Goal: Task Accomplishment & Management: Manage account settings

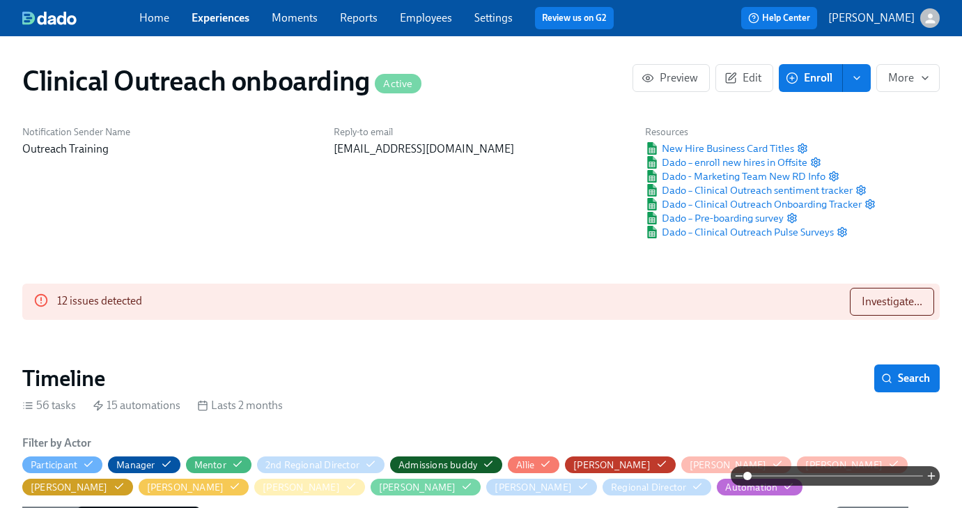
scroll to position [0, 8578]
click at [905, 302] on span "Investigate..." at bounding box center [892, 302] width 61 height 14
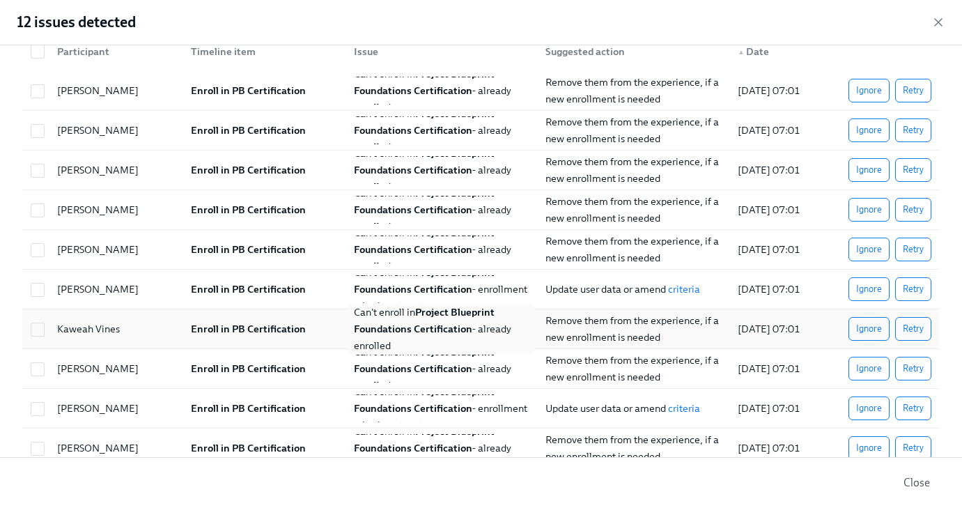
scroll to position [0, 0]
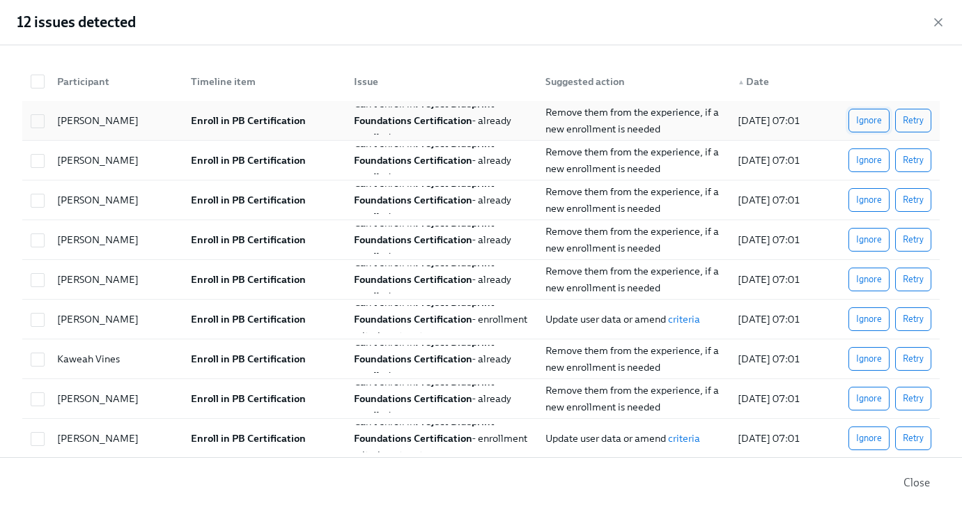
click at [857, 123] on span "Ignore" at bounding box center [869, 121] width 26 height 14
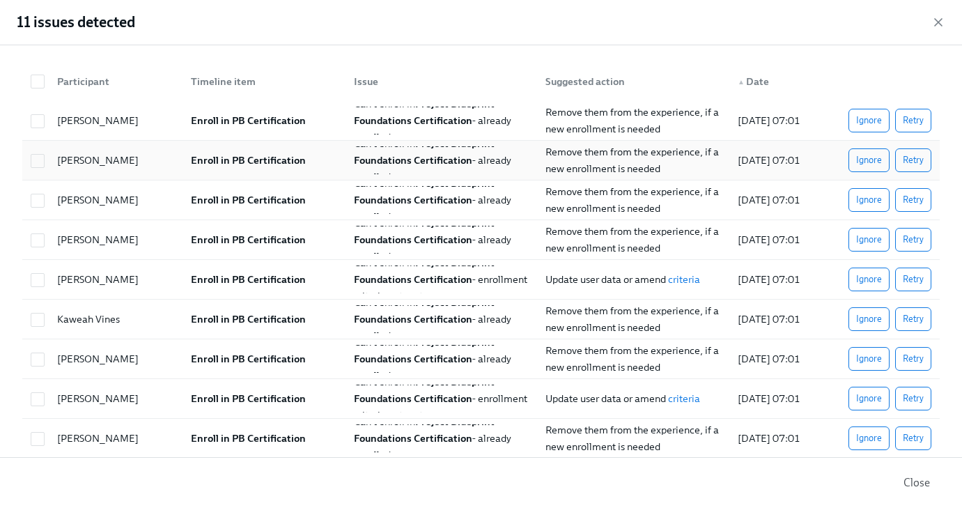
scroll to position [0, 16019]
click at [874, 123] on span "Ignore" at bounding box center [869, 121] width 26 height 14
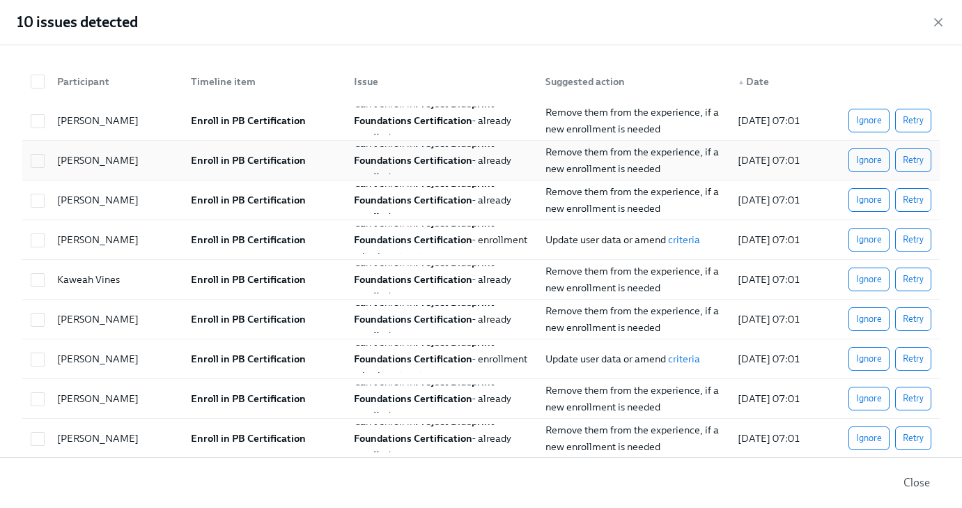
drag, startPoint x: 865, startPoint y: 121, endPoint x: 626, endPoint y: 143, distance: 239.9
click at [865, 121] on span "Ignore" at bounding box center [869, 121] width 26 height 14
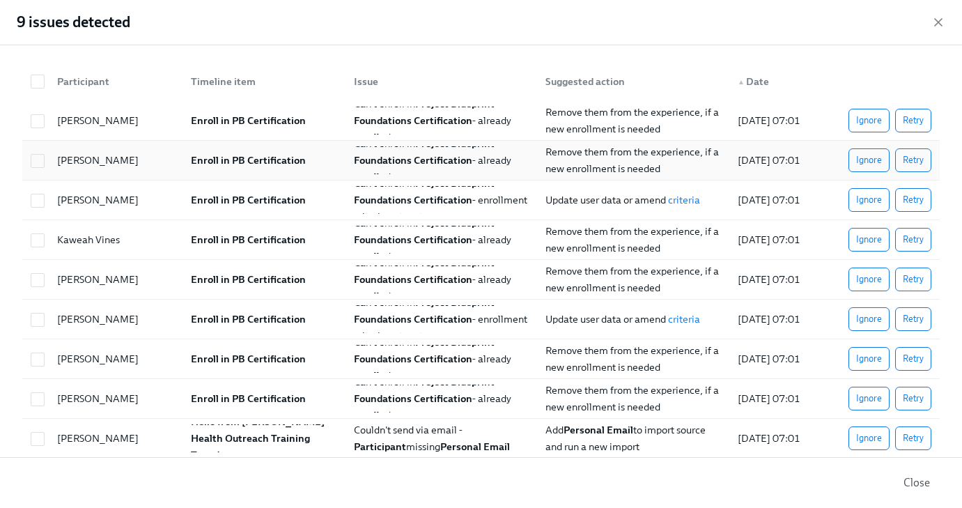
drag, startPoint x: 868, startPoint y: 122, endPoint x: 649, endPoint y: 146, distance: 220.1
click at [868, 122] on span "Ignore" at bounding box center [869, 121] width 26 height 14
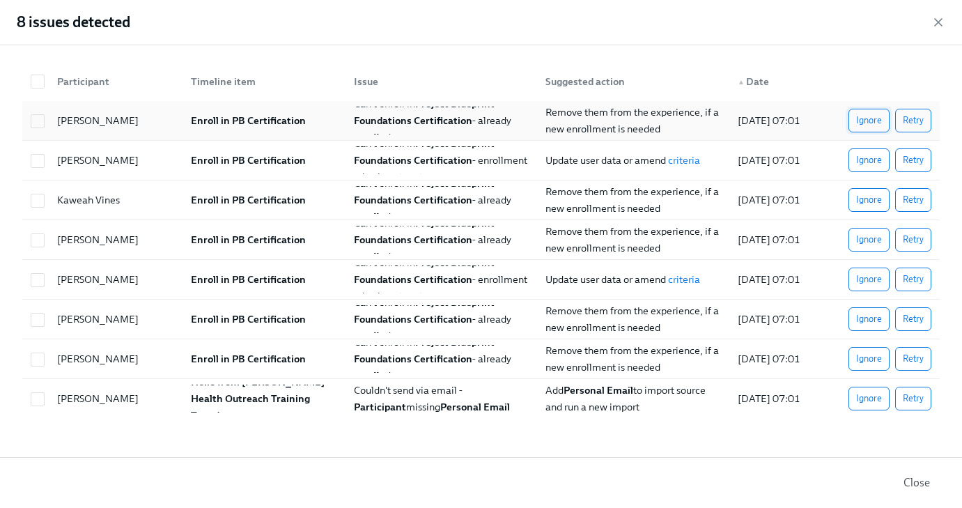
click at [870, 114] on span "Ignore" at bounding box center [869, 121] width 26 height 14
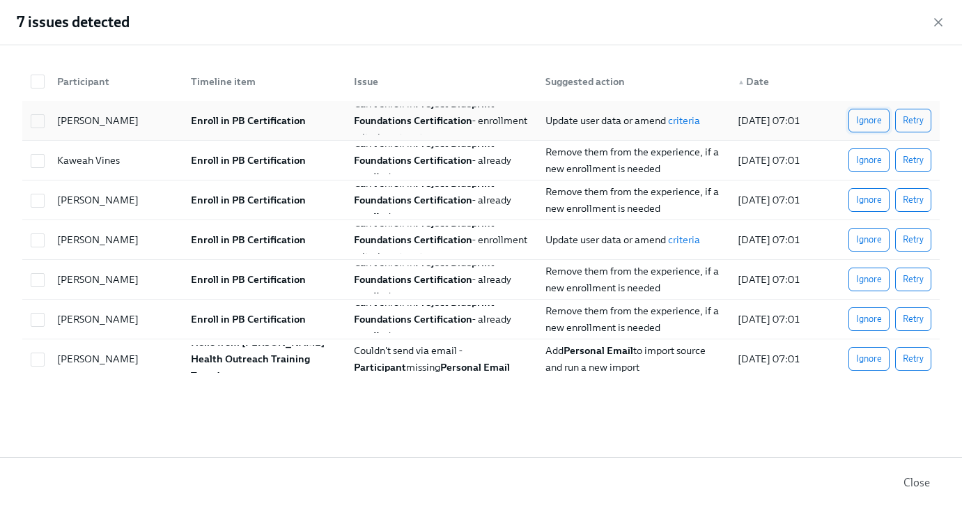
click at [868, 124] on span "Ignore" at bounding box center [869, 121] width 26 height 14
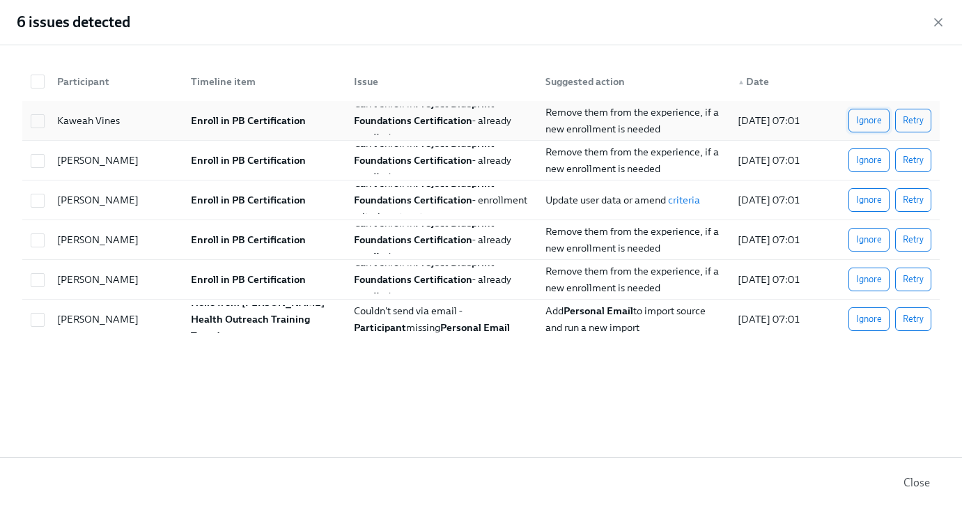
click at [858, 116] on span "Ignore" at bounding box center [869, 121] width 26 height 14
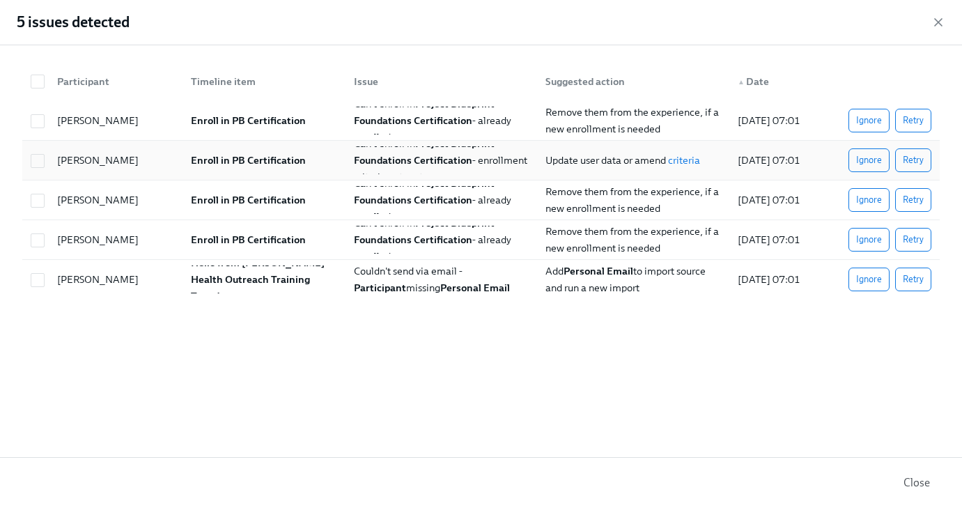
drag, startPoint x: 857, startPoint y: 116, endPoint x: 635, endPoint y: 146, distance: 224.9
click at [857, 116] on span "Ignore" at bounding box center [869, 121] width 26 height 14
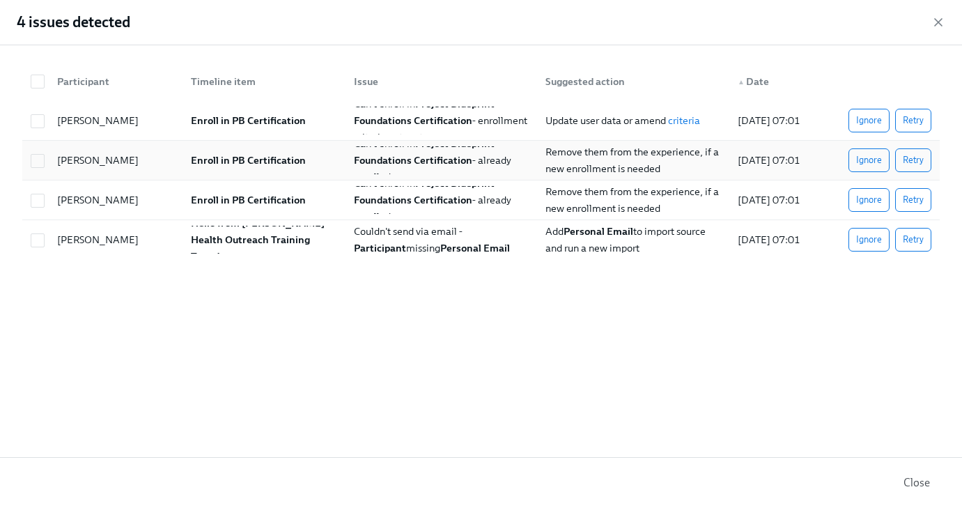
click at [855, 163] on button "Ignore" at bounding box center [868, 160] width 41 height 24
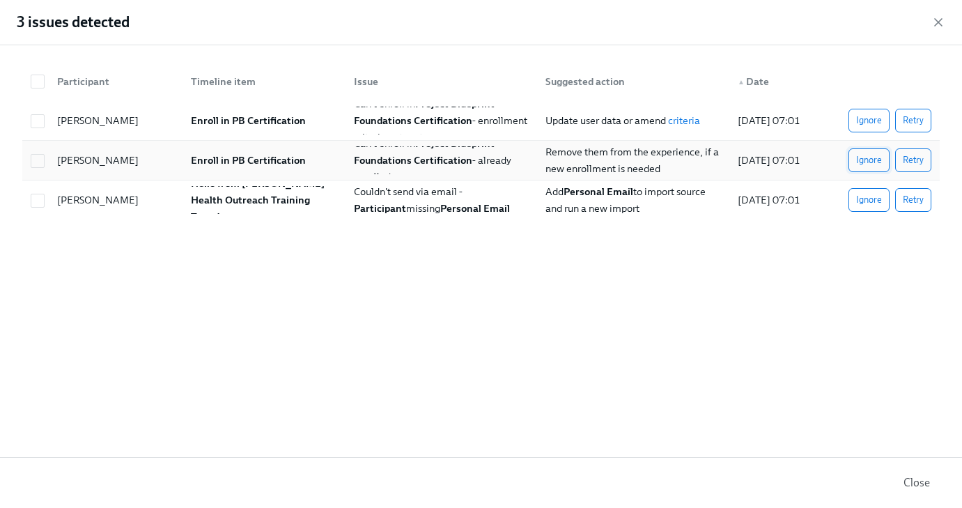
click at [865, 160] on span "Ignore" at bounding box center [869, 160] width 26 height 14
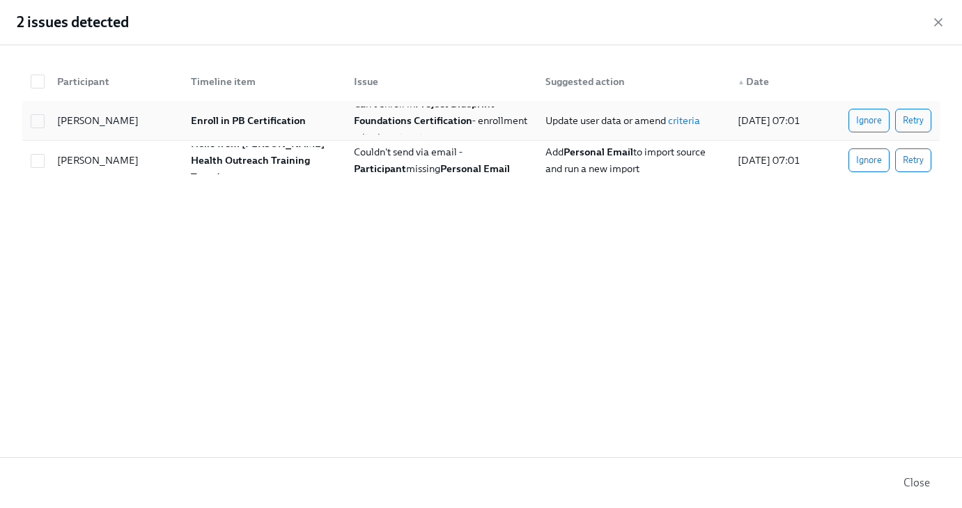
click at [155, 129] on div "[PERSON_NAME]" at bounding box center [113, 121] width 134 height 28
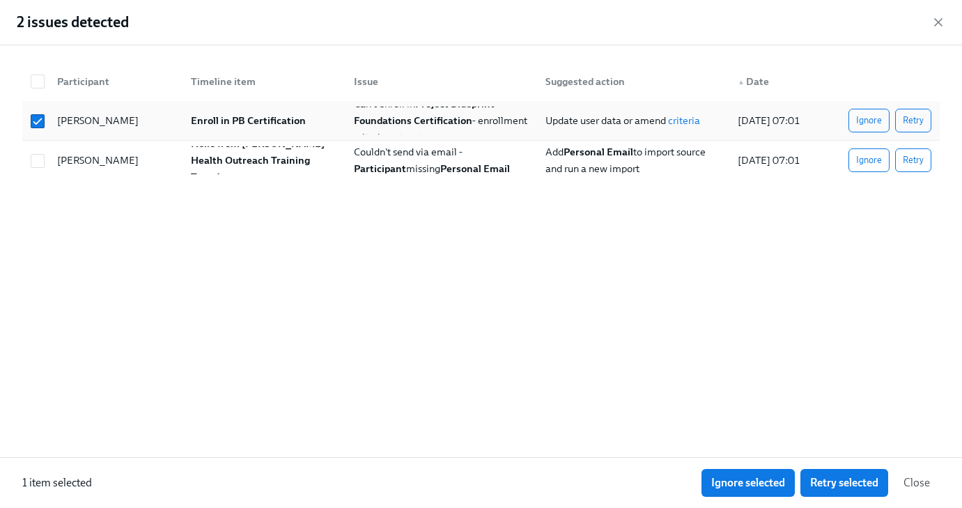
click at [155, 129] on div "[PERSON_NAME]" at bounding box center [113, 121] width 134 height 28
checkbox input "false"
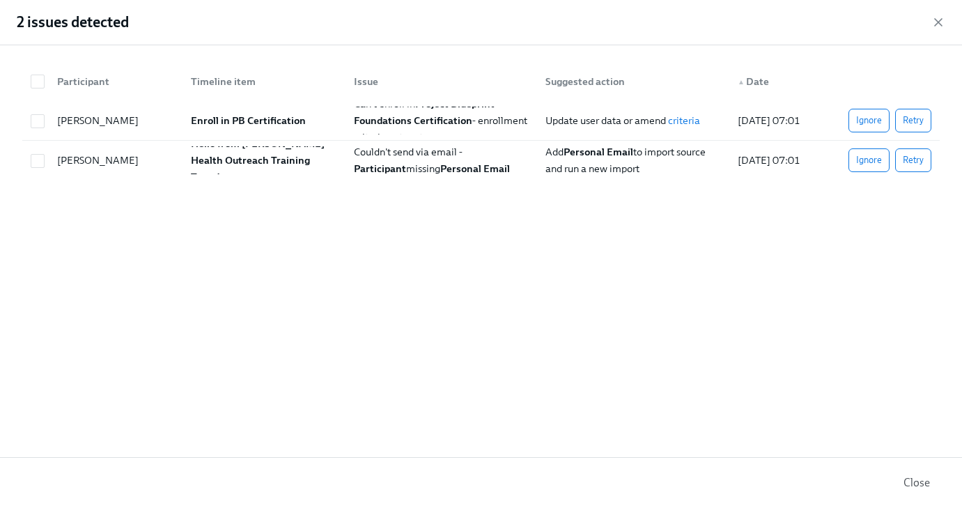
click at [923, 477] on span "Close" at bounding box center [916, 483] width 26 height 14
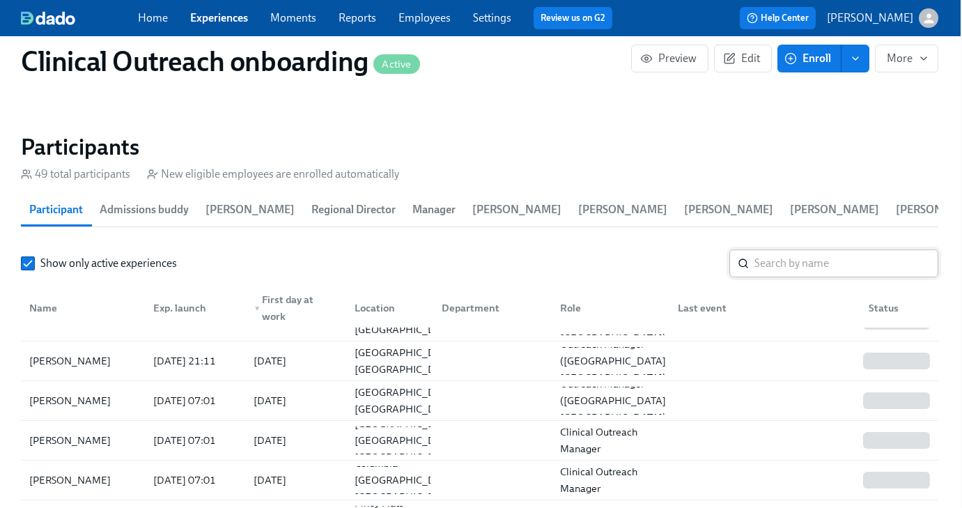
scroll to position [305, 0]
click at [64, 403] on div "[PERSON_NAME]" at bounding box center [70, 399] width 93 height 17
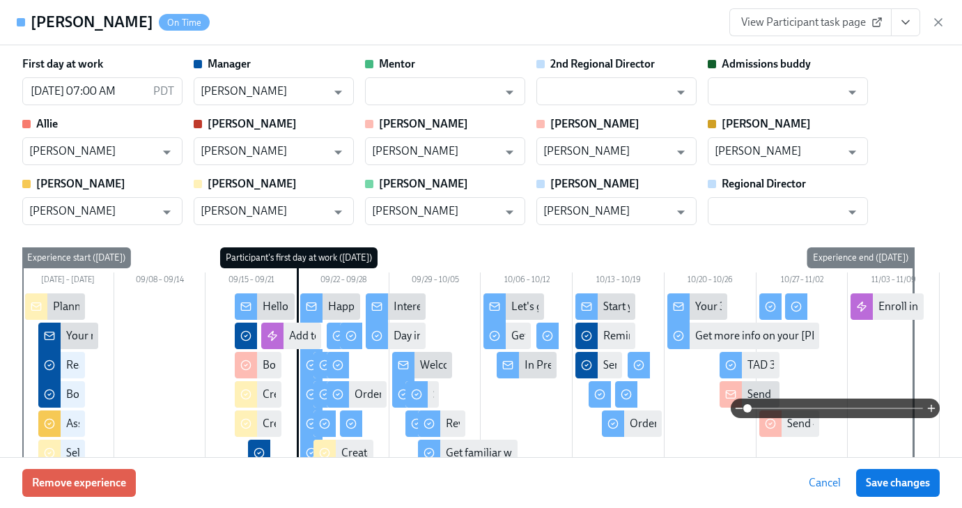
click at [928, 23] on div "View Participant task page" at bounding box center [837, 22] width 216 height 28
click at [931, 22] on div "View Participant task page" at bounding box center [837, 22] width 216 height 28
click at [937, 22] on icon "button" at bounding box center [938, 22] width 7 height 7
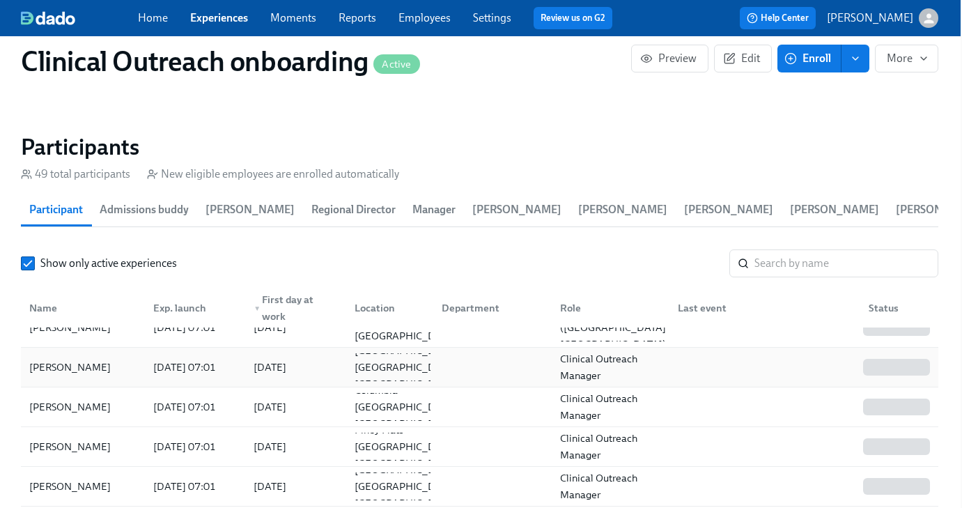
scroll to position [370, 0]
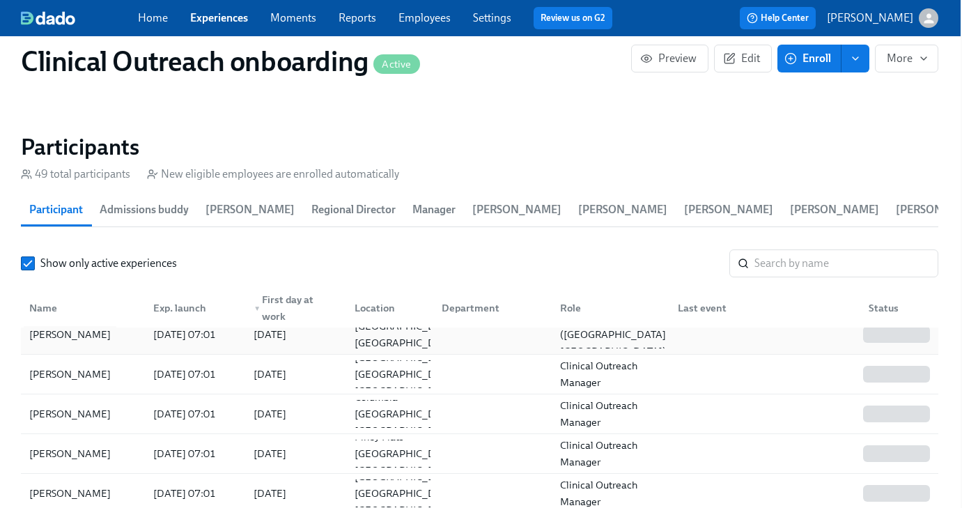
click at [97, 344] on div "[PERSON_NAME]" at bounding box center [83, 334] width 118 height 28
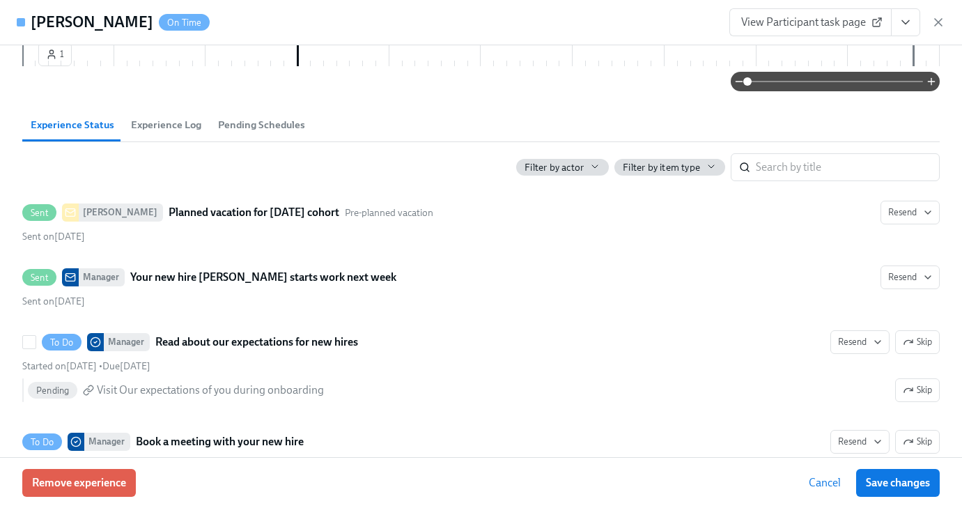
scroll to position [949, 0]
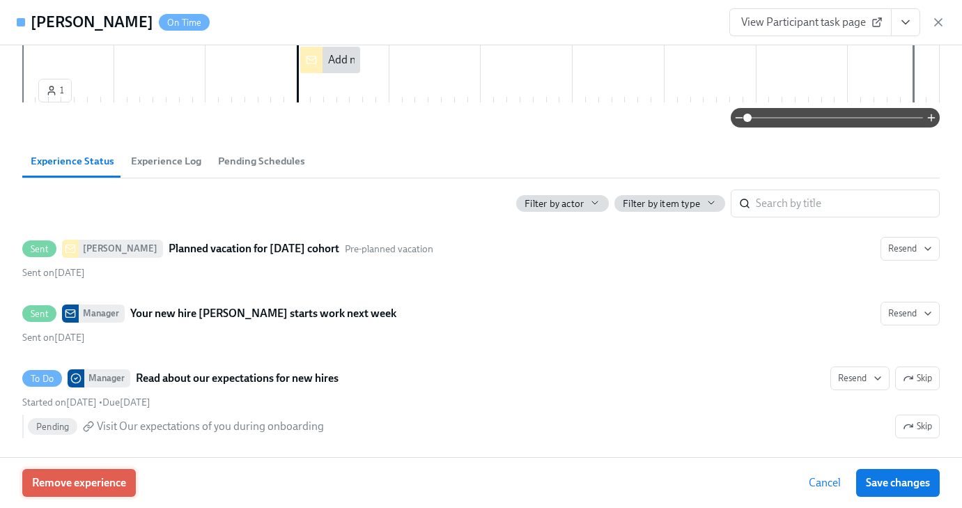
click at [114, 476] on span "Remove experience" at bounding box center [79, 483] width 94 height 14
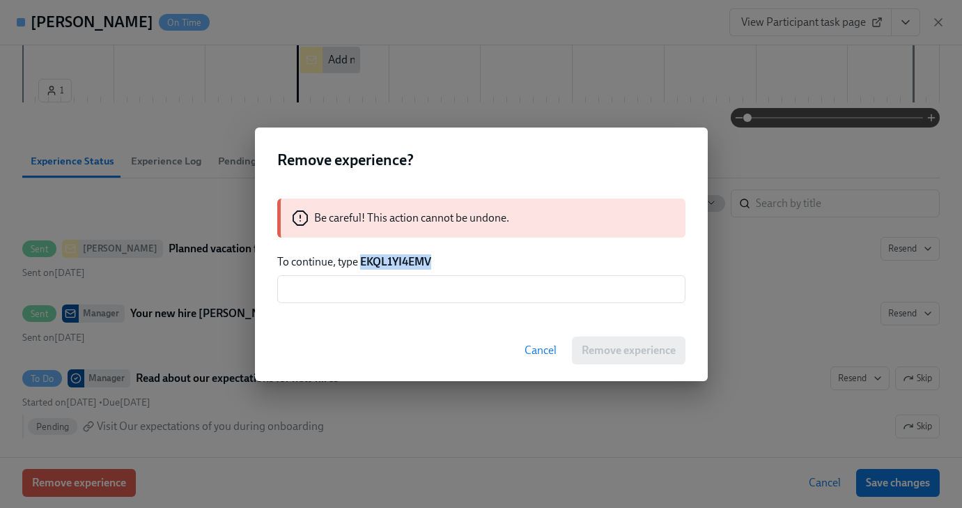
drag, startPoint x: 361, startPoint y: 259, endPoint x: 443, endPoint y: 262, distance: 81.5
click at [443, 262] on p "To continue, type EKQL1YI4EMV" at bounding box center [481, 261] width 408 height 15
copy strong "EKQL1YI4EMV"
click at [442, 283] on input "text" at bounding box center [481, 289] width 408 height 28
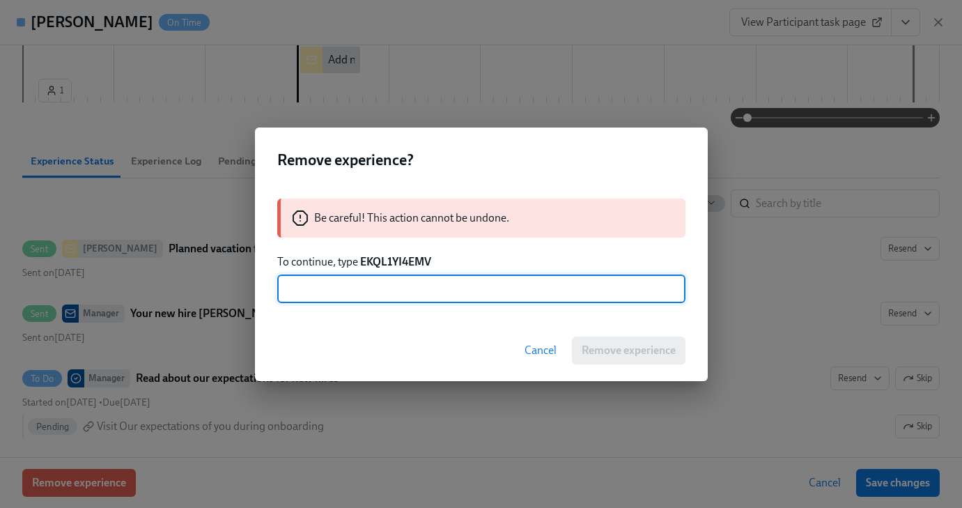
paste input "EKQL1YI4EMV"
type input "EKQL1YI4EMV"
click at [618, 350] on span "Remove experience" at bounding box center [629, 350] width 94 height 14
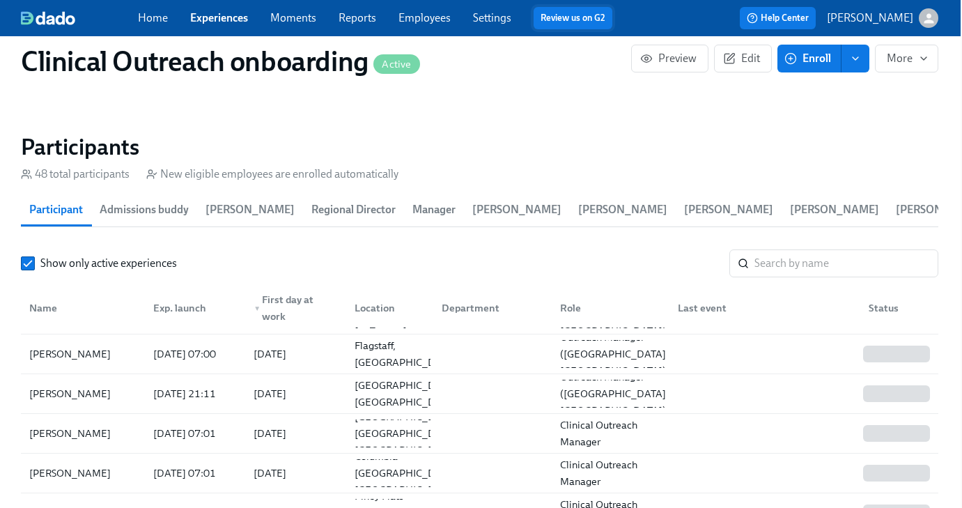
scroll to position [272, 0]
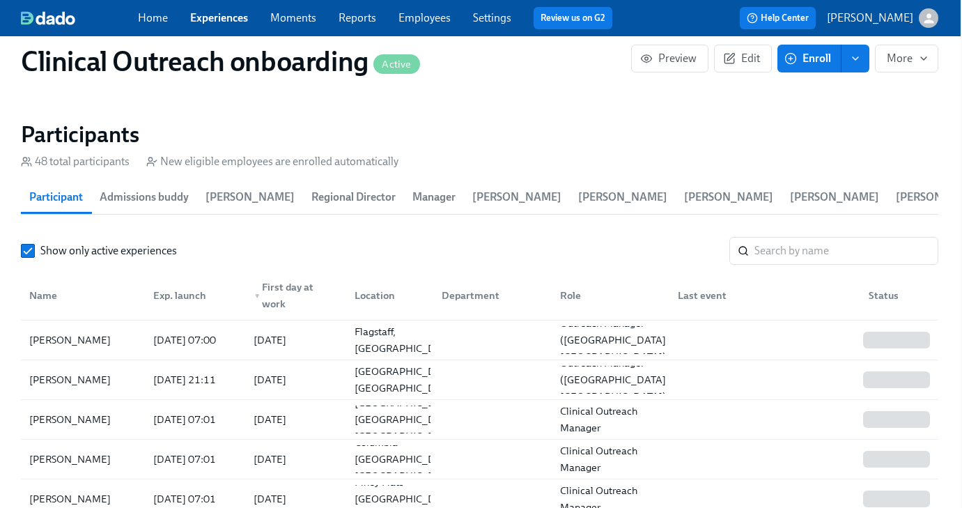
click at [804, 64] on span "Enroll" at bounding box center [809, 59] width 44 height 14
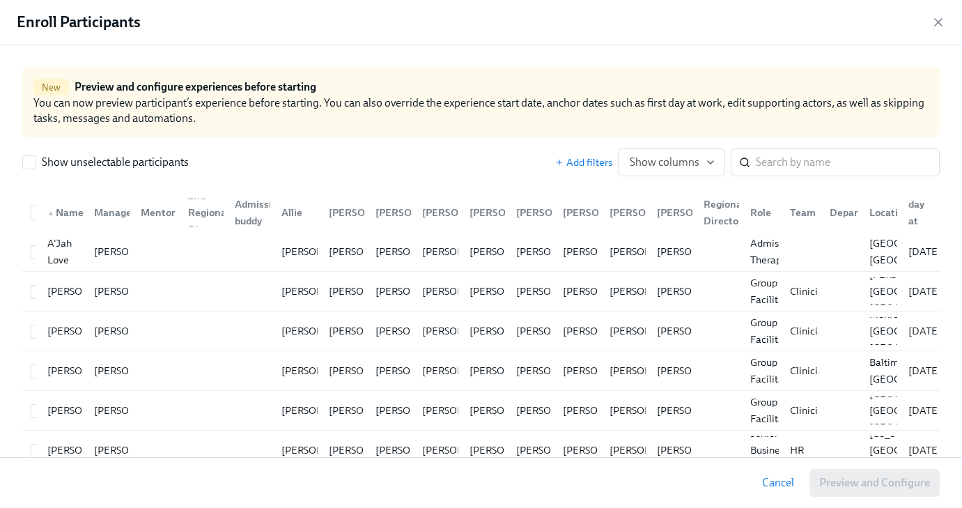
scroll to position [1936, 1]
click at [769, 160] on input "search" at bounding box center [848, 162] width 184 height 28
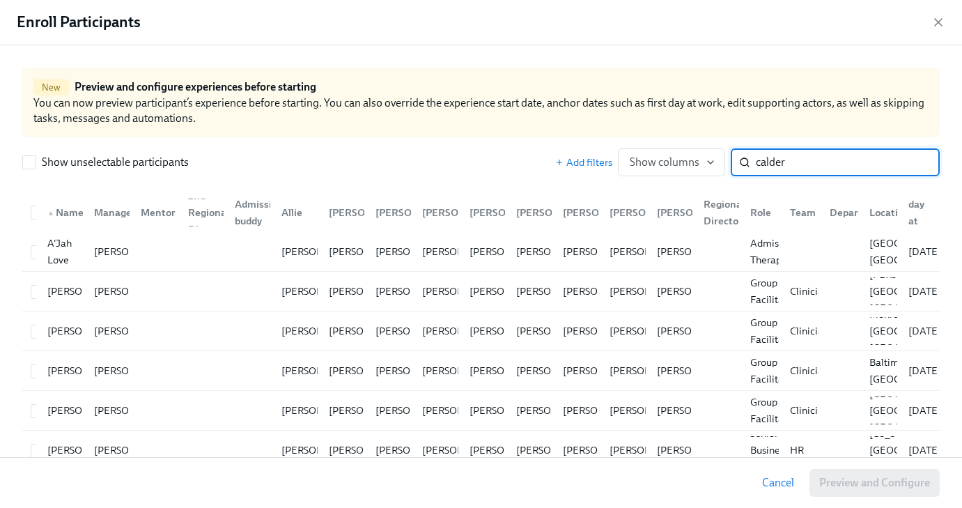
type input "calder"
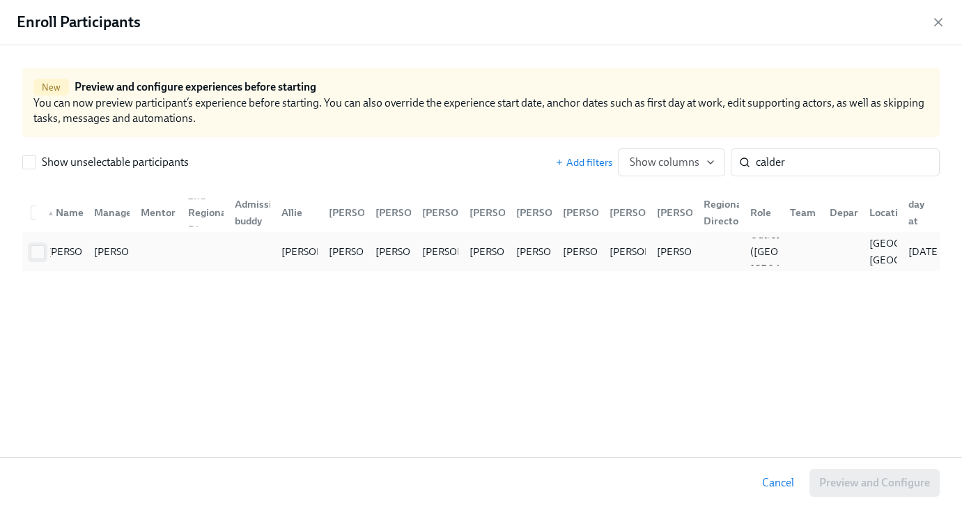
click at [31, 247] on input "checkbox" at bounding box center [37, 252] width 13 height 13
checkbox input "true"
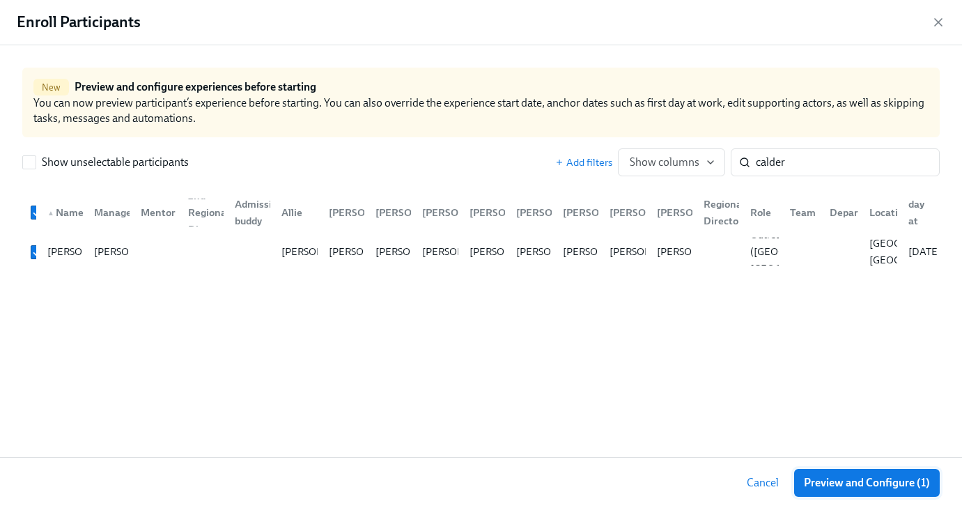
click at [809, 482] on span "Preview and Configure (1)" at bounding box center [867, 483] width 126 height 14
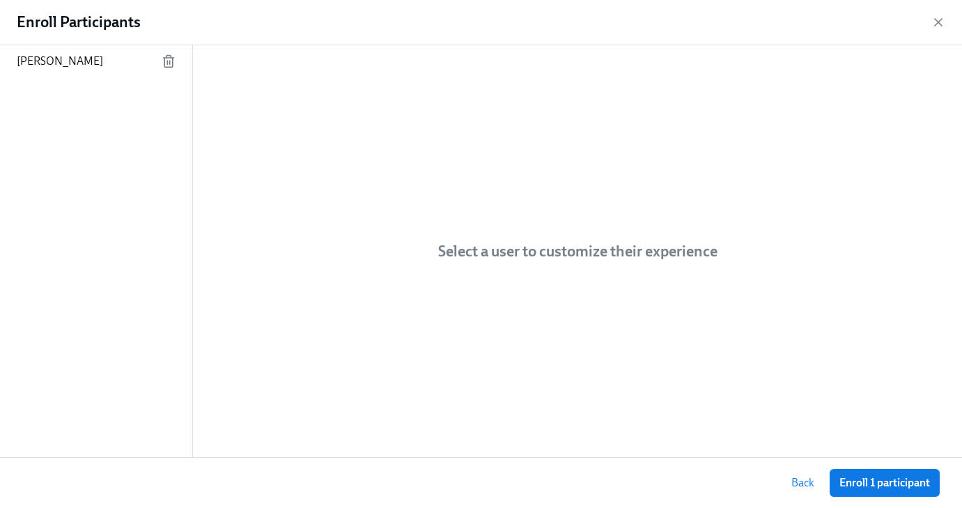
drag, startPoint x: 68, startPoint y: 65, endPoint x: 169, endPoint y: 80, distance: 101.5
click at [68, 65] on p "[PERSON_NAME]" at bounding box center [60, 61] width 86 height 15
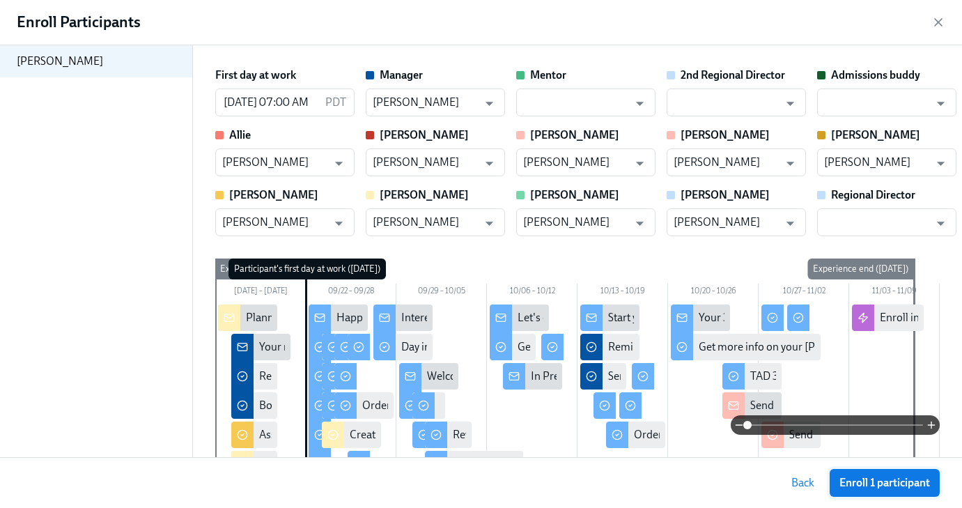
click at [910, 485] on span "Enroll 1 participant" at bounding box center [884, 483] width 91 height 14
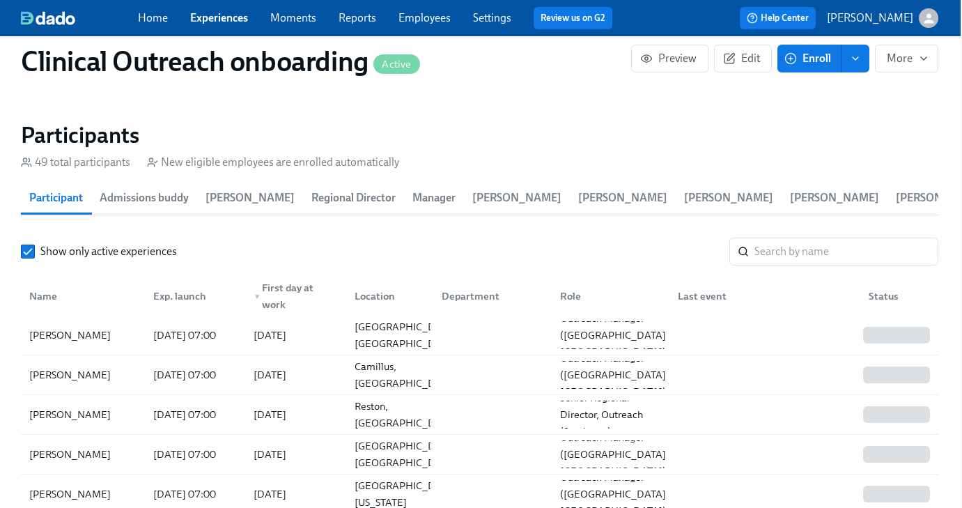
click at [229, 20] on link "Experiences" at bounding box center [219, 17] width 58 height 13
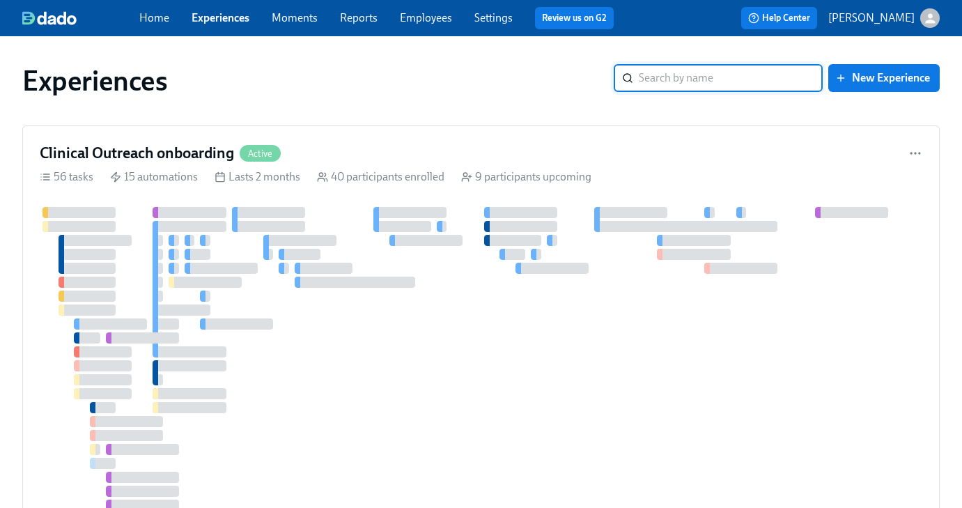
click at [687, 73] on input "search" at bounding box center [731, 78] width 184 height 28
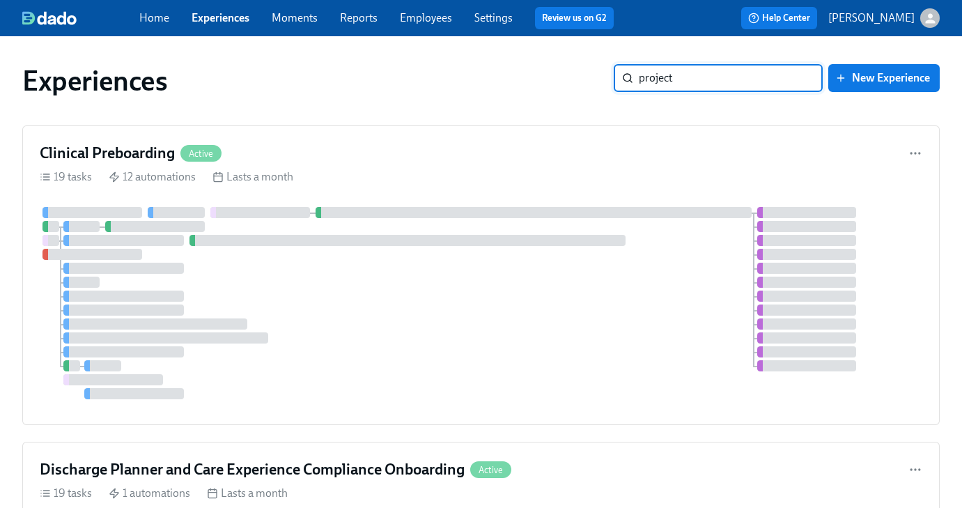
type input "project"
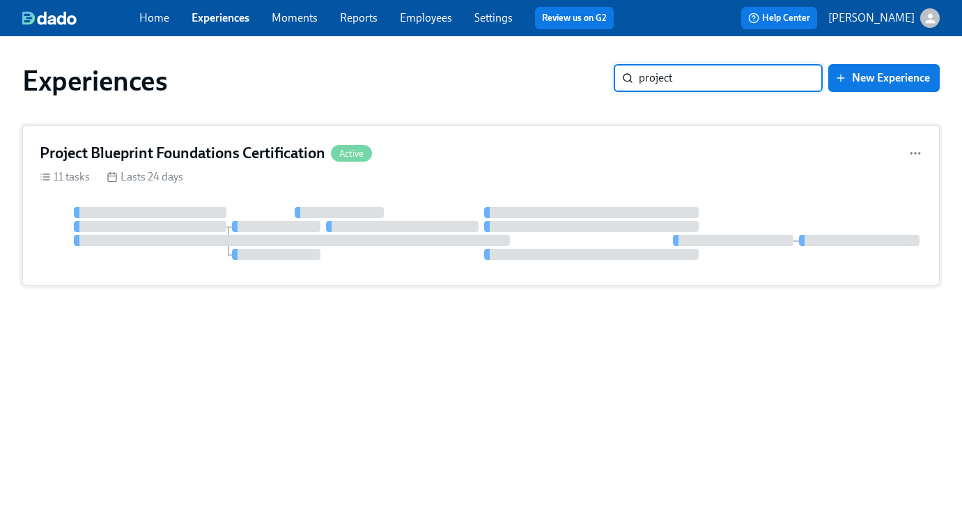
click at [227, 171] on div "11 tasks Lasts 24 days" at bounding box center [481, 176] width 883 height 15
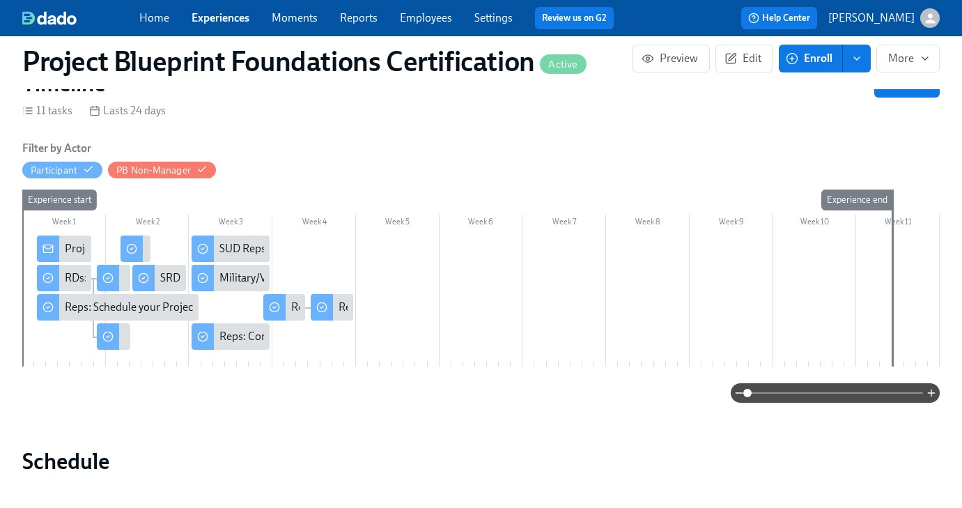
scroll to position [222, 0]
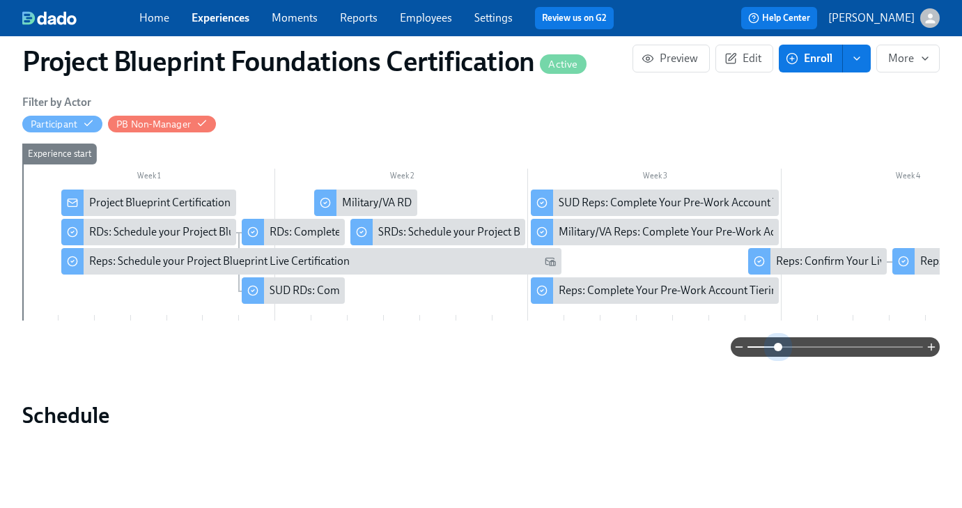
drag, startPoint x: 748, startPoint y: 345, endPoint x: 760, endPoint y: 350, distance: 12.6
click at [780, 350] on span at bounding box center [778, 347] width 8 height 8
click at [781, 263] on div "Reps: Confirm Your Live Certification Completion" at bounding box center [892, 261] width 233 height 15
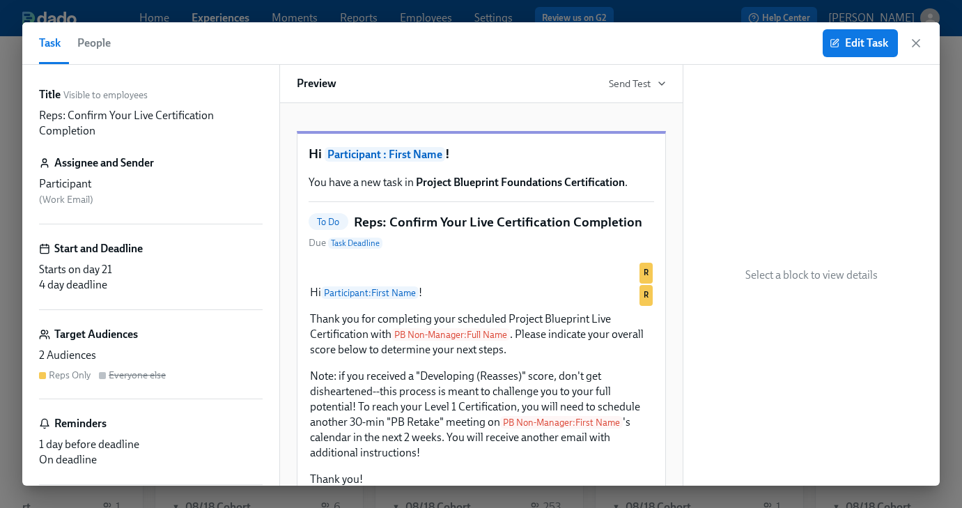
scroll to position [0, 1493]
click at [912, 45] on icon "button" at bounding box center [916, 43] width 14 height 14
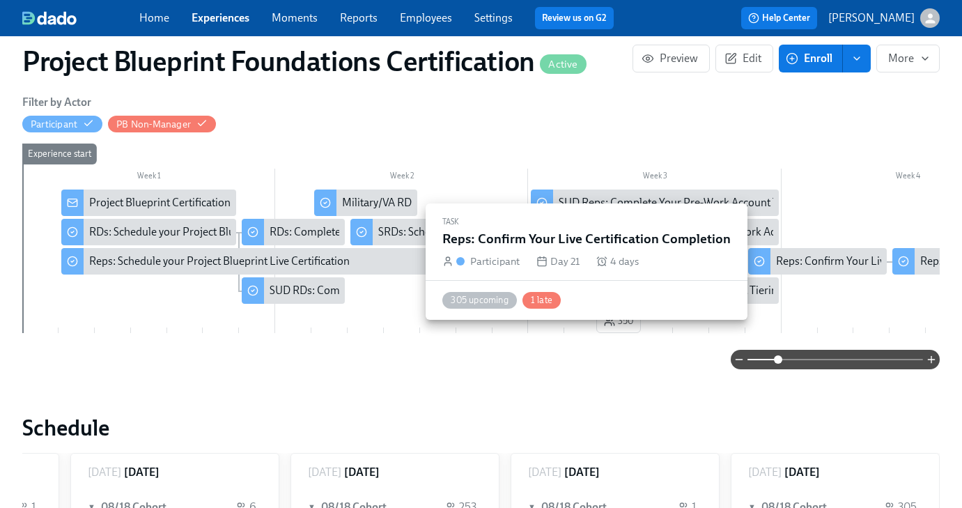
click at [819, 258] on div "Reps: Confirm Your Live Certification Completion" at bounding box center [892, 261] width 233 height 15
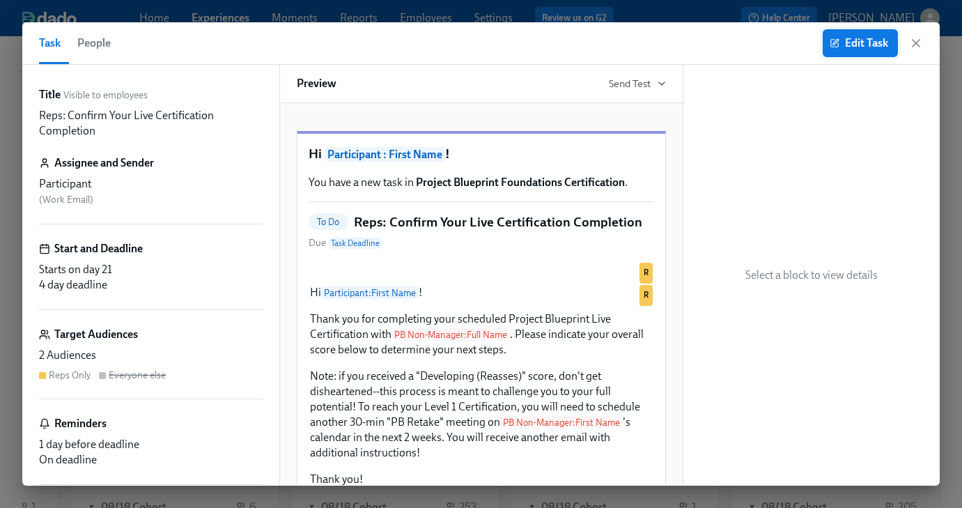
click at [846, 47] on span "Edit Task" at bounding box center [860, 43] width 56 height 14
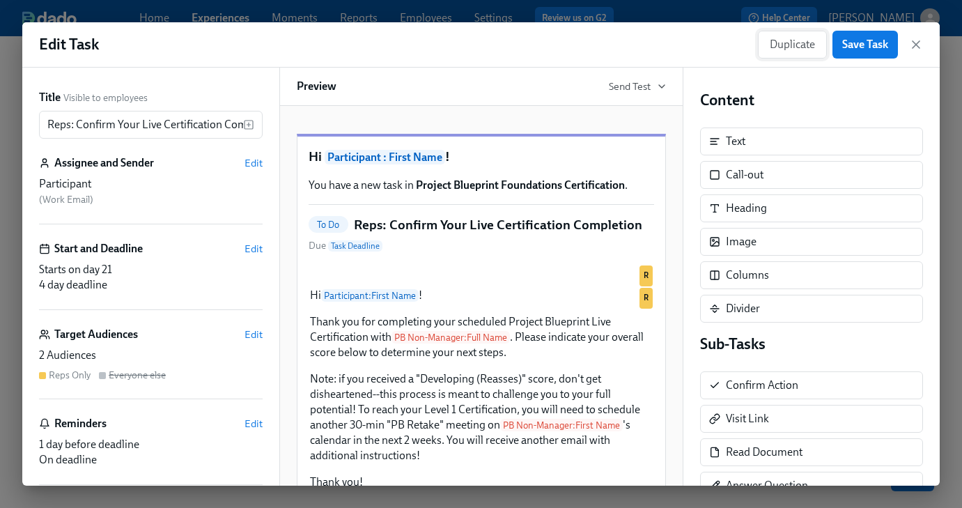
click at [788, 49] on span "Duplicate" at bounding box center [792, 45] width 45 height 14
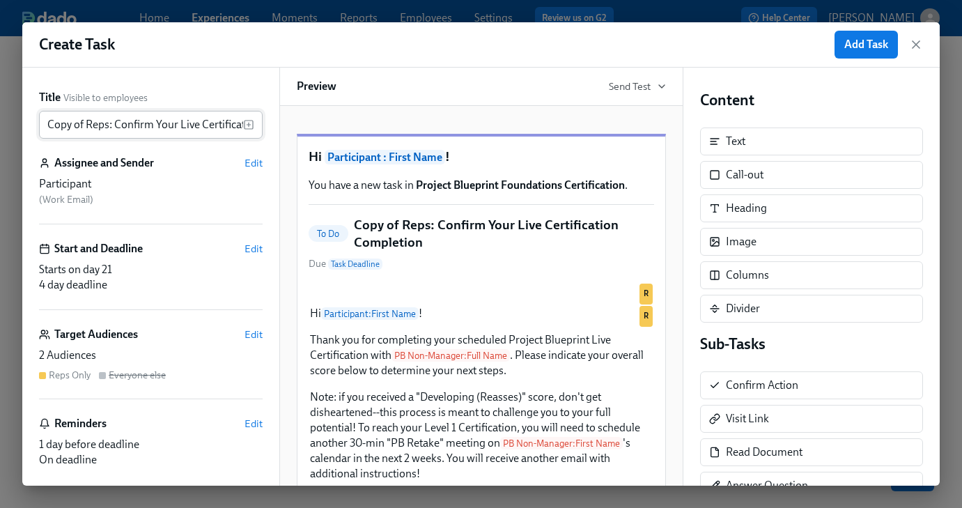
click at [82, 123] on input "Copy of Reps: Confirm Your Live Certification Completion" at bounding box center [141, 125] width 204 height 28
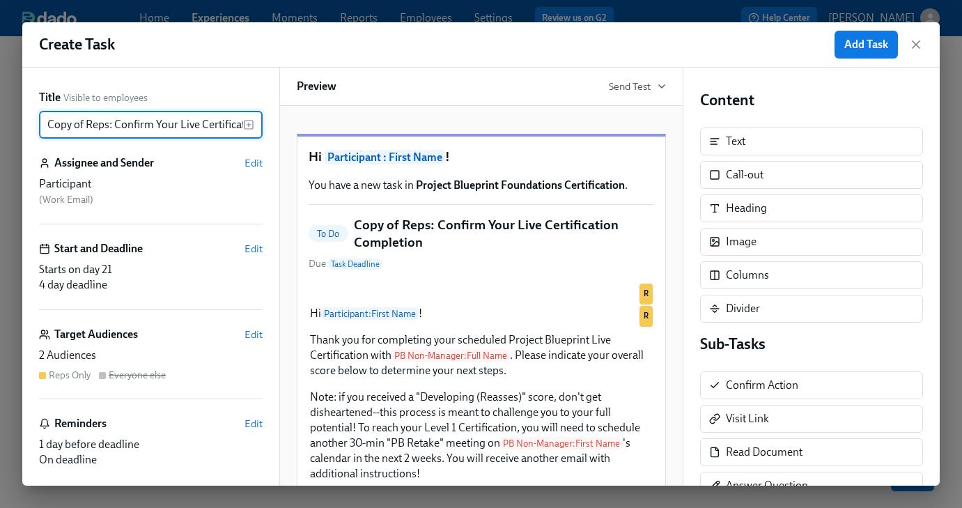
drag, startPoint x: 106, startPoint y: 130, endPoint x: 25, endPoint y: 125, distance: 80.9
click at [25, 125] on div "Title Visible to employees Copy of Reps: Confirm Your Live Certification Comple…" at bounding box center [150, 277] width 257 height 418
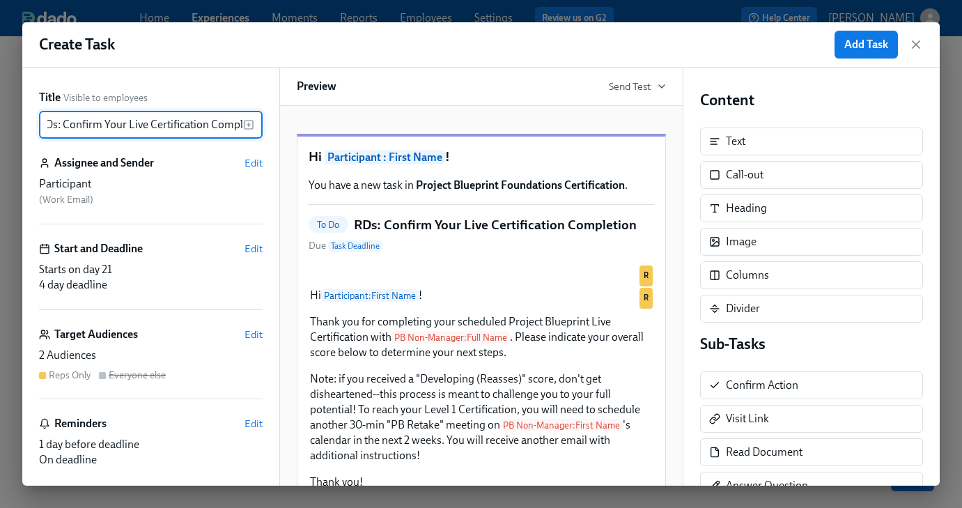
scroll to position [0, 33]
drag, startPoint x: 151, startPoint y: 130, endPoint x: 217, endPoint y: 130, distance: 66.2
click at [240, 130] on input "RDs: Confirm Your Live Certification Completion" at bounding box center [141, 125] width 204 height 28
click at [194, 125] on input "RDs: Confirm Your Live Certification Completion" at bounding box center [141, 125] width 204 height 28
type input "RDs: Confirm Your Live Certification Completion"
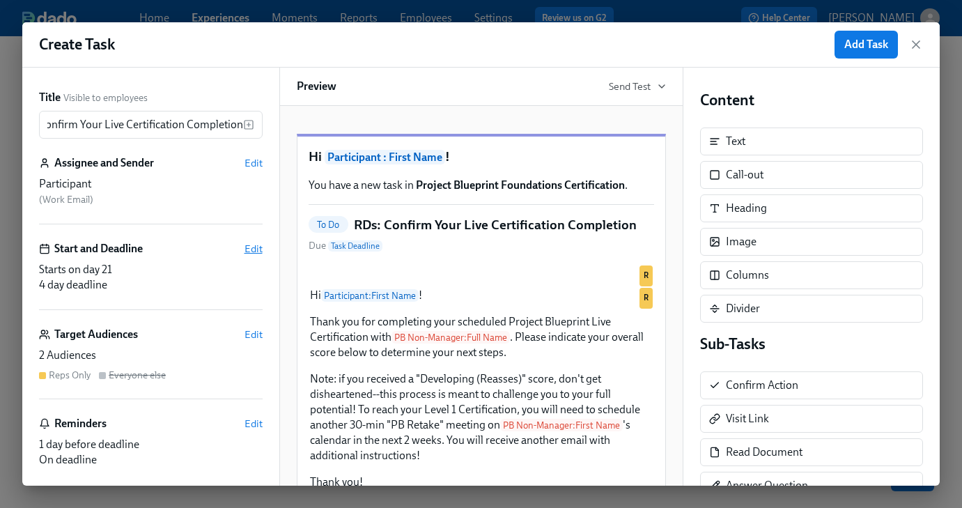
scroll to position [0, 0]
click at [260, 248] on span "Edit" at bounding box center [253, 249] width 18 height 14
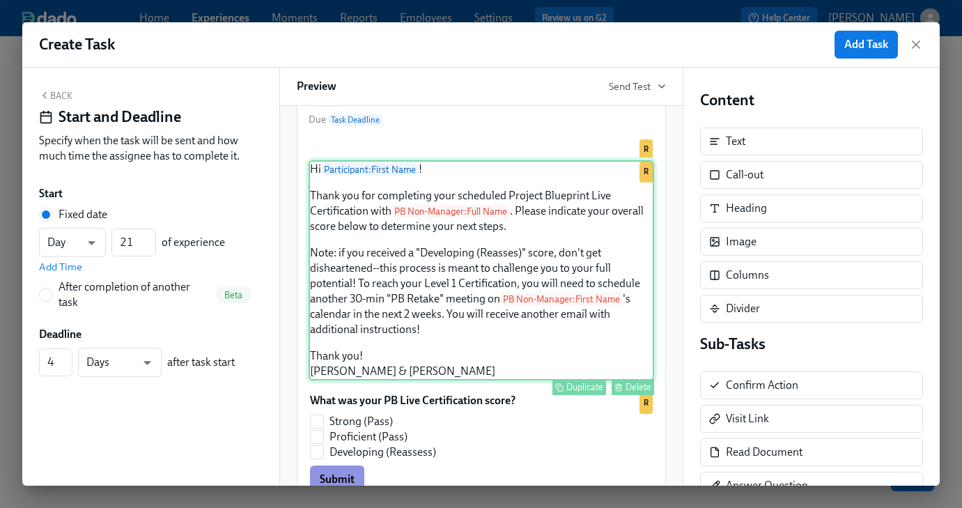
scroll to position [128, 0]
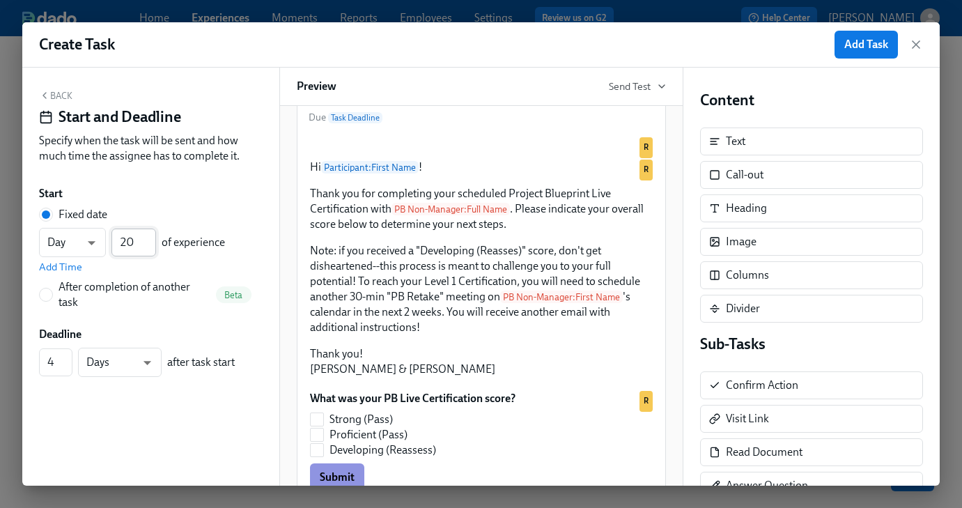
click at [147, 245] on input "20" at bounding box center [133, 242] width 45 height 28
click at [147, 245] on input "19" at bounding box center [133, 242] width 45 height 28
click at [147, 245] on input "18" at bounding box center [133, 242] width 45 height 28
click at [147, 245] on input "17" at bounding box center [133, 242] width 45 height 28
click at [147, 245] on input "16" at bounding box center [133, 242] width 45 height 28
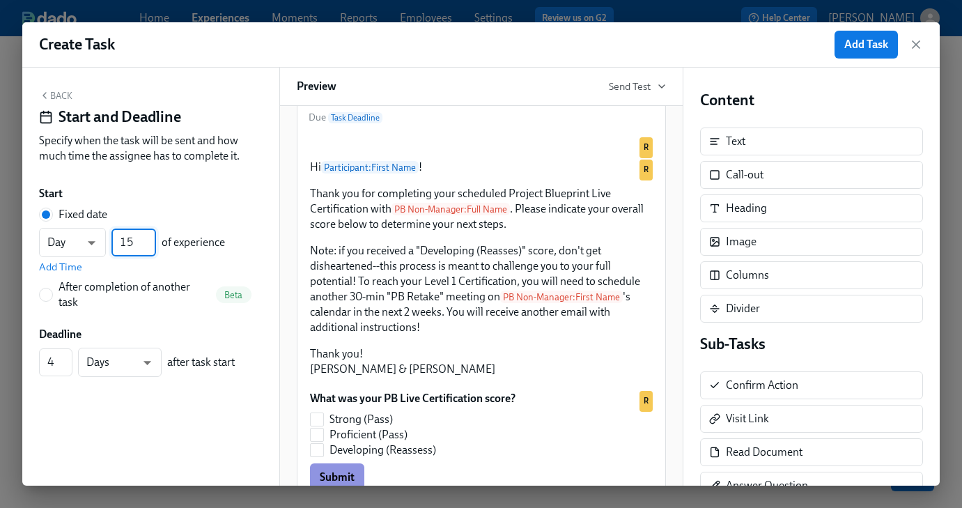
click at [147, 245] on input "15" at bounding box center [133, 242] width 45 height 28
type input "14"
click at [147, 245] on input "14" at bounding box center [133, 242] width 45 height 28
click at [67, 357] on input "5" at bounding box center [55, 362] width 33 height 28
click at [67, 357] on input "6" at bounding box center [55, 362] width 33 height 28
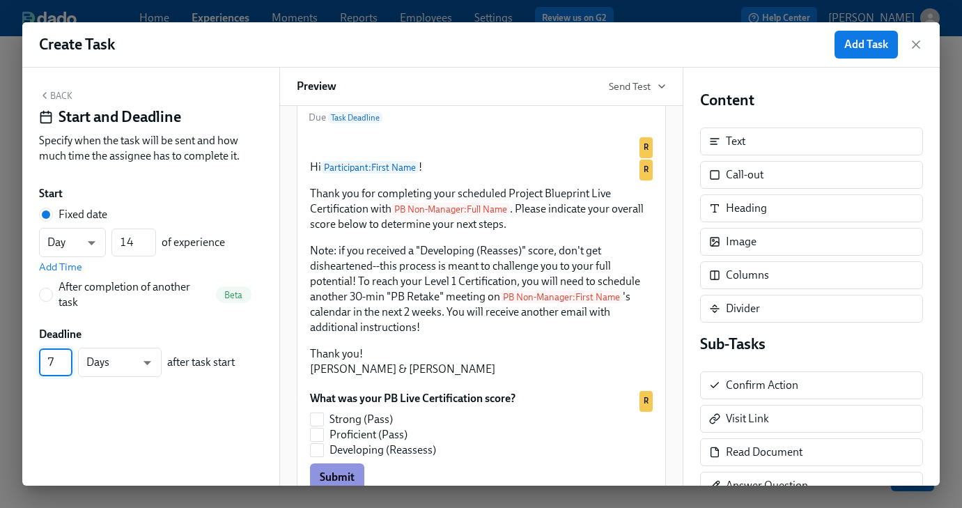
click at [67, 357] on input "7" at bounding box center [55, 362] width 33 height 28
click at [64, 369] on input "6" at bounding box center [55, 362] width 33 height 28
click at [64, 369] on input "5" at bounding box center [55, 362] width 33 height 28
click at [64, 369] on input "4" at bounding box center [55, 362] width 33 height 28
click at [68, 355] on input "5" at bounding box center [55, 362] width 33 height 28
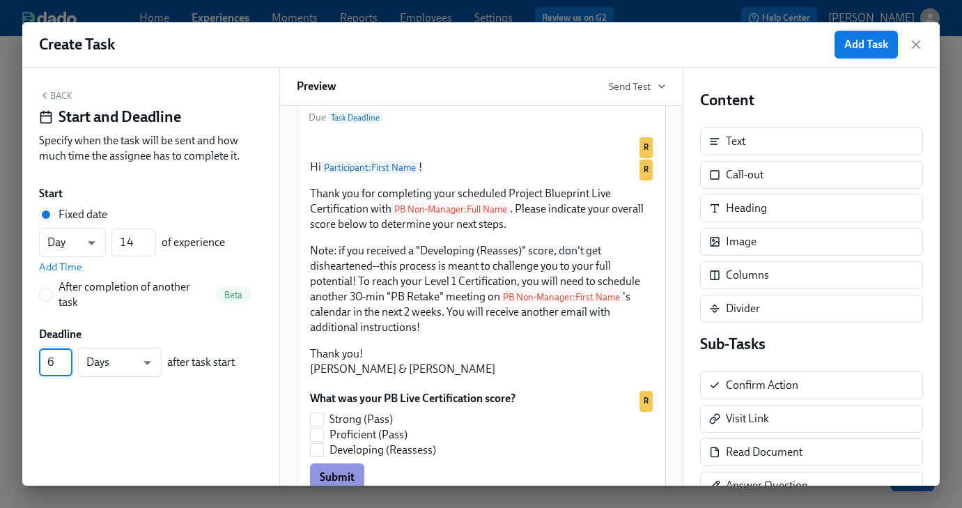
click at [68, 355] on input "6" at bounding box center [55, 362] width 33 height 28
click at [68, 355] on input "7" at bounding box center [55, 362] width 33 height 28
click at [68, 355] on input "8" at bounding box center [55, 362] width 33 height 28
click at [68, 355] on input "9" at bounding box center [55, 362] width 33 height 28
type input "10"
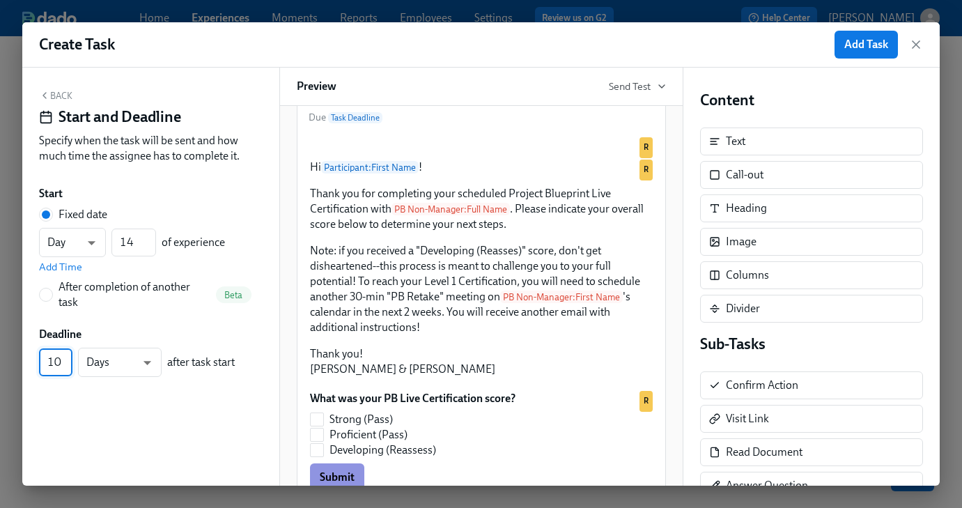
click at [68, 355] on input "10" at bounding box center [55, 362] width 33 height 28
click at [63, 98] on button "Back" at bounding box center [55, 95] width 33 height 11
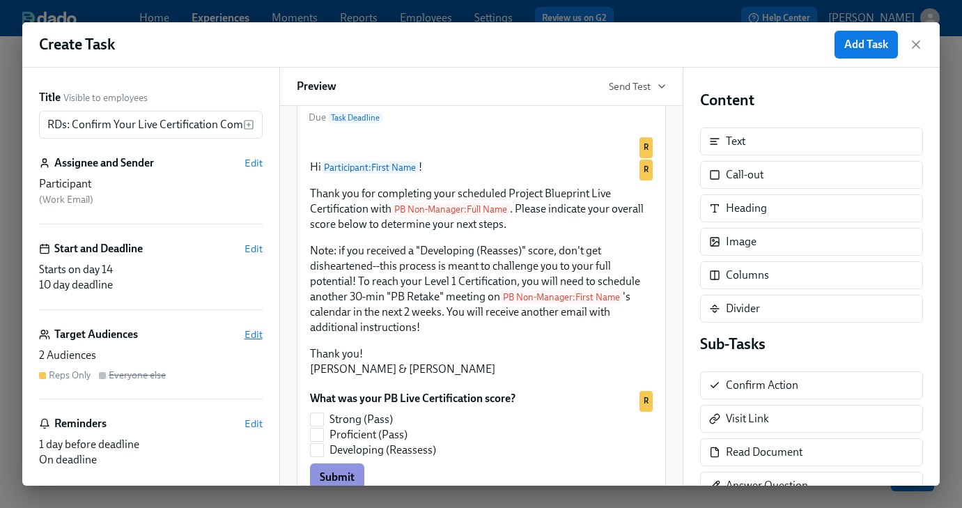
click at [251, 329] on span "Edit" at bounding box center [253, 334] width 18 height 14
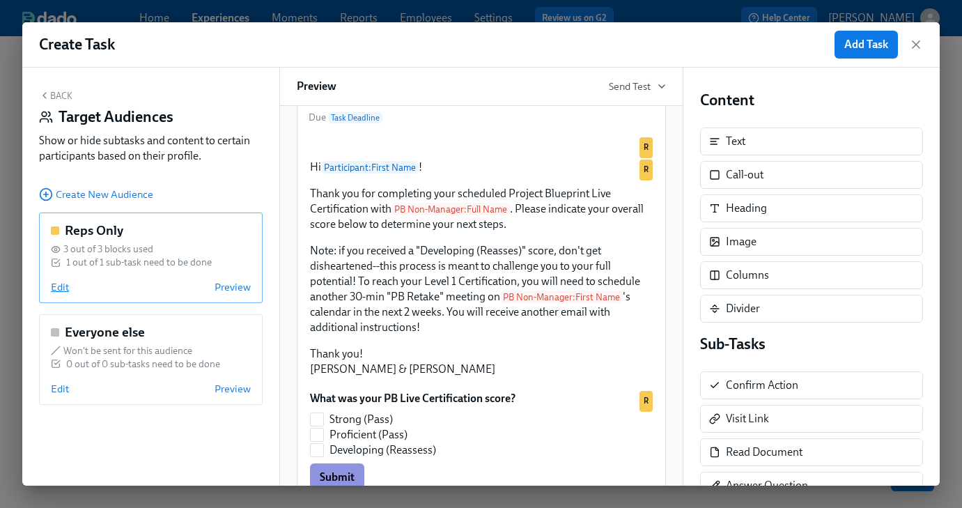
click at [56, 290] on span "Edit" at bounding box center [60, 287] width 18 height 14
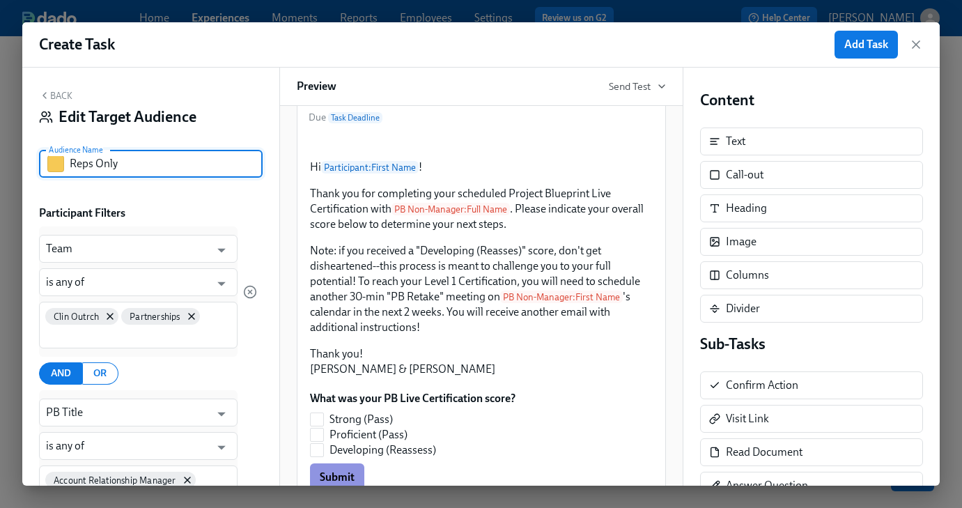
drag, startPoint x: 95, startPoint y: 164, endPoint x: 77, endPoint y: 166, distance: 17.5
click at [77, 166] on input "Reps Only" at bounding box center [166, 164] width 193 height 28
type input "RDs Only"
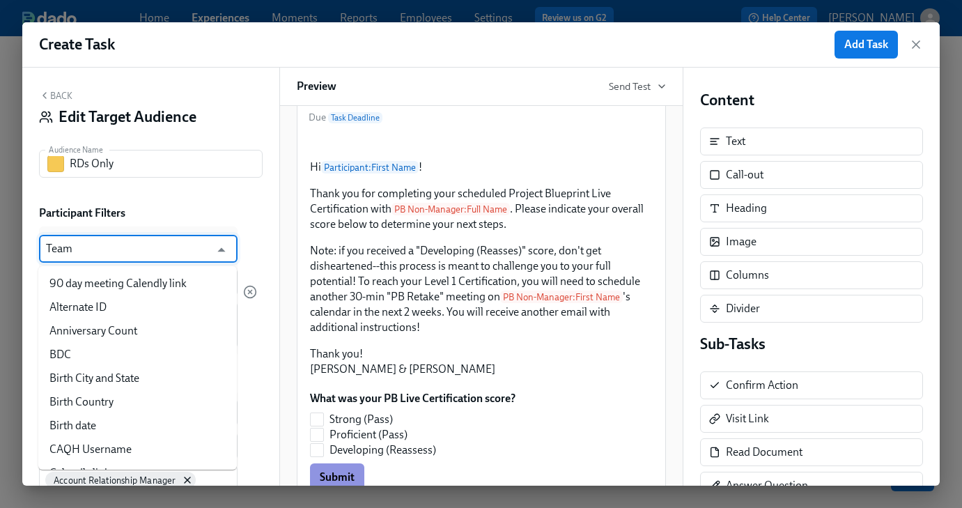
click at [132, 256] on input "Team" at bounding box center [128, 249] width 164 height 28
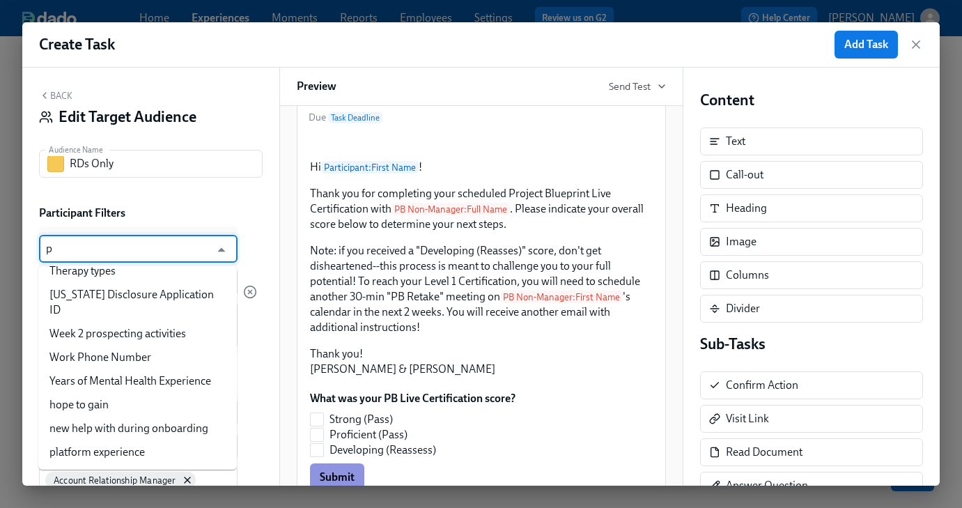
scroll to position [0, 0]
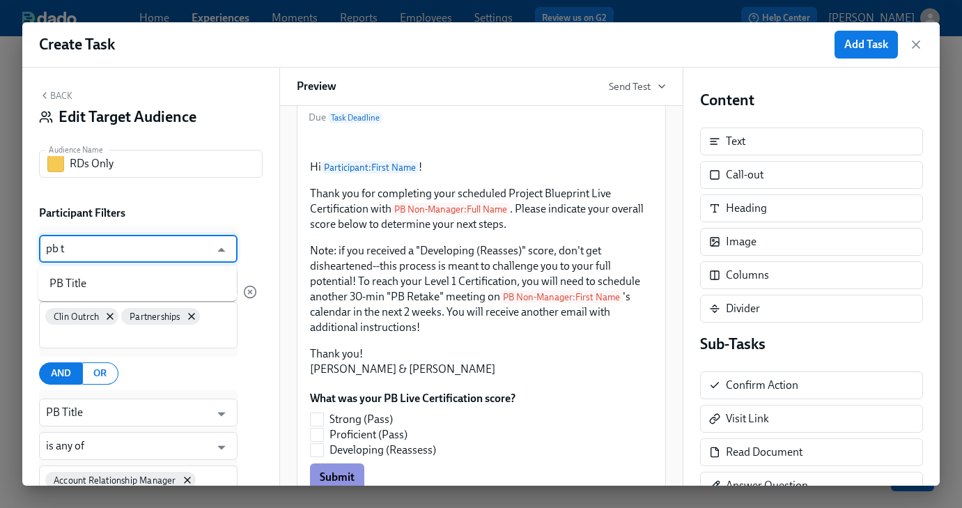
type input "pb ti"
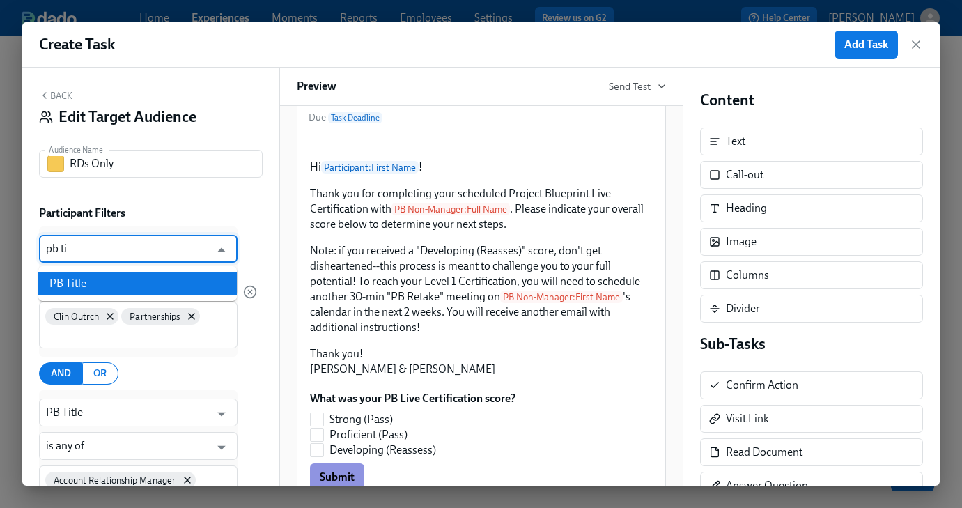
click at [132, 278] on li "PB Title" at bounding box center [137, 284] width 199 height 24
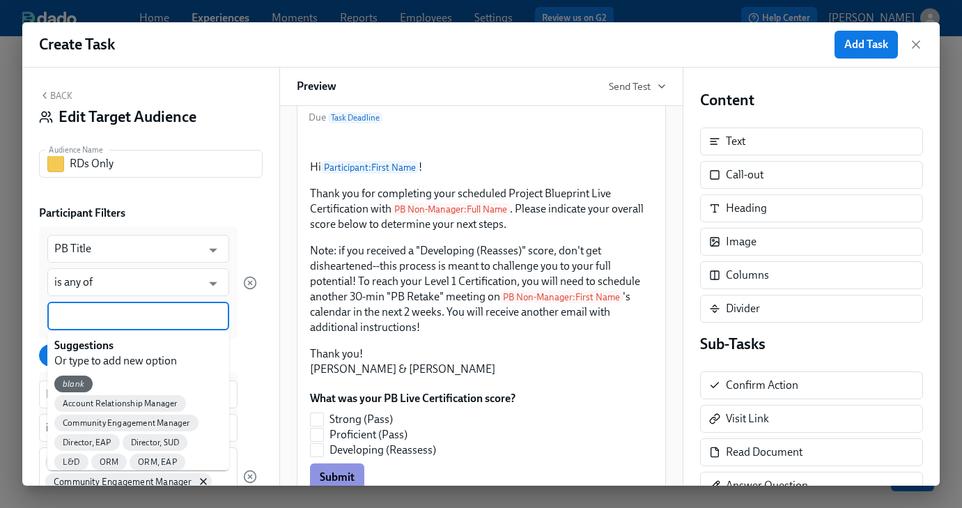
click at [148, 313] on input at bounding box center [138, 316] width 168 height 15
type input "rd"
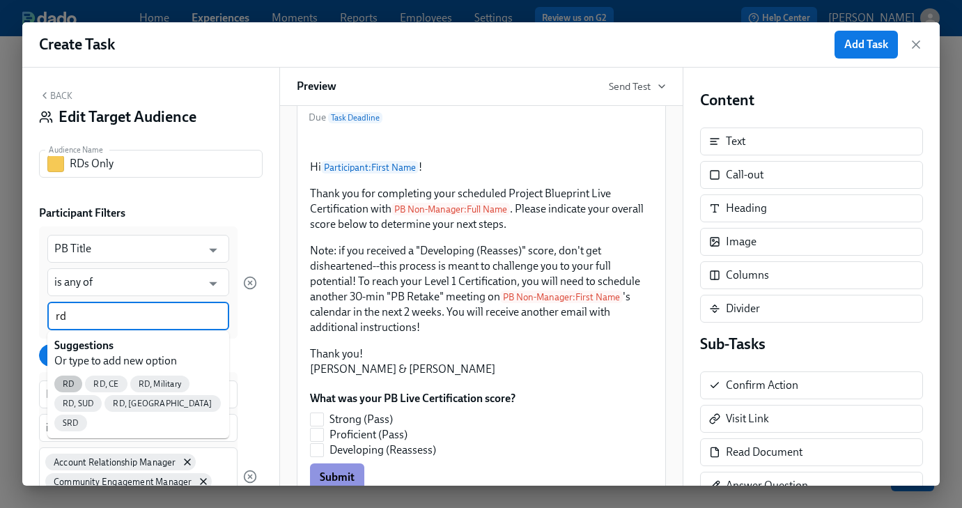
click at [68, 379] on span "RD" at bounding box center [68, 384] width 28 height 10
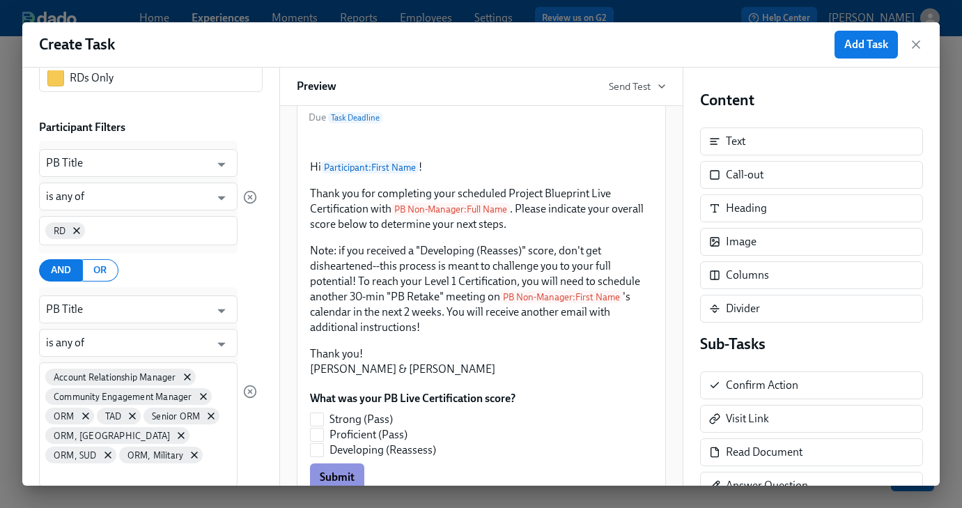
scroll to position [51, 0]
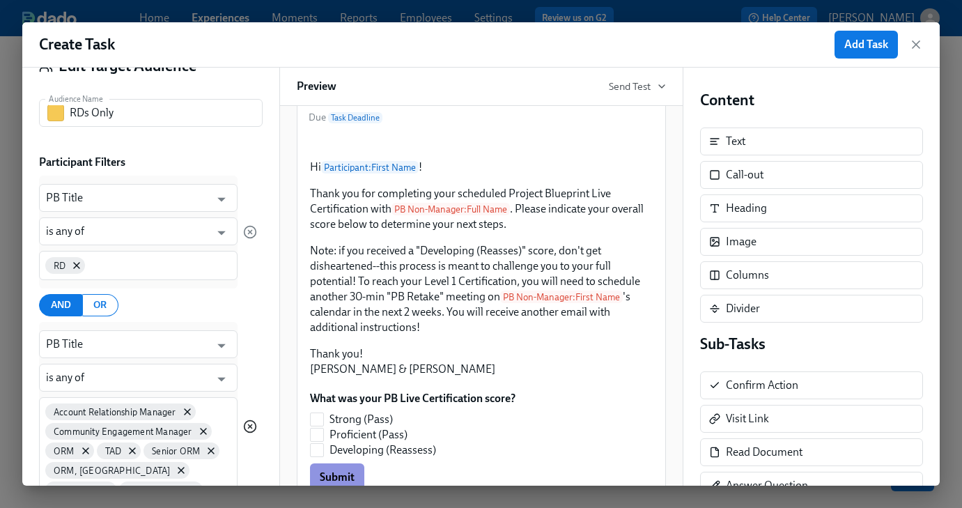
click at [254, 419] on icon "button" at bounding box center [250, 426] width 14 height 14
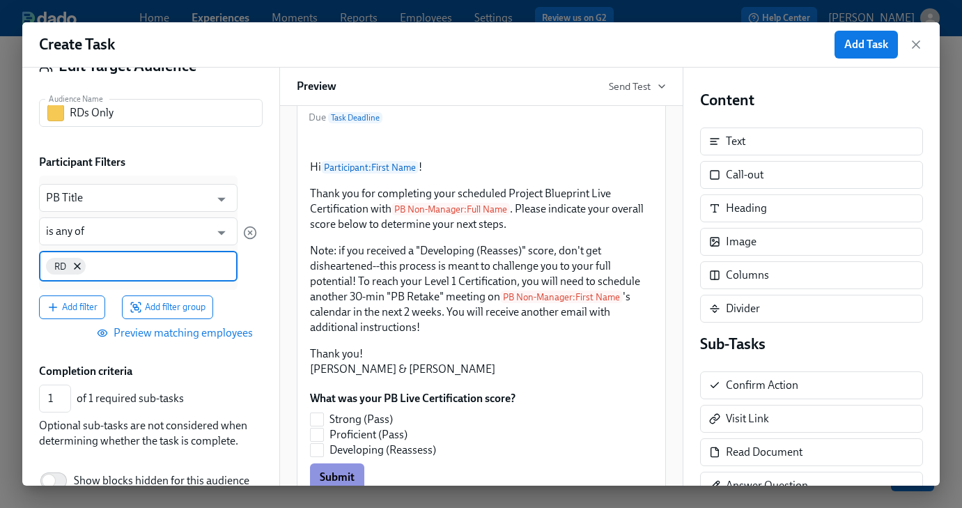
click at [118, 265] on input at bounding box center [158, 265] width 141 height 15
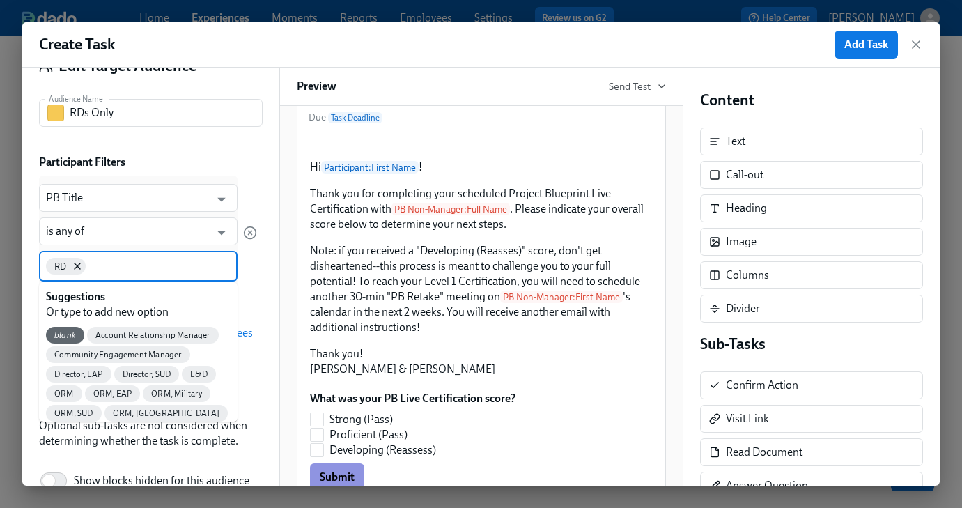
type input "l"
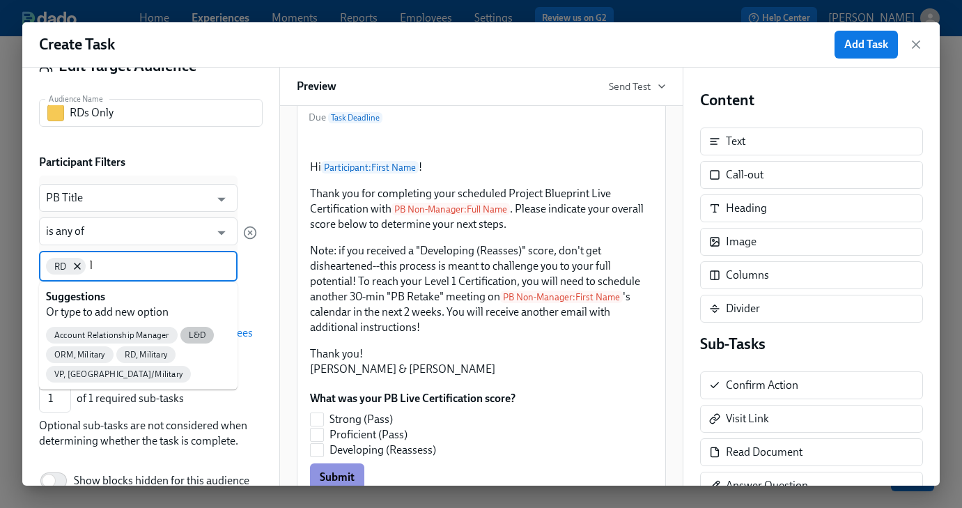
click at [192, 336] on span "L&D" at bounding box center [197, 335] width 34 height 10
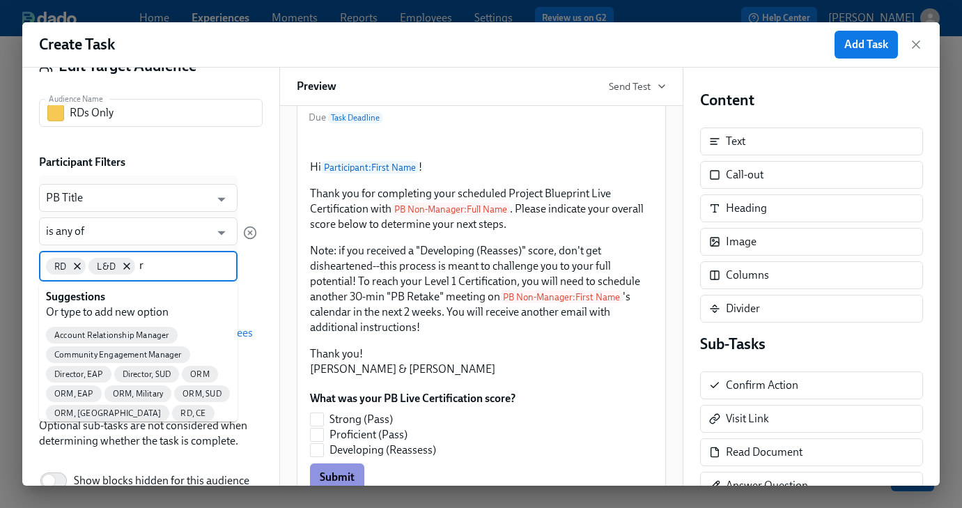
type input "rd"
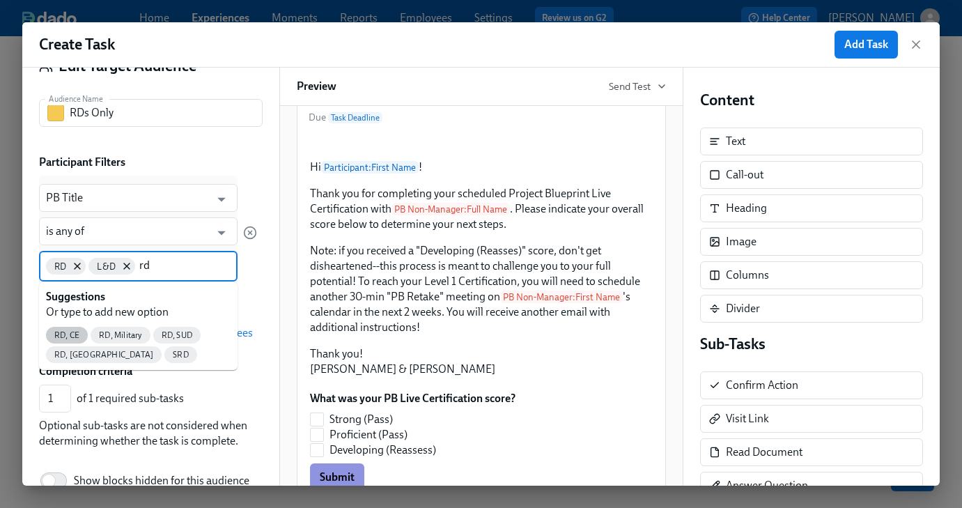
click at [70, 334] on span "RD, CE" at bounding box center [67, 335] width 42 height 10
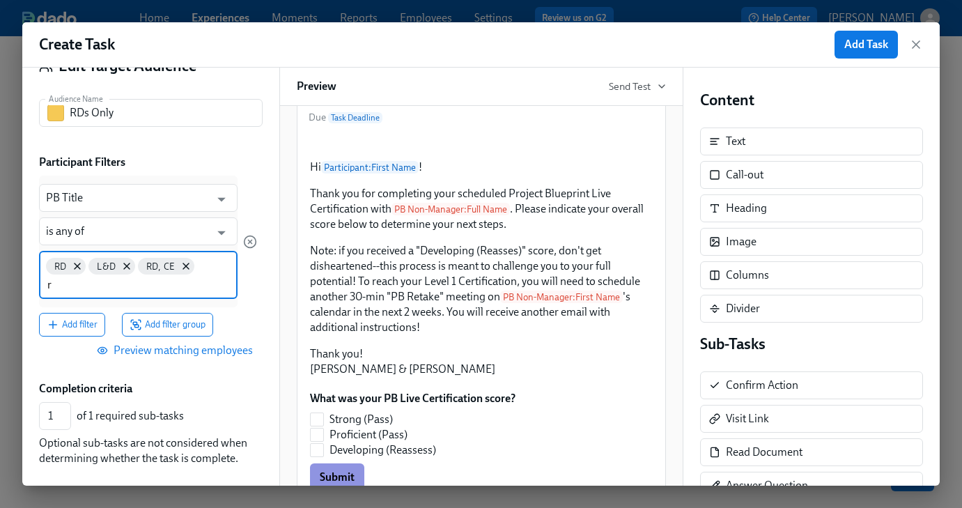
type input "rd"
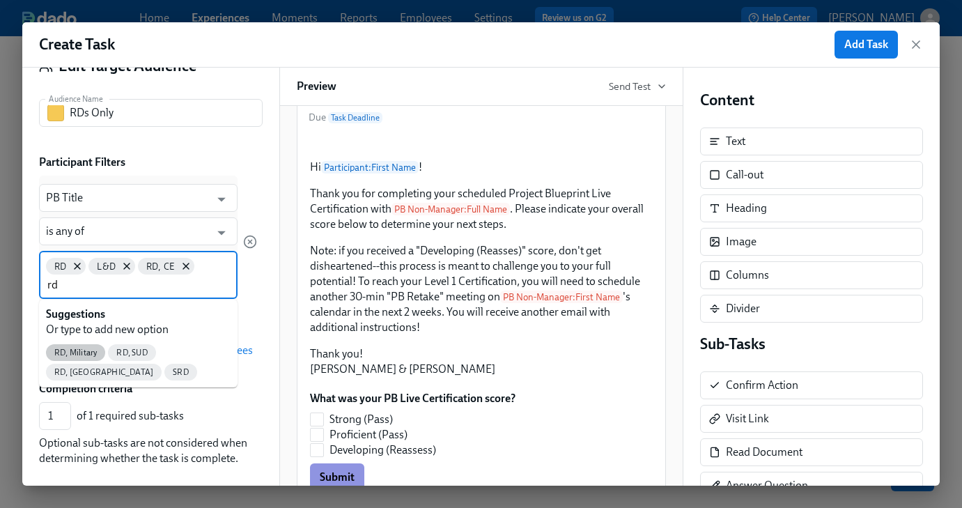
click at [84, 350] on span "RD, Military" at bounding box center [75, 353] width 59 height 10
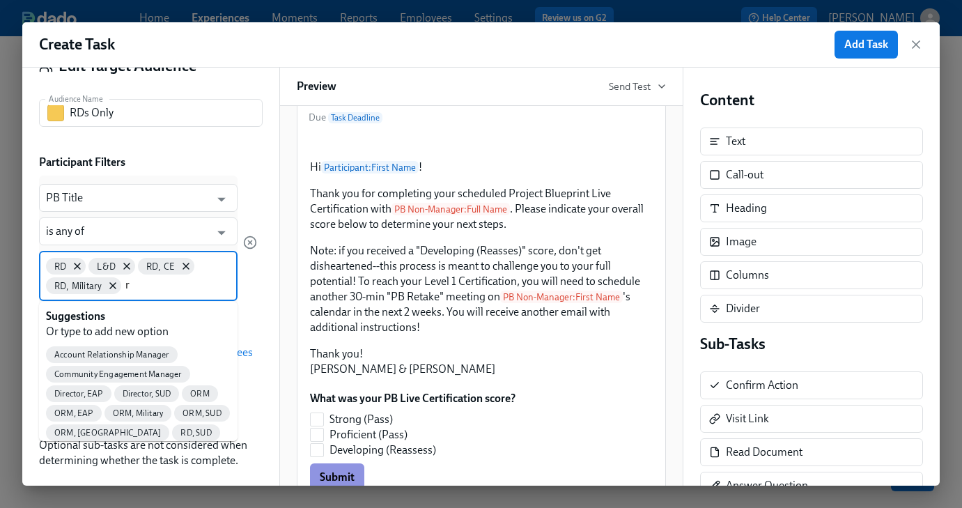
type input "rd"
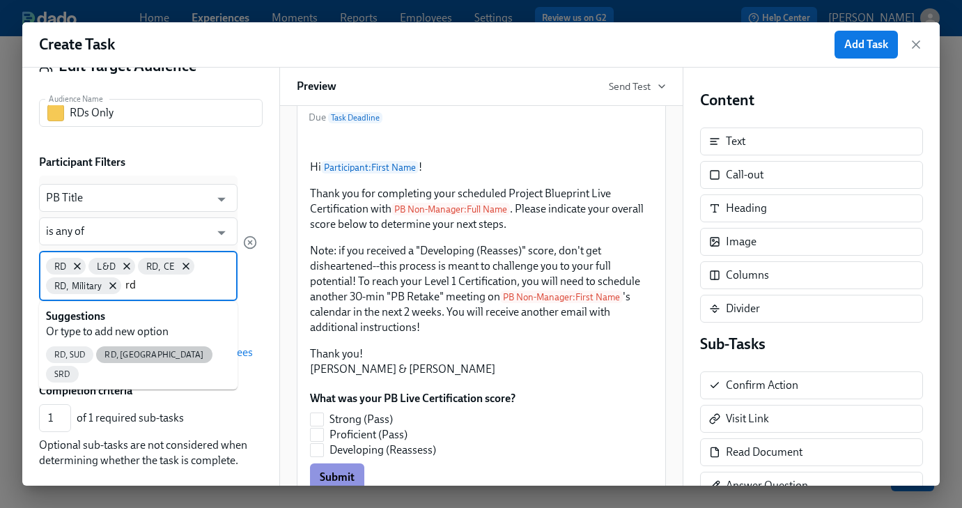
click at [123, 355] on span "RD, [GEOGRAPHIC_DATA]" at bounding box center [154, 355] width 116 height 10
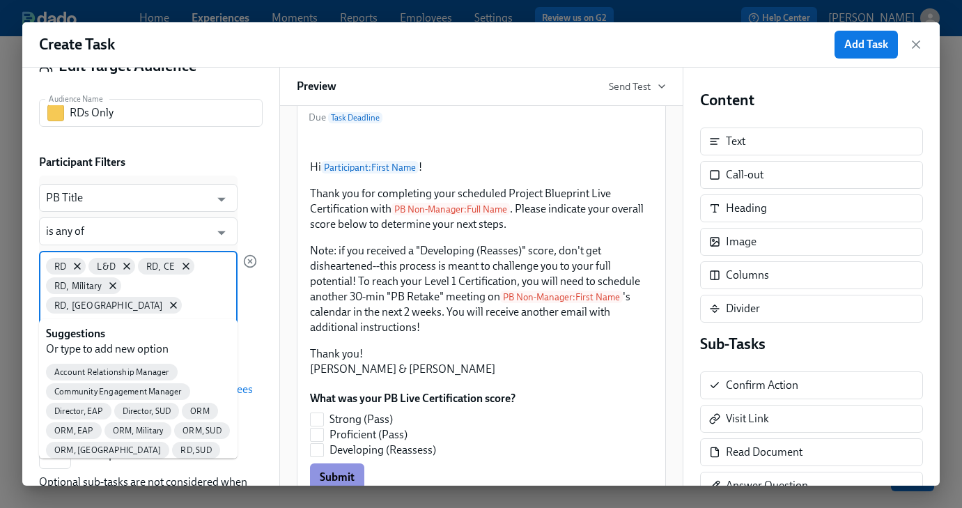
type input "rd"
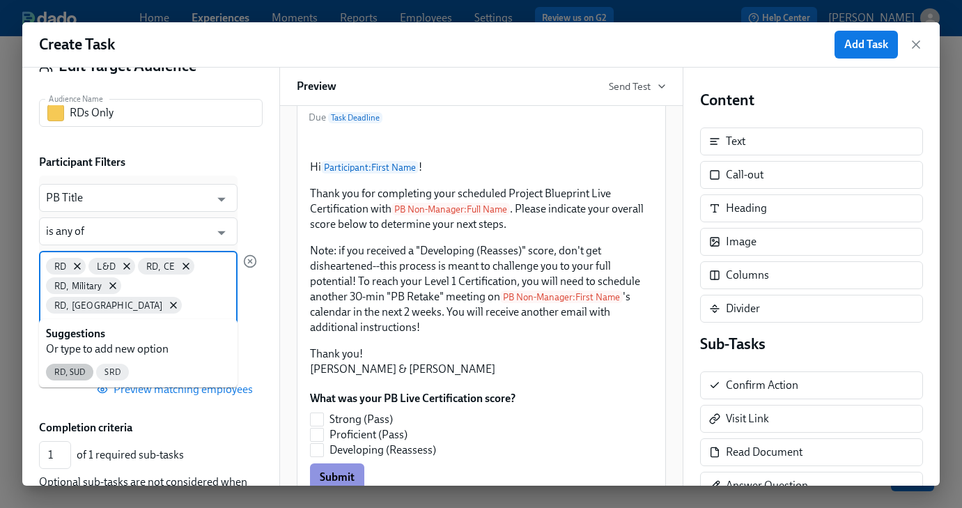
click at [85, 371] on span "RD, SUD" at bounding box center [69, 372] width 47 height 10
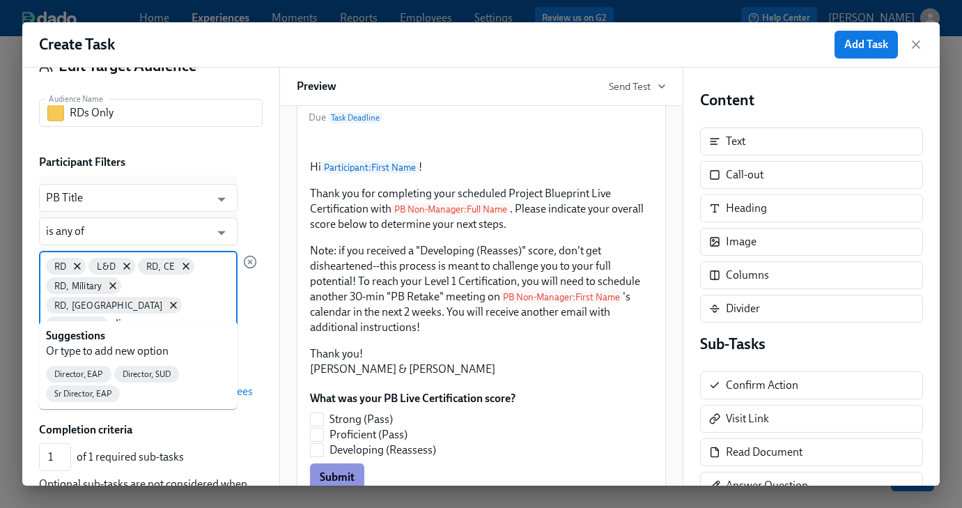
type input "dir"
click at [145, 376] on span "Director, SUD" at bounding box center [146, 374] width 65 height 10
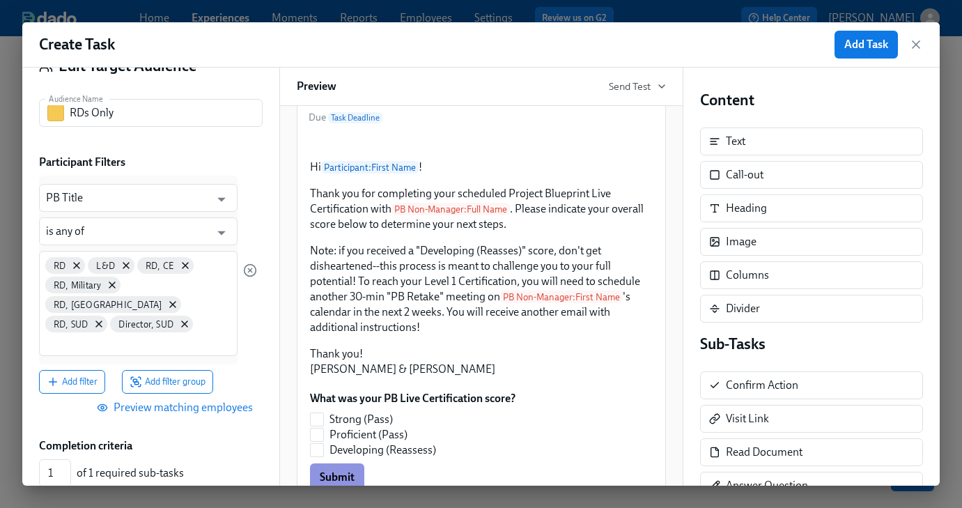
click at [205, 401] on span "Preview matching employees" at bounding box center [176, 408] width 153 height 14
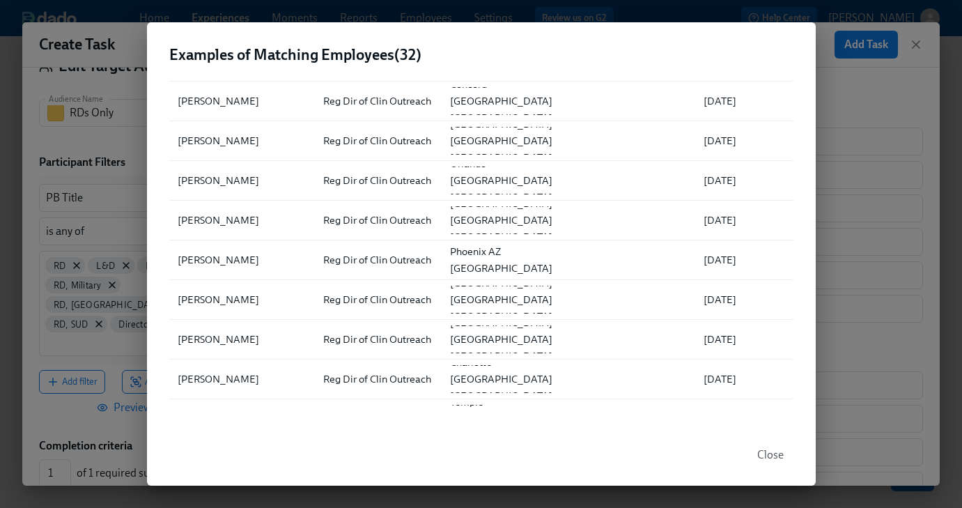
scroll to position [621, 0]
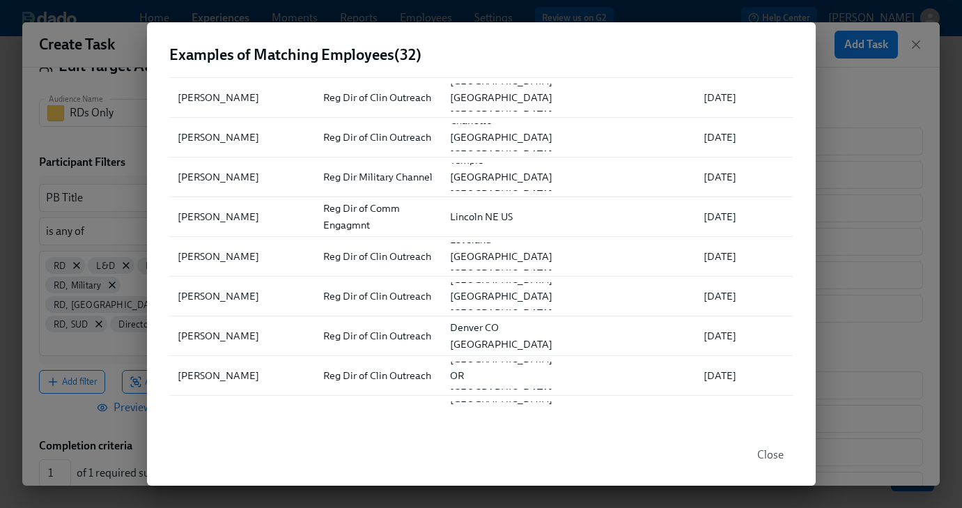
click at [818, 109] on div "Examples of Matching Employees ( 32 ) ▲ Full Name Role Location Department Firs…" at bounding box center [481, 254] width 962 height 508
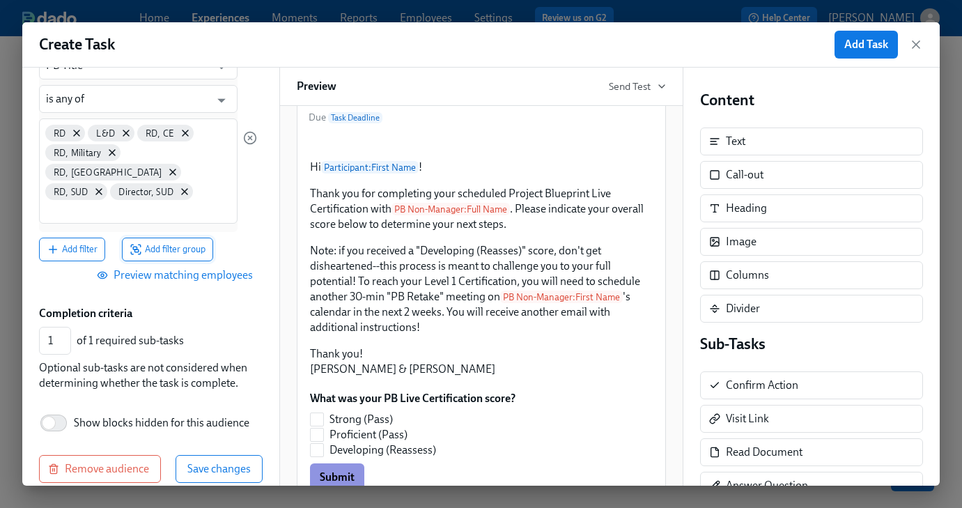
scroll to position [0, 0]
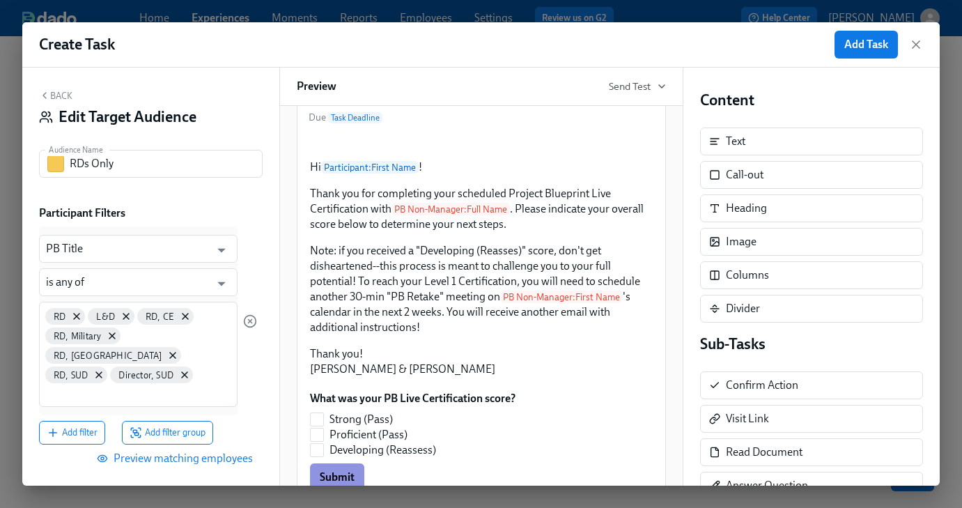
click at [65, 93] on button "Back" at bounding box center [55, 95] width 33 height 11
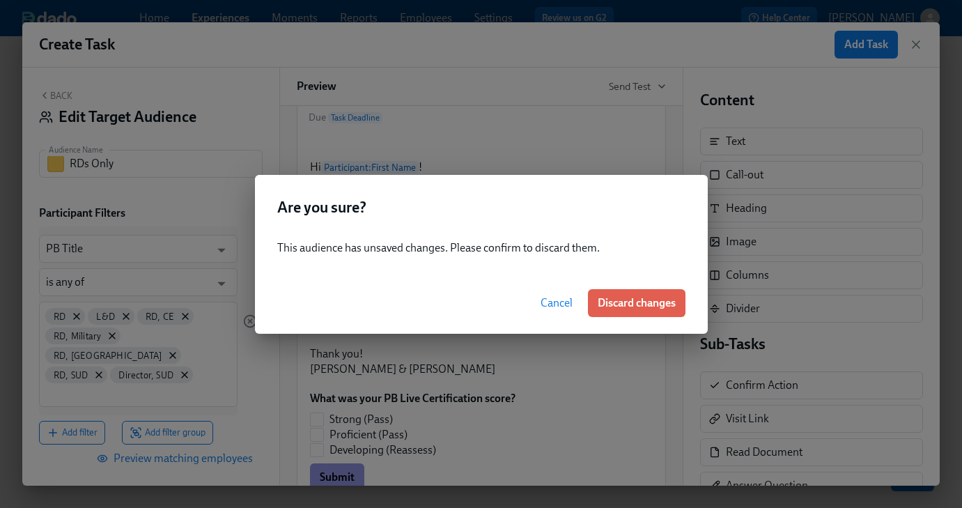
drag, startPoint x: 554, startPoint y: 302, endPoint x: 306, endPoint y: 339, distance: 250.7
click at [554, 302] on span "Cancel" at bounding box center [557, 303] width 32 height 14
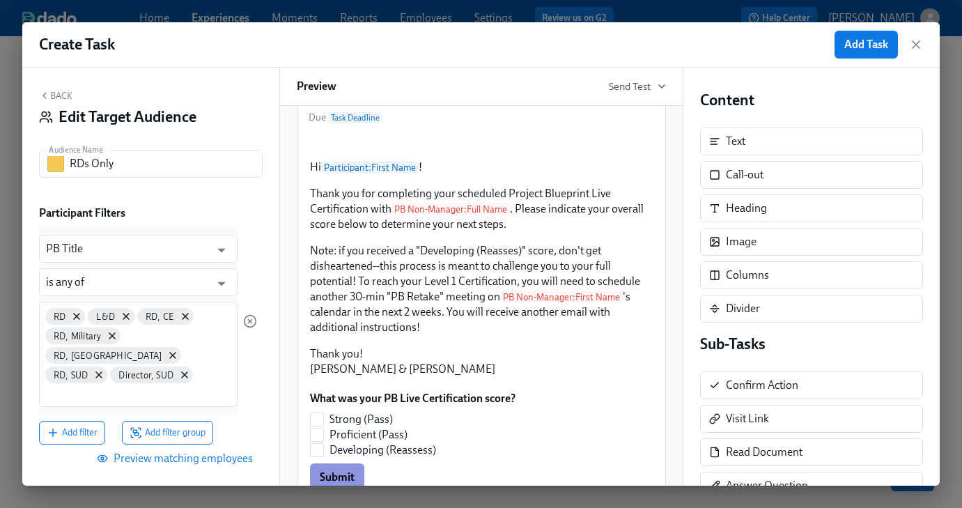
scroll to position [183, 0]
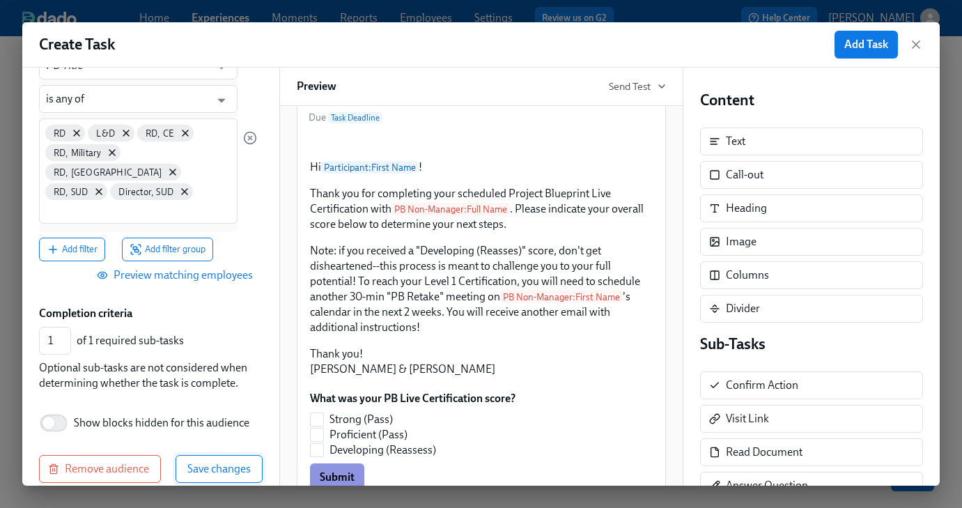
click at [196, 462] on span "Save changes" at bounding box center [218, 469] width 63 height 14
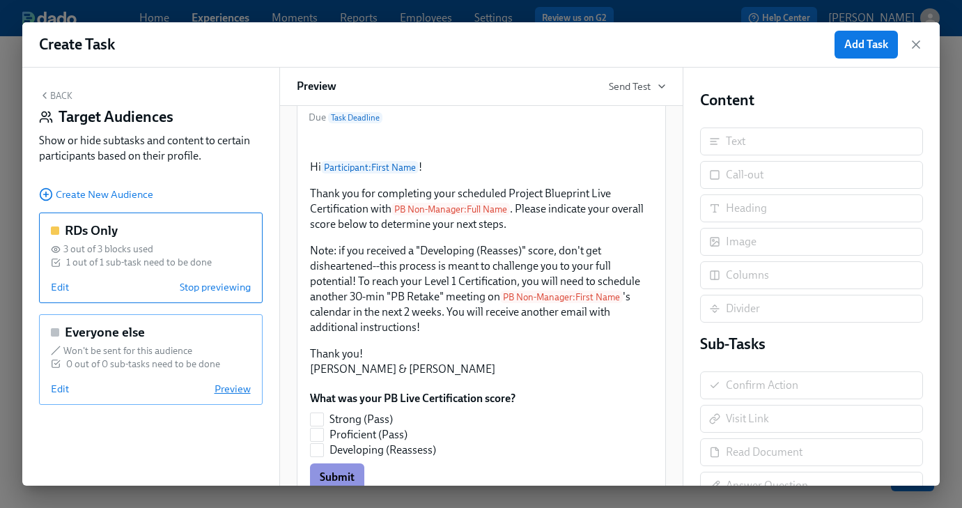
click at [235, 394] on span "Preview" at bounding box center [233, 389] width 36 height 14
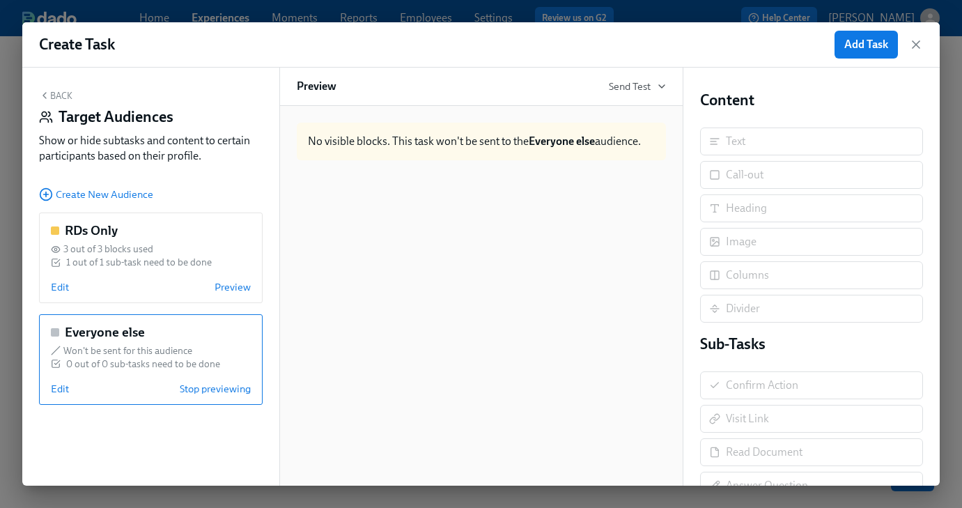
click at [54, 99] on button "Back" at bounding box center [55, 95] width 33 height 11
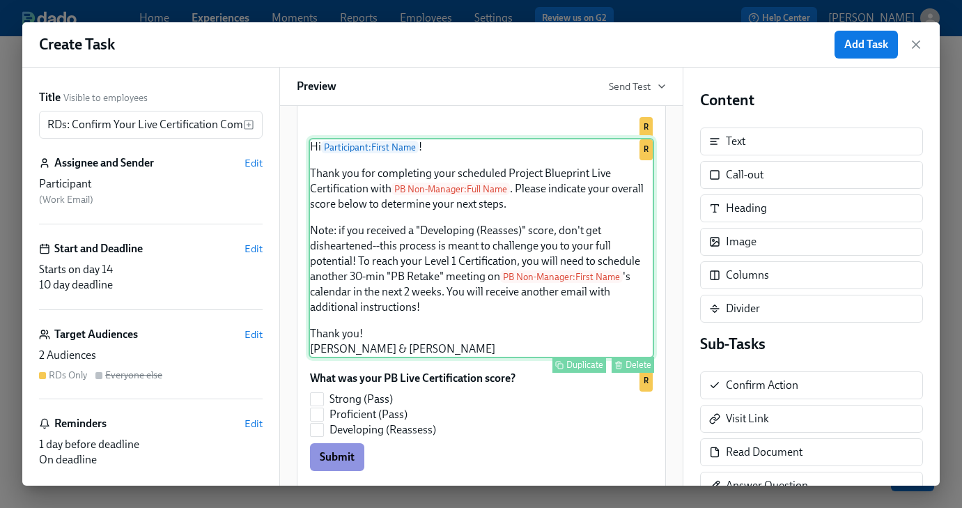
scroll to position [149, 0]
click at [326, 336] on div "Hi Participant : First Name ! Thank you for completing your scheduled Project B…" at bounding box center [481, 247] width 345 height 220
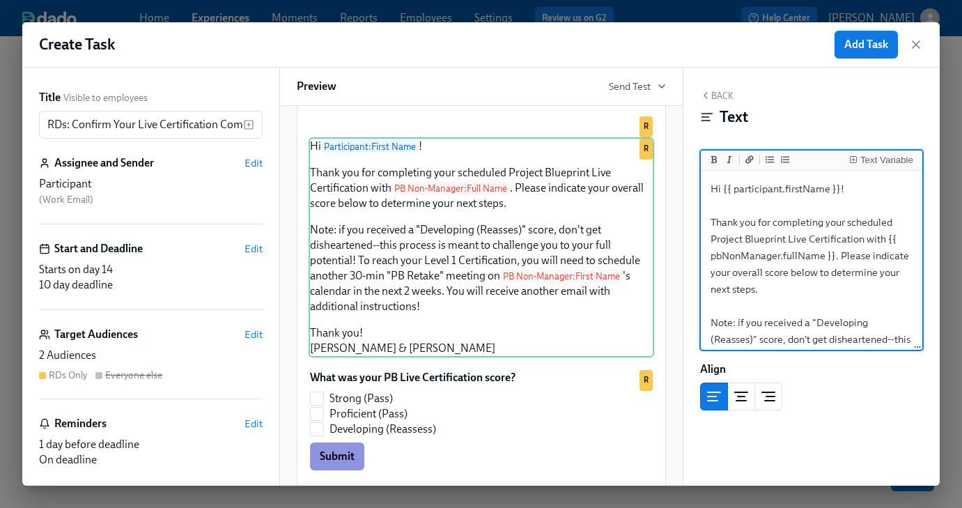
drag, startPoint x: 735, startPoint y: 322, endPoint x: 699, endPoint y: 322, distance: 36.2
click at [699, 322] on div "Back Text Text Variable Hi {{ participant.firstName }}! Thank you for completin…" at bounding box center [811, 277] width 257 height 418
click at [713, 160] on icon "Add bold text" at bounding box center [713, 159] width 6 height 8
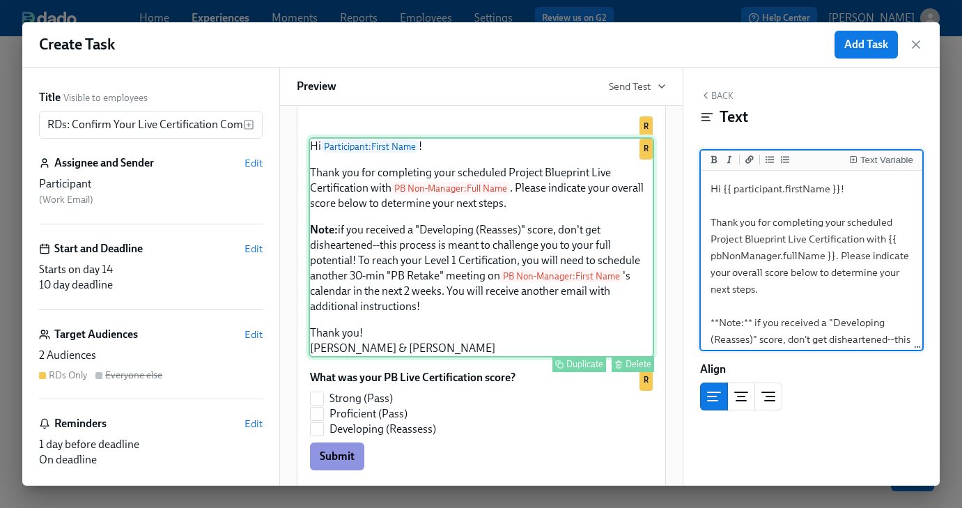
click at [476, 357] on div "Hi Participant : First Name ! Thank you for completing your scheduled Project B…" at bounding box center [481, 247] width 345 height 220
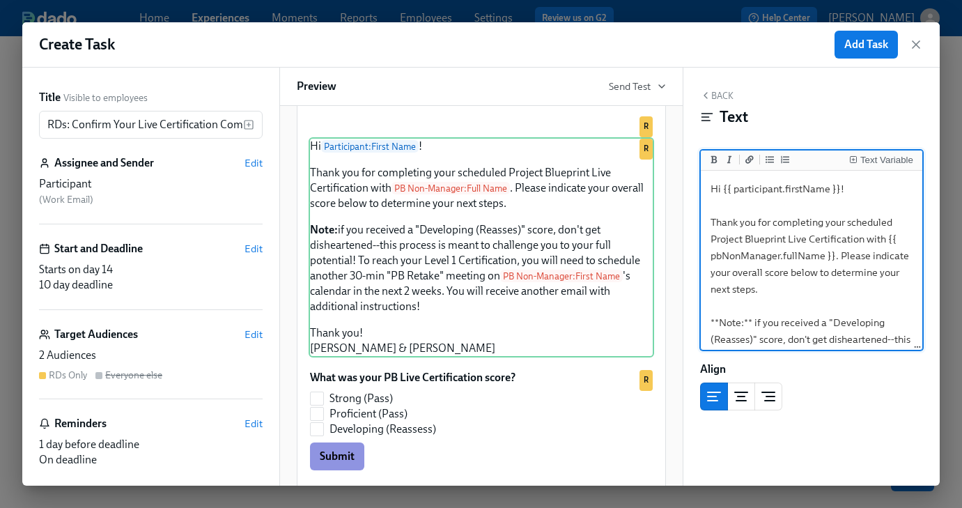
click at [841, 249] on textarea "Hi {{ participant.firstName }}! Thank you for completing your scheduled Project…" at bounding box center [811, 347] width 217 height 348
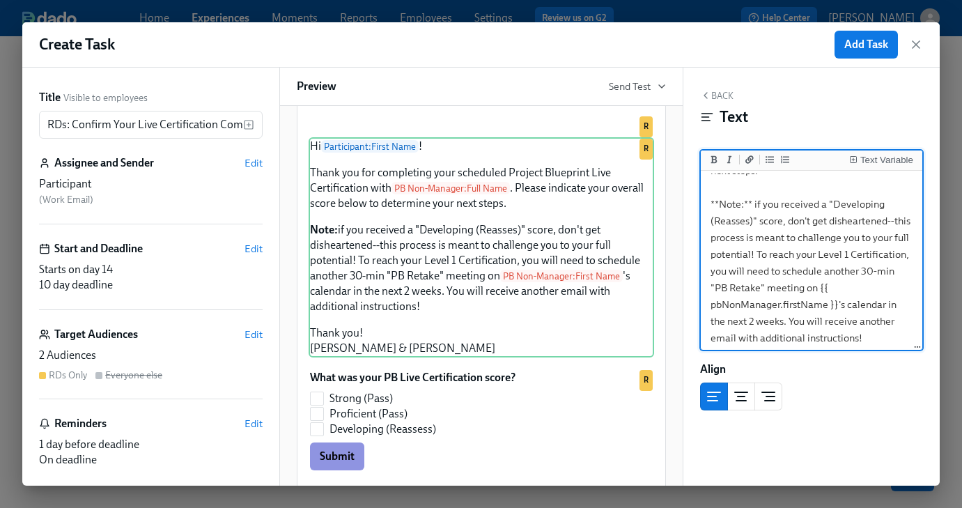
scroll to position [167, 0]
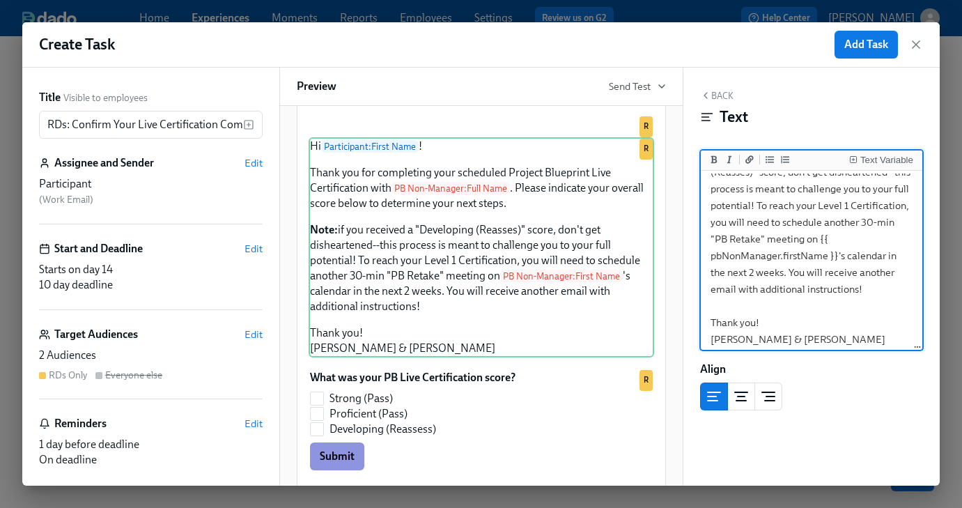
drag, startPoint x: 783, startPoint y: 240, endPoint x: 748, endPoint y: 242, distance: 34.9
click at [748, 242] on textarea "Hi {{ participant.firstName }}! Thank you for completing your scheduled Project…" at bounding box center [811, 180] width 217 height 348
drag, startPoint x: 782, startPoint y: 272, endPoint x: 889, endPoint y: 258, distance: 108.2
click at [889, 258] on textarea "Hi {{ participant.firstName }}! Thank you for completing your scheduled Project…" at bounding box center [811, 180] width 217 height 348
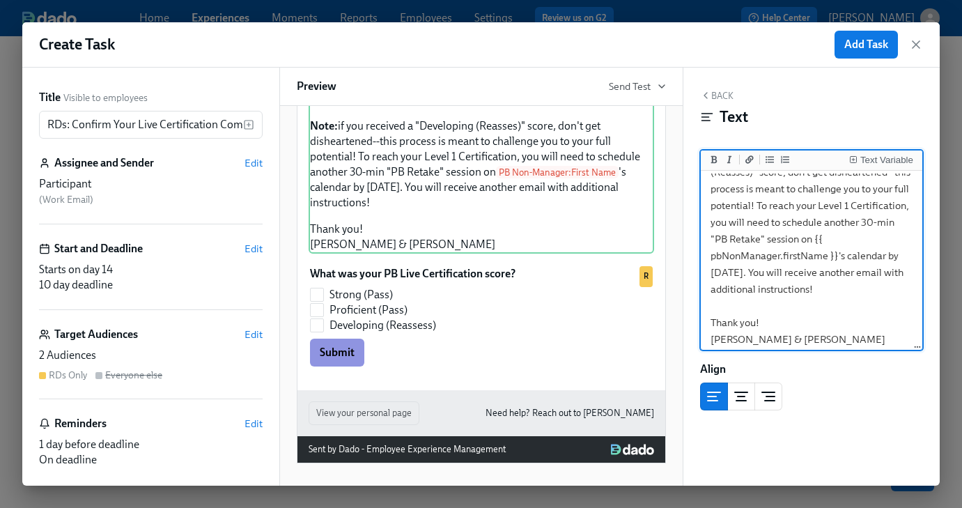
scroll to position [21, 0]
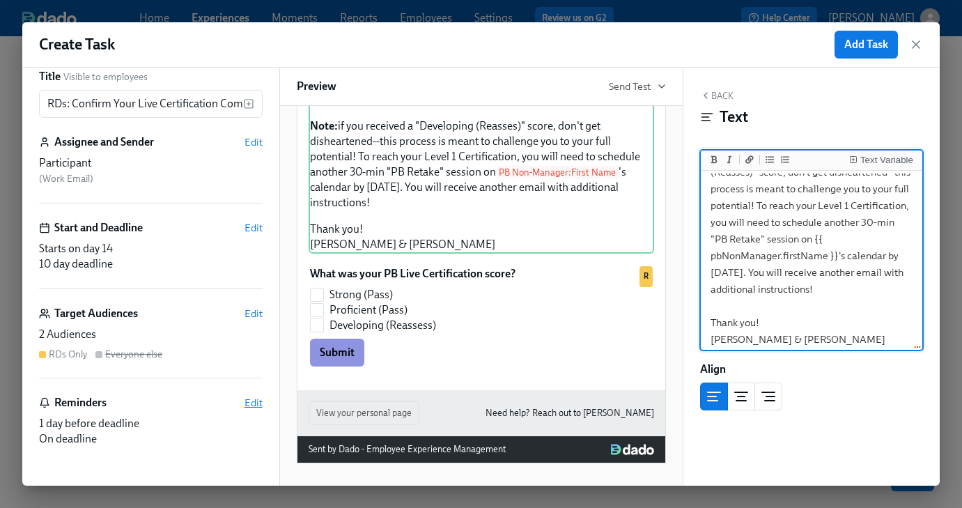
type textarea "Hi {{ participant.firstName }}! Thank you for completing your scheduled Project…"
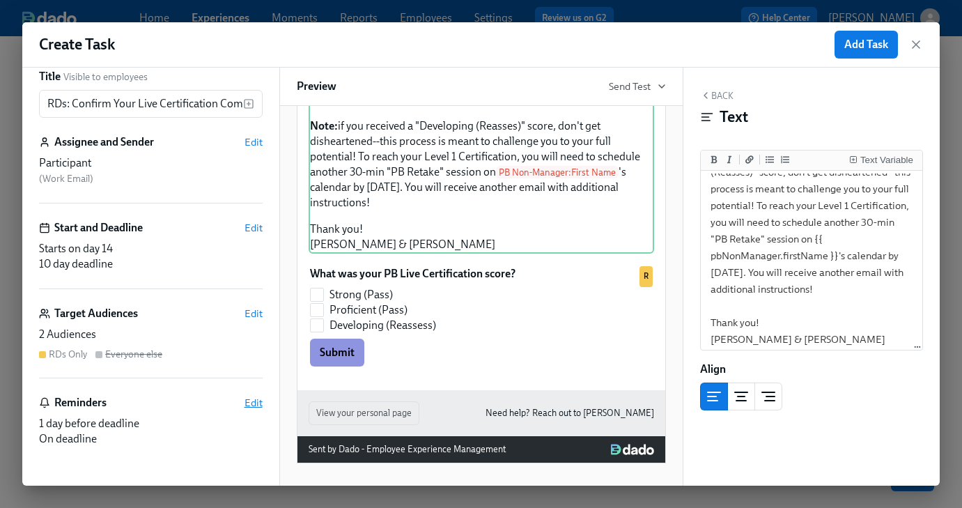
click at [251, 403] on span "Edit" at bounding box center [253, 403] width 18 height 14
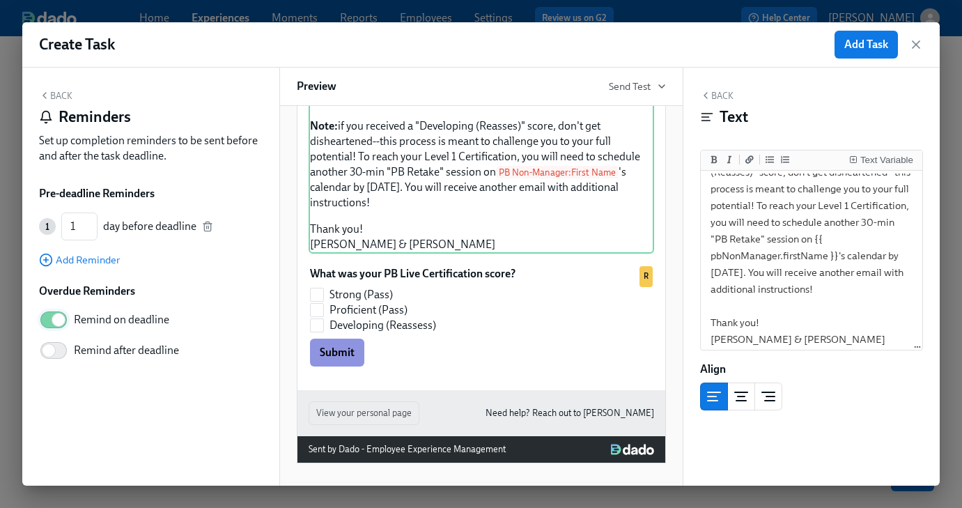
scroll to position [1, 0]
click at [66, 264] on span "Add Reminder" at bounding box center [79, 260] width 81 height 14
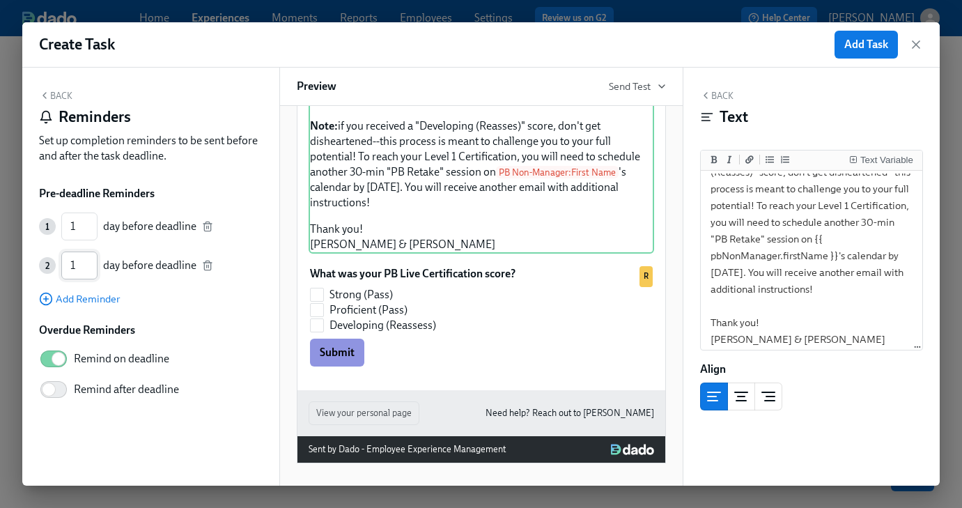
click at [93, 271] on input "1" at bounding box center [79, 265] width 36 height 28
type input "2"
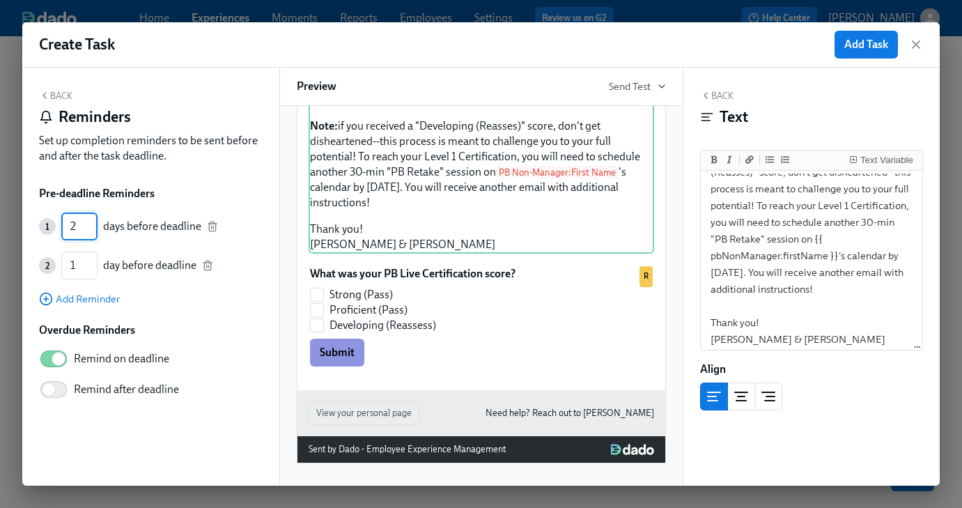
click at [92, 240] on input "2" at bounding box center [79, 226] width 36 height 28
click at [92, 261] on input "2" at bounding box center [79, 265] width 36 height 28
type input "3"
click at [92, 261] on input "3" at bounding box center [79, 265] width 36 height 28
type input "3"
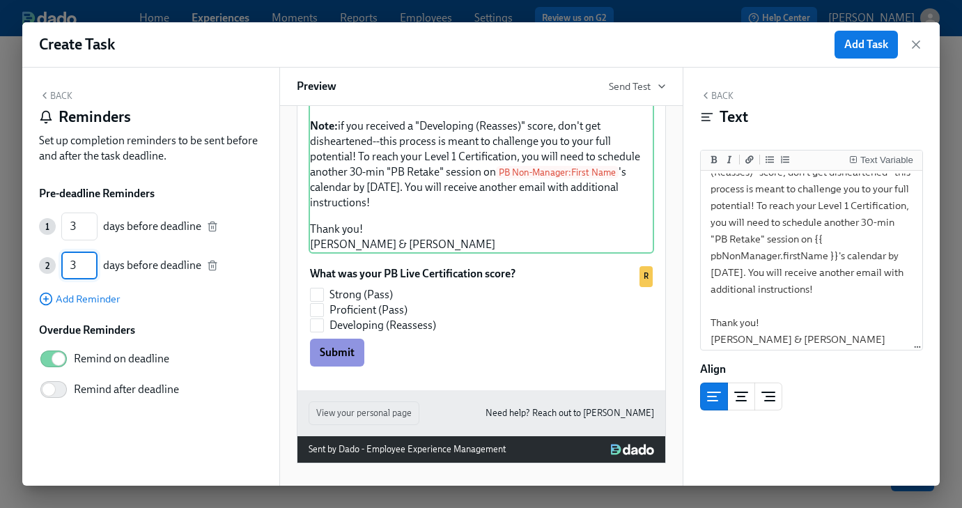
click at [92, 261] on input "3" at bounding box center [79, 265] width 36 height 28
type input "4"
click at [92, 262] on input "4" at bounding box center [79, 265] width 36 height 28
type input "4"
click at [92, 262] on input "4" at bounding box center [79, 265] width 36 height 28
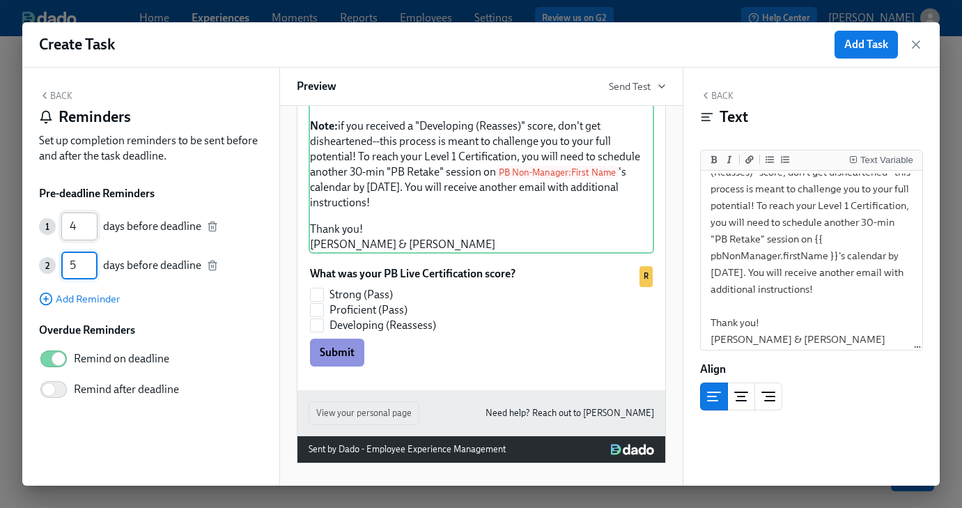
type input "5"
click at [92, 262] on input "5" at bounding box center [79, 265] width 36 height 28
click at [93, 269] on input "3" at bounding box center [79, 265] width 36 height 28
click at [93, 269] on input "2" at bounding box center [79, 265] width 36 height 28
click at [93, 269] on input "1" at bounding box center [79, 265] width 36 height 28
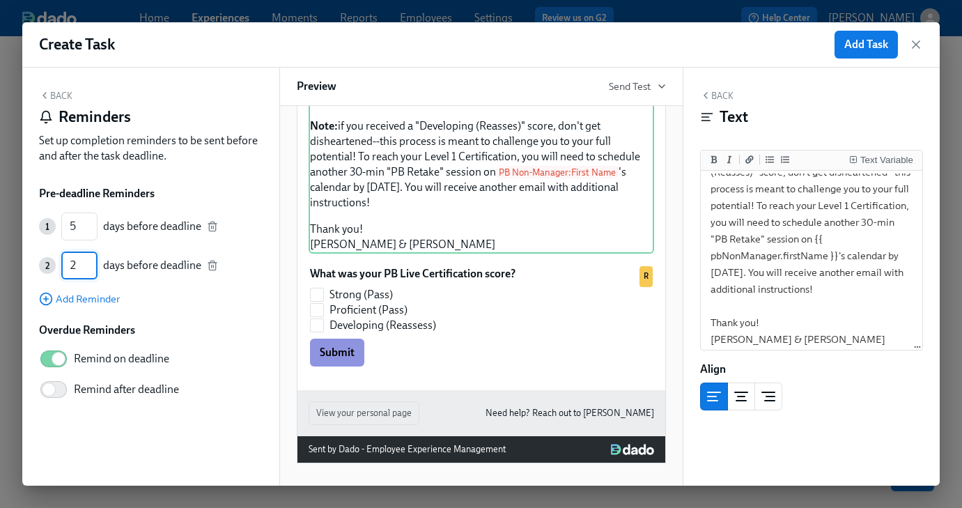
click at [92, 261] on input "2" at bounding box center [79, 265] width 36 height 28
click at [92, 261] on input "3" at bounding box center [79, 265] width 36 height 28
click at [91, 272] on input "2" at bounding box center [79, 265] width 36 height 28
type input "1"
click at [91, 272] on input "1" at bounding box center [79, 265] width 36 height 28
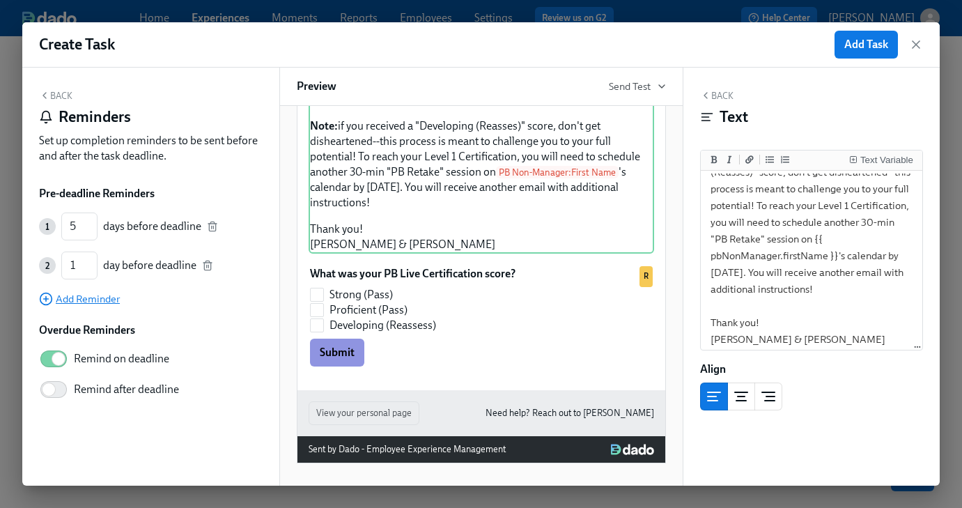
click at [52, 299] on circle "button" at bounding box center [46, 299] width 12 height 12
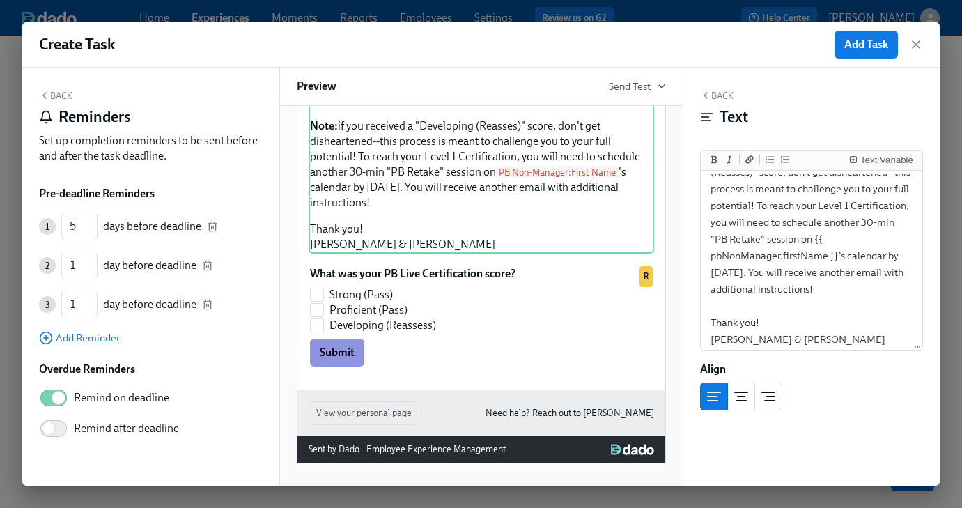
scroll to position [0, 0]
click at [93, 221] on input "6" at bounding box center [79, 226] width 36 height 28
type input "7"
click at [93, 221] on input "7" at bounding box center [79, 226] width 36 height 28
click at [91, 261] on input "2" at bounding box center [79, 265] width 36 height 28
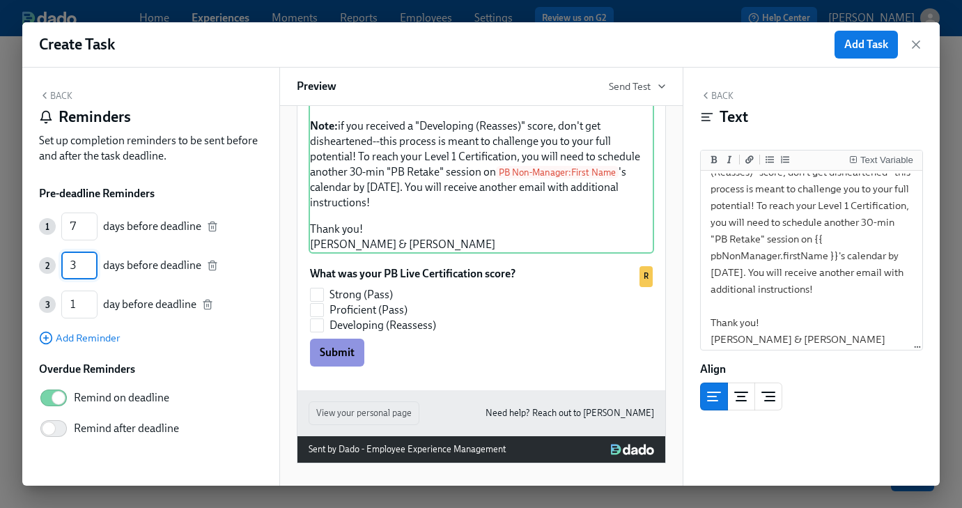
type input "3"
click at [91, 261] on input "3" at bounding box center [79, 265] width 36 height 28
click at [68, 93] on button "Back" at bounding box center [55, 95] width 33 height 11
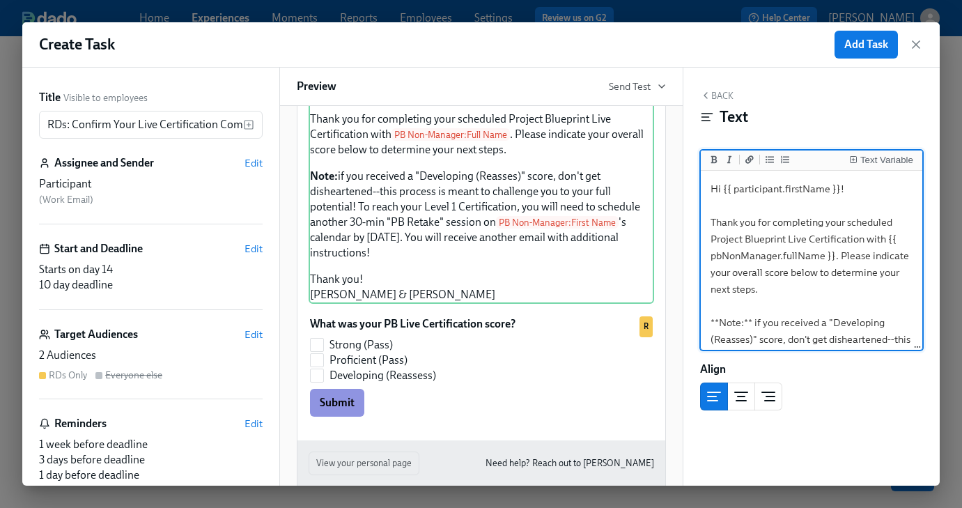
scroll to position [2, 0]
drag, startPoint x: 792, startPoint y: 291, endPoint x: 703, endPoint y: 312, distance: 90.9
click at [703, 317] on textarea "Hi {{ participant.firstName }}! Thank you for completing your scheduled Project…" at bounding box center [811, 345] width 217 height 348
click at [729, 158] on icon "Add italic text" at bounding box center [728, 159] width 4 height 8
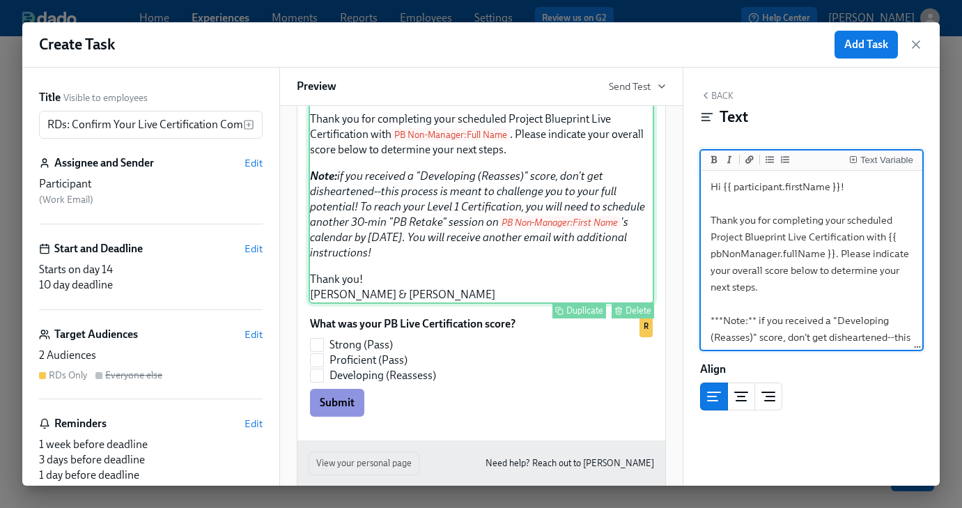
click at [558, 304] on div "Hi Participant : First Name ! Thank you for completing your scheduled Project B…" at bounding box center [481, 194] width 345 height 220
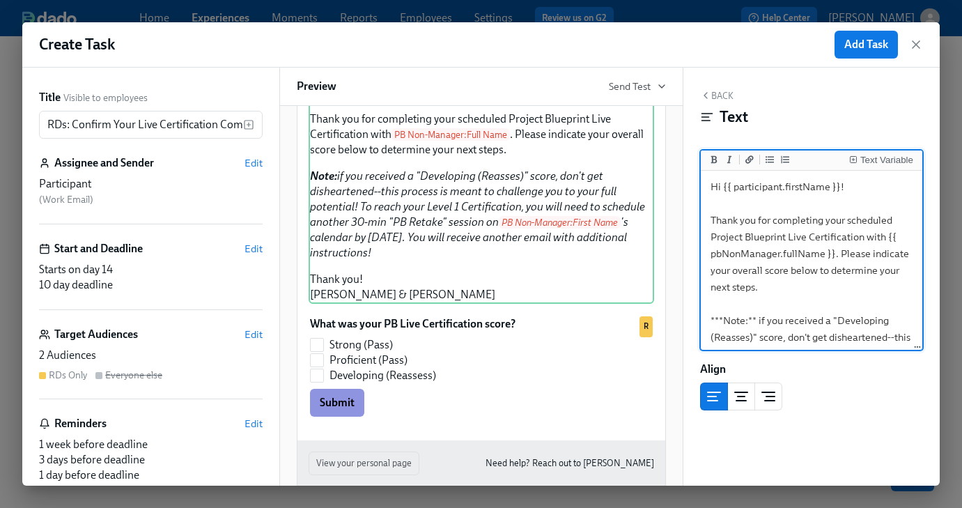
click at [830, 262] on textarea "Hi {{ participant.firstName }}! Thank you for completing your scheduled Project…" at bounding box center [811, 345] width 217 height 348
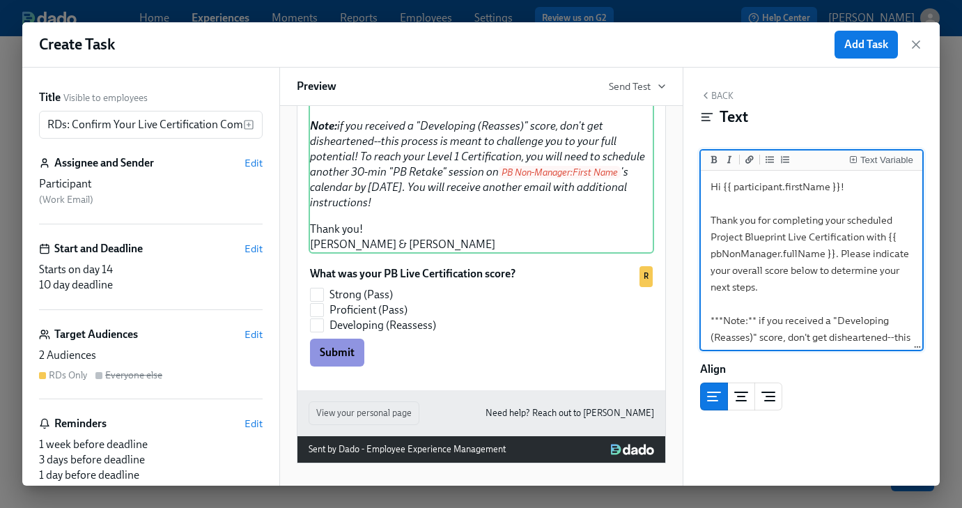
scroll to position [75, 0]
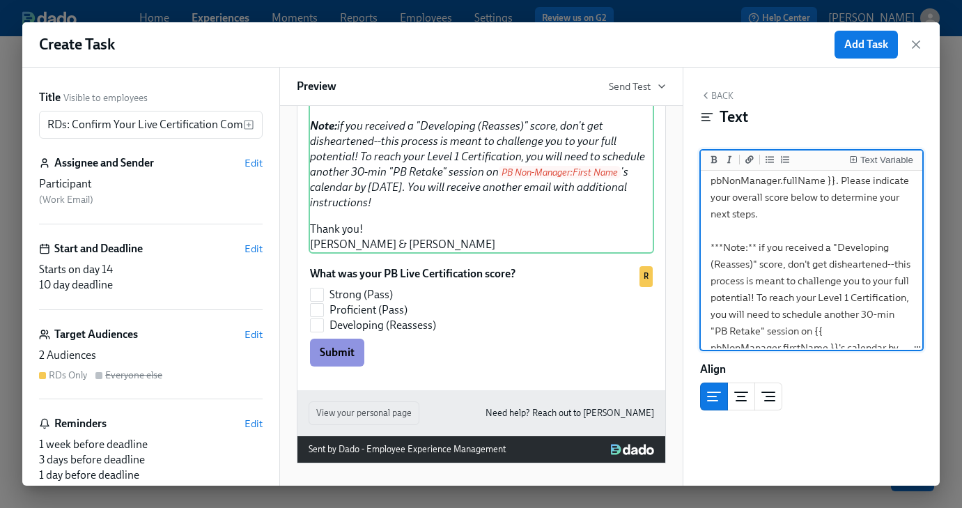
drag, startPoint x: 887, startPoint y: 266, endPoint x: 843, endPoint y: 267, distance: 44.6
click at [843, 267] on textarea "Hi {{ participant.firstName }}! Thank you for completing your scheduled Project…" at bounding box center [811, 272] width 217 height 348
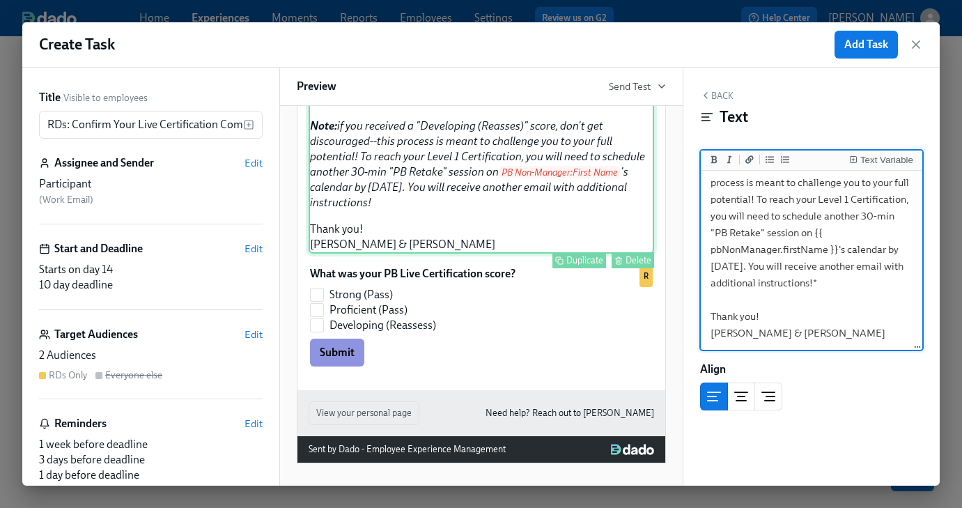
scroll to position [342, 0]
type textarea "Hi {{ participant.firstName }}! Thank you for completing your scheduled Project…"
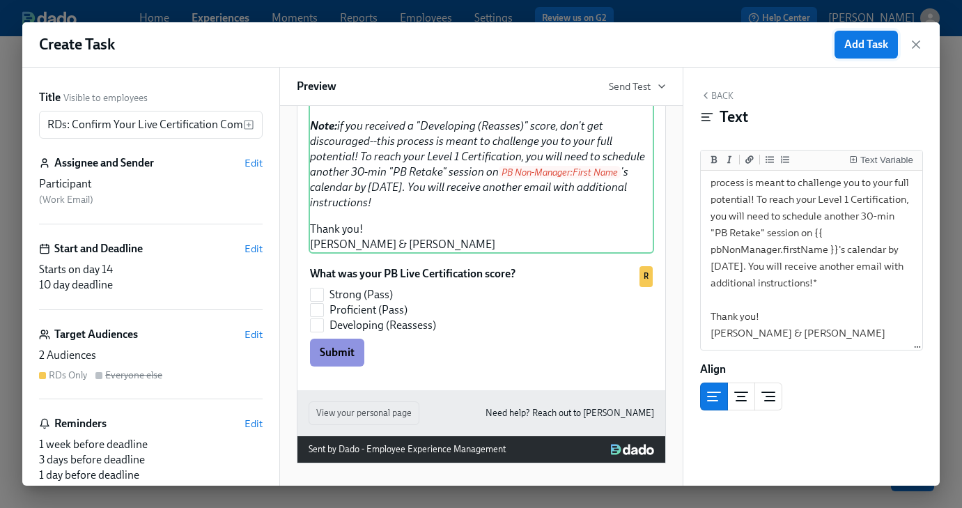
click at [848, 49] on span "Add Task" at bounding box center [866, 45] width 44 height 14
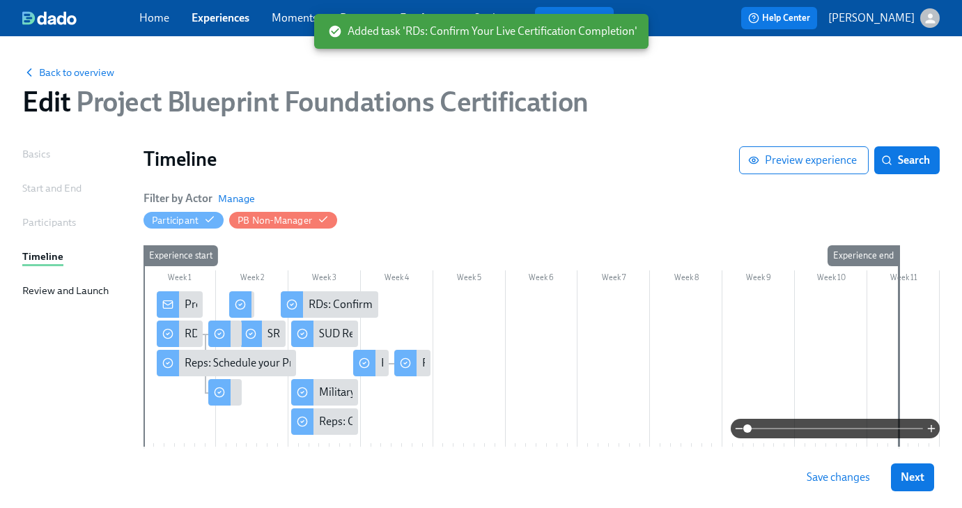
click at [848, 480] on span "Save changes" at bounding box center [838, 477] width 63 height 14
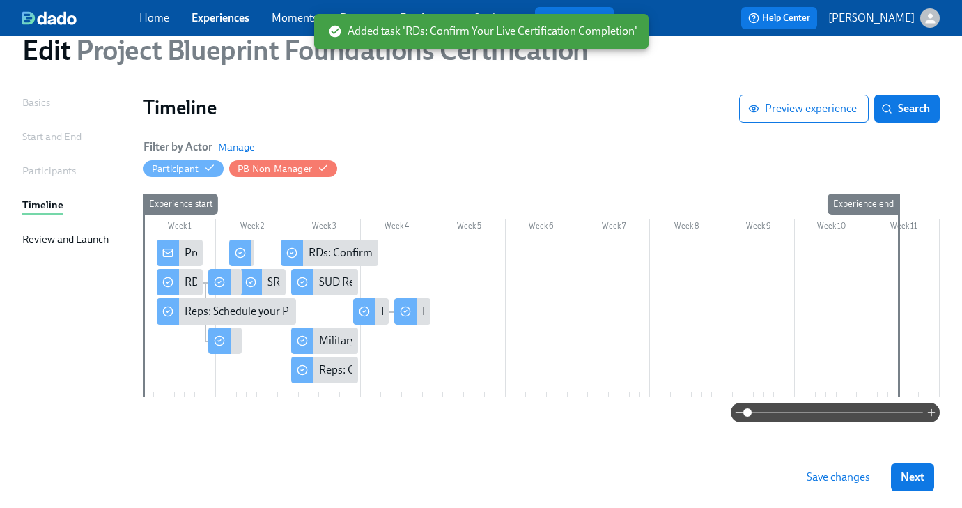
scroll to position [56, 0]
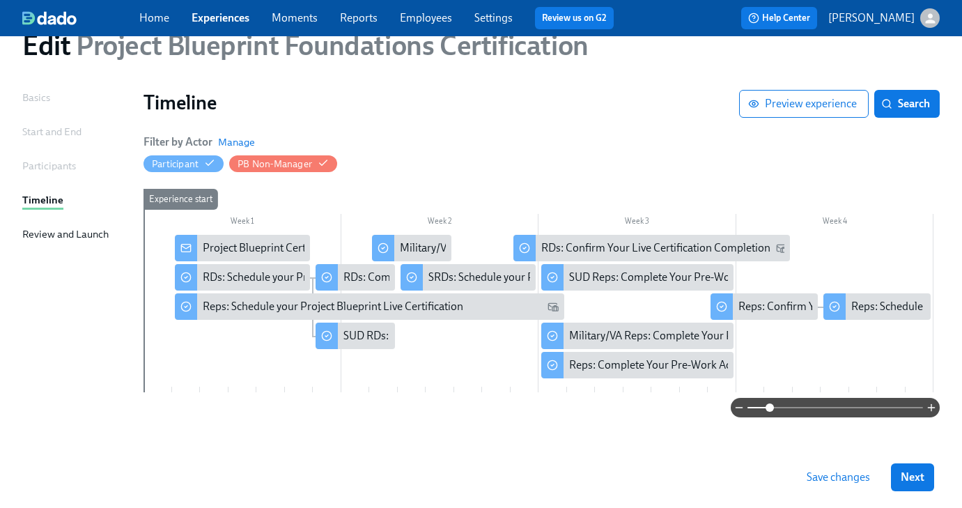
drag, startPoint x: 745, startPoint y: 408, endPoint x: 768, endPoint y: 407, distance: 22.3
click at [768, 407] on span at bounding box center [769, 407] width 8 height 8
click at [791, 307] on div "Reps: Confirm Your Live Certification Completion" at bounding box center [854, 306] width 233 height 15
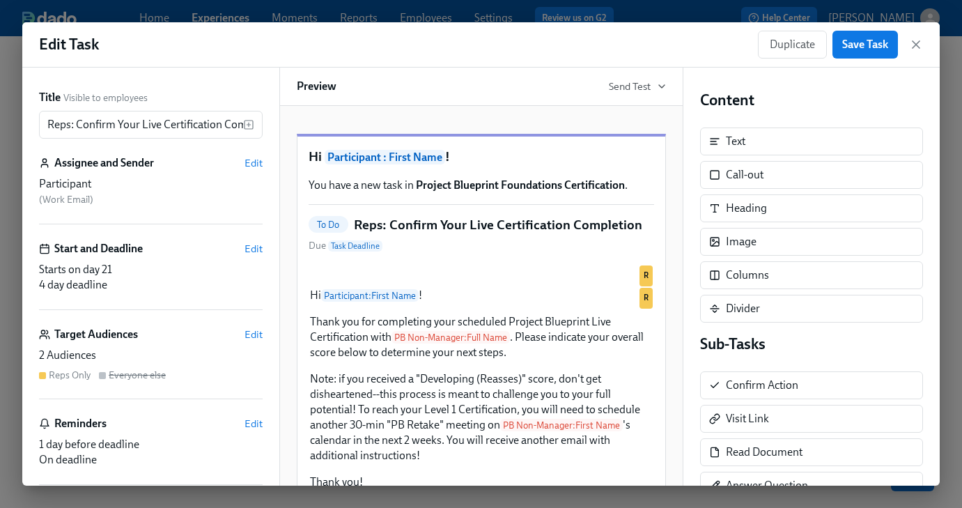
drag, startPoint x: 916, startPoint y: 44, endPoint x: 902, endPoint y: 55, distance: 17.8
click at [916, 44] on icon "button" at bounding box center [915, 44] width 7 height 7
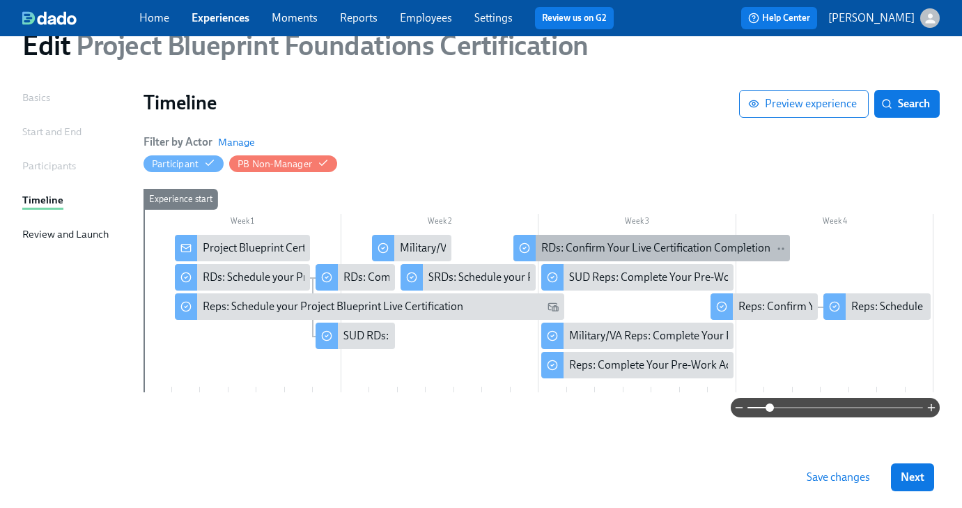
click at [561, 247] on div "RDs: Confirm Your Live Certification Completion" at bounding box center [655, 247] width 229 height 15
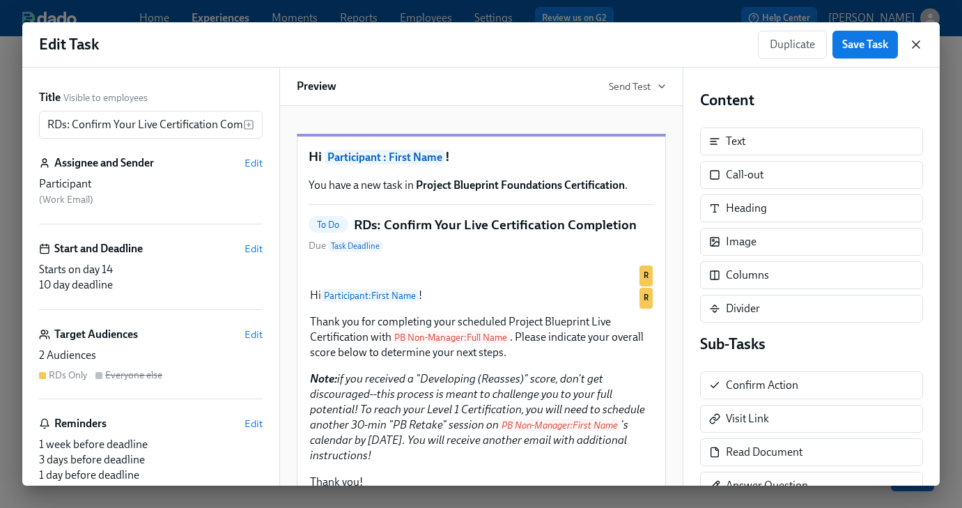
click at [921, 42] on icon "button" at bounding box center [916, 45] width 14 height 14
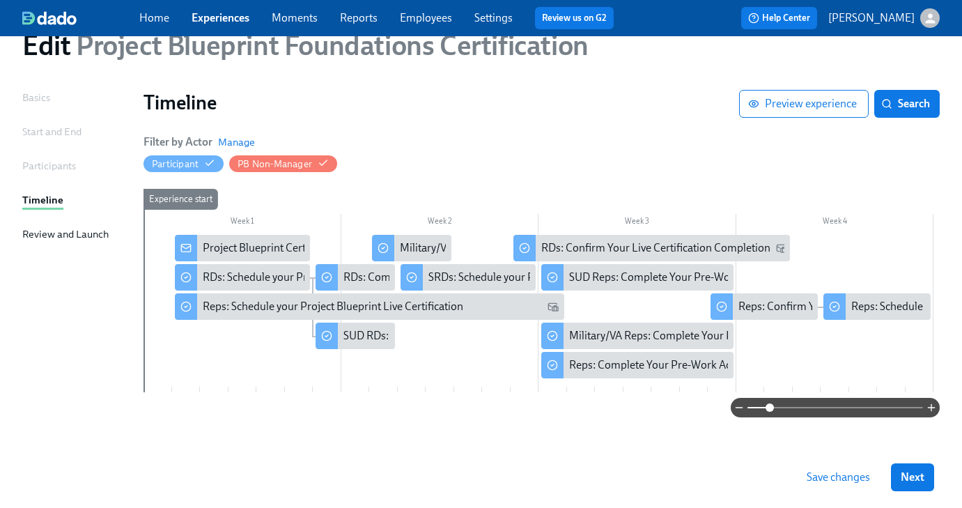
click at [838, 478] on span "Save changes" at bounding box center [838, 477] width 63 height 14
click at [894, 309] on div "Reps: Schedule Your Live Certification Reassessment" at bounding box center [975, 306] width 249 height 15
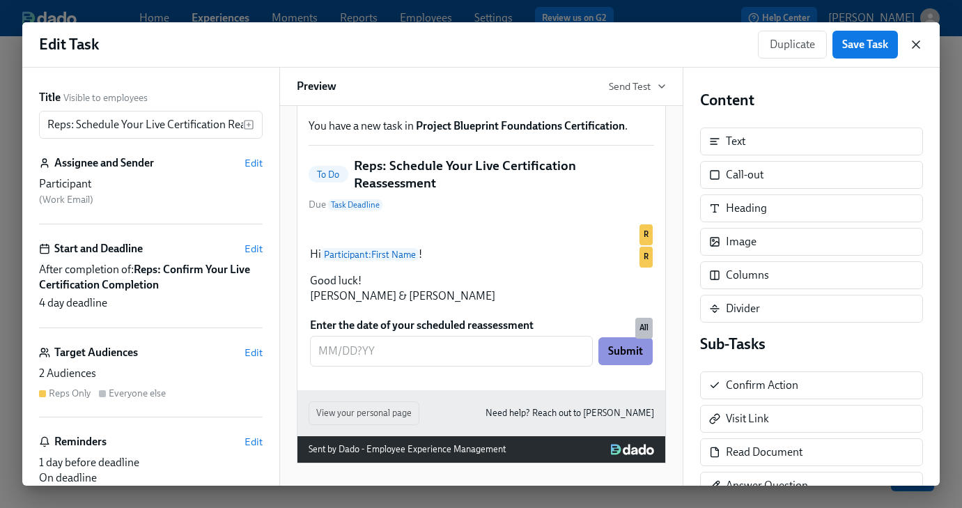
click at [917, 46] on icon "button" at bounding box center [915, 44] width 7 height 7
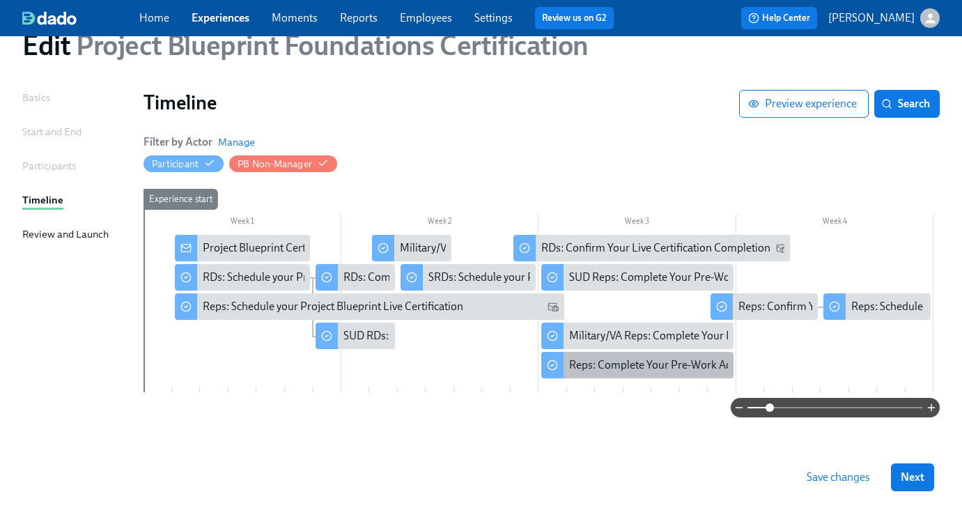
click at [623, 370] on div "Reps: Complete Your Pre-Work Account Tiering" at bounding box center [681, 364] width 225 height 15
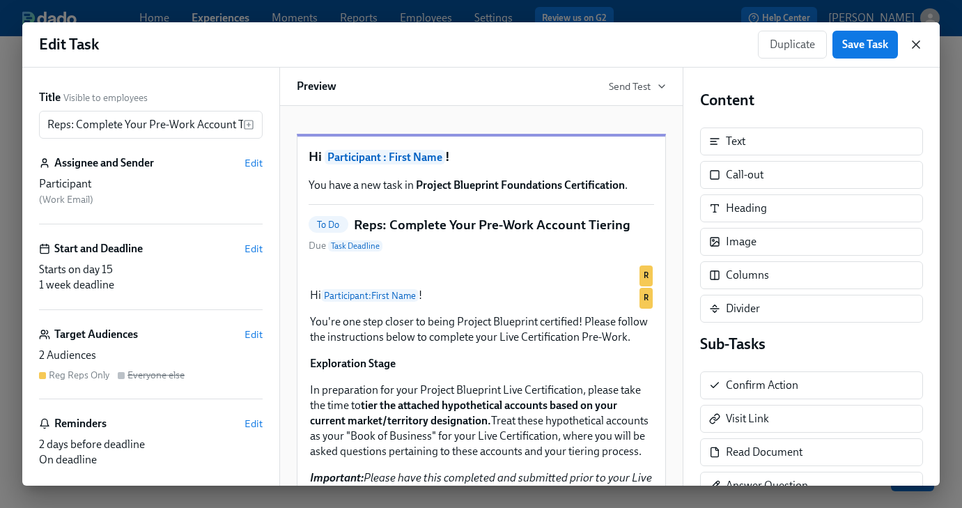
click at [918, 49] on icon "button" at bounding box center [916, 45] width 14 height 14
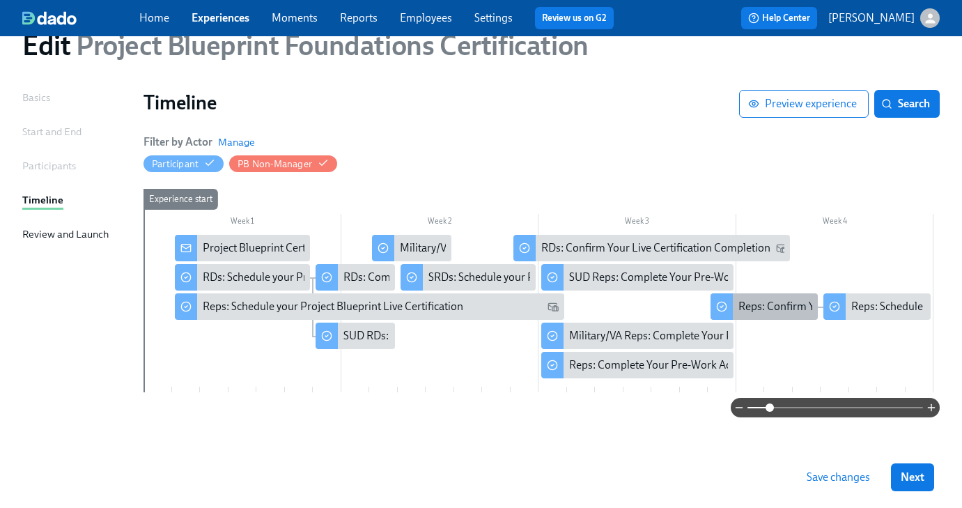
click at [770, 307] on div "Reps: Confirm Your Live Certification Completion" at bounding box center [854, 306] width 233 height 15
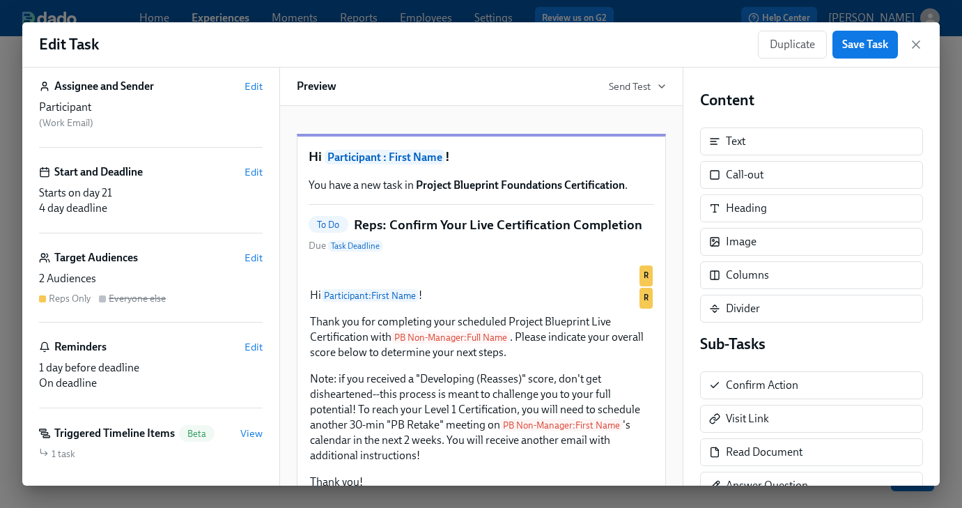
scroll to position [152, 0]
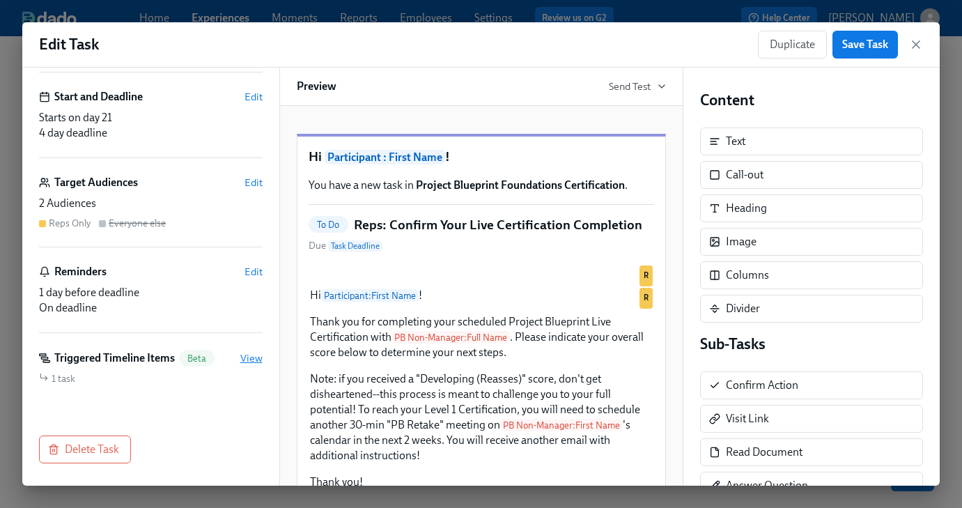
click at [246, 359] on span "View" at bounding box center [251, 358] width 22 height 14
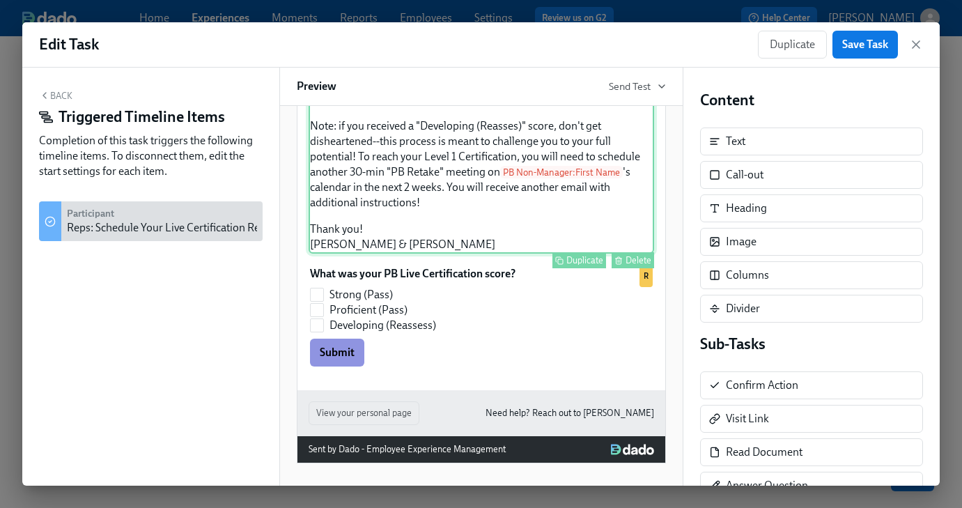
scroll to position [348, 0]
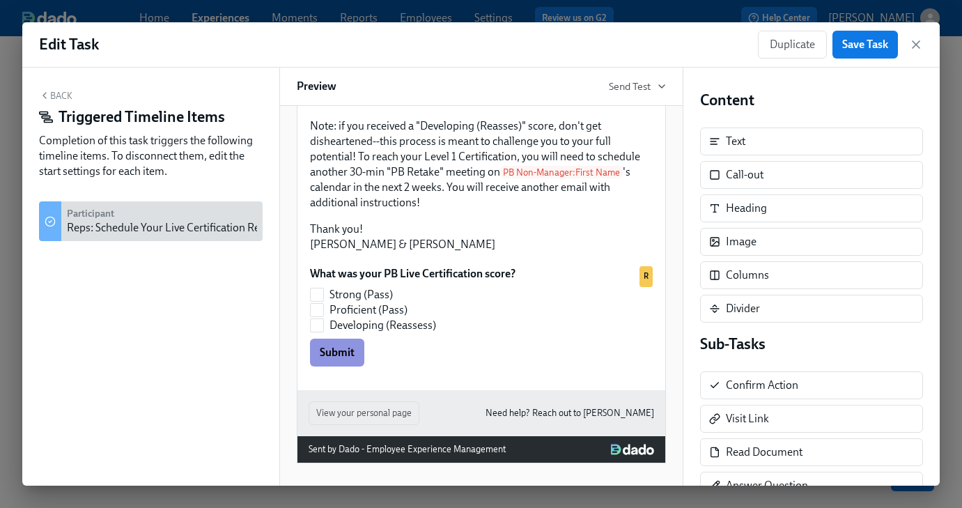
click at [146, 220] on div "Participant Reps: Schedule Your Live Certification Reassessment" at bounding box center [191, 221] width 249 height 29
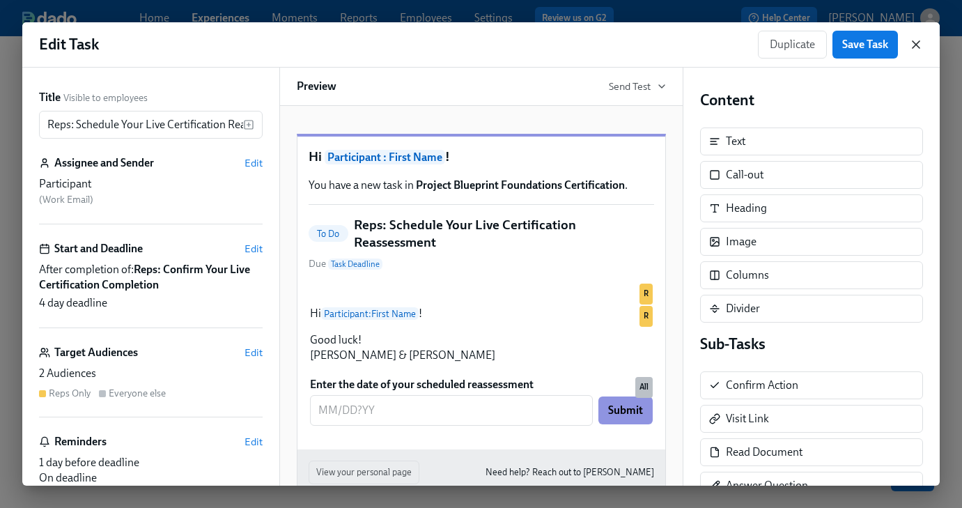
click at [917, 45] on icon "button" at bounding box center [916, 45] width 14 height 14
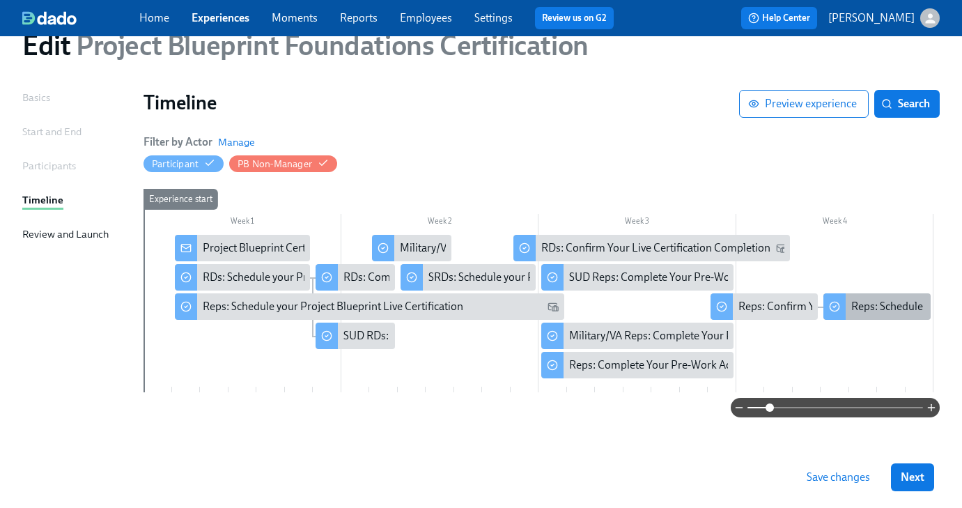
click at [879, 311] on div "Reps: Schedule Your Live Certification Reassessment" at bounding box center [975, 306] width 249 height 15
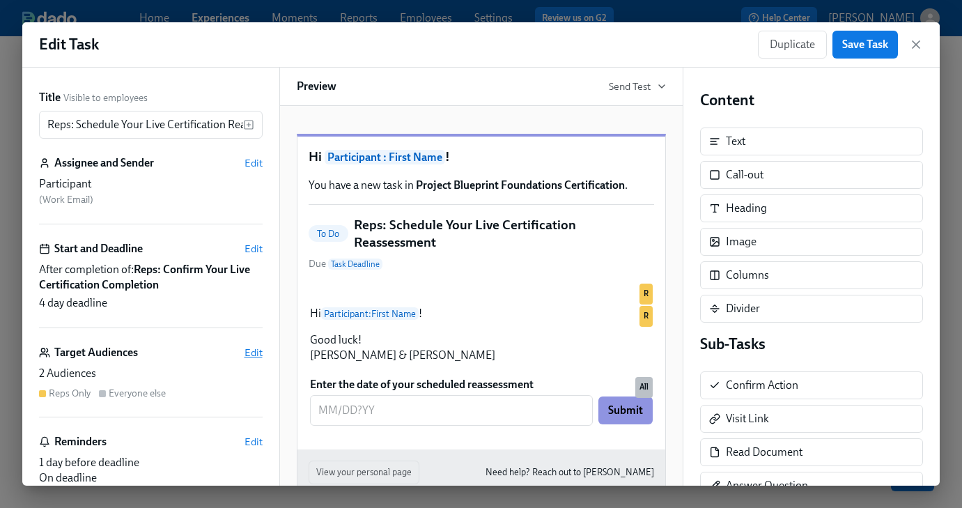
click at [258, 348] on span "Edit" at bounding box center [253, 352] width 18 height 14
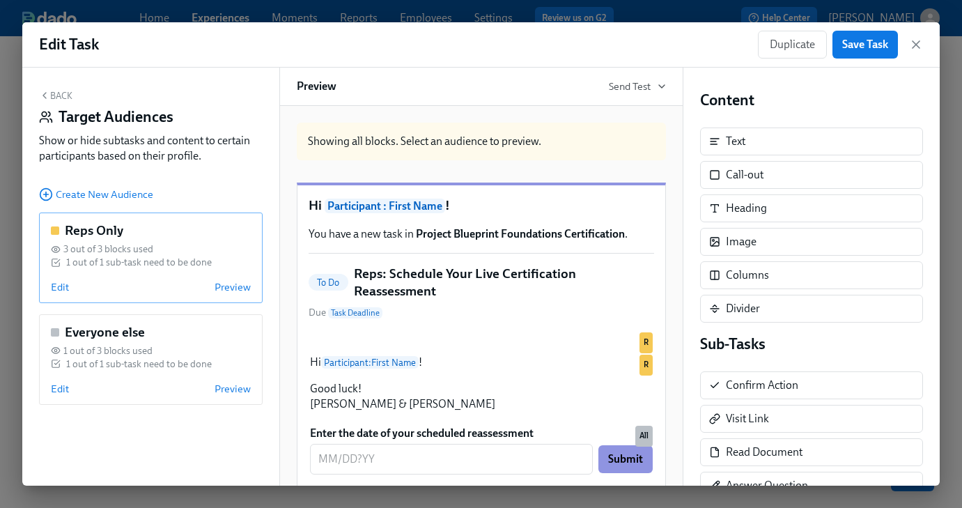
click at [128, 289] on div "Edit Preview" at bounding box center [151, 287] width 200 height 14
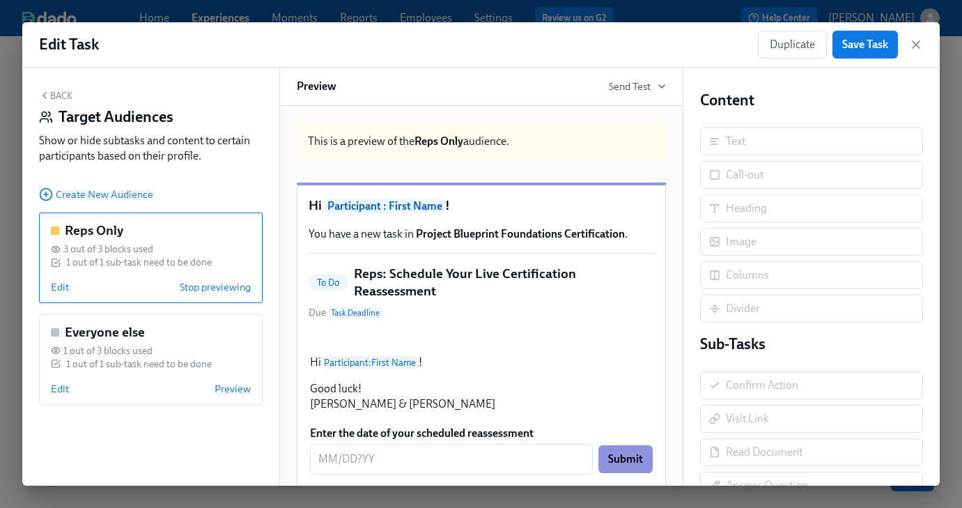
click at [49, 288] on div "Reps Only 3 out of 3 blocks used 1 out of 1 sub-task need to be done Edit Stop …" at bounding box center [151, 257] width 224 height 91
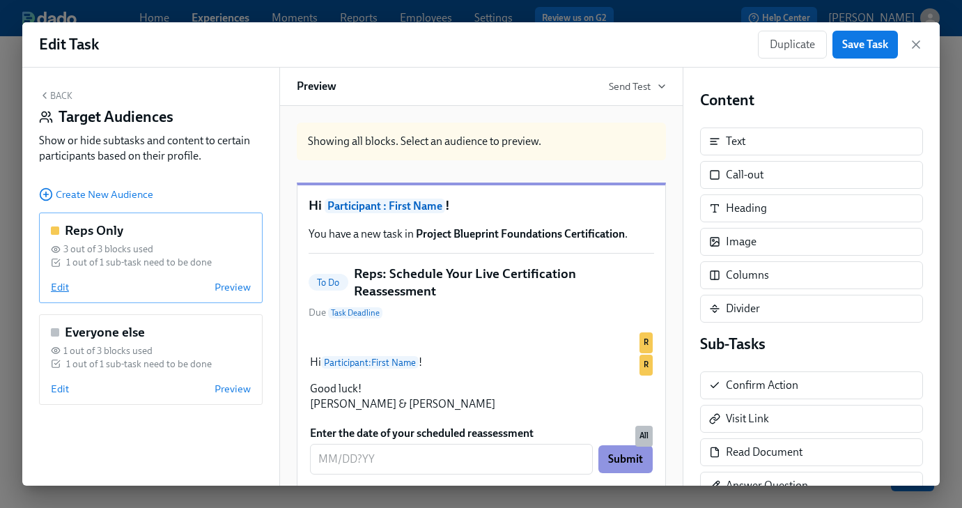
click at [54, 288] on span "Edit" at bounding box center [60, 287] width 18 height 14
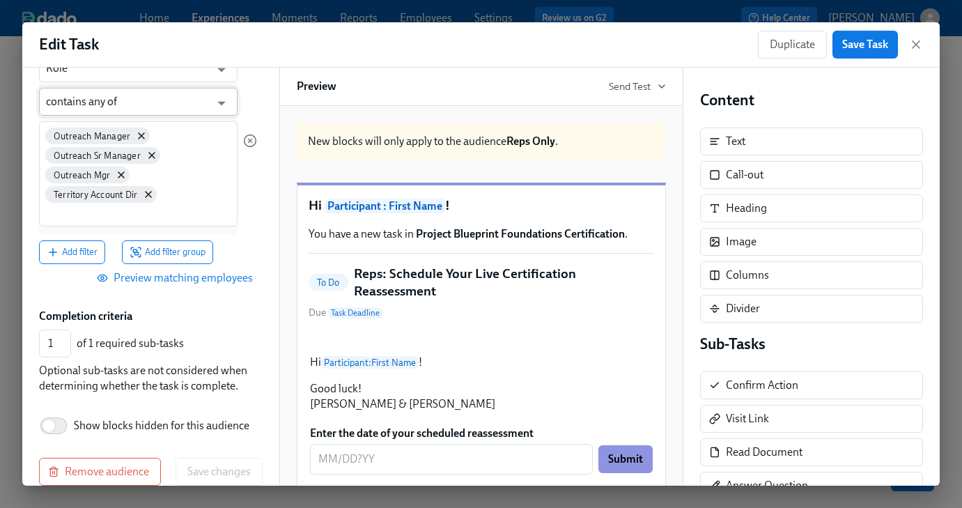
scroll to position [366, 0]
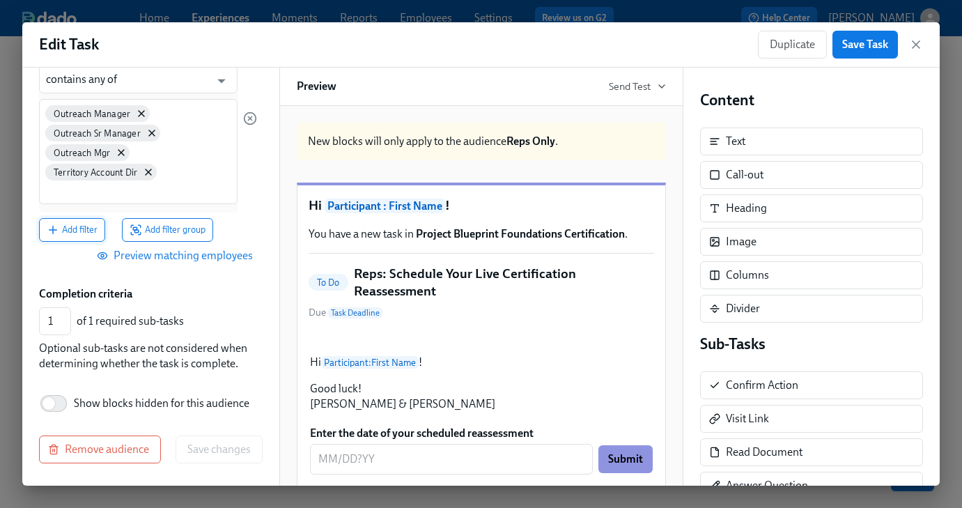
click at [79, 223] on span "Add filter" at bounding box center [72, 230] width 51 height 14
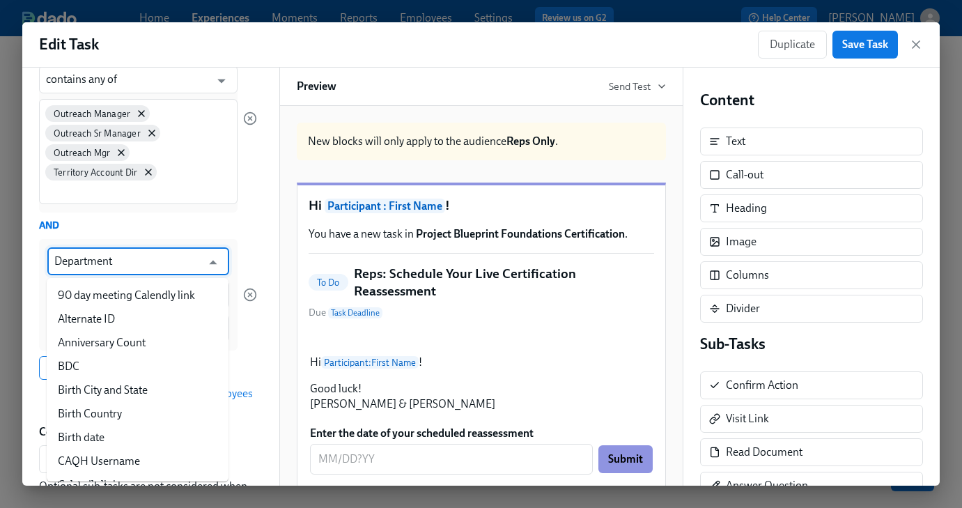
click at [93, 263] on input "Department" at bounding box center [128, 261] width 148 height 28
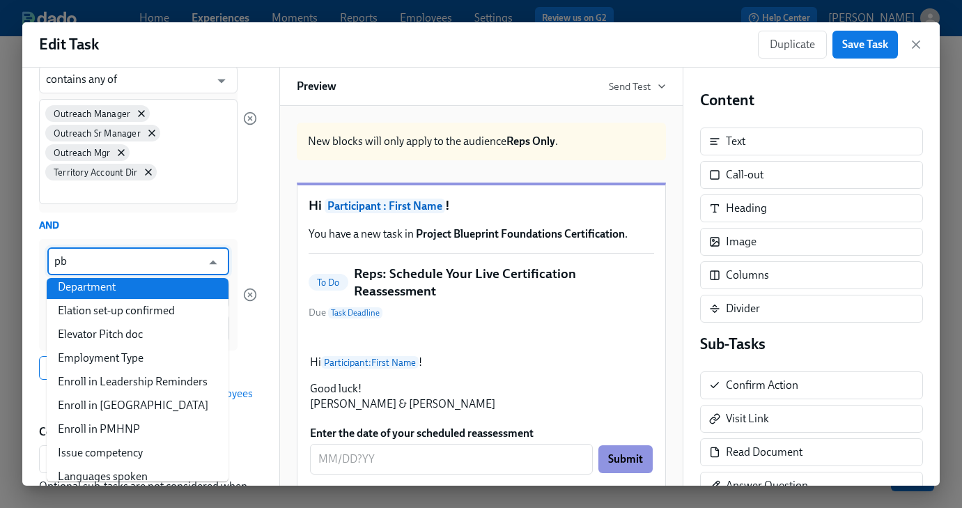
scroll to position [0, 0]
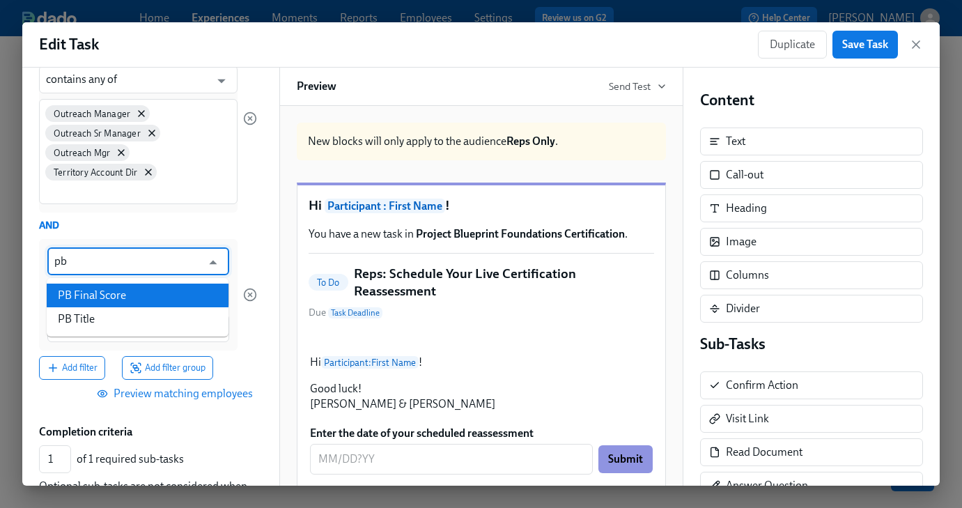
click at [95, 290] on li "PB Final Score" at bounding box center [138, 295] width 182 height 24
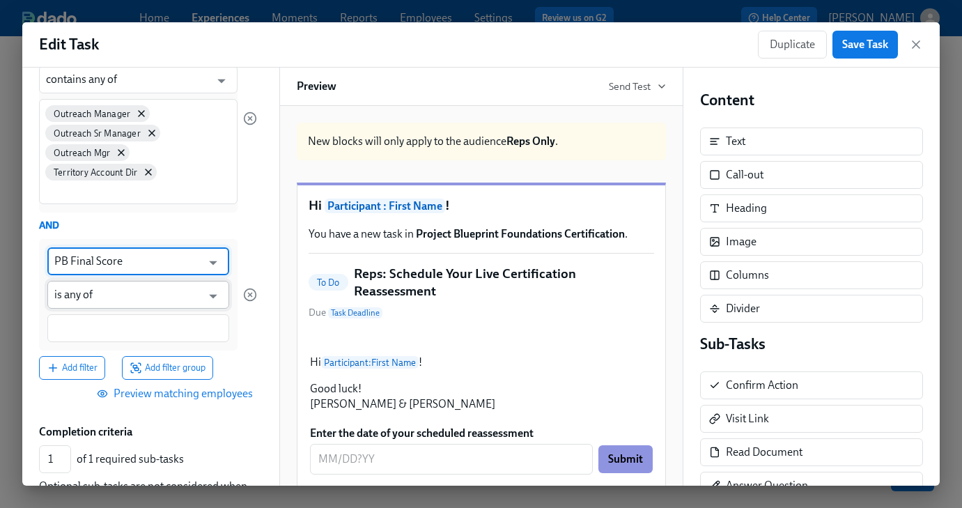
type input "PB Final Score"
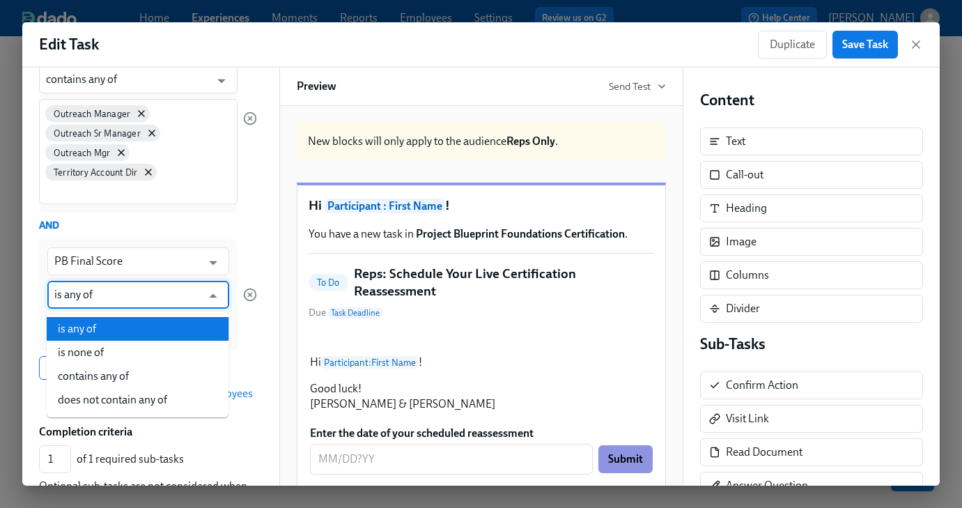
click at [98, 300] on input "is any of" at bounding box center [128, 295] width 148 height 28
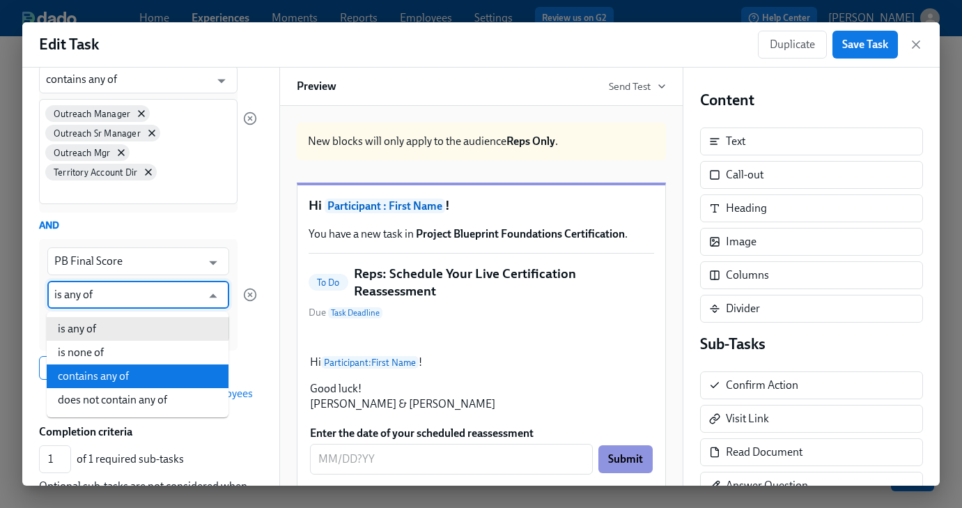
click at [100, 373] on li "contains any of" at bounding box center [138, 376] width 182 height 24
type input "contains any of"
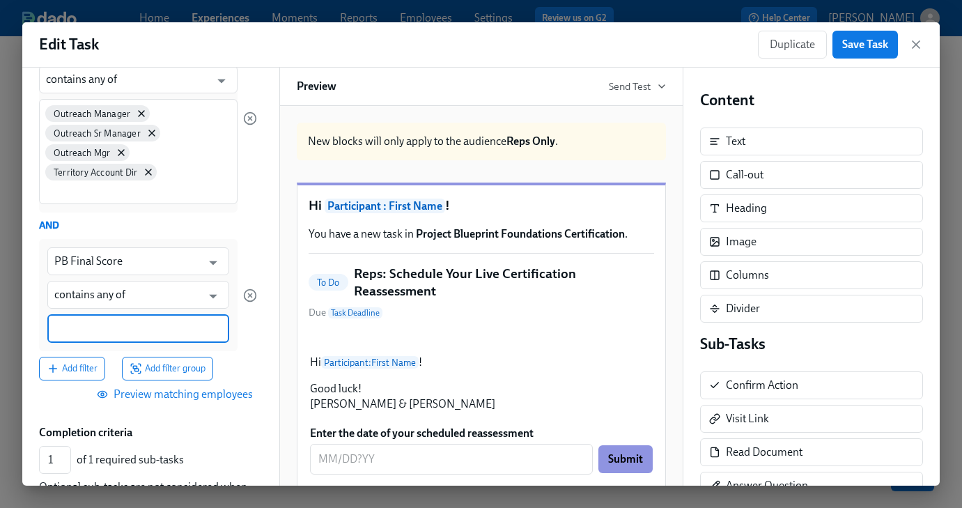
click at [103, 329] on input at bounding box center [138, 328] width 168 height 15
type input "Reassess"
click at [234, 362] on div "Add filter Add filter group" at bounding box center [148, 368] width 218 height 24
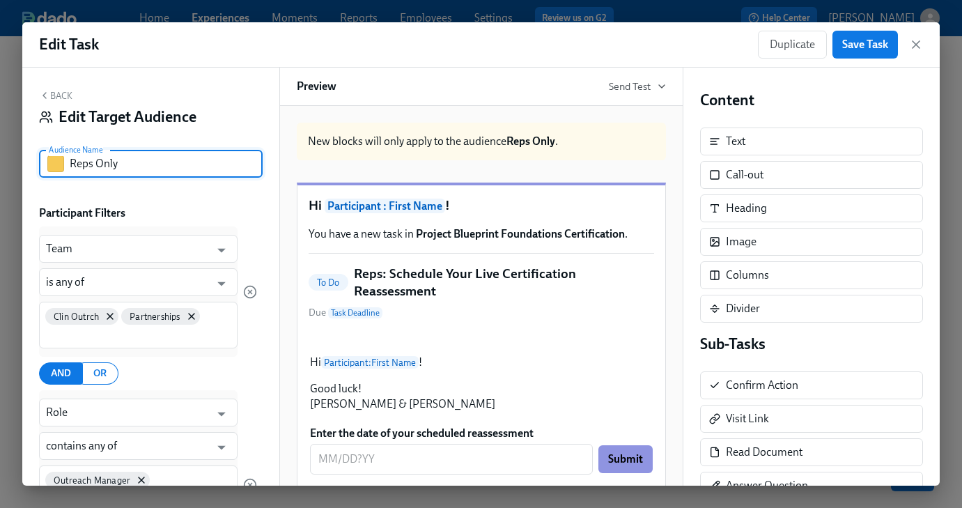
drag, startPoint x: 97, startPoint y: 165, endPoint x: 125, endPoint y: 170, distance: 28.3
click at [125, 170] on input "Reps Only" at bounding box center [166, 164] width 193 height 28
type input "Reps Reassess"
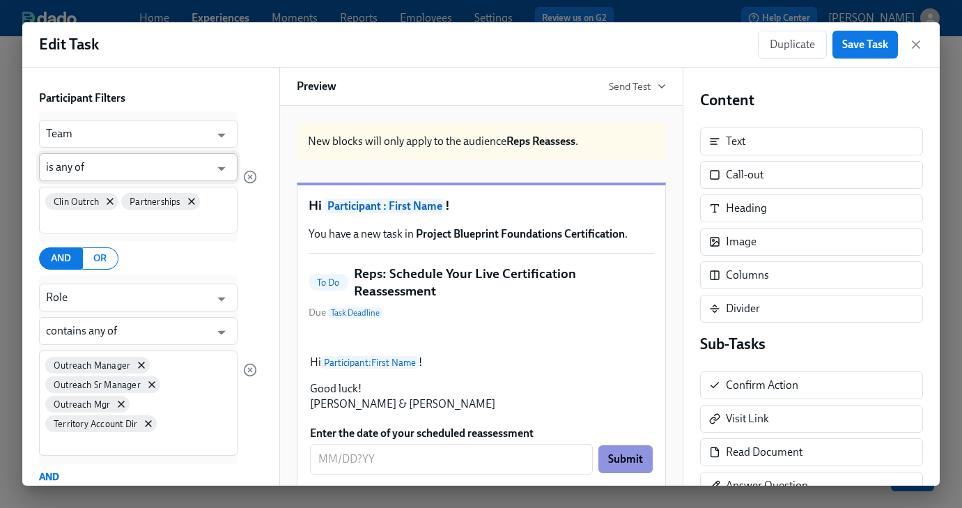
scroll to position [116, 0]
click at [246, 176] on icon "button" at bounding box center [250, 176] width 14 height 14
type input "Role"
type input "contains any of"
type input "PB Final Score"
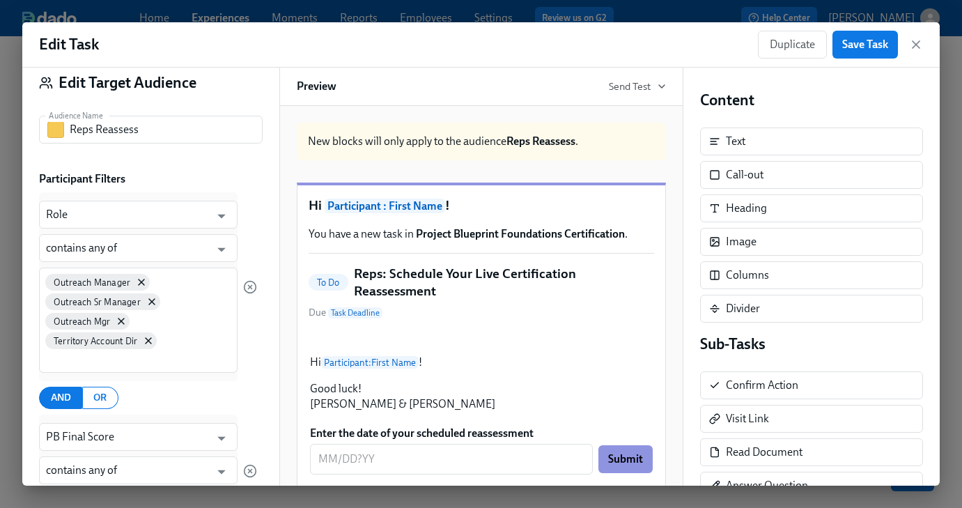
scroll to position [37, 0]
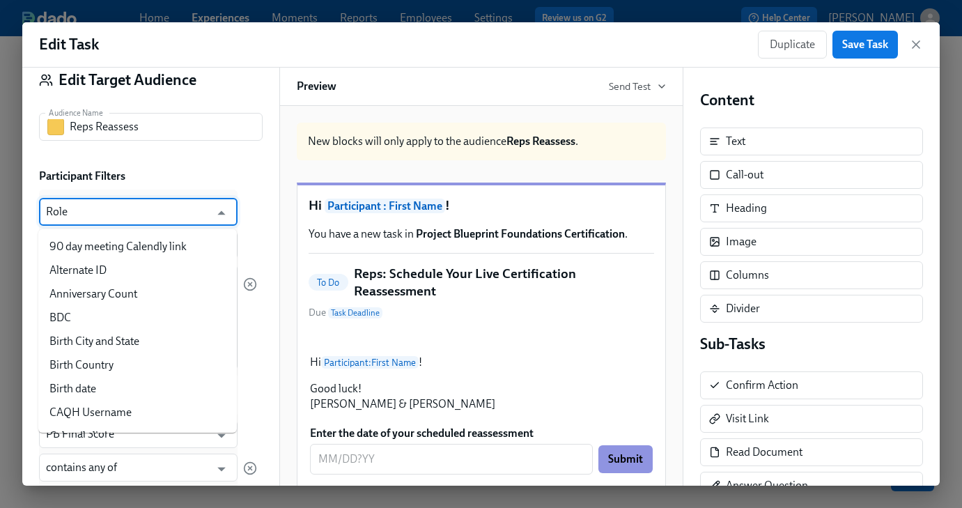
click at [187, 211] on input "Role" at bounding box center [128, 212] width 164 height 28
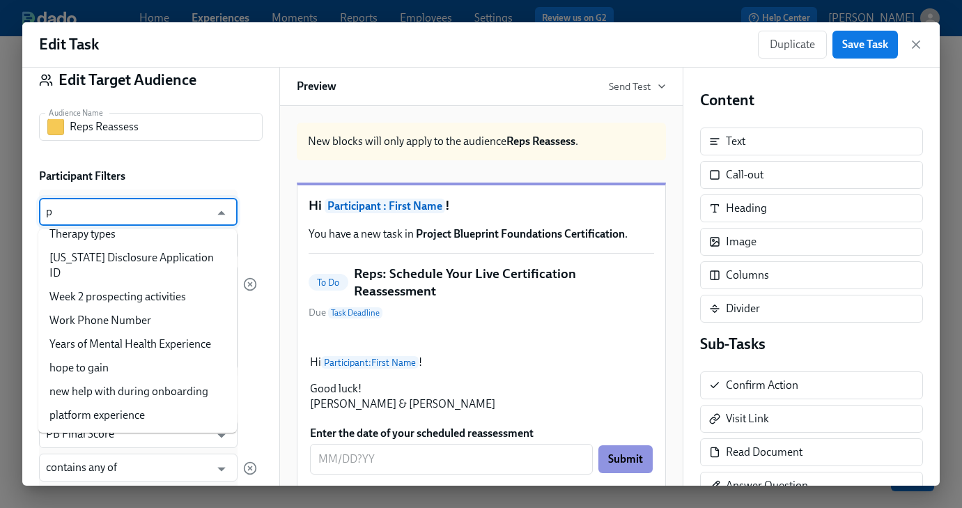
scroll to position [0, 0]
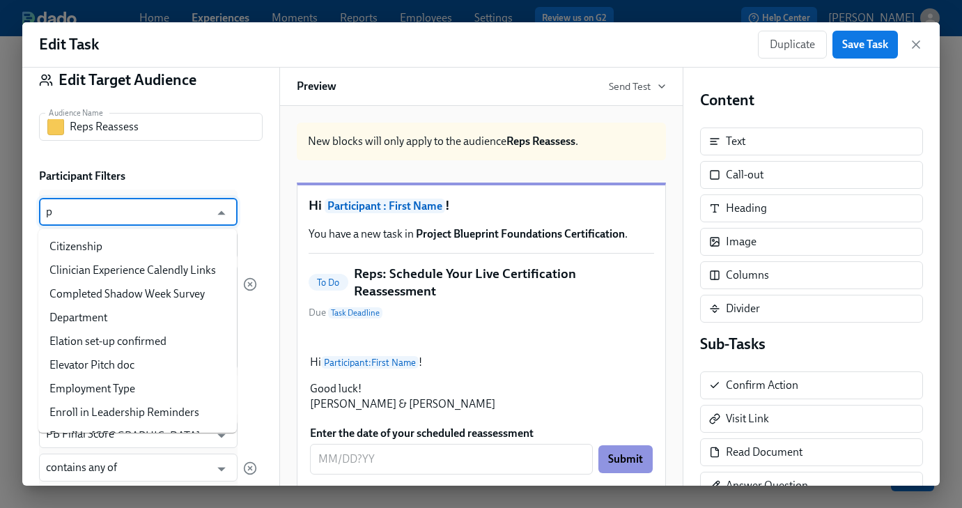
type input "pb"
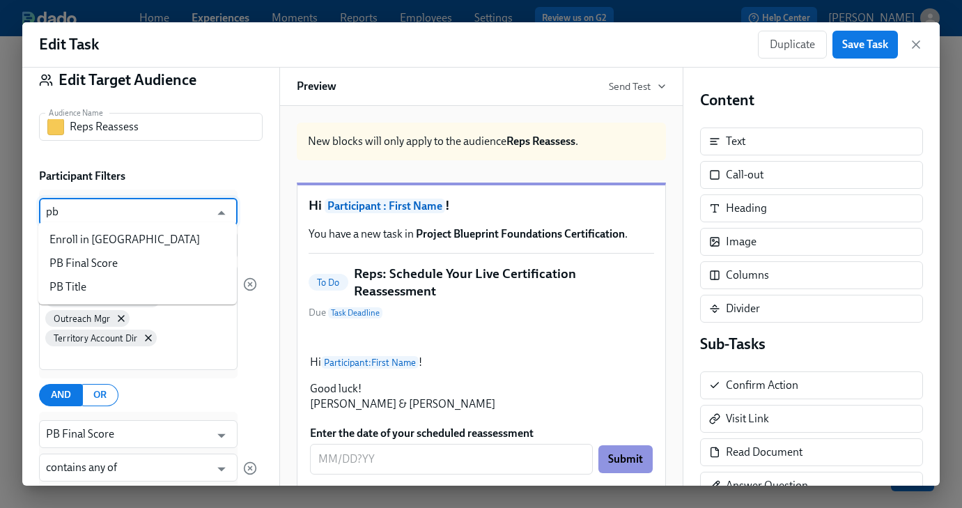
scroll to position [44, 0]
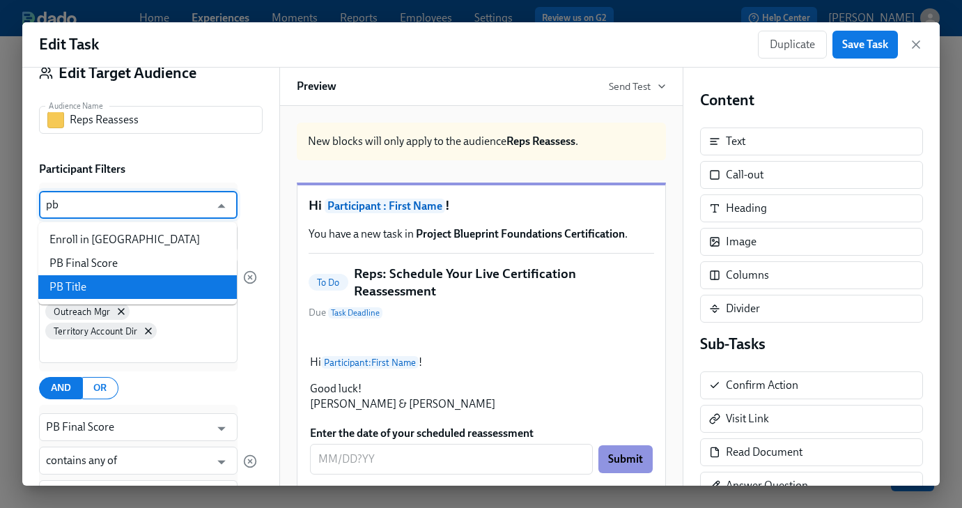
click at [72, 284] on li "PB Title" at bounding box center [137, 287] width 199 height 24
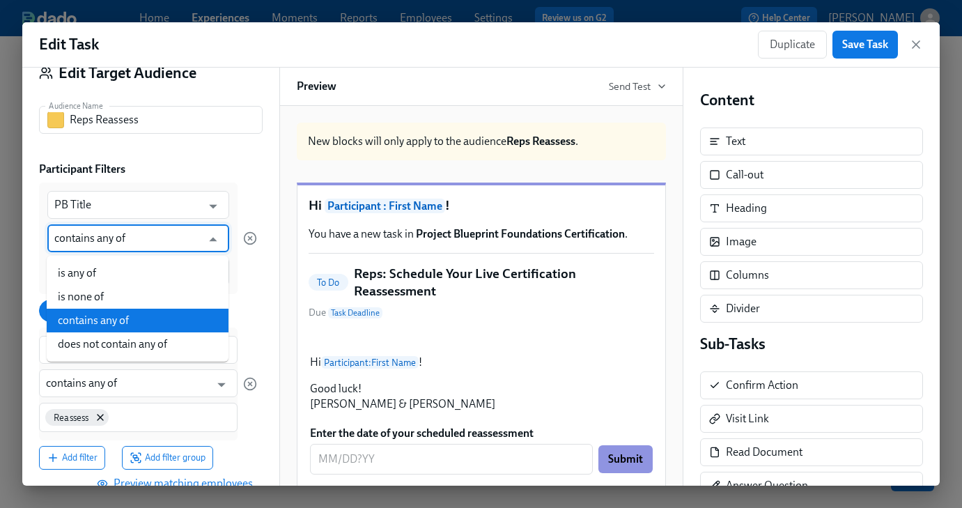
click at [93, 241] on input "contains any of" at bounding box center [128, 238] width 148 height 28
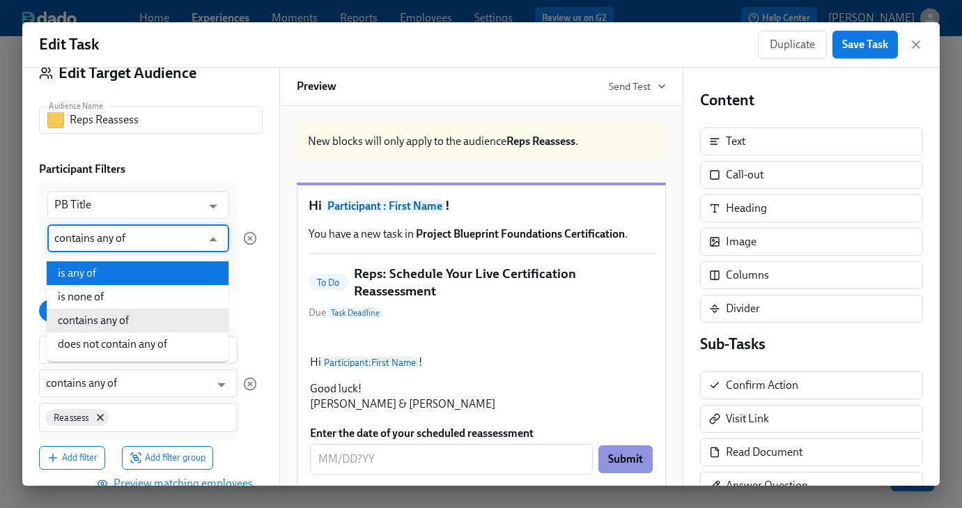
click at [91, 271] on li "is any of" at bounding box center [138, 273] width 182 height 24
type input "is any of"
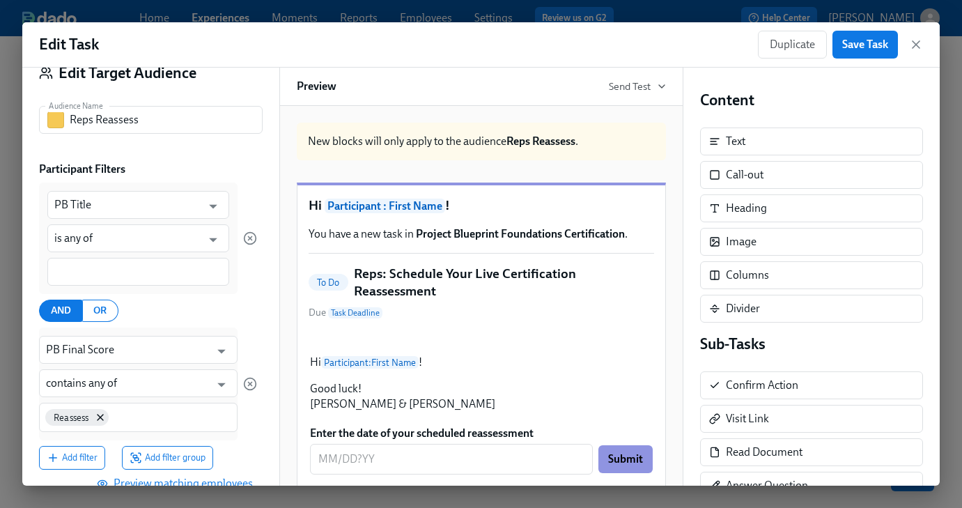
click at [88, 279] on div at bounding box center [138, 272] width 182 height 28
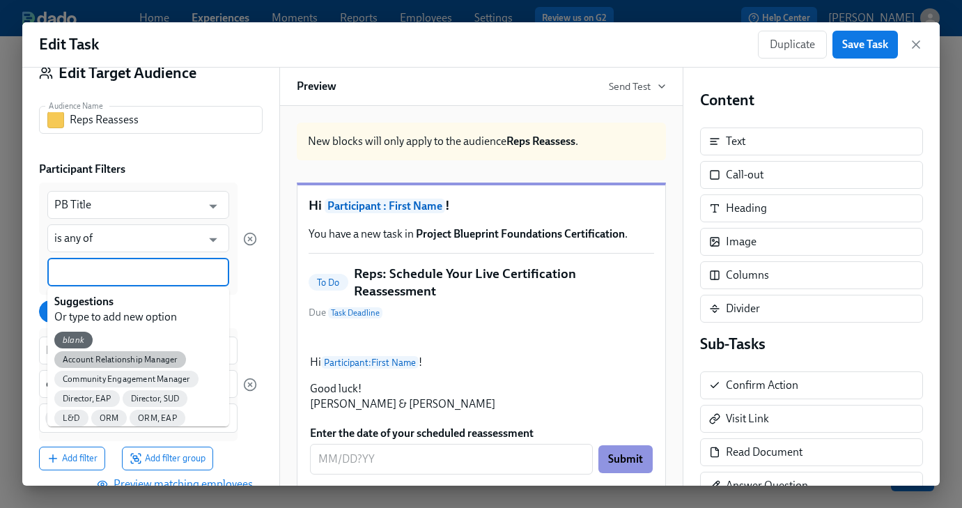
click at [127, 356] on span "Account Relationship Manager" at bounding box center [120, 360] width 132 height 10
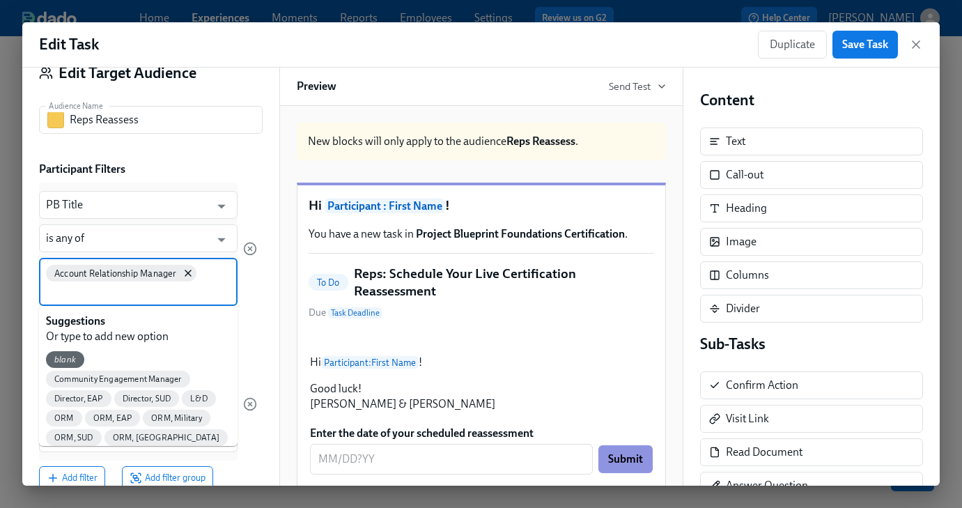
click at [118, 294] on input at bounding box center [138, 291] width 185 height 15
click at [120, 375] on span "Community Engagement Manager" at bounding box center [118, 379] width 144 height 10
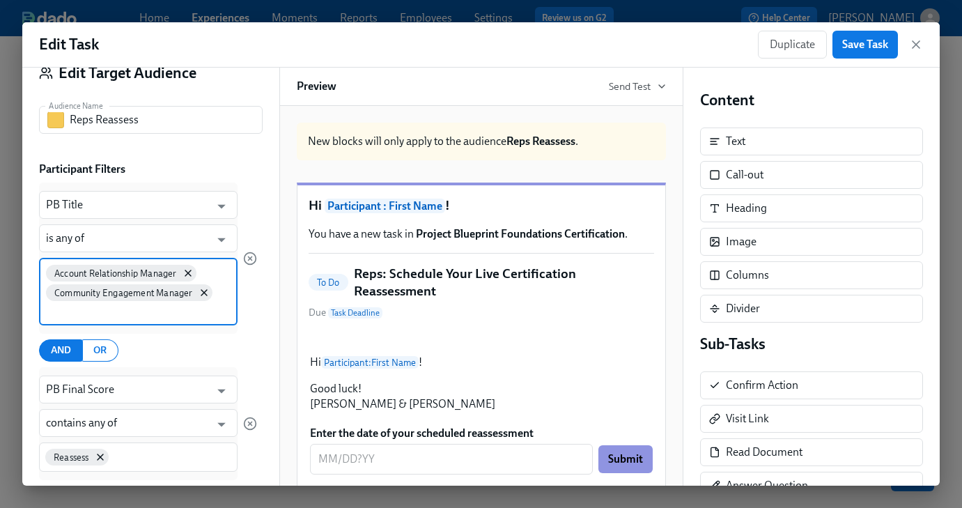
click at [116, 318] on input at bounding box center [138, 311] width 185 height 15
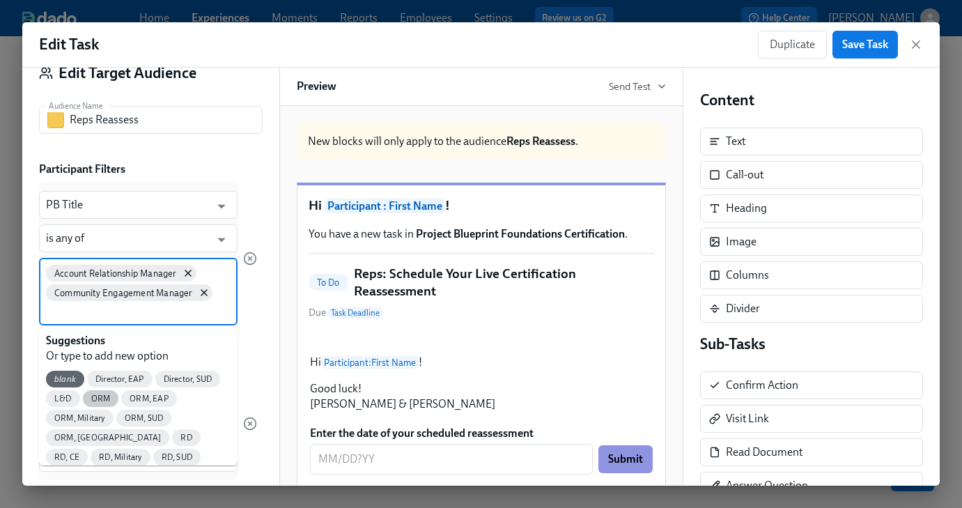
click at [105, 400] on span "ORM" at bounding box center [101, 399] width 36 height 10
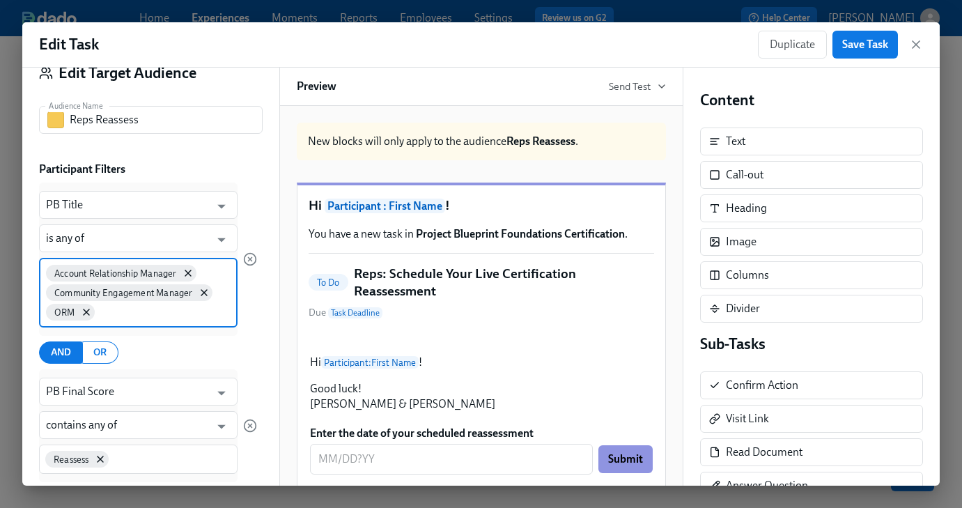
click at [112, 318] on input at bounding box center [164, 311] width 133 height 15
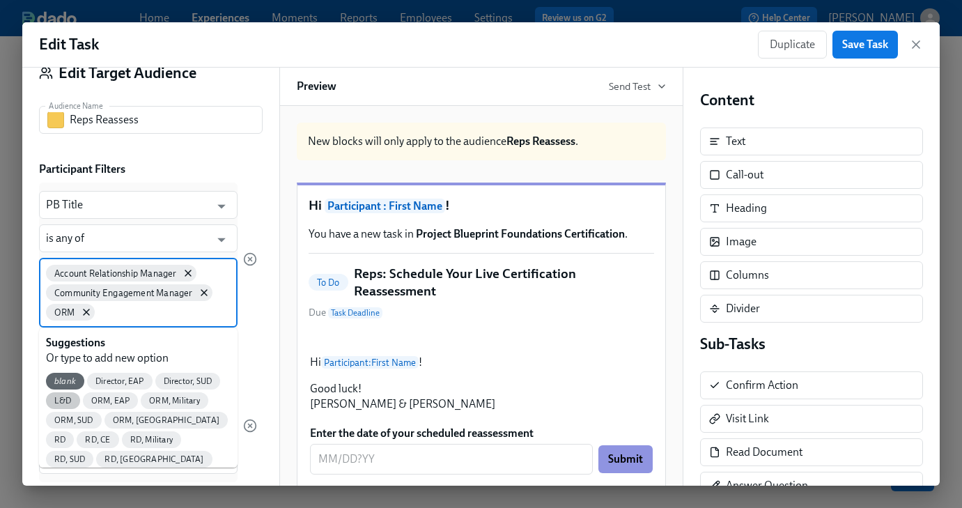
drag, startPoint x: 72, startPoint y: 398, endPoint x: 84, endPoint y: 385, distance: 17.3
click at [73, 398] on span "L&D" at bounding box center [63, 401] width 34 height 10
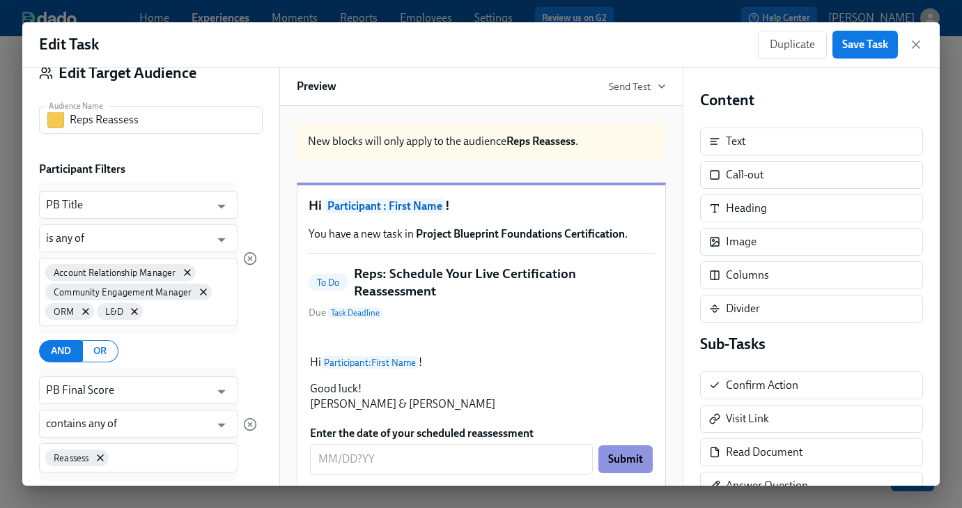
click at [151, 318] on div "Account Relationship Manager Community Engagement Manager ORM L&D" at bounding box center [138, 292] width 199 height 68
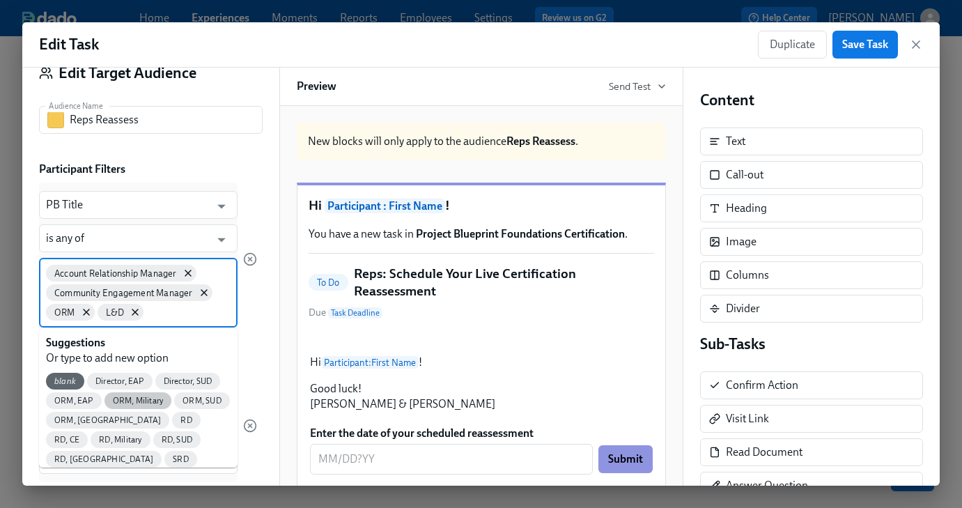
click at [163, 403] on span "ORM, Military" at bounding box center [138, 401] width 68 height 10
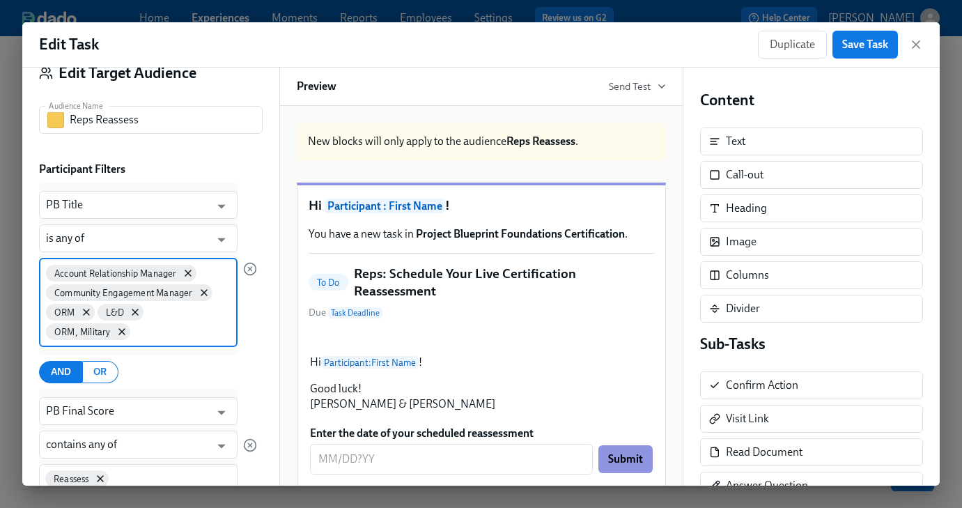
click at [161, 334] on input at bounding box center [182, 330] width 98 height 15
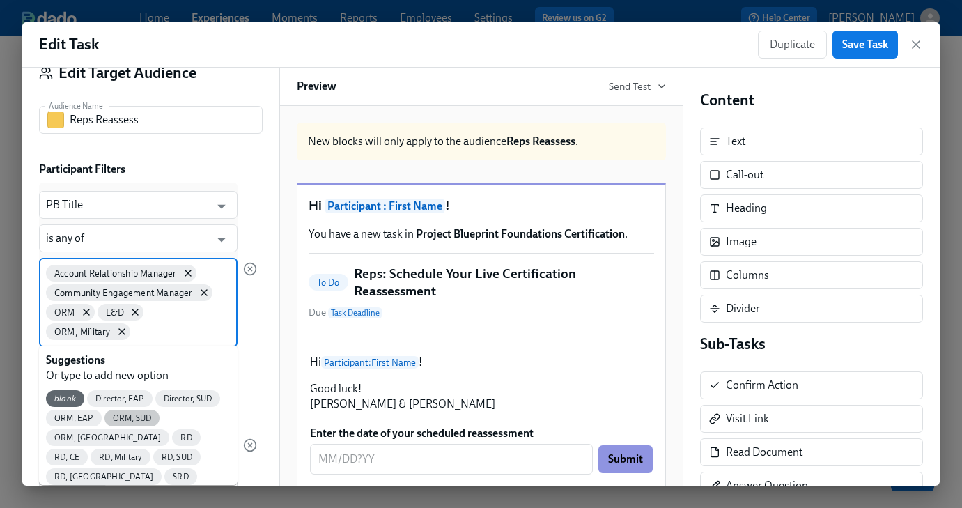
click at [140, 421] on span "ORM, SUD" at bounding box center [132, 418] width 56 height 10
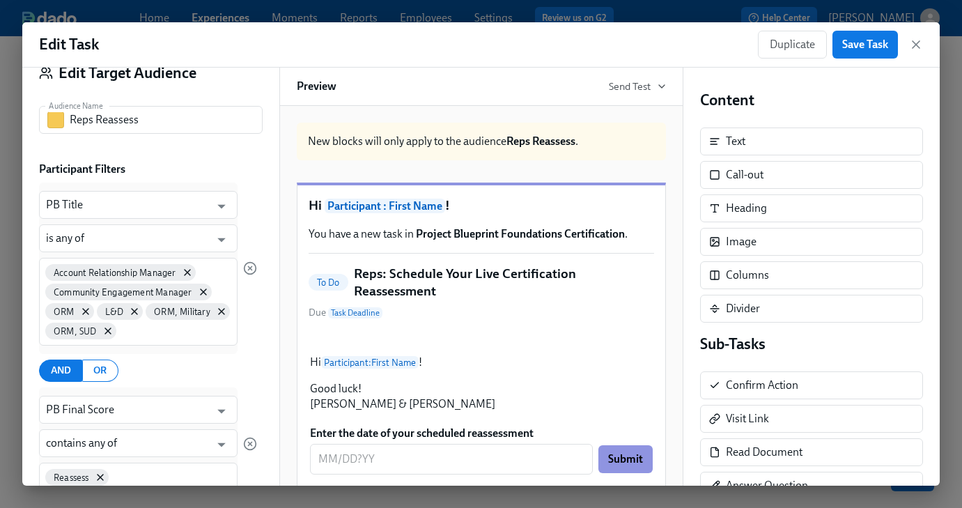
click at [132, 341] on div "Account Relationship Manager Community Engagement Manager ORM L&D ORM, Military…" at bounding box center [138, 302] width 199 height 88
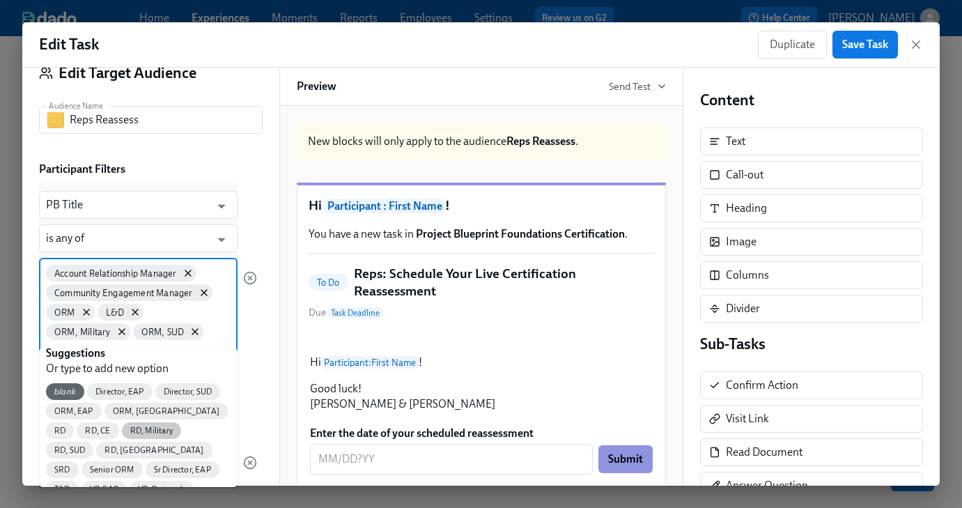
scroll to position [24, 0]
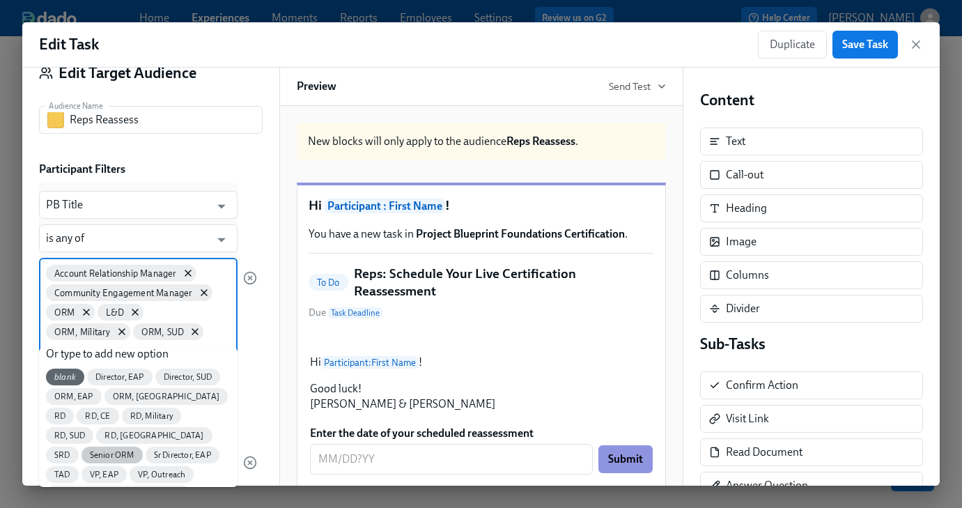
click at [143, 450] on span "Senior ORM" at bounding box center [111, 455] width 61 height 10
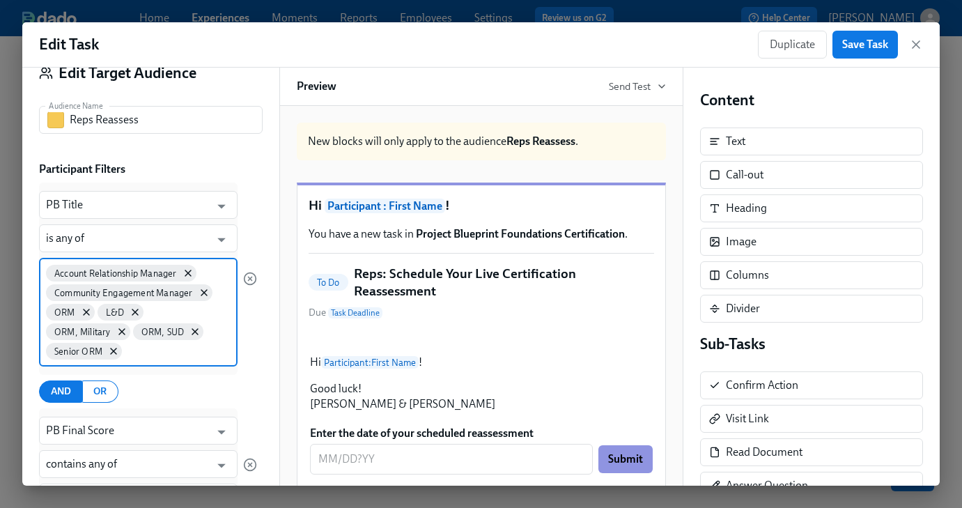
click at [176, 350] on input at bounding box center [178, 350] width 106 height 15
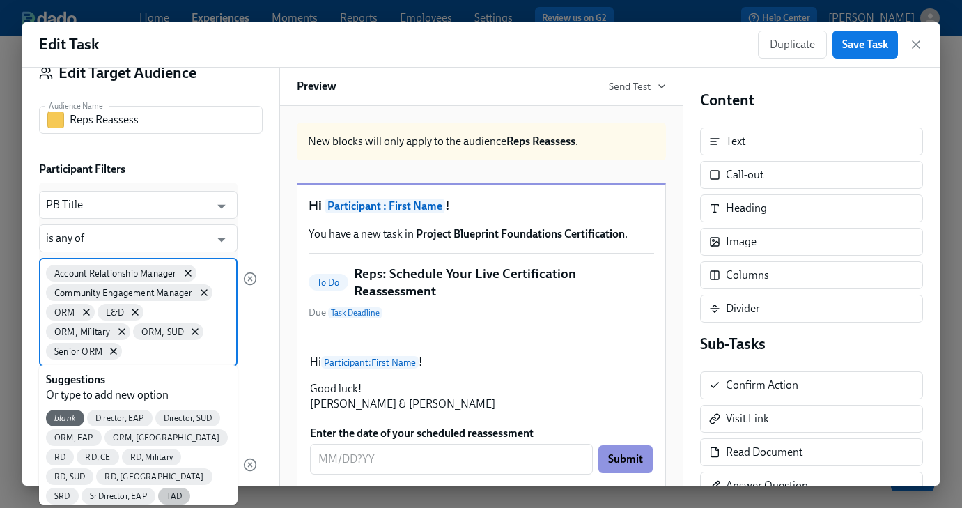
click at [158, 497] on span "TAD" at bounding box center [174, 496] width 33 height 10
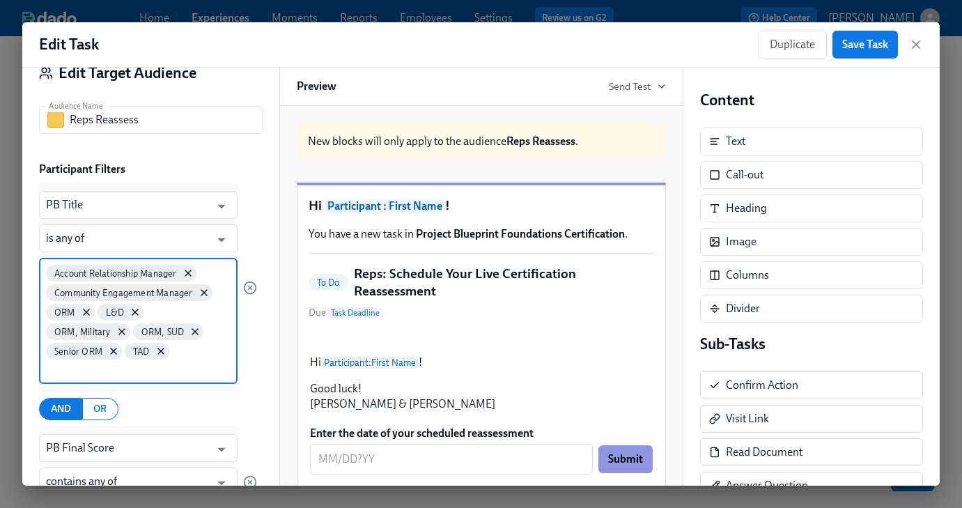
click at [137, 362] on input at bounding box center [138, 369] width 185 height 15
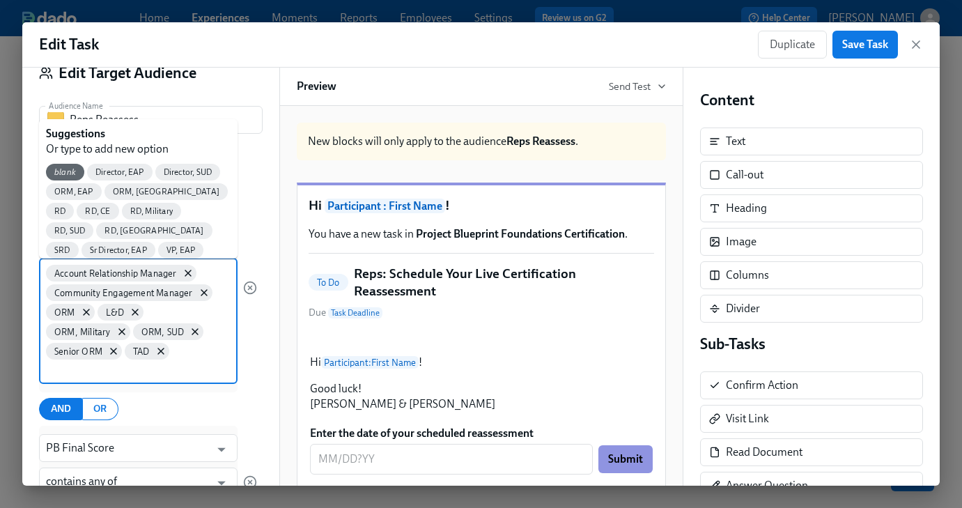
click at [136, 362] on input at bounding box center [138, 369] width 185 height 15
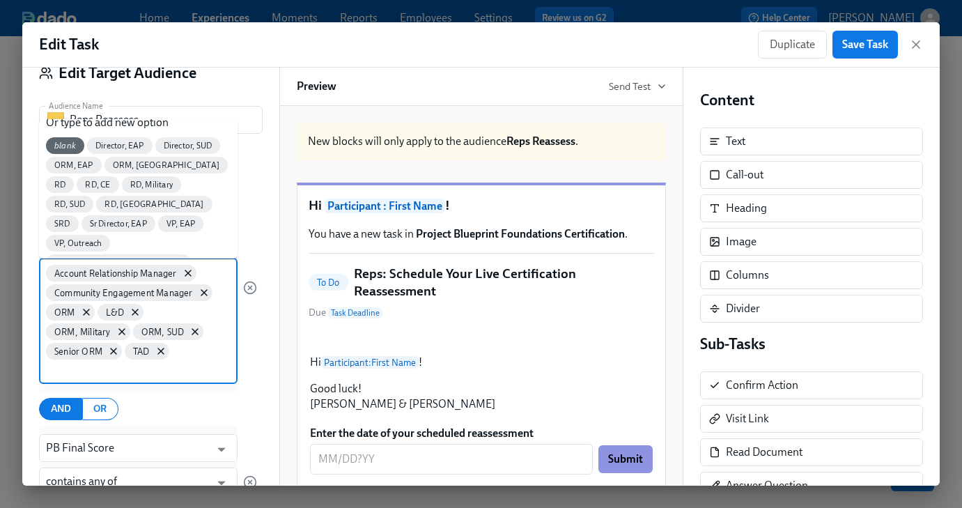
scroll to position [0, 0]
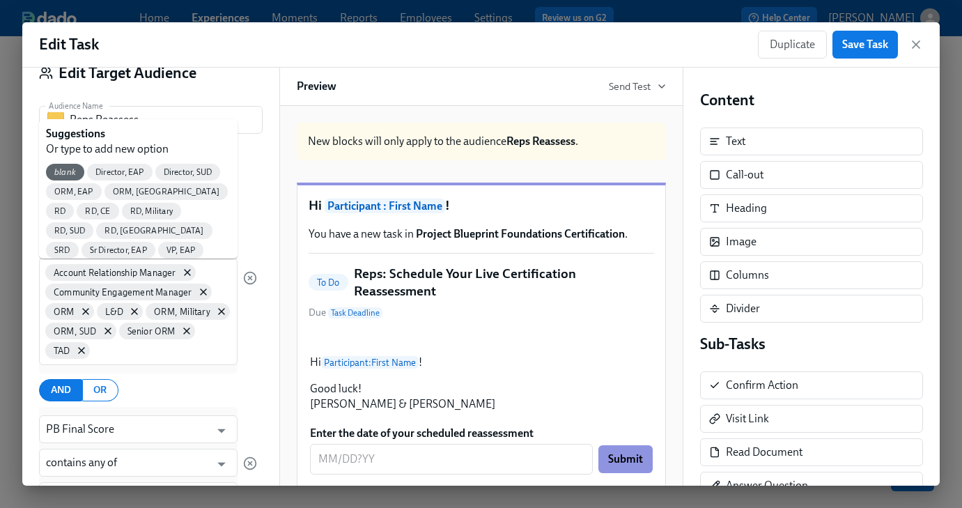
click at [217, 389] on body "Home Experiences Moments Reports Employees Settings Review us on G2 Help Center…" at bounding box center [481, 228] width 962 height 568
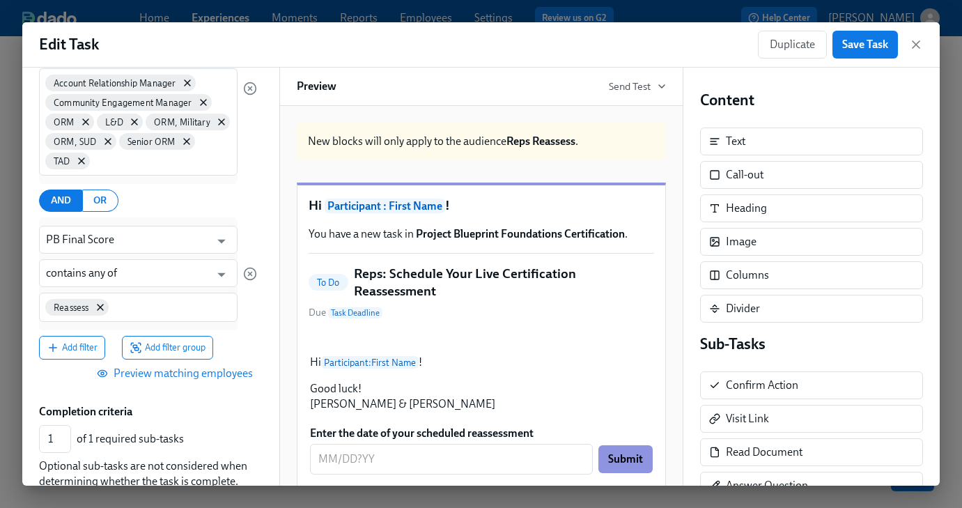
scroll to position [351, 0]
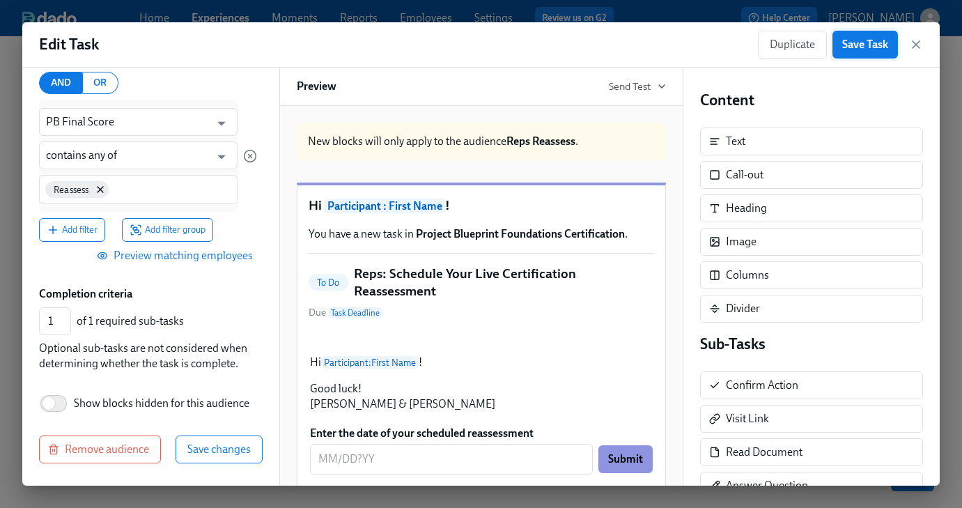
click at [841, 49] on button "Save Task" at bounding box center [864, 45] width 65 height 28
click at [232, 446] on span "Save changes" at bounding box center [218, 449] width 63 height 14
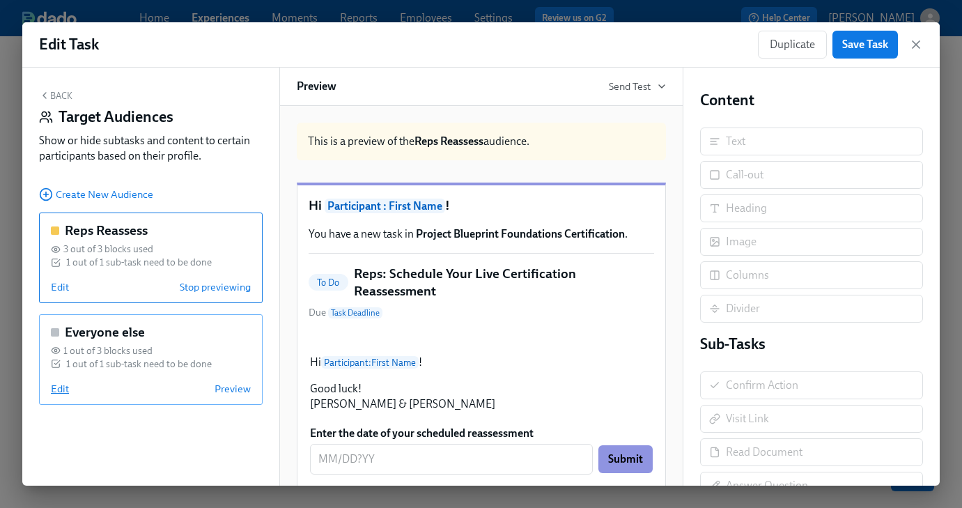
click at [56, 386] on span "Edit" at bounding box center [60, 389] width 18 height 14
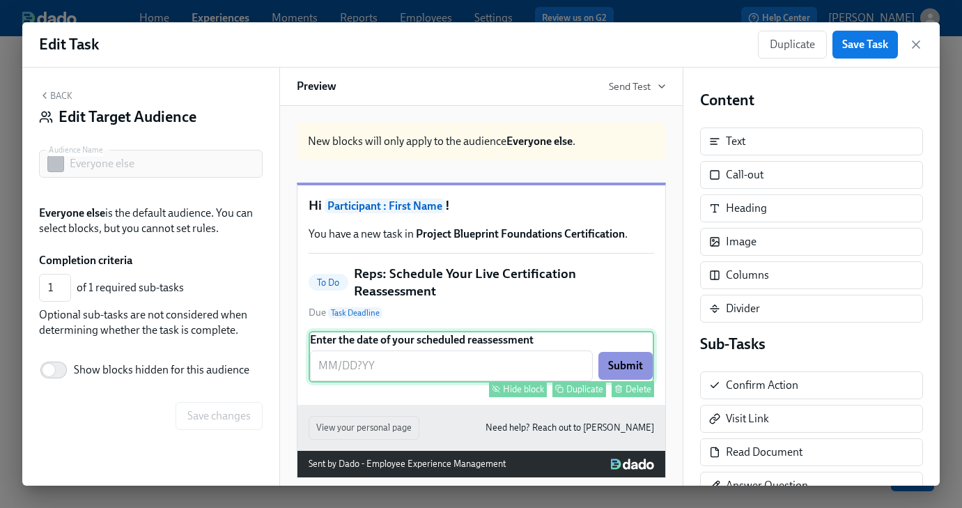
click at [524, 394] on div "Hide block" at bounding box center [523, 389] width 41 height 10
type input "0"
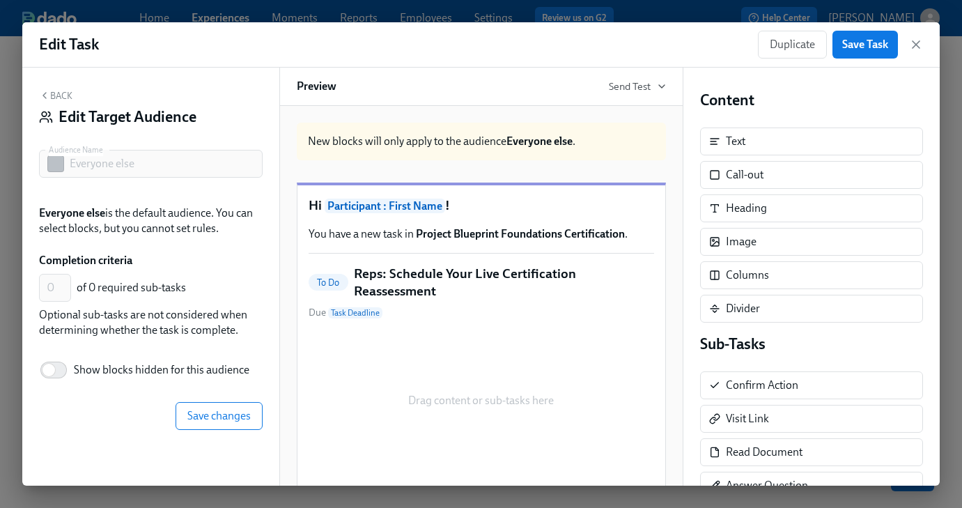
click at [513, 294] on h5 "Reps: Schedule Your Live Certification Reassessment" at bounding box center [504, 283] width 300 height 36
click at [231, 420] on span "Save changes" at bounding box center [218, 416] width 63 height 14
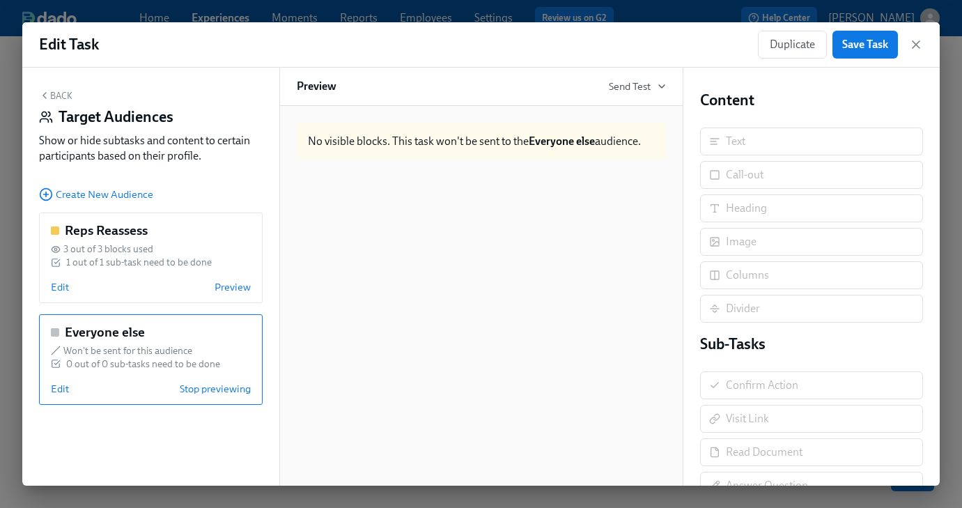
click at [59, 91] on button "Back" at bounding box center [55, 95] width 33 height 11
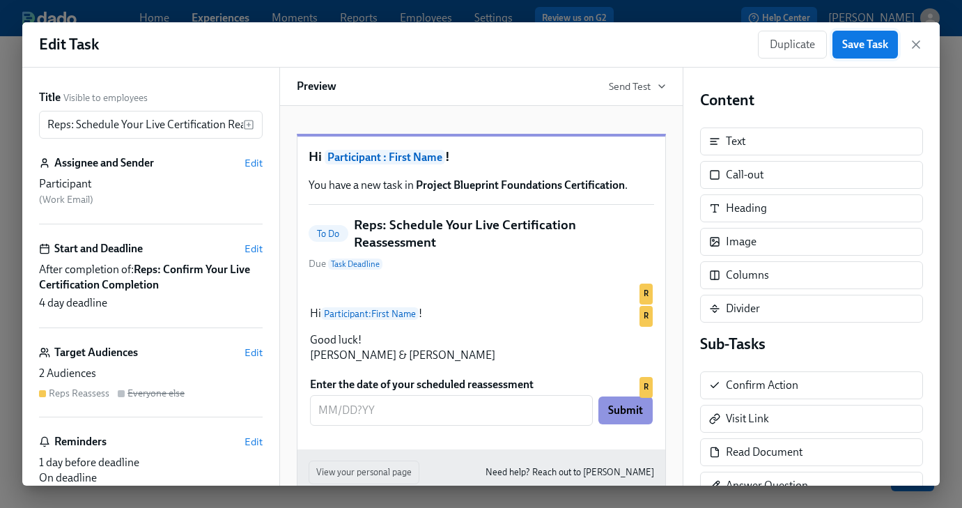
click at [854, 53] on button "Save Task" at bounding box center [864, 45] width 65 height 28
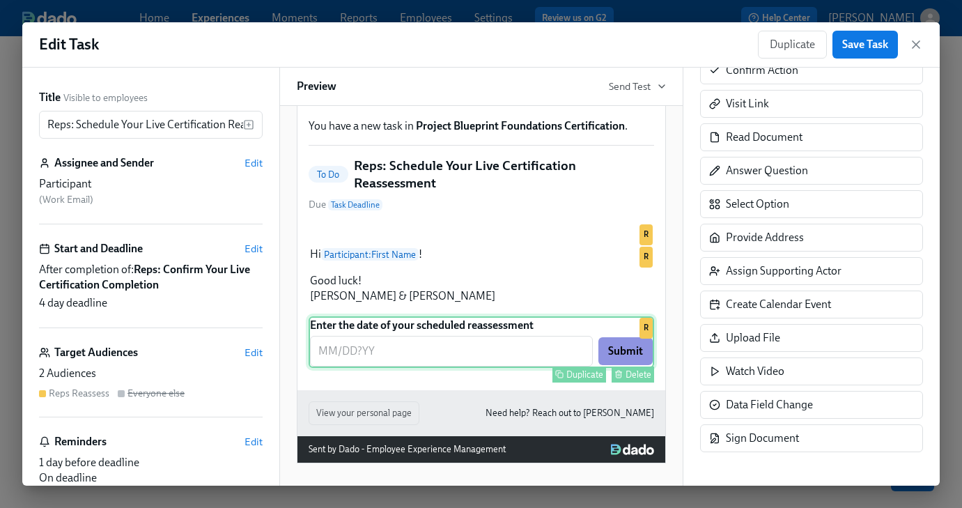
scroll to position [0, 0]
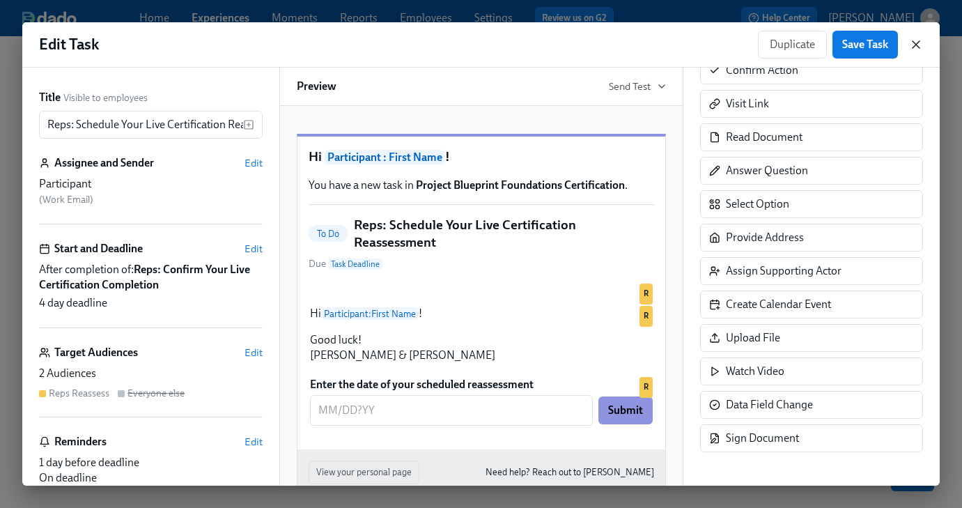
click at [916, 47] on icon "button" at bounding box center [916, 45] width 14 height 14
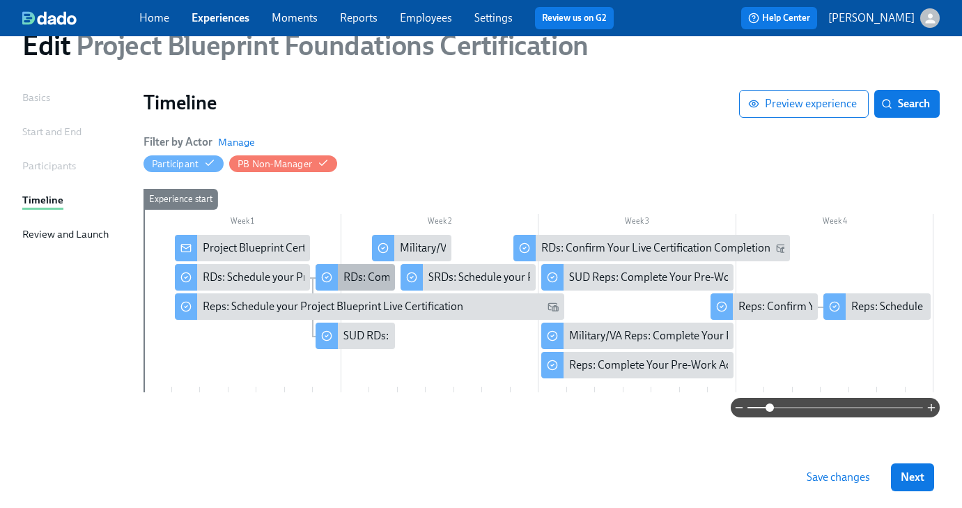
click at [370, 278] on div "RDs: Complete Your Pre-Work Account Tiering" at bounding box center [453, 277] width 221 height 15
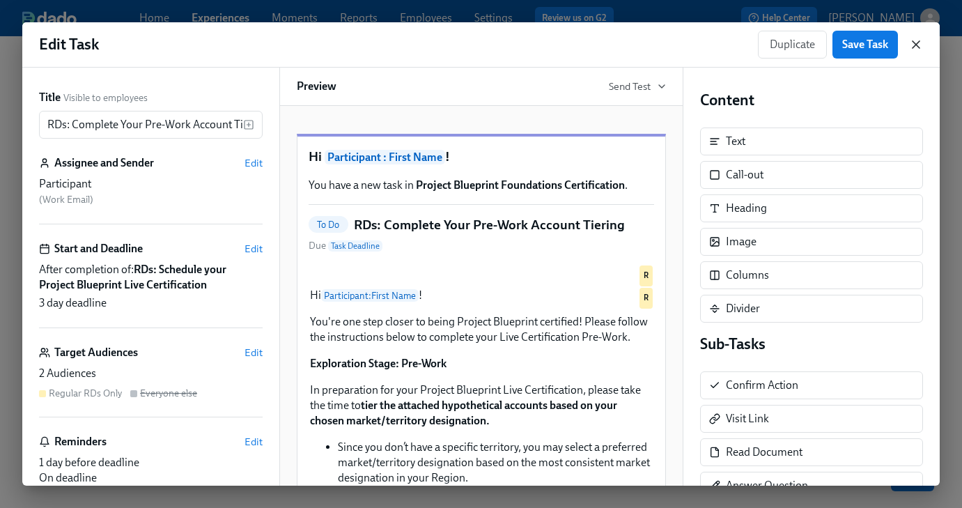
click at [912, 42] on icon "button" at bounding box center [916, 45] width 14 height 14
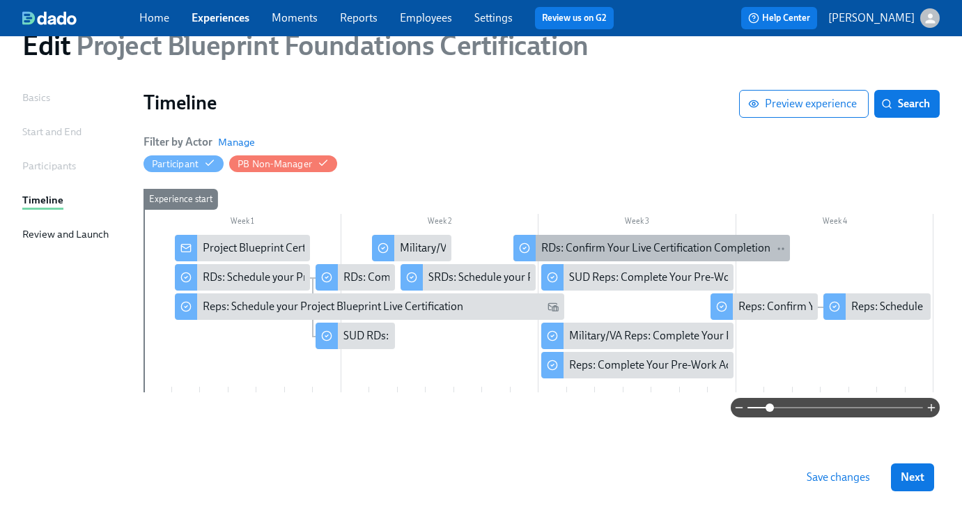
click at [593, 253] on div "RDs: Confirm Your Live Certification Completion" at bounding box center [655, 247] width 229 height 15
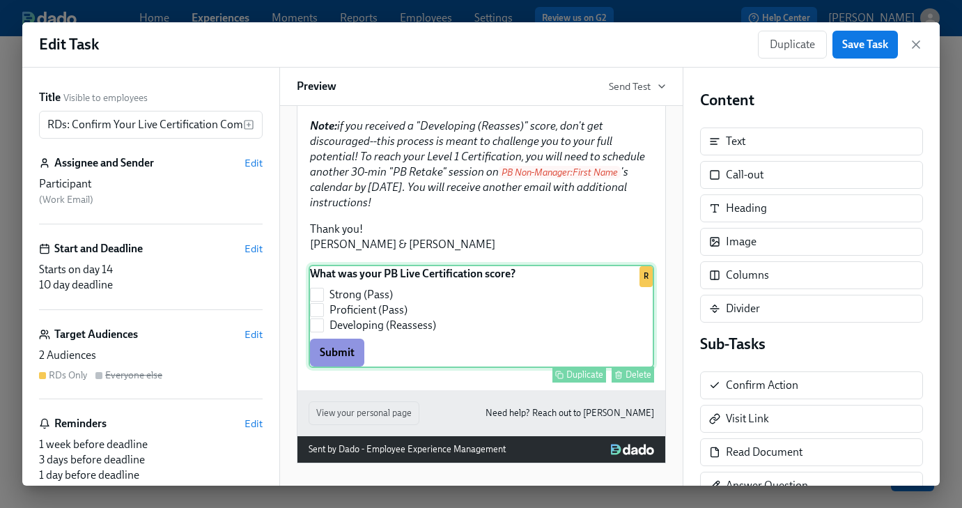
click at [404, 350] on div "What was your PB Live Certification score? Strong (Pass) Proficient (Pass) Deve…" at bounding box center [481, 316] width 345 height 103
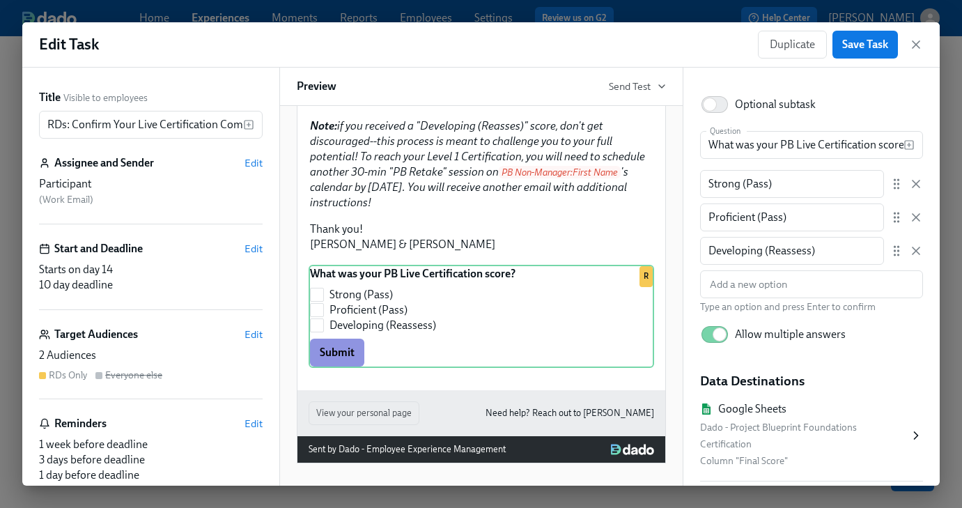
scroll to position [163, 0]
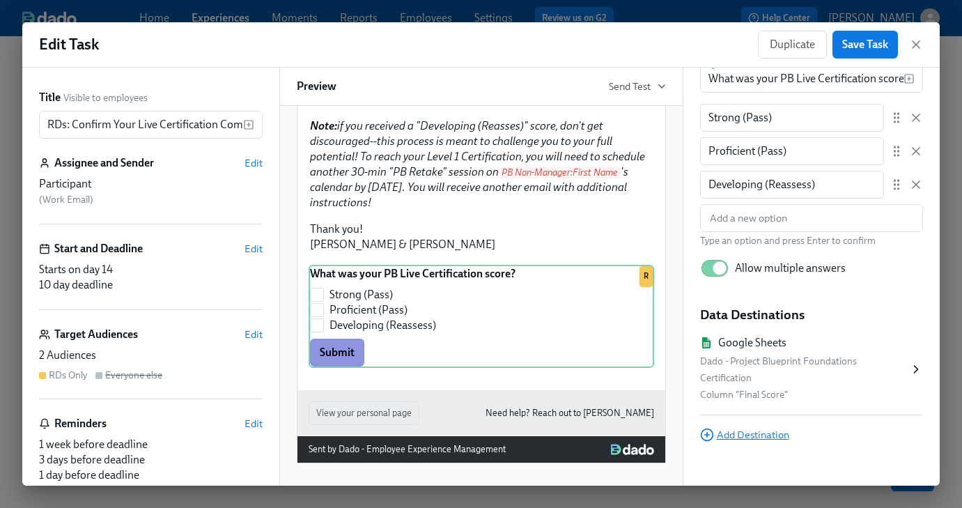
click at [747, 428] on span "Add Destination" at bounding box center [744, 435] width 89 height 14
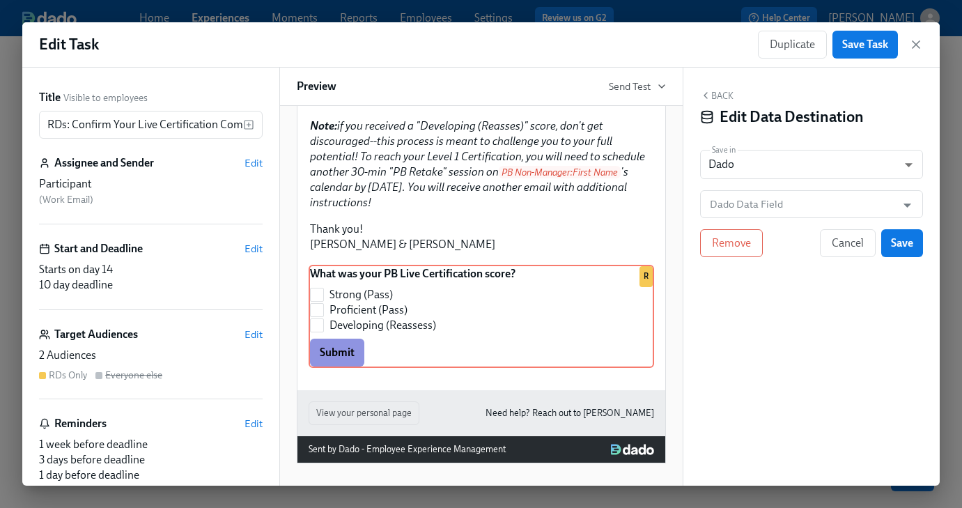
scroll to position [0, 0]
click at [740, 165] on body "Home Experiences Moments Reports Employees Settings Review us on G2 Help Center…" at bounding box center [481, 228] width 962 height 568
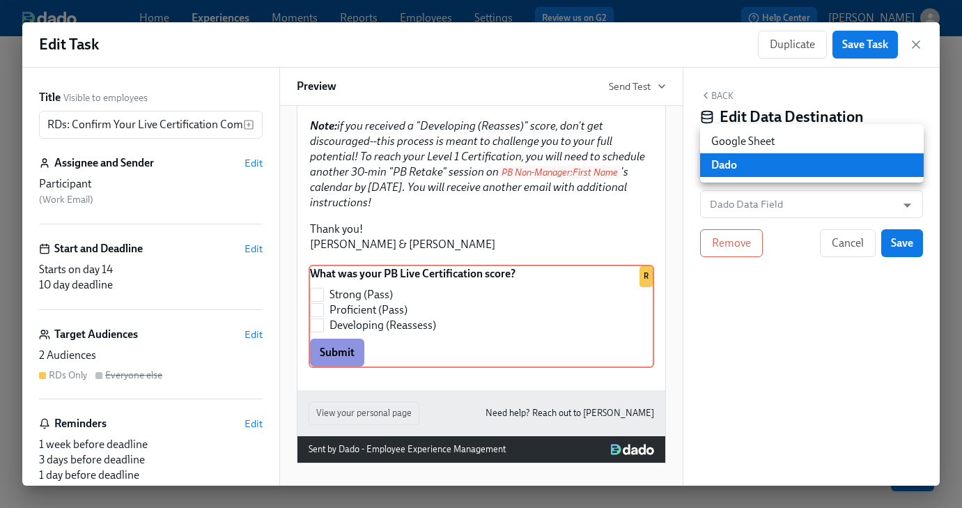
click at [740, 165] on li "Dado" at bounding box center [812, 165] width 224 height 24
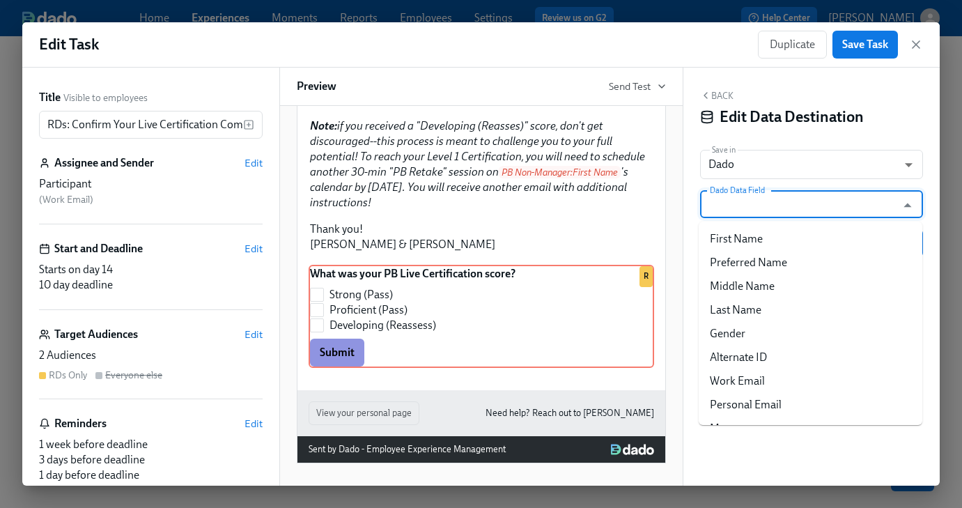
click at [744, 199] on input "Dado Data Field" at bounding box center [801, 204] width 189 height 28
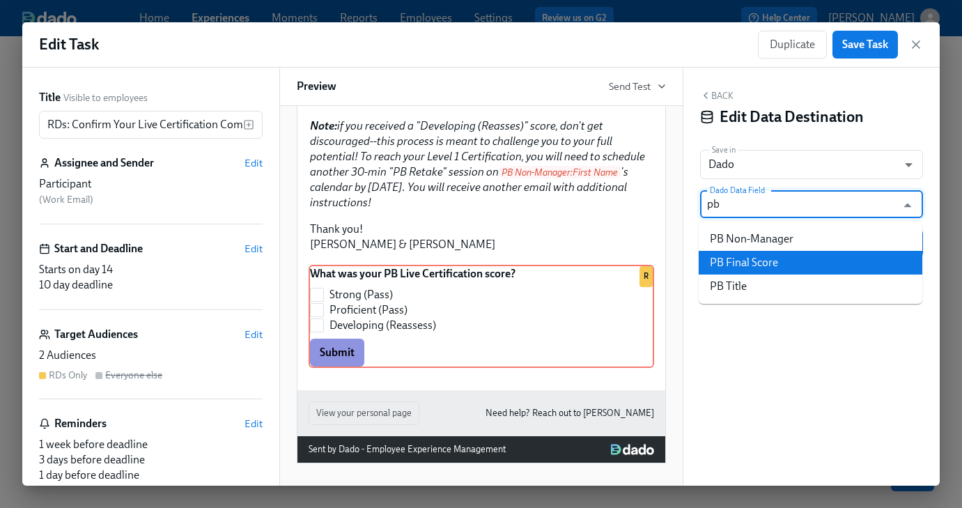
click at [795, 263] on li "PB Final Score" at bounding box center [811, 263] width 224 height 24
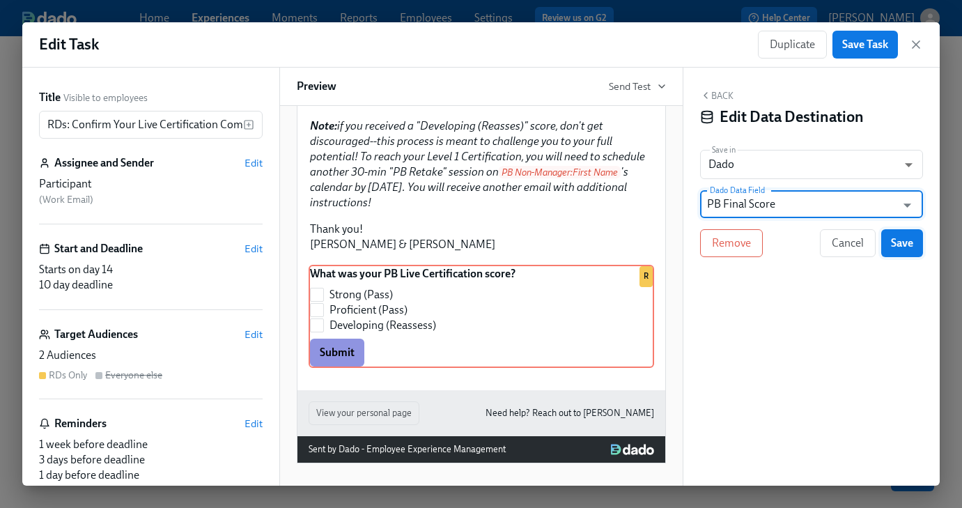
type input "PB Final Score"
click at [905, 251] on button "Save" at bounding box center [902, 243] width 42 height 28
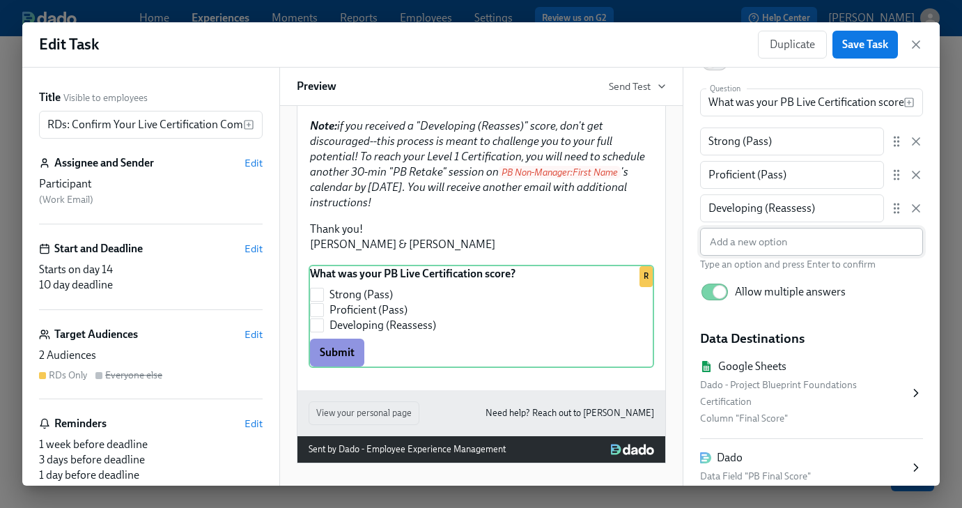
scroll to position [221, 0]
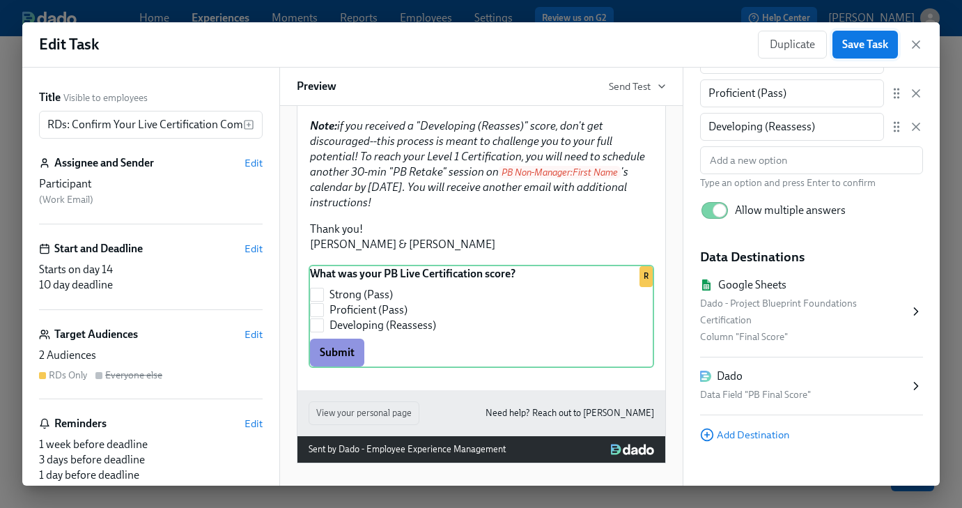
click at [850, 41] on span "Save Task" at bounding box center [865, 45] width 46 height 14
click at [254, 335] on span "Edit" at bounding box center [253, 334] width 18 height 14
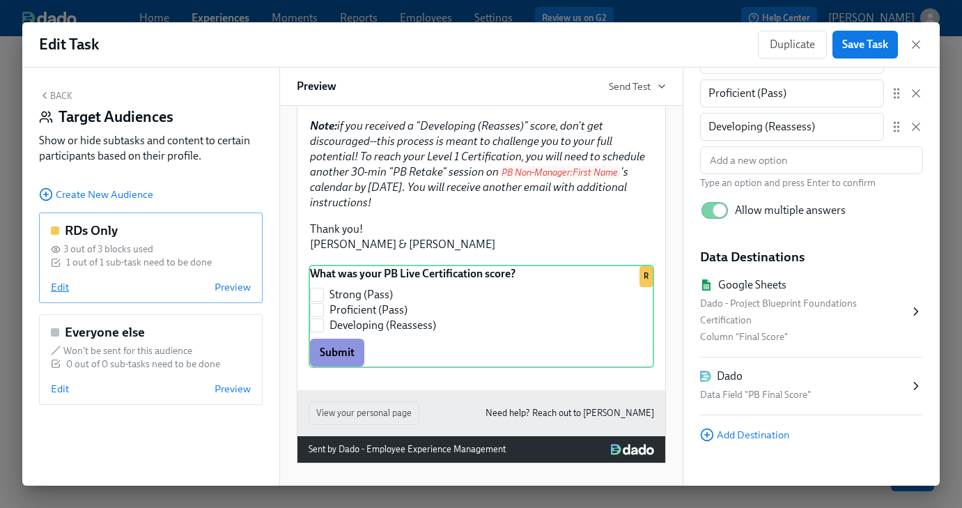
click at [64, 292] on span "Edit" at bounding box center [60, 287] width 18 height 14
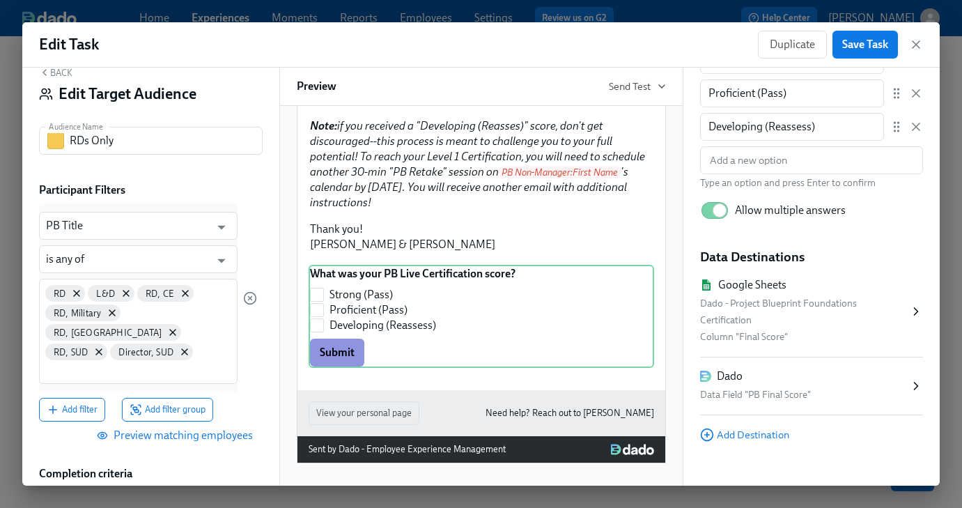
scroll to position [0, 0]
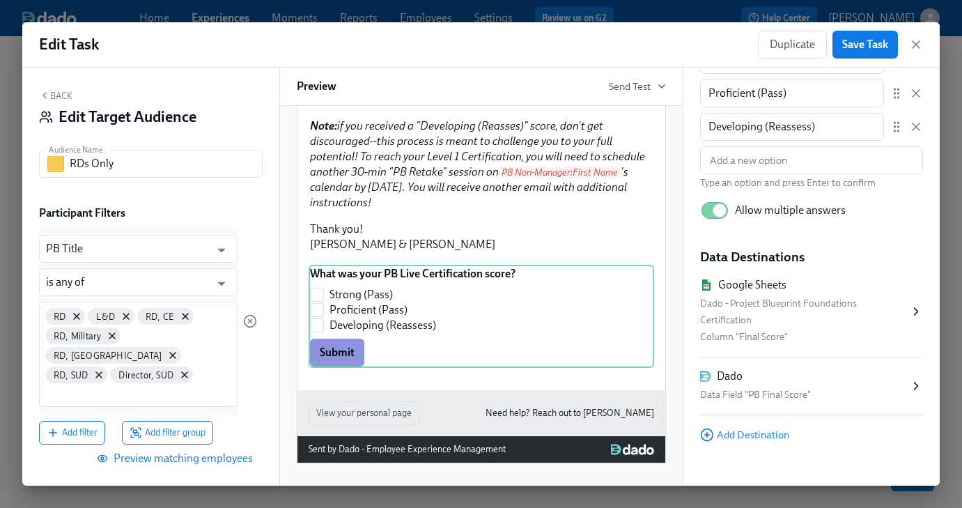
click at [52, 88] on div "Back Edit Target Audience Audience Name RDs Only Audience Name Participant Filt…" at bounding box center [150, 277] width 257 height 418
click at [53, 93] on button "Back" at bounding box center [55, 95] width 33 height 11
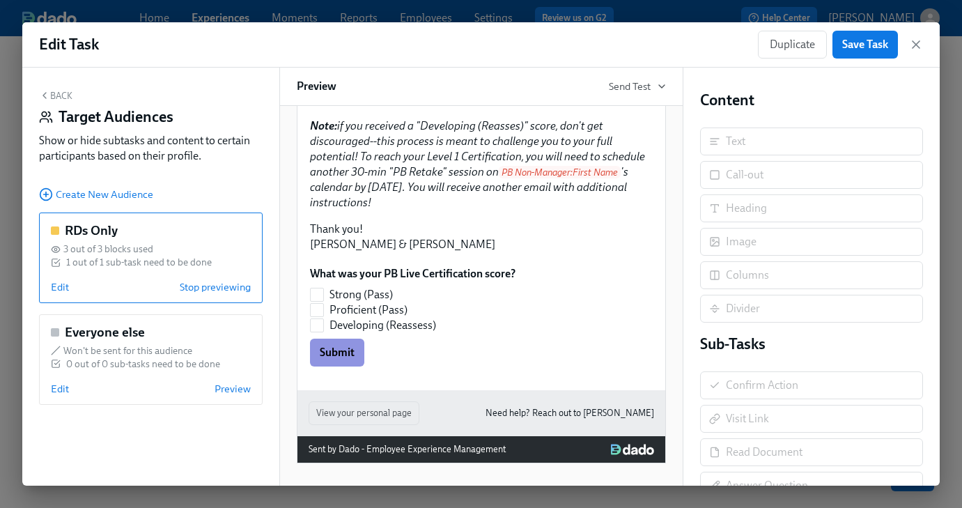
click at [61, 94] on button "Back" at bounding box center [55, 95] width 33 height 11
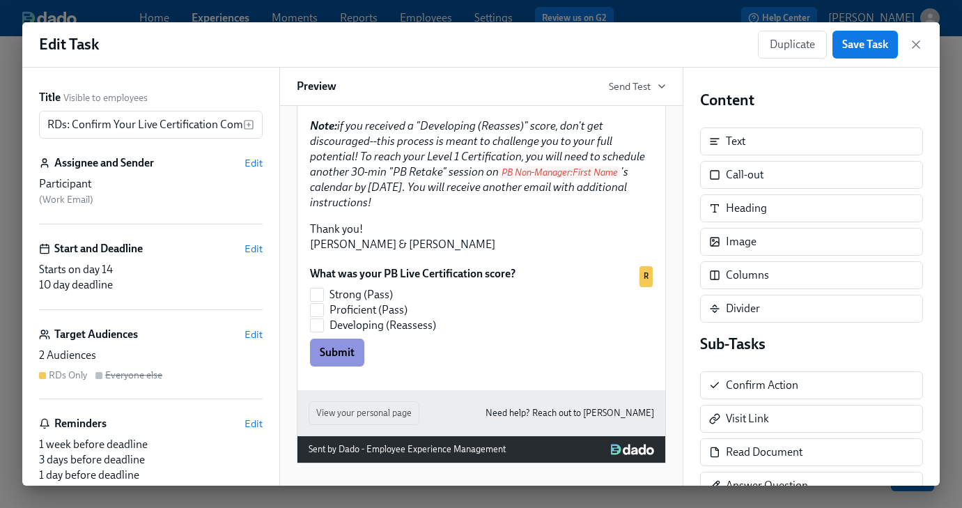
scroll to position [113, 0]
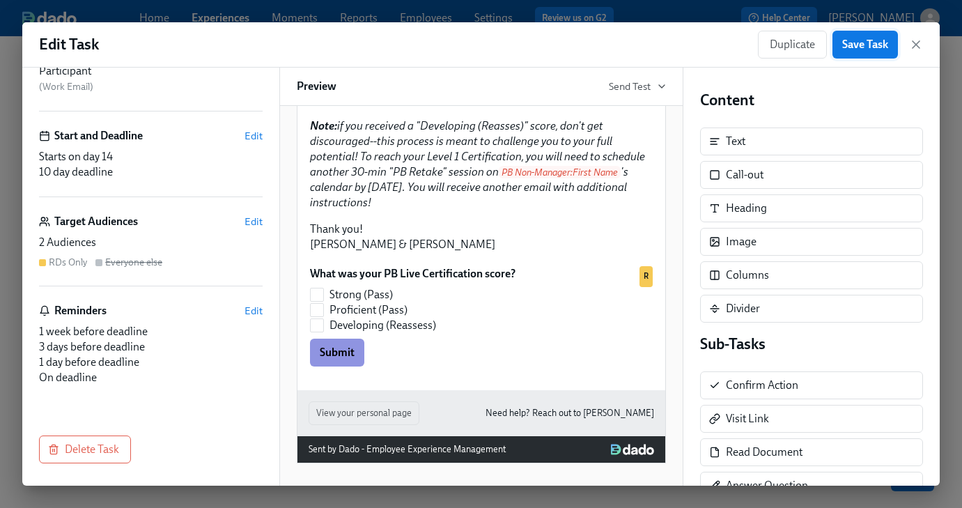
click at [864, 45] on span "Save Task" at bounding box center [865, 45] width 46 height 14
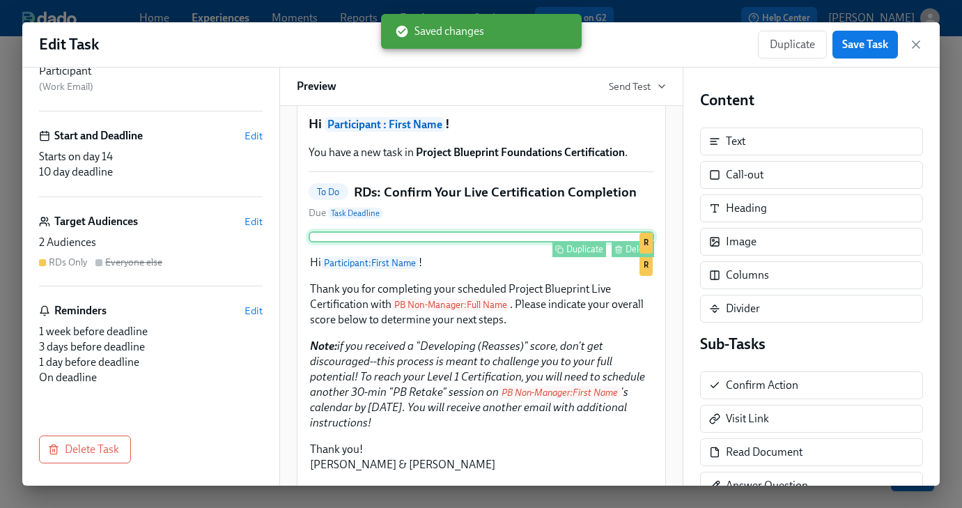
scroll to position [0, 0]
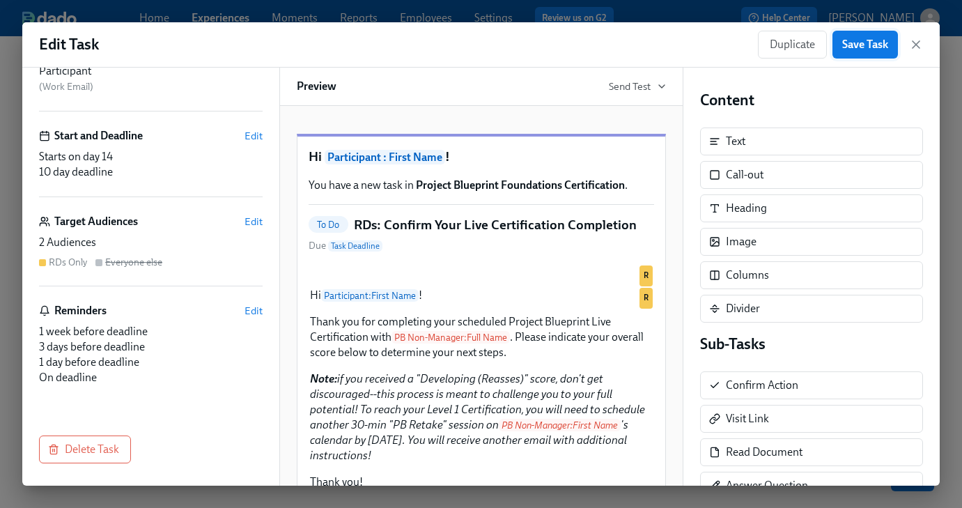
click at [865, 43] on span "Save Task" at bounding box center [865, 45] width 46 height 14
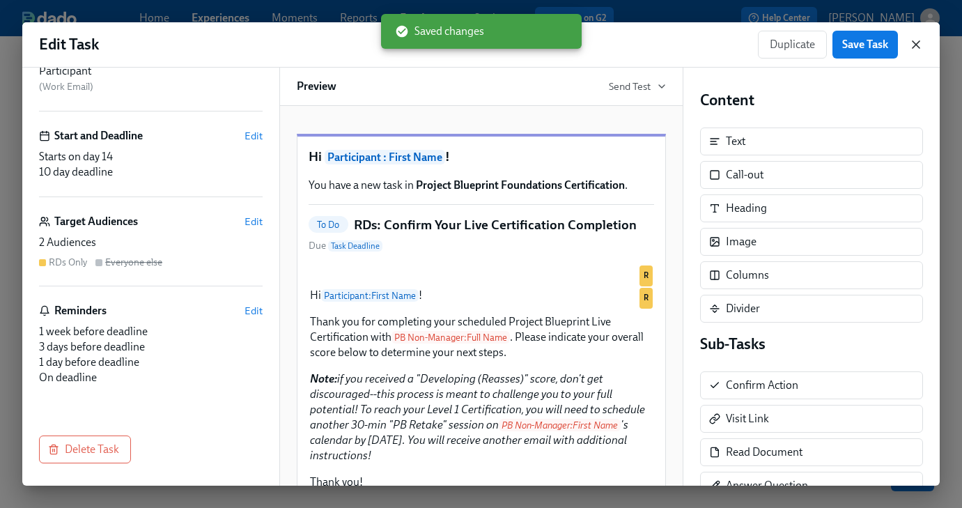
click at [915, 44] on icon "button" at bounding box center [916, 45] width 14 height 14
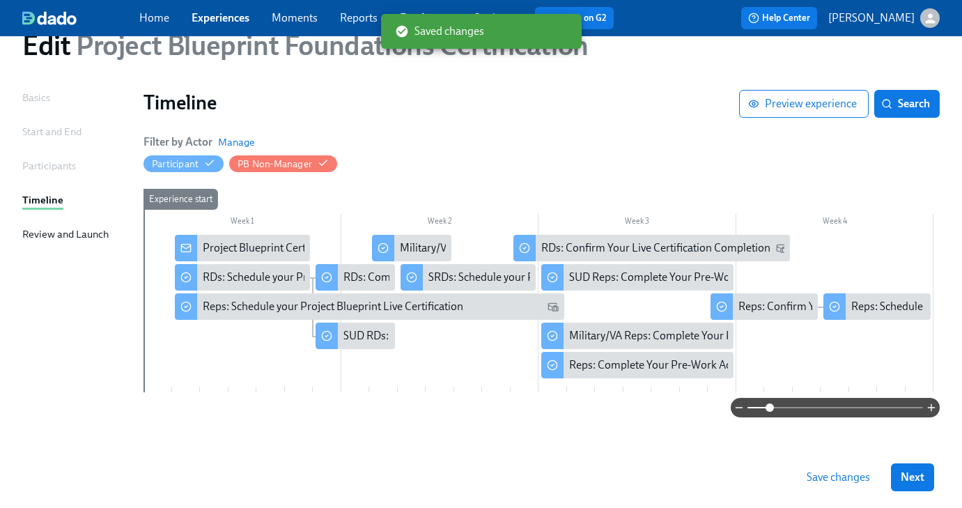
click at [856, 475] on span "Save changes" at bounding box center [838, 477] width 63 height 14
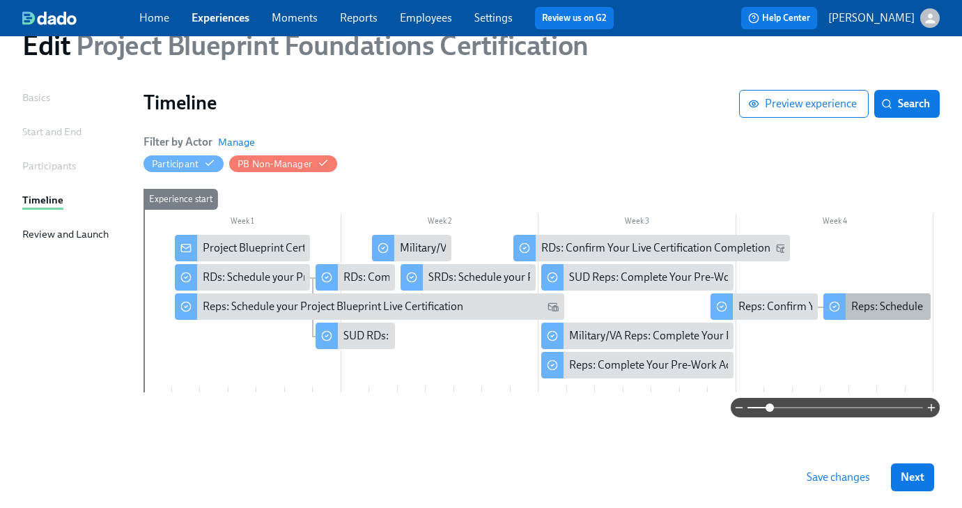
click at [887, 308] on div "Reps: Schedule Your Live Certification Reassessment" at bounding box center [975, 306] width 249 height 15
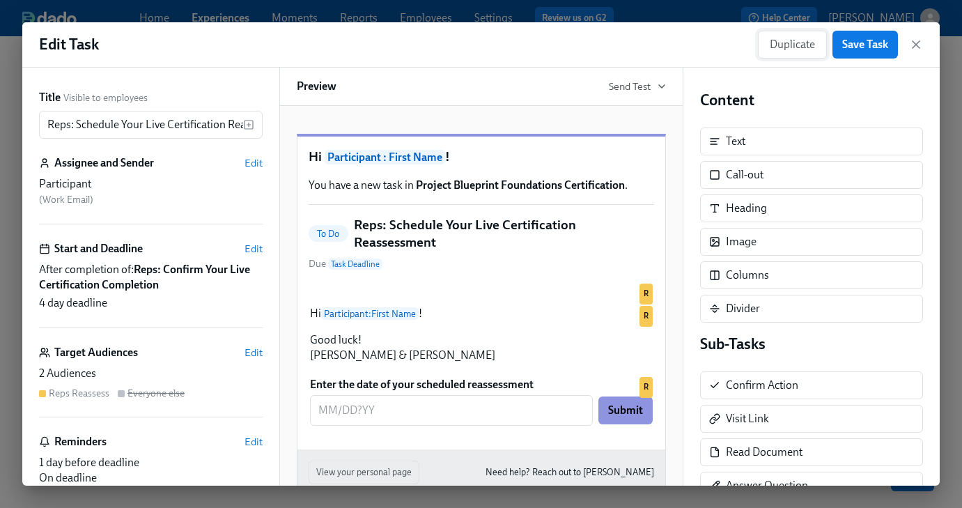
click at [780, 48] on span "Duplicate" at bounding box center [792, 45] width 45 height 14
click at [81, 124] on input "Copy of Reps: Schedule Your Live Certification Reassessment" at bounding box center [141, 125] width 204 height 28
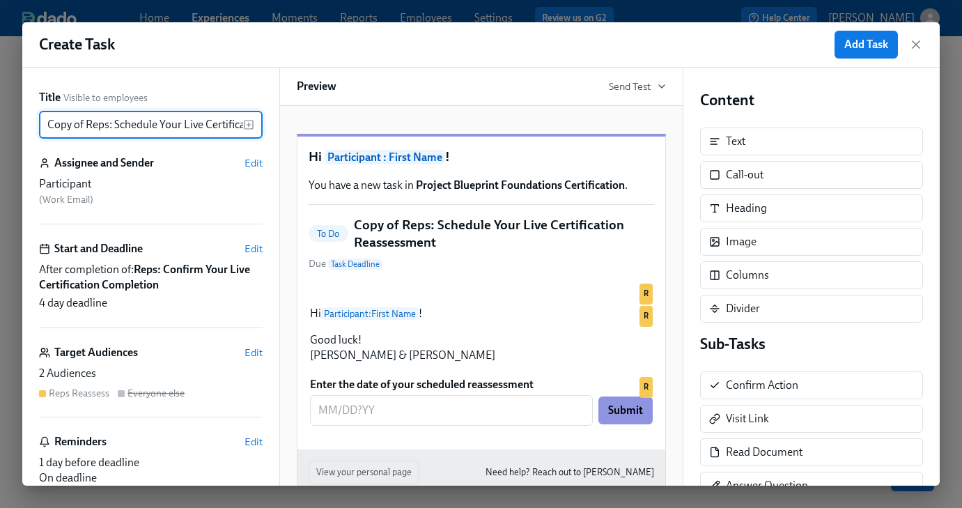
drag, startPoint x: 108, startPoint y: 126, endPoint x: 17, endPoint y: 124, distance: 90.6
click at [17, 124] on div "Create Task Add Task Title Visible to employees Copy of Reps: Schedule Your Liv…" at bounding box center [481, 254] width 962 height 508
drag, startPoint x: 225, startPoint y: 130, endPoint x: 214, endPoint y: 130, distance: 11.2
click at [225, 130] on input "RDs: Schedule Your Live Certification Reassessment" at bounding box center [141, 125] width 204 height 28
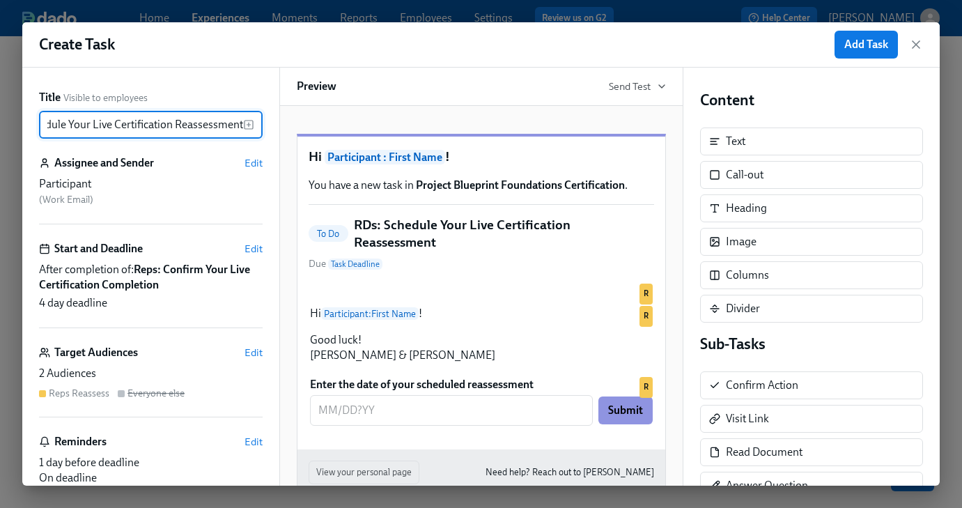
drag, startPoint x: 217, startPoint y: 130, endPoint x: 261, endPoint y: 130, distance: 43.2
click at [261, 130] on div "RDs: Schedule Your Live Certification Reassessment ​" at bounding box center [151, 125] width 224 height 28
click at [177, 128] on input "RDs: Schedule Your Live Certification Reassessment" at bounding box center [141, 125] width 204 height 28
drag, startPoint x: 187, startPoint y: 125, endPoint x: 247, endPoint y: 125, distance: 60.6
click at [247, 125] on div "RDs: Schedule Your Live Certification Reassessment ​" at bounding box center [151, 125] width 224 height 28
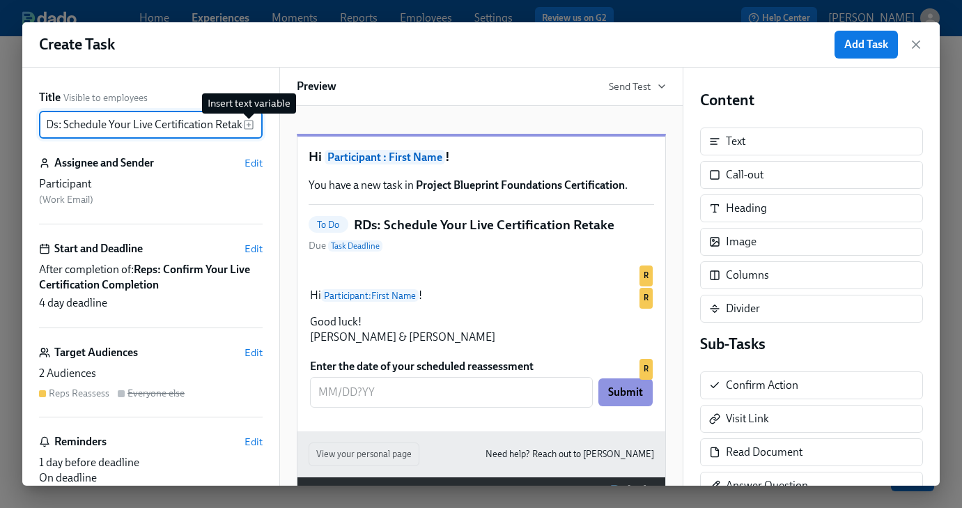
scroll to position [0, 14]
type input "RDs: Schedule Your Live Certification Retake"
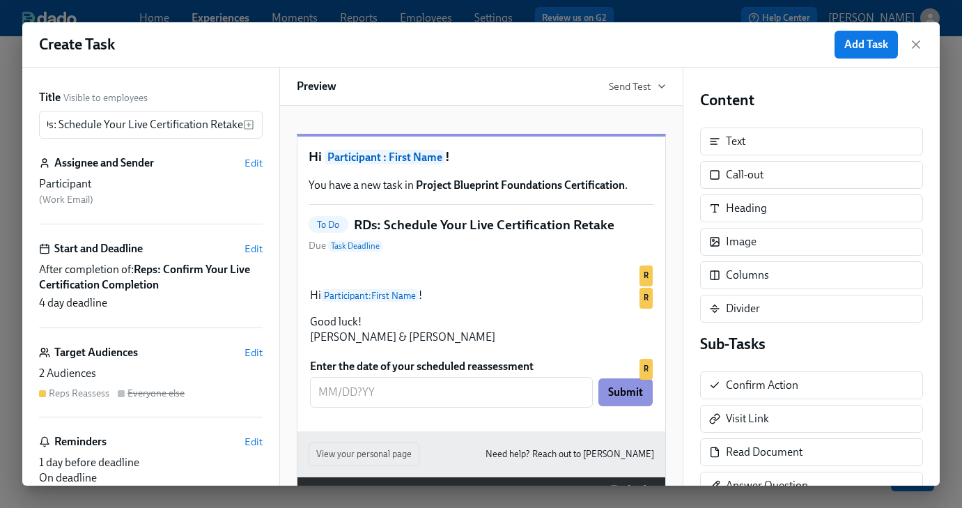
scroll to position [0, 0]
click at [148, 274] on strong "Reps: Confirm Your Live Certification Completion" at bounding box center [144, 277] width 211 height 29
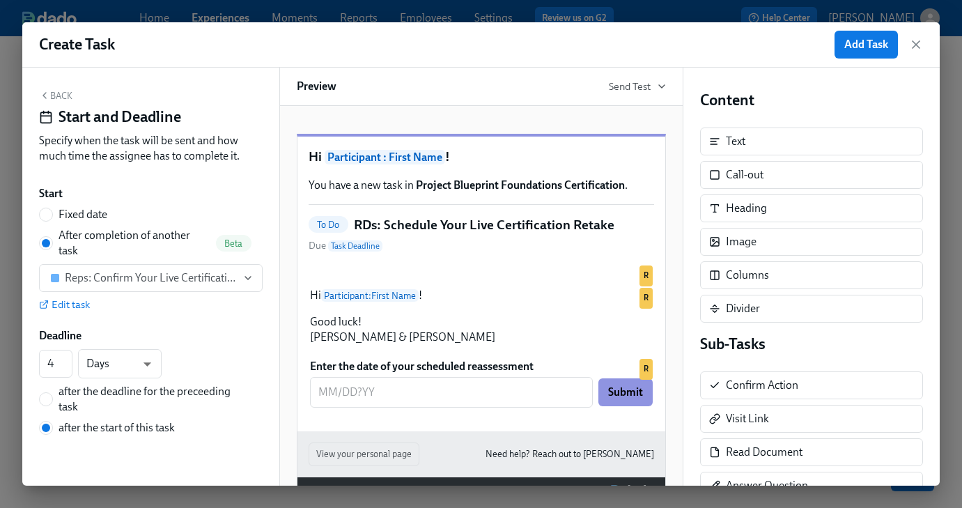
click at [148, 274] on div "Reps: Confirm Your Live Certification Completion" at bounding box center [151, 278] width 172 height 14
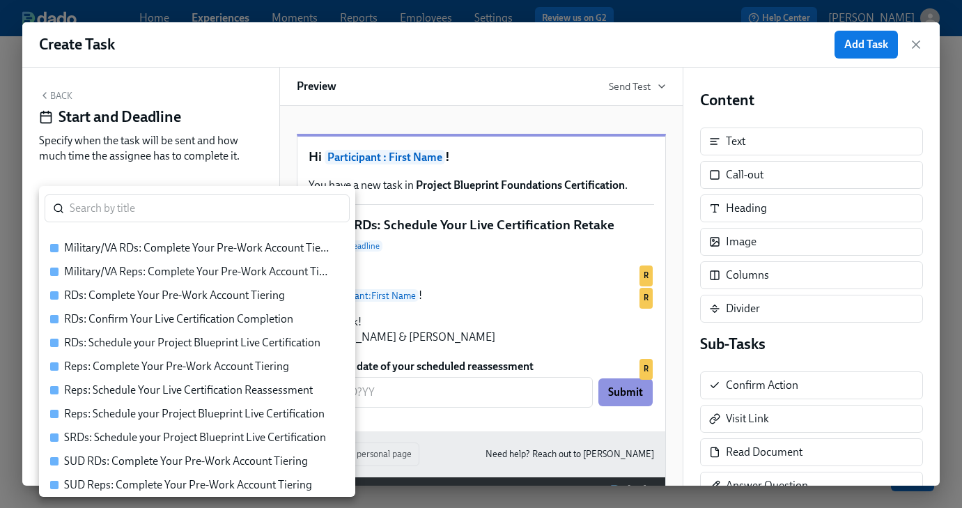
click at [139, 316] on div "RDs: Confirm Your Live Certification Completion" at bounding box center [178, 318] width 229 height 15
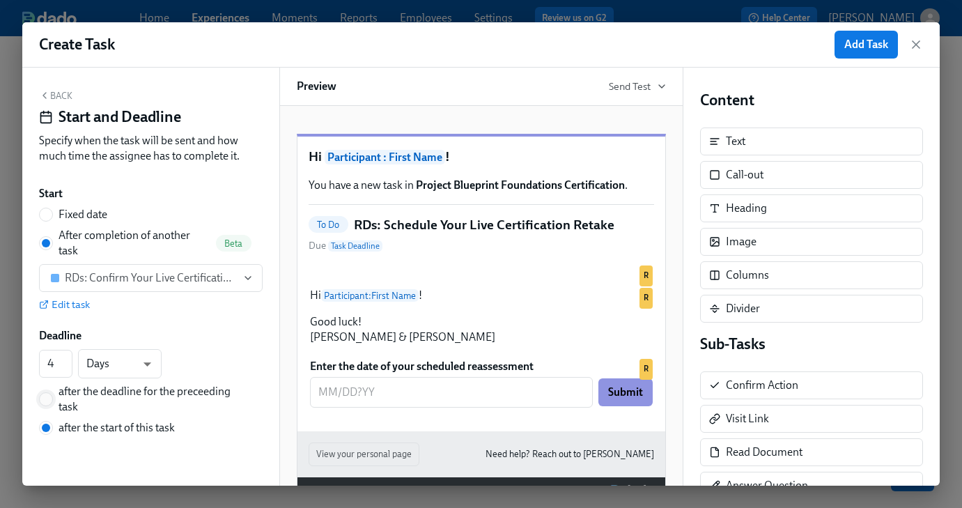
click at [49, 401] on input "after the deadline for the preceeding task" at bounding box center [46, 399] width 13 height 13
radio input "true"
click at [42, 427] on input "after the start of this task" at bounding box center [46, 427] width 13 height 13
radio input "true"
radio input "false"
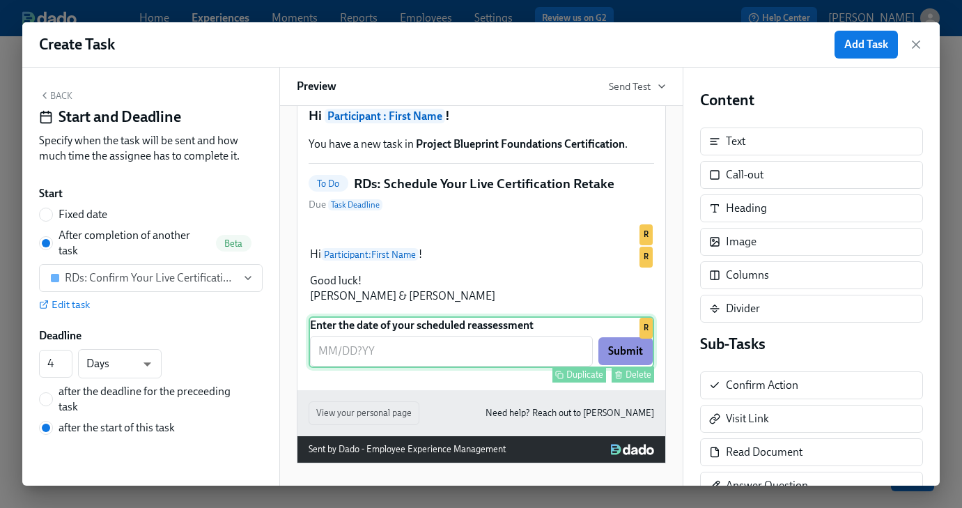
scroll to position [122, 0]
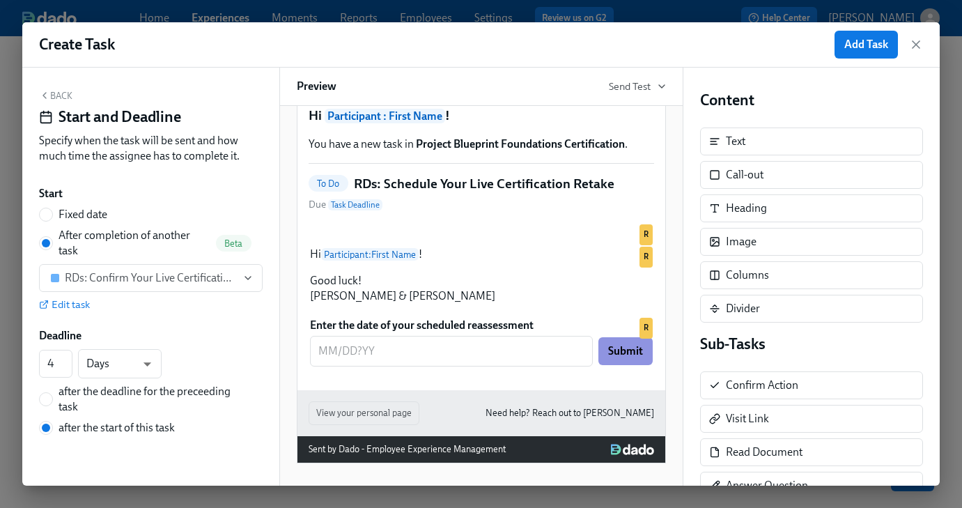
click at [56, 100] on button "Back" at bounding box center [55, 95] width 33 height 11
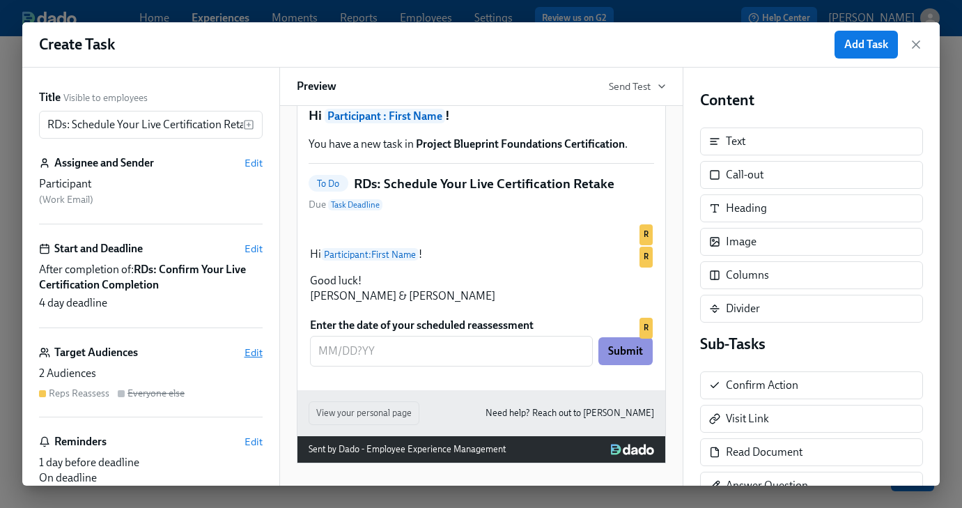
click at [254, 350] on span "Edit" at bounding box center [253, 352] width 18 height 14
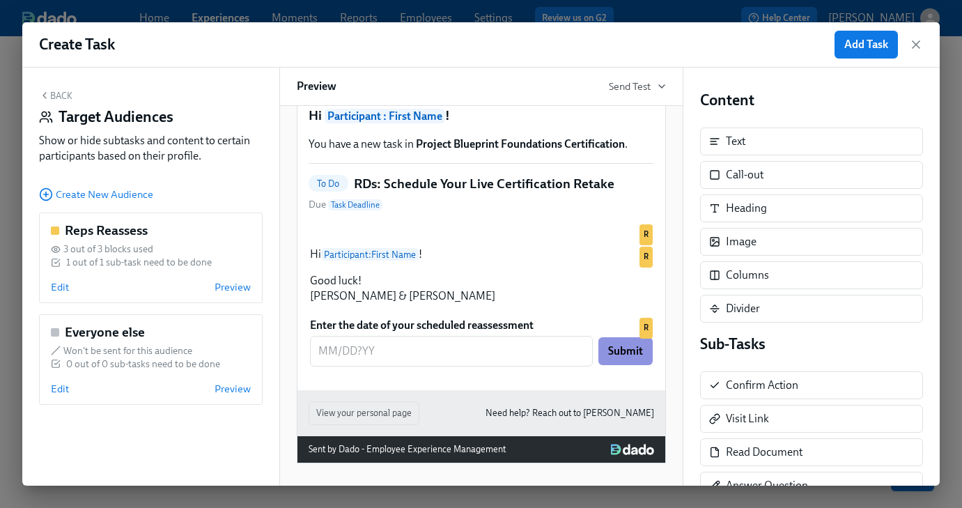
scroll to position [171, 0]
click at [157, 235] on div "Reps Reassess" at bounding box center [151, 230] width 200 height 18
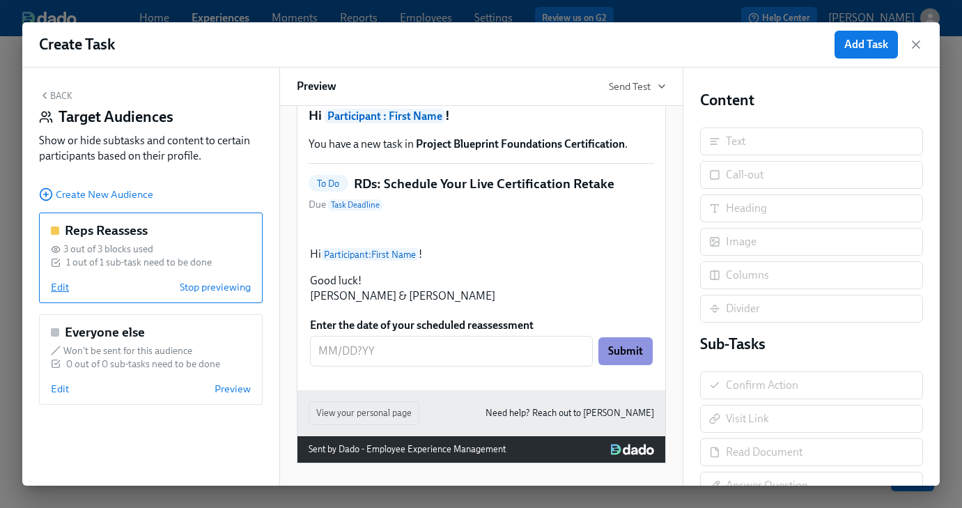
click at [56, 290] on span "Edit" at bounding box center [60, 287] width 18 height 14
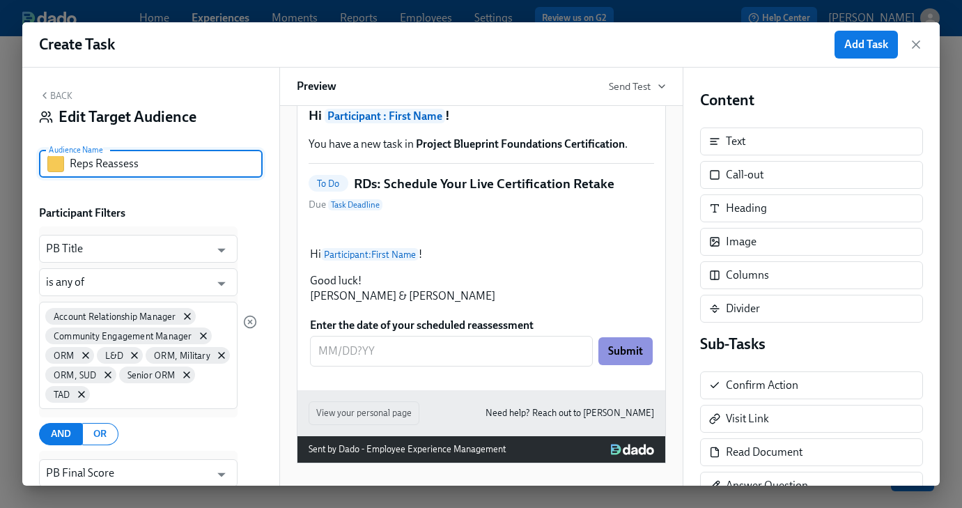
drag, startPoint x: 91, startPoint y: 161, endPoint x: 76, endPoint y: 164, distance: 15.0
click at [76, 164] on input "Reps Reassess" at bounding box center [166, 164] width 193 height 28
drag, startPoint x: 104, startPoint y: 167, endPoint x: 168, endPoint y: 169, distance: 63.4
click at [168, 169] on input "RDs Reassess" at bounding box center [166, 164] width 193 height 28
type input "RDs Retake"
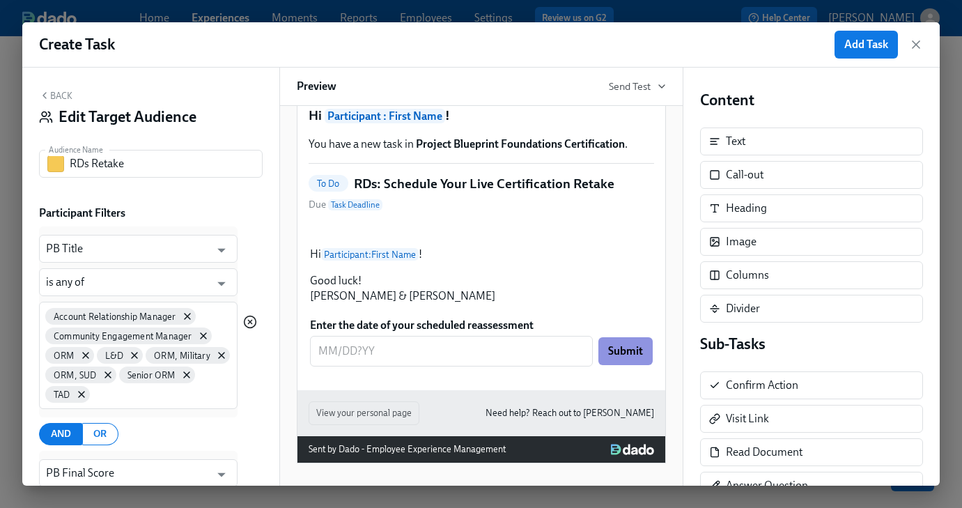
click at [253, 324] on icon "button" at bounding box center [250, 322] width 14 height 14
type input "PB Final Score"
type input "contains any of"
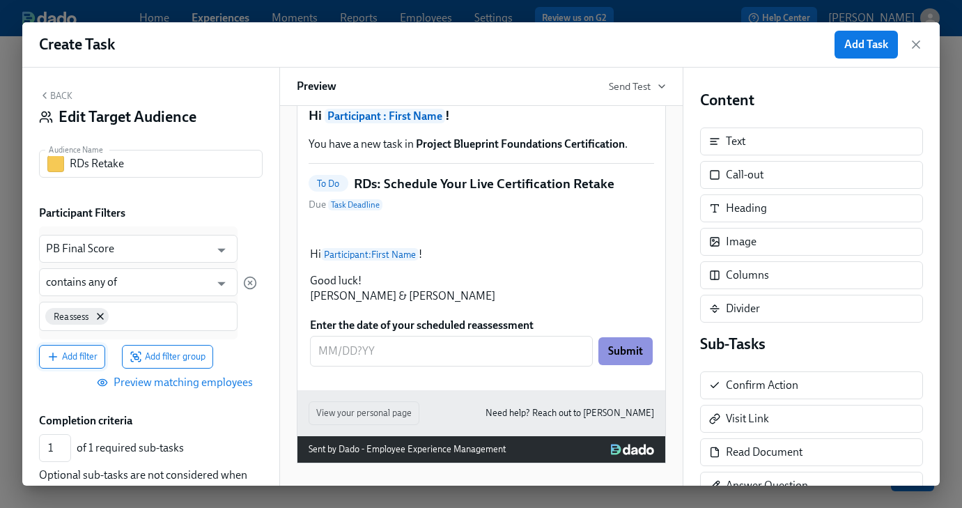
click at [93, 355] on span "Add filter" at bounding box center [72, 357] width 51 height 14
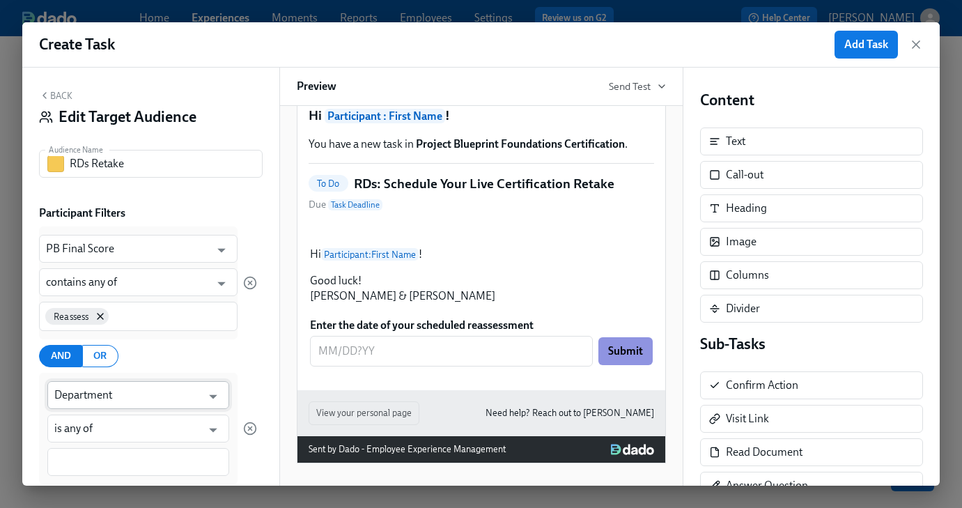
click at [118, 394] on input "Department" at bounding box center [128, 395] width 148 height 28
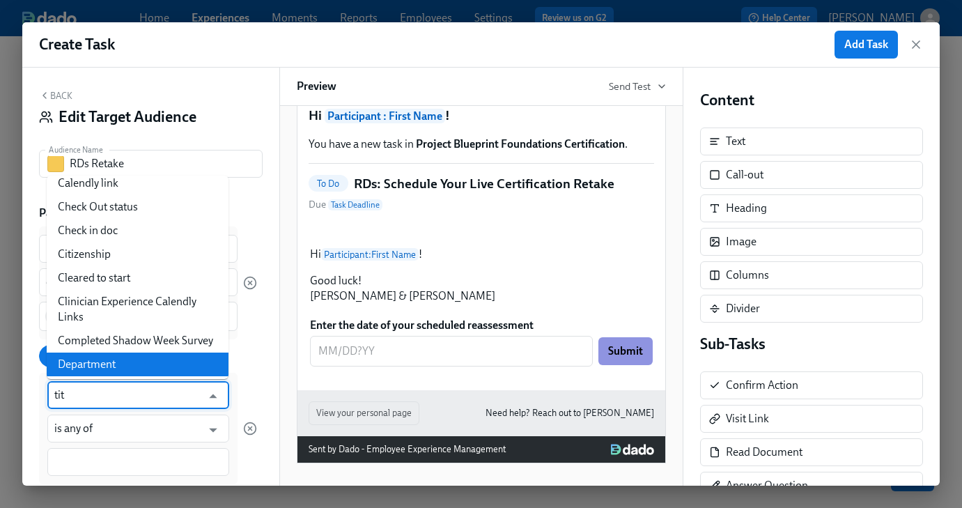
scroll to position [0, 0]
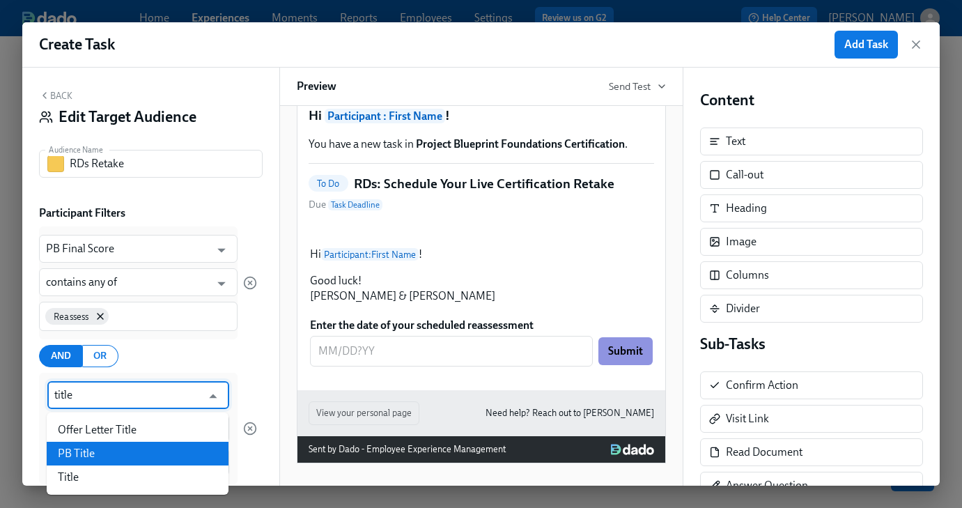
click at [112, 446] on li "PB Title" at bounding box center [138, 454] width 182 height 24
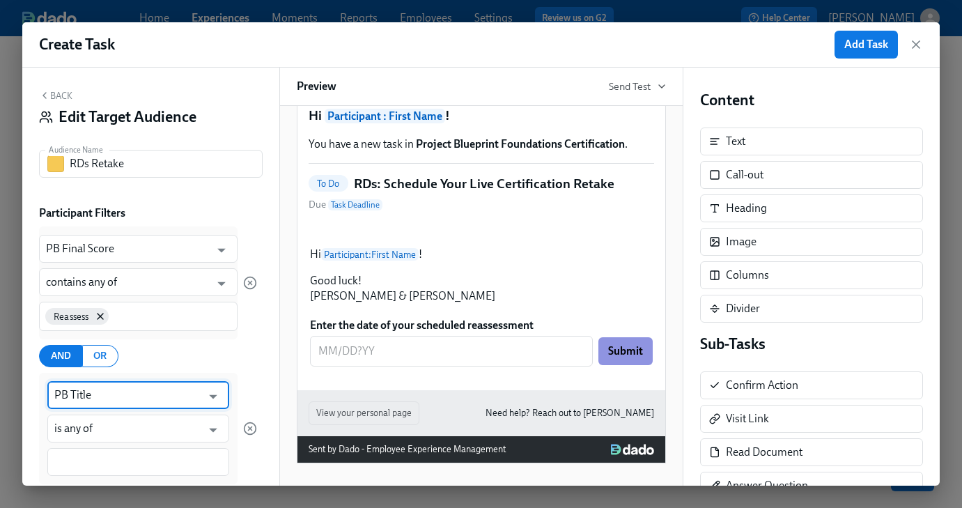
type input "PB Title"
click at [100, 458] on input at bounding box center [138, 462] width 168 height 15
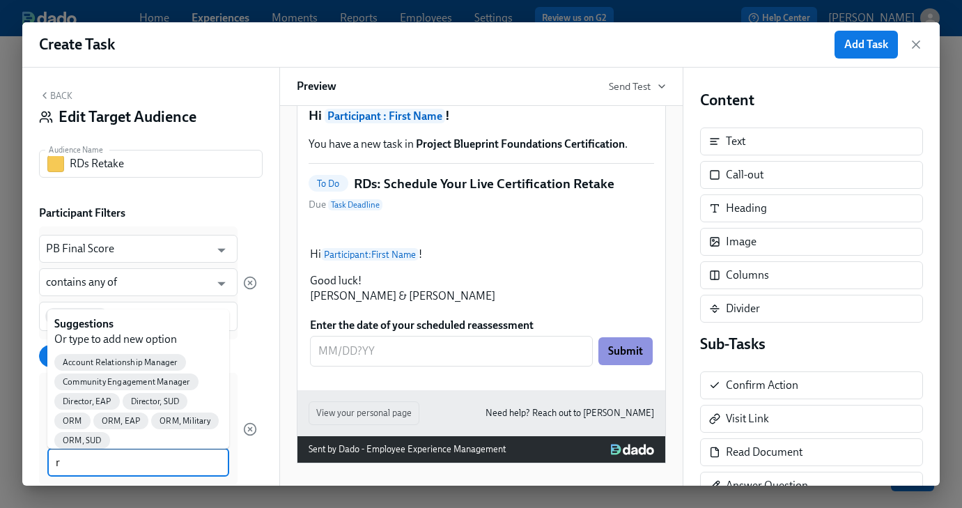
type input "rd"
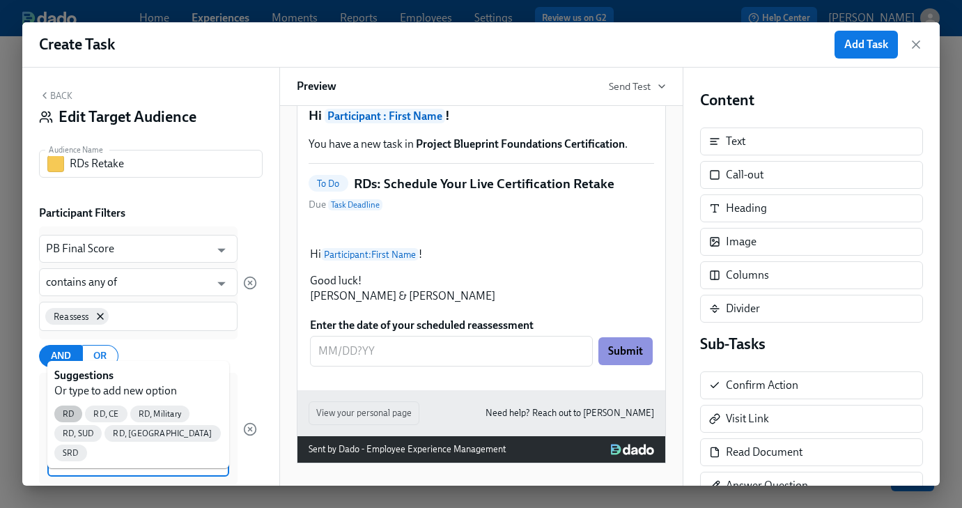
click at [70, 410] on span "RD" at bounding box center [68, 414] width 28 height 10
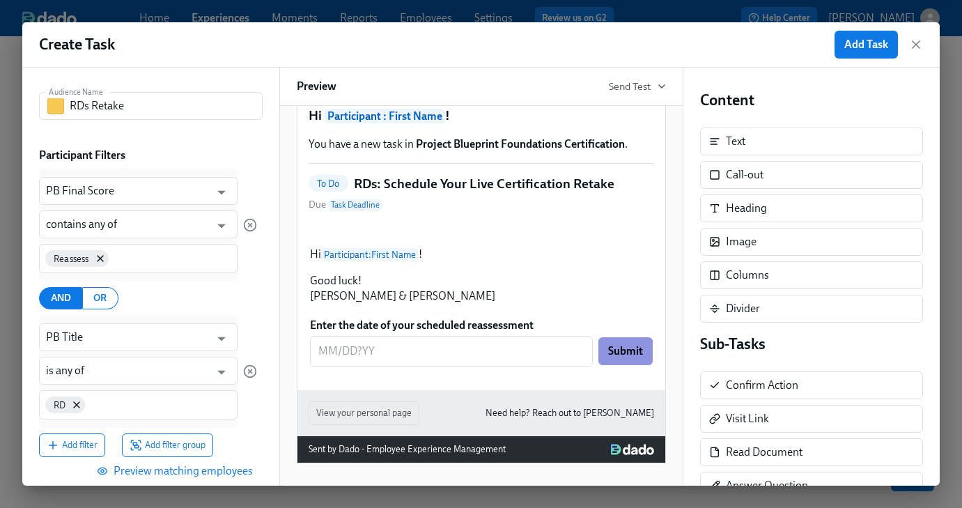
scroll to position [70, 0]
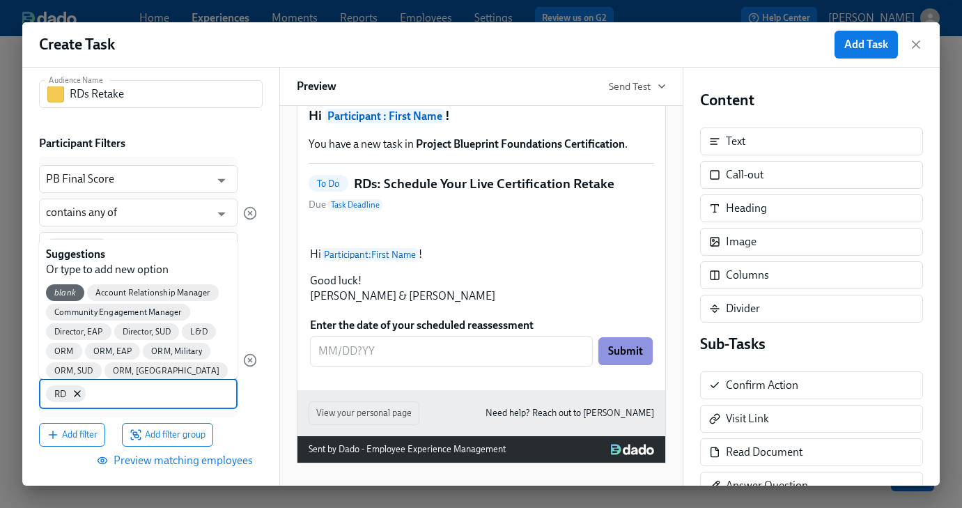
click at [118, 395] on input at bounding box center [158, 392] width 141 height 15
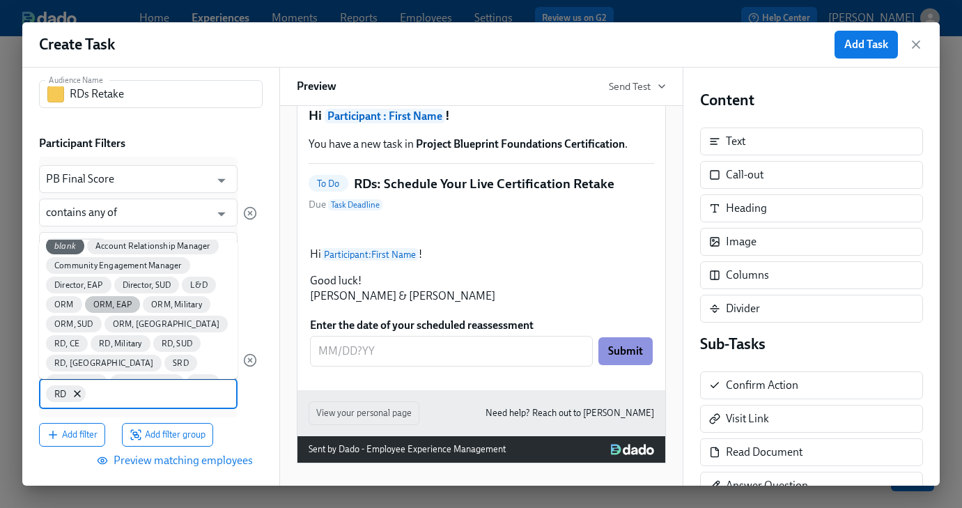
scroll to position [48, 0]
click at [88, 337] on span "RD, CE" at bounding box center [67, 342] width 42 height 10
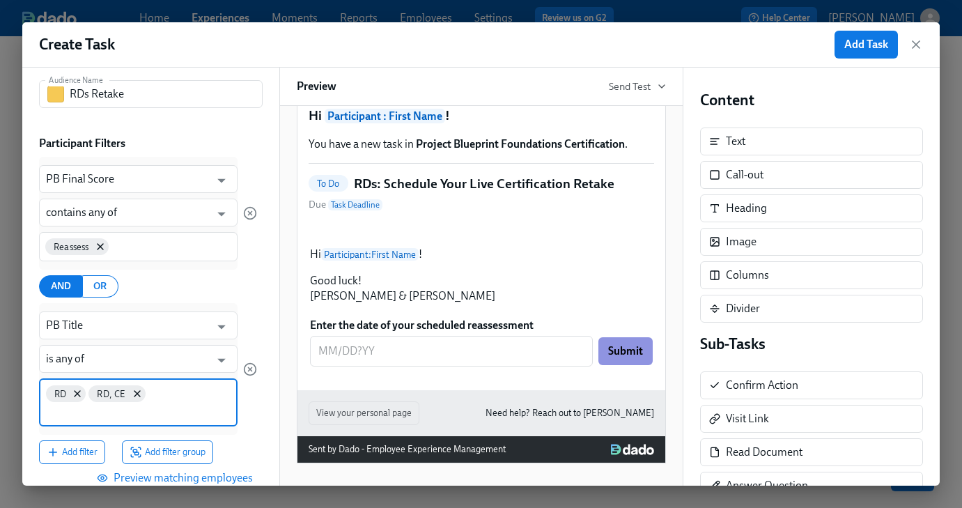
click at [164, 405] on input at bounding box center [138, 412] width 185 height 15
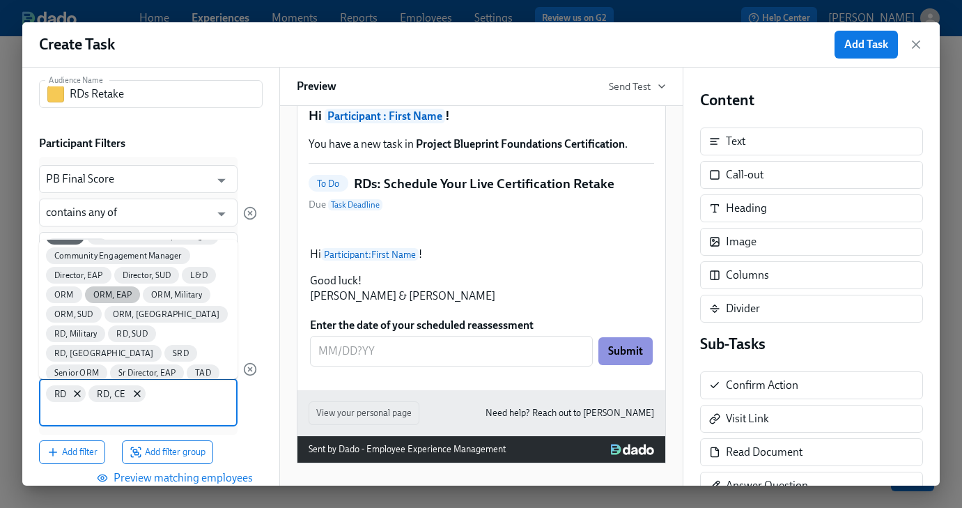
scroll to position [73, 0]
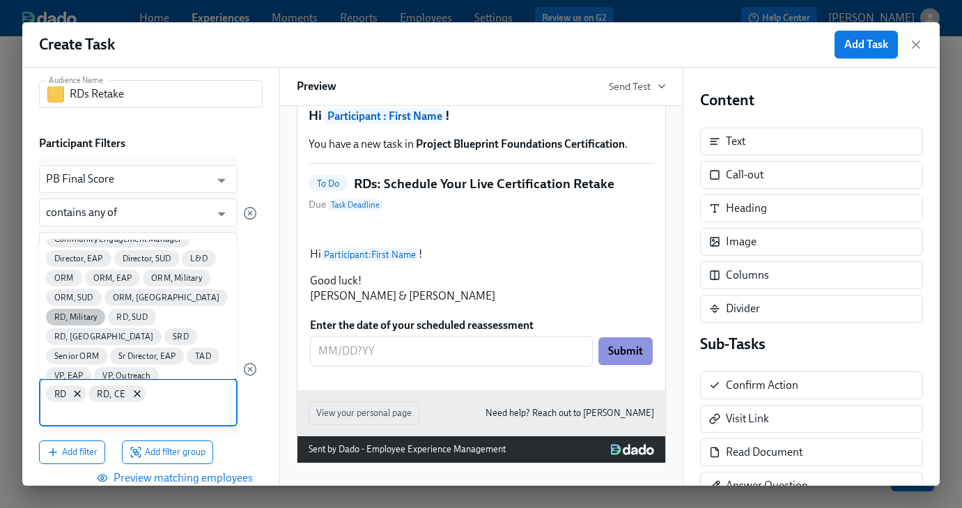
click at [105, 312] on span "RD, Military" at bounding box center [75, 317] width 59 height 10
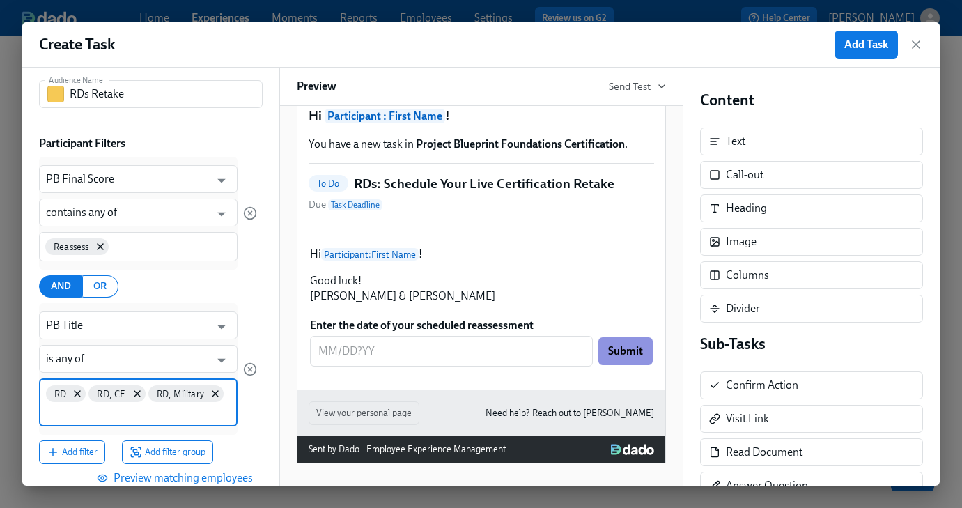
click at [163, 413] on input at bounding box center [138, 412] width 185 height 15
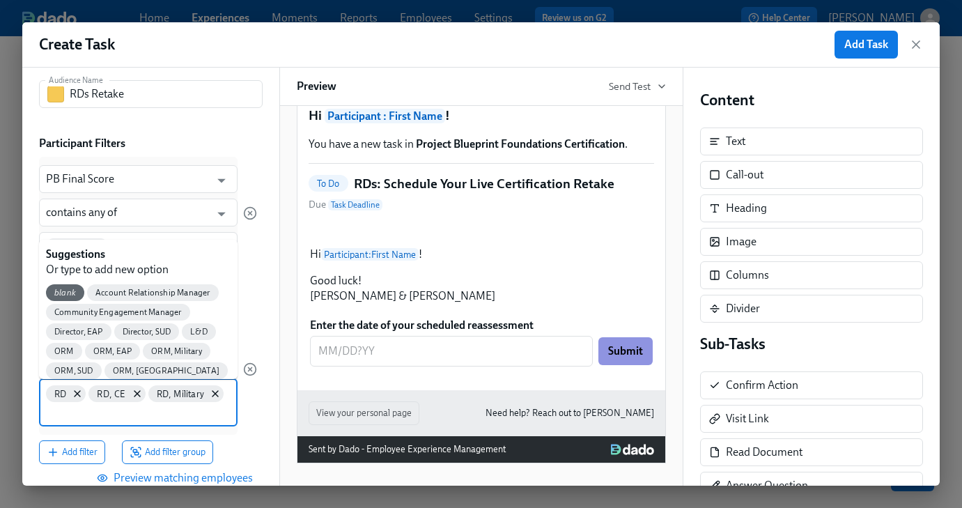
scroll to position [65, 0]
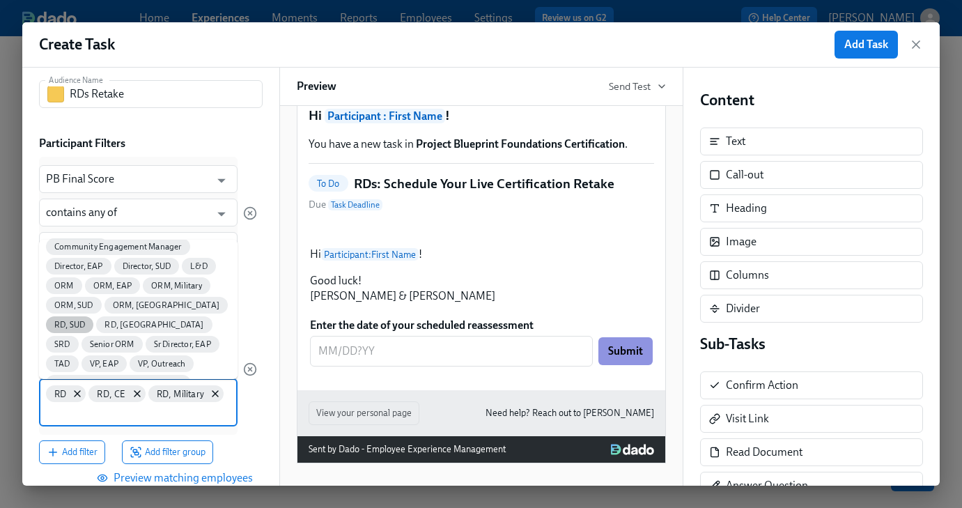
click at [93, 320] on span "RD, SUD" at bounding box center [69, 325] width 47 height 10
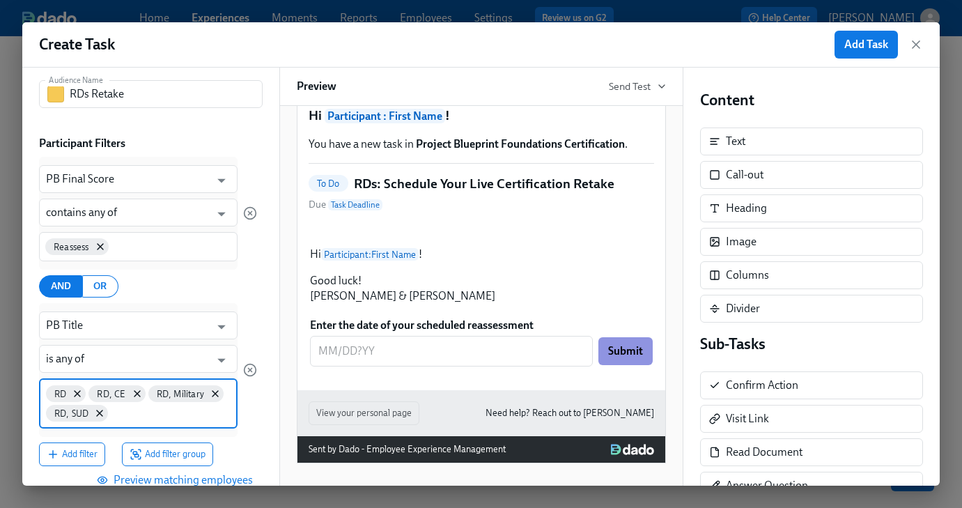
click at [149, 417] on input at bounding box center [170, 412] width 119 height 15
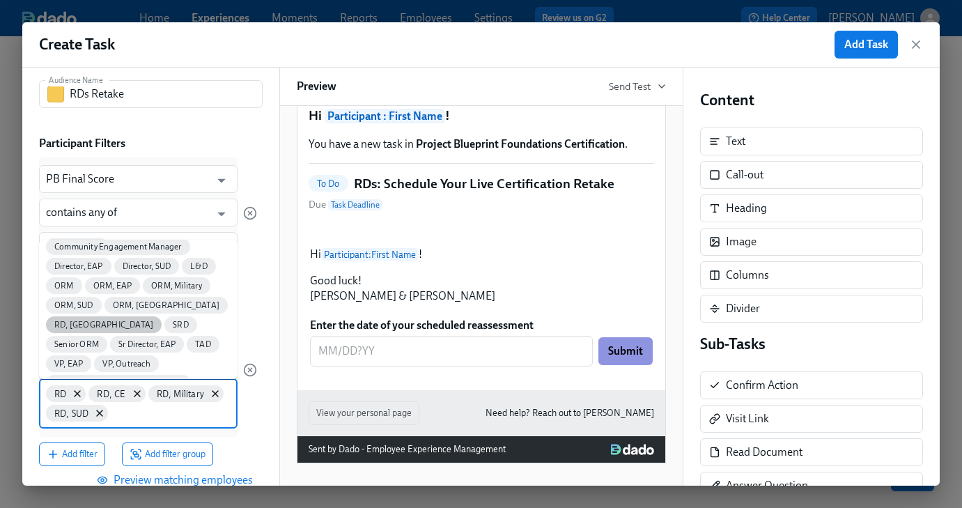
click at [162, 320] on span "RD, [GEOGRAPHIC_DATA]" at bounding box center [104, 325] width 116 height 10
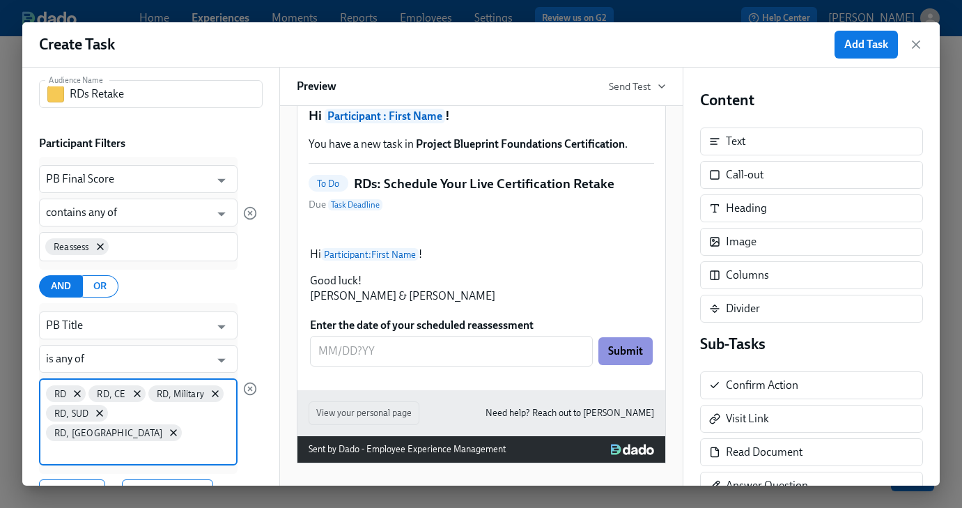
click at [164, 444] on input at bounding box center [138, 451] width 185 height 15
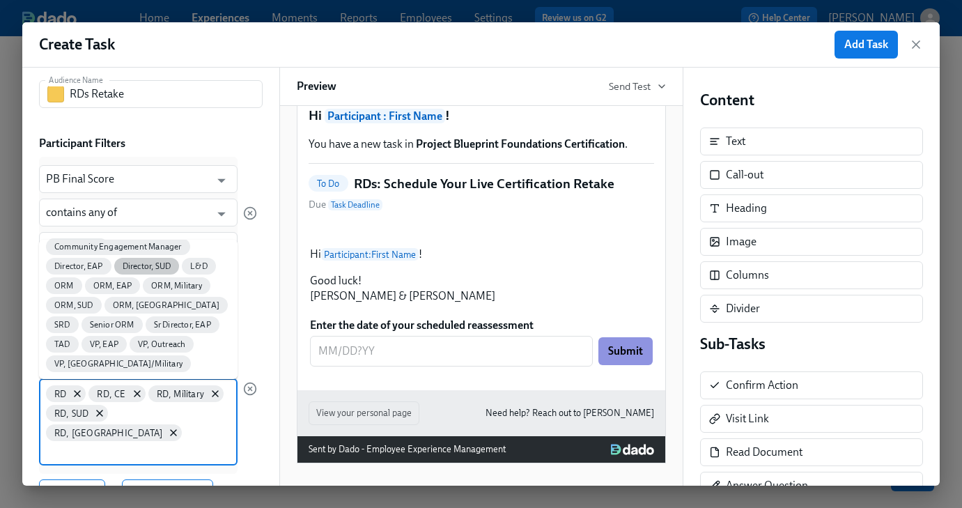
click at [142, 265] on span "Director, SUD" at bounding box center [146, 266] width 65 height 10
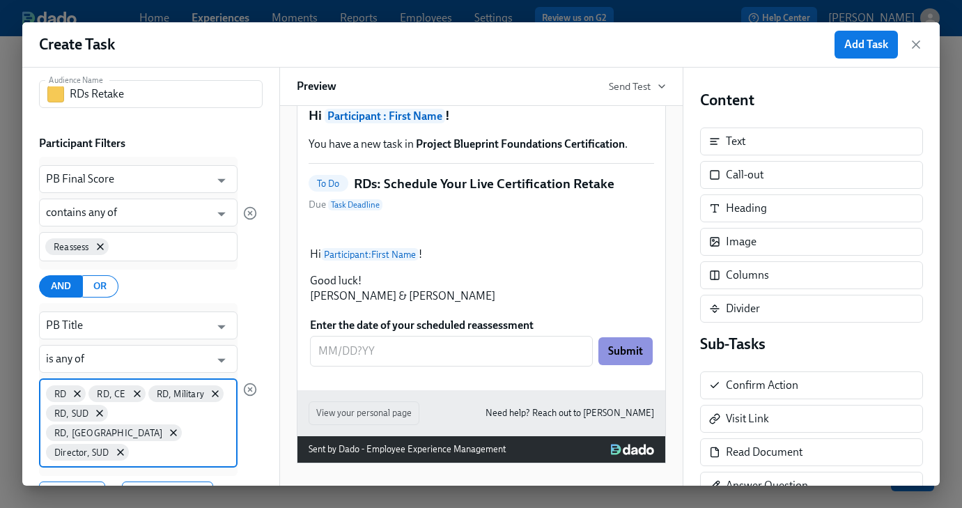
click at [169, 444] on input at bounding box center [181, 451] width 99 height 15
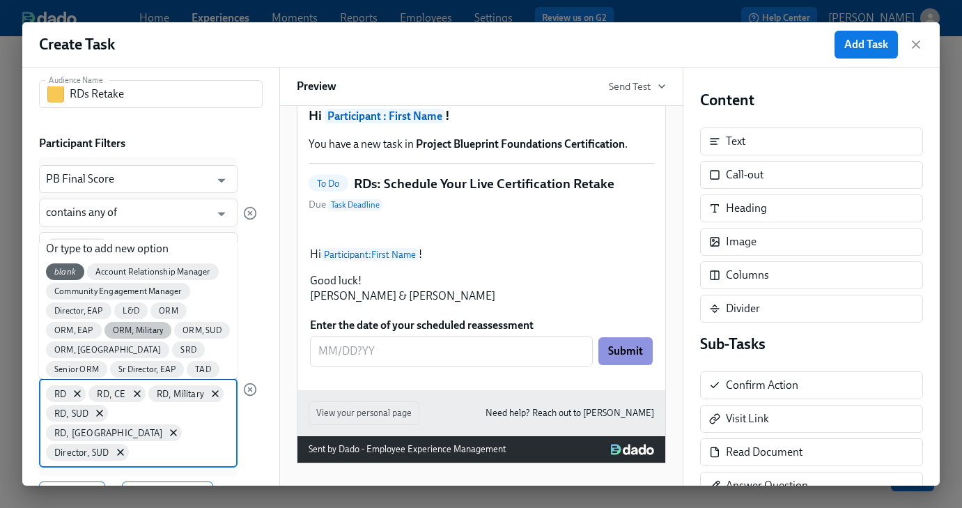
scroll to position [22, 0]
click at [125, 305] on span "L&D" at bounding box center [131, 309] width 34 height 10
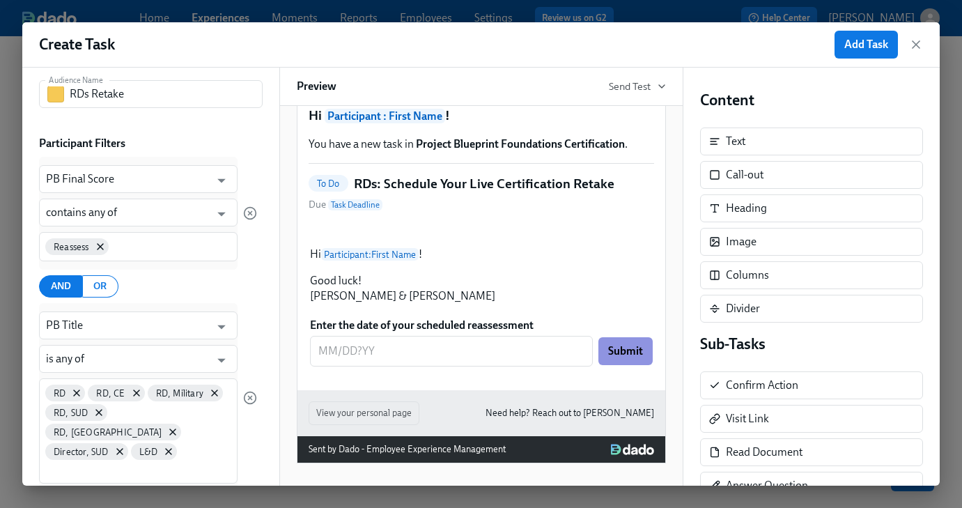
click at [199, 433] on div "[GEOGRAPHIC_DATA], [GEOGRAPHIC_DATA] Director, SUD L&D" at bounding box center [138, 430] width 199 height 105
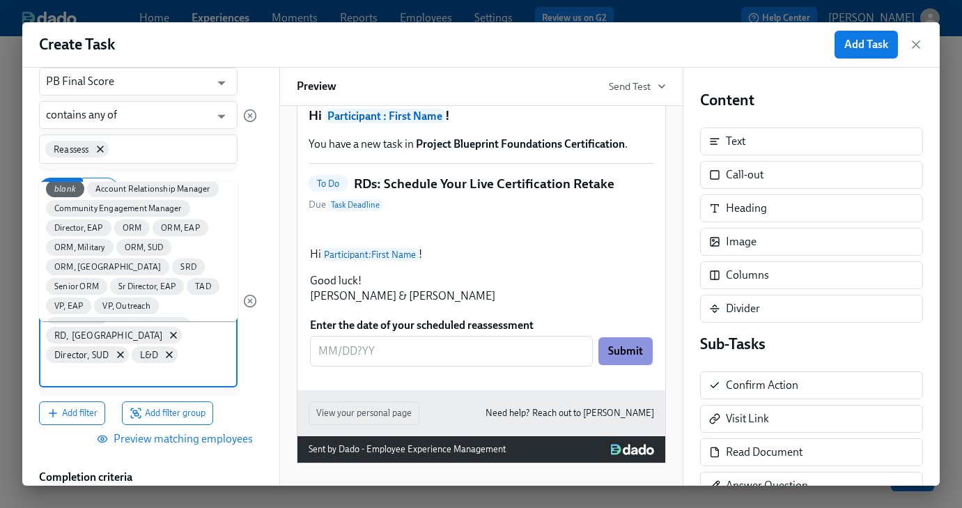
scroll to position [169, 0]
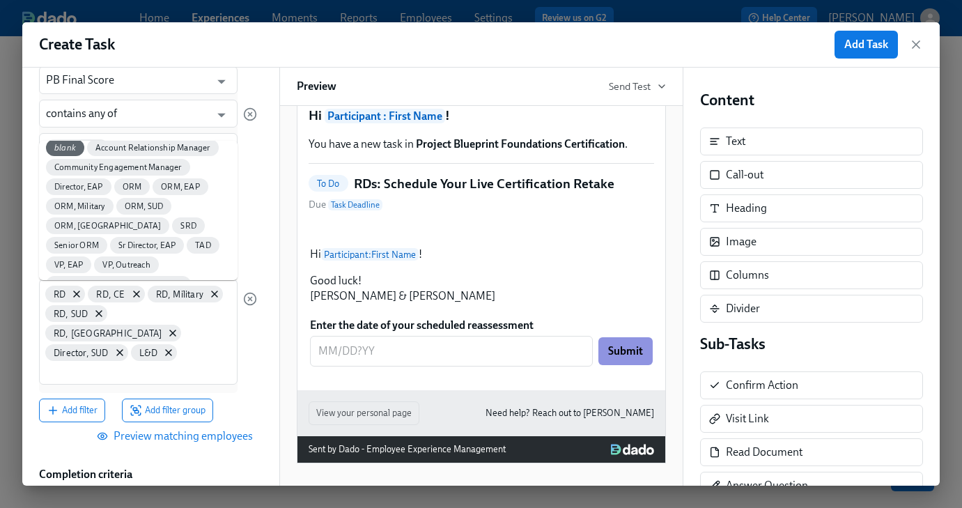
click at [209, 449] on body "Home Experiences Moments Reports Employees Settings Review us on G2 Help Center…" at bounding box center [481, 228] width 962 height 568
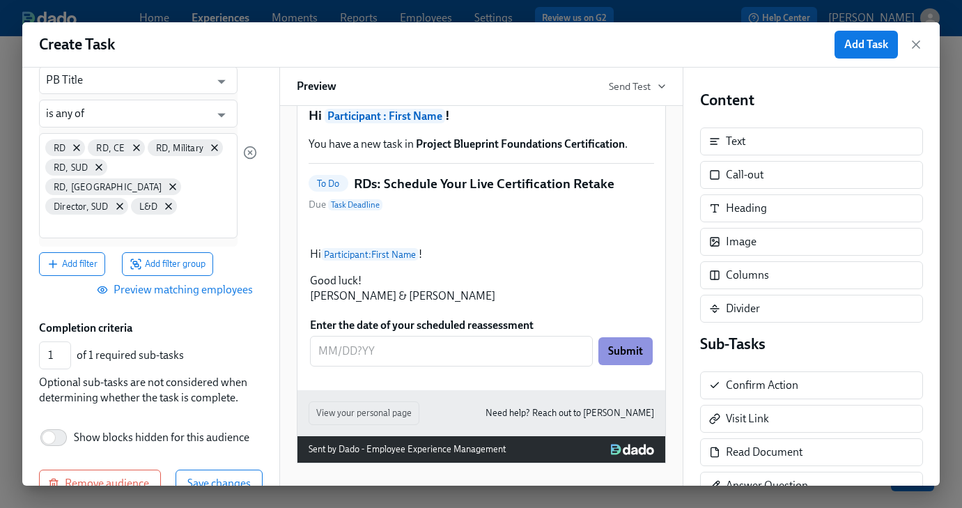
scroll to position [329, 0]
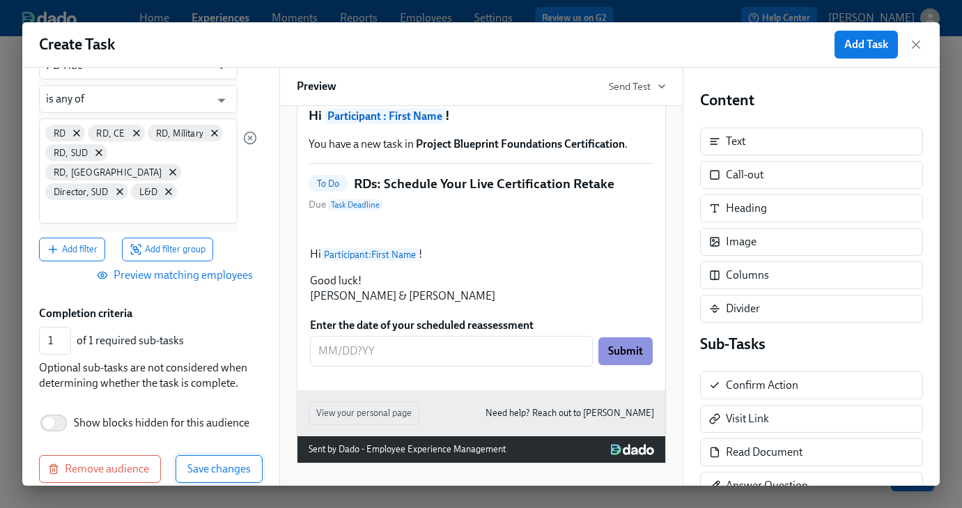
click at [228, 462] on span "Save changes" at bounding box center [218, 469] width 63 height 14
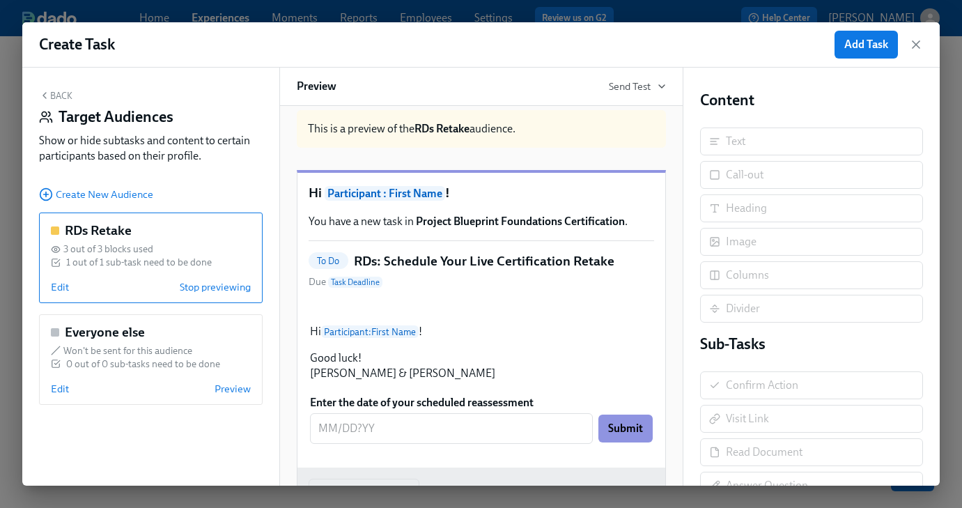
scroll to position [13, 0]
click at [419, 311] on div "Duplicate" at bounding box center [481, 305] width 345 height 11
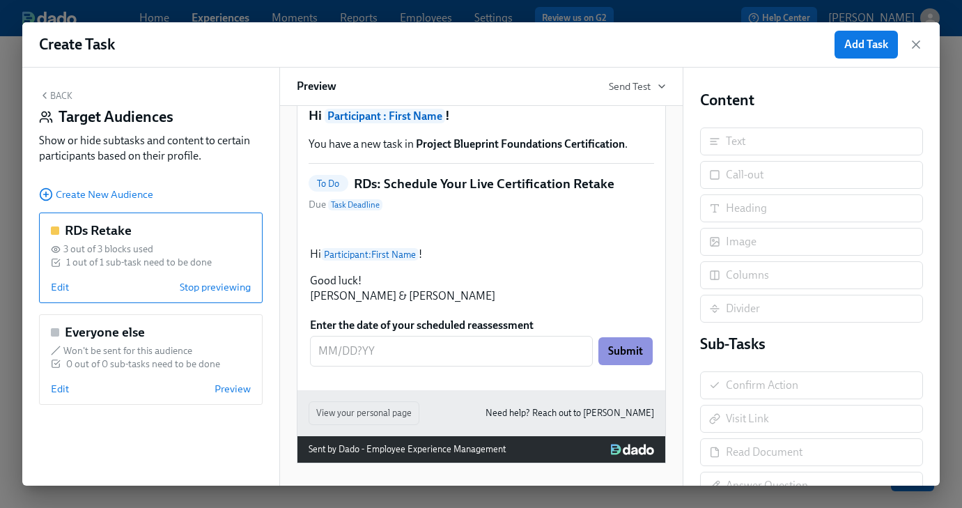
scroll to position [109, 0]
click at [359, 305] on div "Hi Participant : First Name ! Good luck! [PERSON_NAME] & [PERSON_NAME] Duplicate" at bounding box center [481, 275] width 345 height 60
click at [462, 305] on div "Hi Participant : First Name ! Good luck! [PERSON_NAME] & [PERSON_NAME] Duplicate" at bounding box center [481, 275] width 345 height 60
click at [414, 234] on div "Duplicate" at bounding box center [481, 228] width 345 height 11
click at [55, 100] on button "Back" at bounding box center [55, 95] width 33 height 11
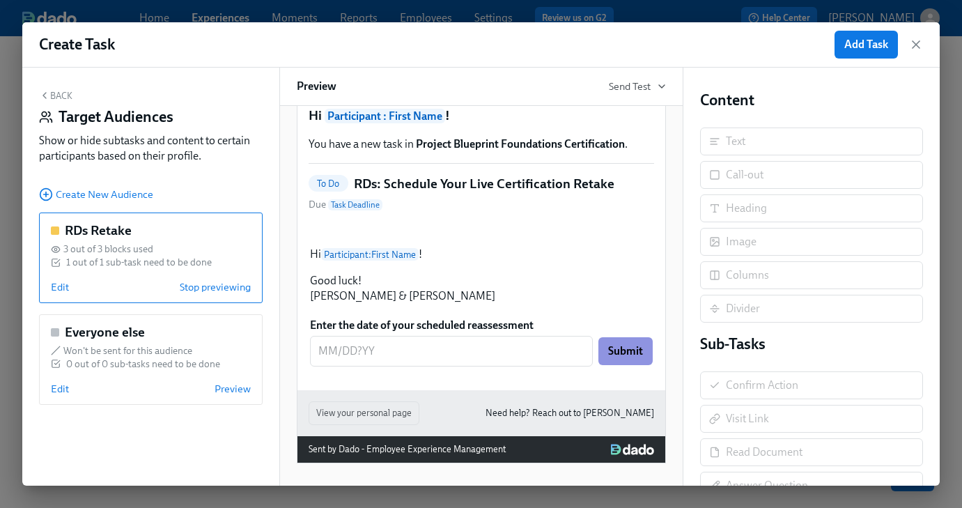
scroll to position [61, 0]
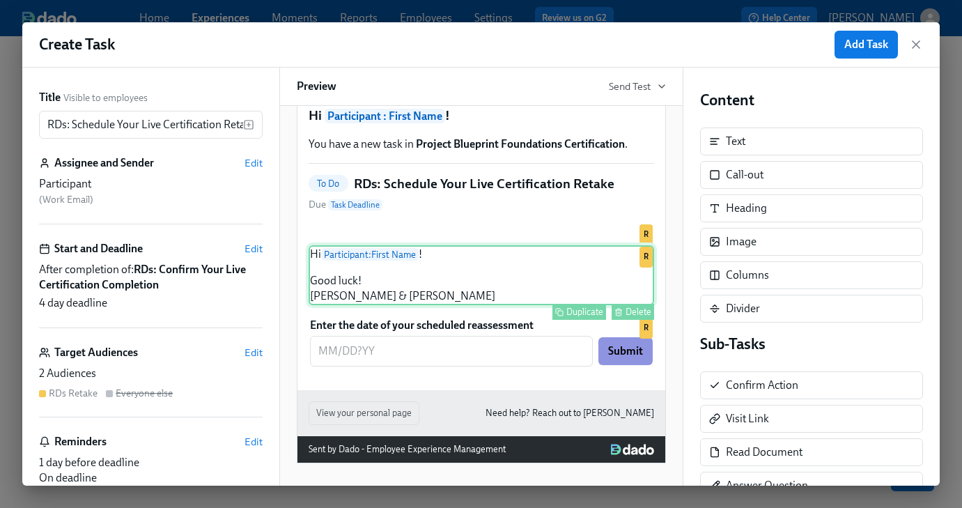
click at [457, 305] on div "Hi Participant : First Name ! Good luck! [PERSON_NAME] & [PERSON_NAME] Duplicat…" at bounding box center [481, 275] width 345 height 60
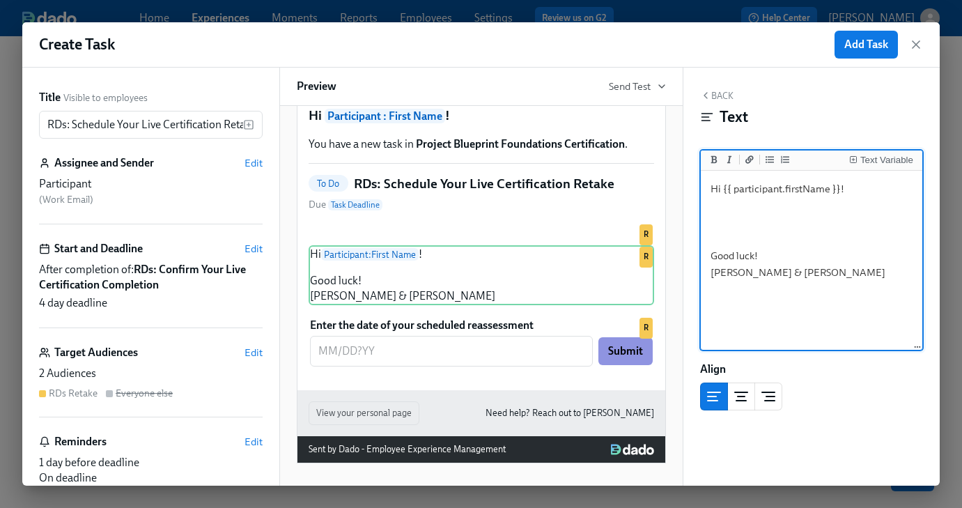
click at [787, 221] on textarea "Hi {{ participant.firstName }}! Good luck! [PERSON_NAME] & [PERSON_NAME]" at bounding box center [811, 260] width 217 height 175
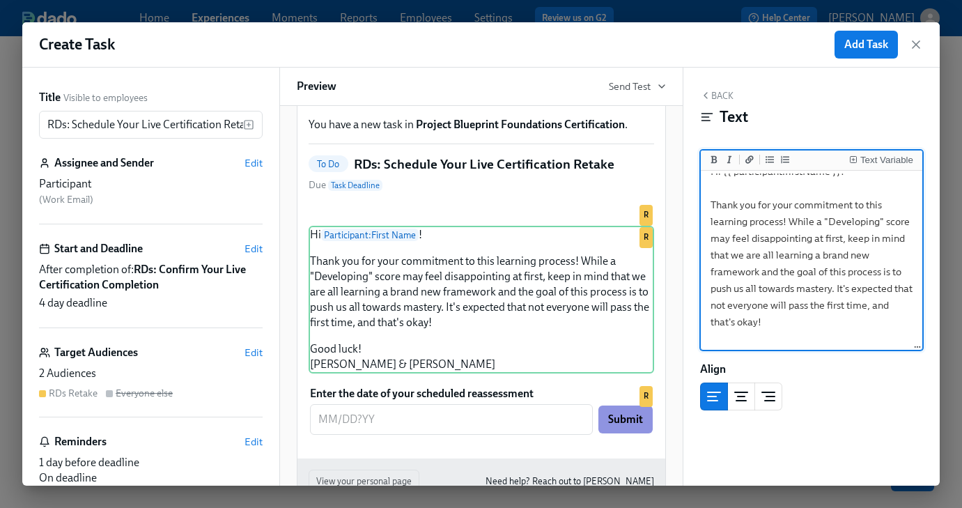
scroll to position [17, 0]
drag, startPoint x: 757, startPoint y: 318, endPoint x: 740, endPoint y: 318, distance: 17.4
click at [740, 318] on textarea "Hi {{ participant.firstName }}! Thank you for your commitment to this learning …" at bounding box center [811, 288] width 217 height 265
drag, startPoint x: 782, startPoint y: 223, endPoint x: 751, endPoint y: 224, distance: 31.4
click at [751, 224] on textarea "Hi {{ participant.firstName }}! Thank you for your commitment to this learning …" at bounding box center [811, 288] width 217 height 265
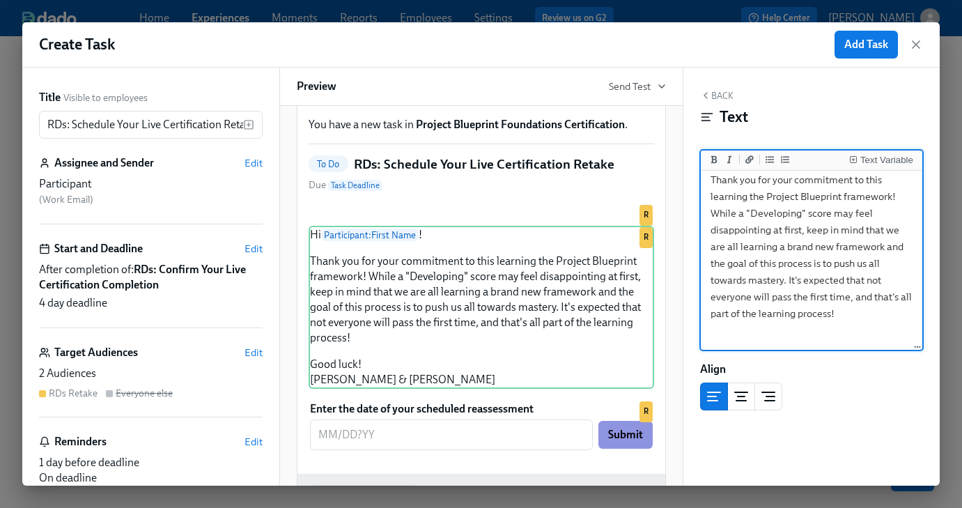
scroll to position [35, 0]
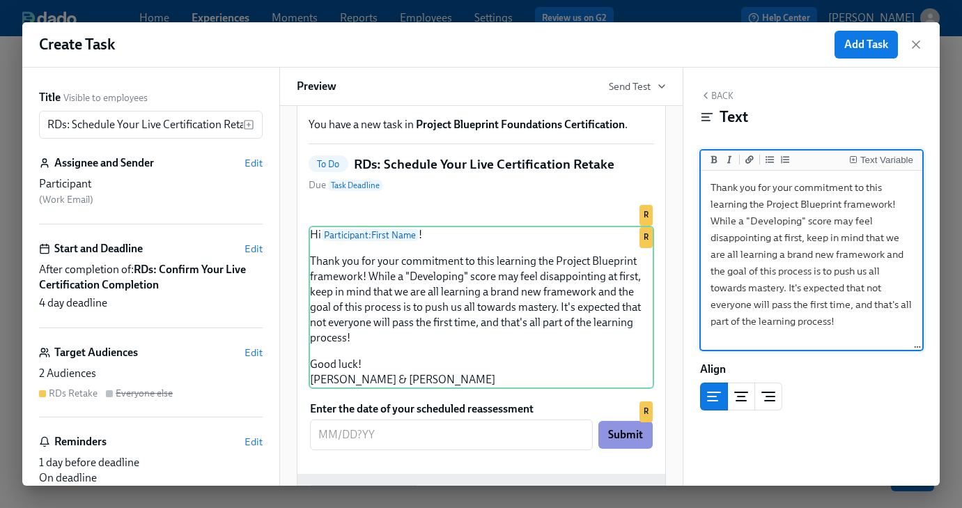
click at [710, 205] on textarea "Hi {{ participant.firstName }}! Thank you for your commitment to this learning …" at bounding box center [811, 279] width 217 height 281
drag, startPoint x: 851, startPoint y: 206, endPoint x: 805, endPoint y: 205, distance: 46.0
click at [805, 205] on textarea "Hi {{ participant.firstName }}! Thank you for your commitment to learning the P…" at bounding box center [811, 279] width 217 height 281
click at [807, 254] on textarea "Hi {{ participant.firstName }}! Thank you for your commitment to learning the P…" at bounding box center [811, 279] width 217 height 281
click at [729, 306] on textarea "Hi {{ participant.firstName }}! Thank you for your commitment to learning the P…" at bounding box center [811, 279] width 217 height 281
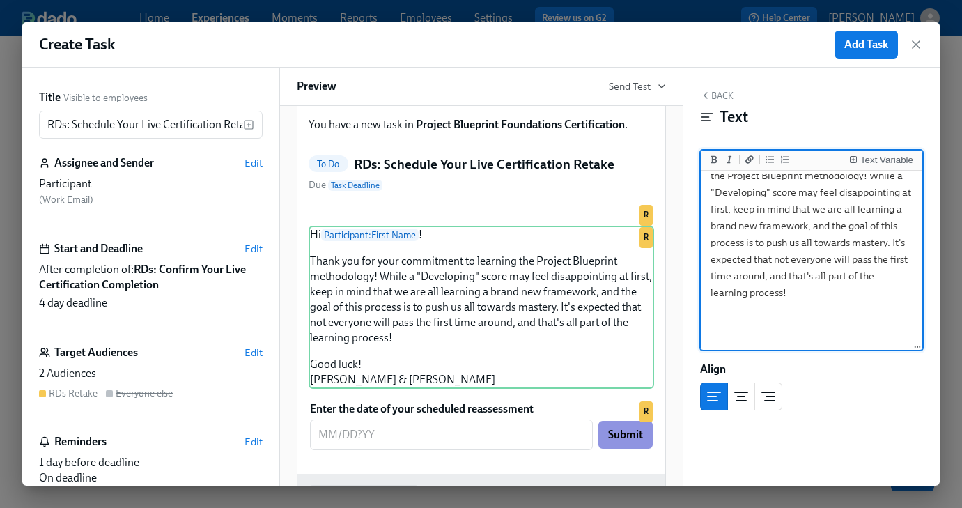
scroll to position [72, 0]
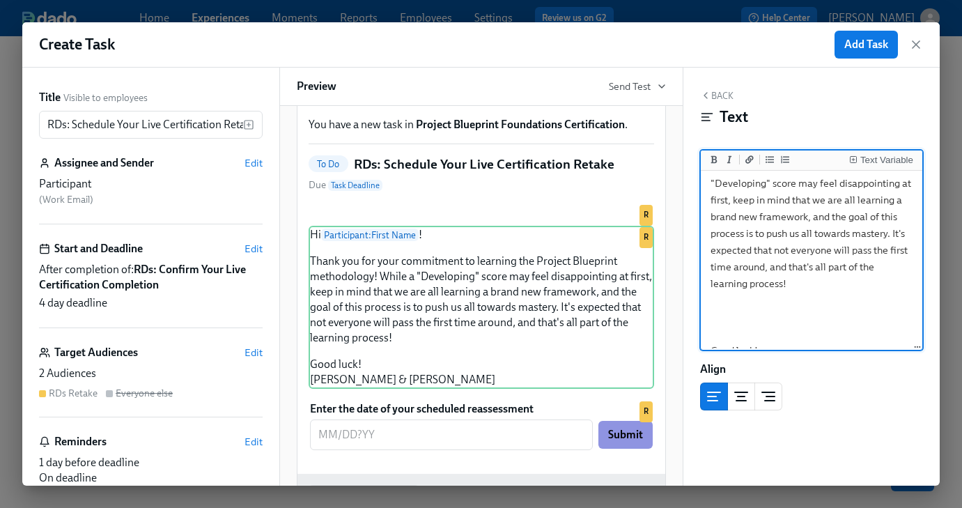
click at [786, 322] on textarea "Hi {{ participant.firstName }}! Thank you for your commitment to learning the P…" at bounding box center [811, 241] width 217 height 281
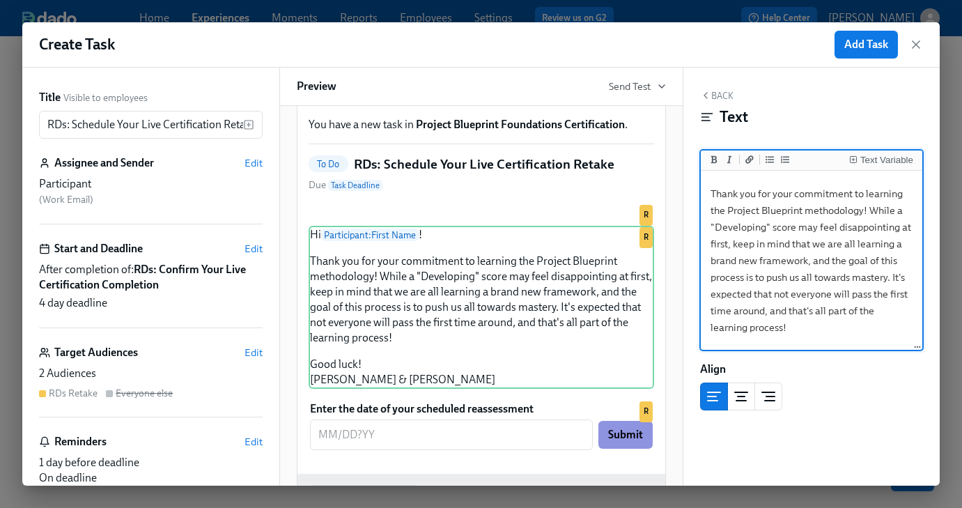
scroll to position [15, 0]
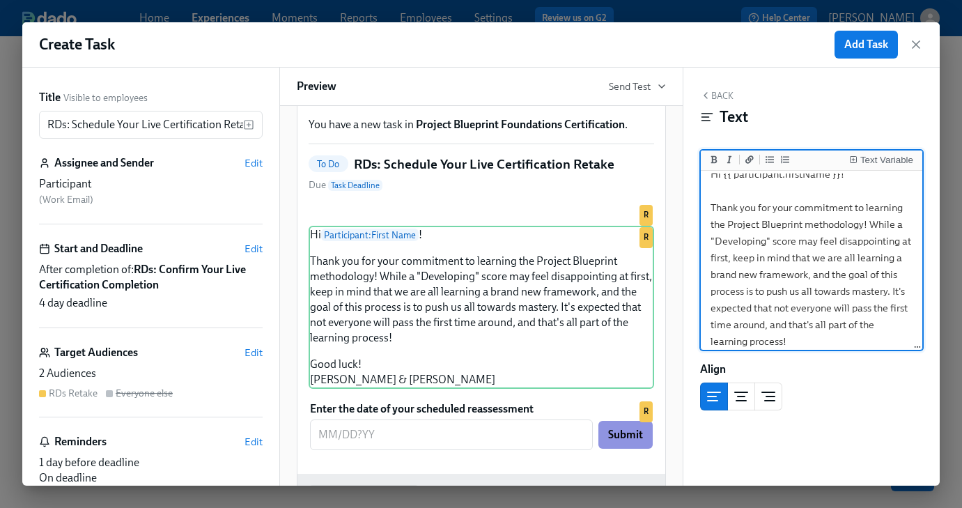
drag, startPoint x: 789, startPoint y: 341, endPoint x: 697, endPoint y: 212, distance: 158.7
click at [697, 212] on div "Back Text Text Variable Hi {{ participant.firstName }}! Thank you for your comm…" at bounding box center [811, 277] width 257 height 418
click at [802, 263] on textarea "Hi {{ participant.firstName }}! Thank you for your commitment to learning the P…" at bounding box center [811, 299] width 217 height 281
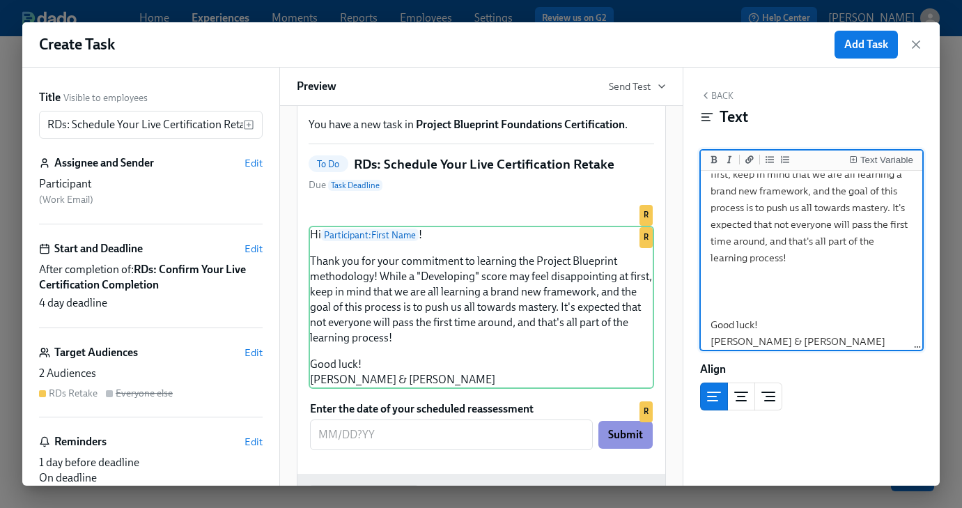
scroll to position [107, 0]
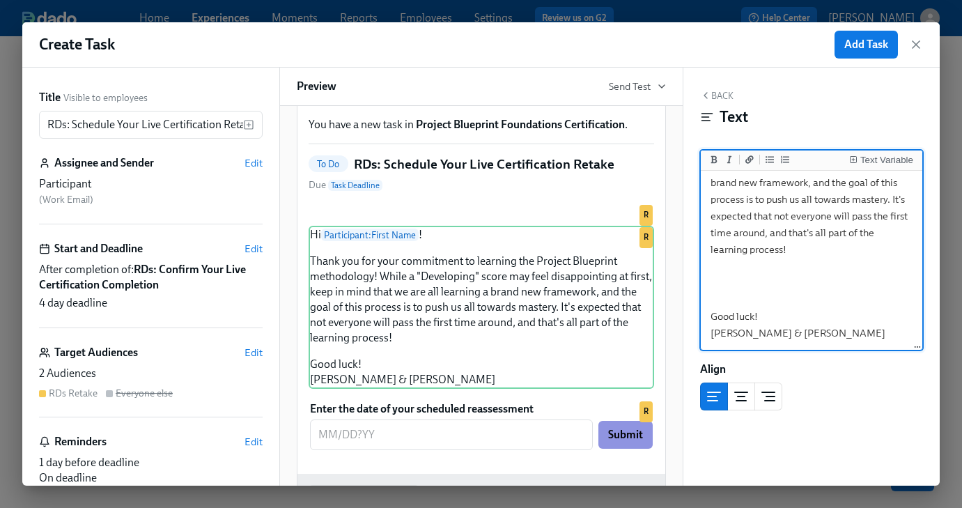
click at [784, 277] on textarea "Hi {{ participant.firstName }}! Thank you for your commitment to learning the P…" at bounding box center [811, 207] width 217 height 281
paste textarea "As a next step, please schedule your certification retake with the same non-man…"
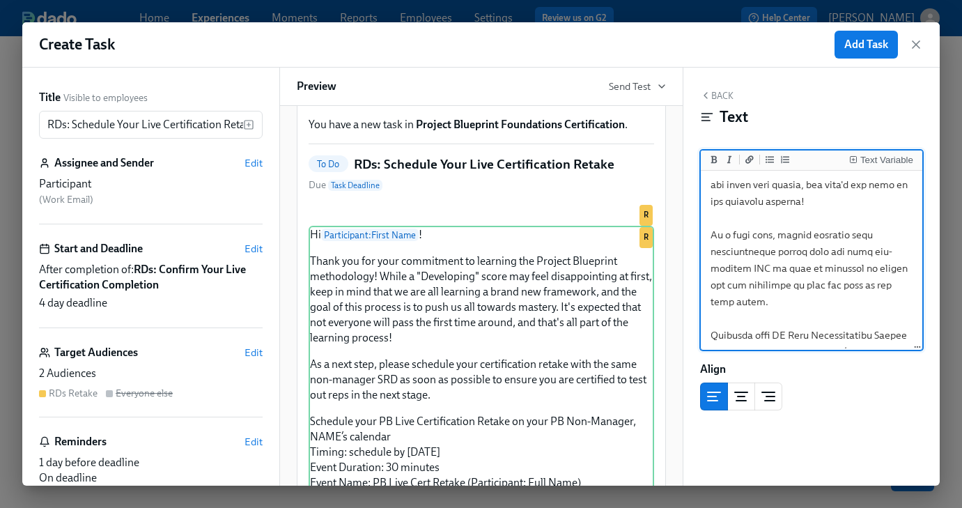
scroll to position [123, 0]
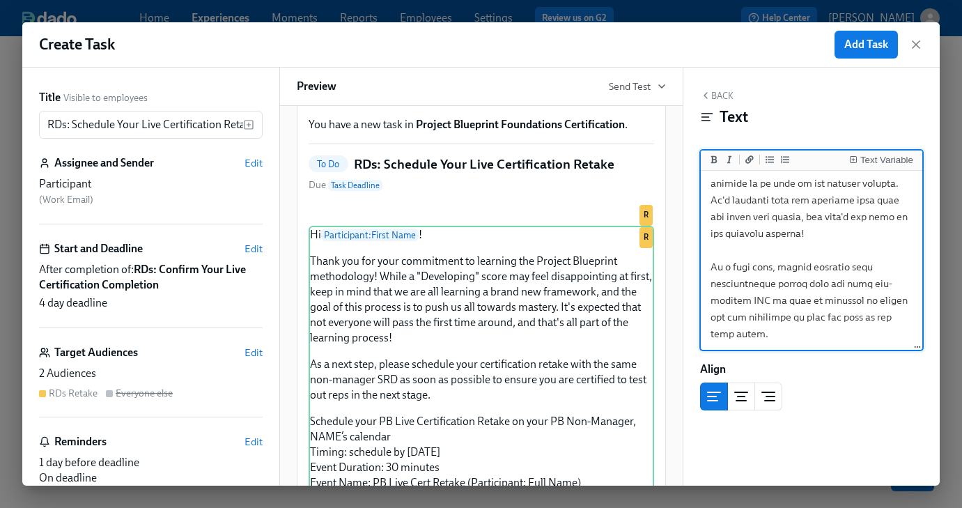
click at [864, 286] on textarea at bounding box center [811, 342] width 217 height 582
click at [715, 300] on textarea at bounding box center [811, 342] width 217 height 582
drag, startPoint x: 774, startPoint y: 301, endPoint x: 751, endPoint y: 300, distance: 23.0
click at [751, 300] on textarea at bounding box center [811, 342] width 217 height 582
click at [871, 158] on div "Text Variable" at bounding box center [886, 160] width 53 height 10
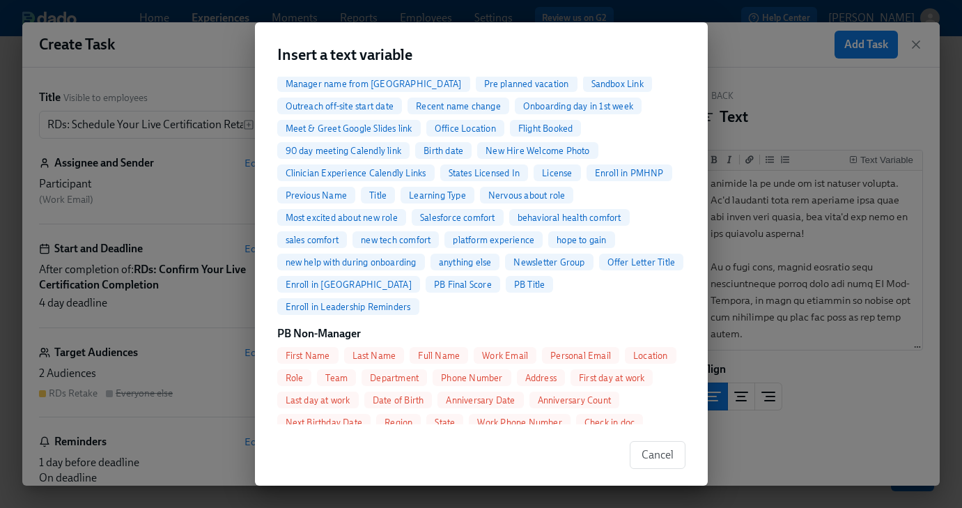
scroll to position [533, 0]
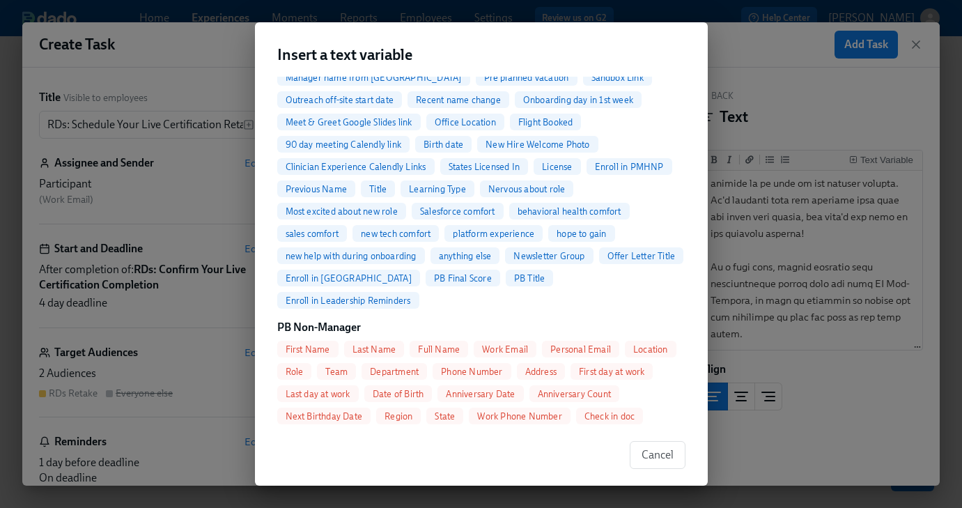
click at [435, 344] on span "Full Name" at bounding box center [439, 349] width 59 height 10
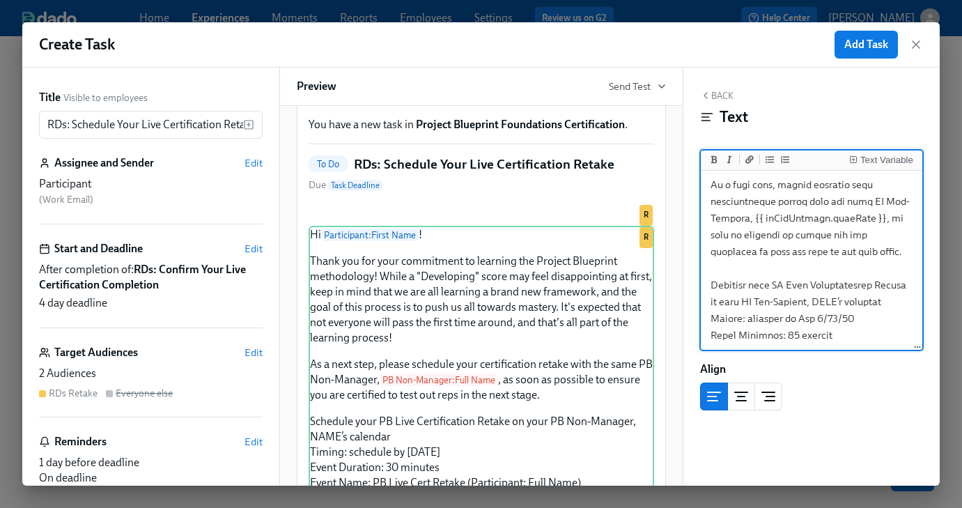
scroll to position [215, 0]
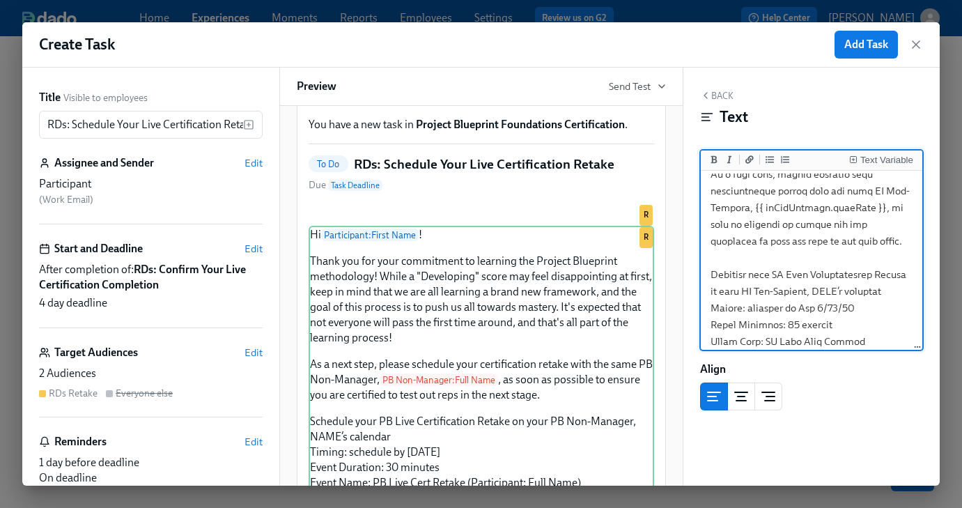
click at [709, 275] on textarea at bounding box center [811, 249] width 217 height 582
click at [765, 161] on icon "Add unordered list" at bounding box center [769, 159] width 8 height 8
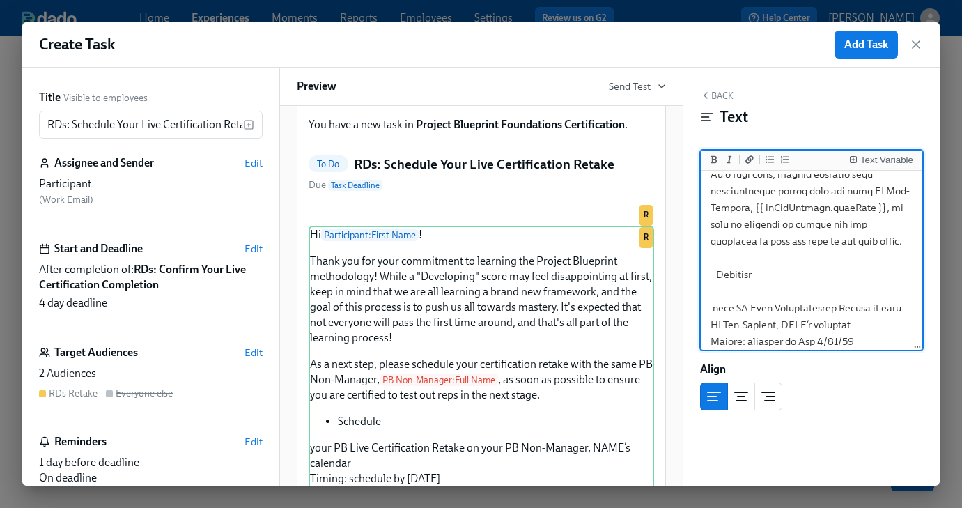
click at [713, 304] on textarea at bounding box center [811, 266] width 217 height 616
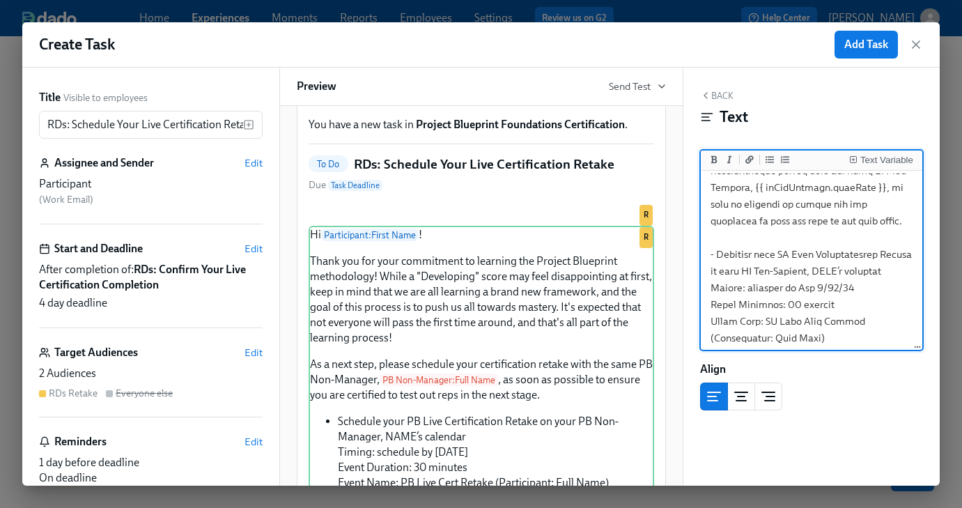
scroll to position [237, 0]
drag, startPoint x: 725, startPoint y: 271, endPoint x: 862, endPoint y: 270, distance: 136.5
click at [862, 270] on textarea at bounding box center [811, 228] width 217 height 582
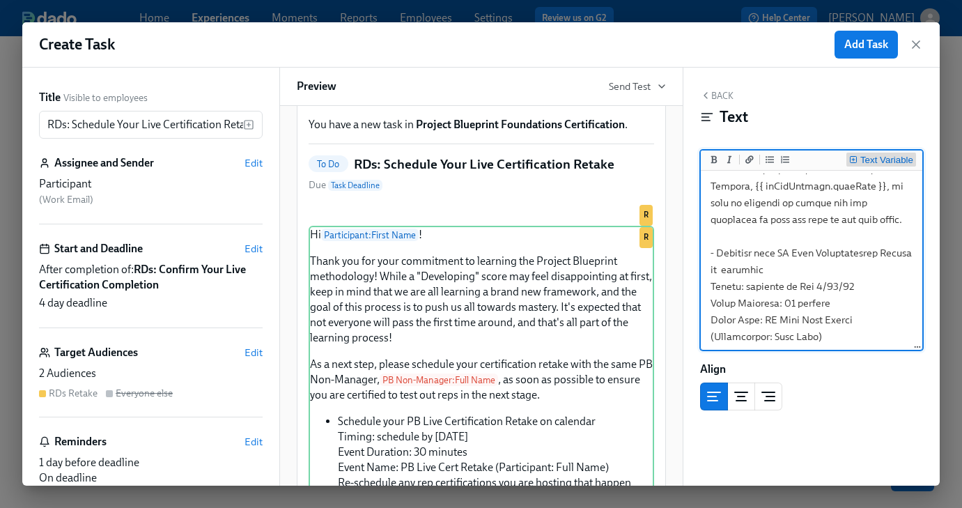
click at [856, 160] on rect "Insert Text Variable" at bounding box center [853, 159] width 6 height 6
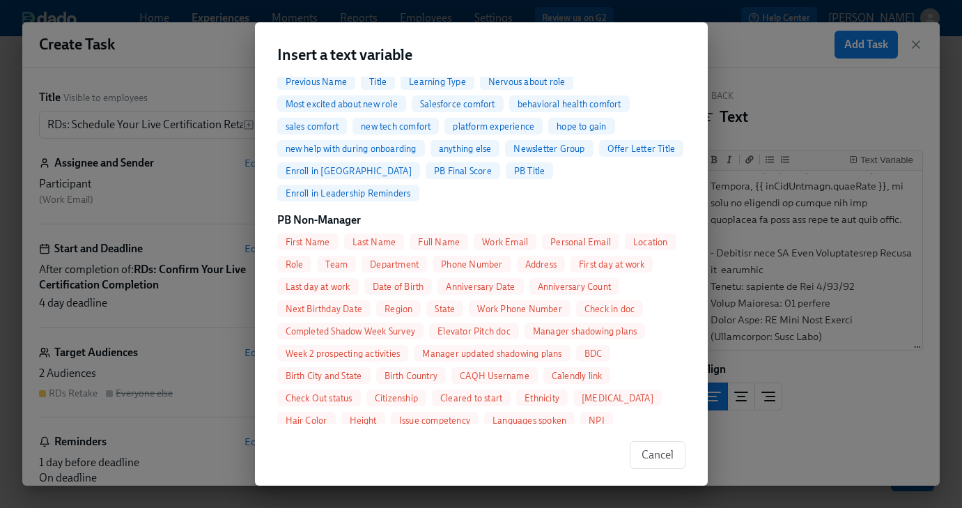
scroll to position [664, 0]
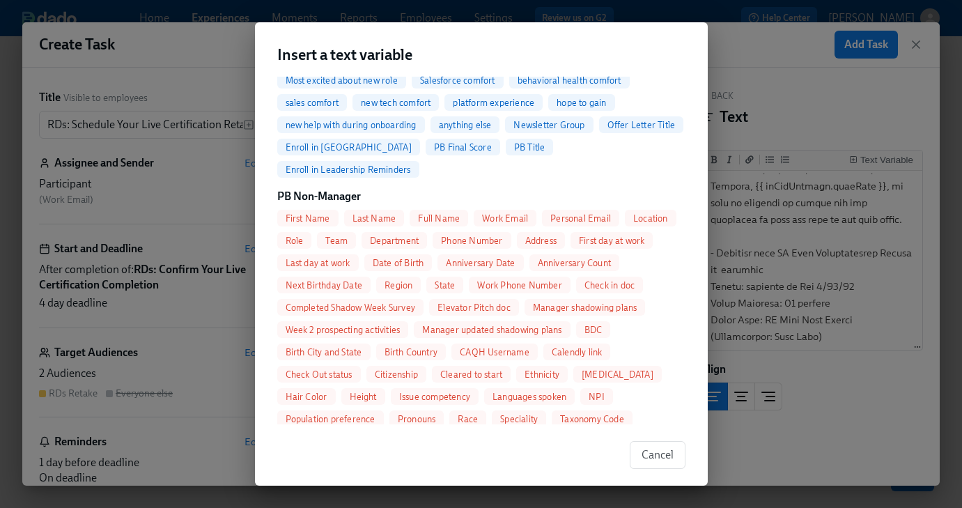
click at [305, 213] on span "First Name" at bounding box center [307, 218] width 61 height 10
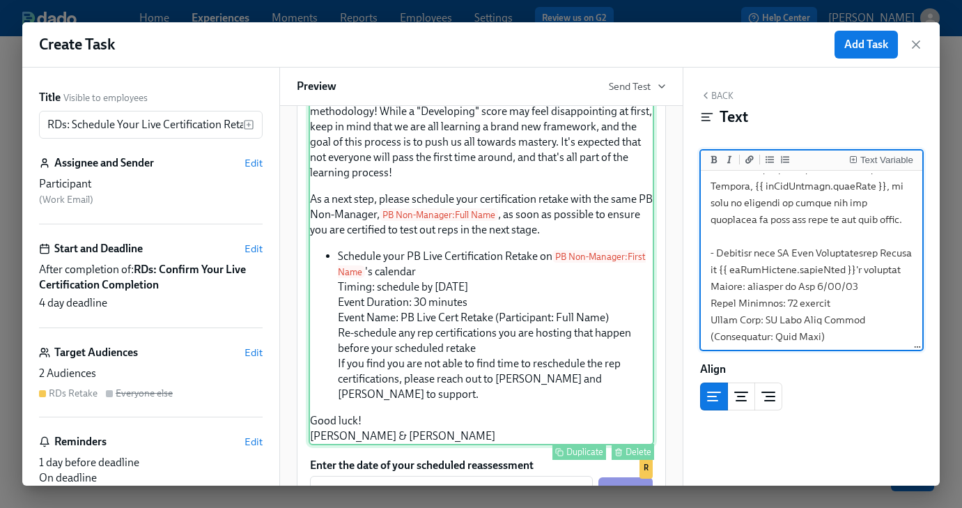
scroll to position [240, 0]
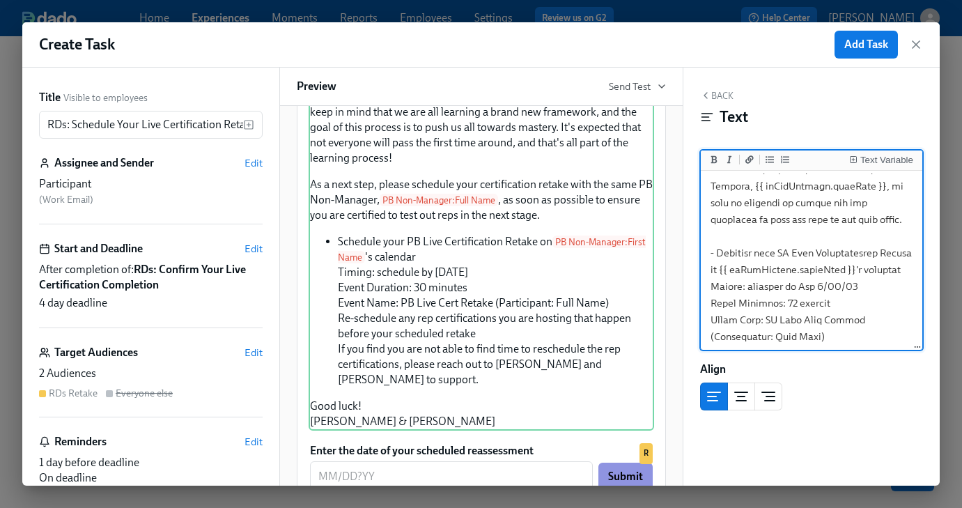
click at [717, 251] on textarea at bounding box center [811, 228] width 217 height 582
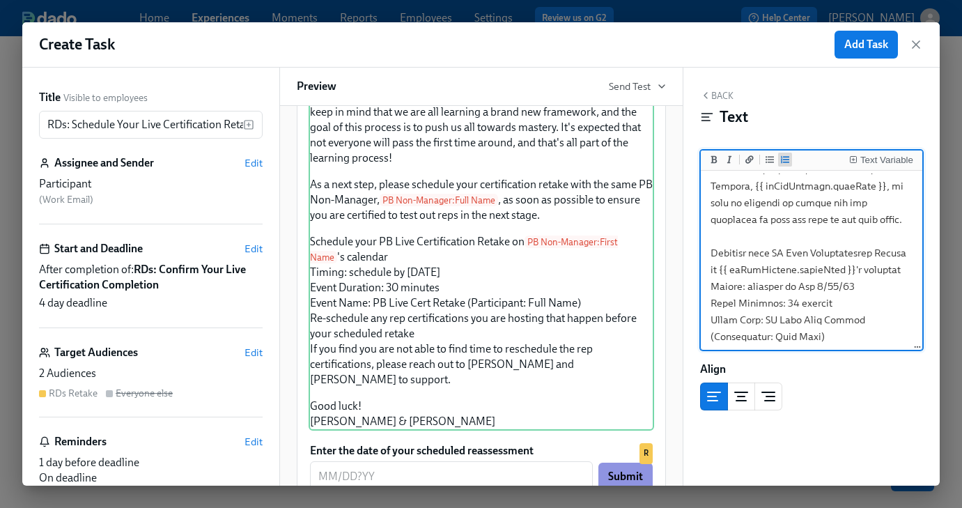
click at [783, 162] on icon "Add ordered list" at bounding box center [785, 158] width 8 height 7
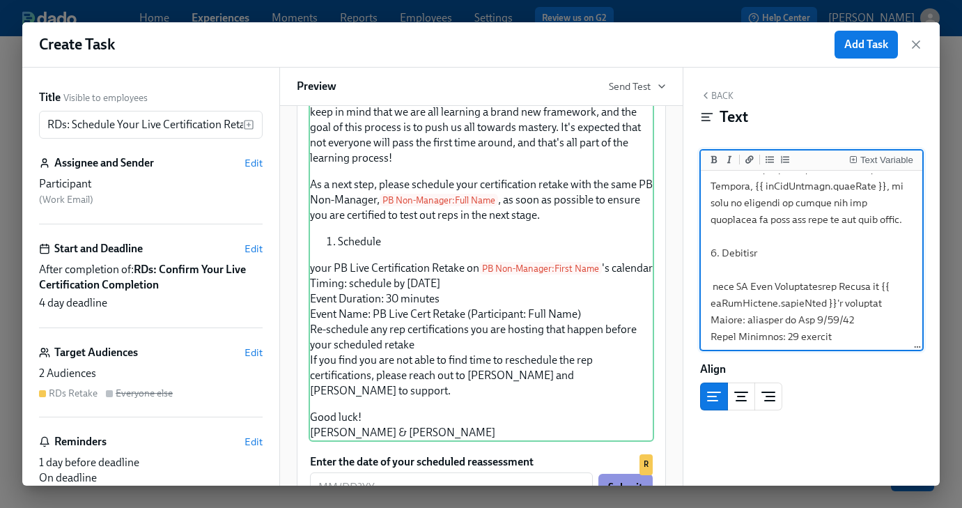
click at [713, 288] on textarea at bounding box center [811, 245] width 217 height 616
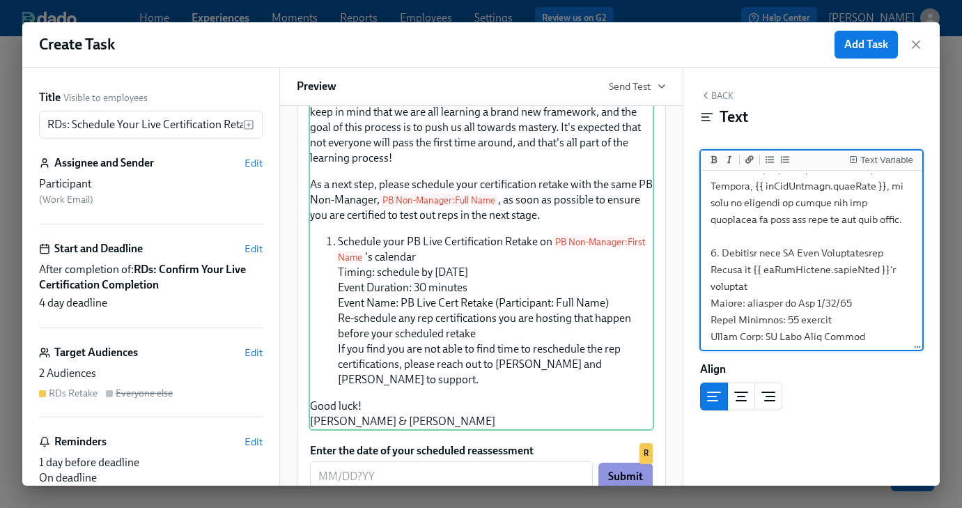
click at [710, 287] on textarea at bounding box center [811, 236] width 217 height 599
click at [768, 160] on icon "Add unordered list" at bounding box center [769, 159] width 8 height 7
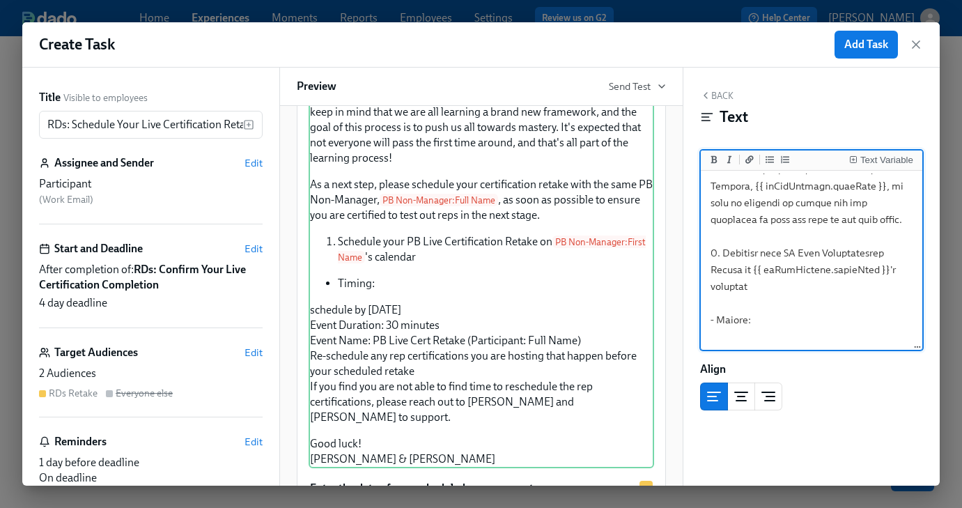
click at [710, 338] on textarea at bounding box center [811, 261] width 217 height 649
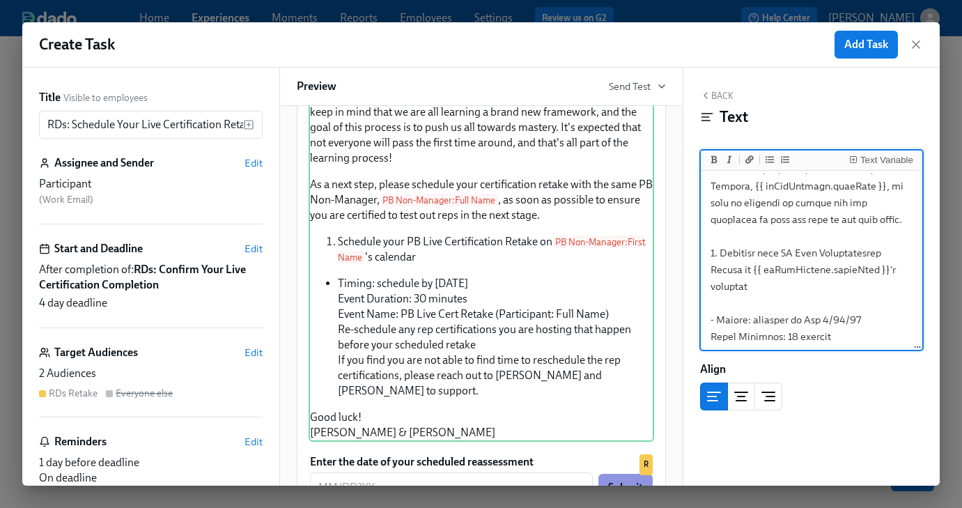
click at [710, 322] on textarea at bounding box center [811, 245] width 217 height 616
click at [772, 163] on icon "Add unordered list" at bounding box center [769, 159] width 8 height 8
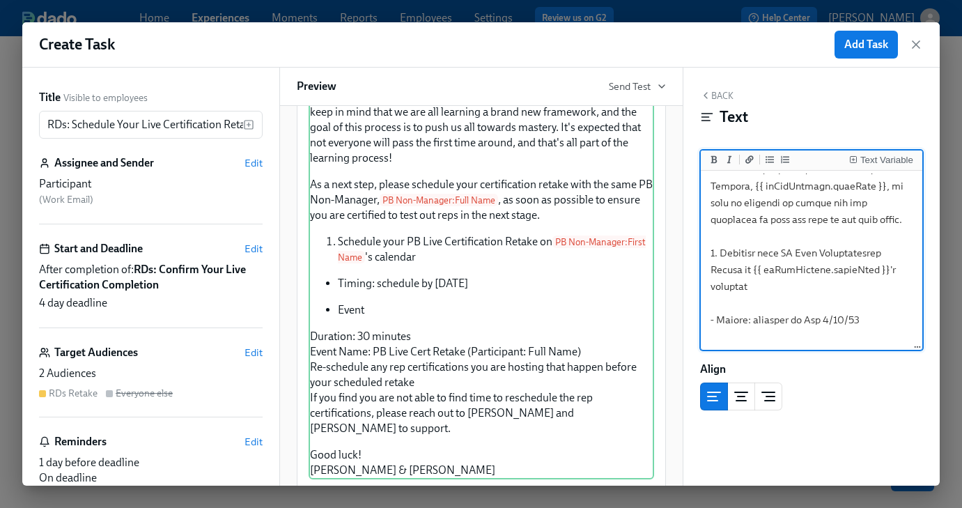
click at [732, 314] on textarea at bounding box center [811, 270] width 217 height 666
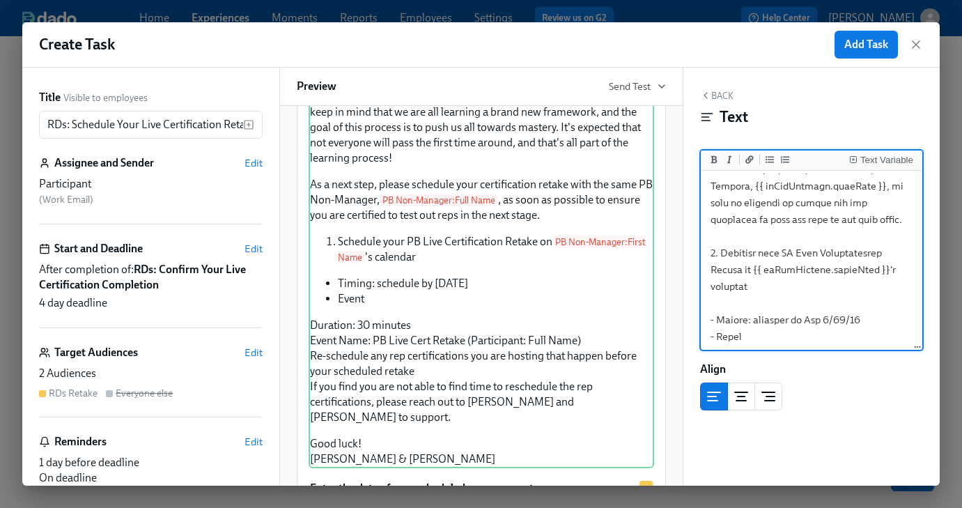
click at [725, 336] on textarea at bounding box center [811, 261] width 217 height 649
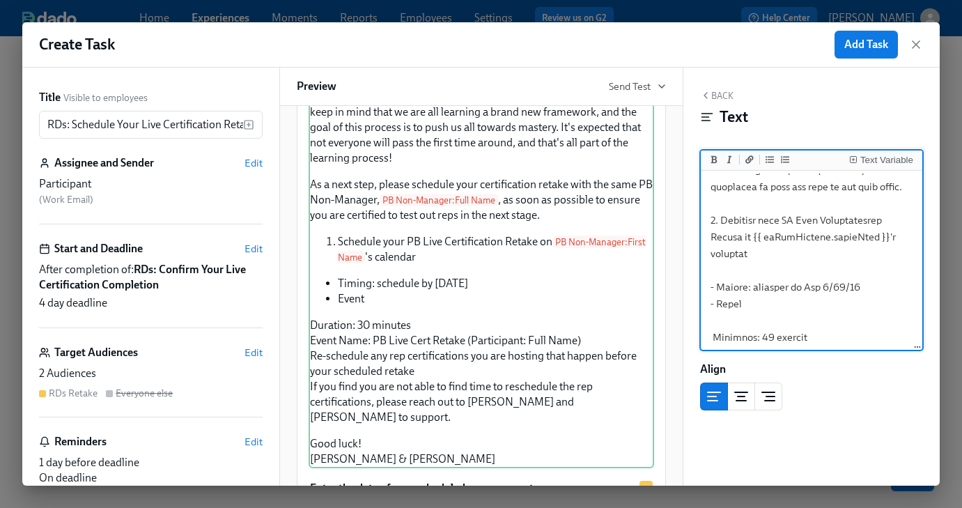
scroll to position [274, 0]
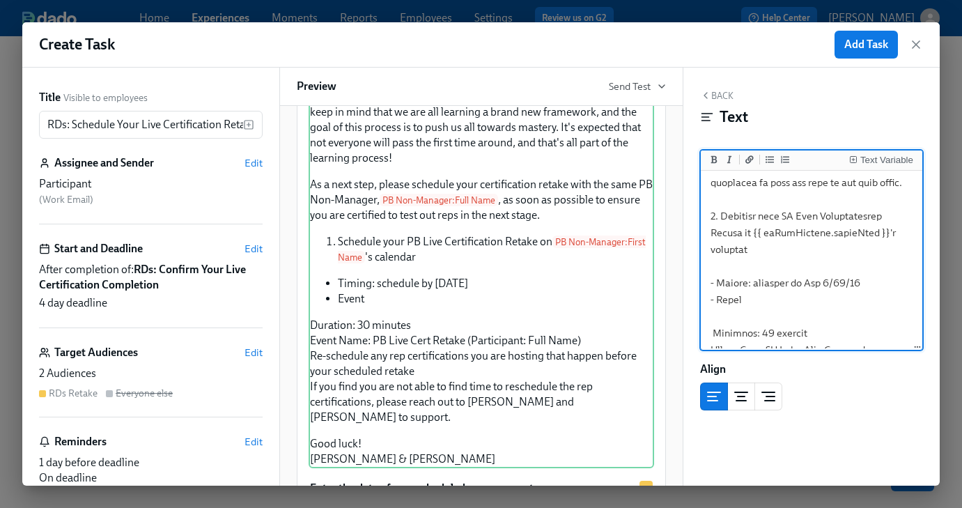
click at [712, 315] on textarea at bounding box center [811, 224] width 217 height 649
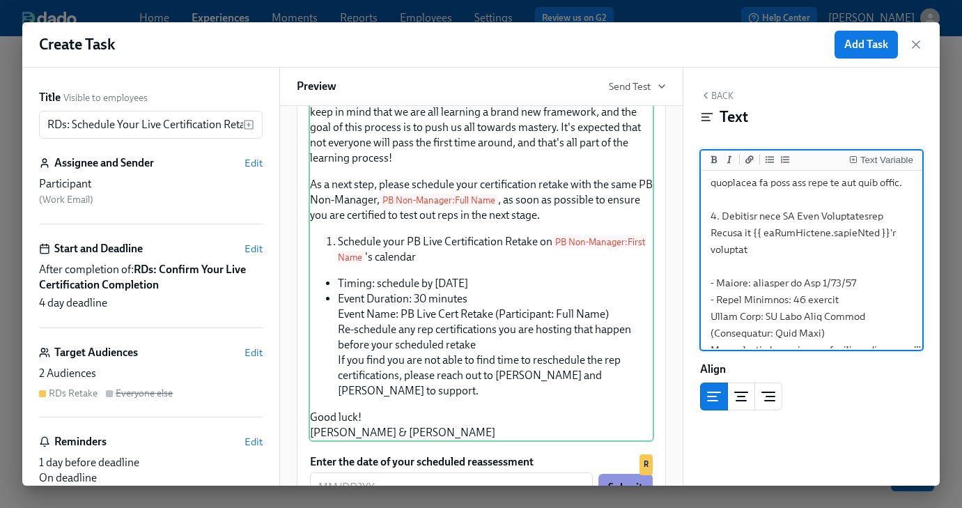
click at [712, 301] on textarea at bounding box center [811, 208] width 217 height 616
click at [771, 161] on icon "Add unordered list" at bounding box center [769, 159] width 8 height 8
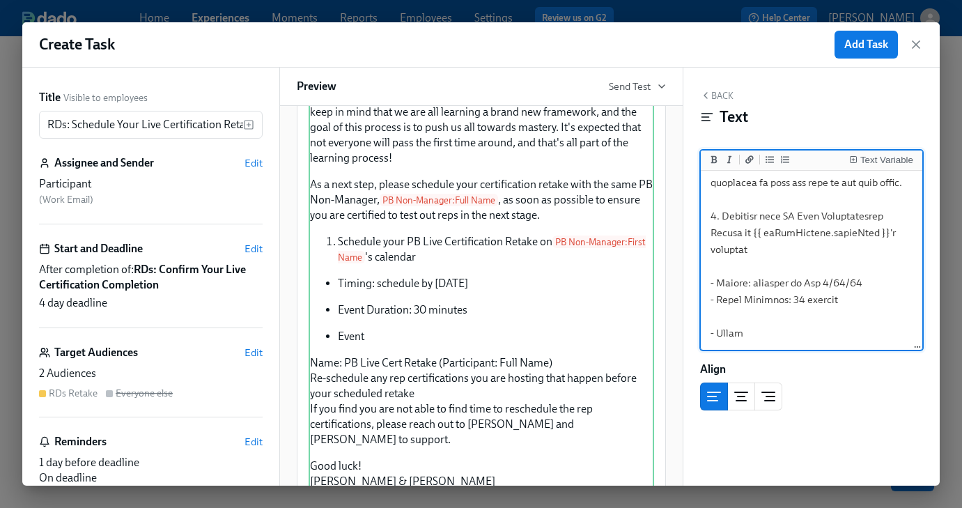
click at [755, 292] on textarea at bounding box center [811, 233] width 217 height 666
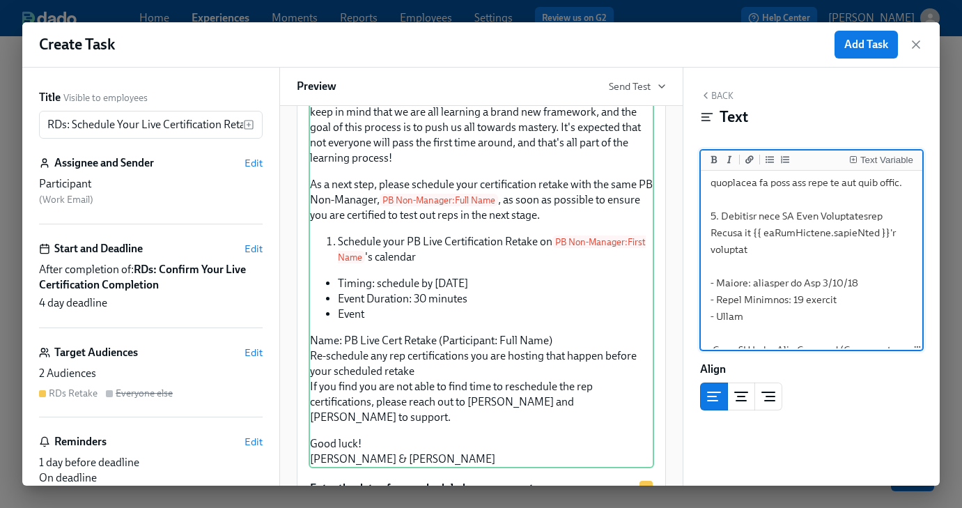
drag, startPoint x: 733, startPoint y: 323, endPoint x: 719, endPoint y: 329, distance: 15.9
click at [733, 323] on textarea at bounding box center [811, 224] width 217 height 649
click at [712, 332] on textarea at bounding box center [811, 224] width 217 height 649
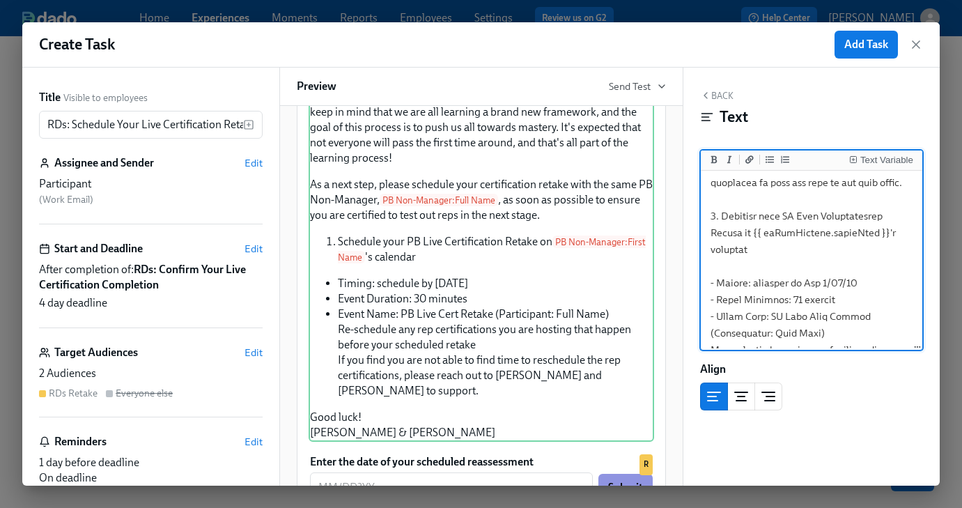
drag, startPoint x: 813, startPoint y: 319, endPoint x: 716, endPoint y: 317, distance: 96.8
click at [716, 317] on textarea at bounding box center [811, 208] width 217 height 616
click at [877, 161] on div "Text Variable" at bounding box center [886, 160] width 53 height 10
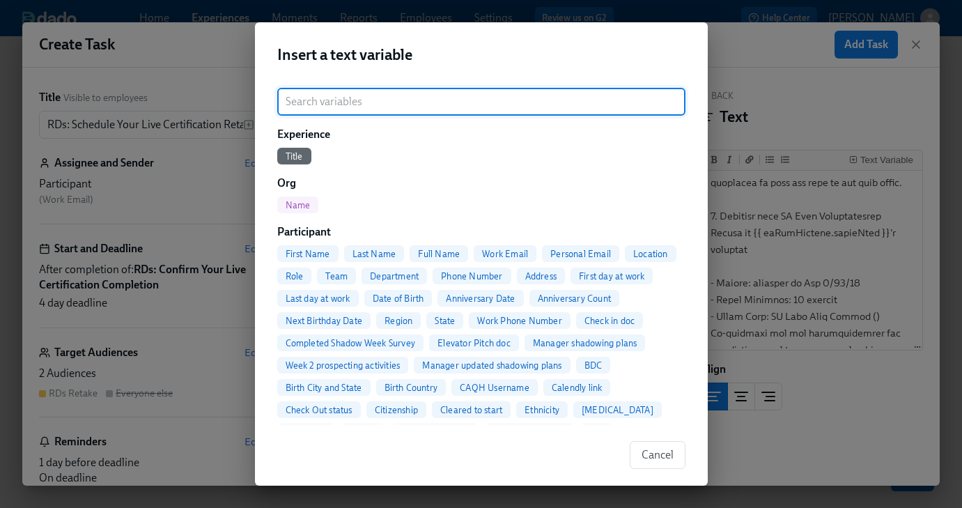
click at [443, 255] on span "Full Name" at bounding box center [439, 254] width 59 height 10
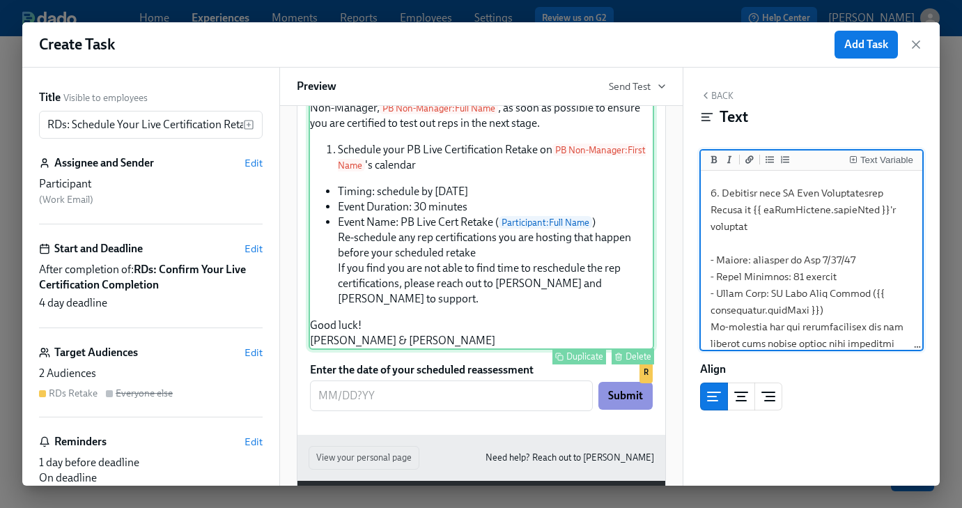
scroll to position [348, 0]
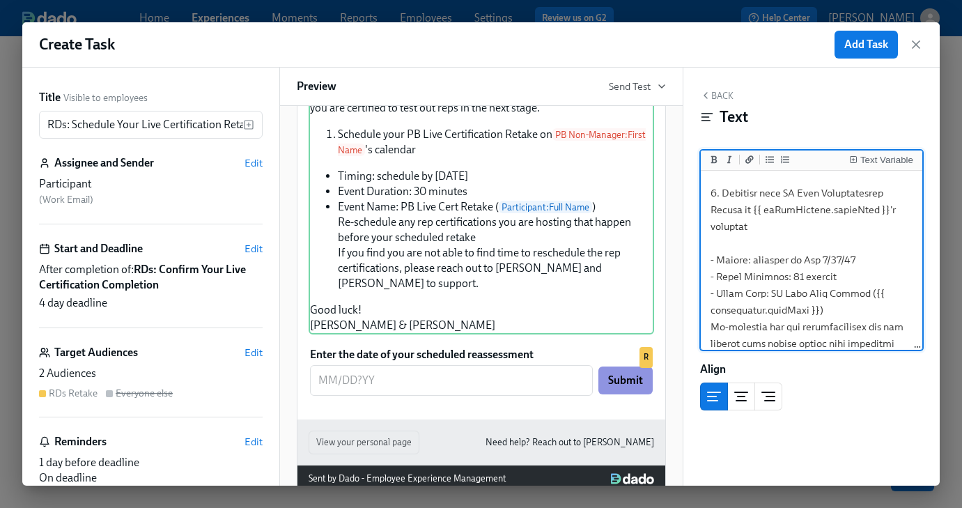
click at [823, 295] on textarea at bounding box center [811, 185] width 217 height 616
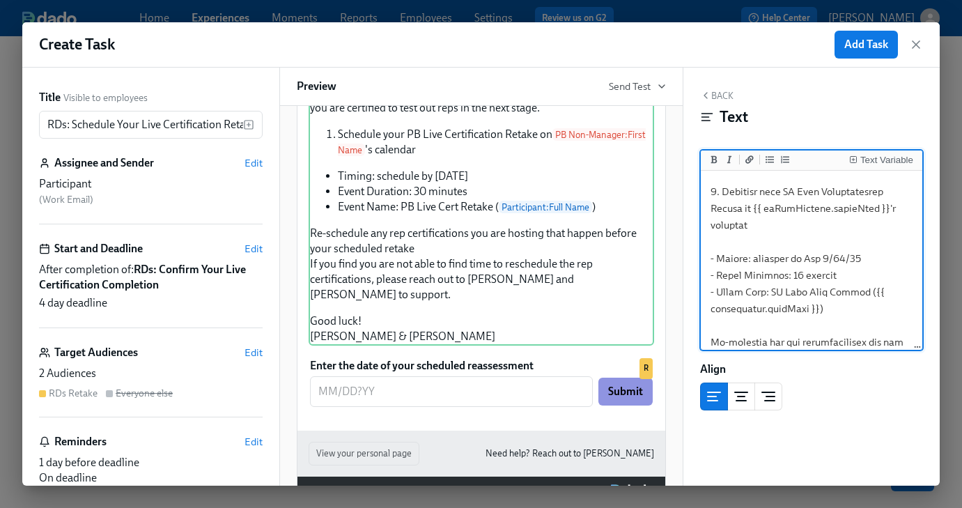
click at [711, 324] on textarea at bounding box center [811, 191] width 217 height 632
drag, startPoint x: 823, startPoint y: 327, endPoint x: 811, endPoint y: 327, distance: 11.2
click at [811, 327] on textarea at bounding box center [811, 191] width 217 height 632
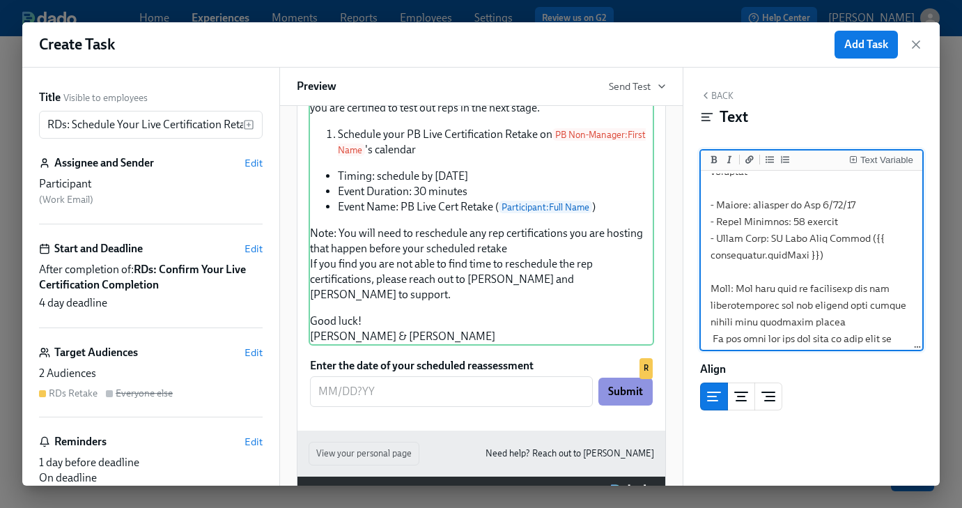
scroll to position [352, 0]
click at [838, 304] on textarea at bounding box center [811, 137] width 217 height 632
click at [710, 321] on textarea at bounding box center [811, 137] width 217 height 632
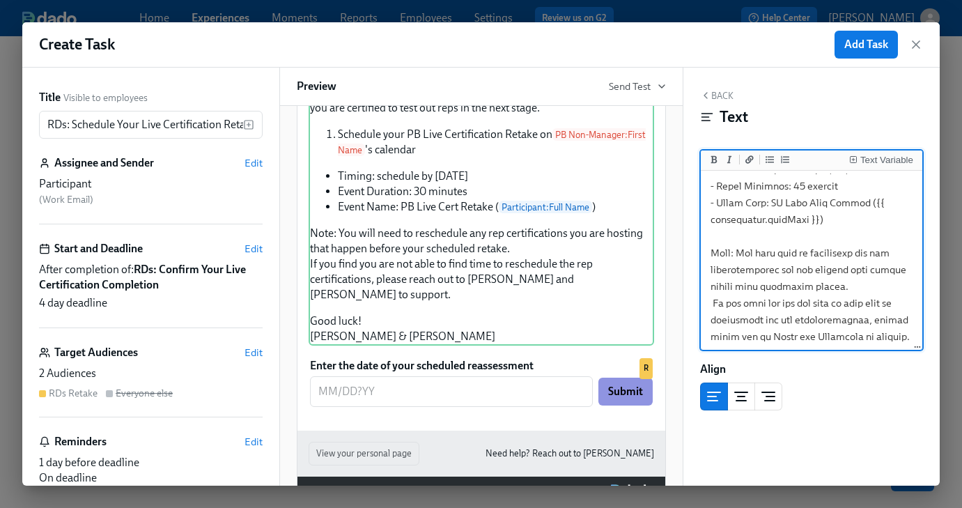
scroll to position [389, 0]
drag, startPoint x: 758, startPoint y: 302, endPoint x: 738, endPoint y: 286, distance: 25.2
click at [738, 286] on textarea at bounding box center [811, 101] width 217 height 632
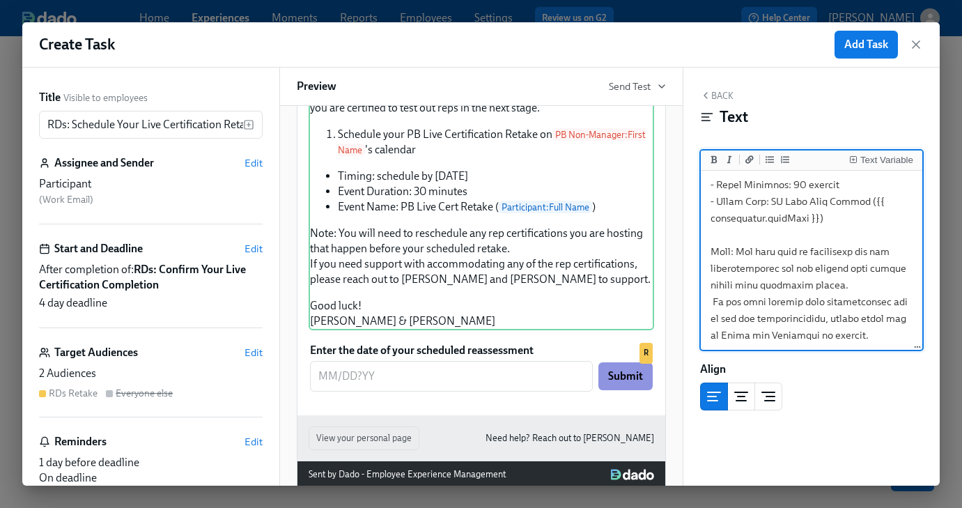
click at [736, 302] on textarea at bounding box center [811, 101] width 217 height 632
drag, startPoint x: 824, startPoint y: 288, endPoint x: 893, endPoint y: 286, distance: 69.0
click at [893, 286] on textarea at bounding box center [811, 101] width 217 height 632
click at [710, 285] on textarea at bounding box center [811, 101] width 217 height 632
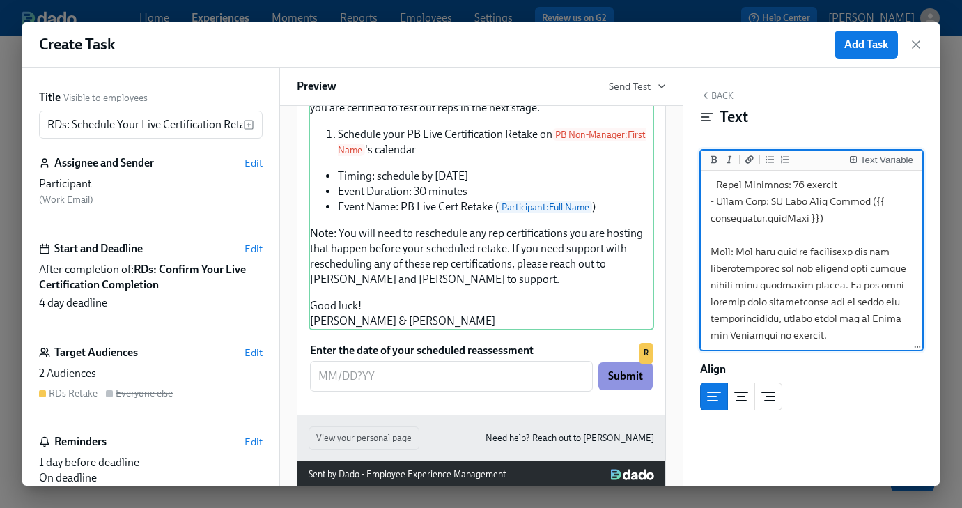
click at [795, 318] on textarea at bounding box center [811, 101] width 217 height 632
drag, startPoint x: 802, startPoint y: 320, endPoint x: 704, endPoint y: 240, distance: 126.7
click at [704, 240] on textarea at bounding box center [811, 101] width 217 height 632
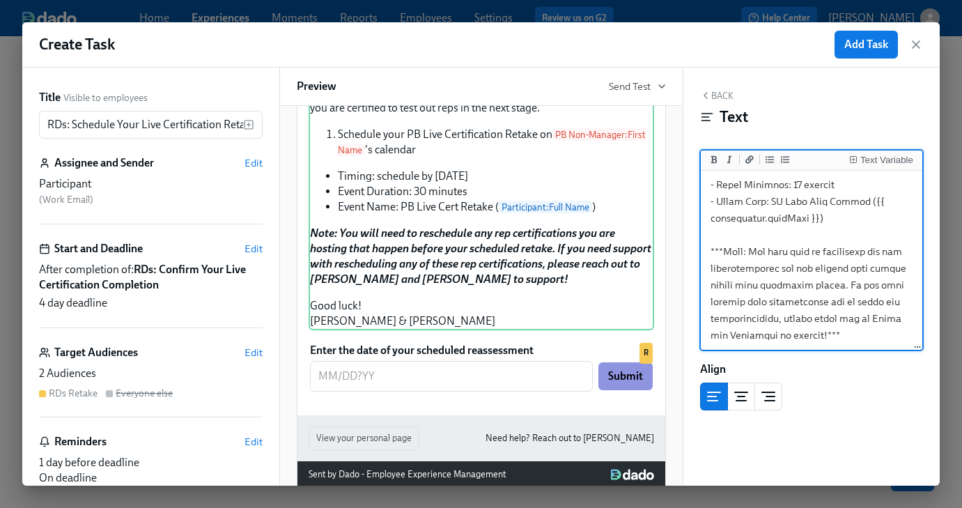
click at [807, 300] on textarea at bounding box center [811, 101] width 217 height 632
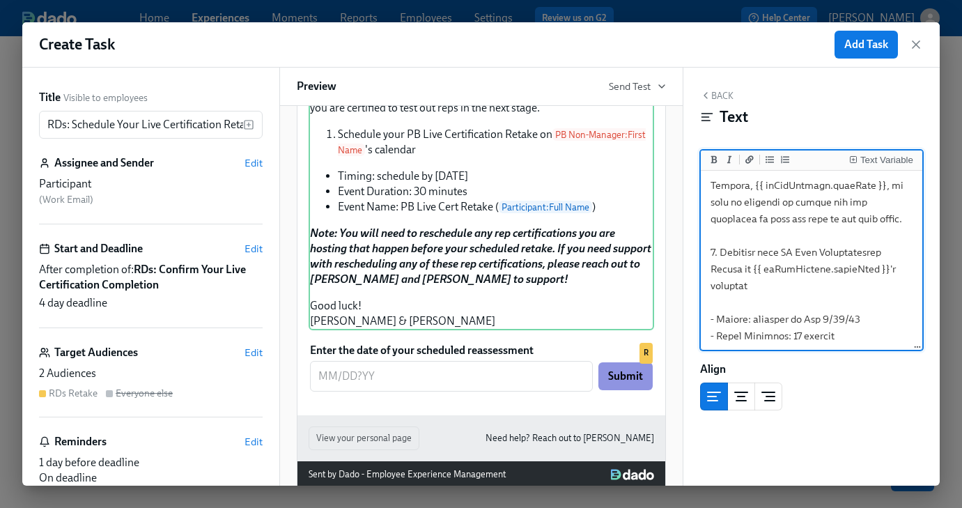
scroll to position [192, 0]
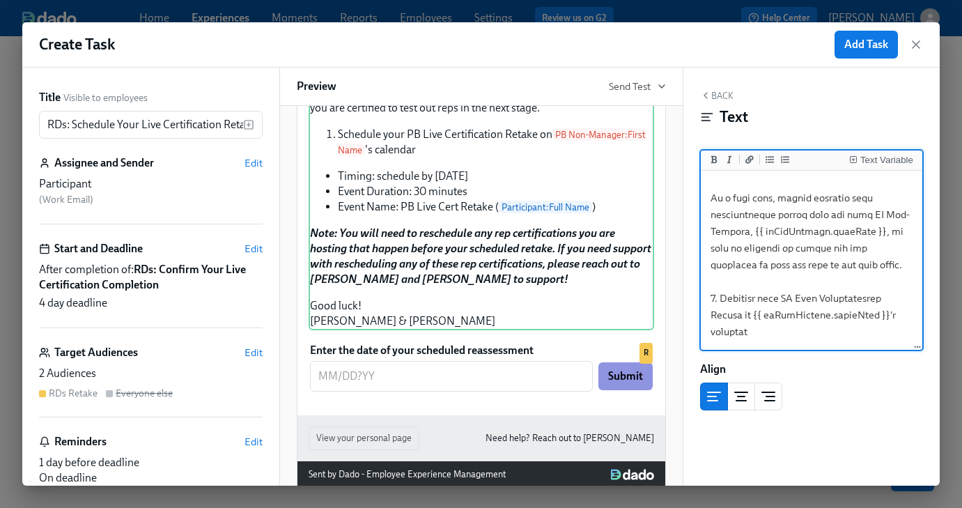
click at [717, 290] on textarea at bounding box center [811, 298] width 217 height 632
drag, startPoint x: 720, startPoint y: 298, endPoint x: 705, endPoint y: 298, distance: 14.6
click at [705, 298] on textarea at bounding box center [811, 298] width 217 height 632
click at [765, 304] on textarea at bounding box center [811, 298] width 217 height 632
click at [721, 299] on textarea at bounding box center [811, 298] width 217 height 632
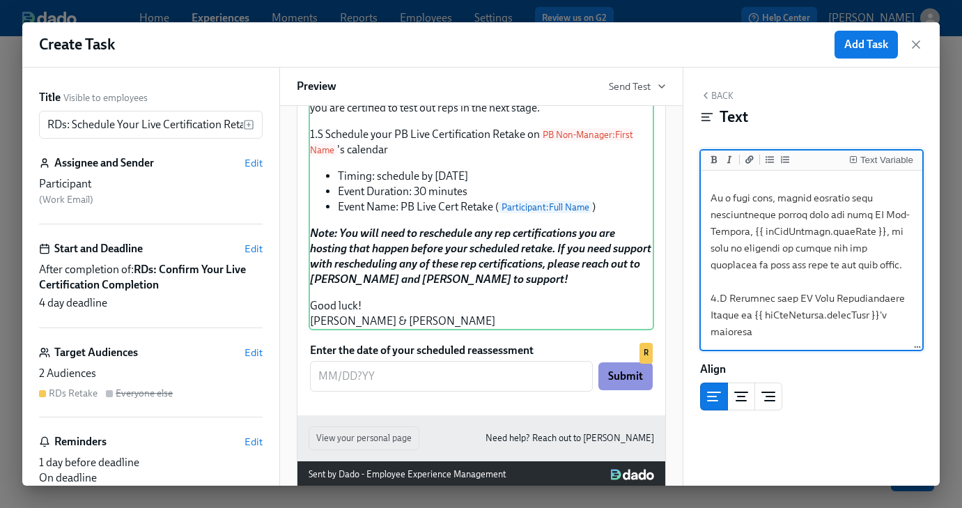
click at [724, 300] on textarea at bounding box center [811, 298] width 217 height 632
click at [722, 301] on textarea at bounding box center [811, 298] width 217 height 632
drag, startPoint x: 911, startPoint y: 316, endPoint x: 692, endPoint y: 295, distance: 219.6
click at [692, 295] on div "Back Text Text Variable Align Block ID: x64gO3o2MG" at bounding box center [811, 277] width 257 height 418
click at [781, 320] on textarea at bounding box center [811, 298] width 217 height 632
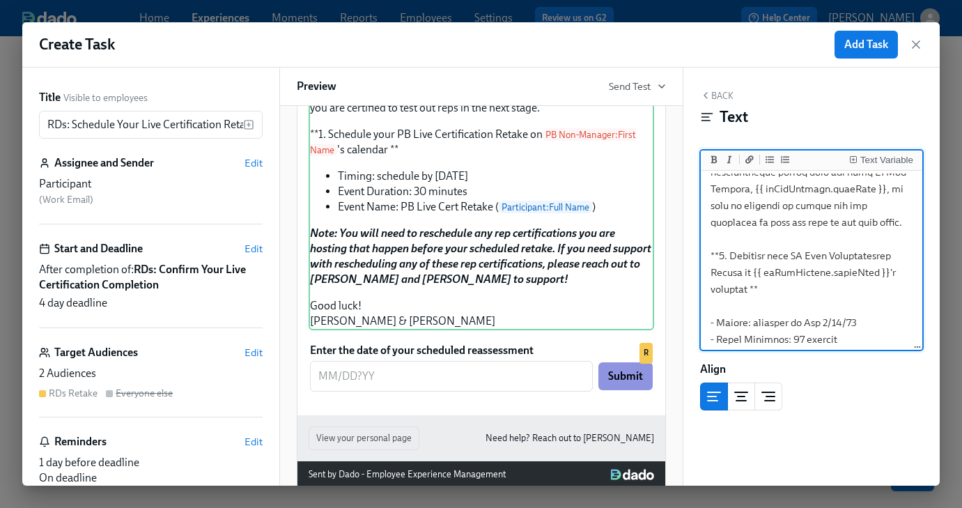
scroll to position [235, 0]
click at [739, 302] on textarea at bounding box center [811, 255] width 217 height 632
drag, startPoint x: 750, startPoint y: 286, endPoint x: 761, endPoint y: 292, distance: 12.8
click at [750, 286] on textarea at bounding box center [811, 247] width 217 height 616
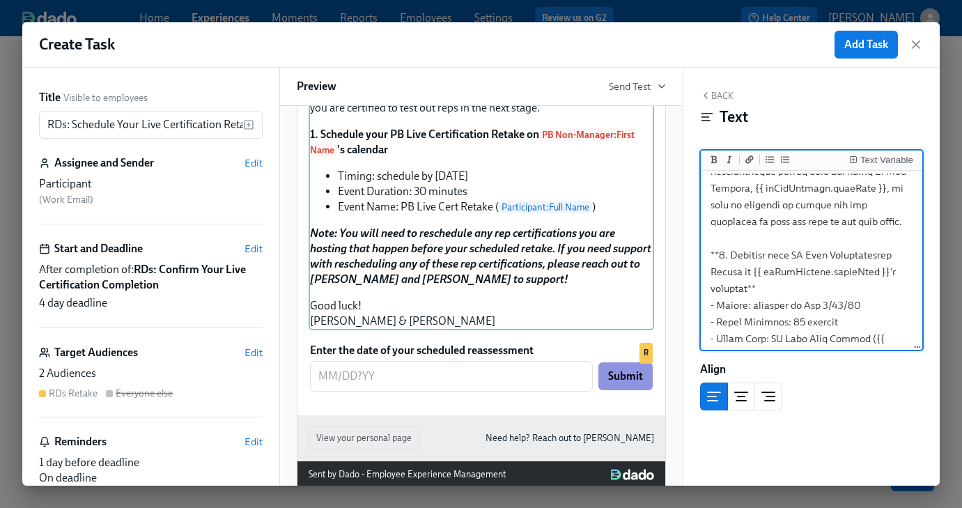
click at [768, 286] on textarea at bounding box center [811, 247] width 217 height 616
drag, startPoint x: 749, startPoint y: 306, endPoint x: 715, endPoint y: 308, distance: 34.2
click at [715, 308] on textarea at bounding box center [811, 247] width 217 height 616
click at [717, 160] on button "Add bold text" at bounding box center [714, 160] width 14 height 14
drag, startPoint x: 784, startPoint y: 324, endPoint x: 719, endPoint y: 165, distance: 171.8
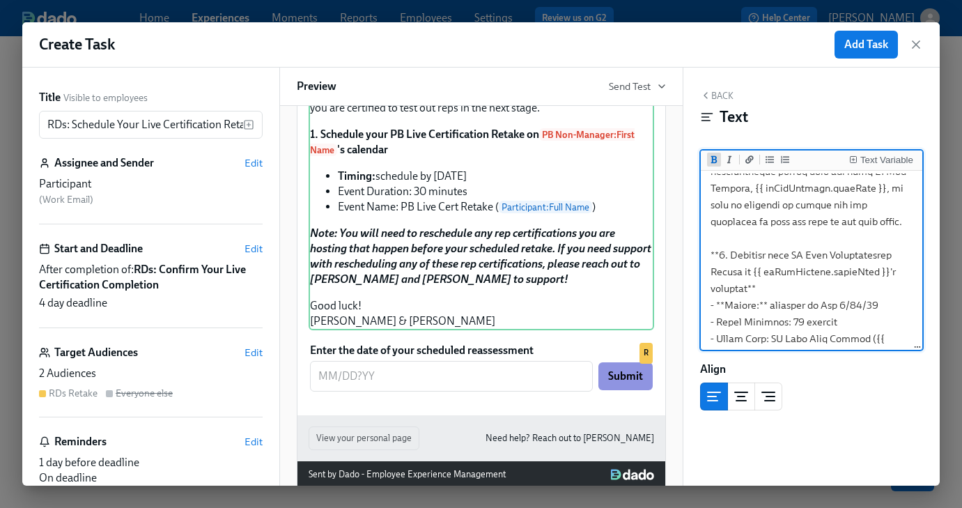
click at [714, 321] on textarea at bounding box center [811, 247] width 217 height 616
click at [716, 160] on icon "Add bold text" at bounding box center [714, 159] width 8 height 8
drag, startPoint x: 772, startPoint y: 339, endPoint x: 716, endPoint y: 338, distance: 56.4
click at [716, 339] on textarea at bounding box center [811, 247] width 217 height 616
click at [718, 159] on button "Add bold text" at bounding box center [714, 160] width 14 height 14
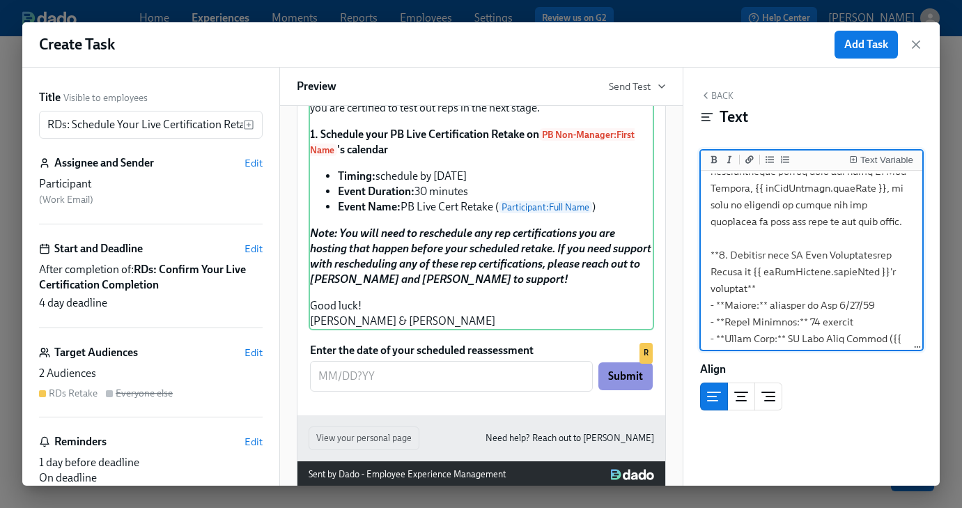
click at [839, 304] on textarea at bounding box center [811, 247] width 217 height 616
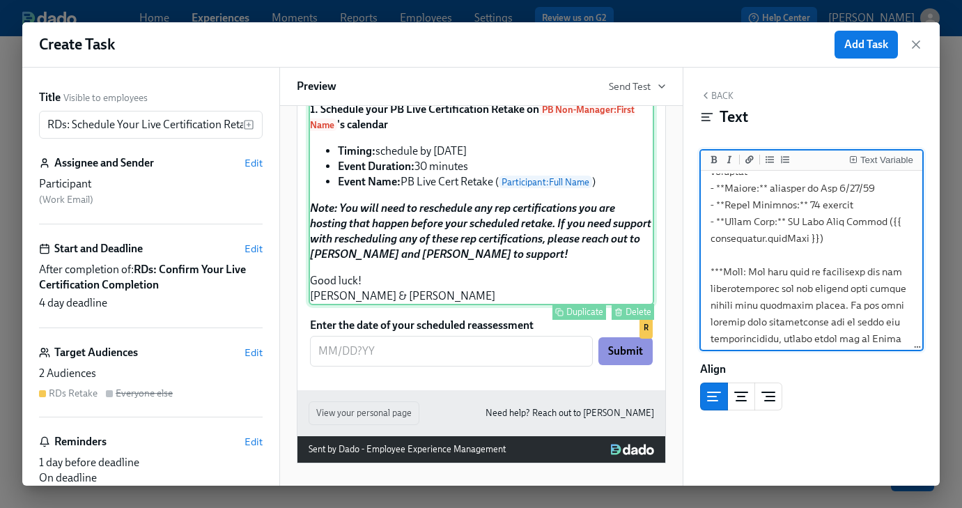
scroll to position [447, 0]
type textarea "Hi {{ participant.firstName }}! Thank you for your commitment to learning the P…"
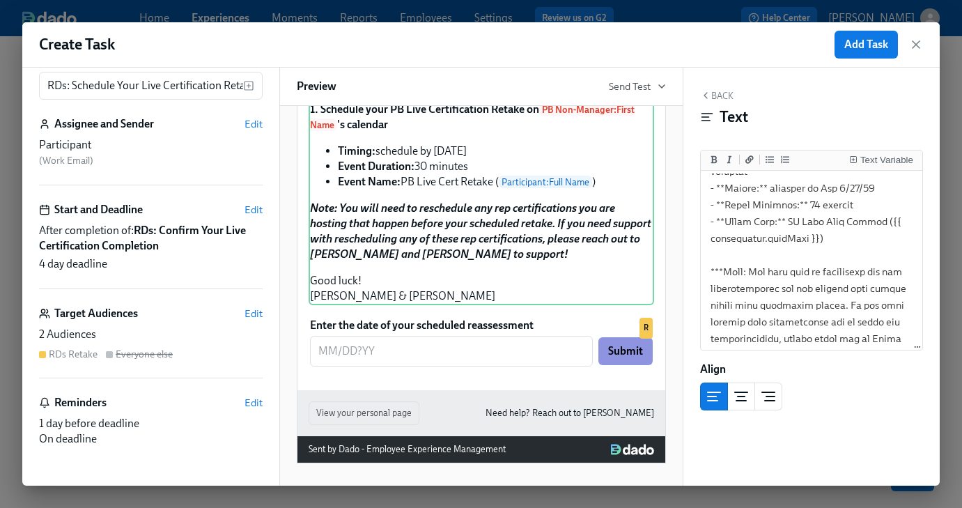
scroll to position [0, 0]
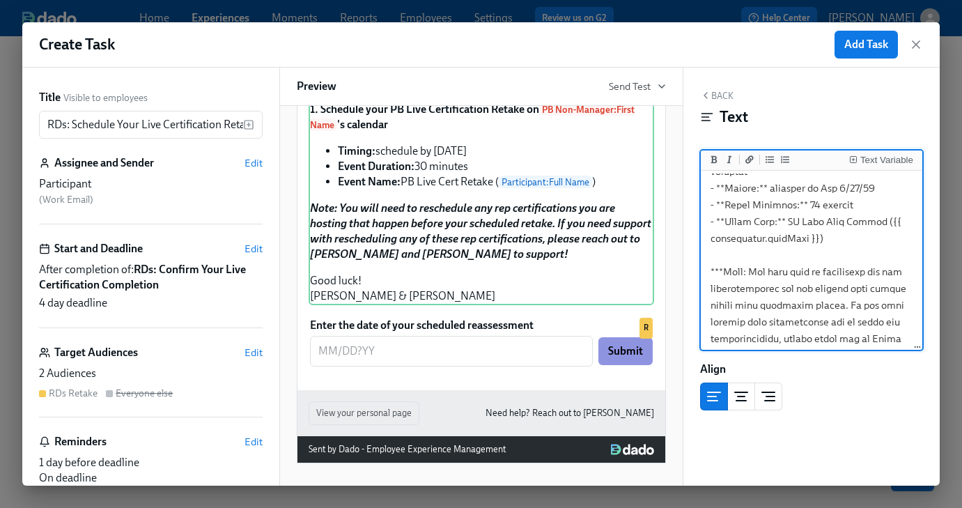
click at [714, 94] on button "Back" at bounding box center [716, 95] width 33 height 11
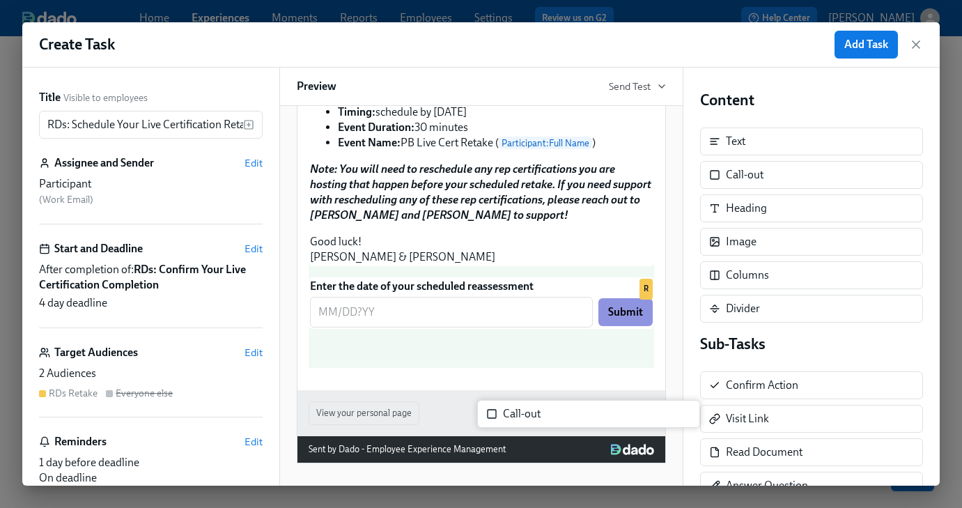
scroll to position [438, 0]
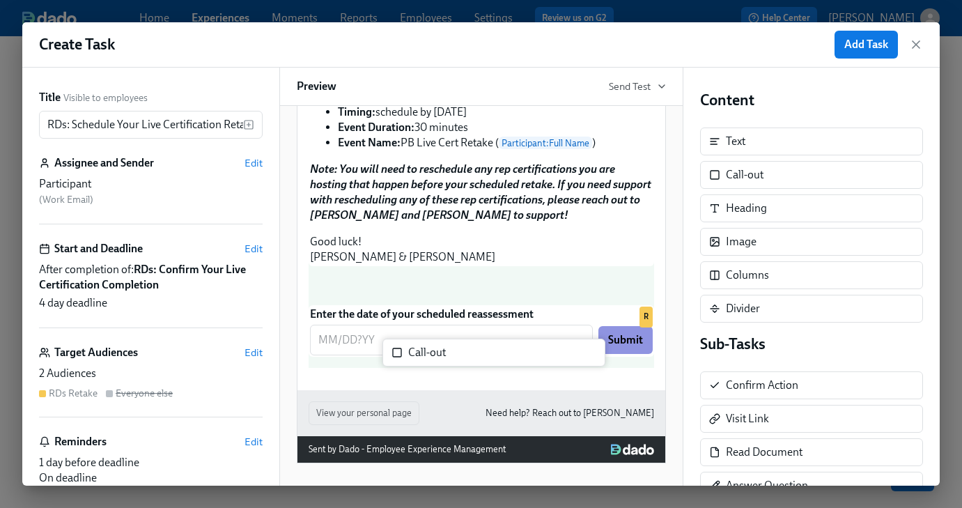
drag, startPoint x: 760, startPoint y: 173, endPoint x: 434, endPoint y: 357, distance: 374.3
click at [434, 357] on div "Title Visible to employees RDs: Schedule Your Live Certification Retake ​ Assig…" at bounding box center [480, 277] width 917 height 418
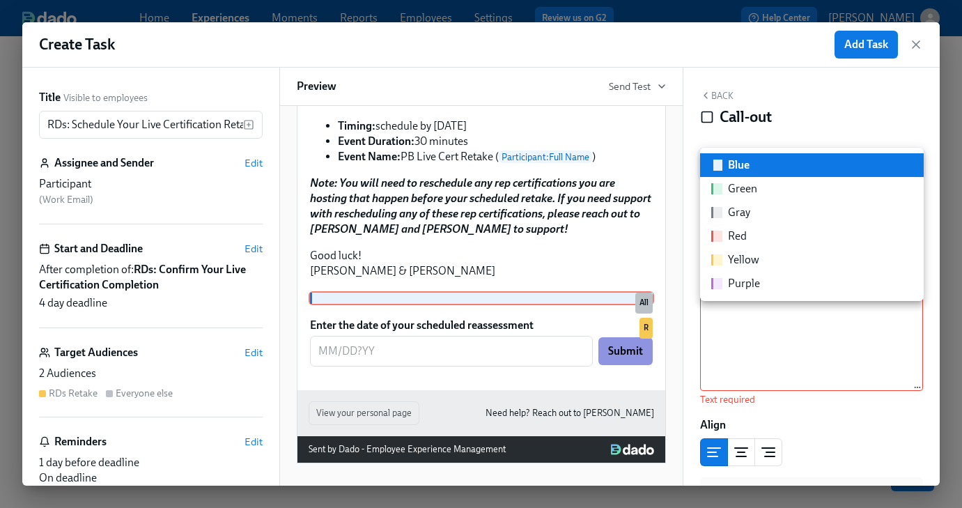
click at [828, 167] on body "Home Experiences Moments Reports Employees Settings Review us on G2 Help Center…" at bounding box center [481, 223] width 962 height 568
click at [726, 279] on div "Purple" at bounding box center [735, 283] width 49 height 15
type input "purple"
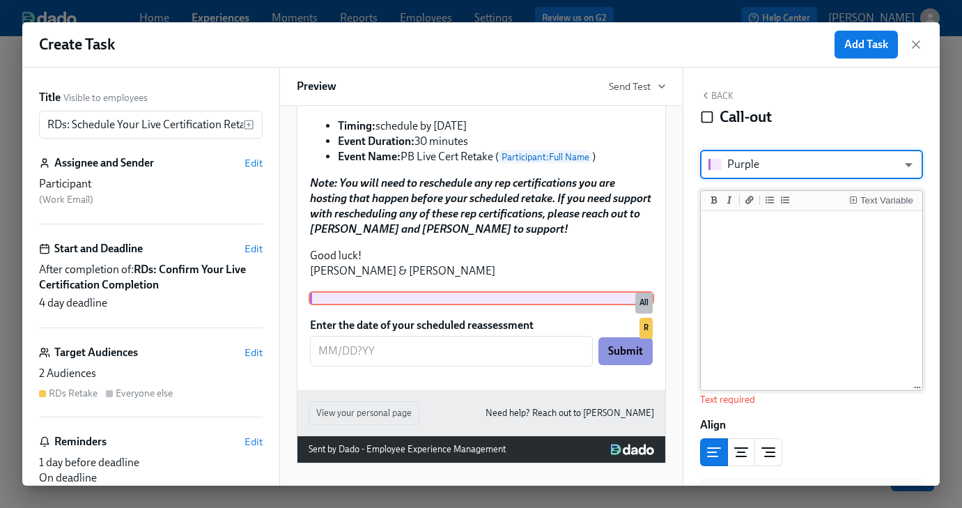
click at [757, 251] on textarea at bounding box center [811, 301] width 217 height 175
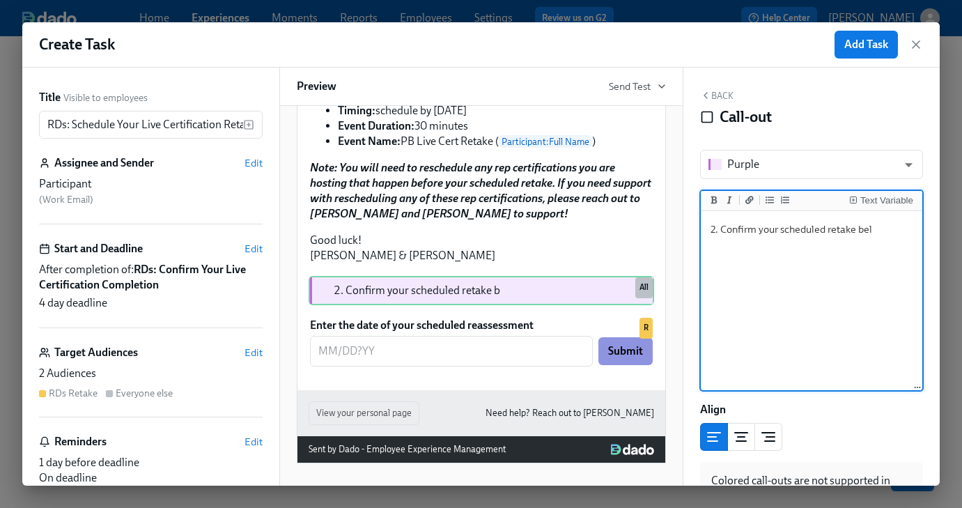
type textarea "2. Confirm your scheduled retake below"
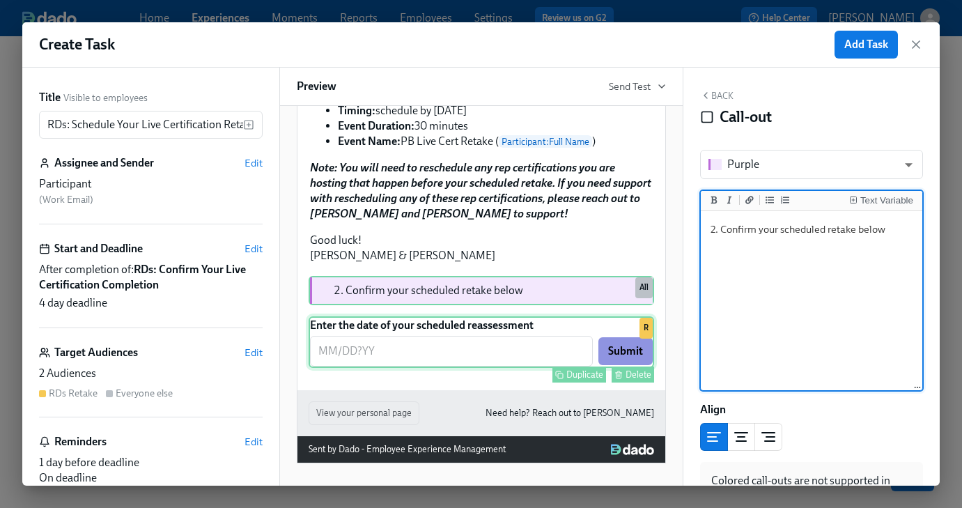
click at [454, 368] on div "Enter the date of your scheduled reassessment ​ Submit Duplicate Delete R" at bounding box center [481, 342] width 345 height 52
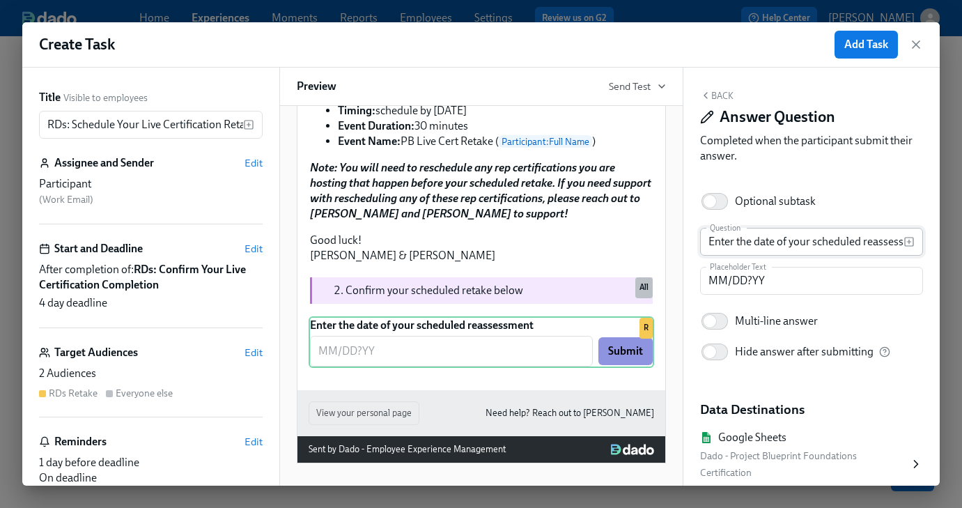
click at [766, 233] on input "Enter the date of your scheduled reassessment" at bounding box center [802, 242] width 204 height 28
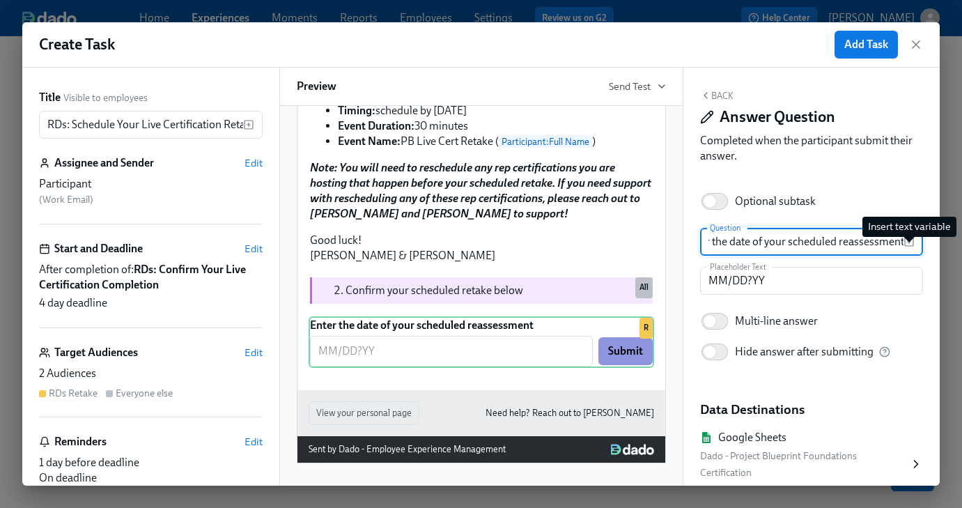
drag, startPoint x: 866, startPoint y: 244, endPoint x: 908, endPoint y: 242, distance: 41.8
click at [908, 242] on div "Enter the date of your scheduled reassessment Question" at bounding box center [812, 242] width 224 height 28
type input "Enter the date of your scheduled live retake"
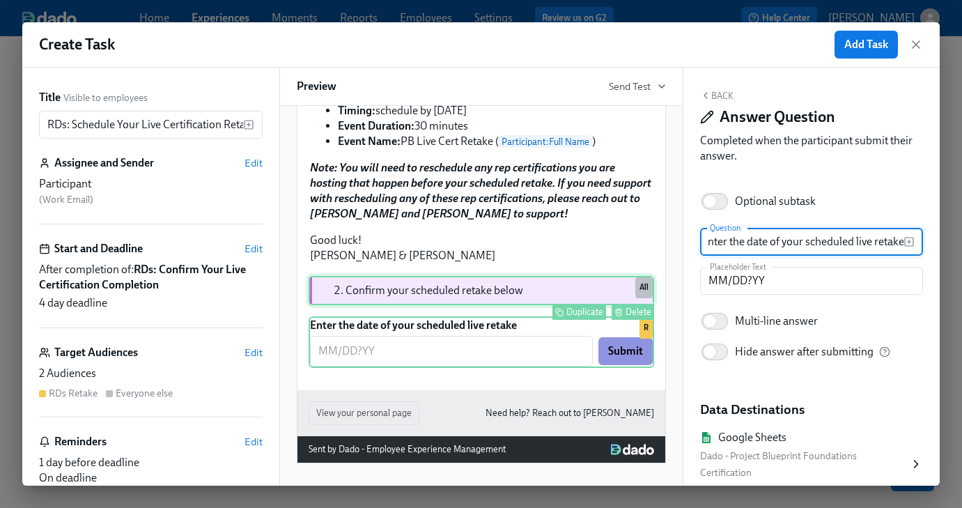
click at [520, 305] on div "Confirm your scheduled retake below Duplicate Delete All" at bounding box center [481, 290] width 345 height 29
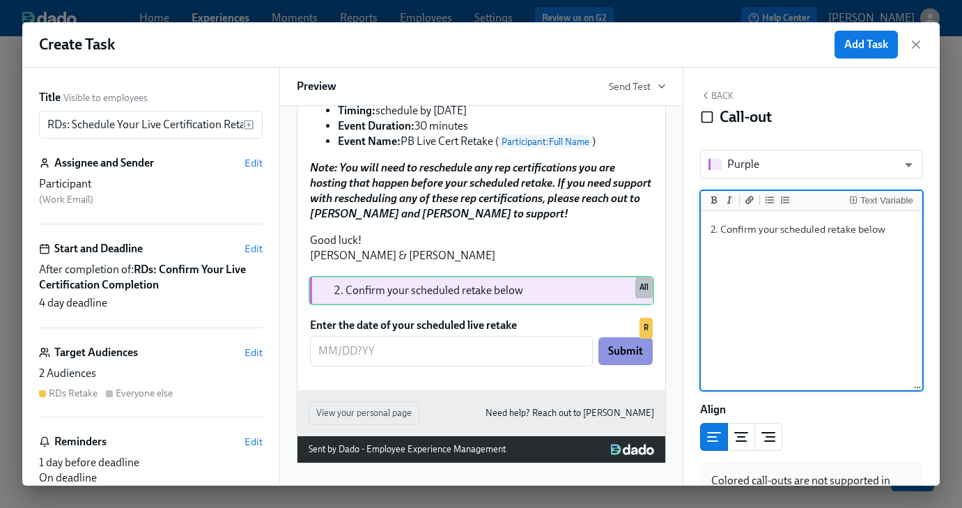
click at [800, 232] on textarea "2. Confirm your scheduled retake below" at bounding box center [811, 301] width 217 height 175
click at [857, 230] on textarea "2. Confirm your scheduled retake below" at bounding box center [811, 301] width 217 height 175
click at [833, 231] on textarea "2. Confirm your scheduled retake time below" at bounding box center [811, 301] width 217 height 175
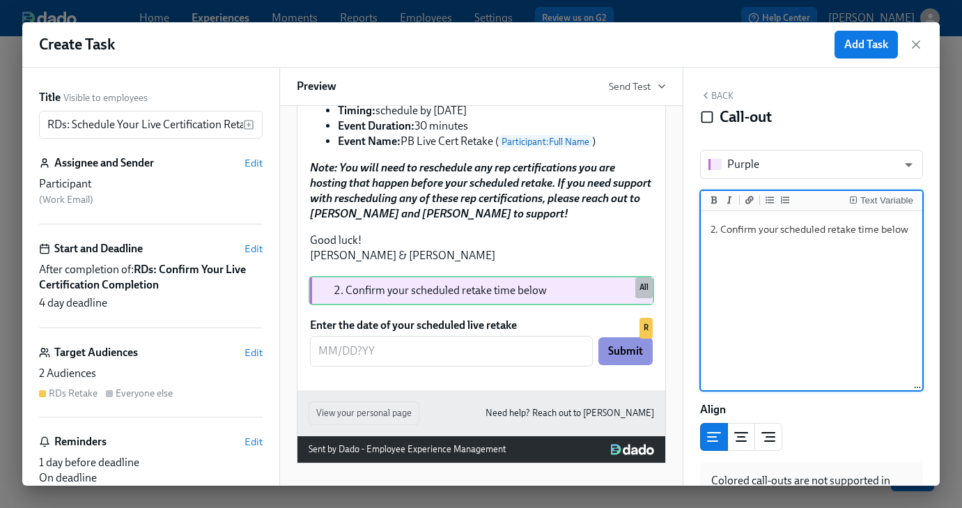
type textarea "**2. Confirm your scheduled retake time below**"
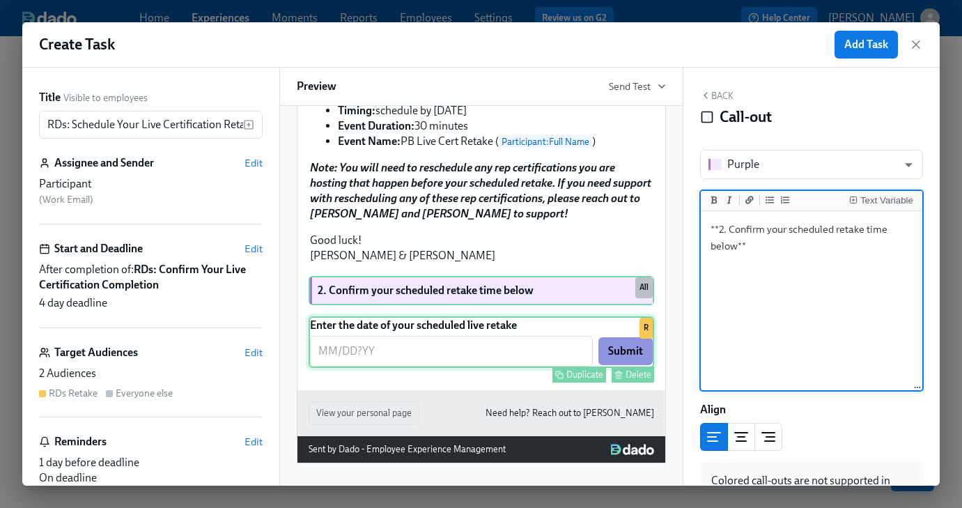
click at [495, 368] on div "Enter the date of your scheduled live retake ​ Submit Duplicate Delete R" at bounding box center [481, 342] width 345 height 52
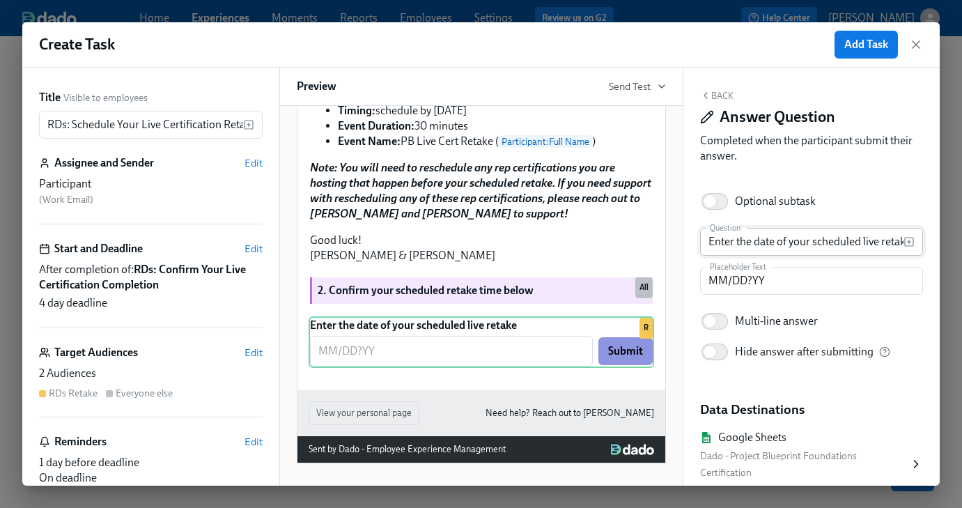
click at [747, 244] on input "Enter the date of your scheduled live retake" at bounding box center [802, 242] width 204 height 28
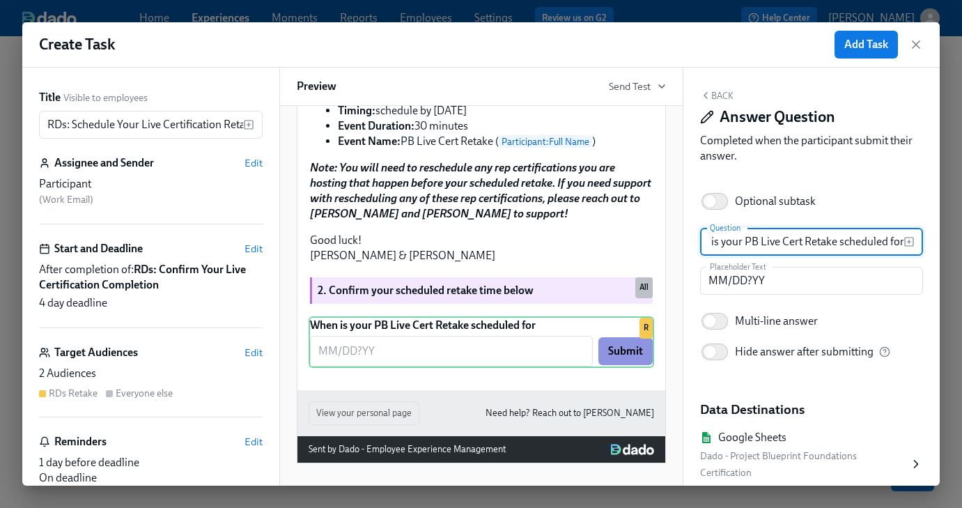
type input "When is your PB Live Cert Retake scheduled for?"
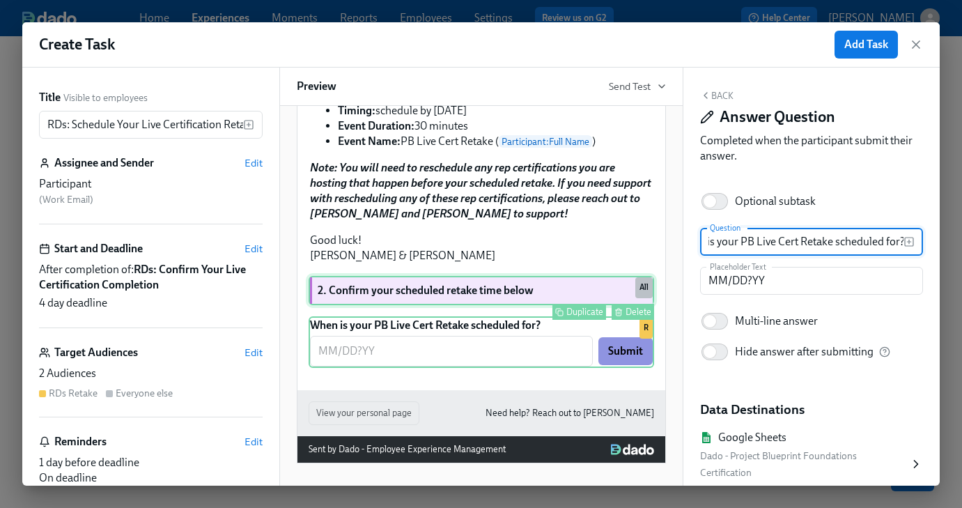
click at [586, 305] on div "2. Confirm your scheduled retake time below Duplicate Delete All" at bounding box center [481, 290] width 345 height 29
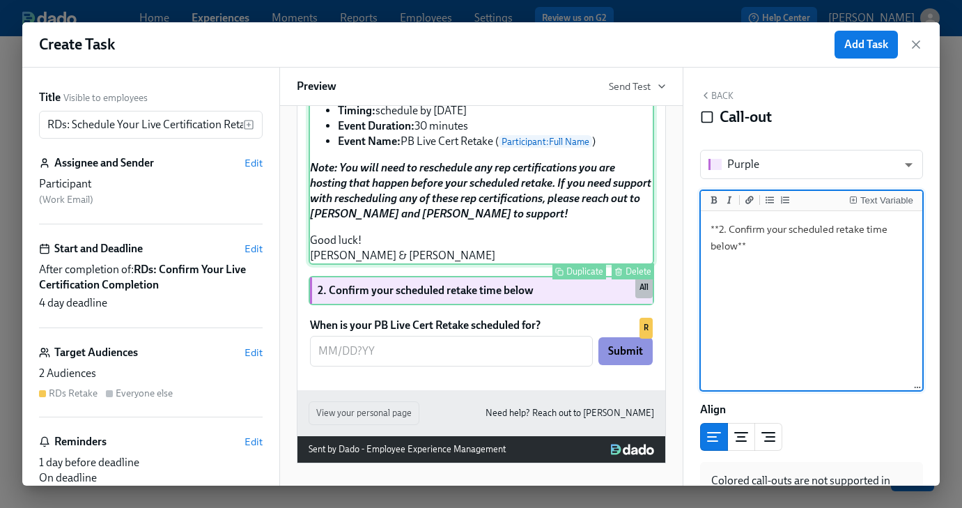
scroll to position [510, 0]
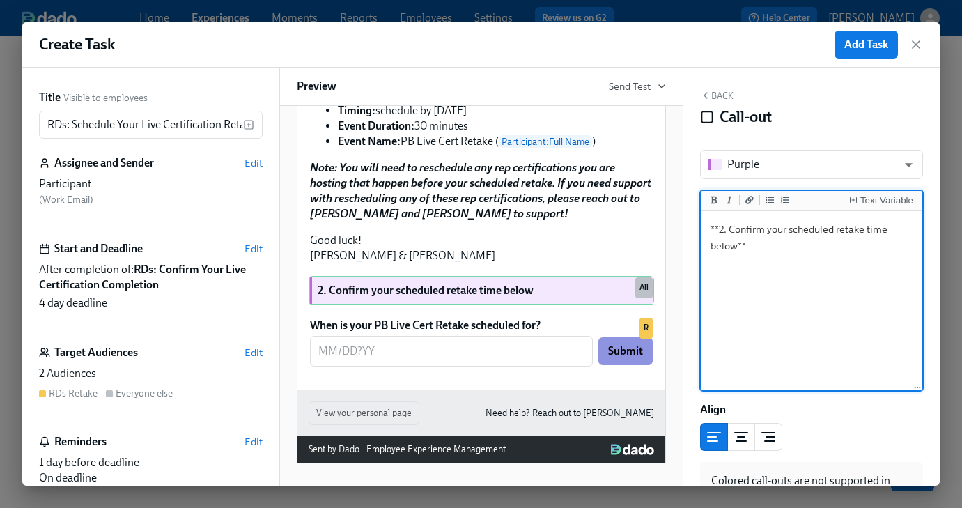
click at [722, 93] on button "Back" at bounding box center [716, 95] width 33 height 11
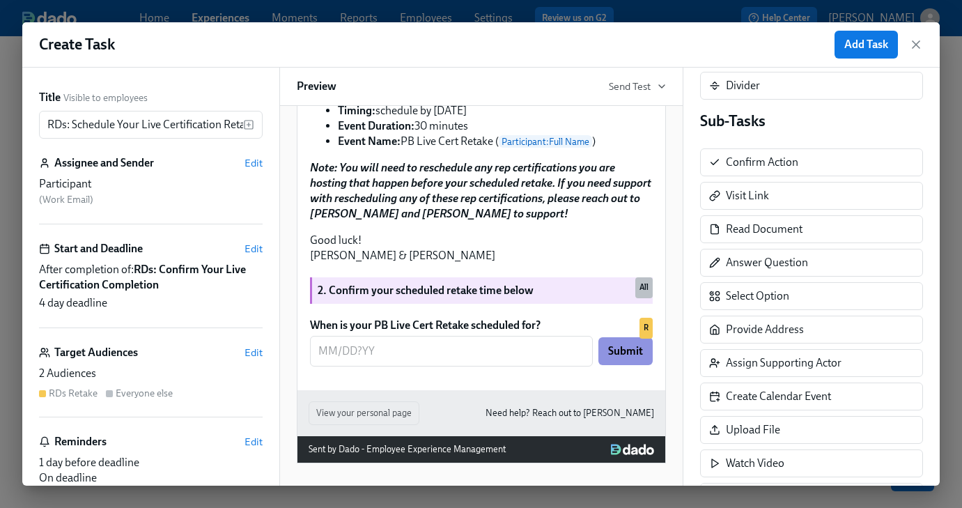
scroll to position [315, 0]
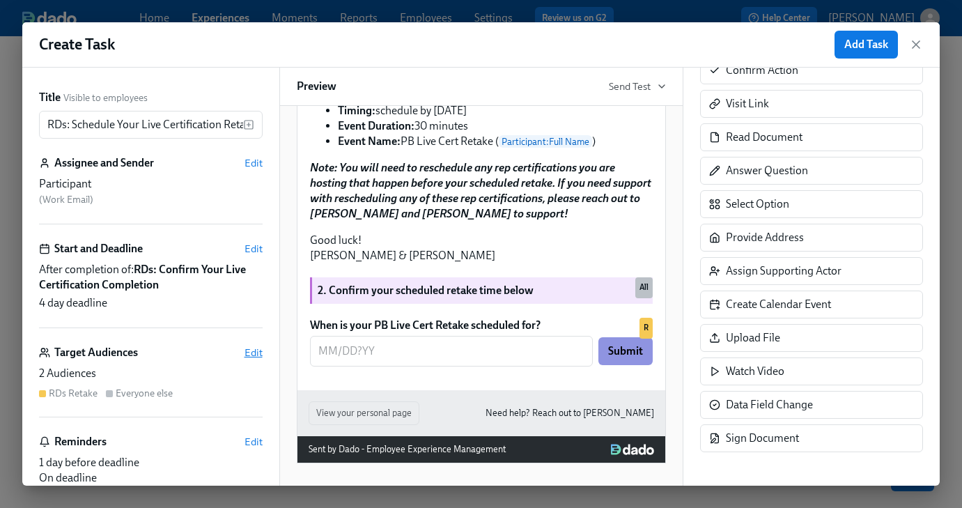
click at [249, 350] on span "Edit" at bounding box center [253, 352] width 18 height 14
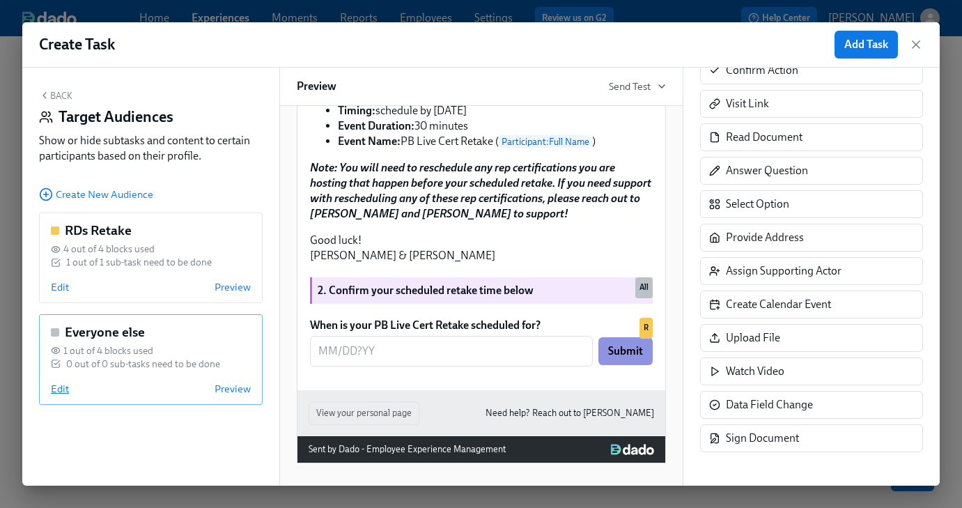
click at [56, 389] on span "Edit" at bounding box center [60, 389] width 18 height 14
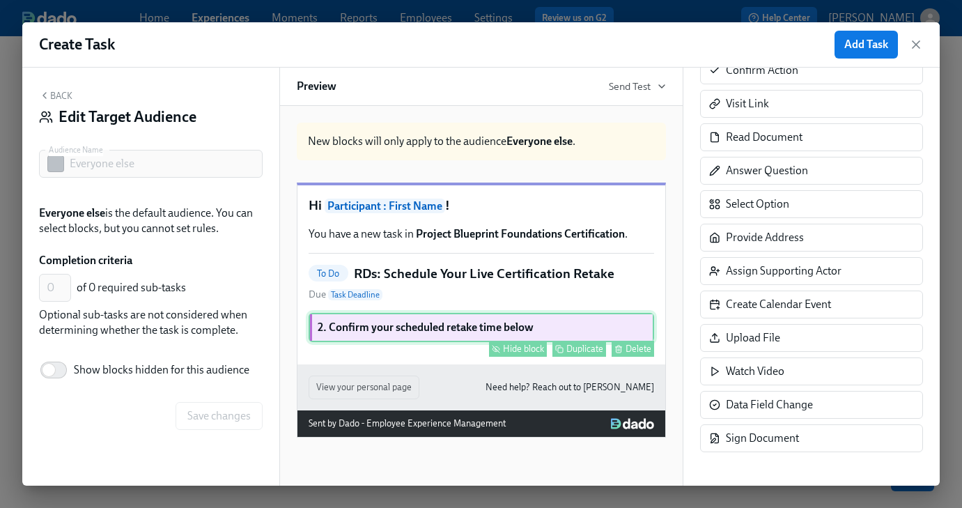
click at [524, 354] on div "Hide block" at bounding box center [523, 348] width 41 height 10
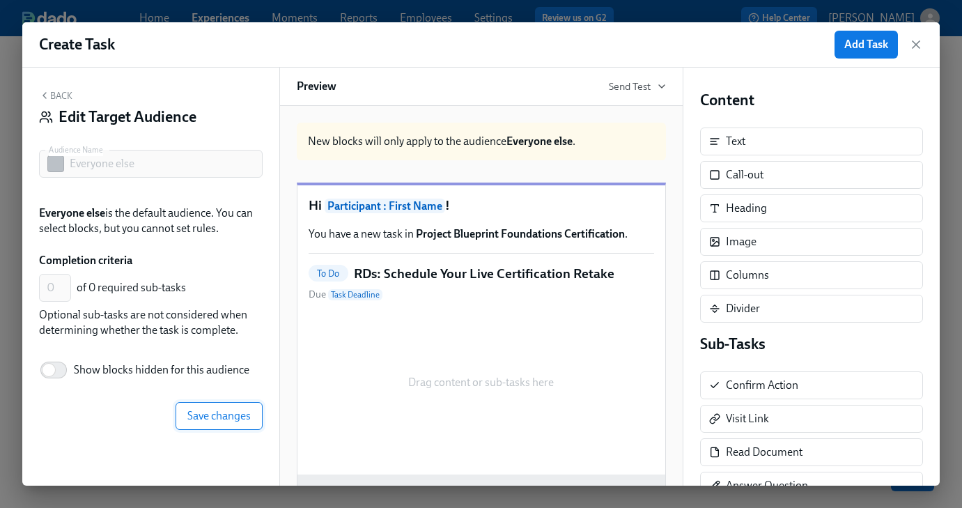
click at [213, 414] on span "Save changes" at bounding box center [218, 416] width 63 height 14
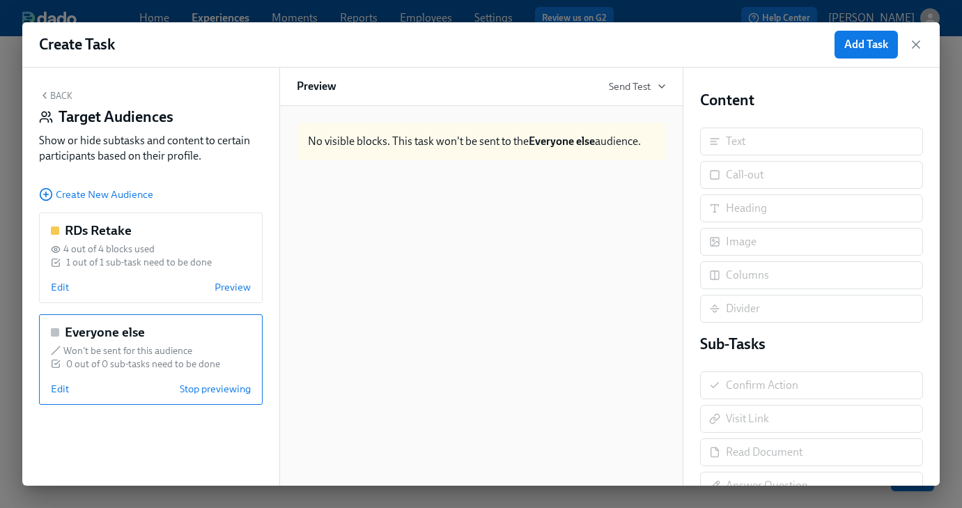
click at [47, 92] on icon "button" at bounding box center [44, 95] width 11 height 11
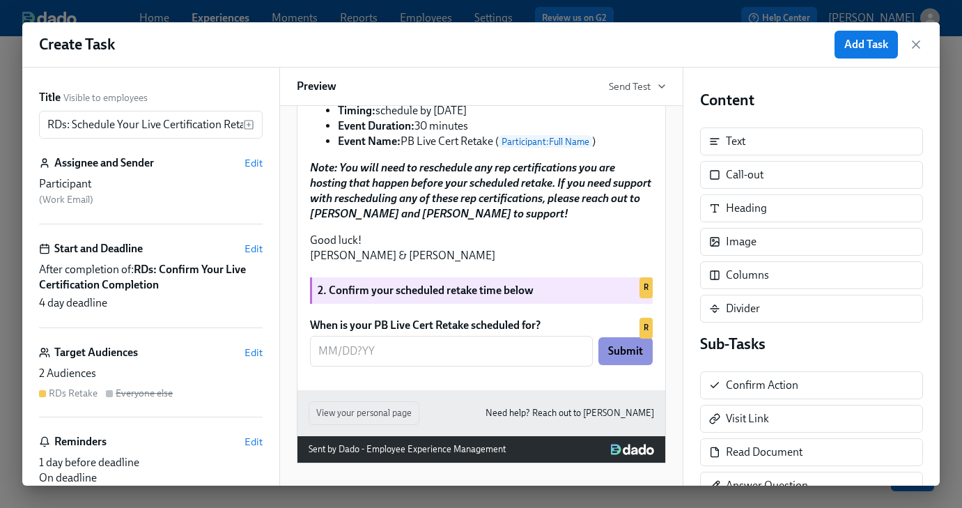
scroll to position [39, 0]
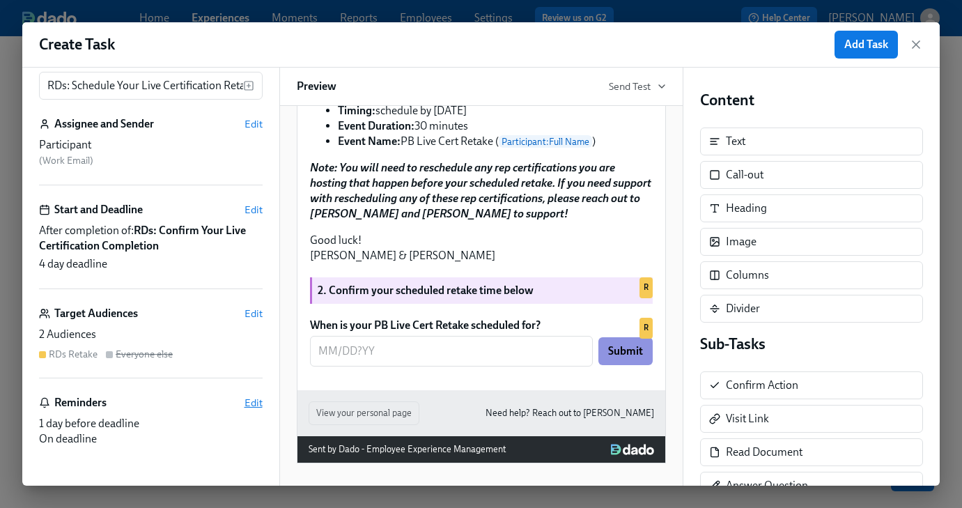
click at [247, 401] on span "Edit" at bounding box center [253, 403] width 18 height 14
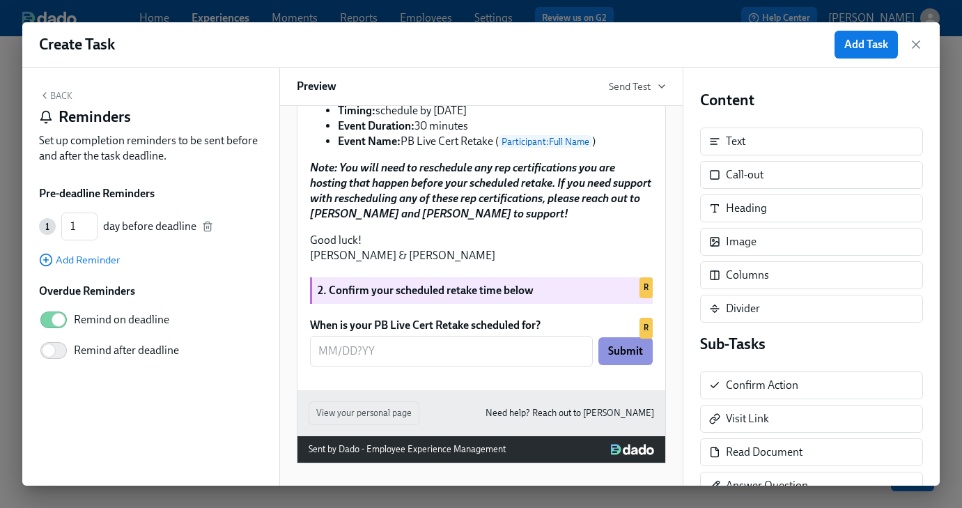
click at [56, 90] on button "Back" at bounding box center [55, 95] width 33 height 11
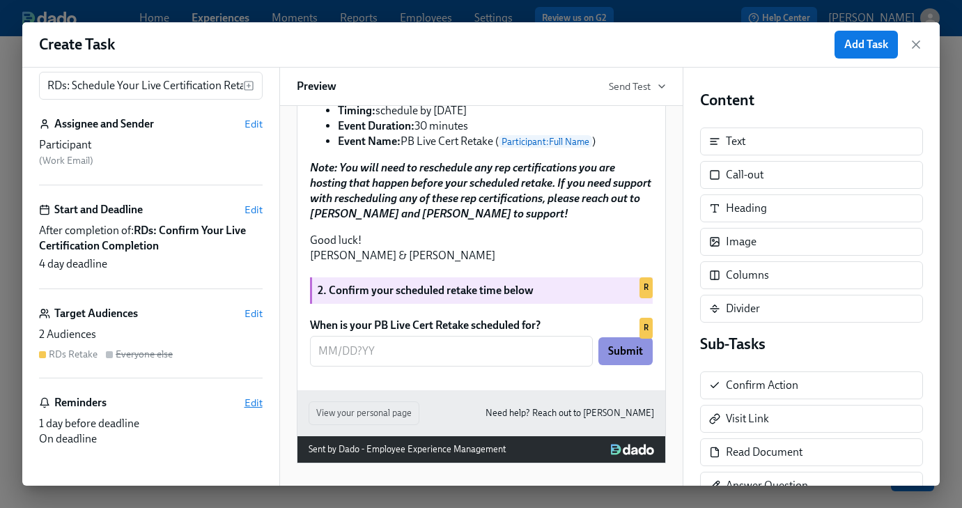
click at [253, 404] on span "Edit" at bounding box center [253, 403] width 18 height 14
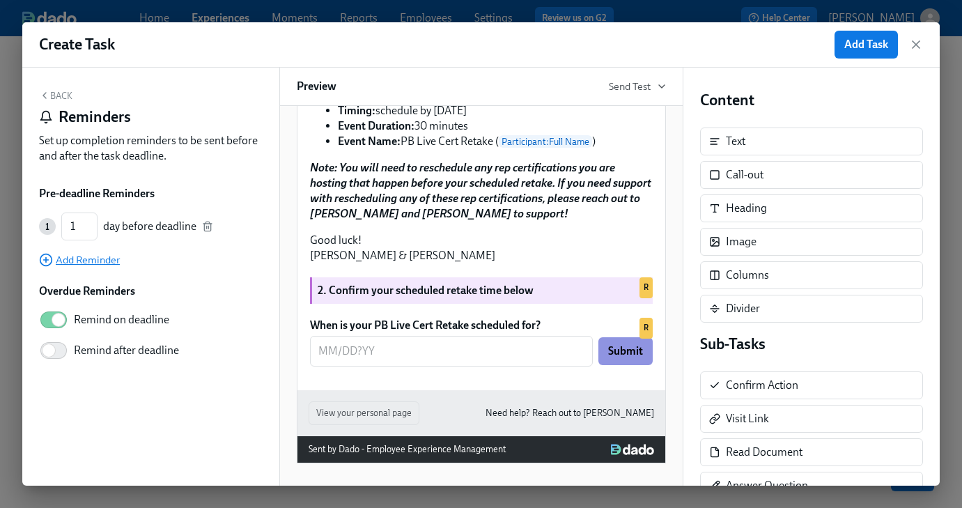
click at [83, 263] on span "Add Reminder" at bounding box center [79, 260] width 81 height 14
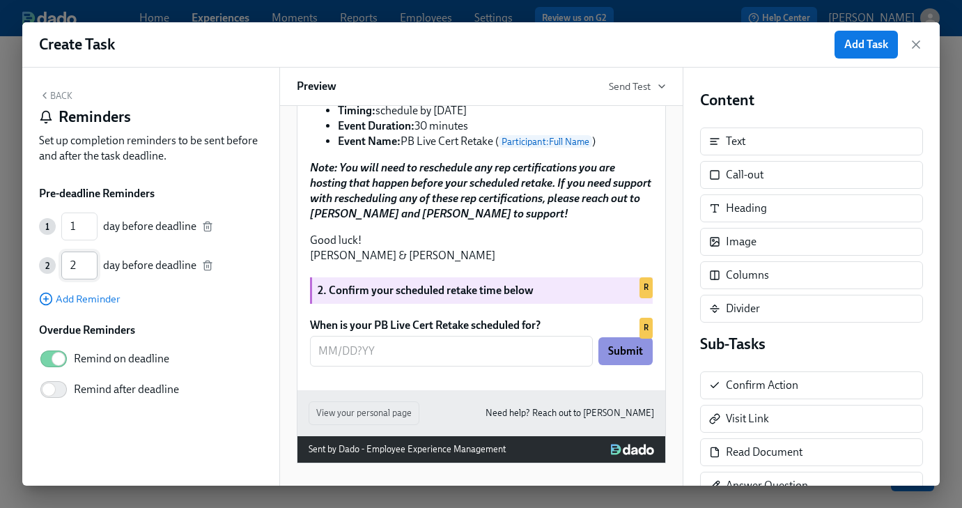
type input "2"
click at [93, 263] on input "2" at bounding box center [79, 265] width 36 height 28
type input "2"
click at [93, 262] on input "2" at bounding box center [79, 265] width 36 height 28
type input "3"
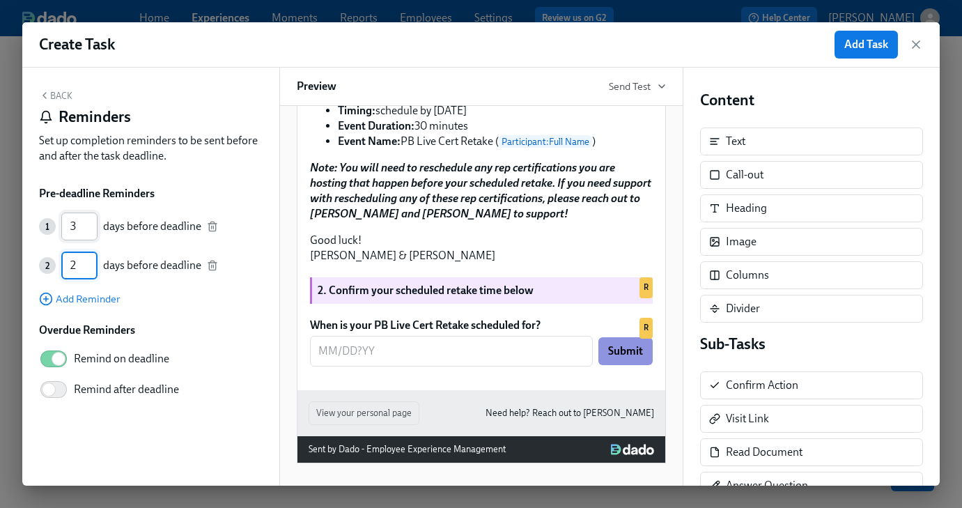
click at [93, 221] on input "3" at bounding box center [79, 226] width 36 height 28
type input "1"
click at [93, 272] on input "1" at bounding box center [79, 265] width 36 height 28
click at [876, 47] on span "Add Task" at bounding box center [866, 45] width 44 height 14
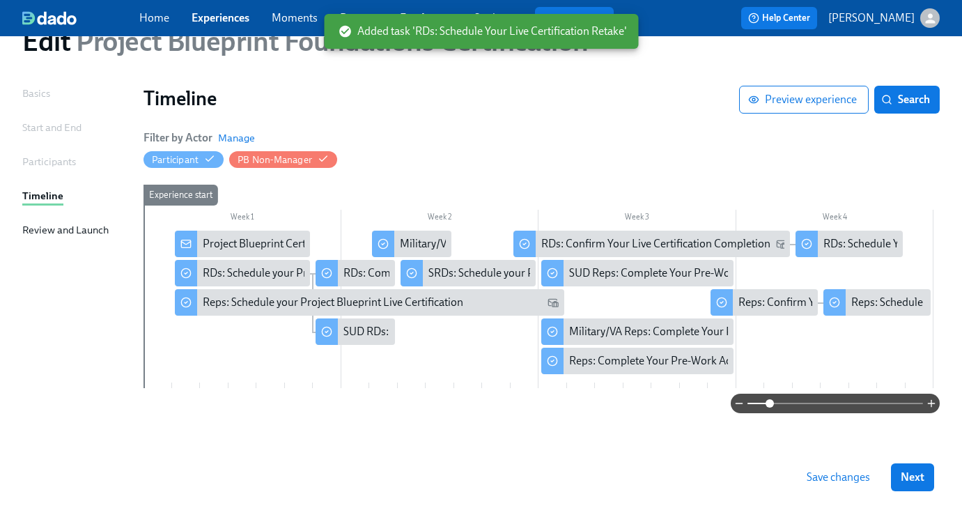
click at [858, 480] on span "Save changes" at bounding box center [838, 477] width 63 height 14
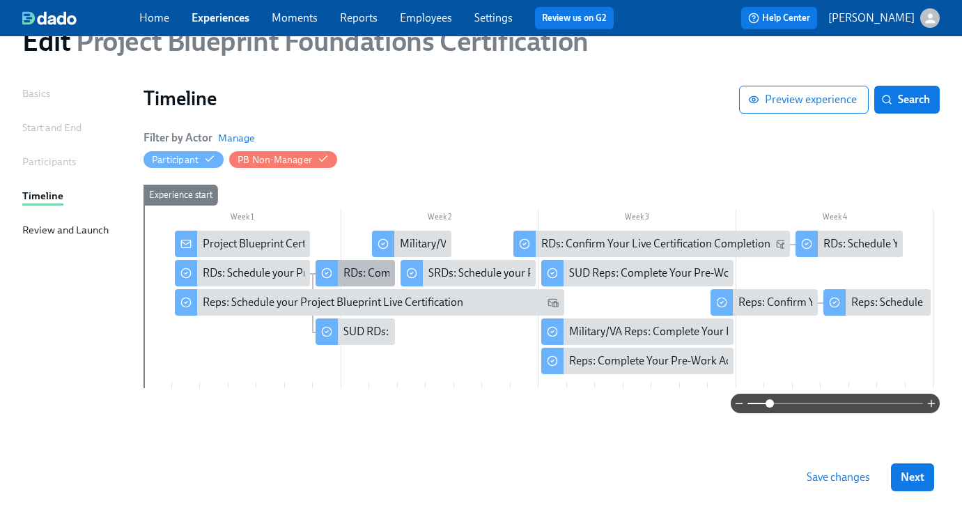
click at [366, 270] on div "RDs: Complete Your Pre-Work Account Tiering" at bounding box center [453, 272] width 221 height 15
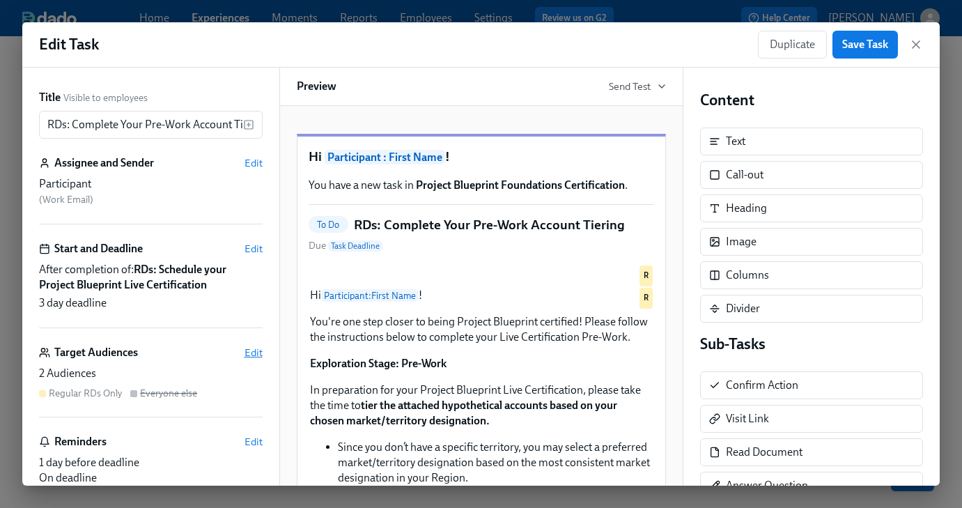
click at [254, 352] on span "Edit" at bounding box center [253, 352] width 18 height 14
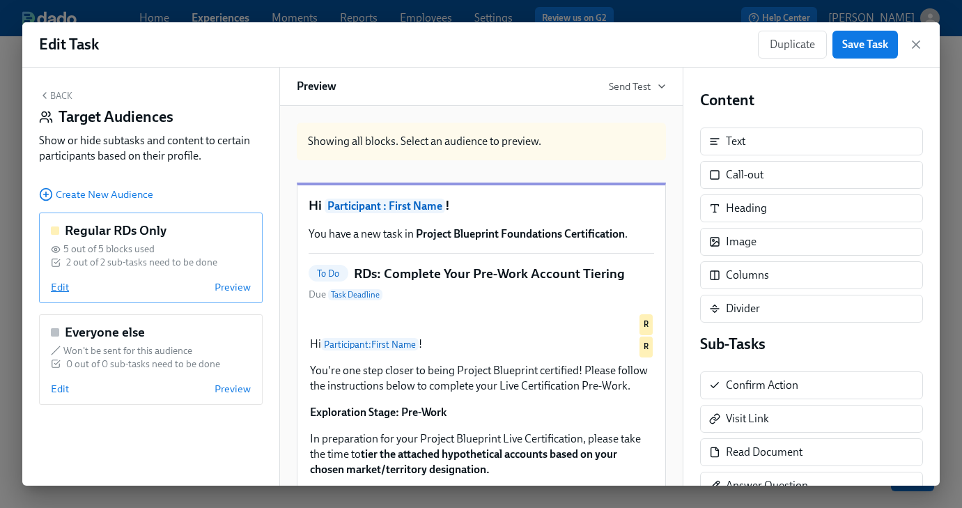
click at [56, 290] on span "Edit" at bounding box center [60, 287] width 18 height 14
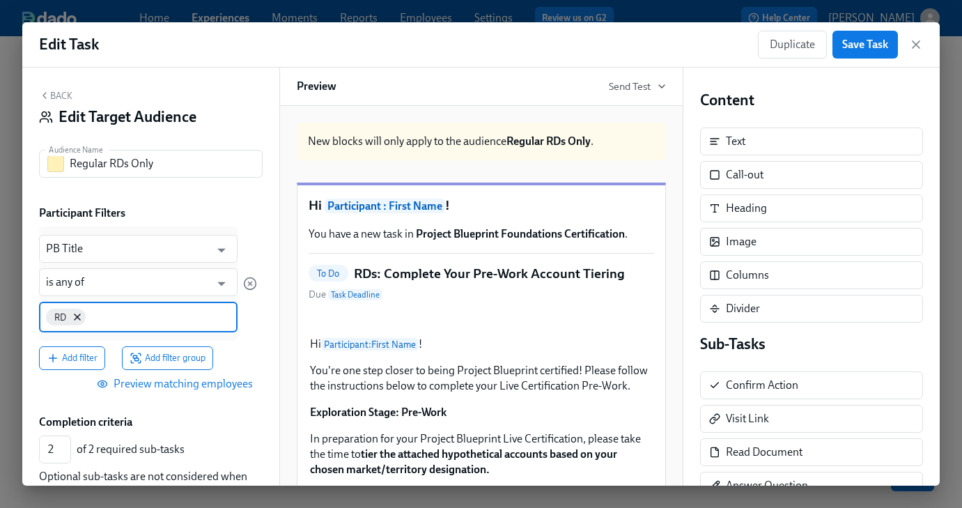
click at [123, 321] on input at bounding box center [158, 316] width 141 height 15
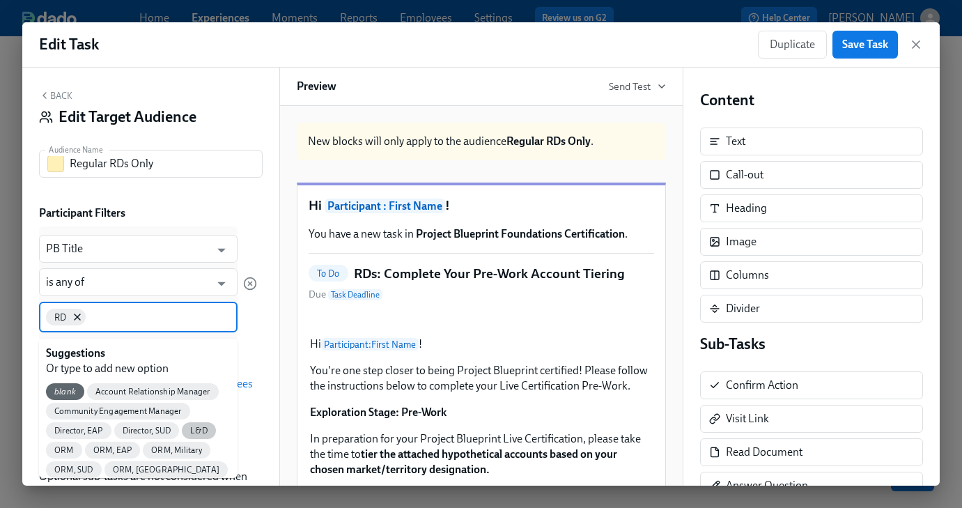
click at [215, 426] on span "L&D" at bounding box center [199, 431] width 34 height 10
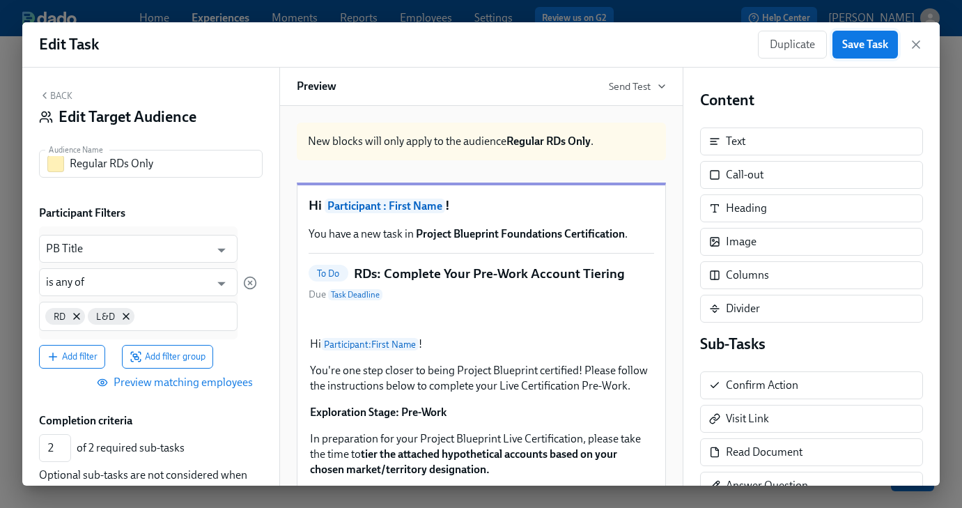
click at [870, 42] on span "Save Task" at bounding box center [865, 45] width 46 height 14
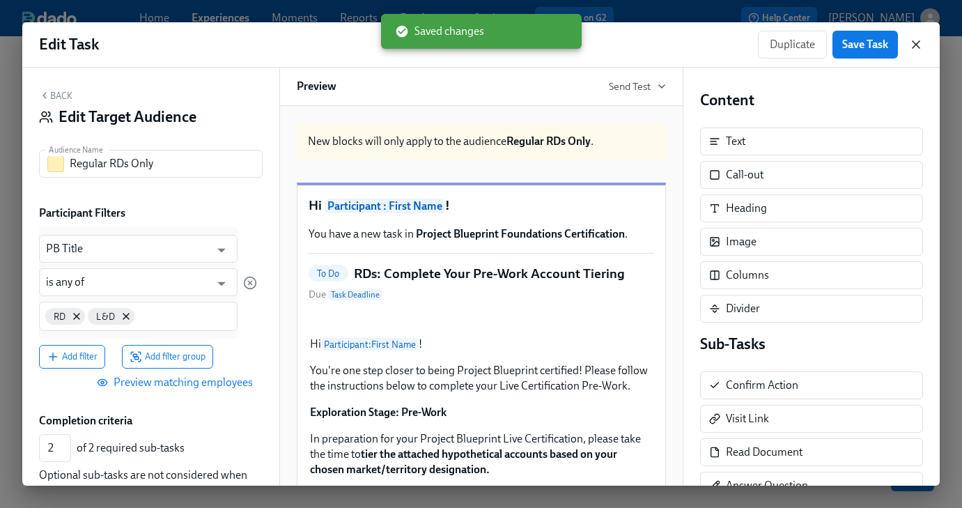
click at [910, 42] on icon "button" at bounding box center [916, 45] width 14 height 14
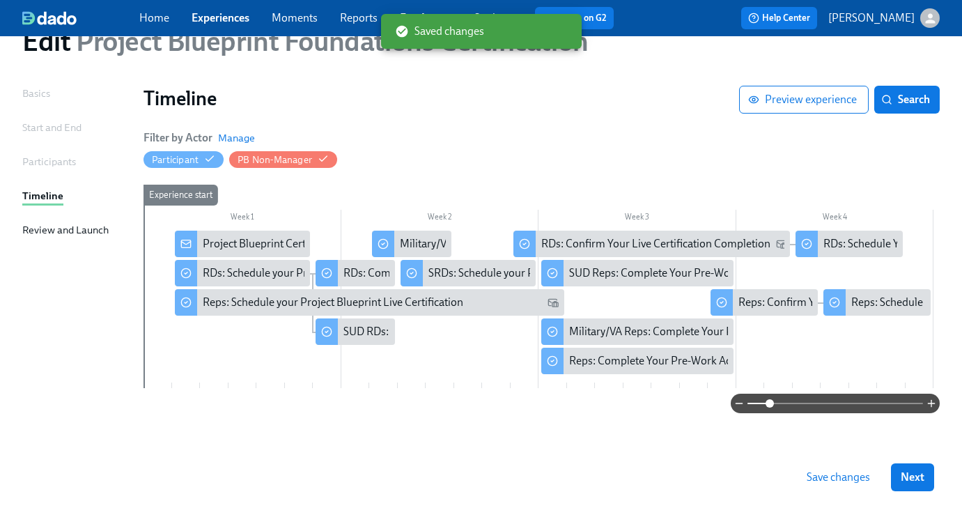
click at [835, 475] on span "Save changes" at bounding box center [838, 477] width 63 height 14
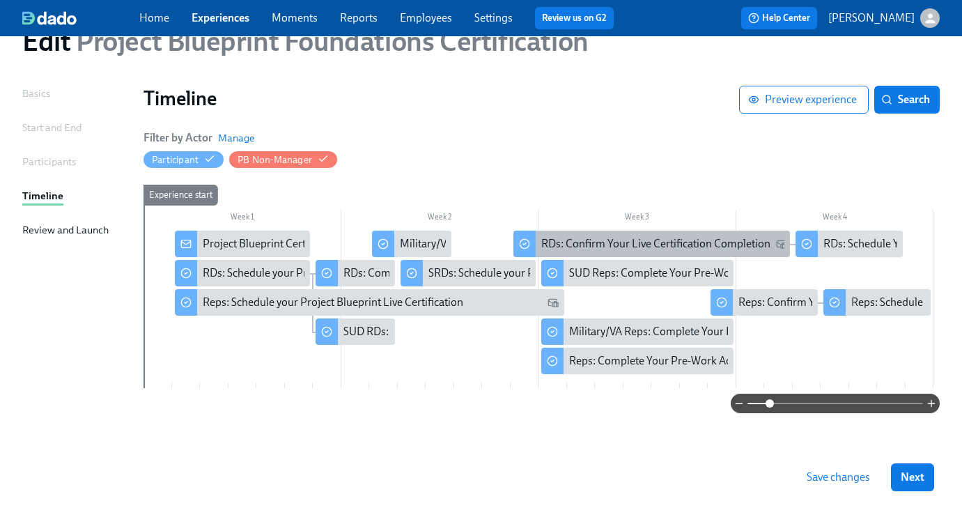
click at [611, 237] on div "RDs: Confirm Your Live Certification Completion" at bounding box center [655, 243] width 229 height 15
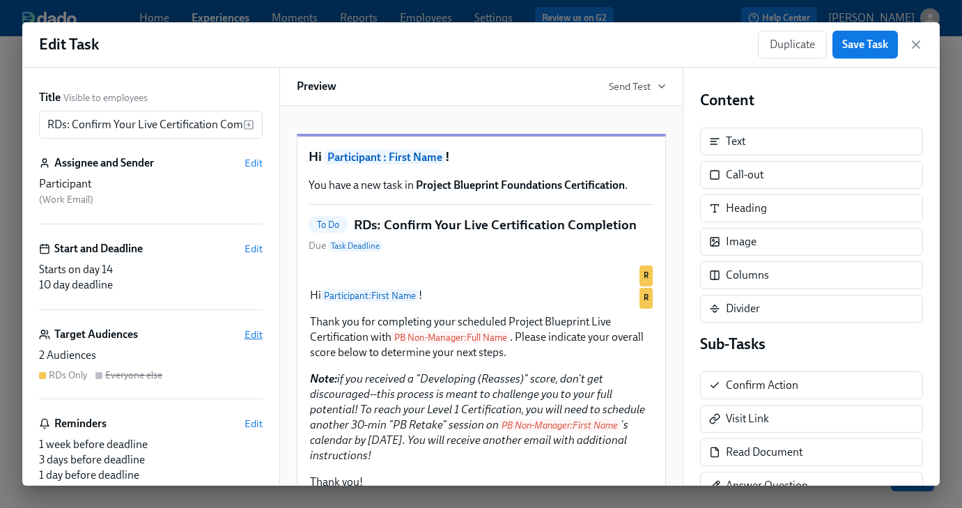
click at [251, 334] on span "Edit" at bounding box center [253, 334] width 18 height 14
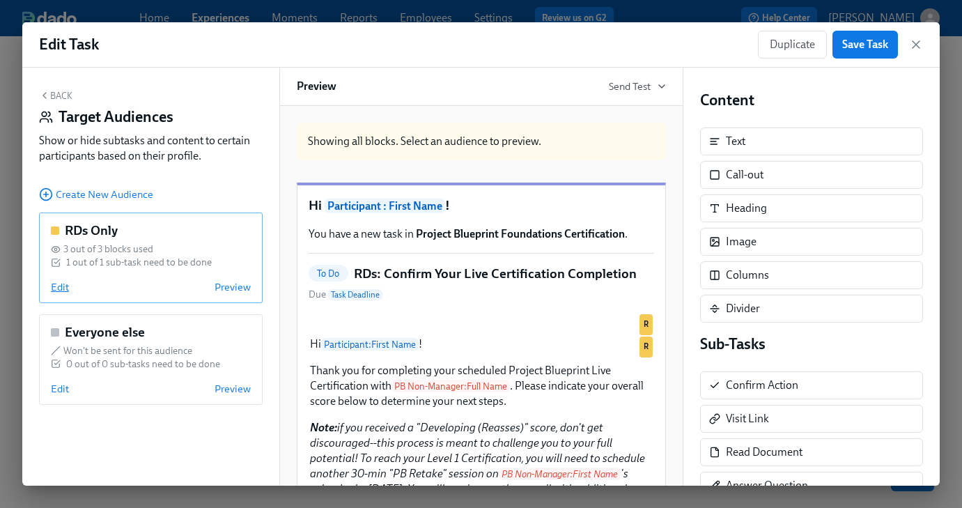
click at [63, 287] on span "Edit" at bounding box center [60, 287] width 18 height 14
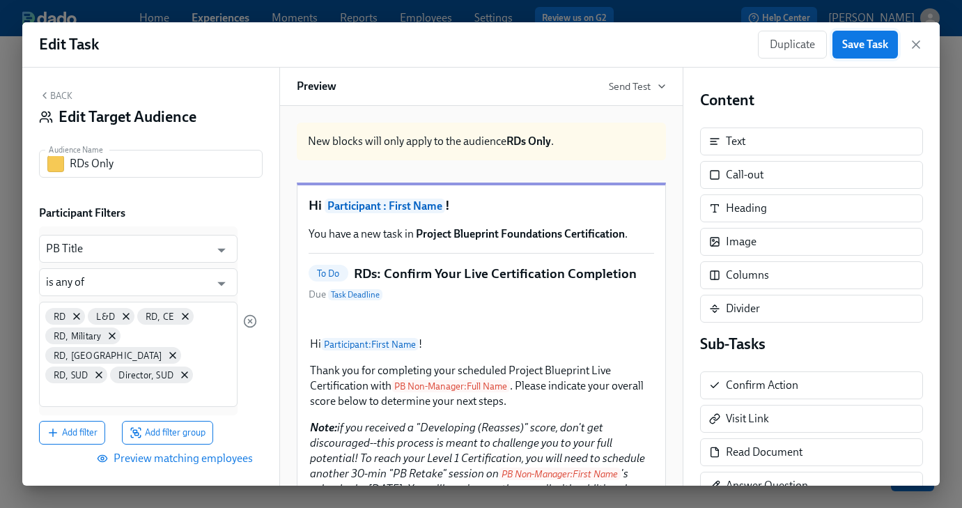
click at [855, 47] on span "Save Task" at bounding box center [865, 45] width 46 height 14
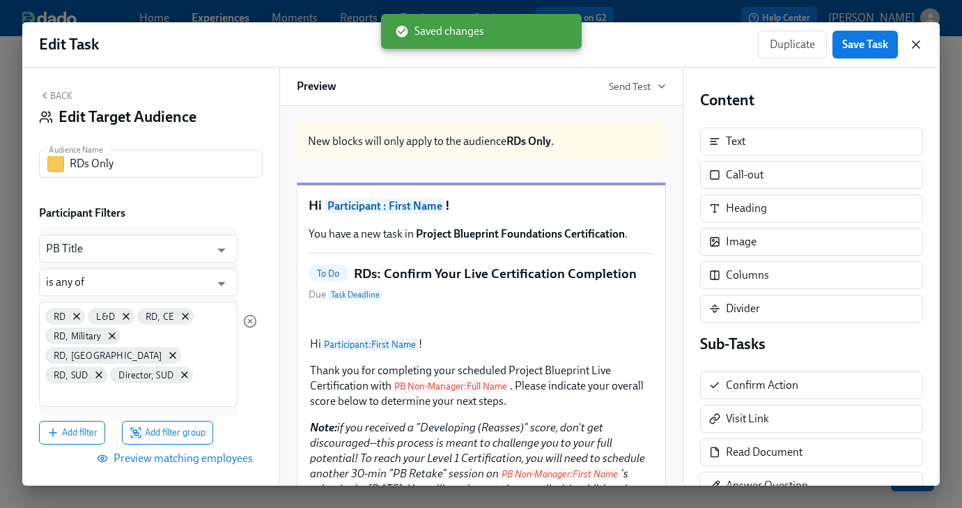
click at [910, 45] on icon "button" at bounding box center [916, 45] width 14 height 14
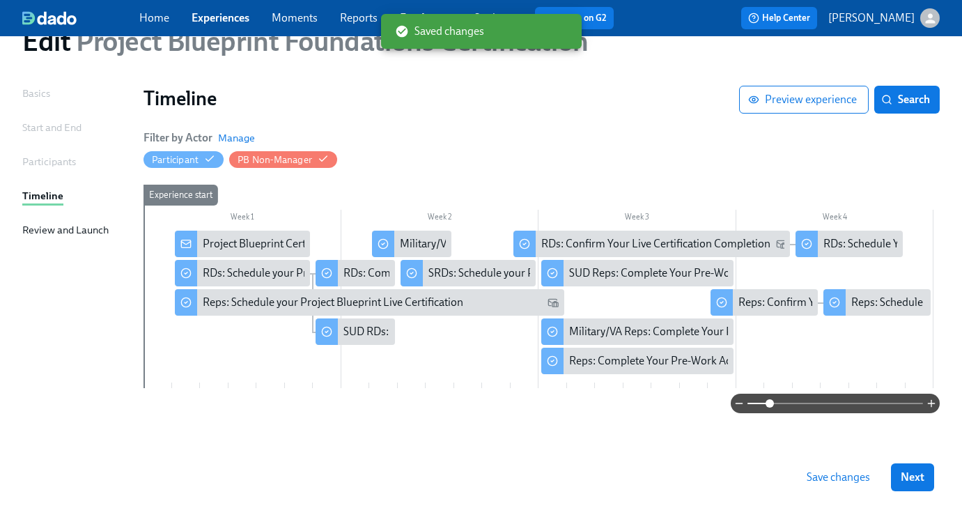
click at [826, 471] on span "Save changes" at bounding box center [838, 477] width 63 height 14
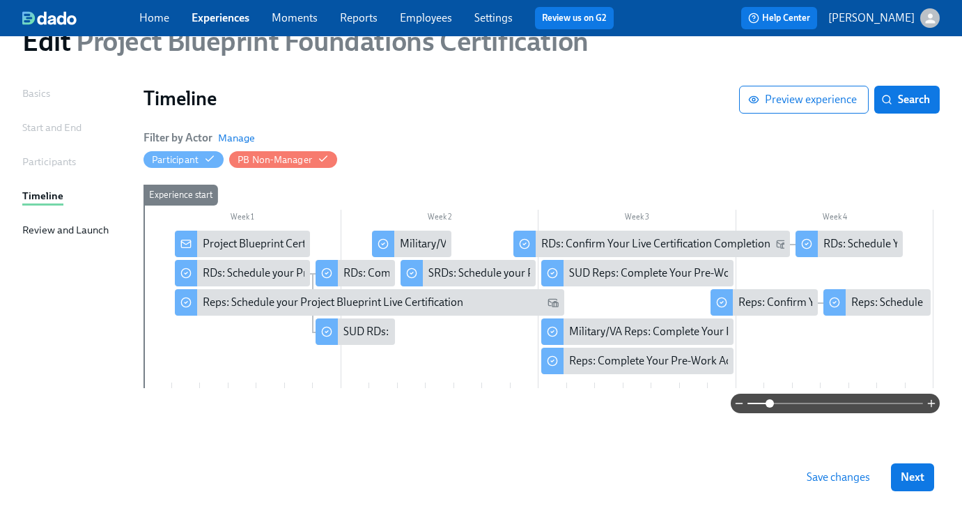
click at [849, 478] on span "Save changes" at bounding box center [838, 477] width 63 height 14
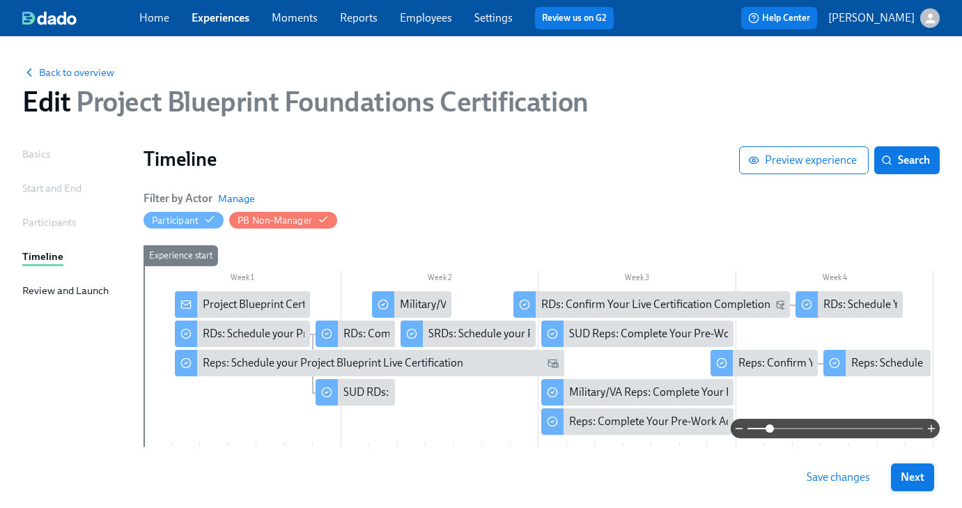
click at [922, 485] on button "Next" at bounding box center [912, 477] width 43 height 28
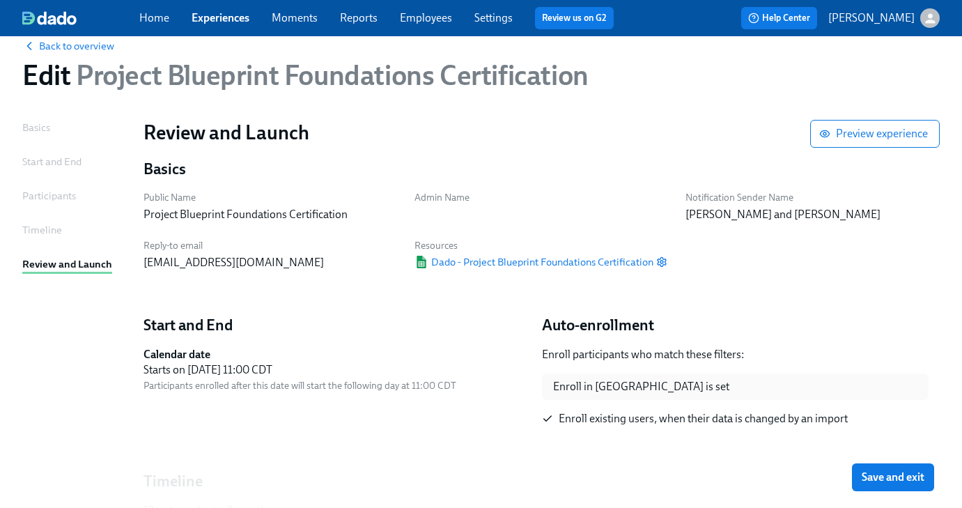
scroll to position [43, 0]
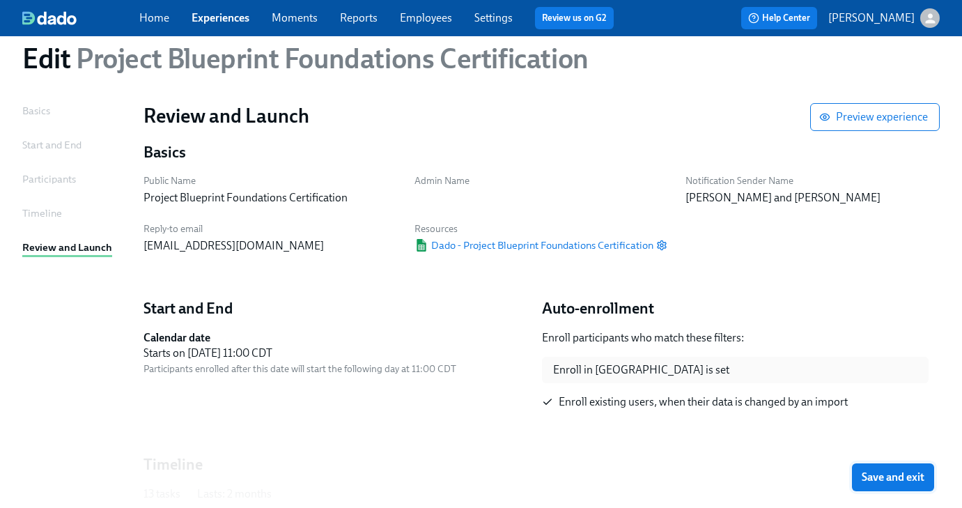
click at [889, 476] on span "Save and exit" at bounding box center [893, 477] width 63 height 14
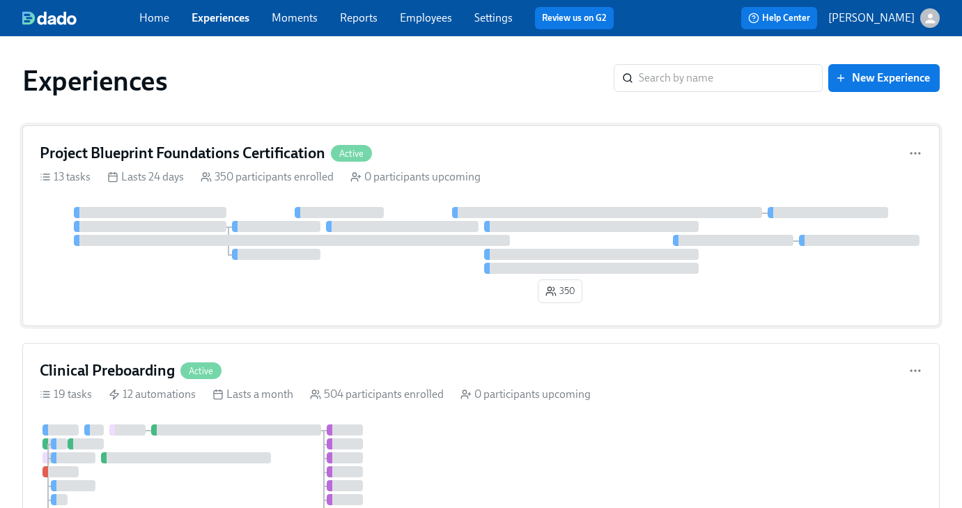
click at [205, 162] on h4 "Project Blueprint Foundations Certification" at bounding box center [183, 153] width 286 height 21
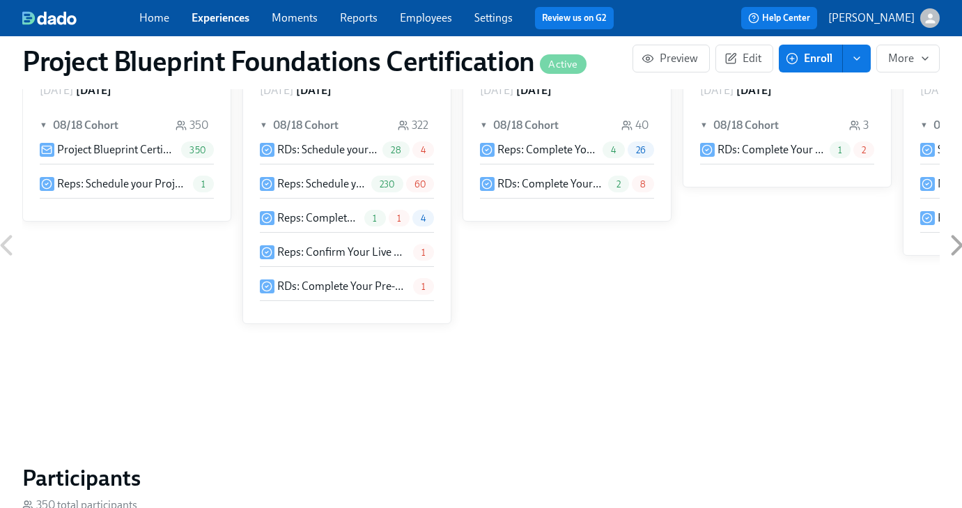
scroll to position [545, 0]
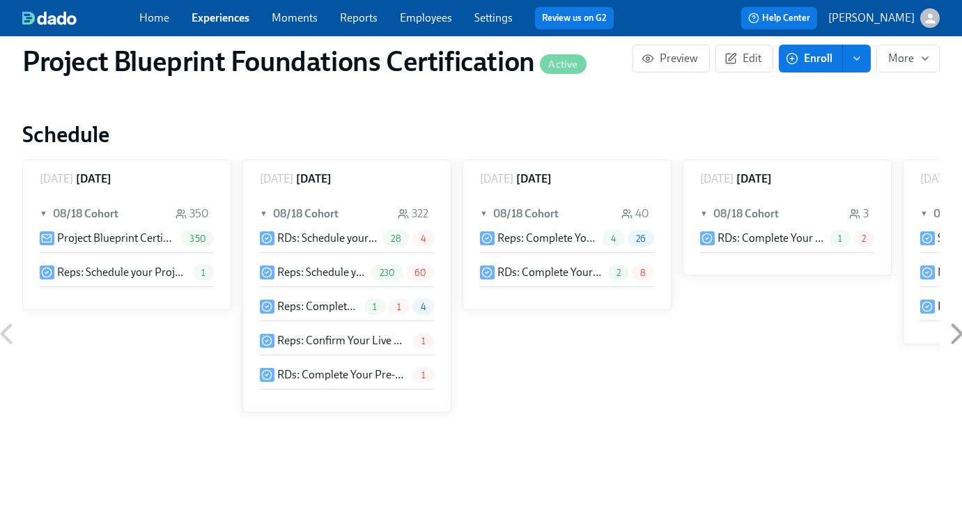
click at [959, 333] on icon at bounding box center [957, 333] width 9 height 17
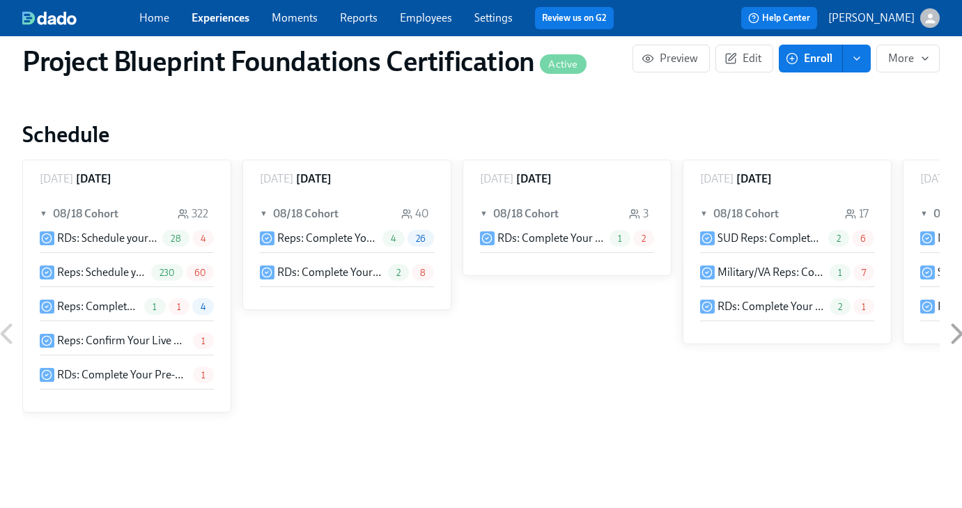
click at [959, 333] on icon at bounding box center [957, 333] width 9 height 17
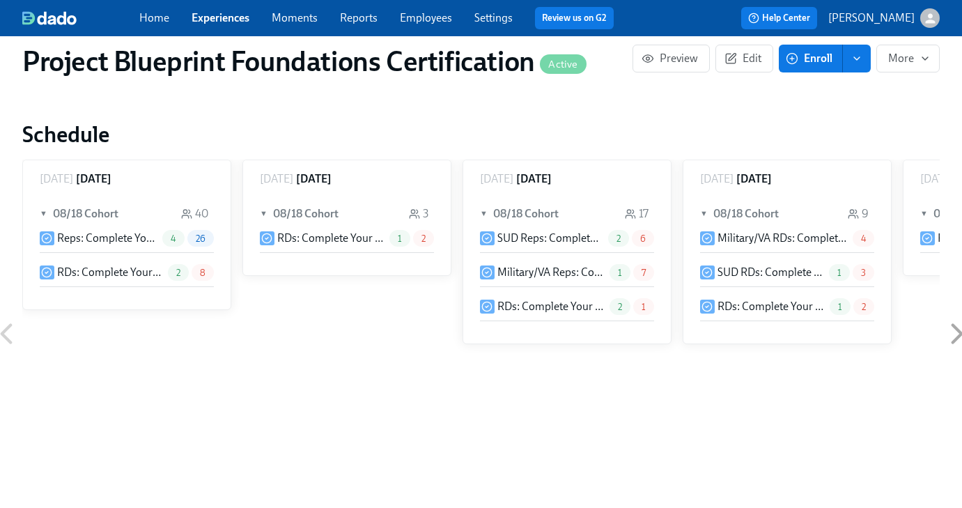
click at [959, 333] on icon at bounding box center [957, 333] width 9 height 17
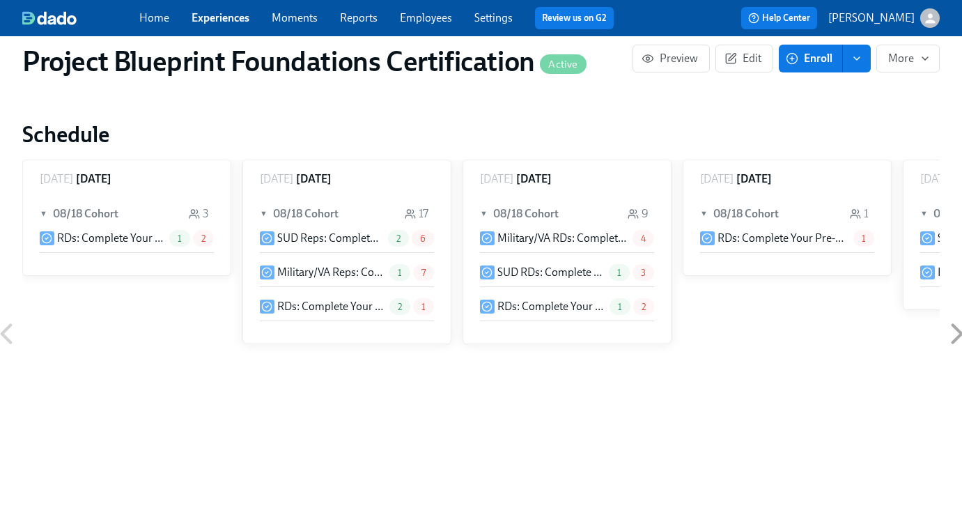
click at [959, 333] on icon at bounding box center [957, 333] width 9 height 17
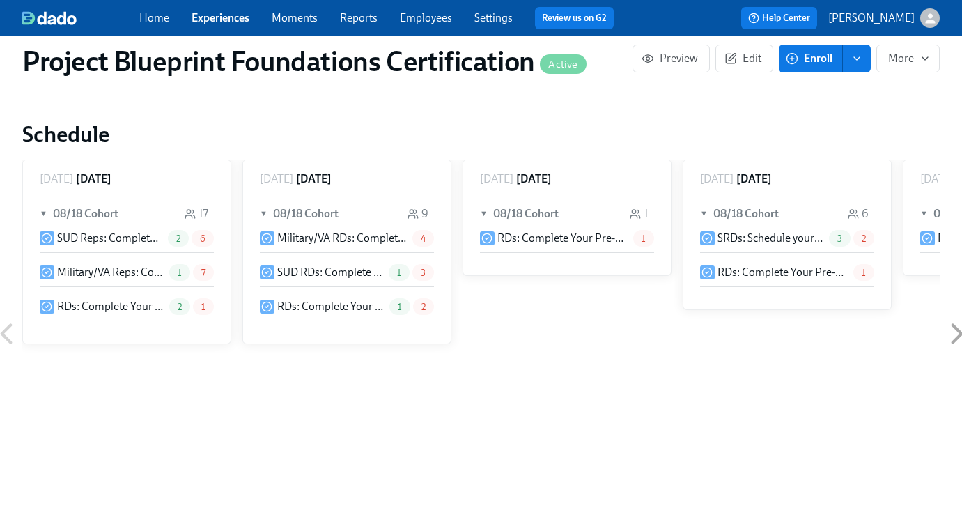
click at [959, 333] on icon at bounding box center [957, 333] width 9 height 17
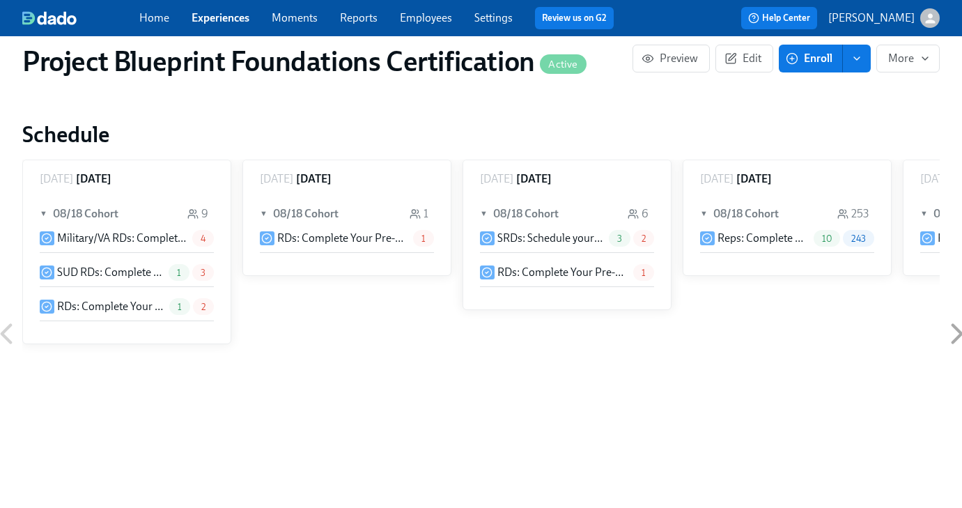
click at [959, 333] on icon at bounding box center [957, 333] width 9 height 17
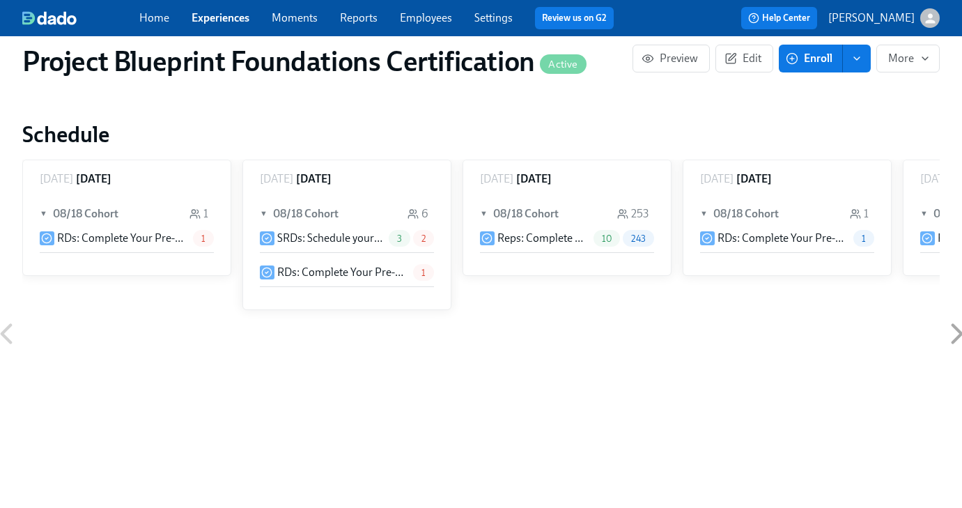
click at [959, 333] on icon at bounding box center [957, 333] width 9 height 17
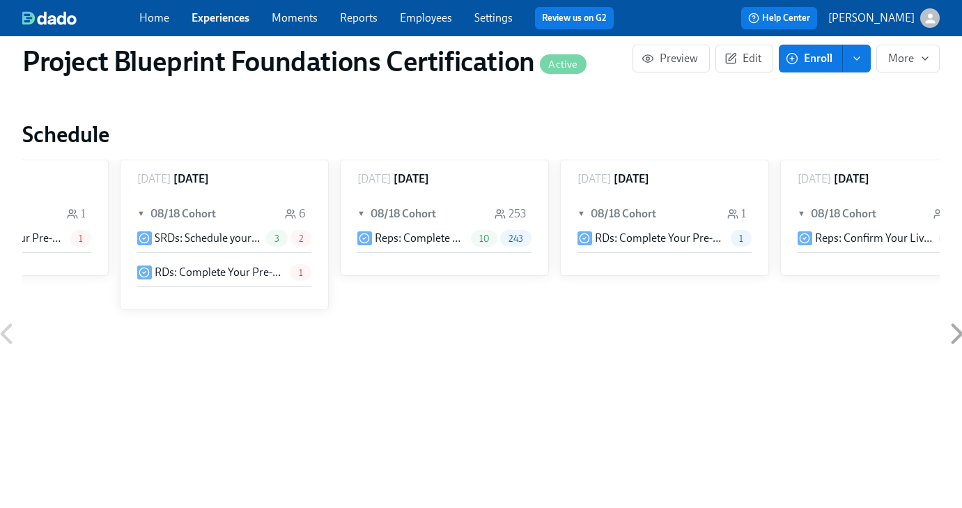
scroll to position [0, 1493]
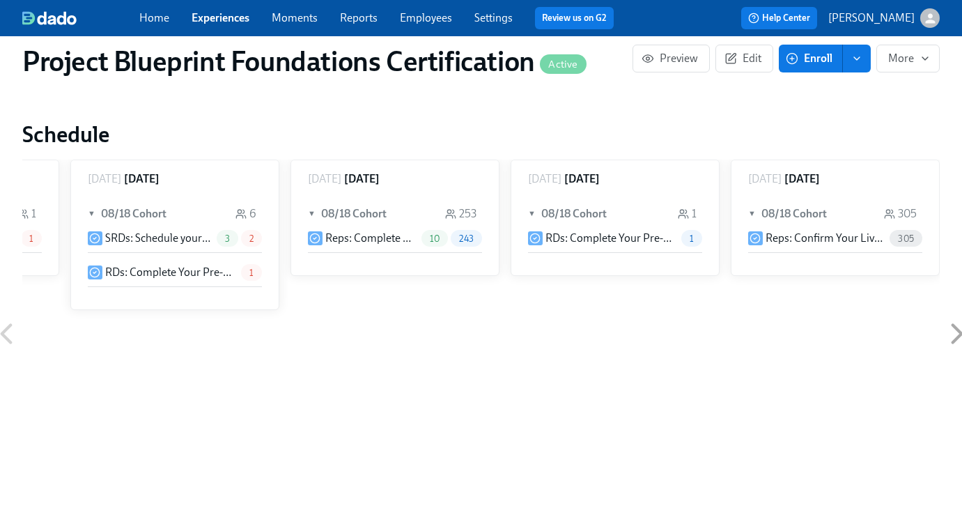
click at [959, 333] on icon at bounding box center [957, 333] width 9 height 17
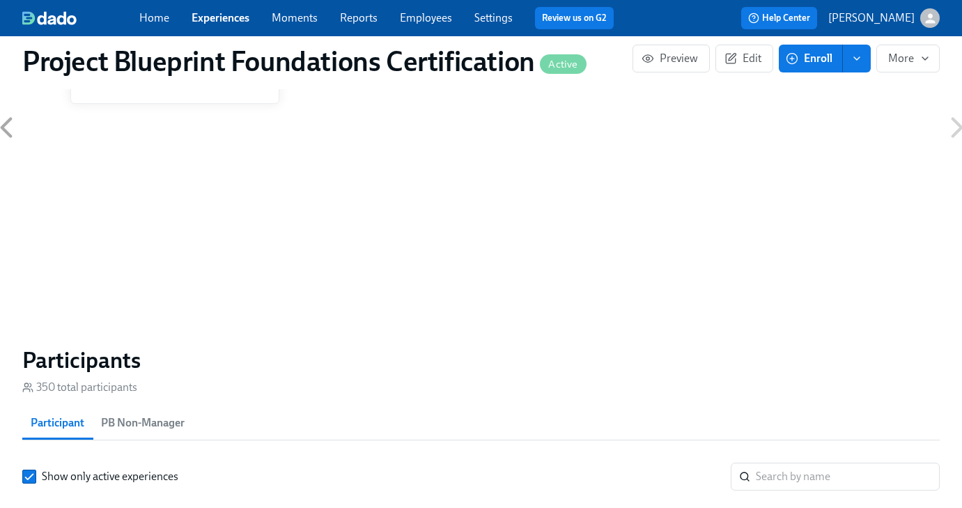
scroll to position [949, 0]
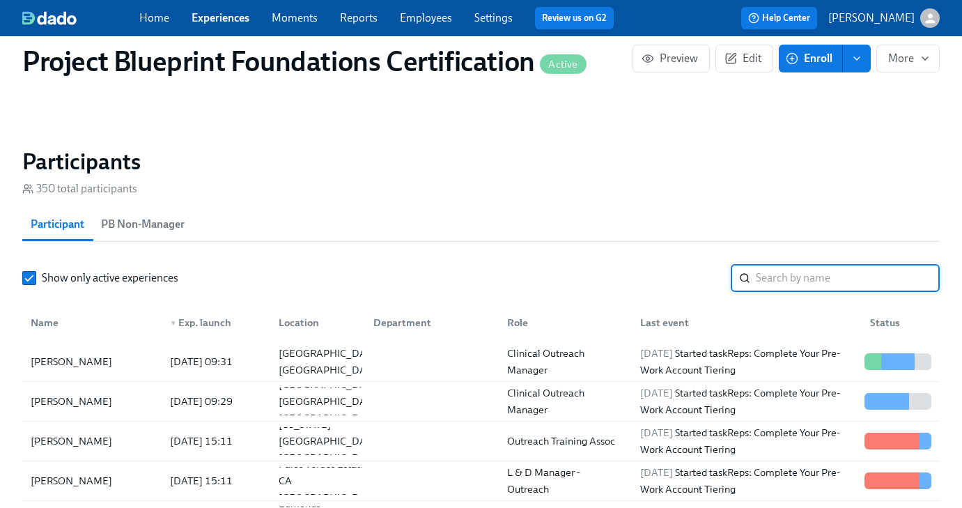
click at [793, 270] on input "search" at bounding box center [848, 278] width 184 height 28
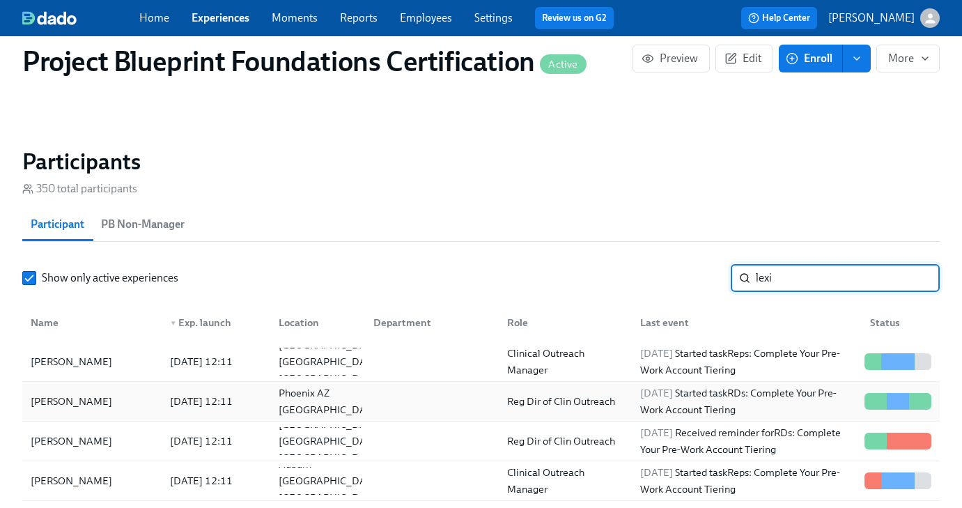
type input "lexi"
click at [130, 398] on div "[PERSON_NAME]" at bounding box center [92, 401] width 134 height 28
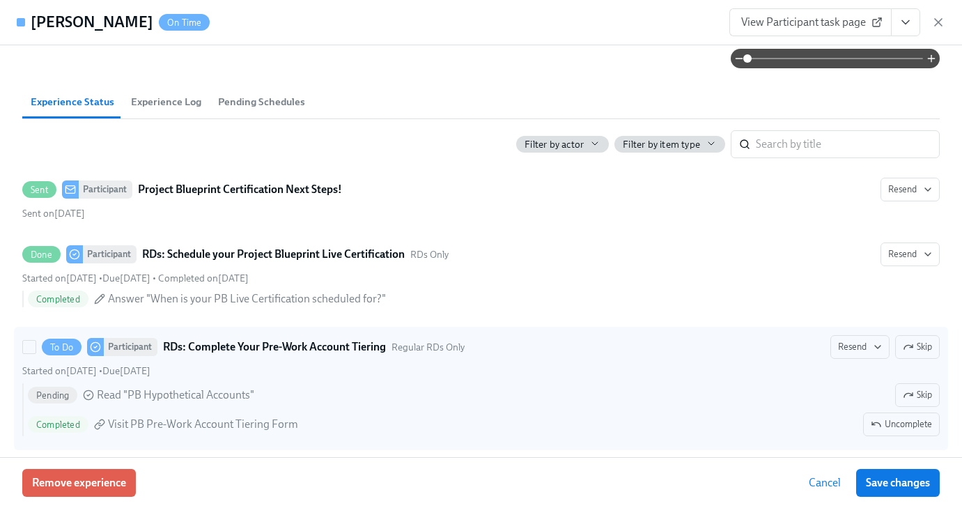
scroll to position [225, 0]
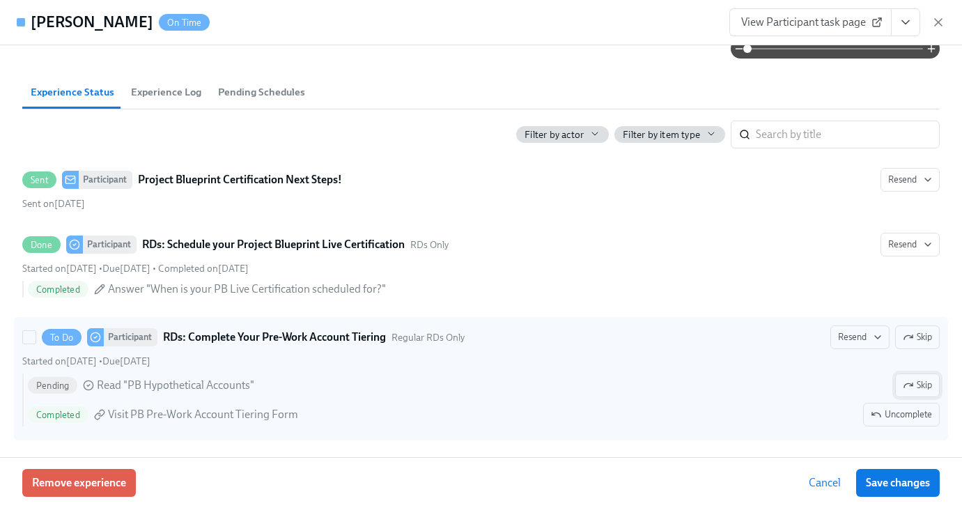
click at [913, 380] on span "Skip" at bounding box center [917, 385] width 29 height 14
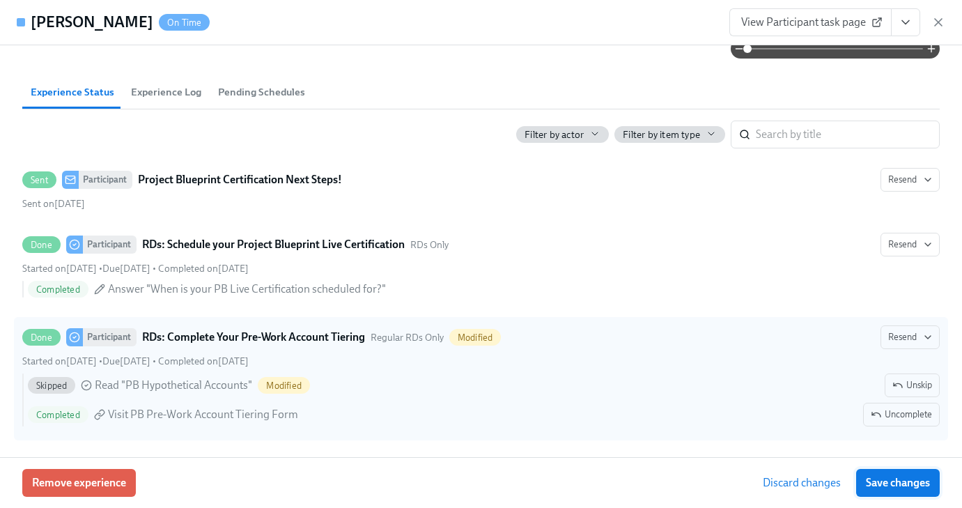
click at [899, 483] on span "Save changes" at bounding box center [898, 483] width 64 height 14
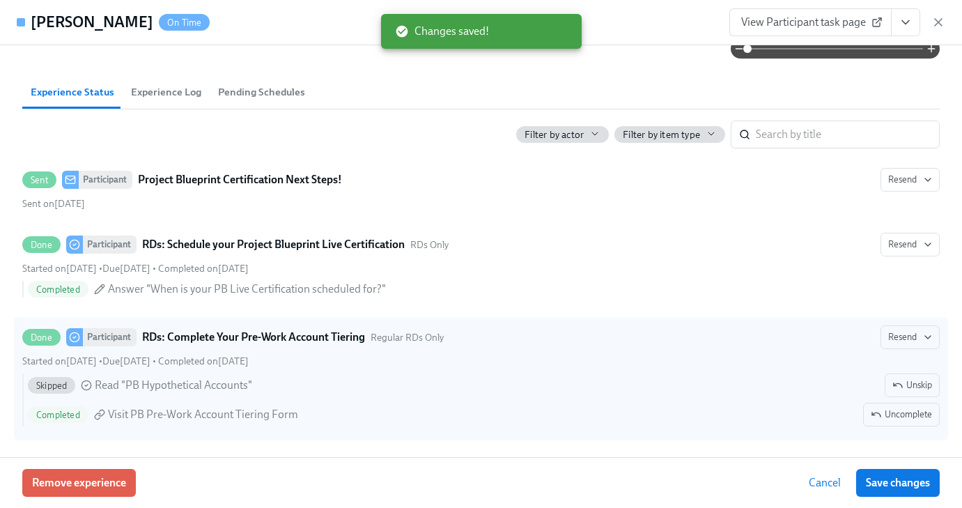
click at [274, 98] on span "Pending Schedules" at bounding box center [261, 92] width 87 height 16
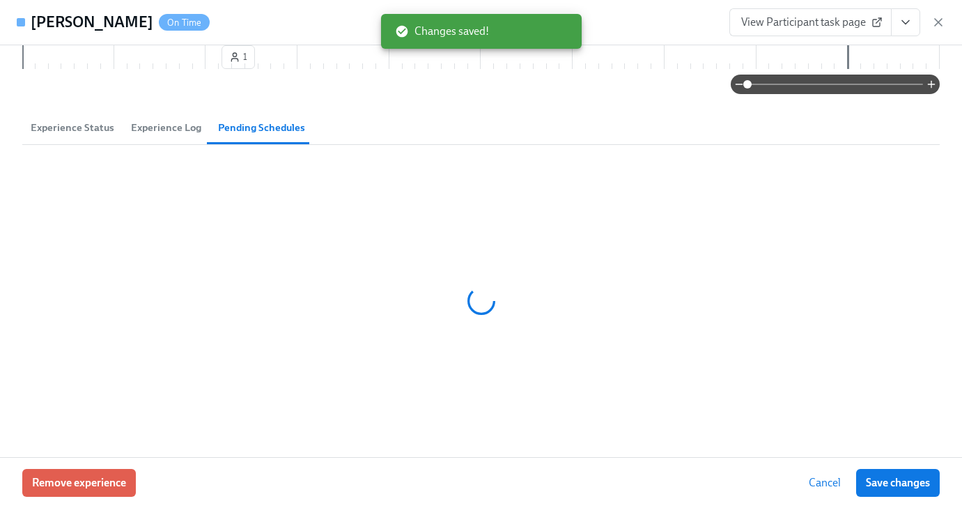
scroll to position [0, 0]
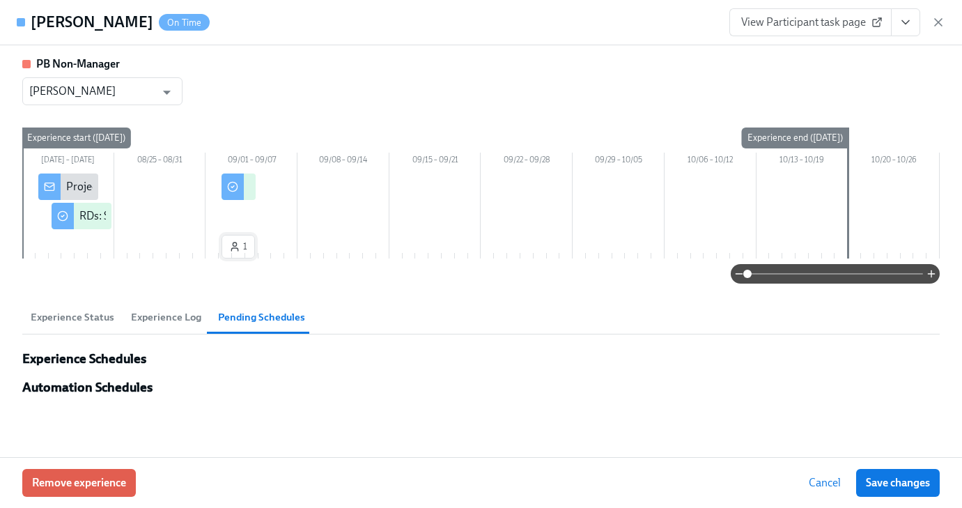
click at [244, 249] on span "1" at bounding box center [238, 247] width 18 height 14
click at [236, 251] on icon "button" at bounding box center [234, 246] width 11 height 11
click at [147, 313] on span "Experience Log" at bounding box center [166, 317] width 70 height 16
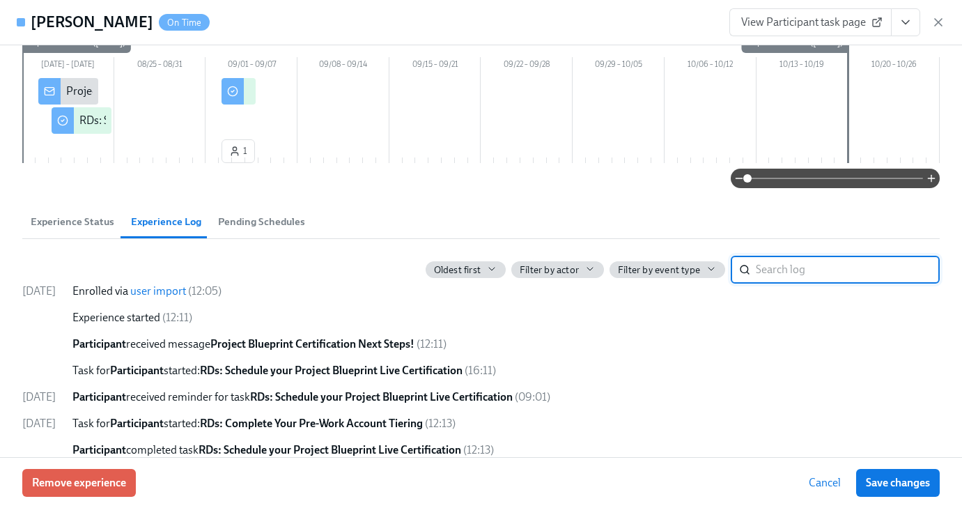
scroll to position [139, 0]
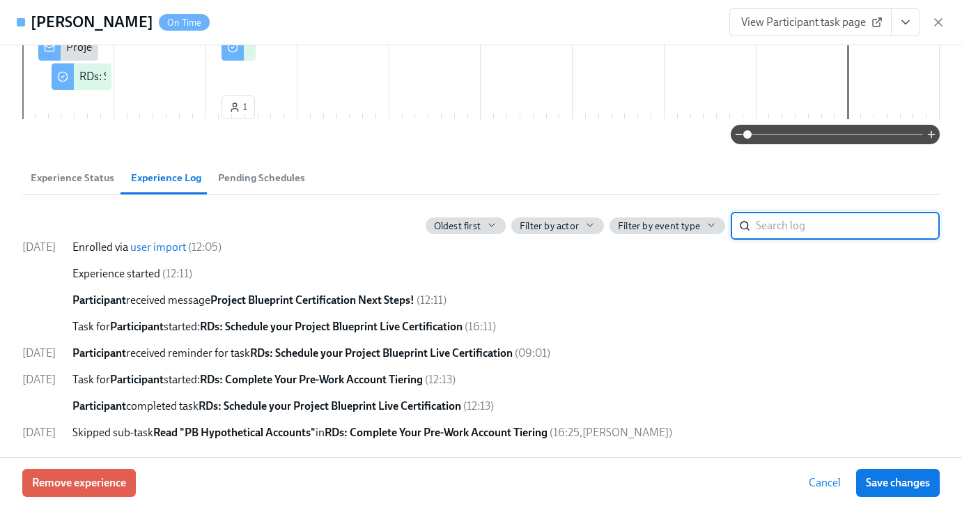
click at [73, 177] on span "Experience Status" at bounding box center [73, 178] width 84 height 16
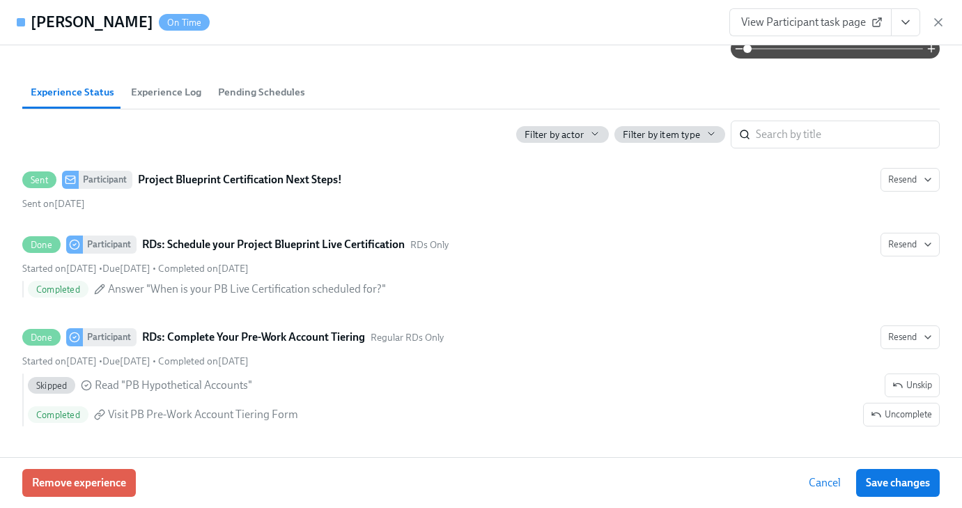
scroll to position [0, 0]
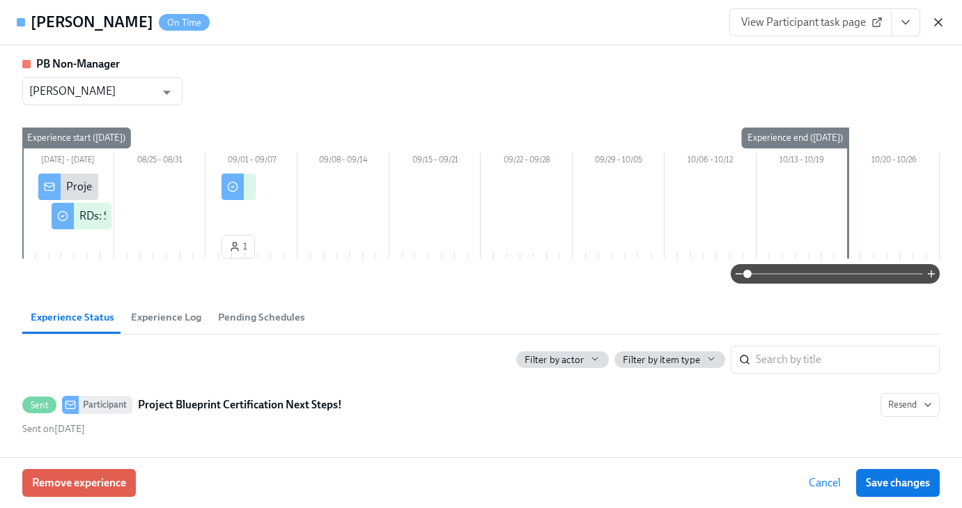
click at [933, 26] on icon "button" at bounding box center [938, 22] width 14 height 14
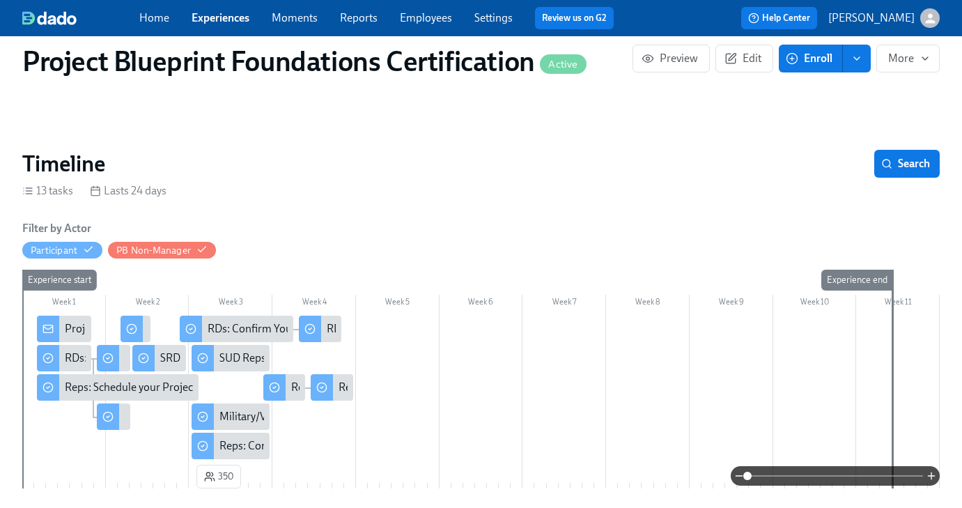
scroll to position [97, 0]
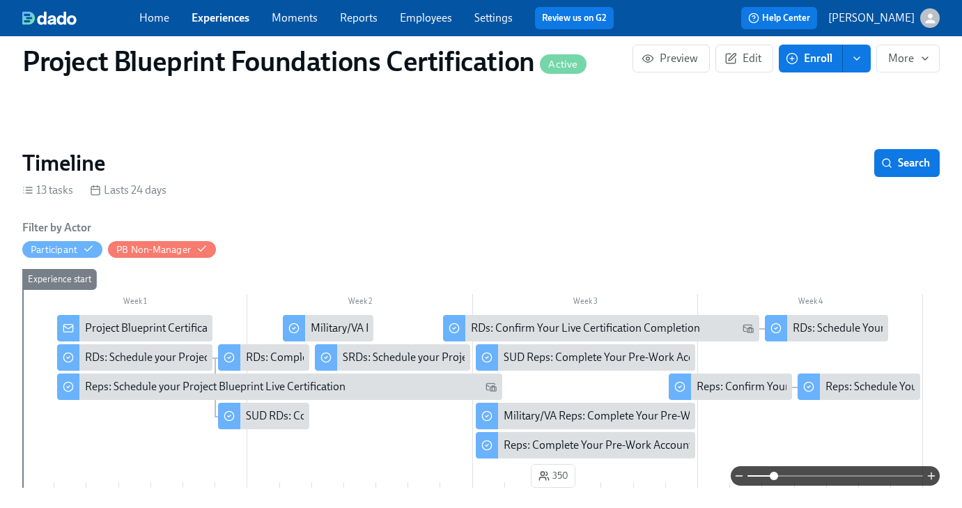
drag, startPoint x: 747, startPoint y: 476, endPoint x: 772, endPoint y: 476, distance: 25.8
click at [772, 476] on span at bounding box center [774, 476] width 8 height 8
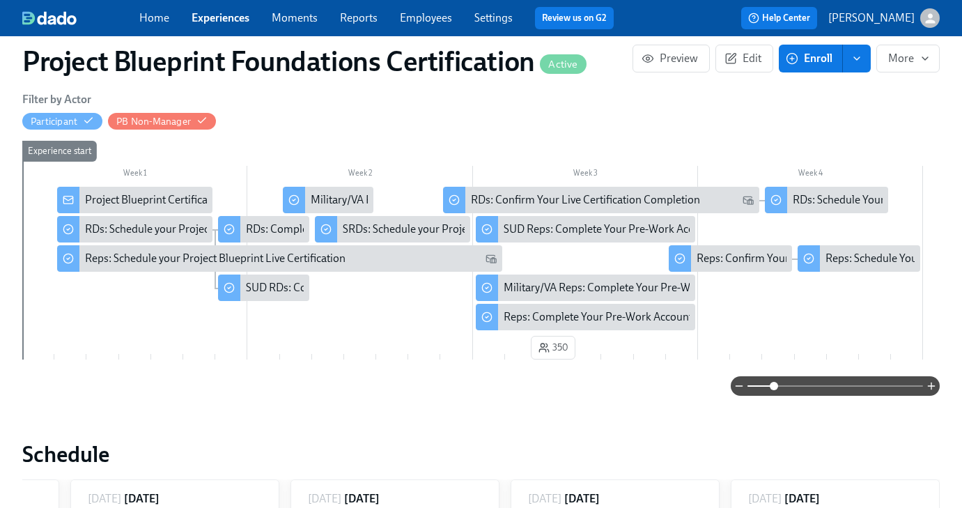
scroll to position [214, 0]
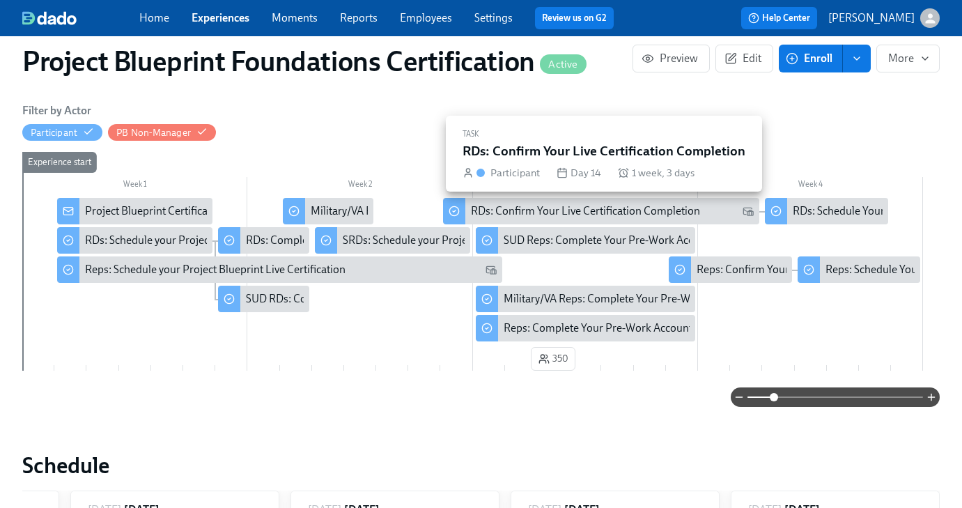
click at [733, 209] on div "RDs: Confirm Your Live Certification Completion" at bounding box center [612, 210] width 283 height 15
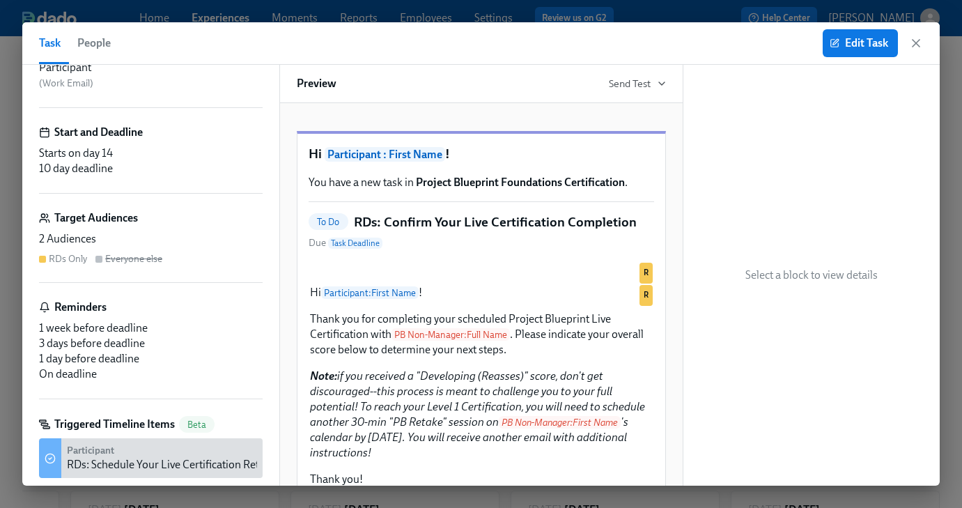
scroll to position [148, 0]
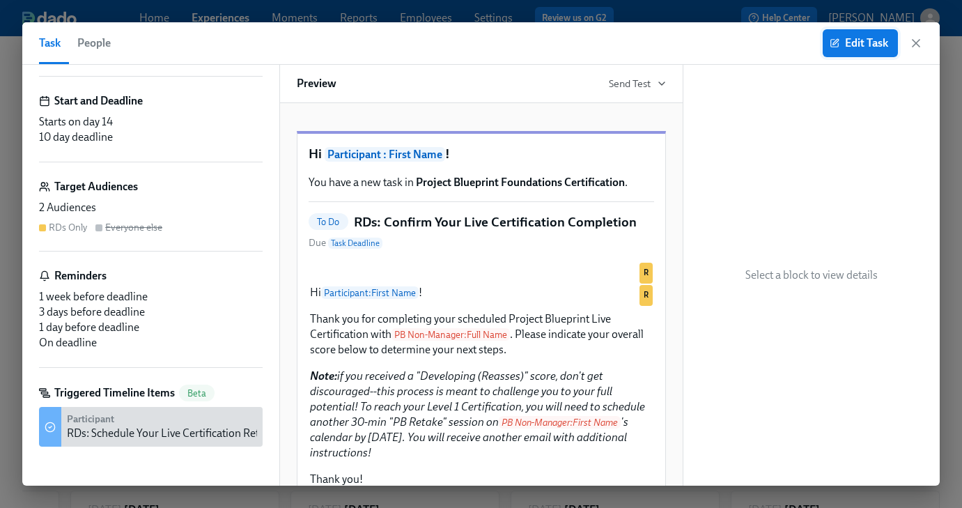
click at [833, 46] on icon "button" at bounding box center [835, 43] width 10 height 10
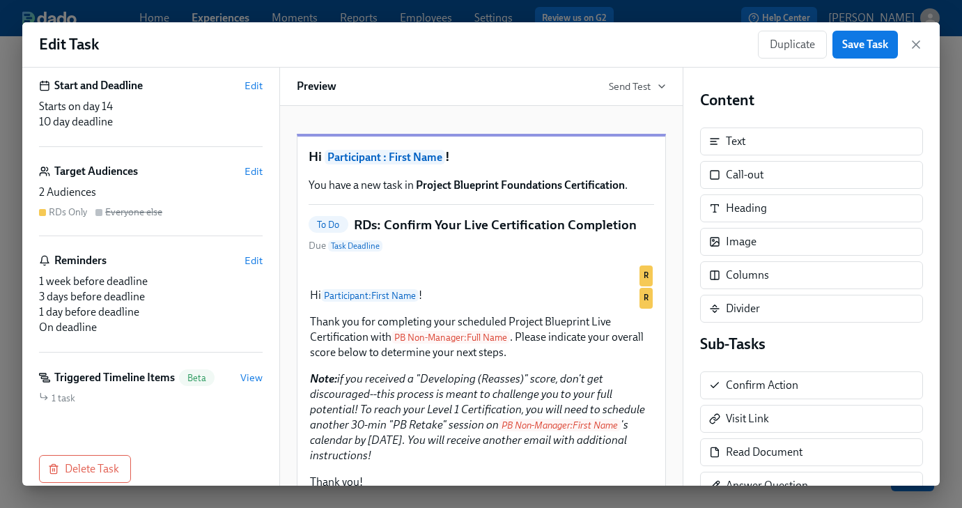
scroll to position [182, 0]
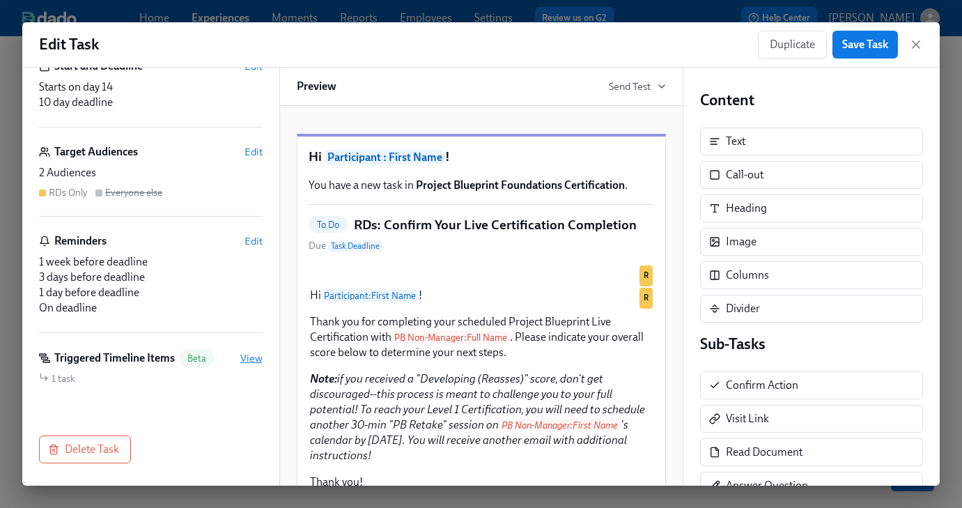
click at [253, 361] on span "View" at bounding box center [251, 358] width 22 height 14
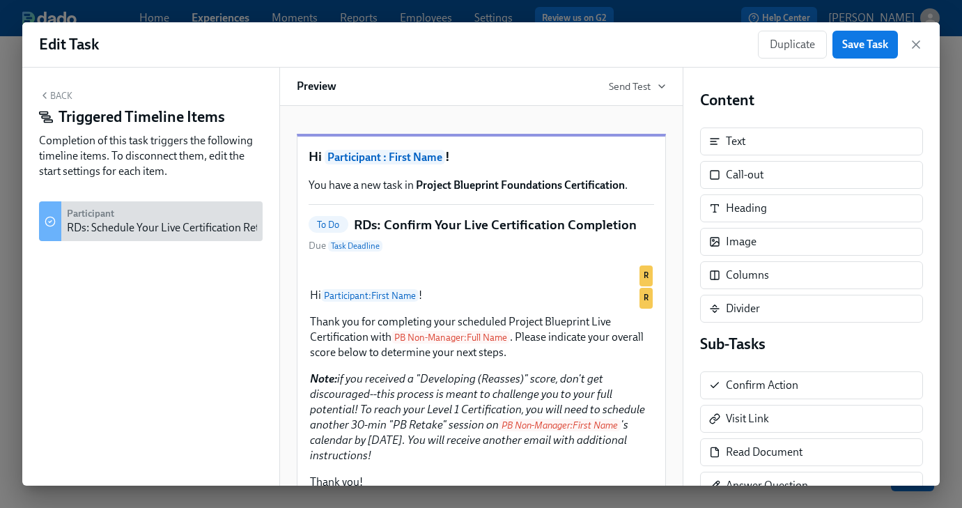
click at [61, 91] on button "Back" at bounding box center [55, 95] width 33 height 11
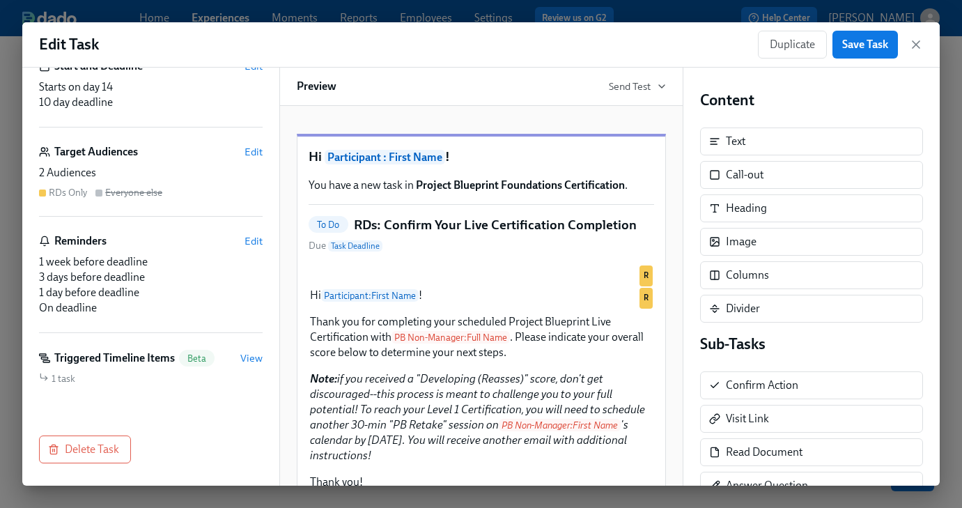
click at [86, 377] on div "1 task" at bounding box center [151, 378] width 224 height 13
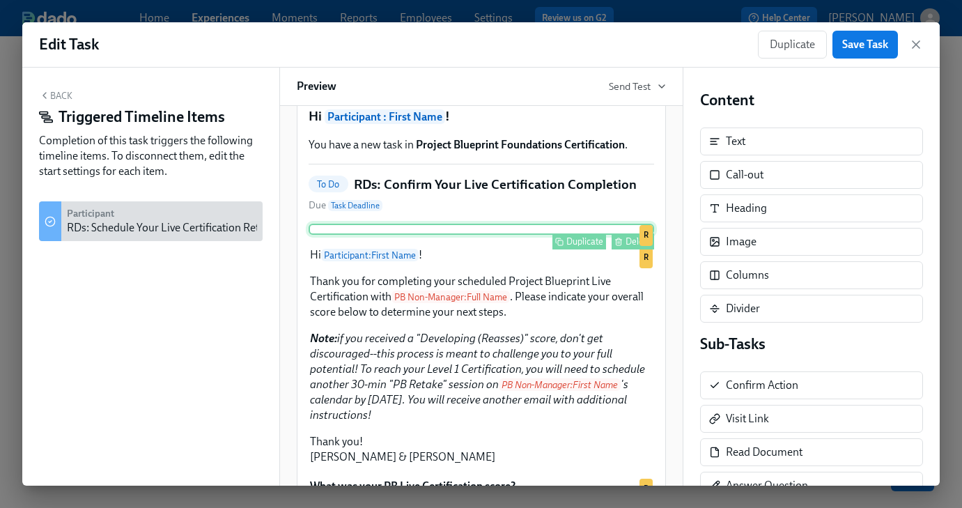
scroll to position [0, 0]
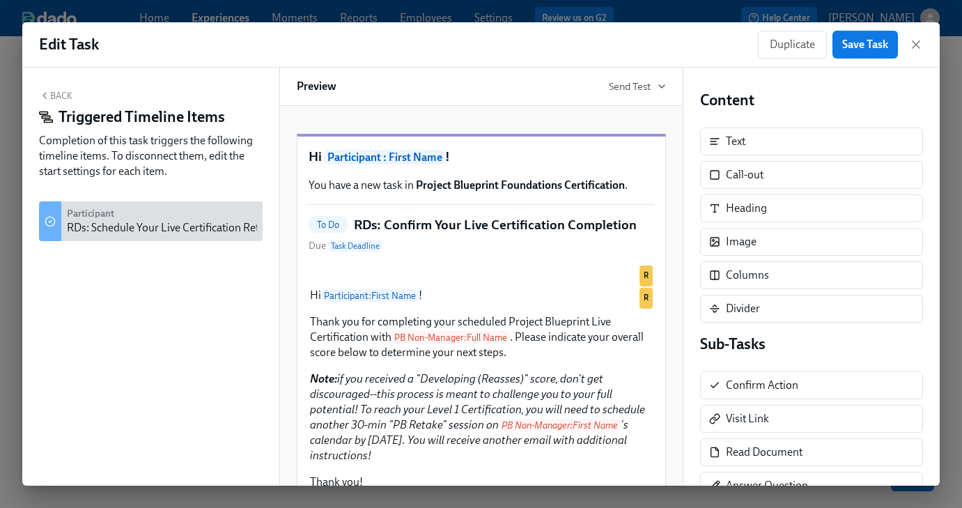
click at [51, 93] on button "Back" at bounding box center [55, 95] width 33 height 11
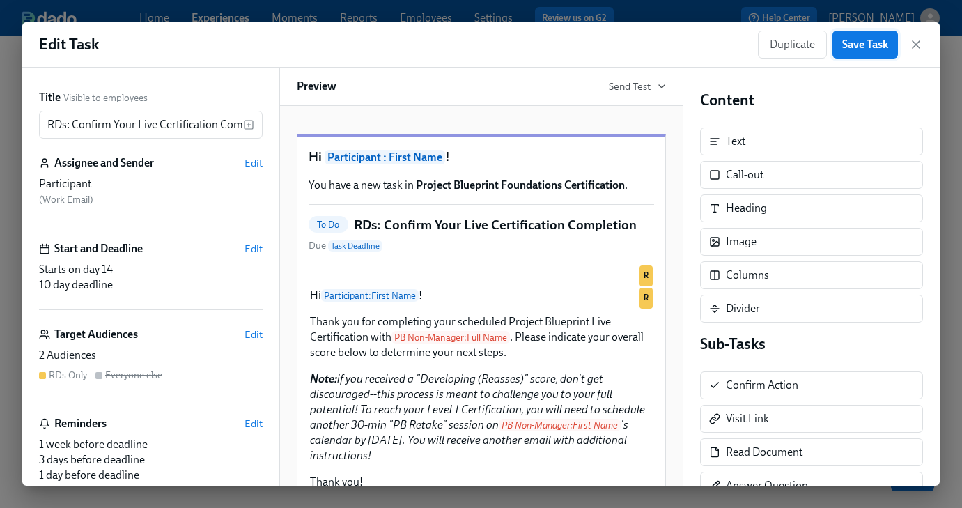
click at [860, 42] on span "Save Task" at bounding box center [865, 45] width 46 height 14
click at [909, 45] on icon "button" at bounding box center [916, 45] width 14 height 14
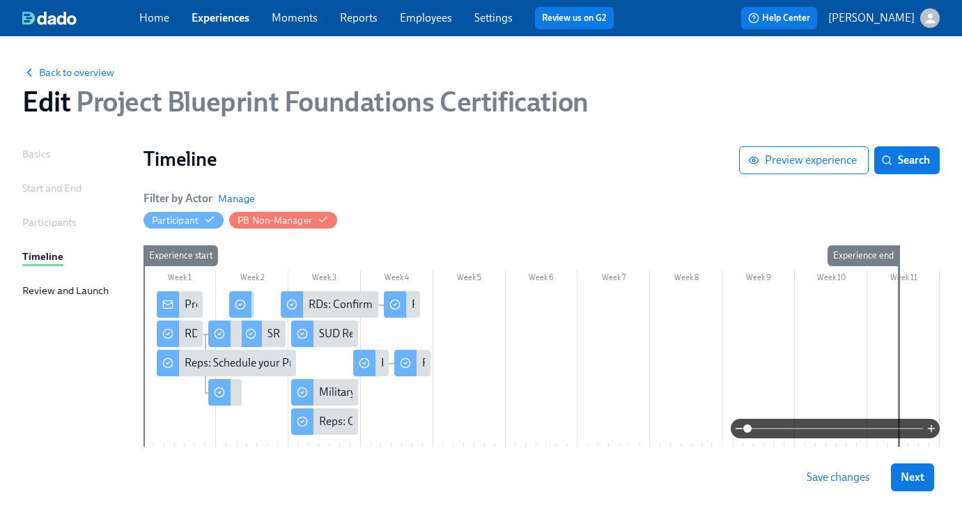
scroll to position [61, 0]
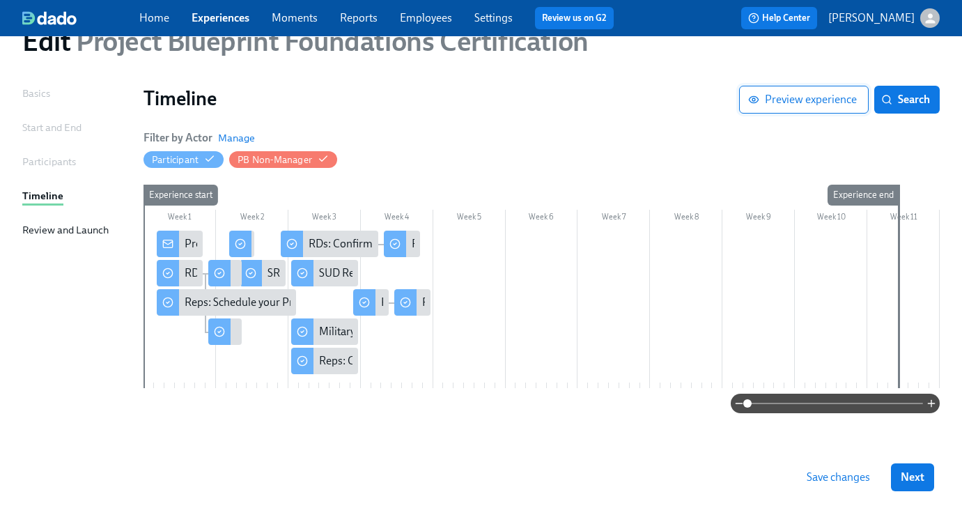
click at [775, 99] on span "Preview experience" at bounding box center [804, 100] width 106 height 14
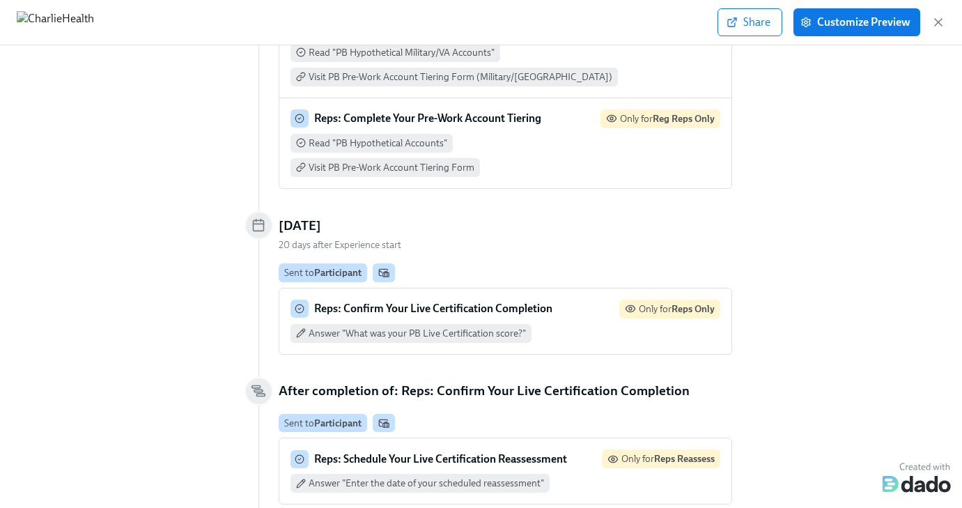
scroll to position [1560, 0]
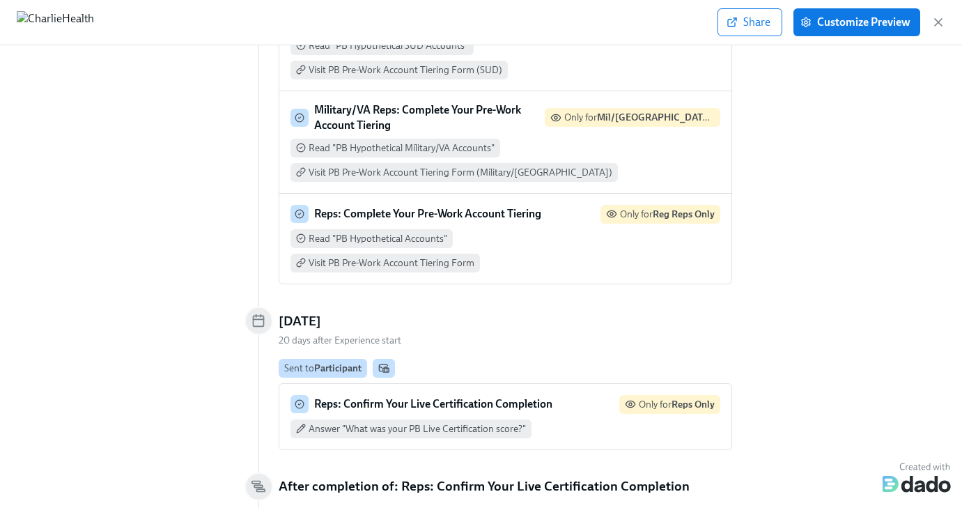
click at [351, 397] on strong "Reps: Confirm Your Live Certification Completion" at bounding box center [433, 403] width 238 height 13
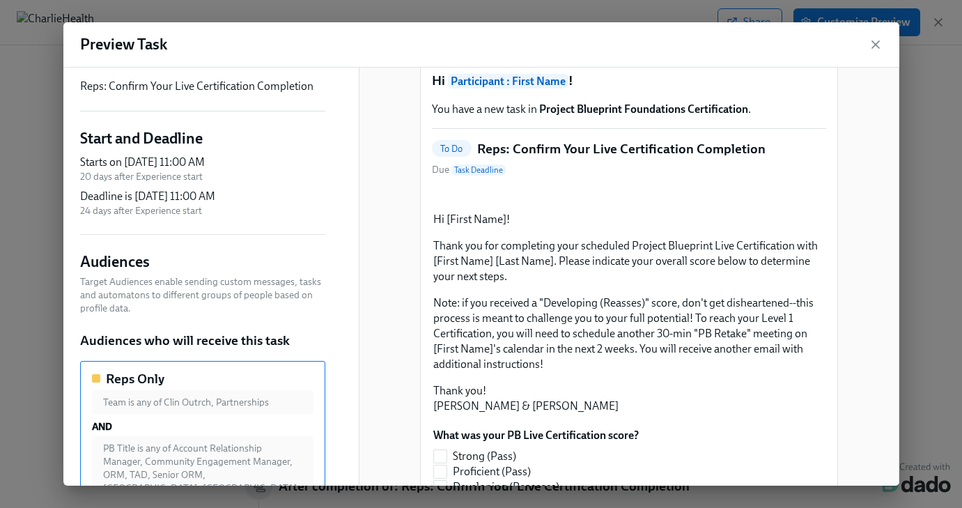
scroll to position [54, 0]
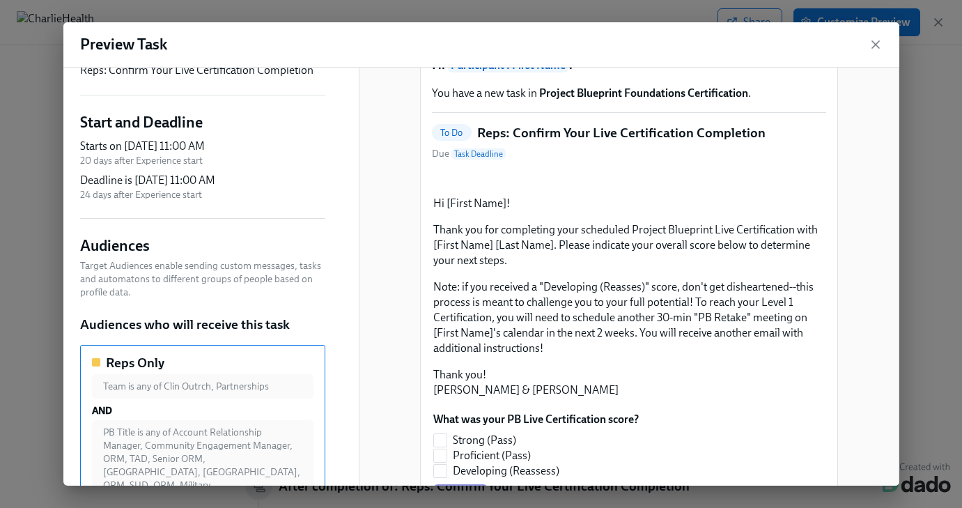
click at [202, 159] on p "20 days after Experience start" at bounding box center [142, 160] width 125 height 13
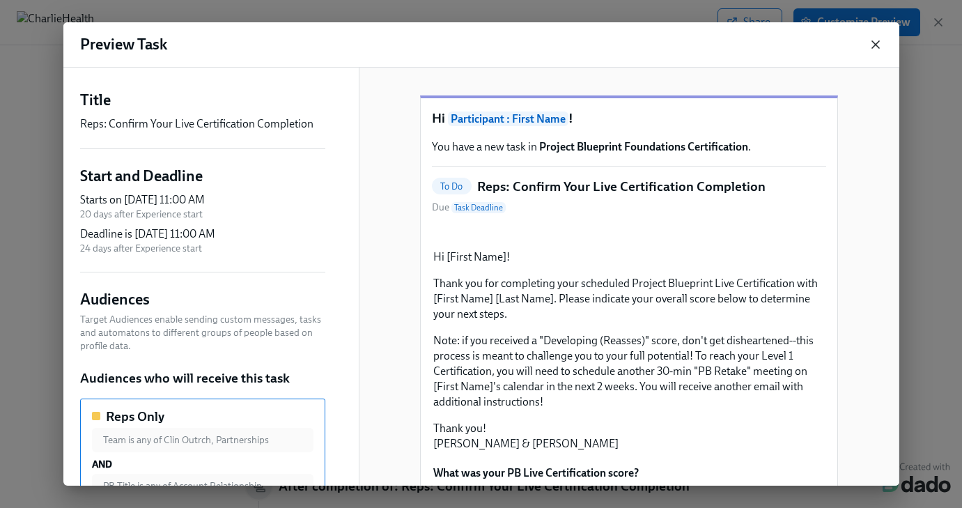
click at [871, 44] on icon "button" at bounding box center [876, 45] width 14 height 14
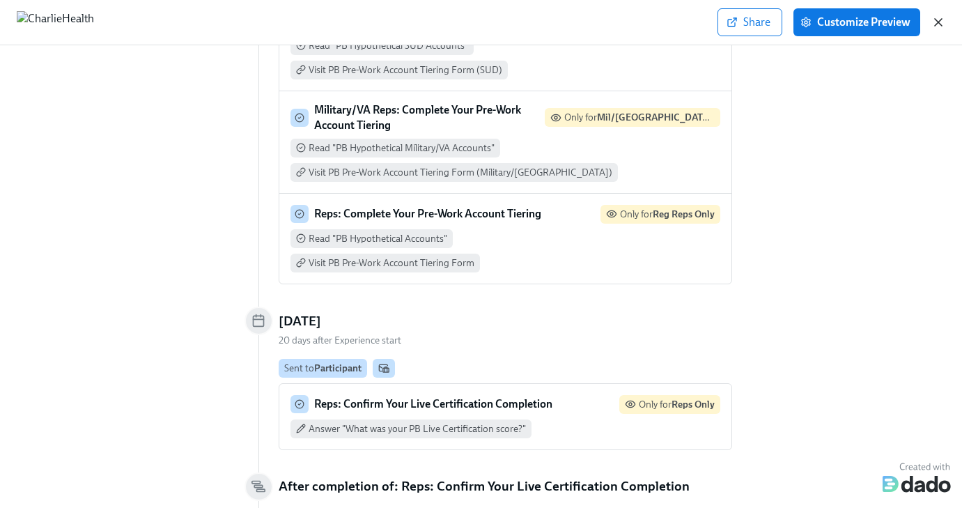
click at [935, 17] on icon "button" at bounding box center [938, 22] width 14 height 14
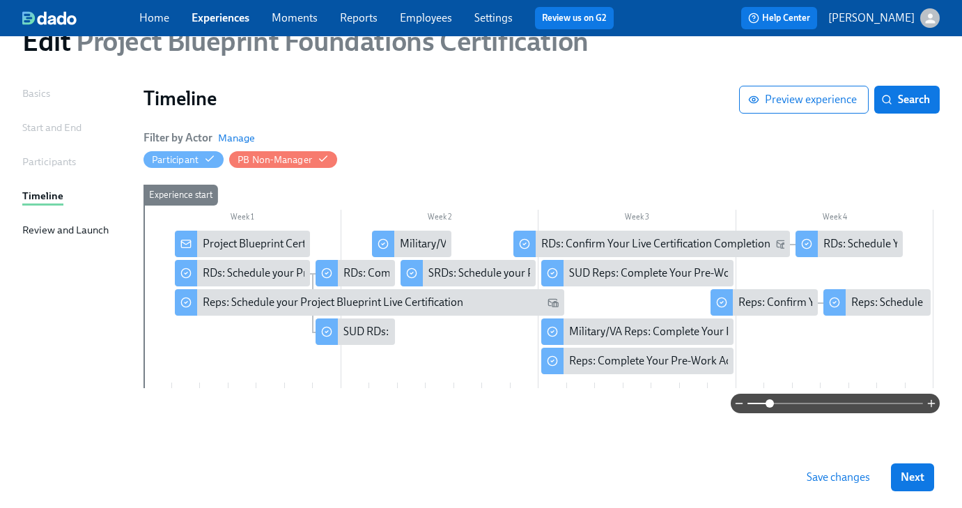
drag, startPoint x: 747, startPoint y: 402, endPoint x: 769, endPoint y: 403, distance: 21.6
click at [769, 403] on span at bounding box center [769, 403] width 8 height 8
click at [780, 306] on div "Reps: Confirm Your Live Certification Completion" at bounding box center [854, 302] width 233 height 15
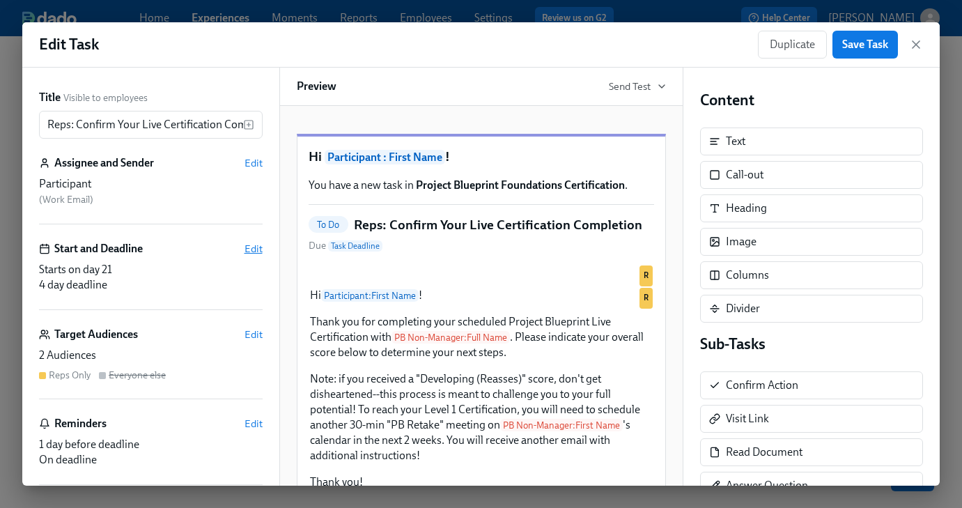
click at [251, 246] on span "Edit" at bounding box center [253, 249] width 18 height 14
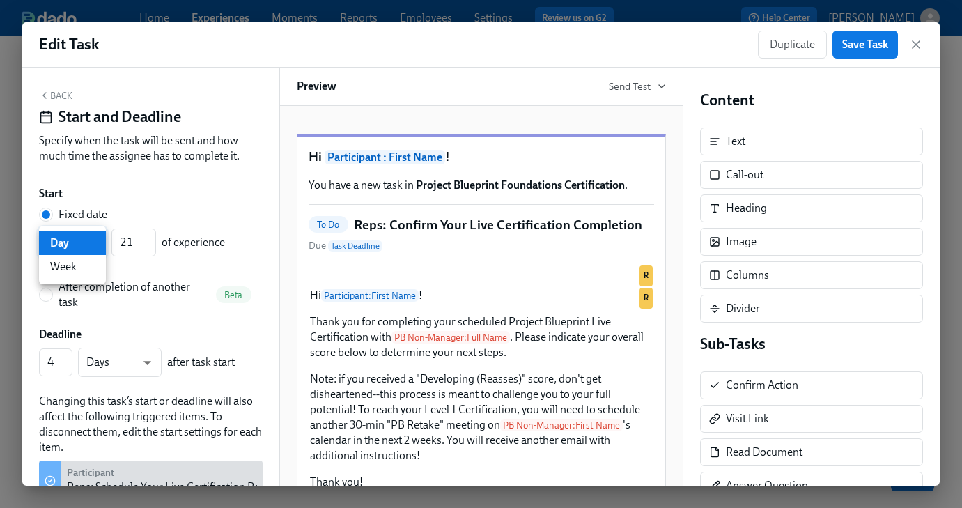
click at [95, 245] on body "Home Experiences Moments Reports Employees Settings Review us on G2 Help Center…" at bounding box center [481, 223] width 962 height 568
click at [95, 245] on li "Day" at bounding box center [72, 243] width 67 height 24
click at [146, 236] on input "22" at bounding box center [133, 242] width 45 height 28
click at [146, 236] on input "23" at bounding box center [133, 242] width 45 height 28
click at [146, 236] on input "24" at bounding box center [133, 242] width 45 height 28
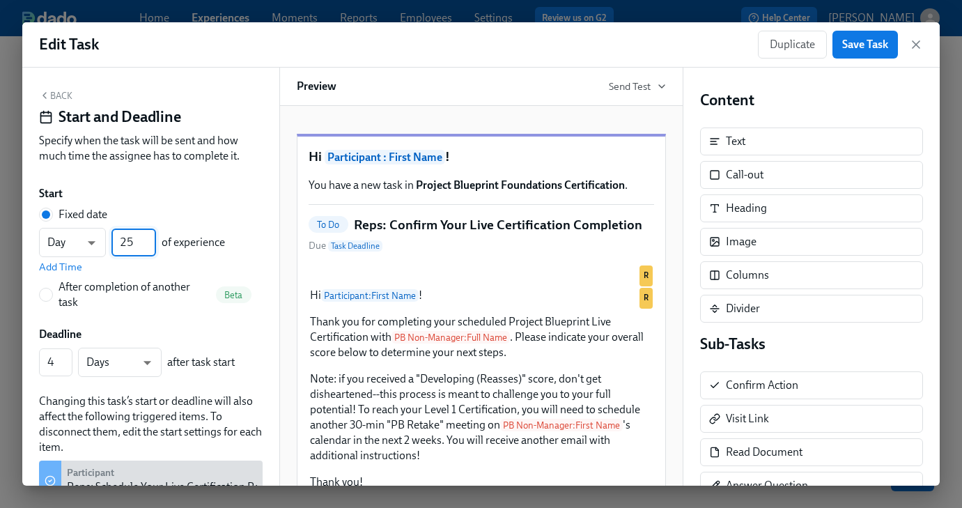
click at [146, 236] on input "25" at bounding box center [133, 242] width 45 height 28
click at [146, 236] on input "26" at bounding box center [133, 242] width 45 height 28
click at [146, 236] on input "27" at bounding box center [133, 242] width 45 height 28
click at [146, 236] on input "28" at bounding box center [133, 242] width 45 height 28
click at [146, 236] on input "29" at bounding box center [133, 242] width 45 height 28
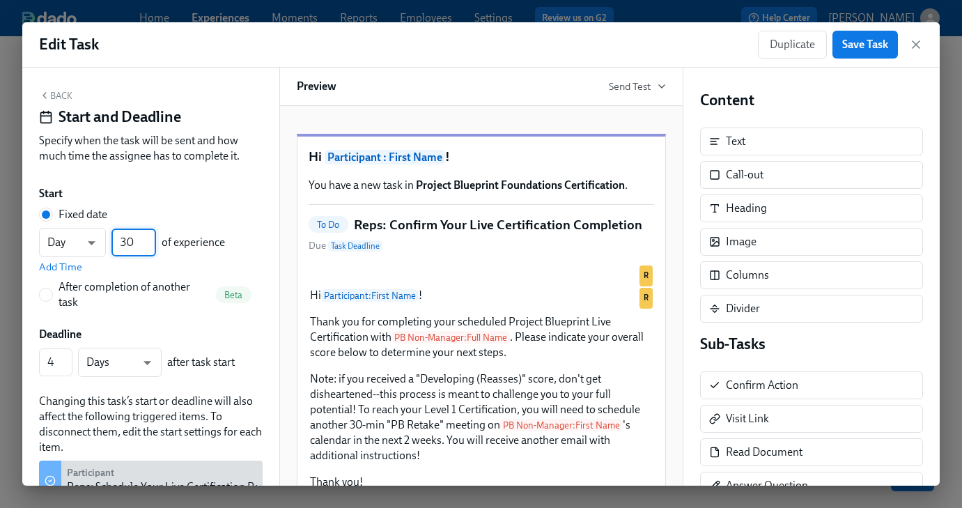
click at [149, 238] on input "30" at bounding box center [133, 242] width 45 height 28
click at [156, 248] on div "Day d ​ 30 ​ of experience" at bounding box center [132, 242] width 186 height 29
type input "29"
click at [154, 247] on input "29" at bounding box center [133, 242] width 45 height 28
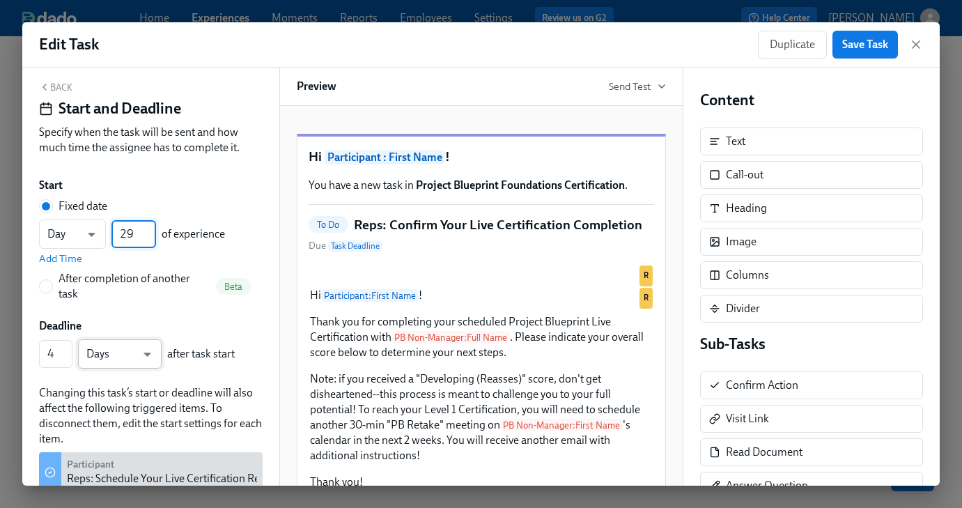
scroll to position [15, 0]
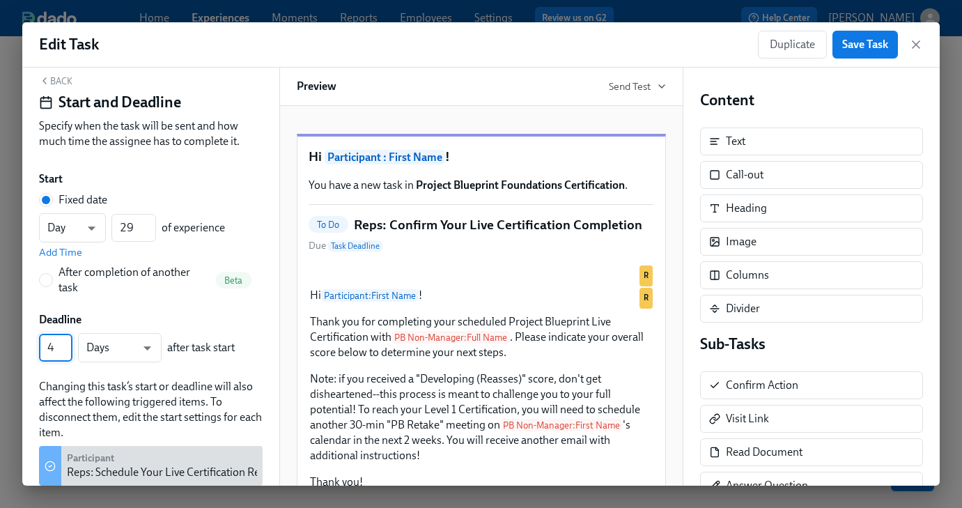
drag, startPoint x: 56, startPoint y: 346, endPoint x: 29, endPoint y: 346, distance: 27.2
click at [29, 346] on div "Back Start and Deadline Specify when the task will be sent and how much time th…" at bounding box center [150, 277] width 257 height 418
type input "15"
click at [176, 309] on div "Start Fixed date Day d ​ 29 ​ of experience Add Time After completion of anothe…" at bounding box center [151, 328] width 224 height 314
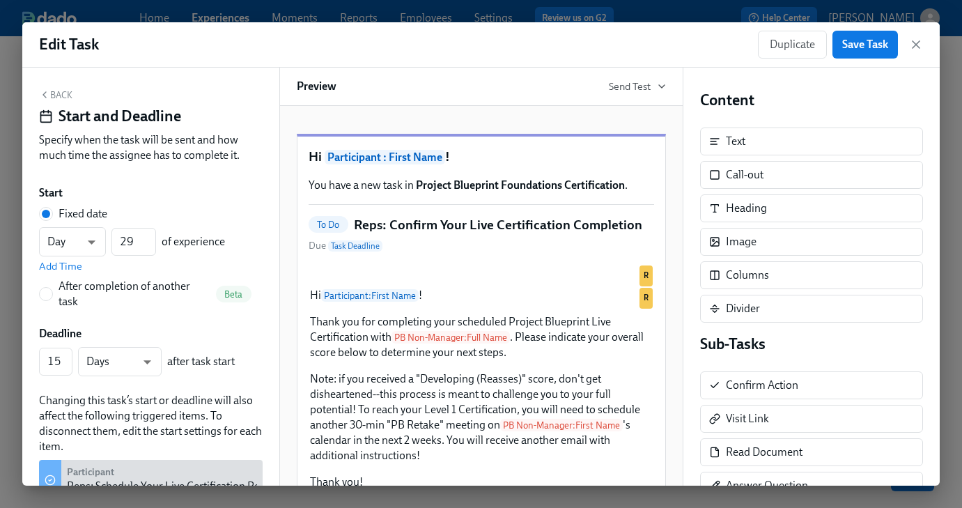
scroll to position [0, 0]
click at [56, 100] on button "Back" at bounding box center [55, 95] width 33 height 11
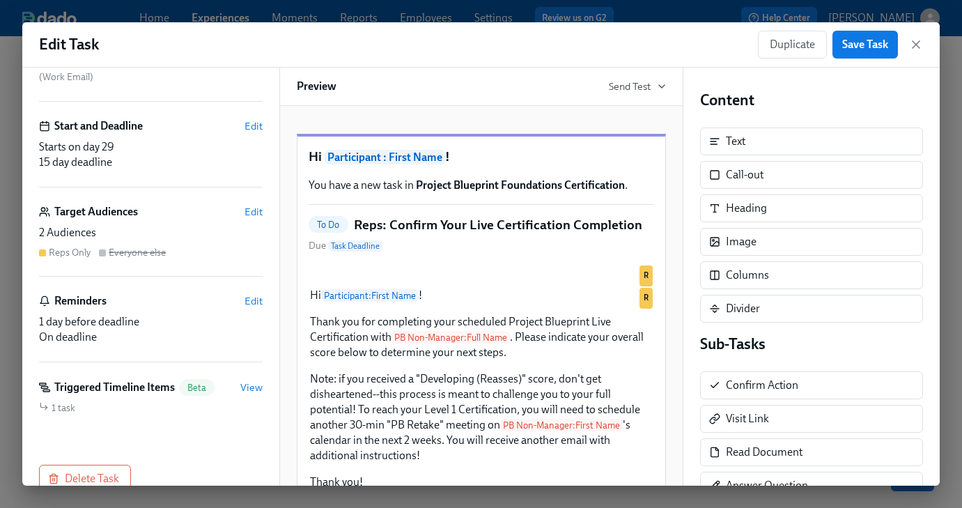
scroll to position [123, 0]
click at [258, 300] on span "Edit" at bounding box center [253, 300] width 18 height 14
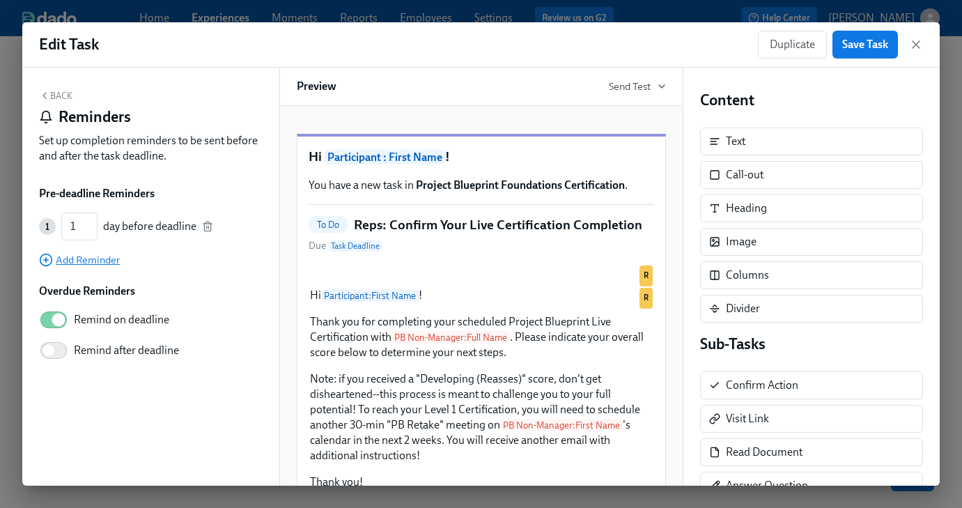
click at [57, 265] on span "Add Reminder" at bounding box center [79, 260] width 81 height 14
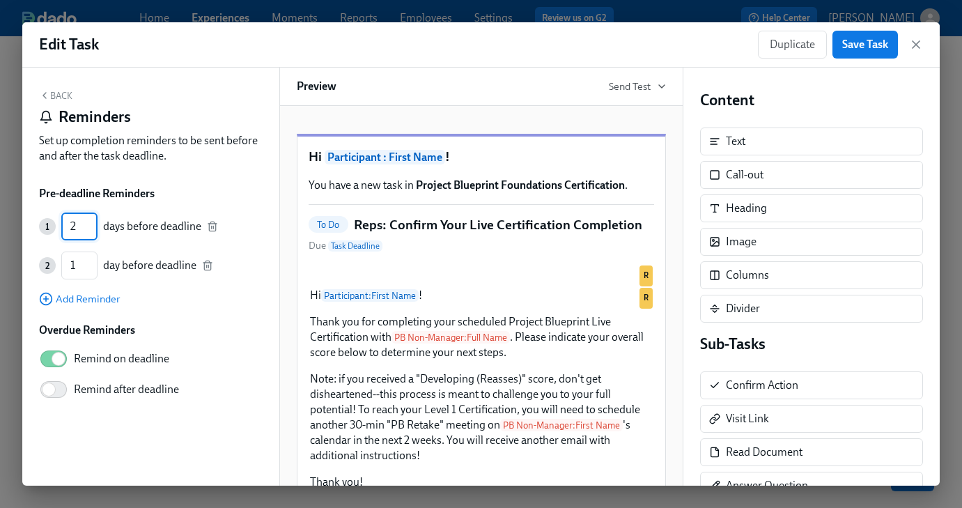
type input "2"
click at [90, 240] on input "2" at bounding box center [79, 226] width 36 height 28
click at [90, 263] on input "2" at bounding box center [79, 265] width 36 height 28
click at [90, 263] on input "3" at bounding box center [79, 265] width 36 height 28
click at [88, 224] on input "4" at bounding box center [79, 226] width 36 height 28
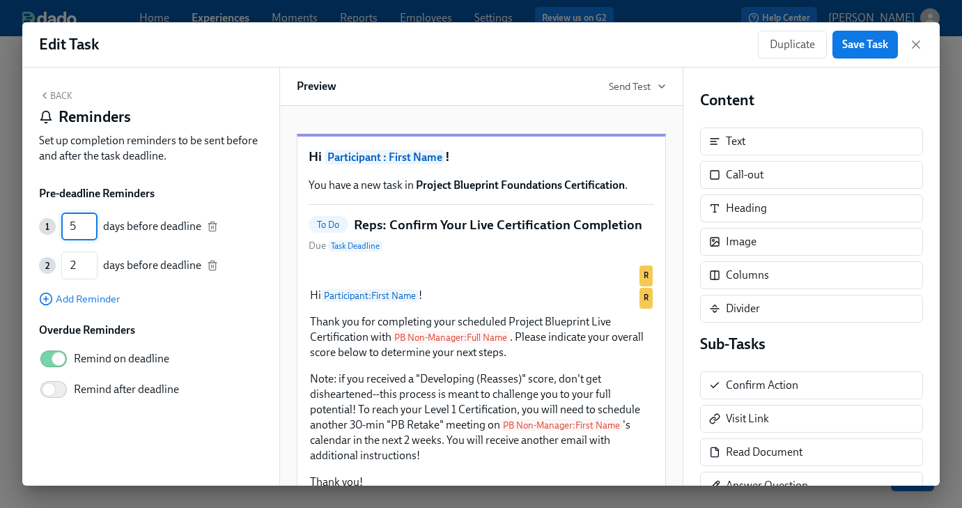
click at [88, 224] on input "5" at bounding box center [79, 226] width 36 height 28
click at [88, 224] on input "6" at bounding box center [79, 226] width 36 height 28
type input "7"
click at [88, 224] on input "7" at bounding box center [79, 226] width 36 height 28
type input "1"
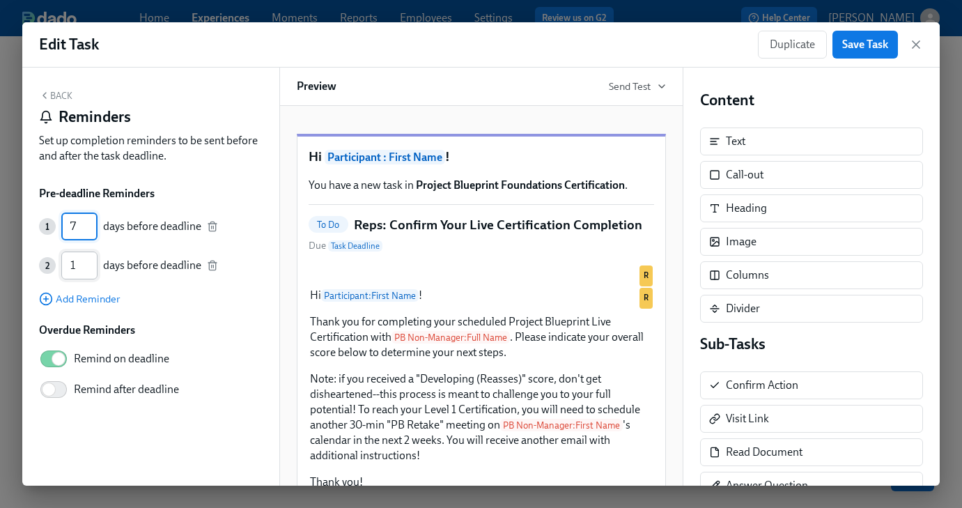
click at [91, 270] on input "1" at bounding box center [79, 265] width 36 height 28
click at [866, 47] on span "Save Task" at bounding box center [865, 45] width 46 height 14
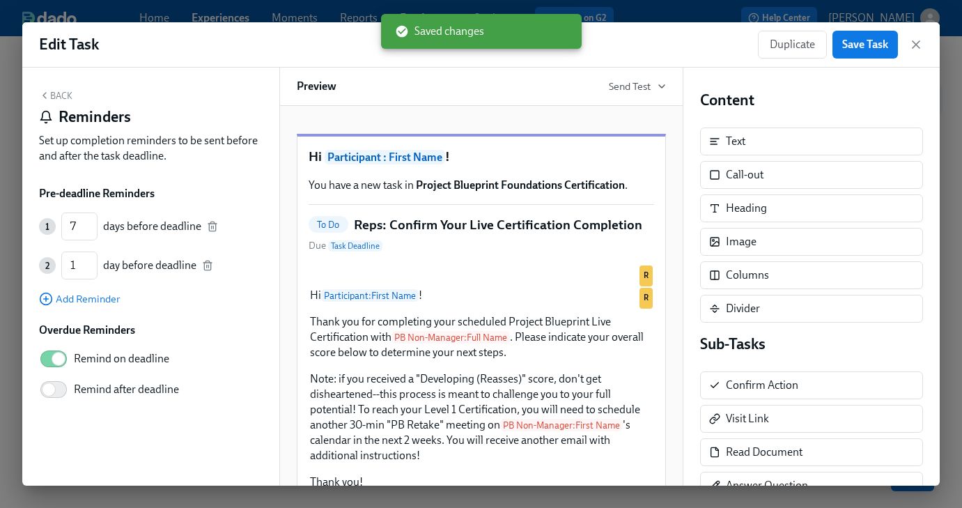
drag, startPoint x: 915, startPoint y: 42, endPoint x: 902, endPoint y: 111, distance: 69.4
click at [915, 42] on icon "button" at bounding box center [915, 44] width 7 height 7
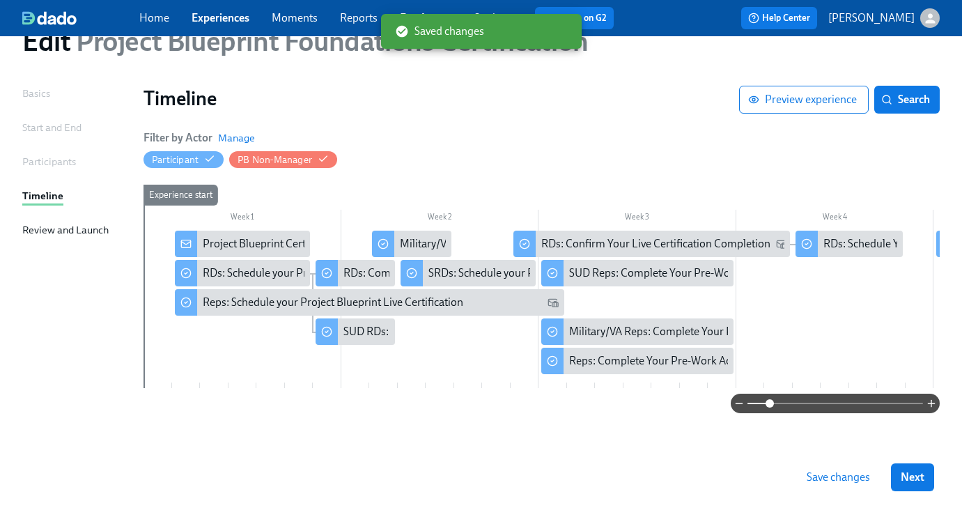
click at [818, 476] on span "Save changes" at bounding box center [838, 477] width 63 height 14
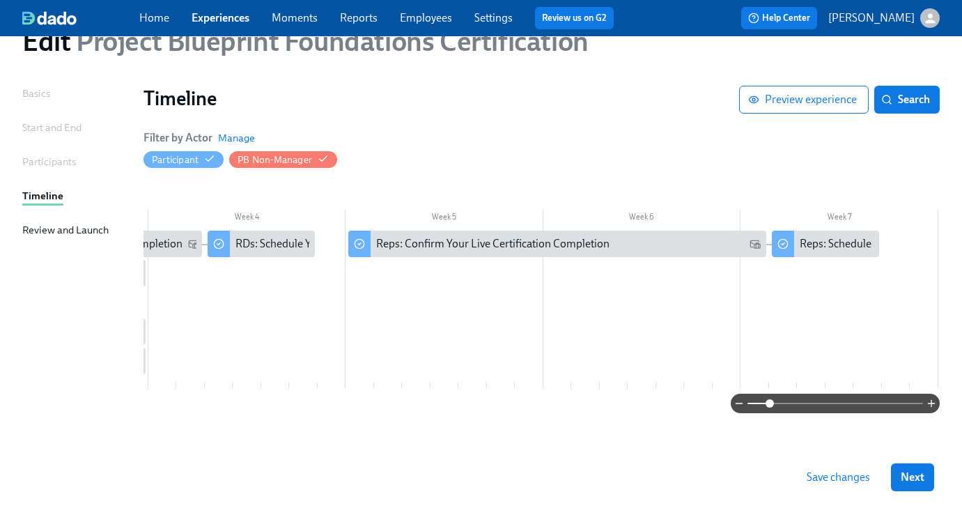
scroll to position [0, 729]
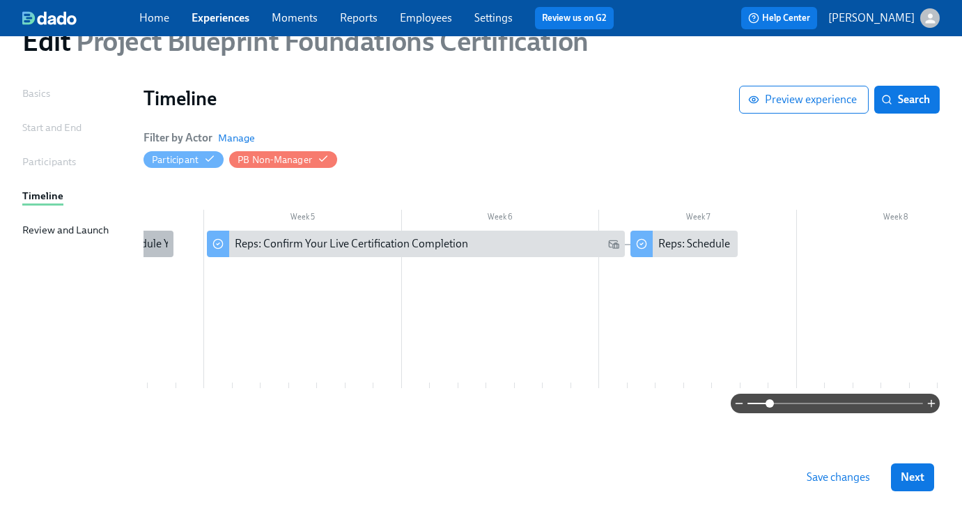
click at [303, 244] on div "RDs: Schedule Your Live Certification Retake" at bounding box center [198, 243] width 209 height 15
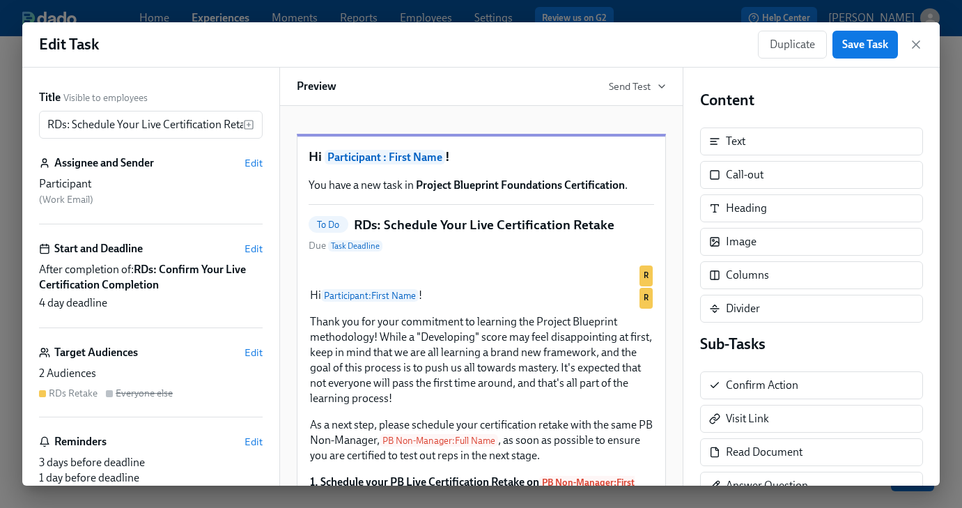
scroll to position [0, 185]
click at [915, 42] on icon "button" at bounding box center [916, 45] width 14 height 14
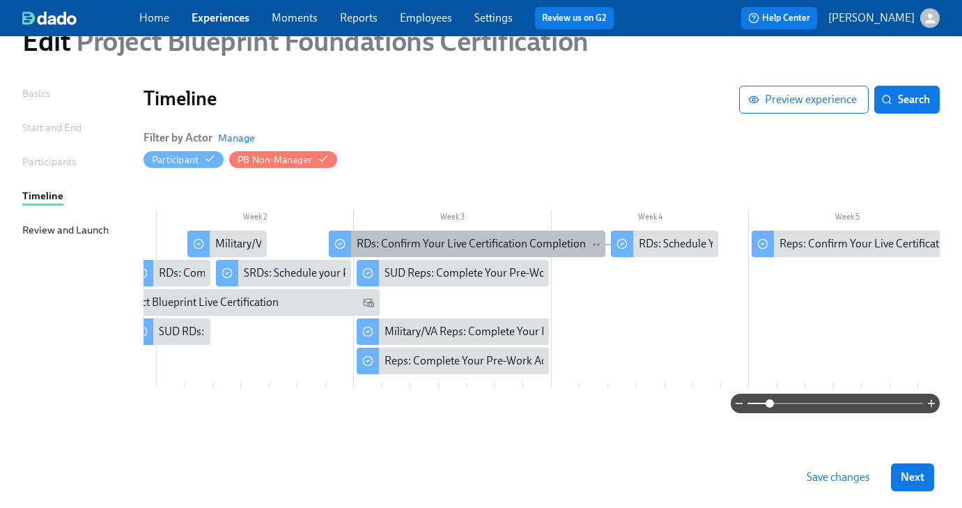
click at [545, 242] on div "RDs: Confirm Your Live Certification Completion" at bounding box center [471, 243] width 229 height 15
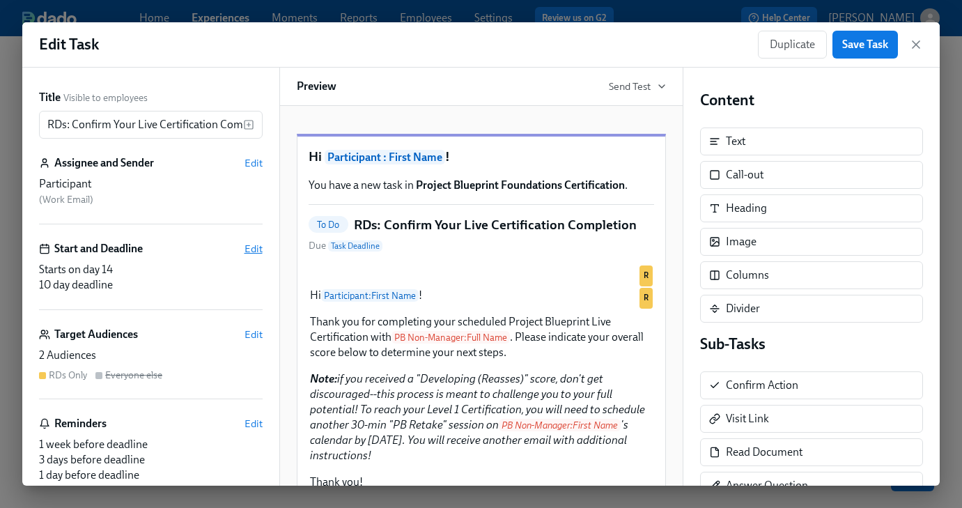
click at [247, 246] on span "Edit" at bounding box center [253, 249] width 18 height 14
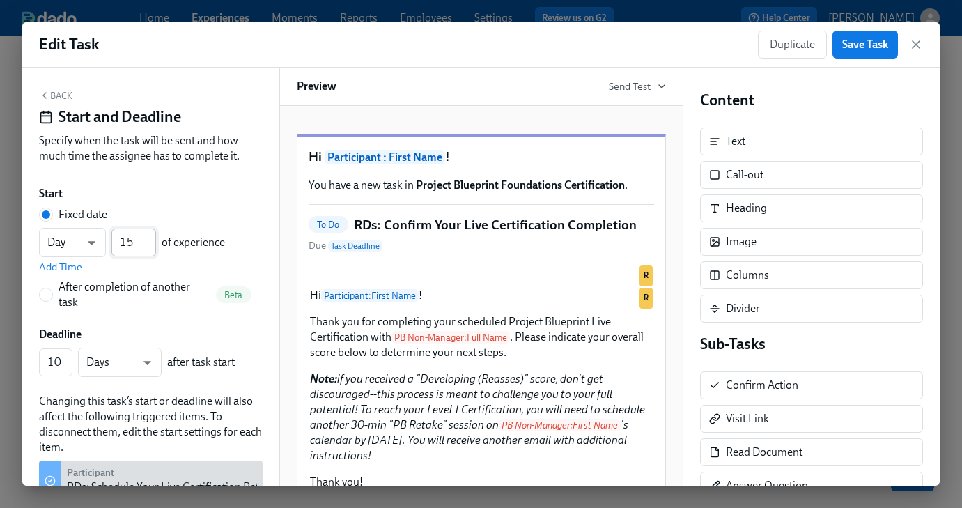
type input "15"
click at [149, 240] on input "15" at bounding box center [133, 242] width 45 height 28
click at [847, 50] on span "Save Task" at bounding box center [865, 45] width 46 height 14
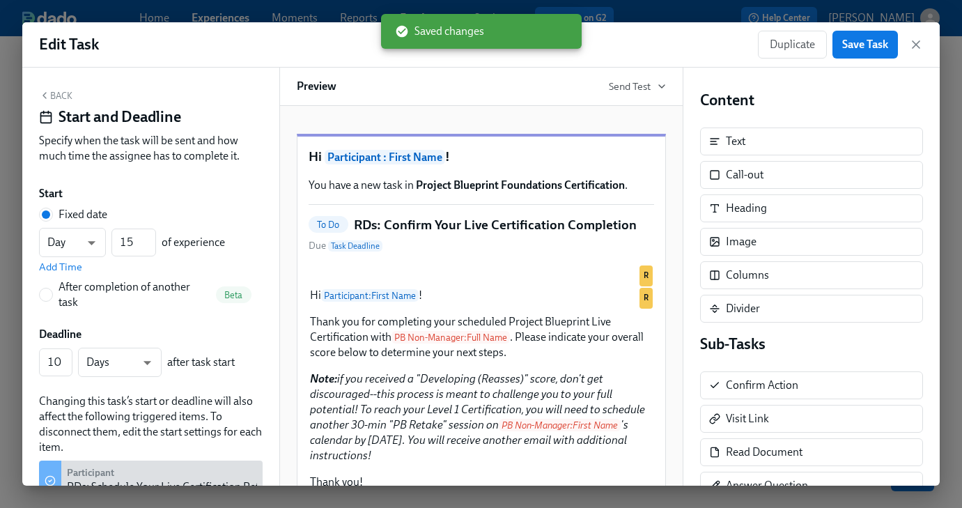
drag, startPoint x: 917, startPoint y: 41, endPoint x: 885, endPoint y: 153, distance: 116.0
click at [917, 41] on icon "button" at bounding box center [916, 45] width 14 height 14
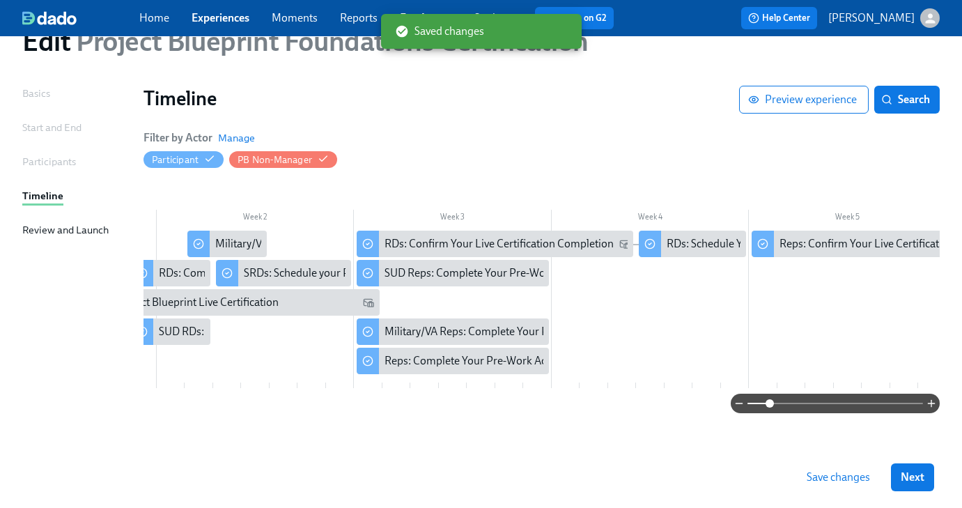
click at [835, 483] on span "Save changes" at bounding box center [838, 477] width 63 height 14
click at [759, 103] on icon "button" at bounding box center [753, 99] width 11 height 11
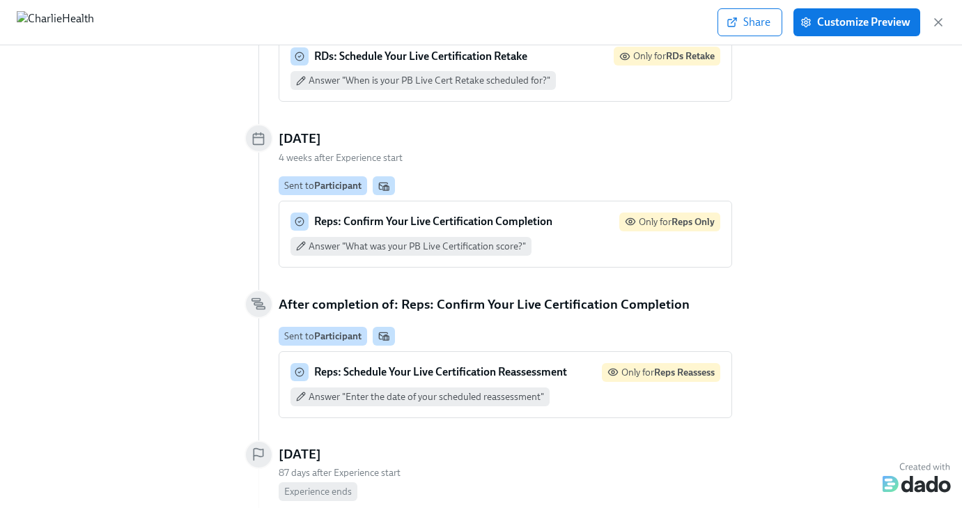
scroll to position [1649, 0]
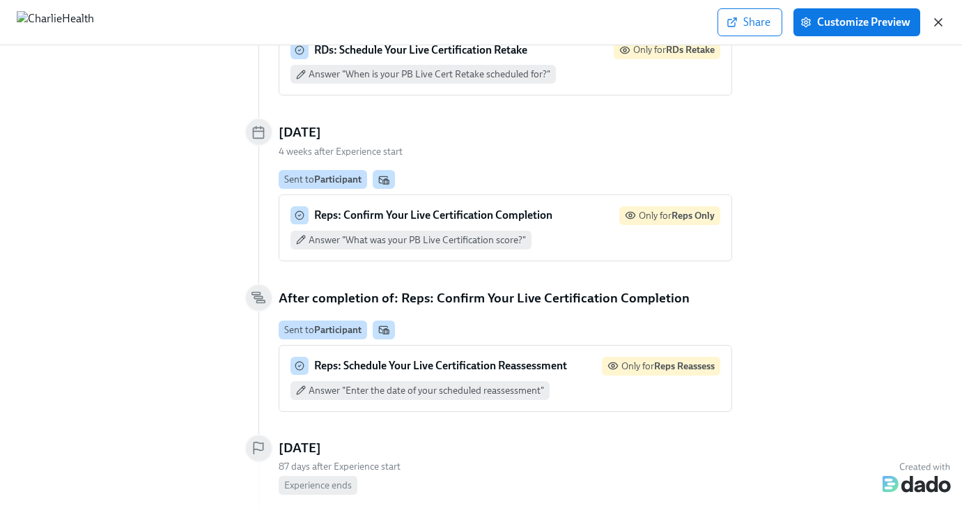
click at [942, 24] on icon "button" at bounding box center [938, 22] width 14 height 14
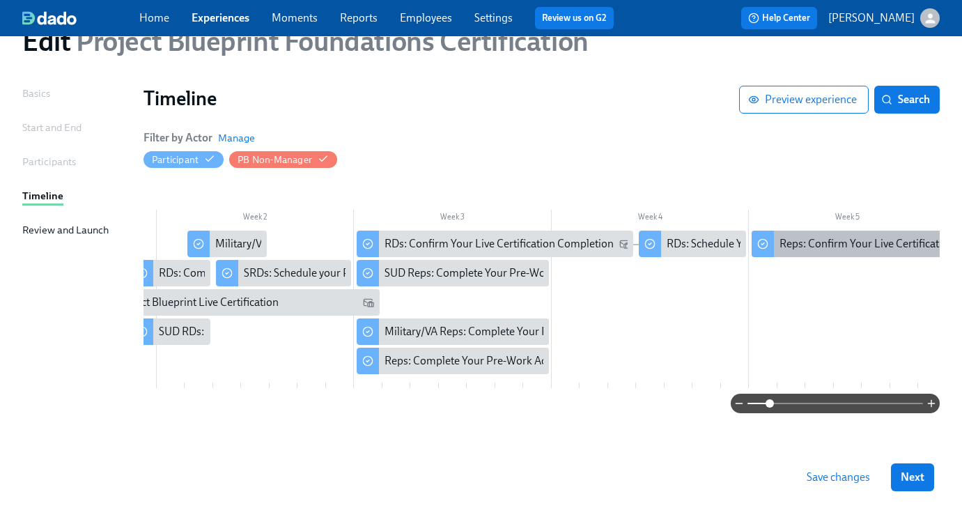
click at [798, 242] on div "Reps: Confirm Your Live Certification Completion" at bounding box center [895, 243] width 233 height 15
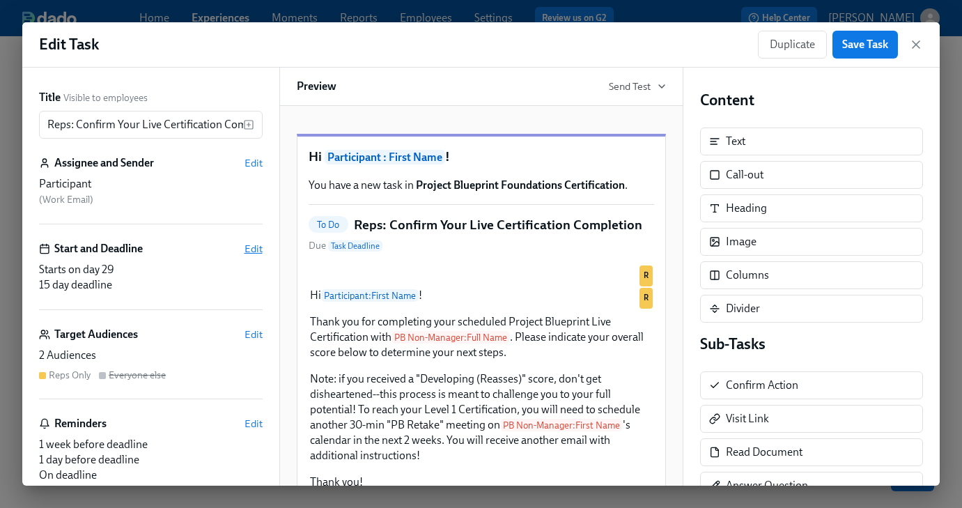
click at [254, 244] on span "Edit" at bounding box center [253, 249] width 18 height 14
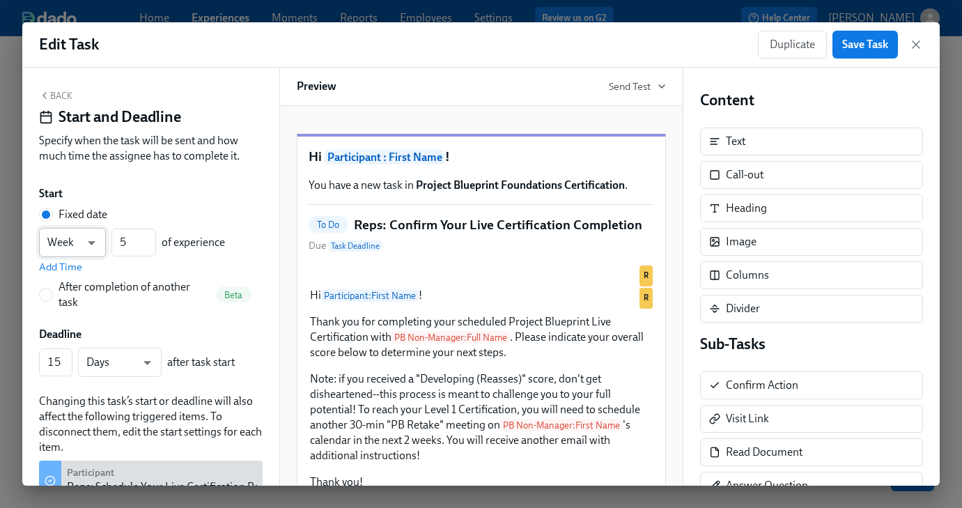
click at [76, 243] on body "Home Experiences Moments Reports Employees Settings Review us on G2 Help Center…" at bounding box center [481, 223] width 962 height 568
click at [75, 226] on li "Day" at bounding box center [72, 220] width 67 height 24
type input "d"
click at [120, 240] on input "5" at bounding box center [133, 242] width 45 height 28
type input "31"
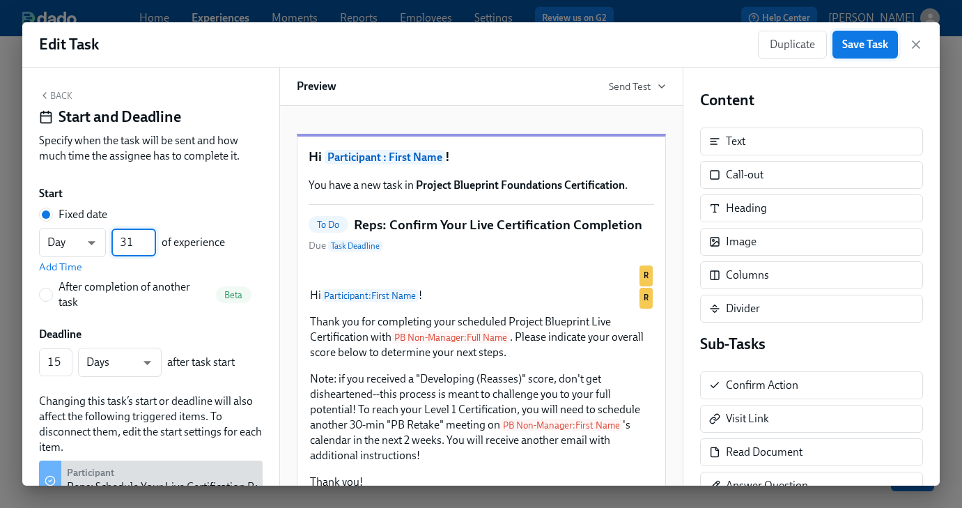
click at [874, 45] on span "Save Task" at bounding box center [865, 45] width 46 height 14
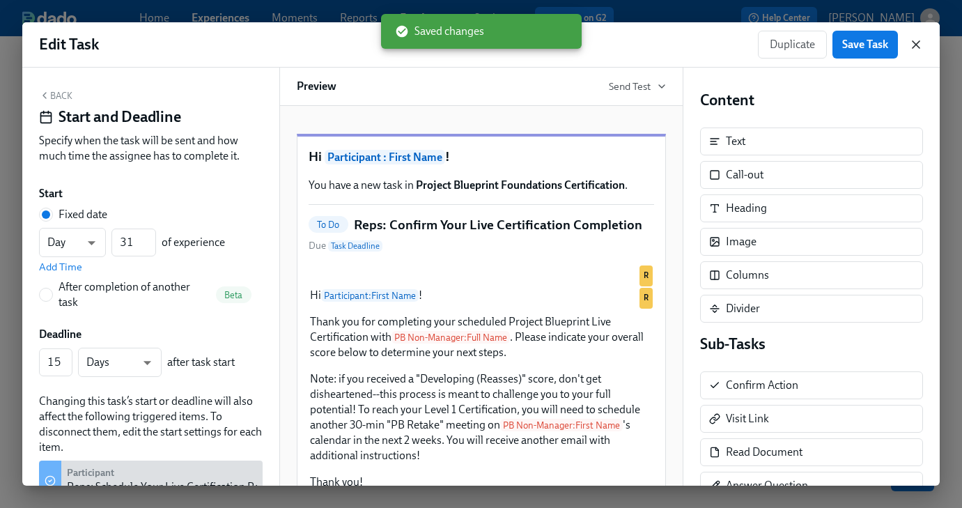
click at [919, 49] on icon "button" at bounding box center [916, 45] width 14 height 14
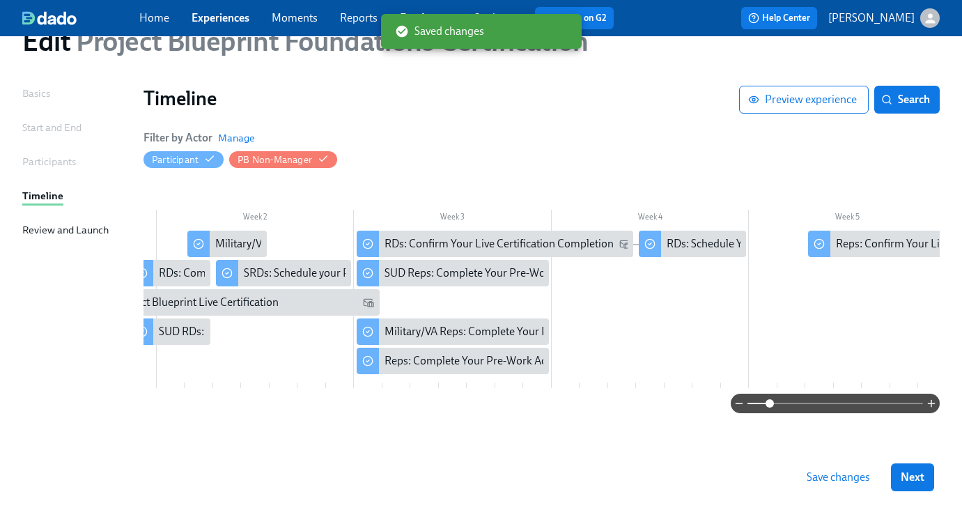
click at [823, 475] on span "Save changes" at bounding box center [838, 477] width 63 height 14
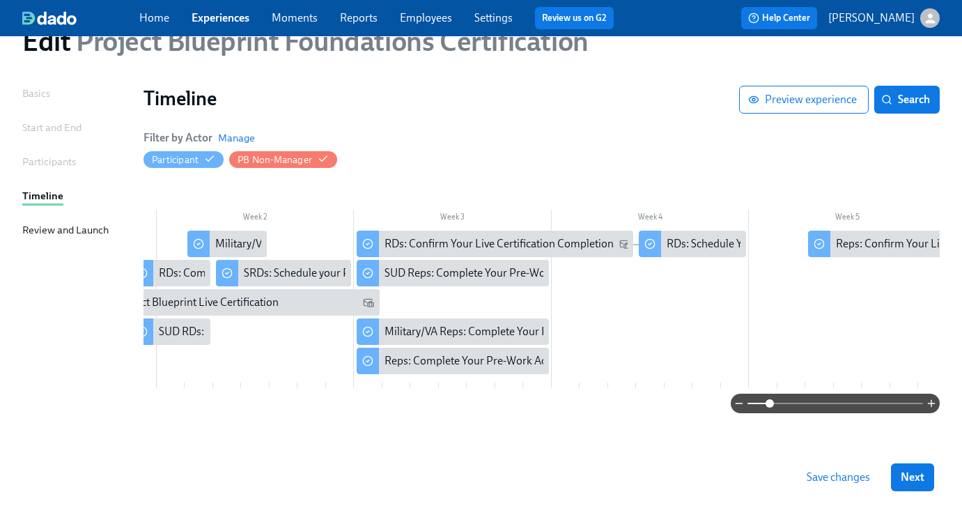
click at [823, 475] on span "Save changes" at bounding box center [838, 477] width 63 height 14
click at [843, 476] on span "Save changes" at bounding box center [838, 477] width 63 height 14
click at [919, 476] on span "Next" at bounding box center [913, 477] width 24 height 14
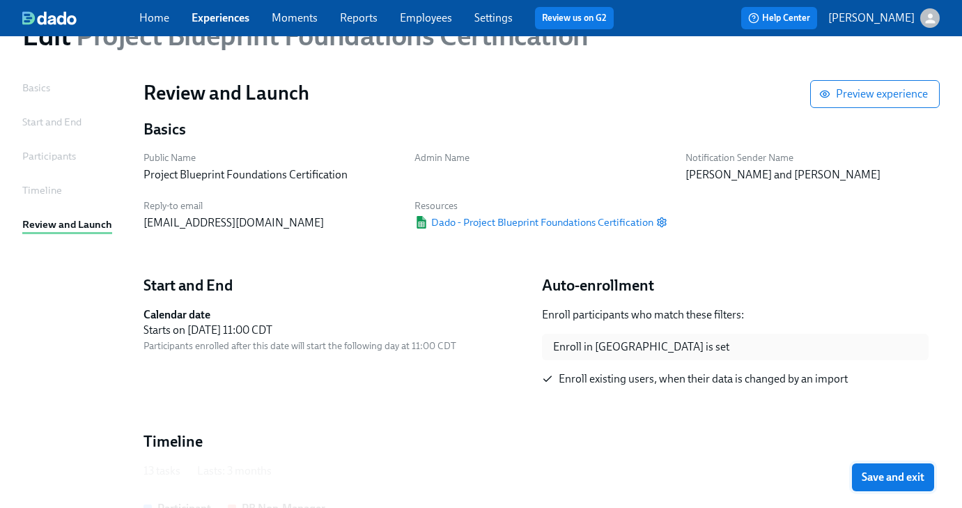
click at [910, 481] on span "Save and exit" at bounding box center [893, 477] width 63 height 14
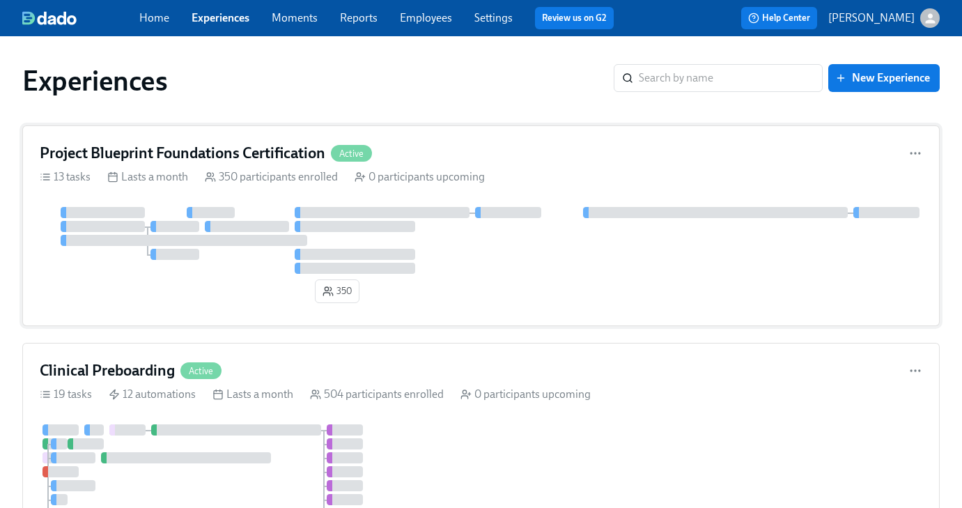
click at [182, 166] on div "Project Blueprint Foundations Certification Active 13 tasks Lasts a month 350 p…" at bounding box center [480, 225] width 917 height 201
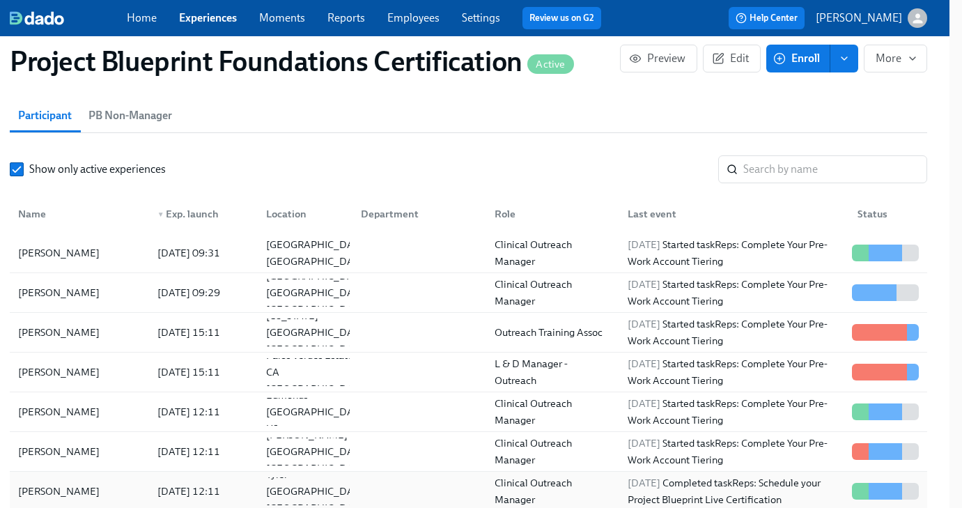
scroll to position [899, 13]
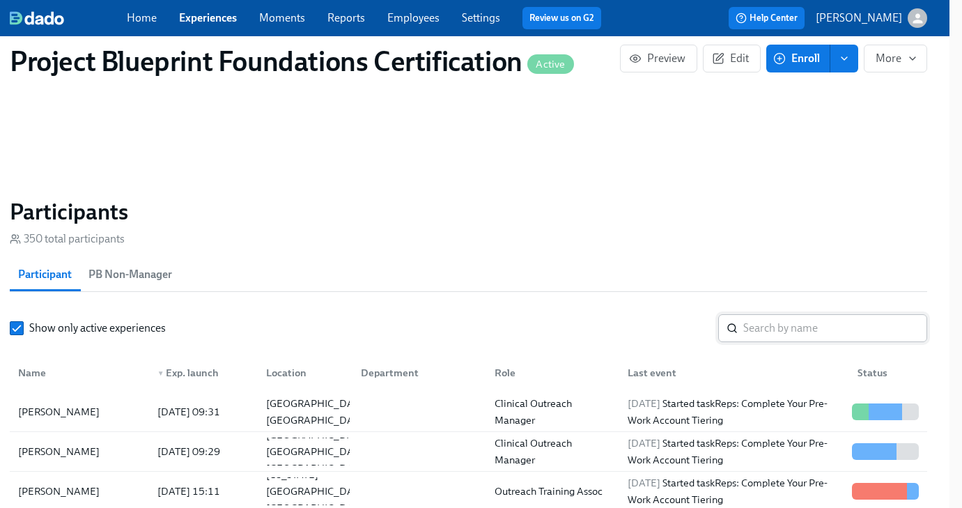
click at [772, 336] on input "search" at bounding box center [835, 328] width 184 height 28
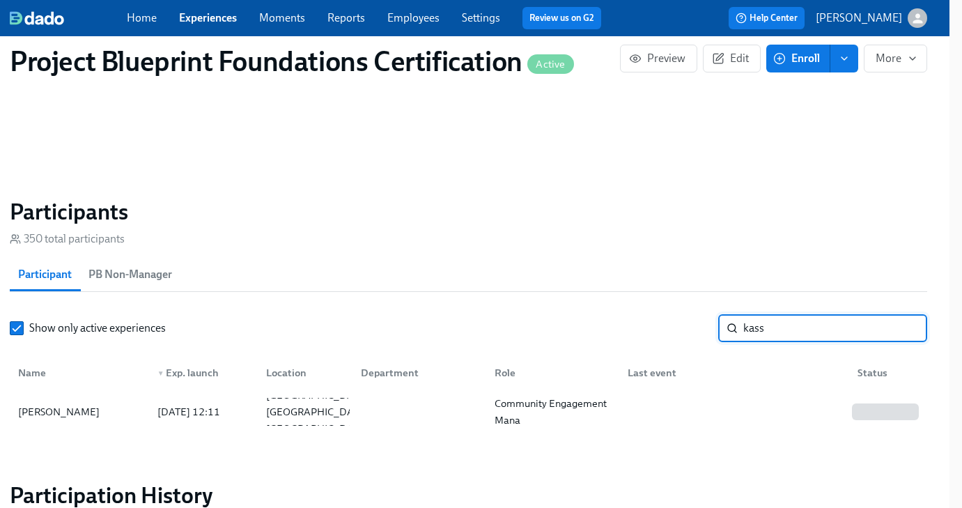
type input "kass"
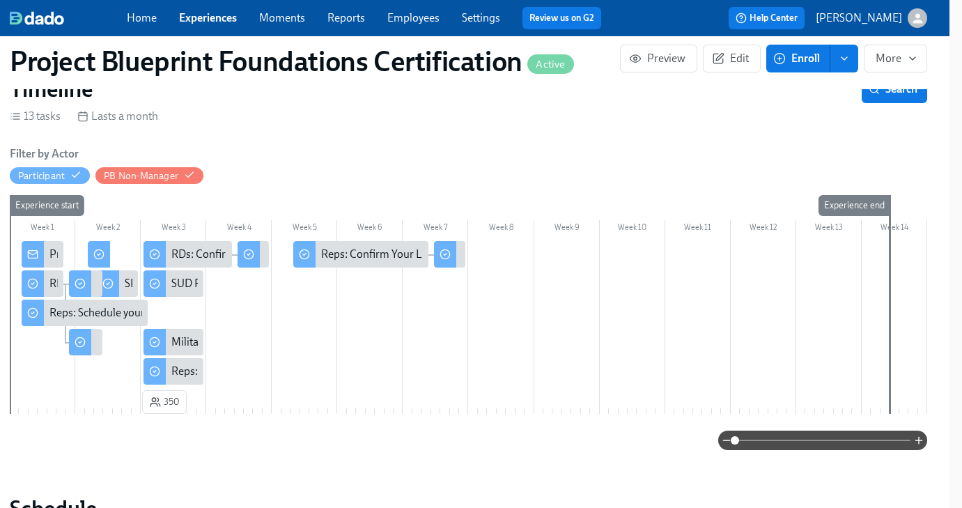
scroll to position [171, 0]
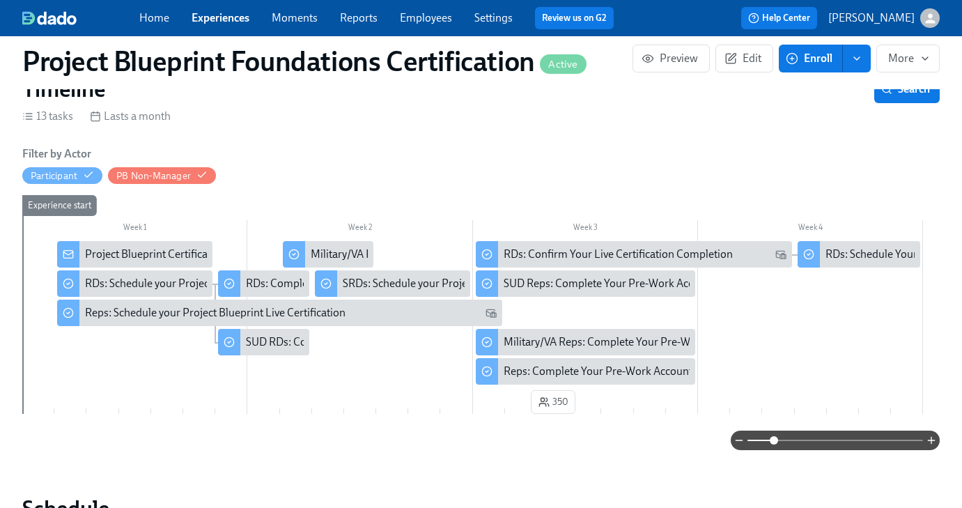
drag, startPoint x: 742, startPoint y: 440, endPoint x: 603, endPoint y: 408, distance: 142.8
click at [774, 441] on span at bounding box center [774, 440] width 8 height 8
click at [132, 254] on div "Project Blueprint Certification Next Steps!" at bounding box center [183, 254] width 197 height 15
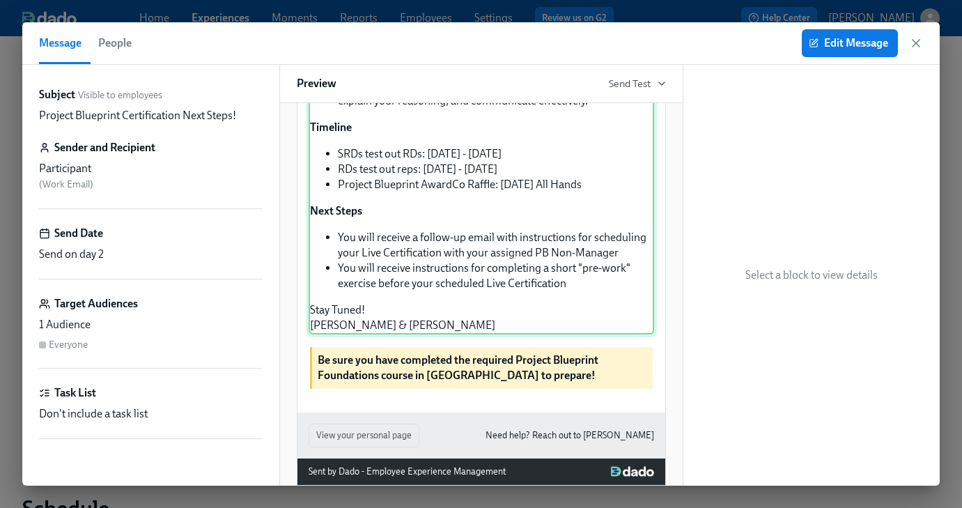
scroll to position [341, 0]
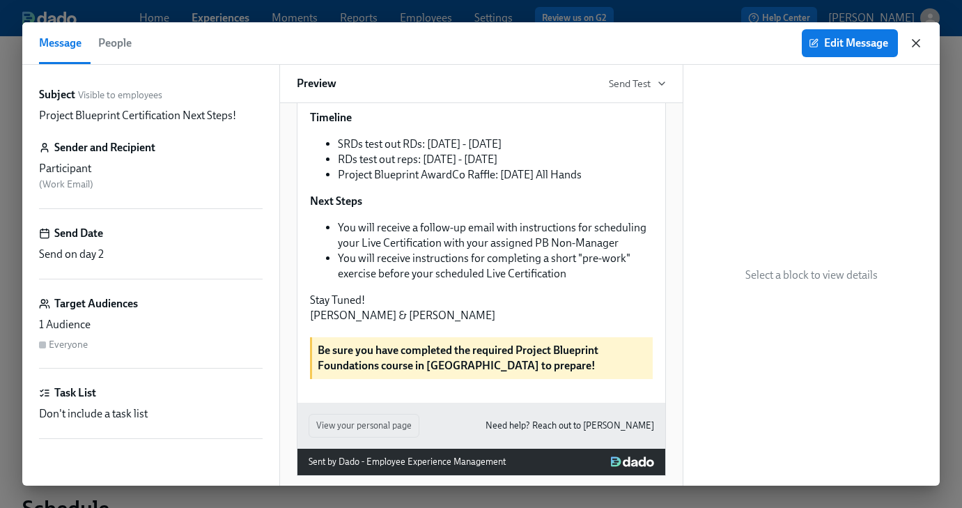
click at [919, 40] on icon "button" at bounding box center [915, 43] width 7 height 7
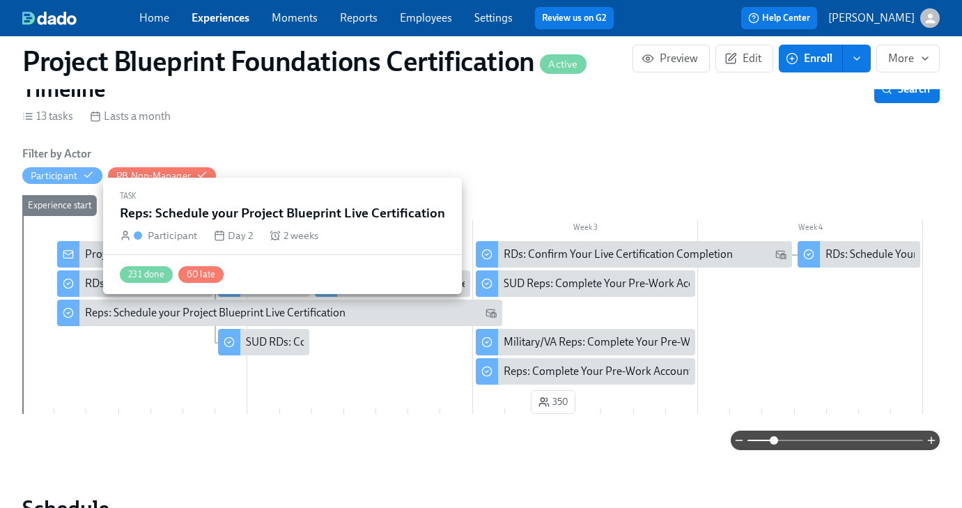
click at [151, 315] on div "Reps: Schedule your Project Blueprint Live Certification" at bounding box center [215, 312] width 261 height 15
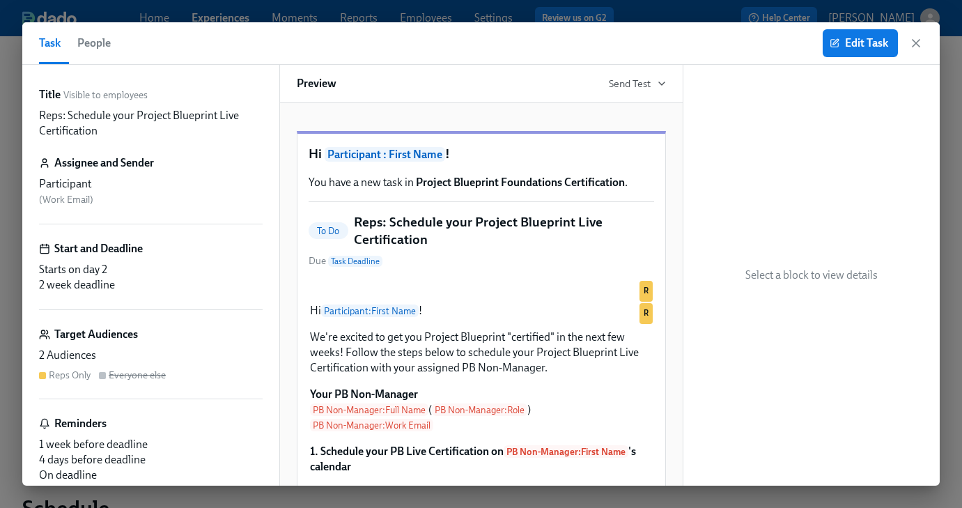
click at [88, 361] on div "2 Audiences" at bounding box center [151, 355] width 224 height 15
click at [843, 49] on span "Edit Task" at bounding box center [860, 43] width 56 height 14
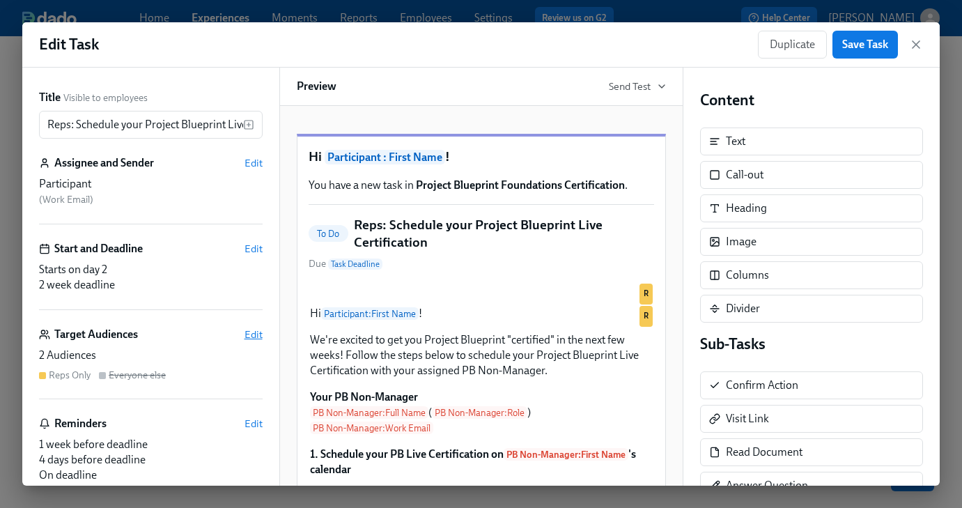
click at [258, 333] on span "Edit" at bounding box center [253, 334] width 18 height 14
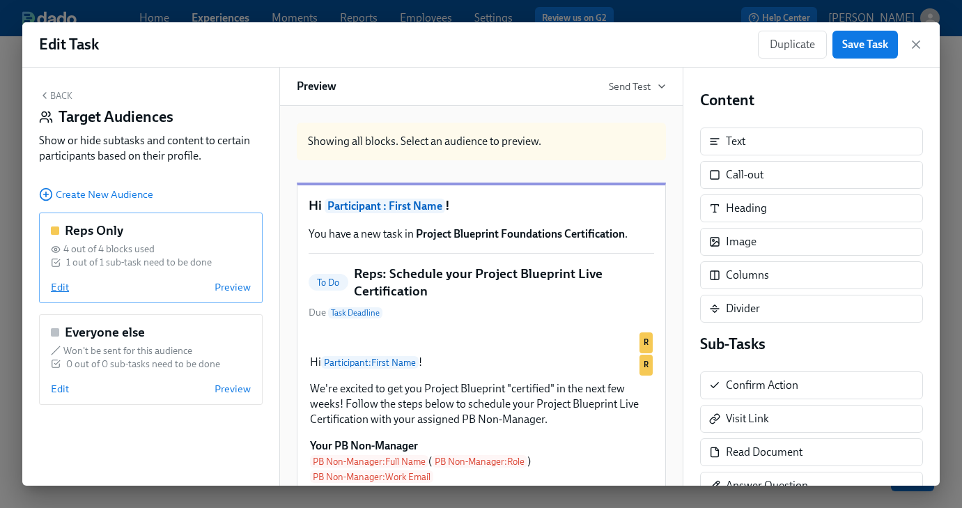
click at [58, 286] on span "Edit" at bounding box center [60, 287] width 18 height 14
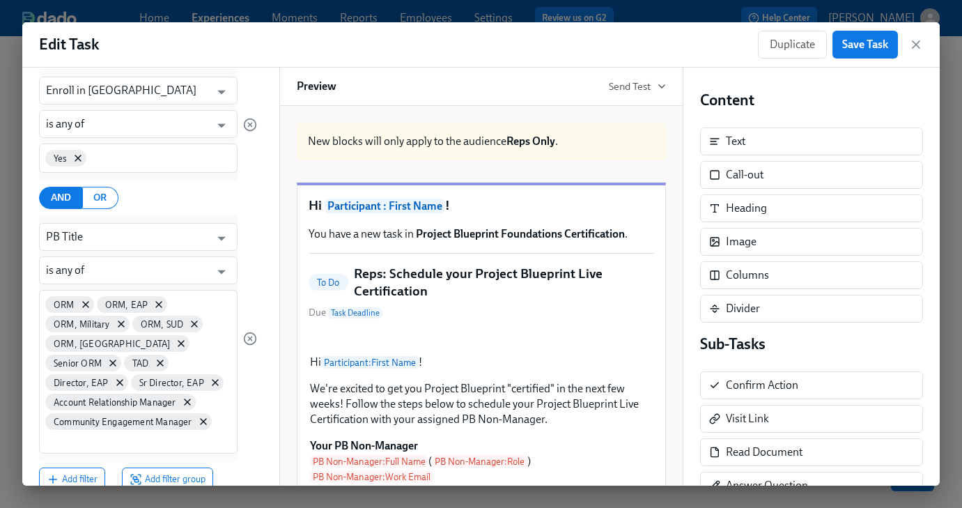
scroll to position [223, 0]
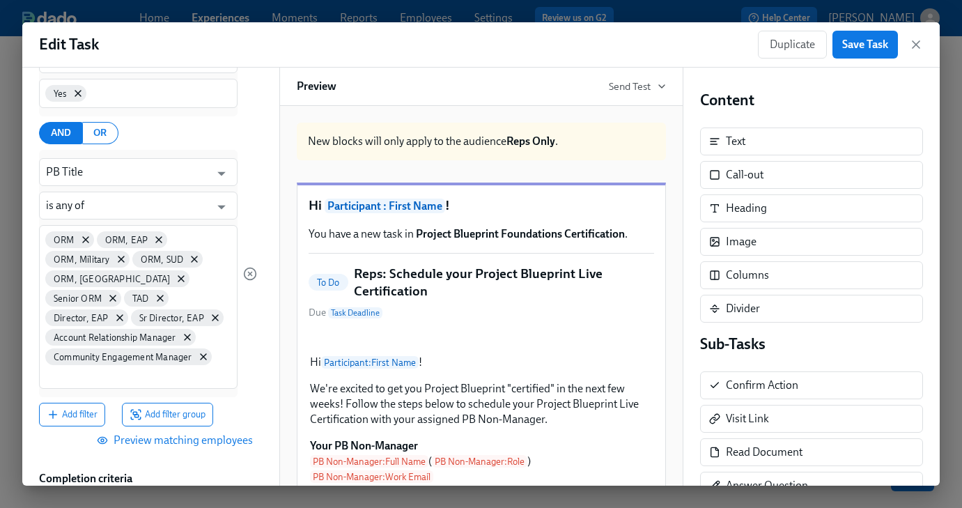
click at [164, 440] on span "Preview matching employees" at bounding box center [176, 440] width 153 height 14
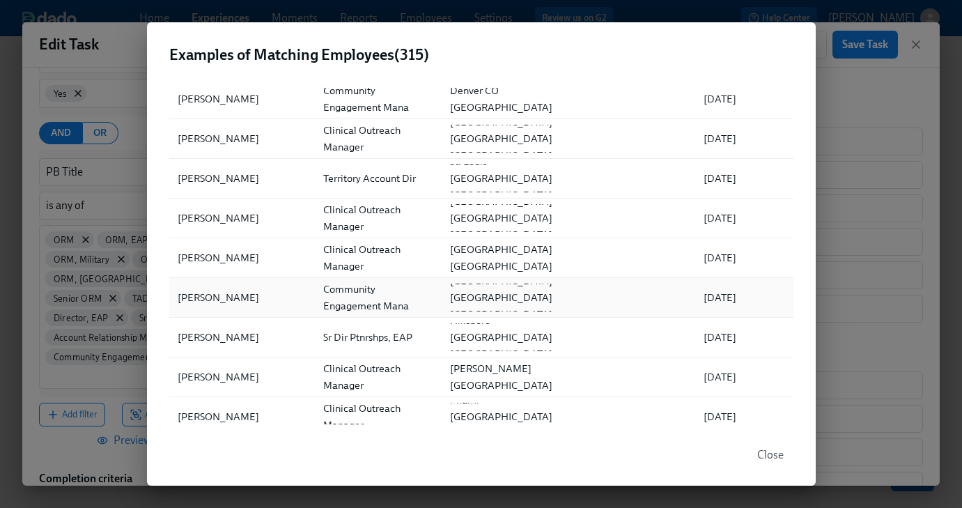
scroll to position [491, 0]
click at [834, 115] on div "Examples of Matching Employees ( 315 ) ▲ Full Name Role Location Department Fir…" at bounding box center [481, 254] width 962 height 508
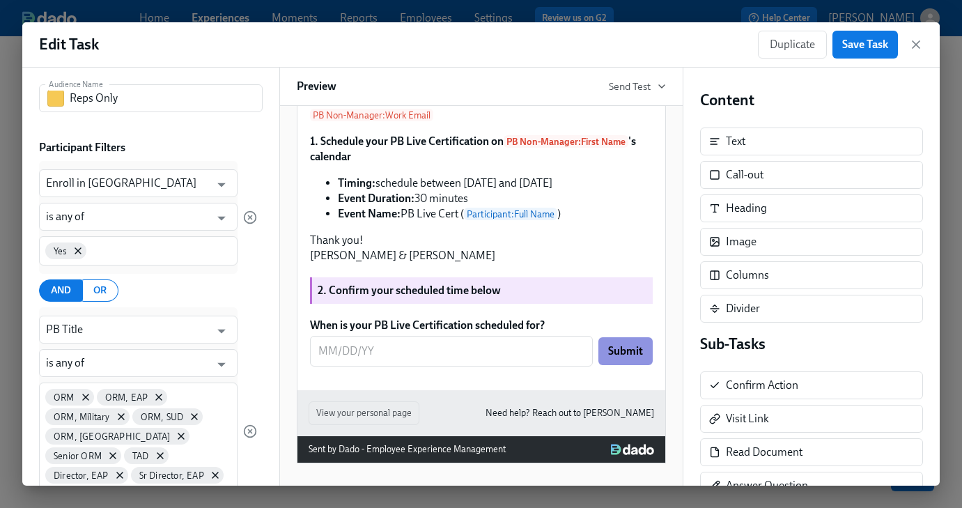
scroll to position [0, 0]
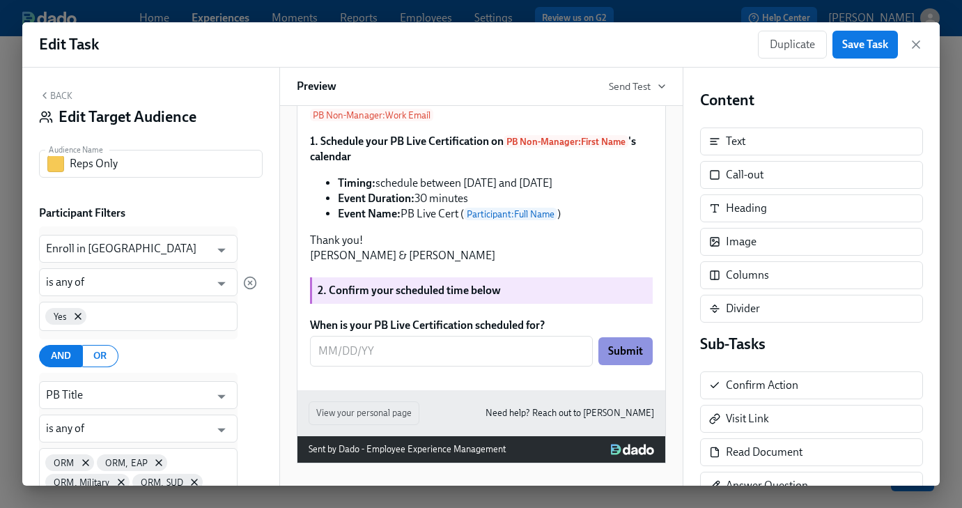
click at [57, 86] on div "Back Edit Target Audience Audience Name Reps Only Audience Name Participant Fil…" at bounding box center [150, 277] width 257 height 418
click at [56, 91] on button "Back" at bounding box center [55, 95] width 33 height 11
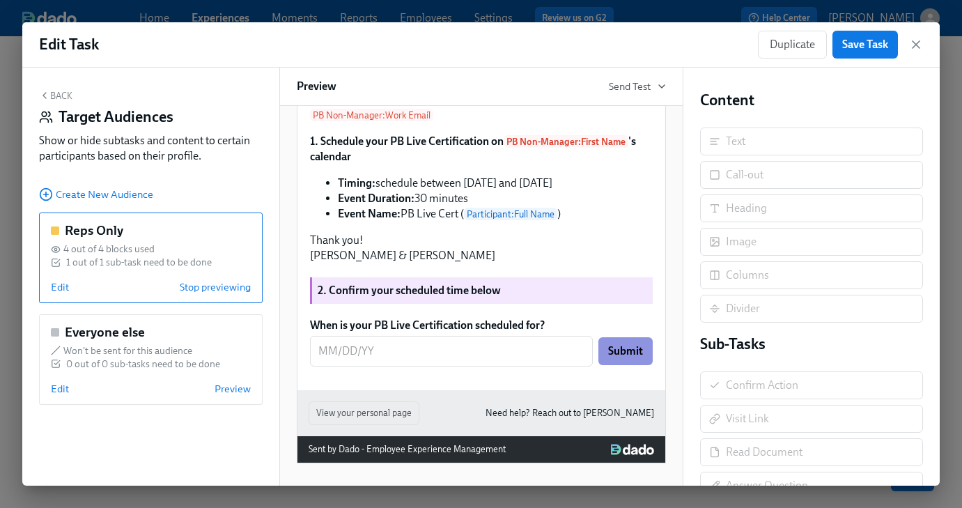
click at [63, 95] on button "Back" at bounding box center [55, 95] width 33 height 11
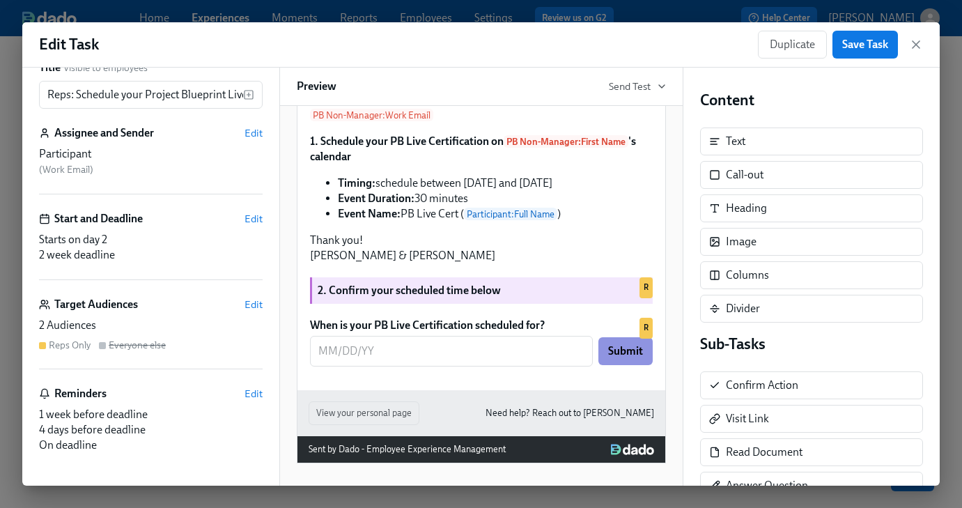
scroll to position [31, 0]
click at [856, 50] on span "Save Task" at bounding box center [865, 45] width 46 height 14
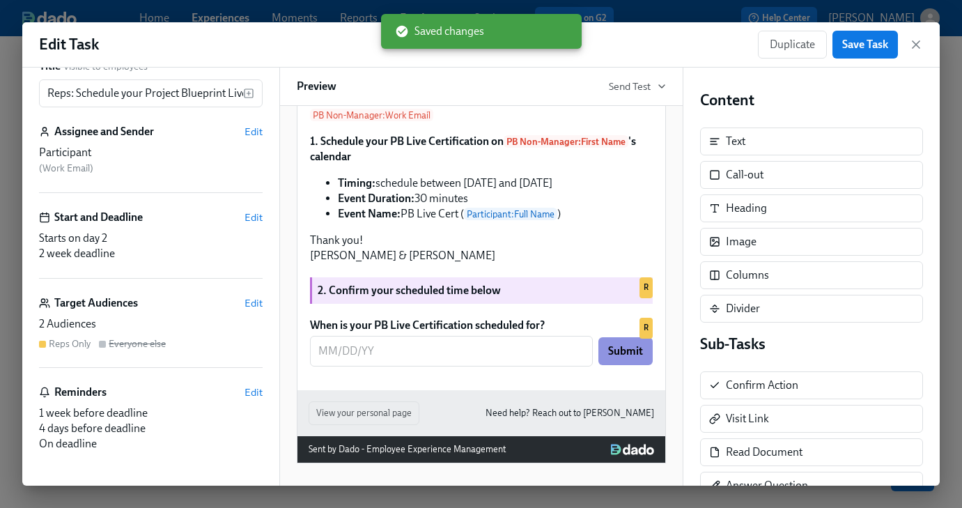
click at [914, 49] on icon "button" at bounding box center [916, 45] width 14 height 14
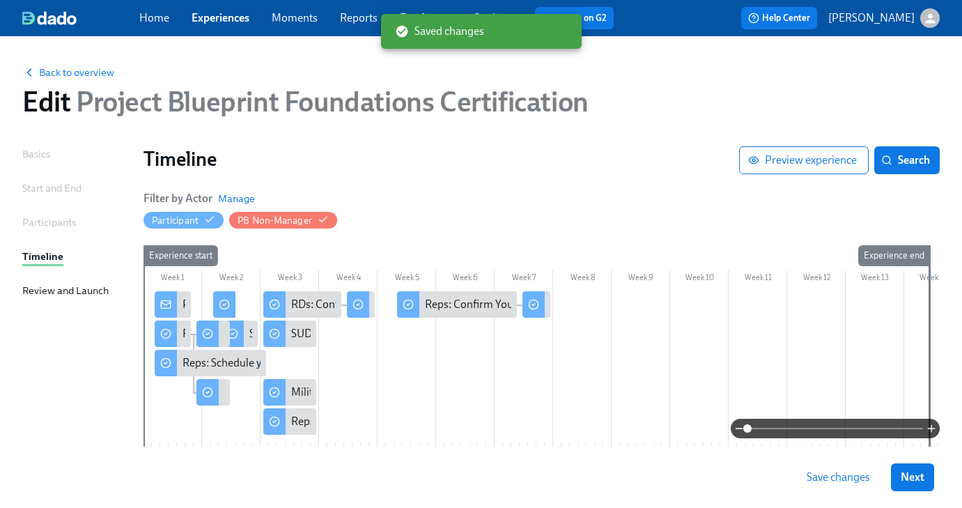
scroll to position [66, 0]
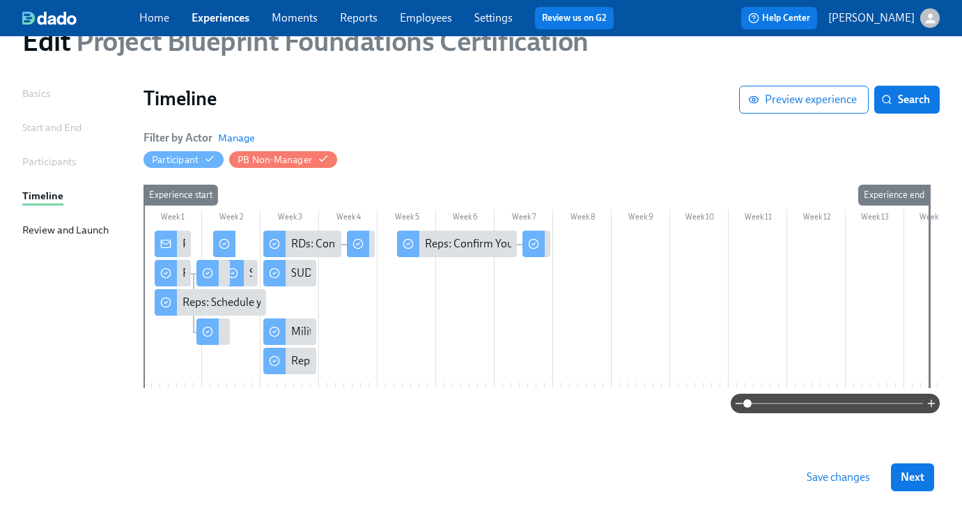
click at [26, 154] on div "Participants" at bounding box center [49, 161] width 54 height 15
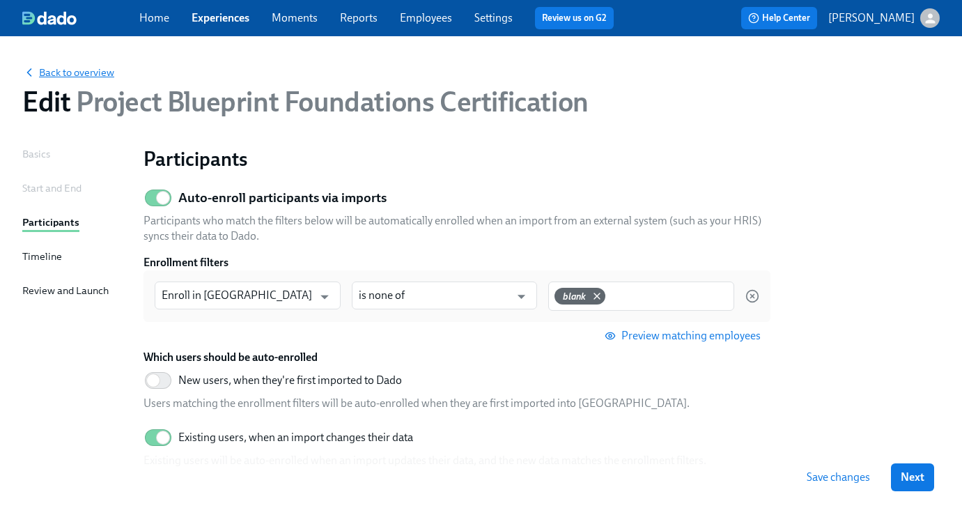
click at [69, 68] on span "Back to overview" at bounding box center [68, 72] width 92 height 14
click at [855, 477] on span "Save changes" at bounding box center [838, 477] width 63 height 14
click at [61, 74] on span "Back to overview" at bounding box center [68, 72] width 92 height 14
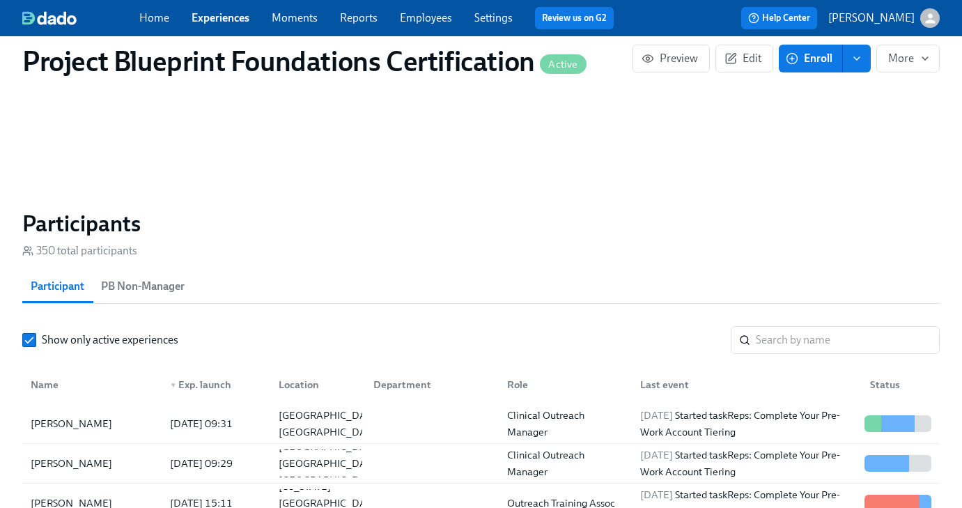
scroll to position [935, 0]
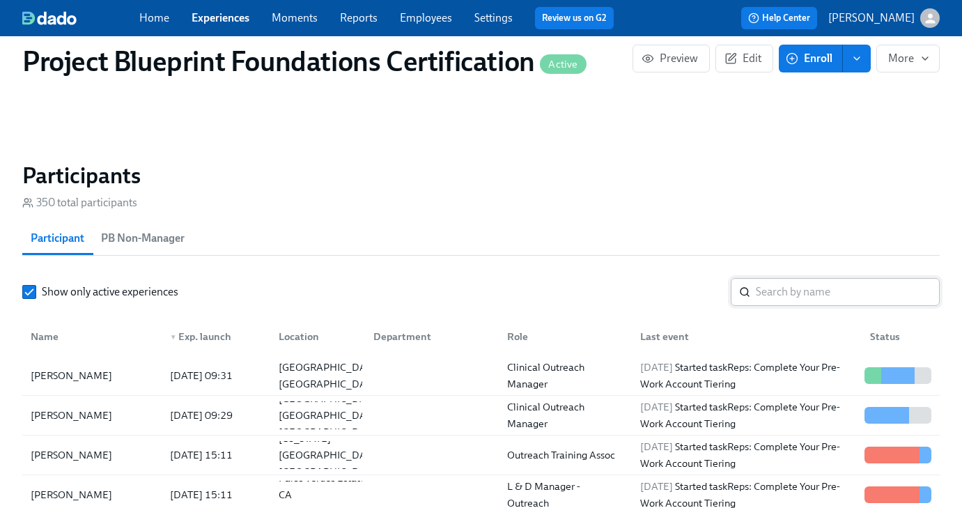
click at [763, 286] on input "search" at bounding box center [848, 292] width 184 height 28
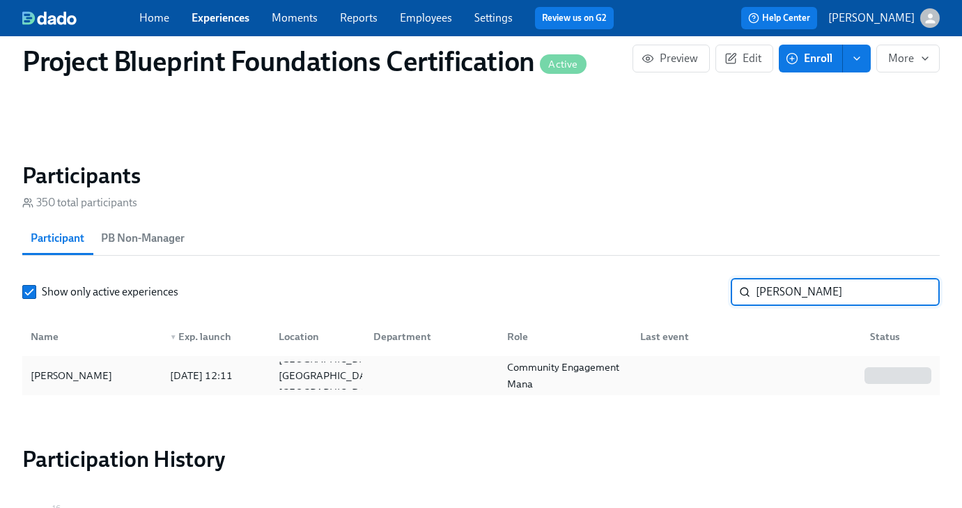
type input "[PERSON_NAME]"
click at [182, 367] on div "[DATE] 12:11" at bounding box center [201, 375] width 74 height 17
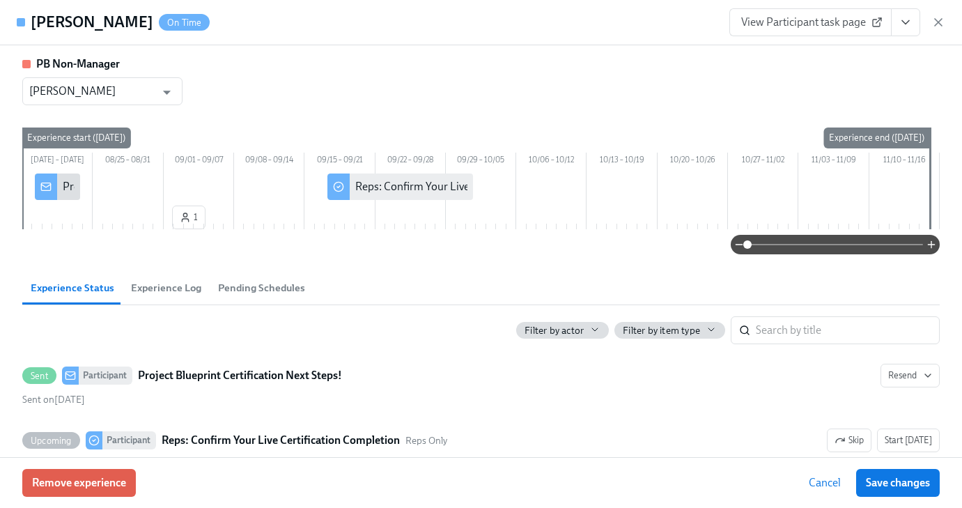
scroll to position [89, 0]
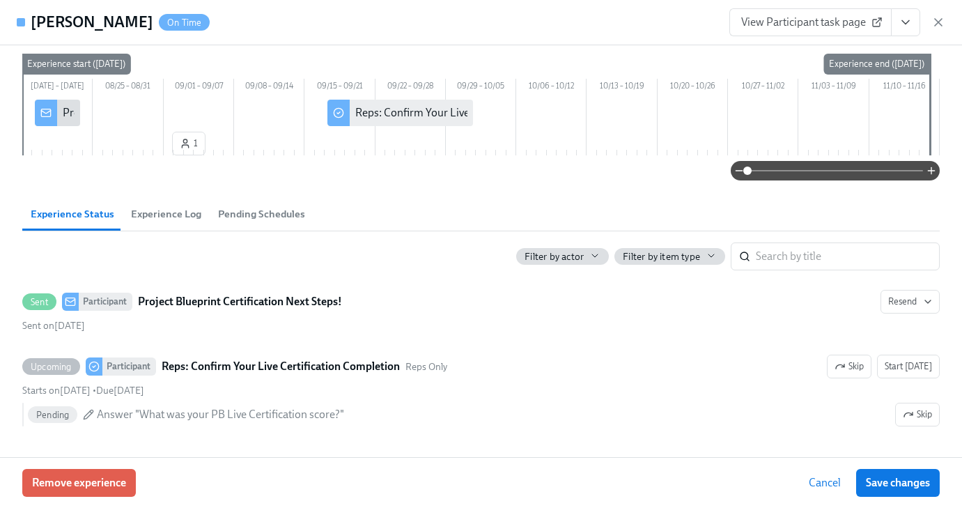
click at [266, 212] on span "Pending Schedules" at bounding box center [261, 214] width 87 height 16
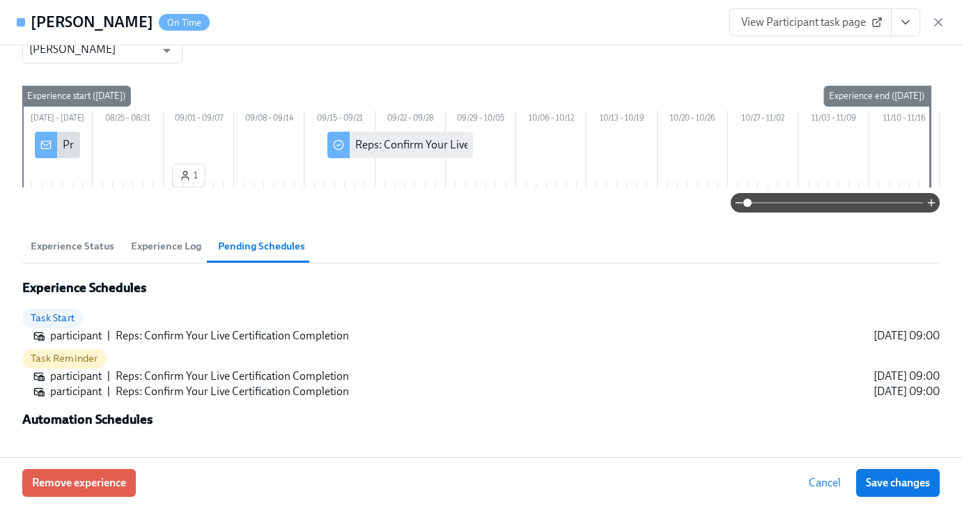
scroll to position [57, 0]
click at [109, 249] on span "Experience Status" at bounding box center [73, 246] width 84 height 16
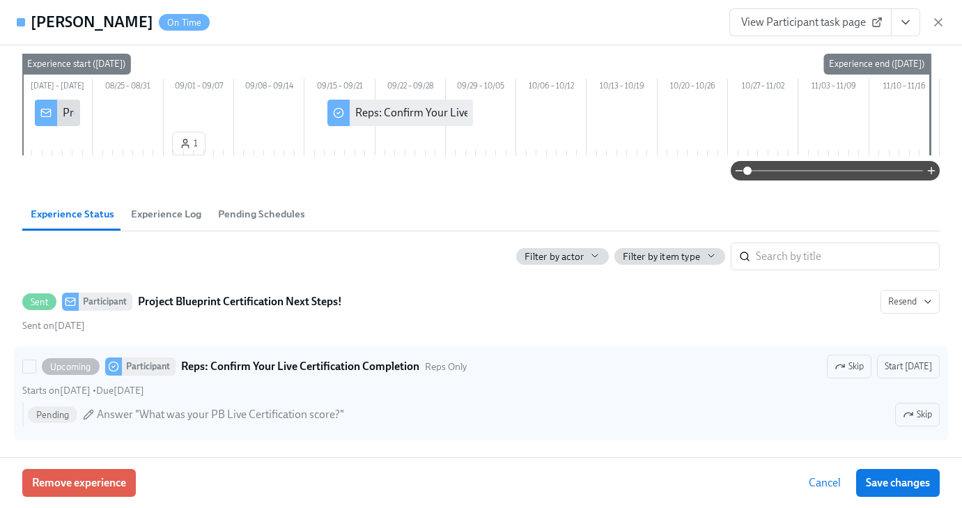
scroll to position [0, 0]
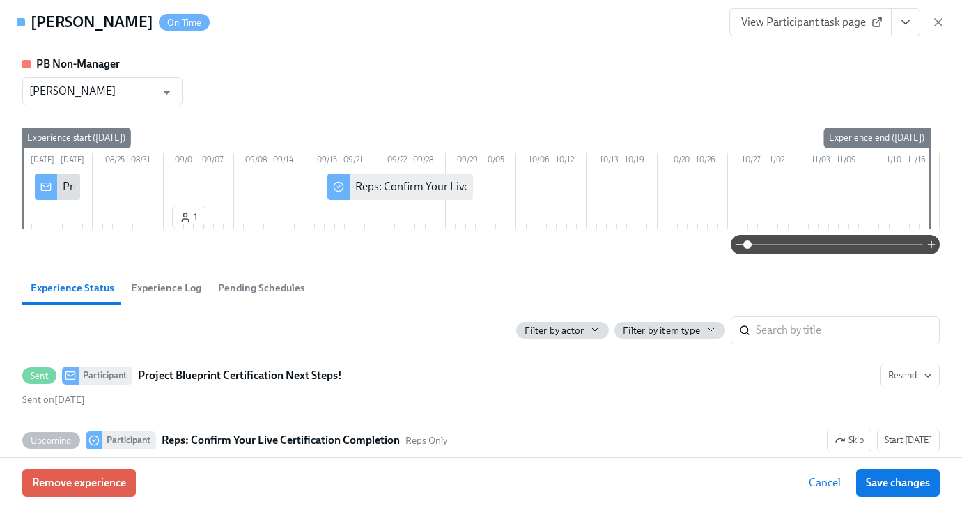
click at [185, 296] on span "Experience Log" at bounding box center [166, 288] width 70 height 16
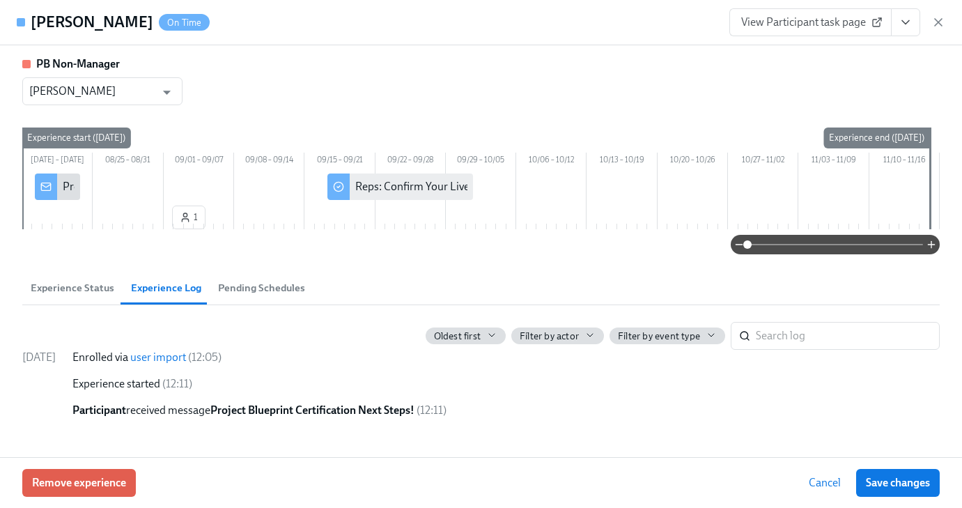
click at [57, 296] on span "Experience Status" at bounding box center [73, 288] width 84 height 16
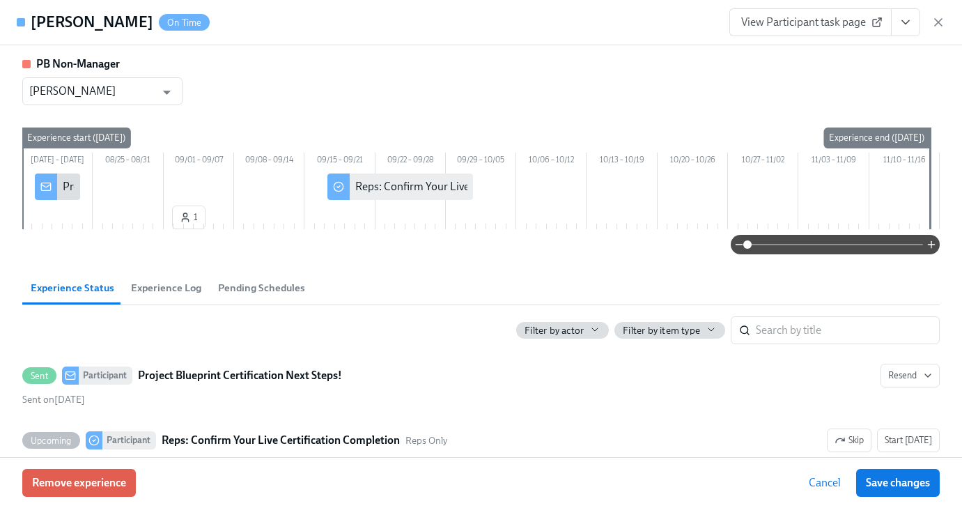
click at [931, 21] on div "View Participant task page" at bounding box center [837, 22] width 216 height 28
click at [932, 21] on icon "button" at bounding box center [938, 22] width 14 height 14
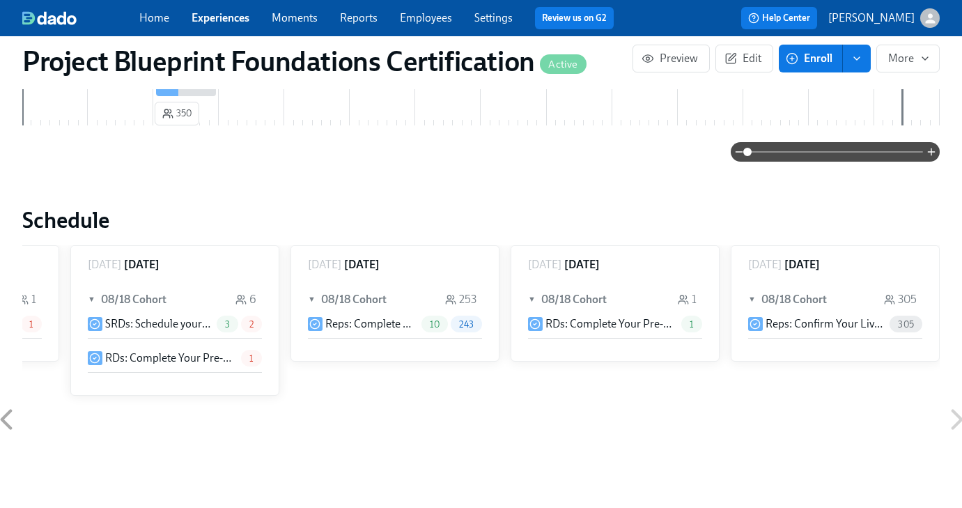
scroll to position [216, 0]
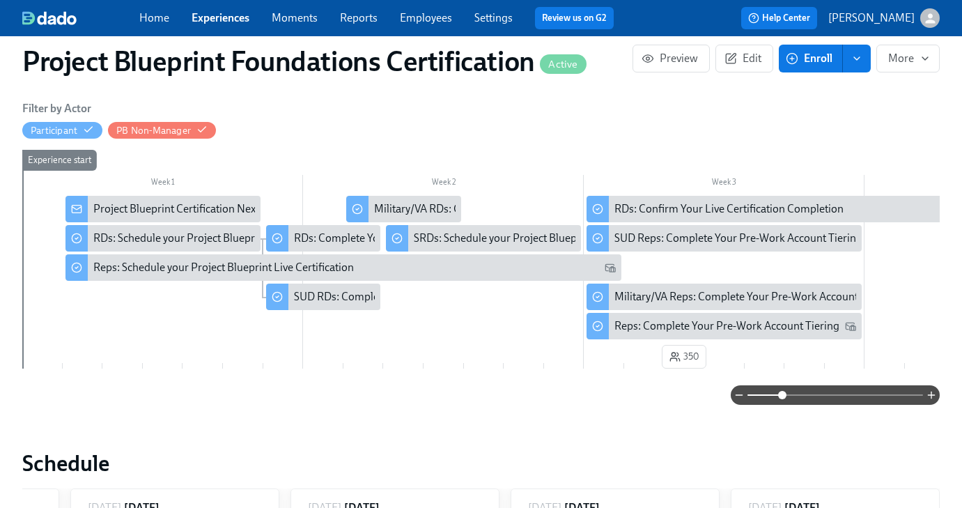
drag, startPoint x: 749, startPoint y: 394, endPoint x: 784, endPoint y: 395, distance: 34.9
click at [784, 395] on span at bounding box center [782, 395] width 8 height 8
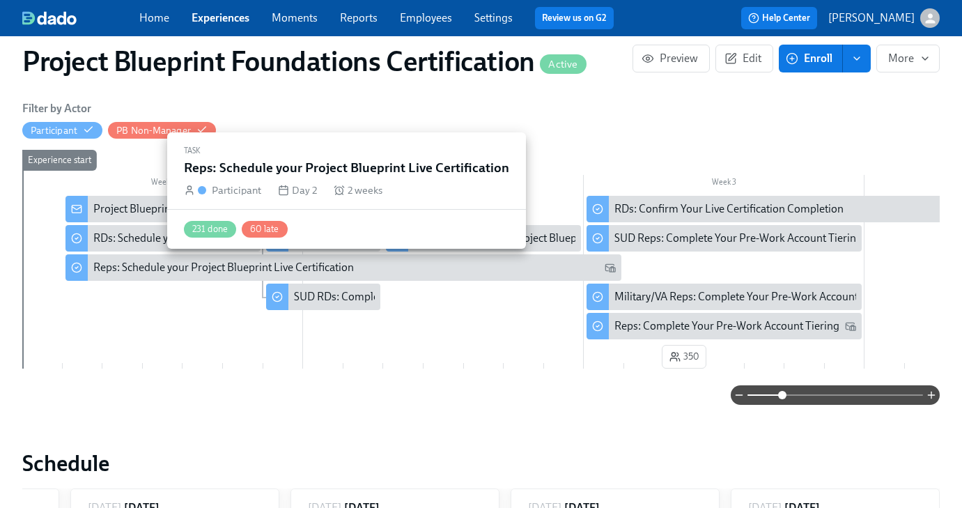
click at [322, 273] on div "Reps: Schedule your Project Blueprint Live Certification" at bounding box center [223, 267] width 261 height 15
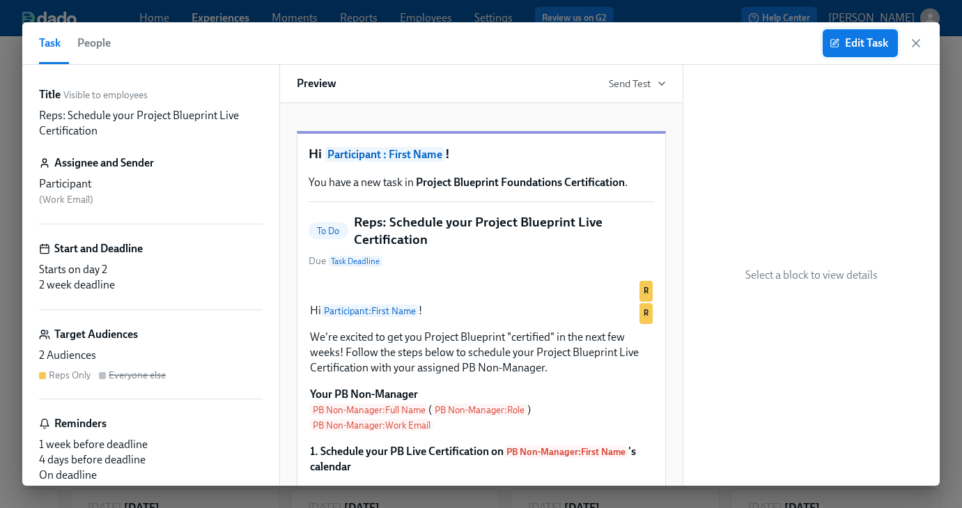
click at [878, 45] on span "Edit Task" at bounding box center [860, 43] width 56 height 14
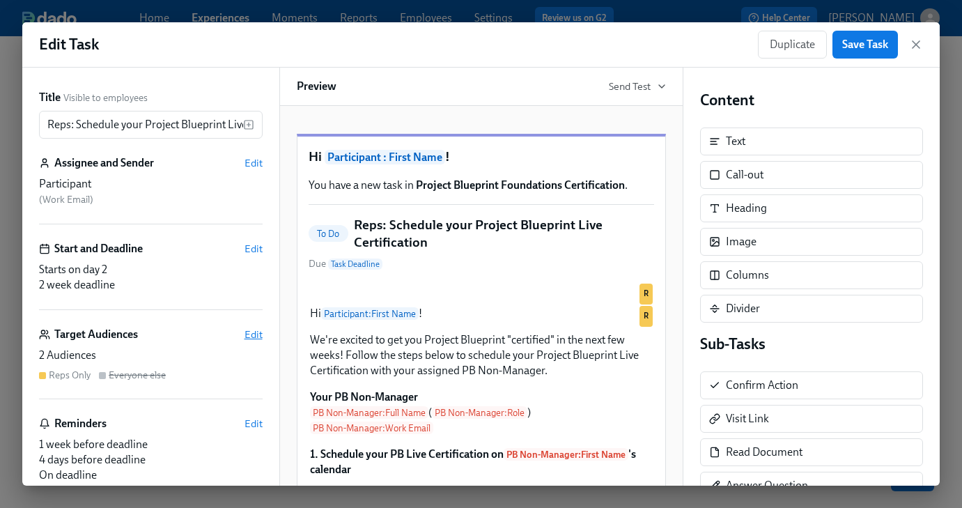
click at [261, 337] on span "Edit" at bounding box center [253, 334] width 18 height 14
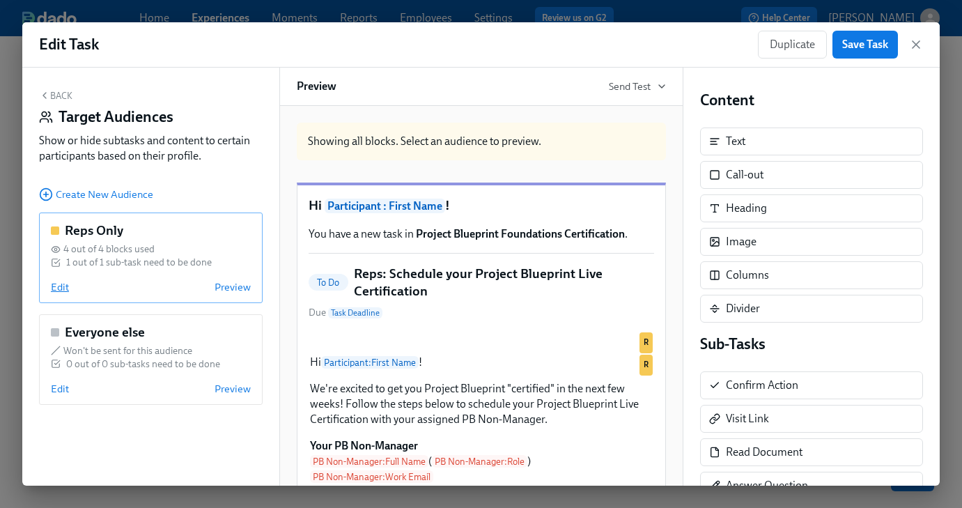
click at [53, 284] on span "Edit" at bounding box center [60, 287] width 18 height 14
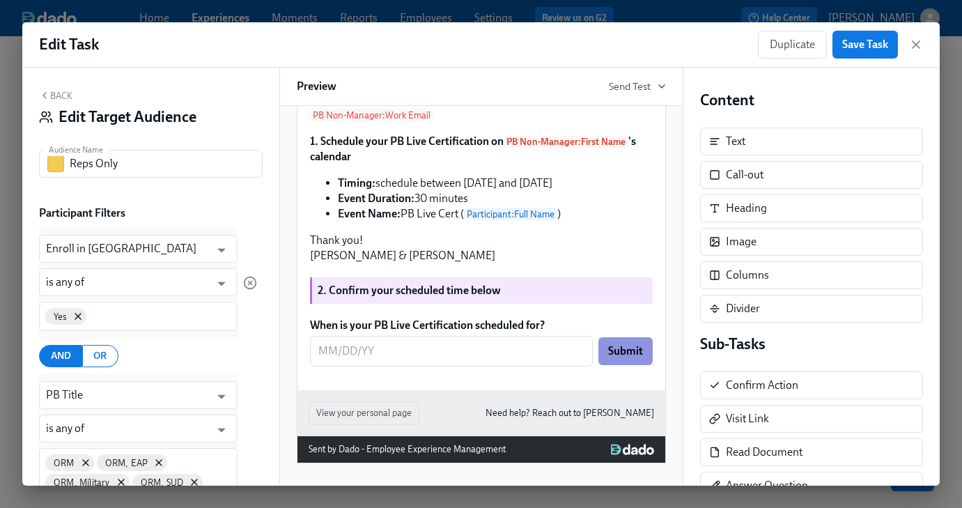
click at [59, 92] on button "Back" at bounding box center [55, 95] width 33 height 11
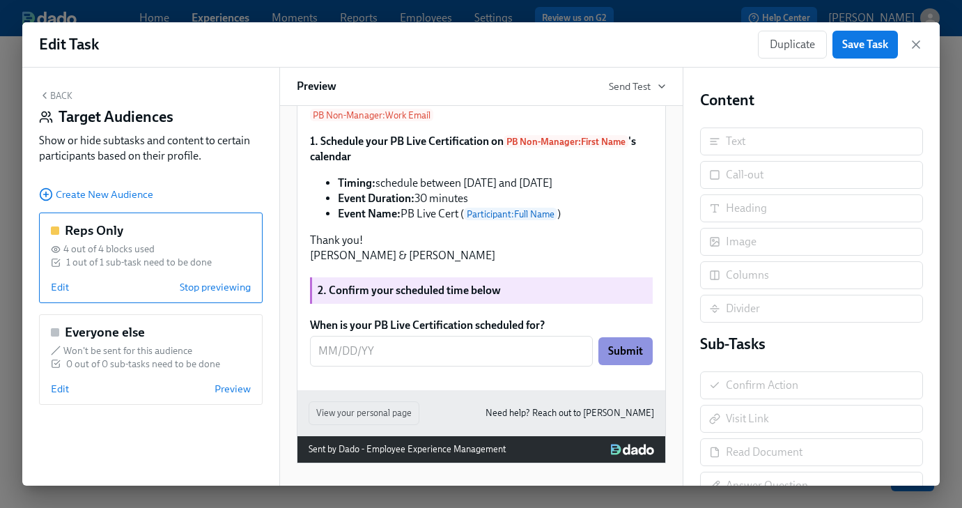
click at [59, 97] on button "Back" at bounding box center [55, 95] width 33 height 11
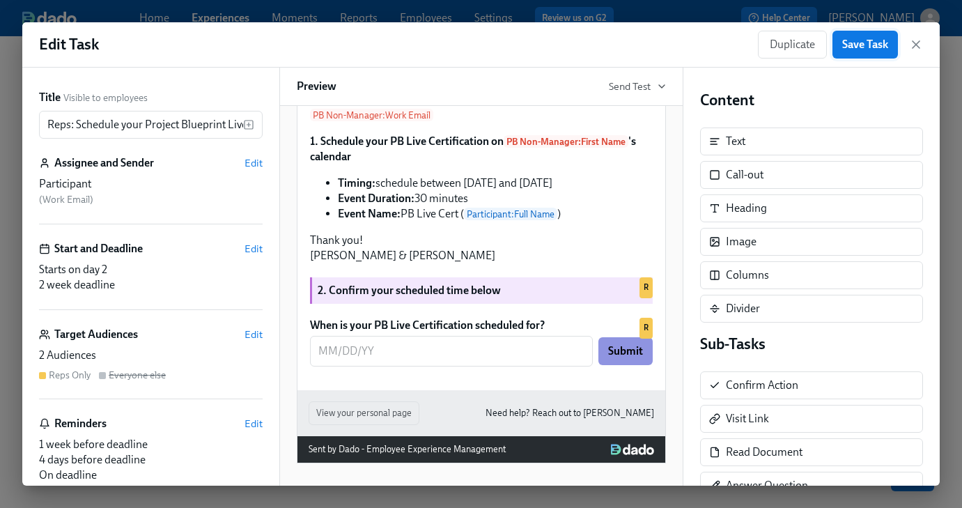
click at [858, 50] on span "Save Task" at bounding box center [865, 45] width 46 height 14
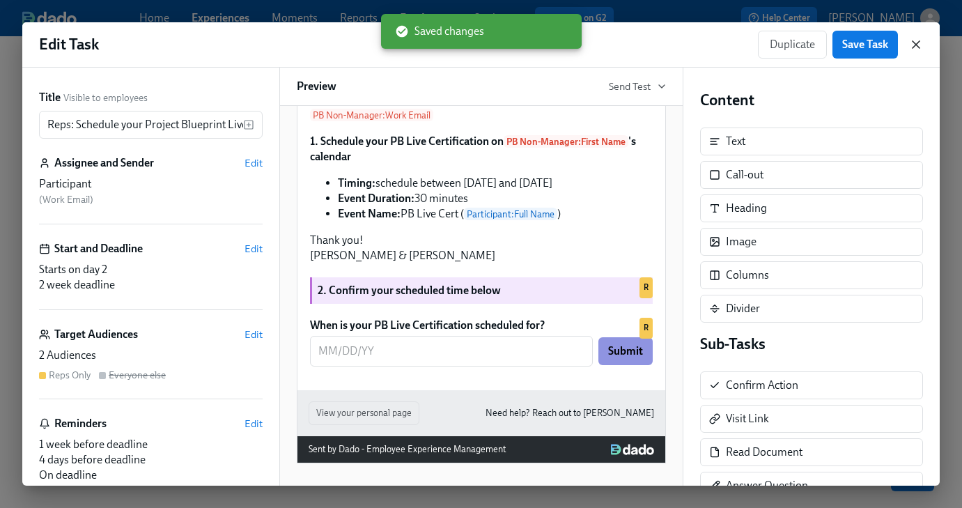
click at [913, 45] on icon "button" at bounding box center [916, 45] width 14 height 14
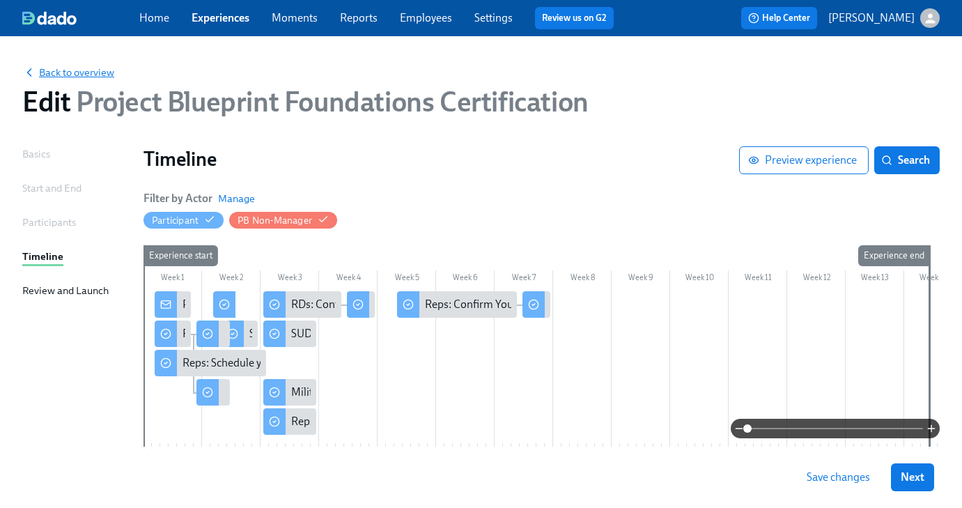
click at [45, 73] on span "Back to overview" at bounding box center [68, 72] width 92 height 14
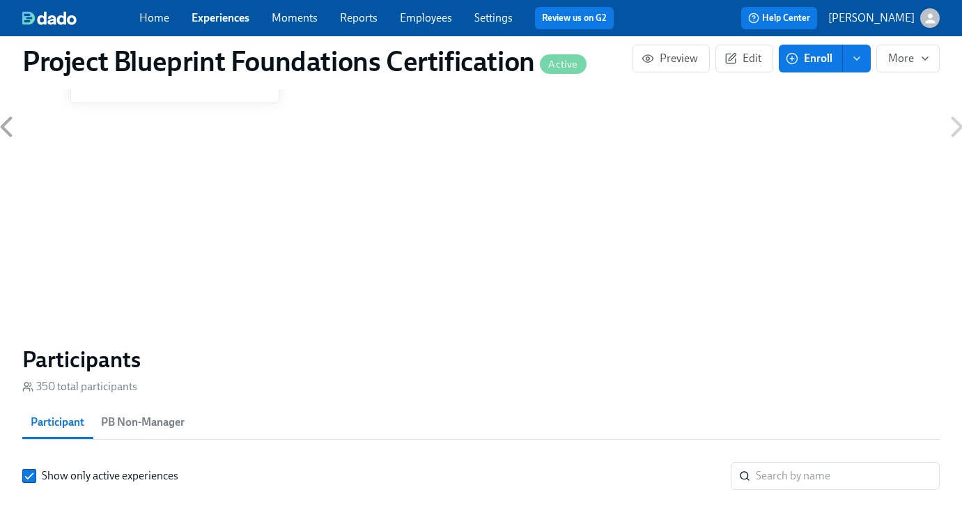
scroll to position [885, 0]
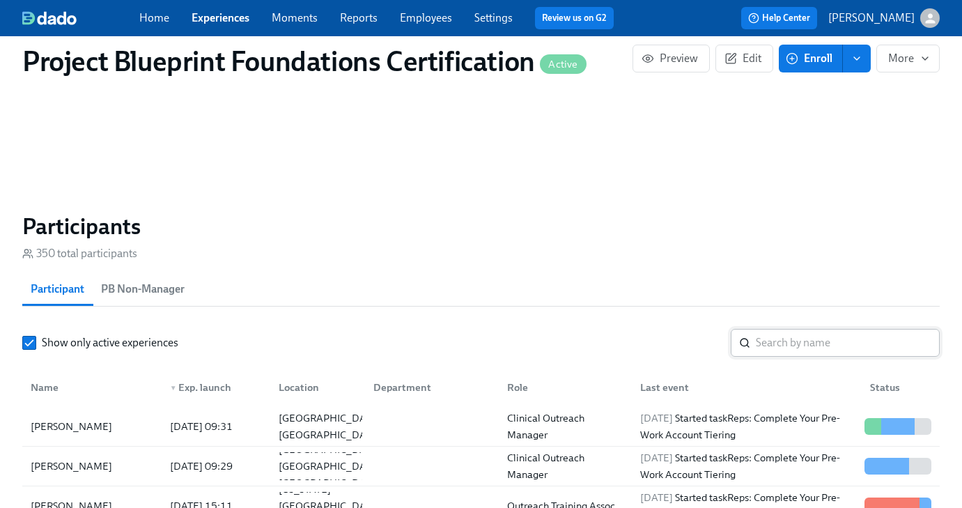
click at [803, 352] on input "search" at bounding box center [848, 343] width 184 height 28
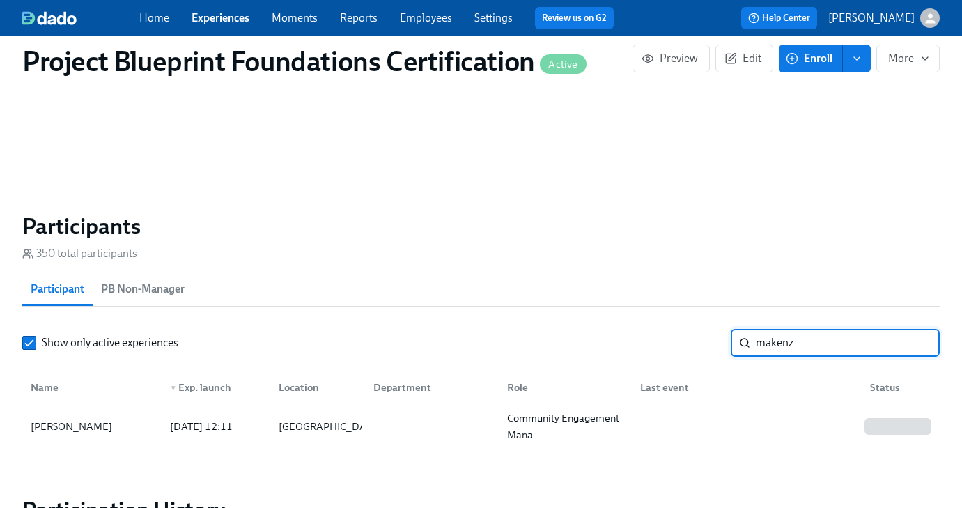
type input "makenz"
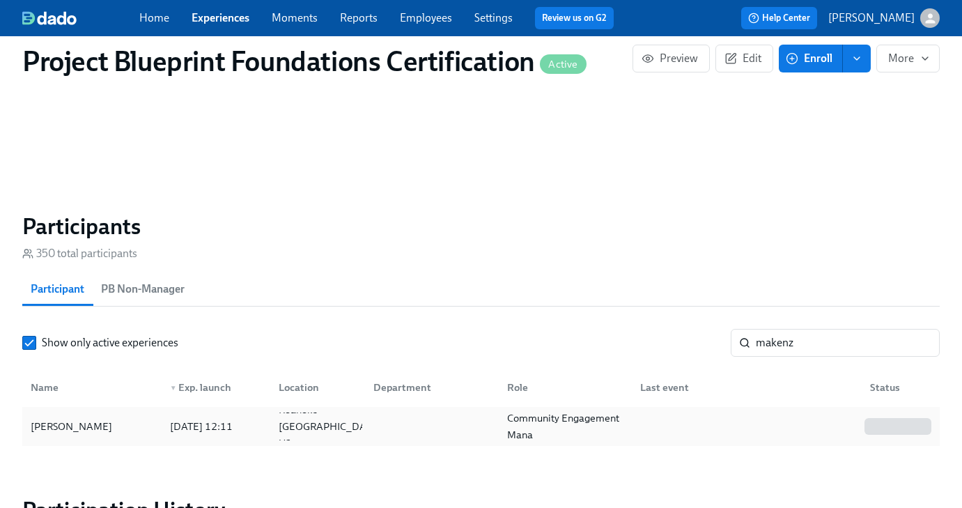
click at [81, 426] on div "[PERSON_NAME]" at bounding box center [71, 426] width 93 height 17
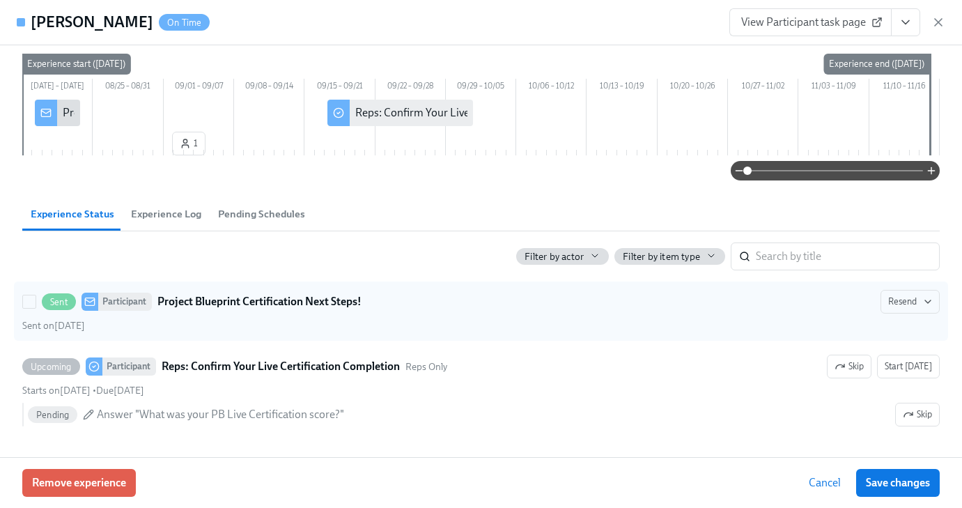
scroll to position [88, 0]
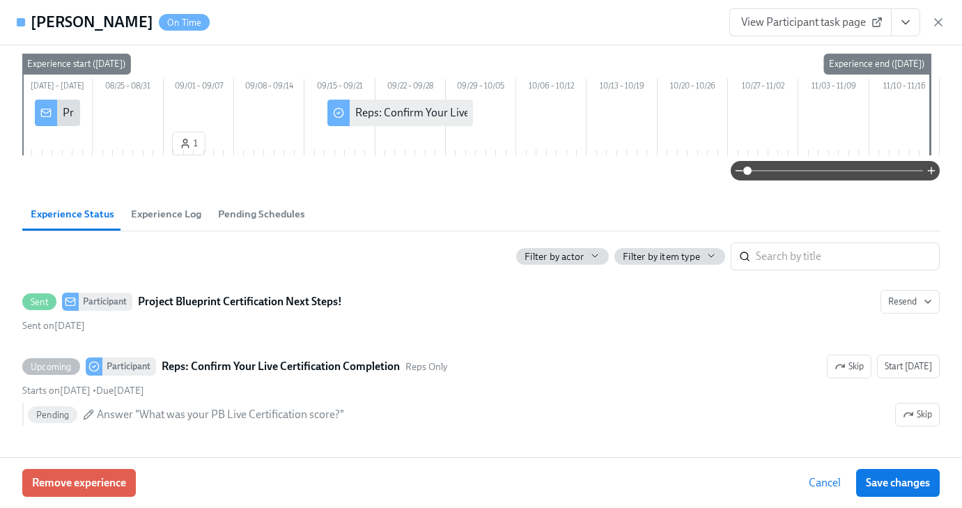
click at [819, 481] on span "Cancel" at bounding box center [825, 483] width 32 height 14
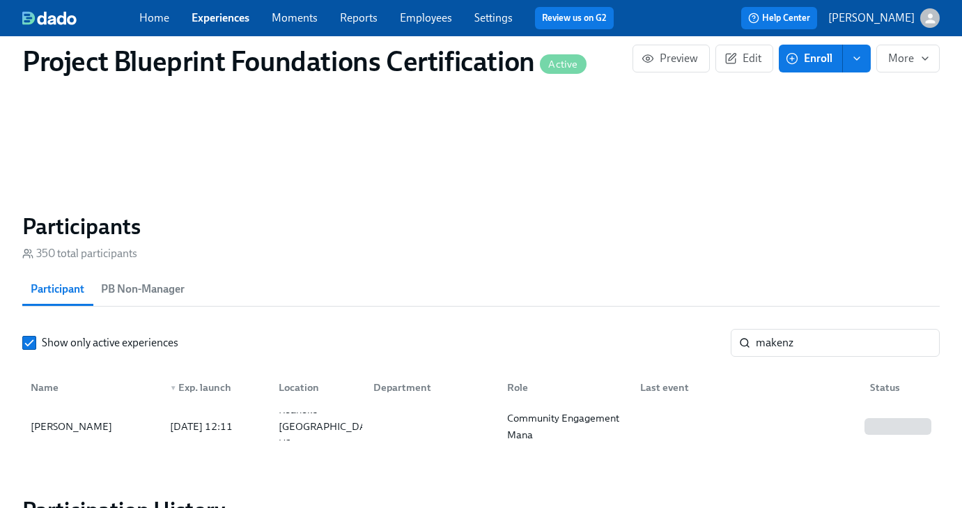
click at [421, 12] on link "Employees" at bounding box center [426, 17] width 52 height 13
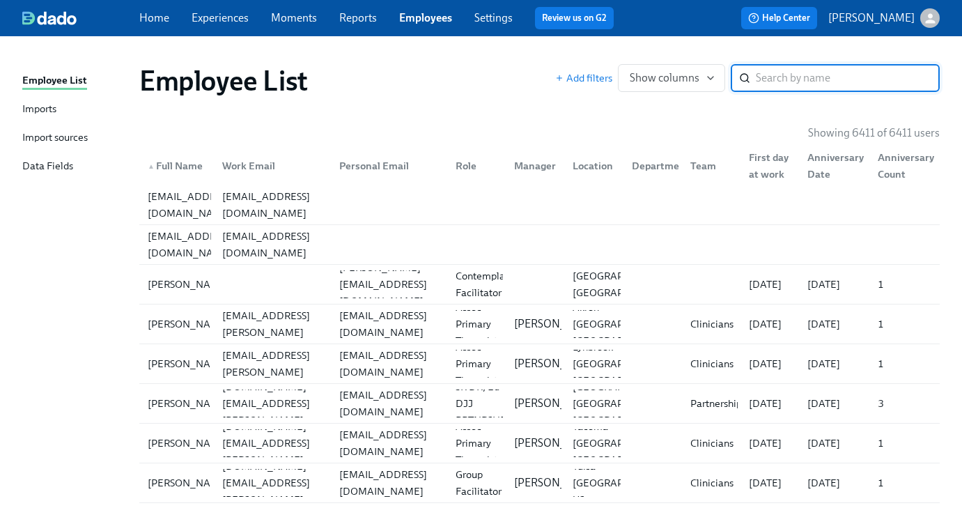
click at [51, 137] on div "Import sources" at bounding box center [54, 138] width 65 height 17
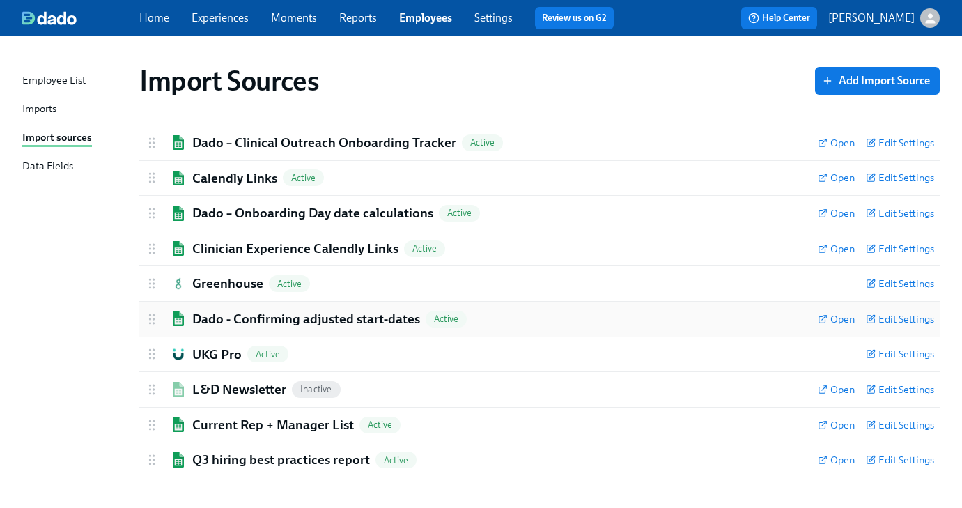
scroll to position [3, 0]
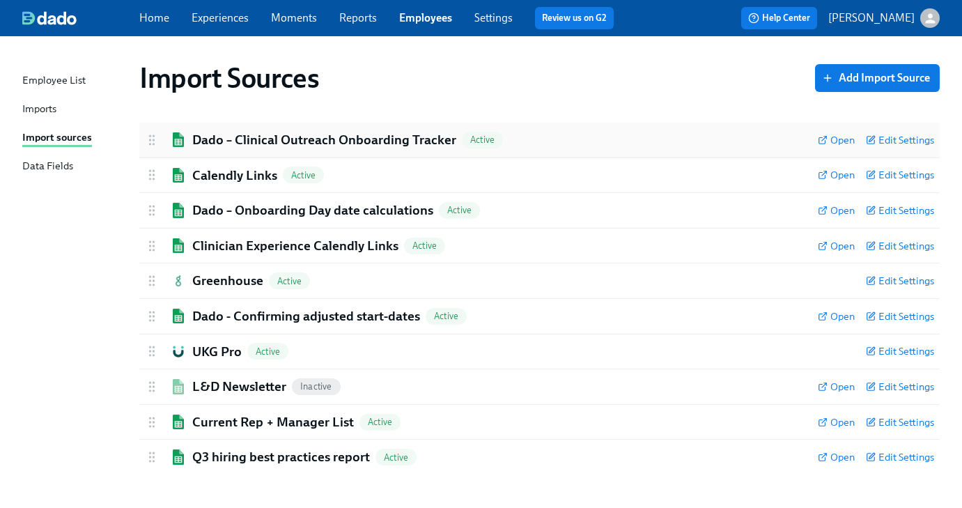
drag, startPoint x: 394, startPoint y: 140, endPoint x: 357, endPoint y: 151, distance: 38.6
click at [394, 140] on h2 "Dado – Clinical Outreach Onboarding Tracker" at bounding box center [324, 140] width 264 height 18
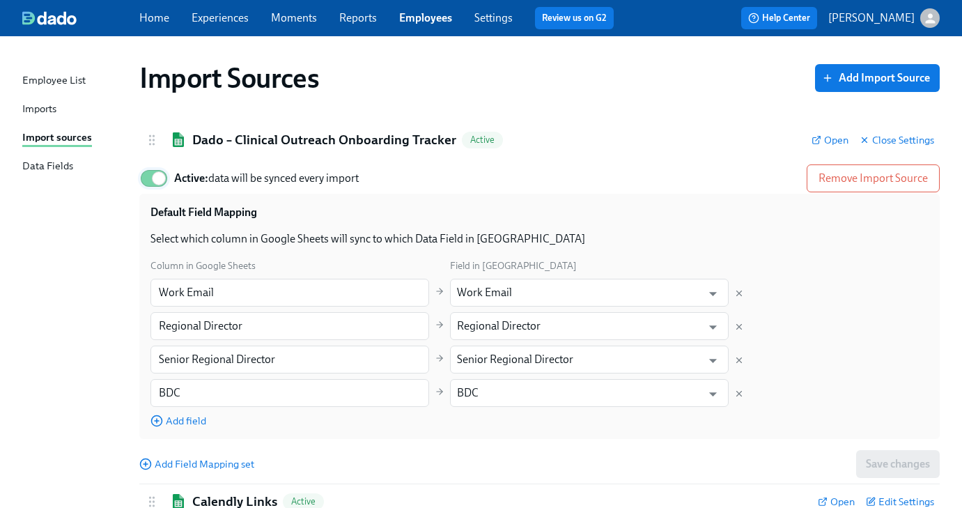
click at [150, 180] on input "Active: data will be synced every import" at bounding box center [159, 178] width 92 height 31
checkbox input "false"
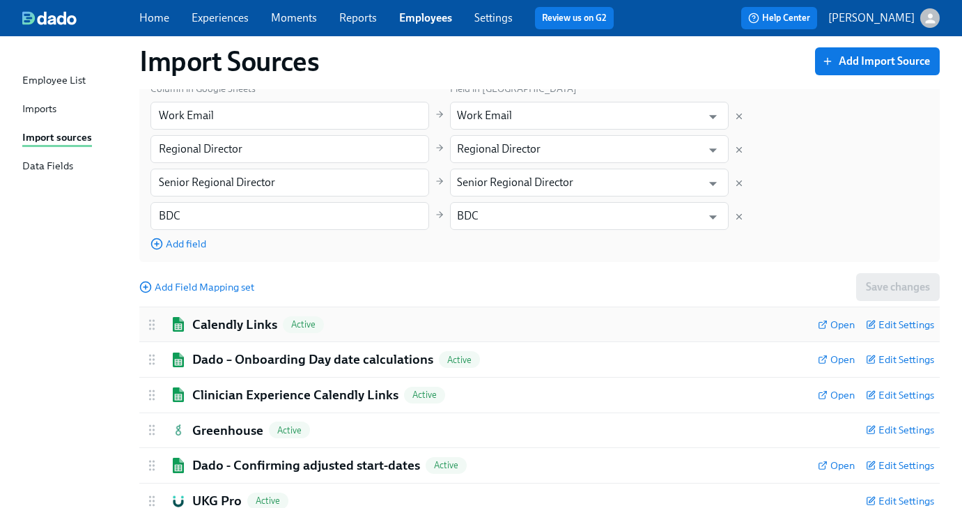
scroll to position [192, 0]
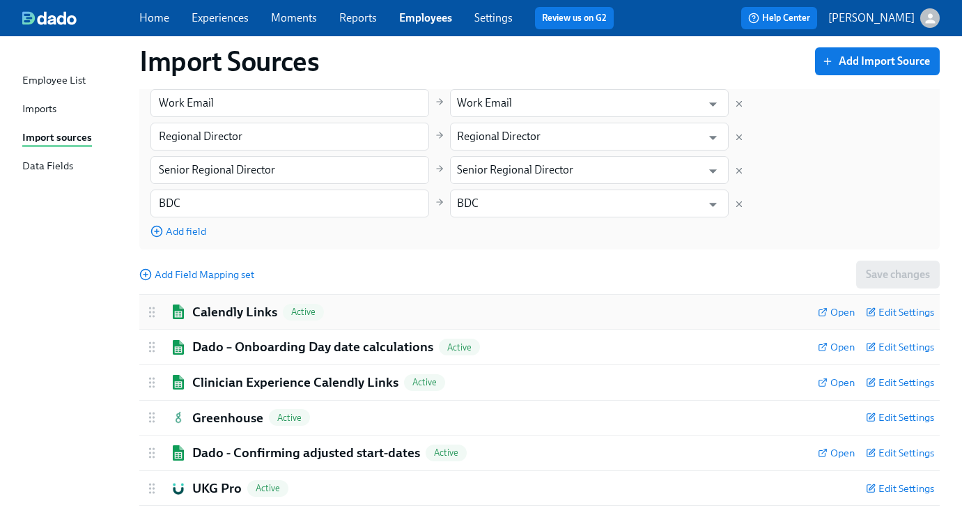
click at [245, 302] on div "Calendly Links Active Open Edit Settings" at bounding box center [539, 312] width 800 height 35
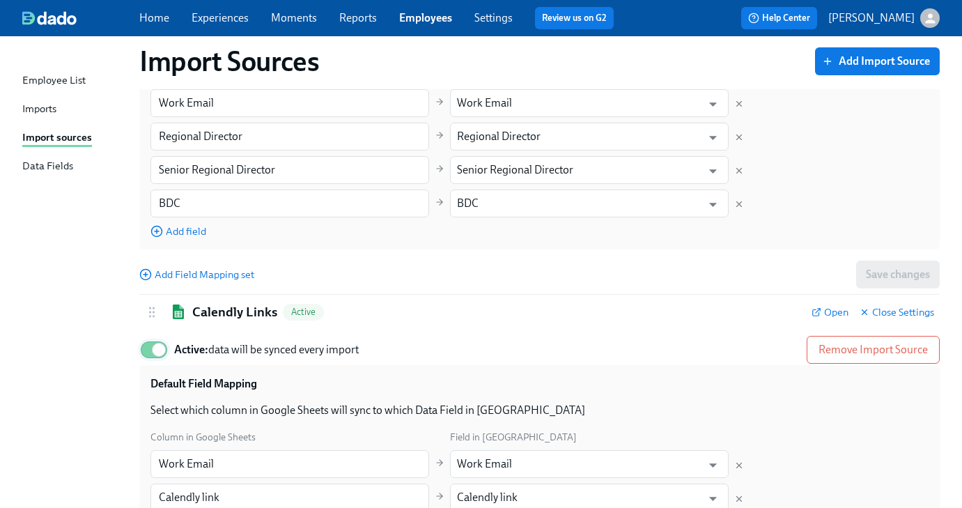
click at [148, 352] on input "Active: data will be synced every import" at bounding box center [159, 349] width 92 height 31
checkbox input "false"
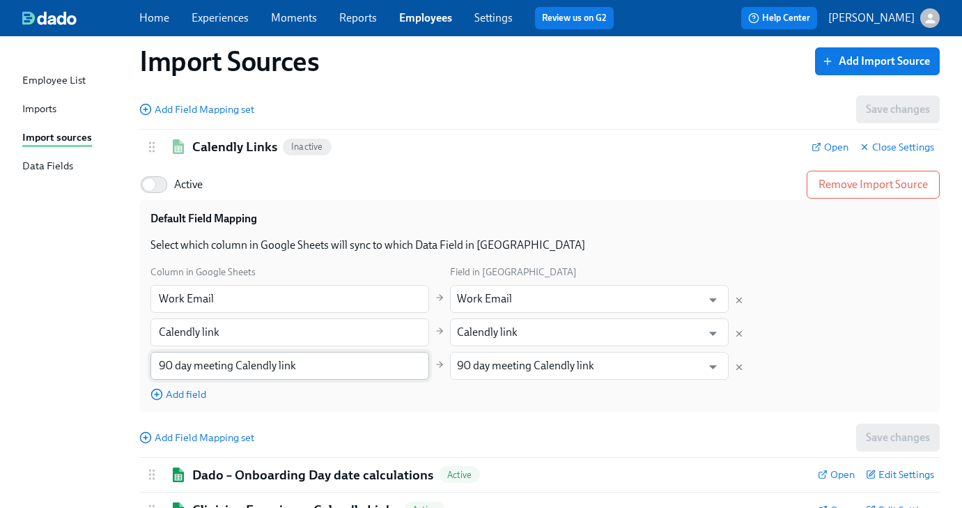
scroll to position [428, 0]
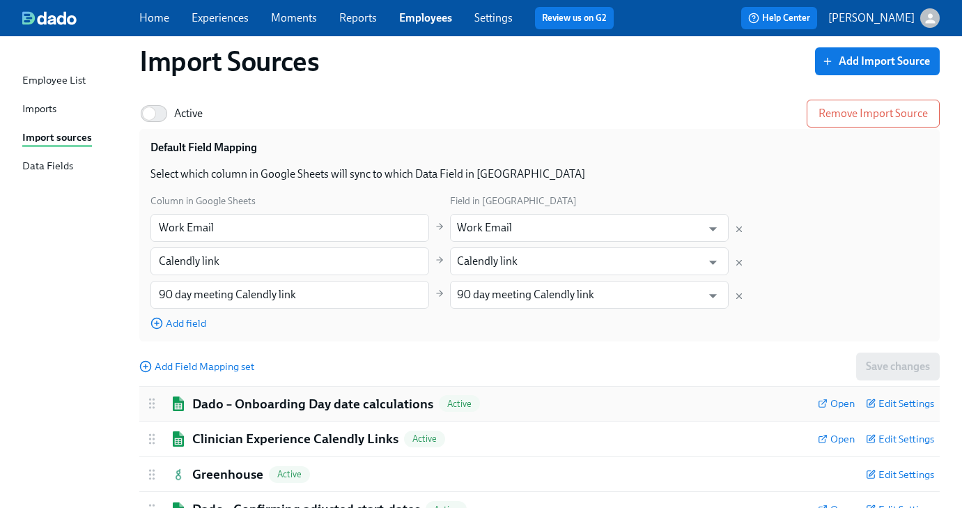
click at [230, 403] on h2 "Dado – Onboarding Day date calculations" at bounding box center [312, 404] width 241 height 18
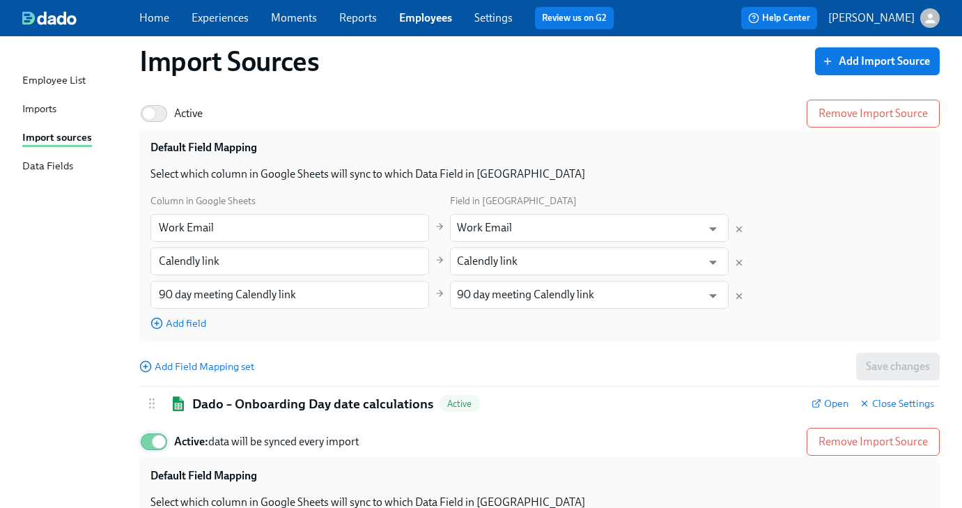
drag, startPoint x: 148, startPoint y: 440, endPoint x: 165, endPoint y: 433, distance: 18.8
click at [148, 440] on input "Active: data will be synced every import" at bounding box center [159, 441] width 92 height 31
checkbox input "false"
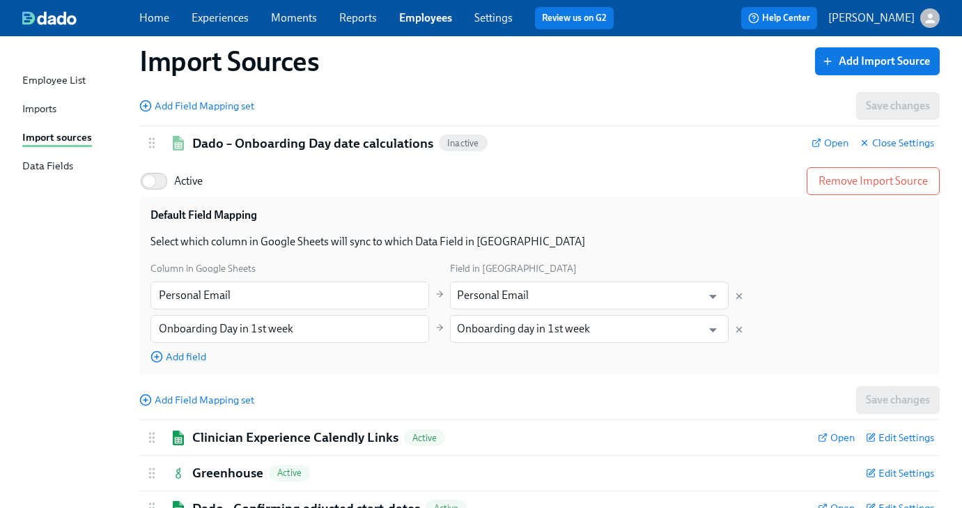
scroll to position [798, 0]
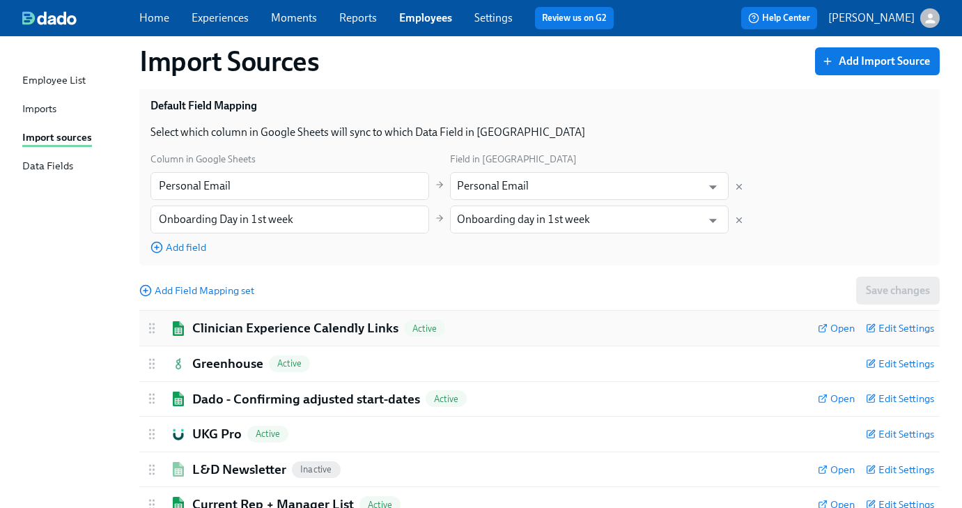
click at [214, 324] on h2 "Clinician Experience Calendly Links" at bounding box center [295, 328] width 206 height 18
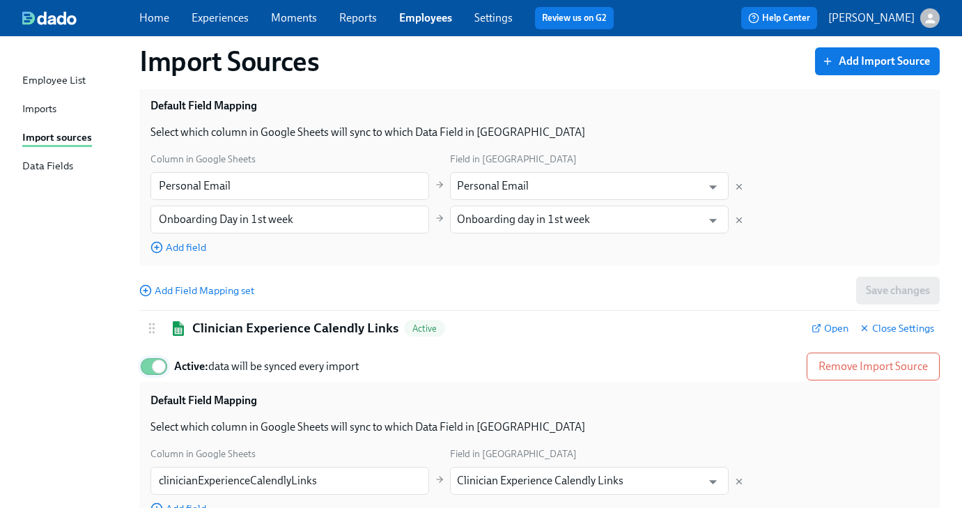
click at [151, 362] on input "Active: data will be synced every import" at bounding box center [159, 366] width 92 height 31
checkbox input "false"
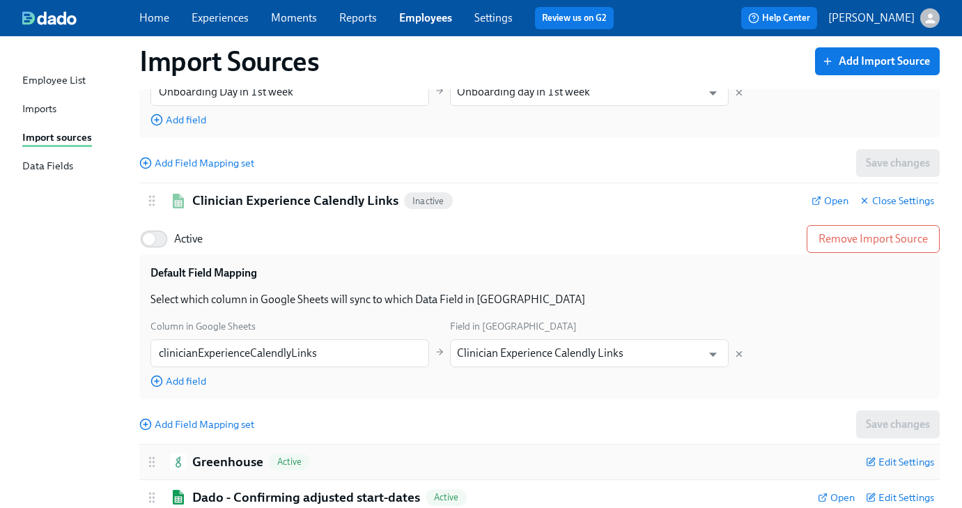
scroll to position [1084, 0]
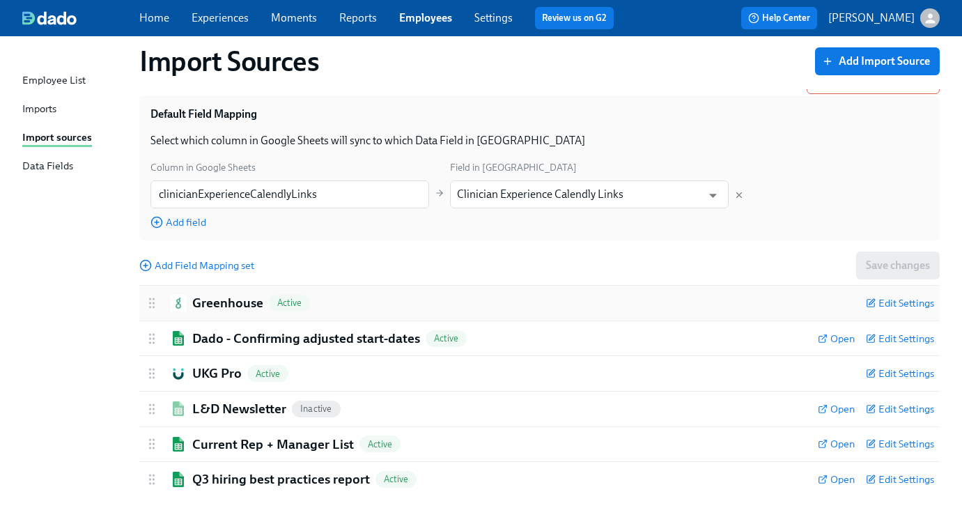
click at [219, 311] on h2 "Greenhouse" at bounding box center [227, 303] width 71 height 18
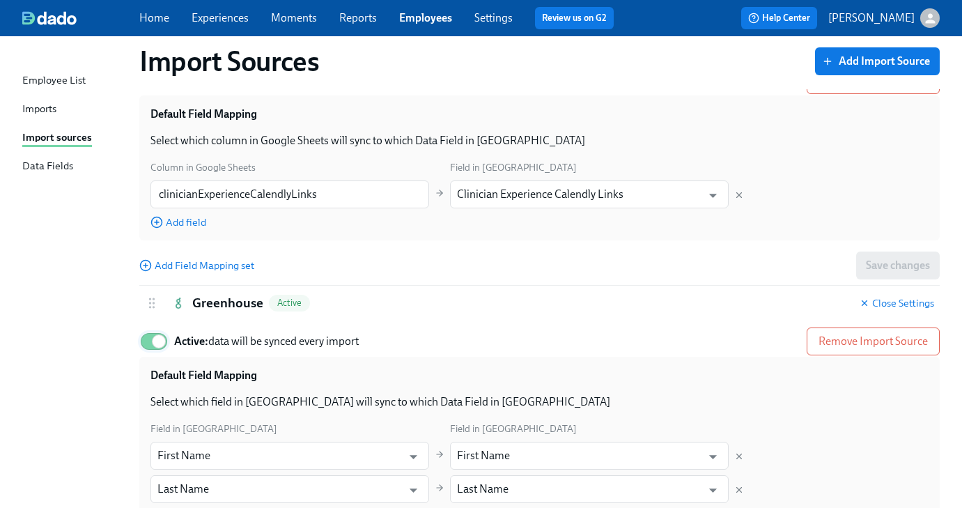
click at [148, 345] on input "Active: data will be synced every import" at bounding box center [159, 341] width 92 height 31
checkbox input "false"
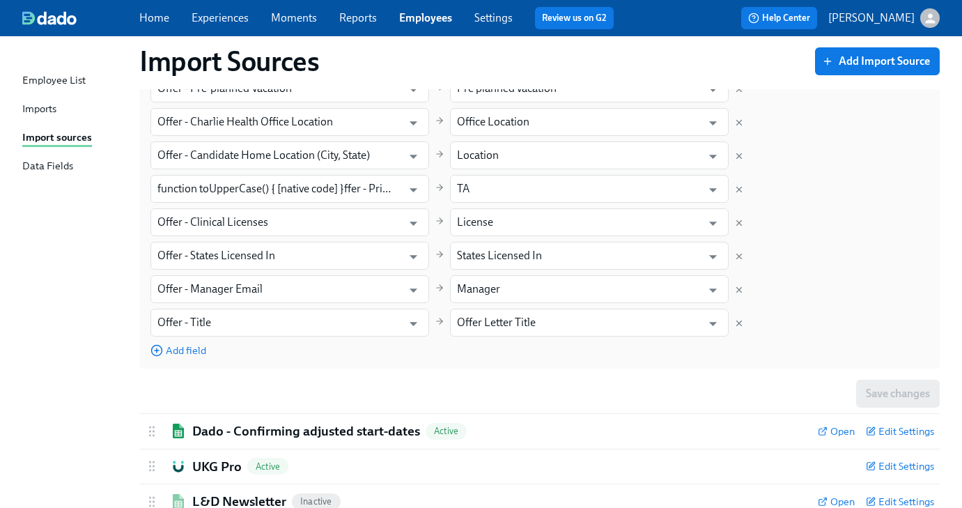
scroll to position [1768, 0]
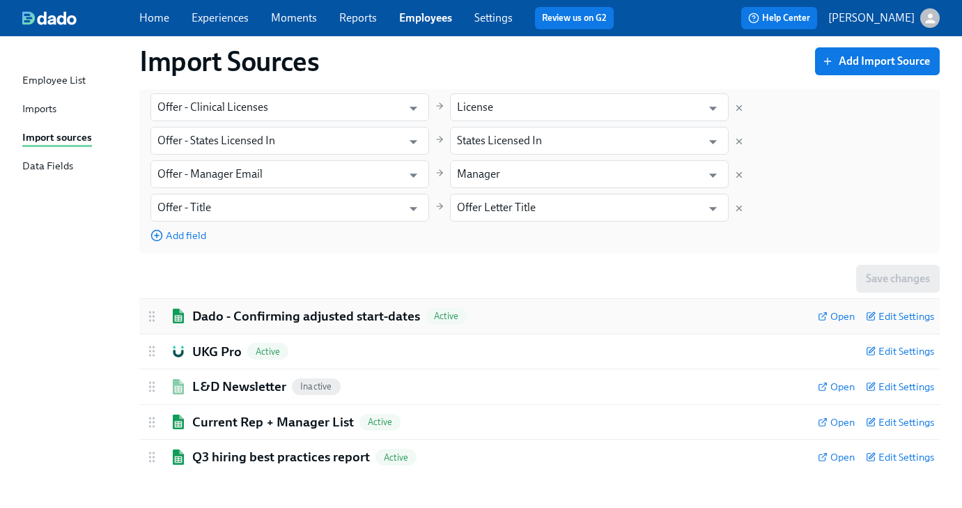
click at [233, 321] on h2 "Dado - Confirming adjusted start-dates" at bounding box center [306, 316] width 228 height 18
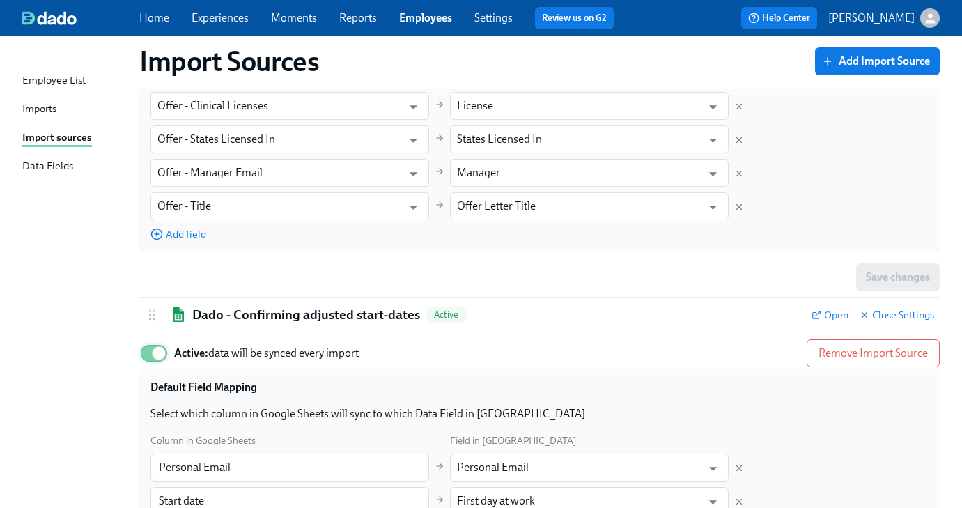
click at [141, 359] on input "Active: data will be synced every import" at bounding box center [159, 353] width 92 height 31
checkbox input "false"
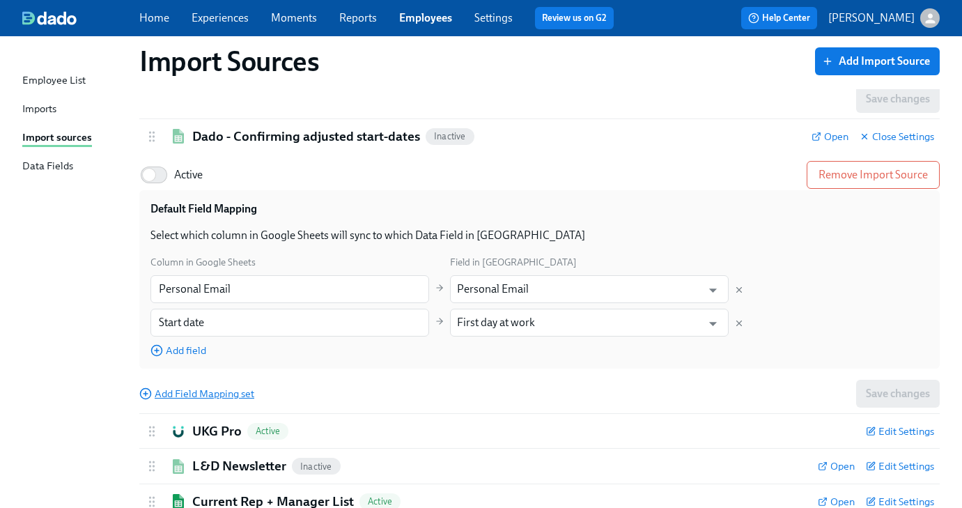
scroll to position [2000, 0]
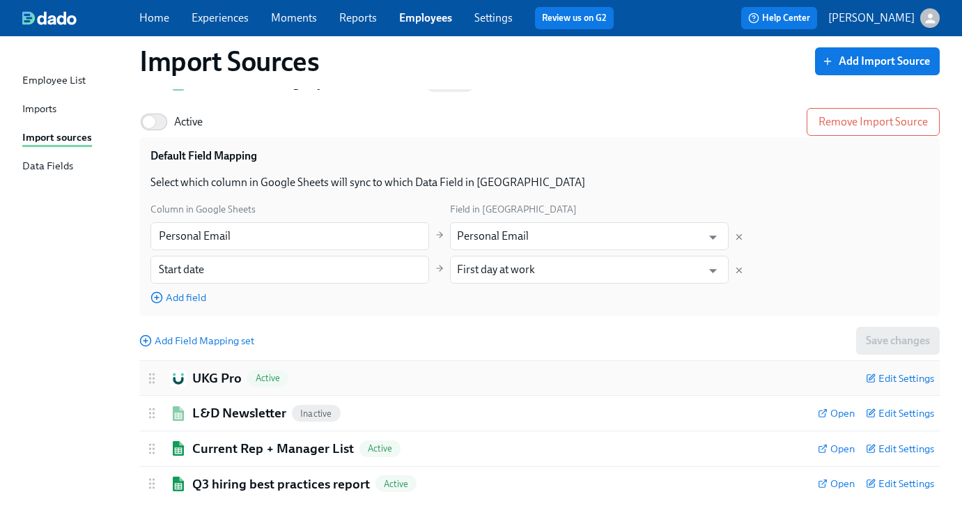
click at [196, 386] on h2 "UKG Pro" at bounding box center [216, 378] width 49 height 18
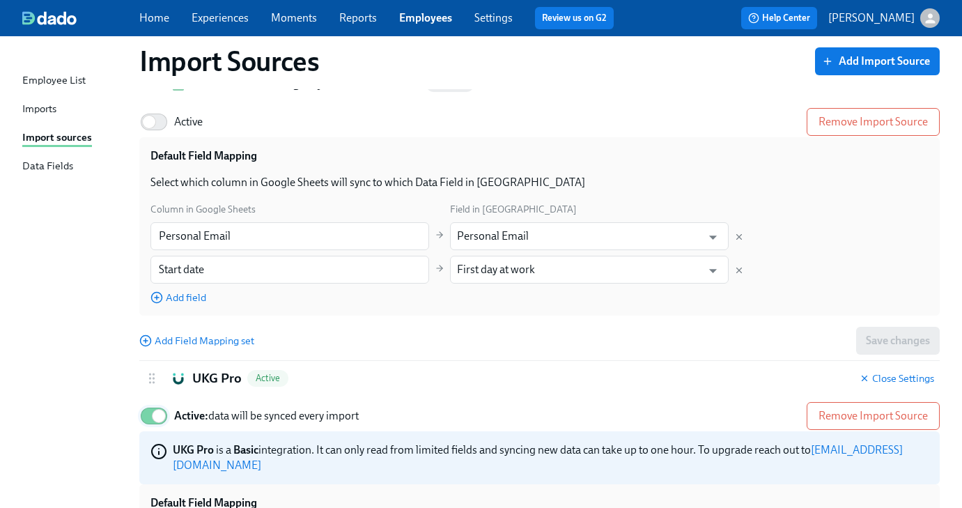
click at [149, 421] on input "Active: data will be synced every import" at bounding box center [159, 416] width 92 height 31
checkbox input "false"
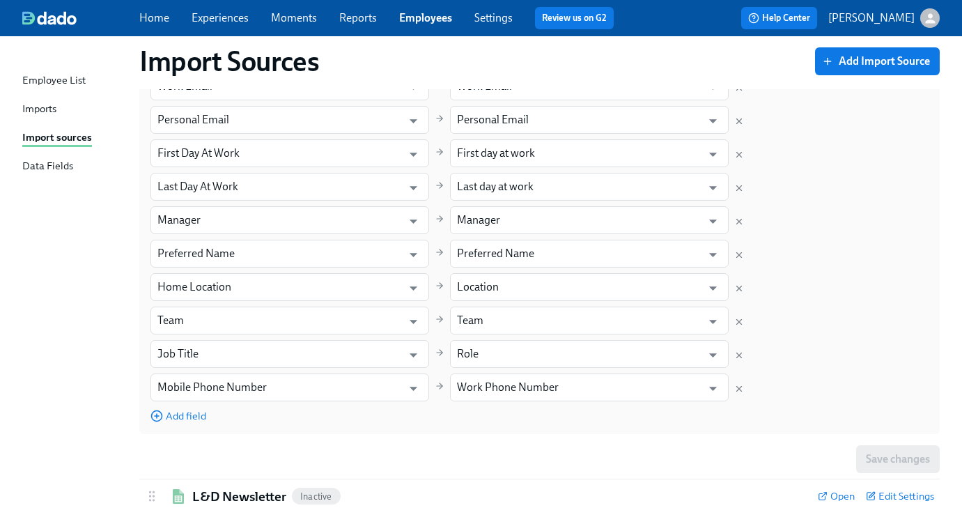
scroll to position [2663, 0]
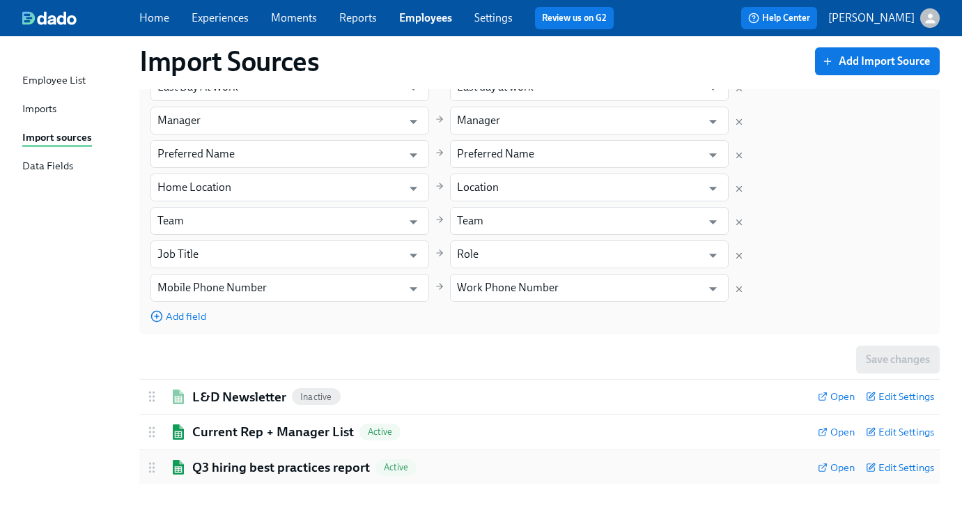
click at [237, 460] on h2 "Q3 hiring best practices report" at bounding box center [281, 467] width 178 height 18
click at [150, 495] on input "Active: data will be synced every import" at bounding box center [159, 505] width 92 height 31
checkbox input "false"
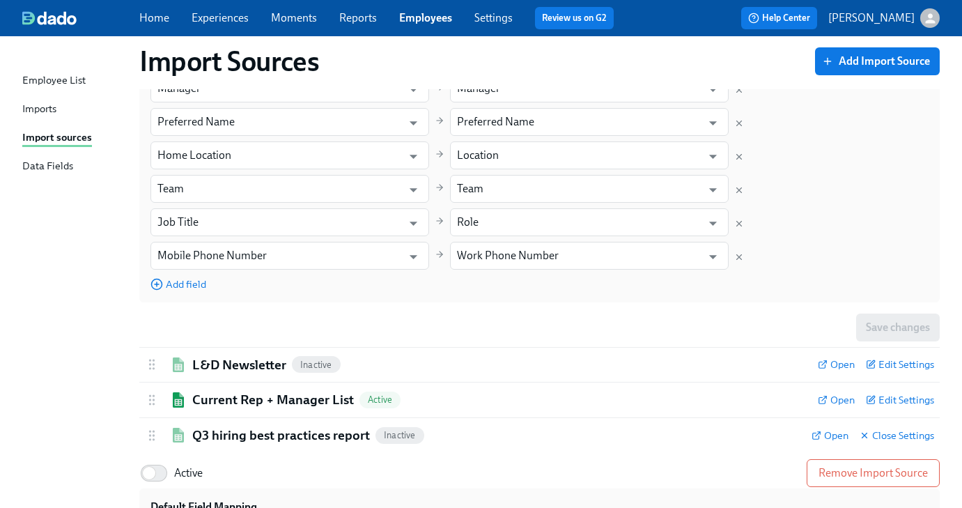
scroll to position [2922, 0]
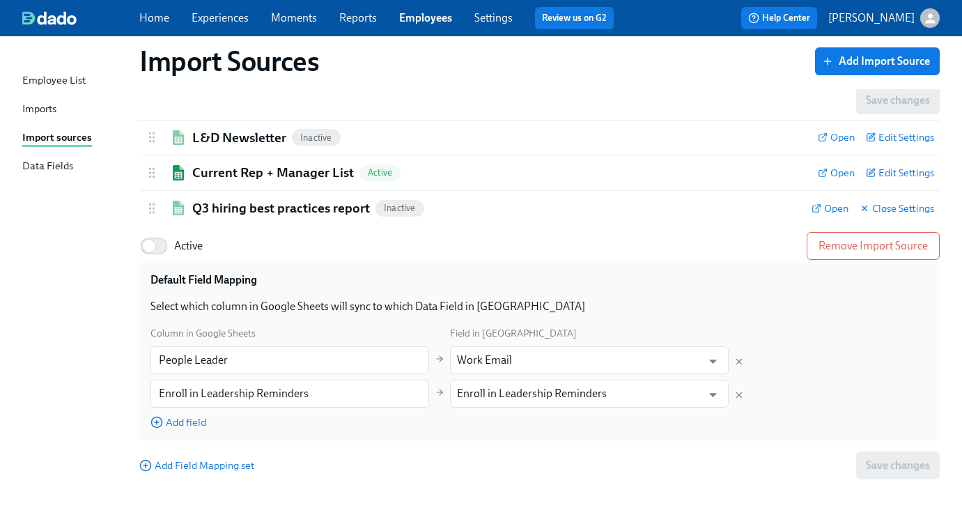
click at [54, 112] on div "Imports" at bounding box center [39, 109] width 34 height 17
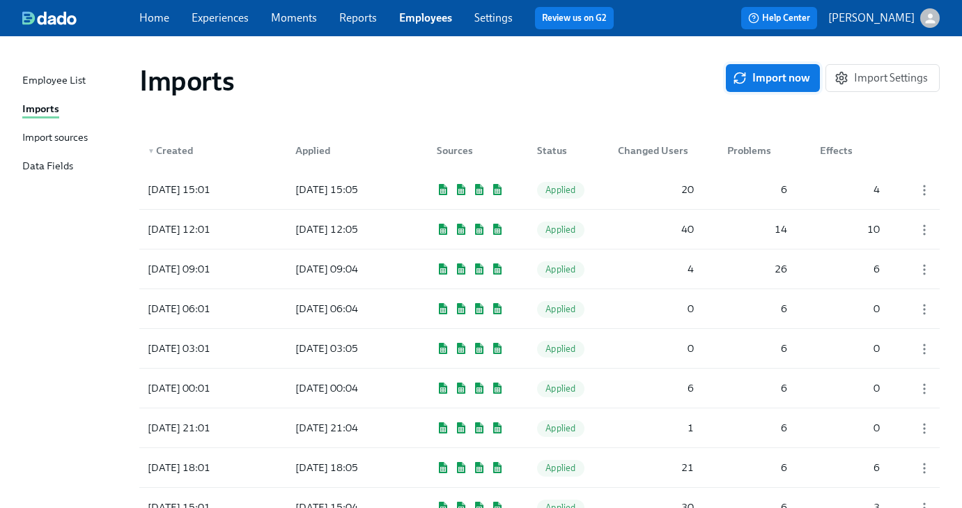
click at [768, 81] on span "Import now" at bounding box center [773, 78] width 75 height 14
click at [216, 189] on div "[DATE] 16:43" at bounding box center [179, 189] width 74 height 17
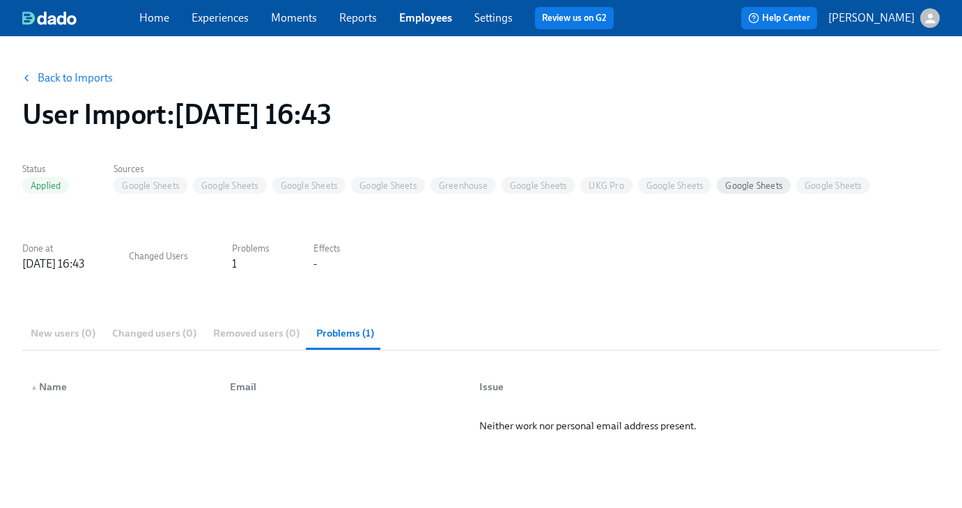
scroll to position [38, 0]
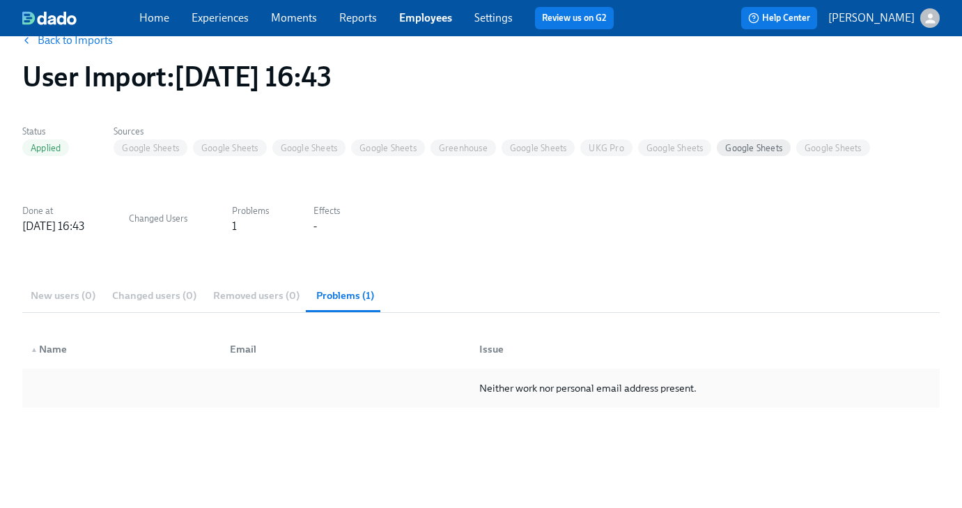
click at [361, 376] on div at bounding box center [343, 388] width 249 height 28
click at [366, 397] on div at bounding box center [343, 388] width 249 height 28
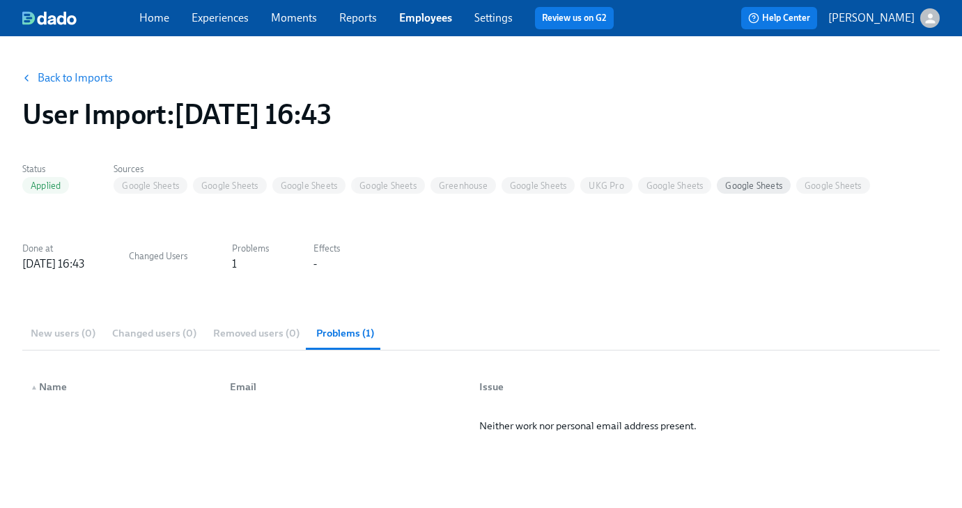
click at [54, 74] on link "Back to Imports" at bounding box center [75, 78] width 75 height 14
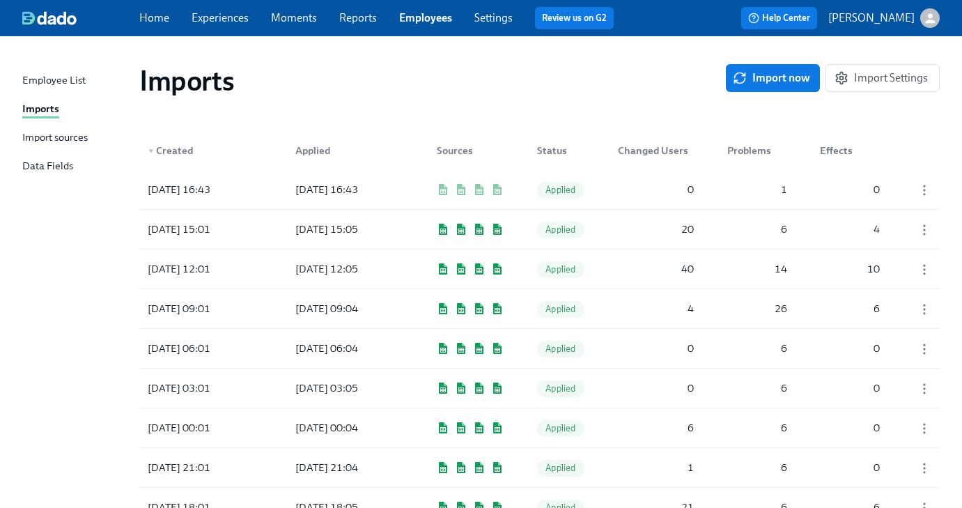
click at [59, 139] on div "Import sources" at bounding box center [54, 138] width 65 height 17
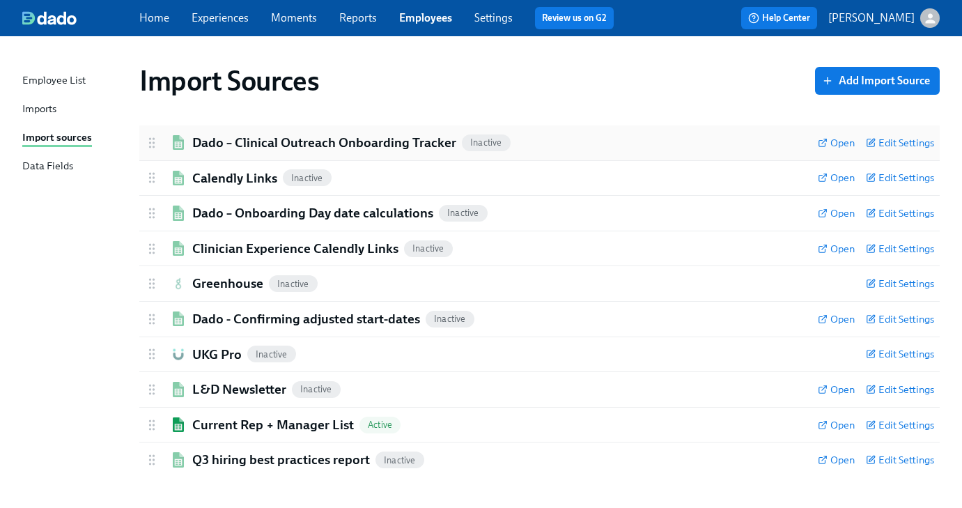
click at [210, 143] on h2 "Dado – Clinical Outreach Onboarding Tracker" at bounding box center [324, 143] width 264 height 18
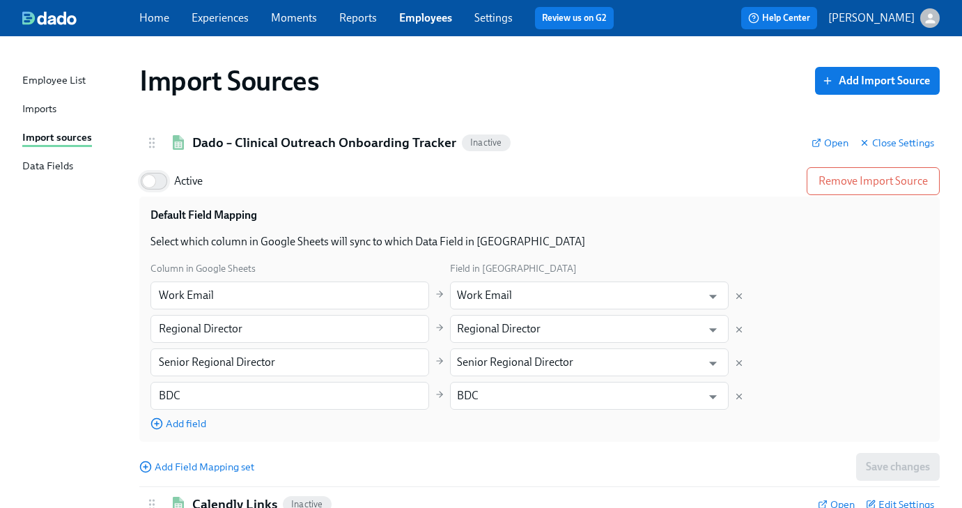
click at [157, 177] on input "Active" at bounding box center [149, 181] width 92 height 31
checkbox input "true"
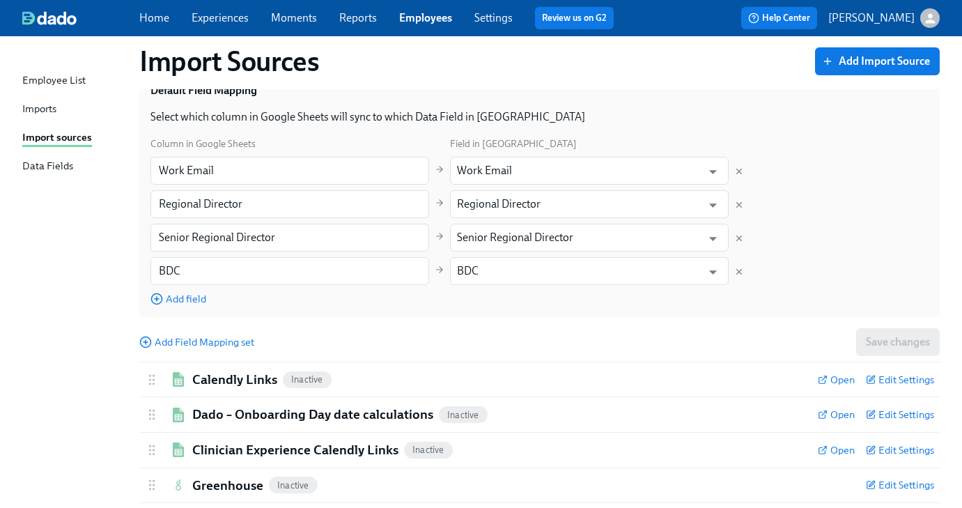
scroll to position [246, 0]
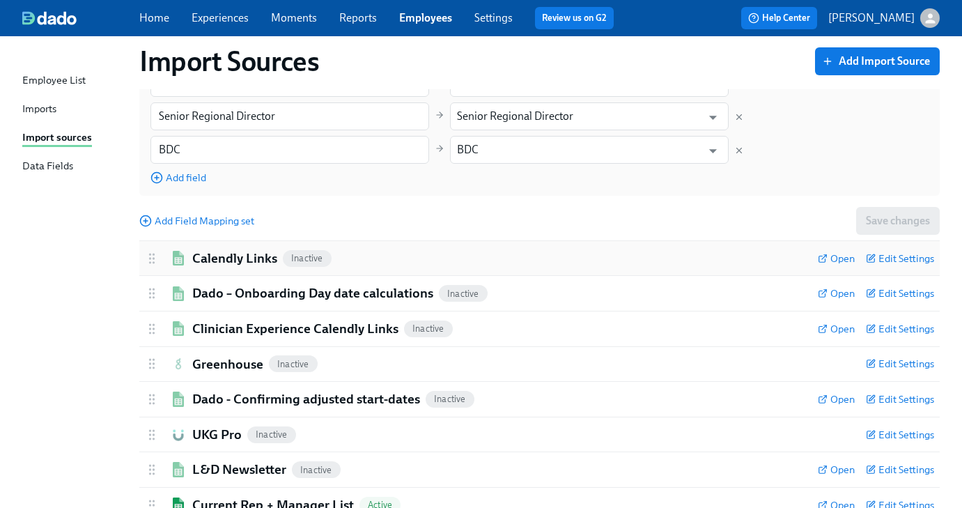
click at [205, 253] on h2 "Calendly Links" at bounding box center [234, 258] width 85 height 18
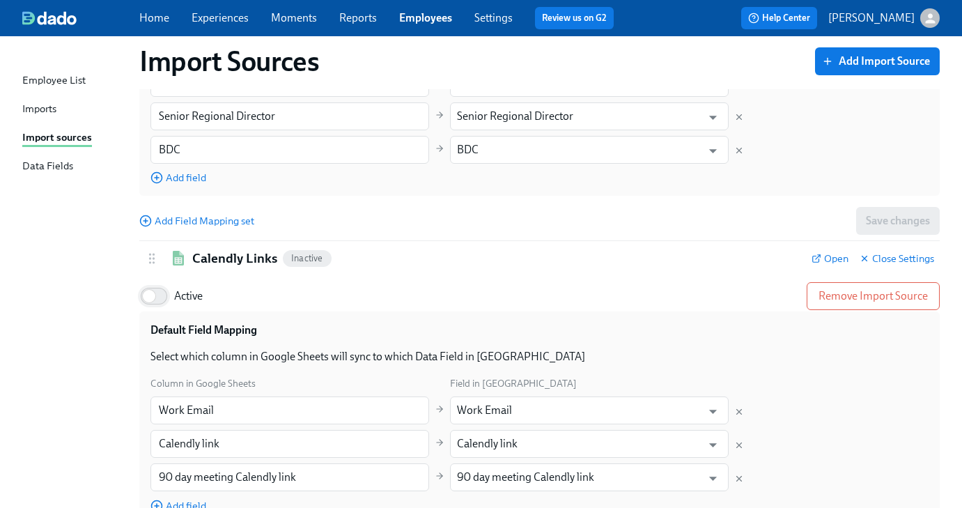
click at [166, 300] on input "Active" at bounding box center [149, 296] width 92 height 31
checkbox input "true"
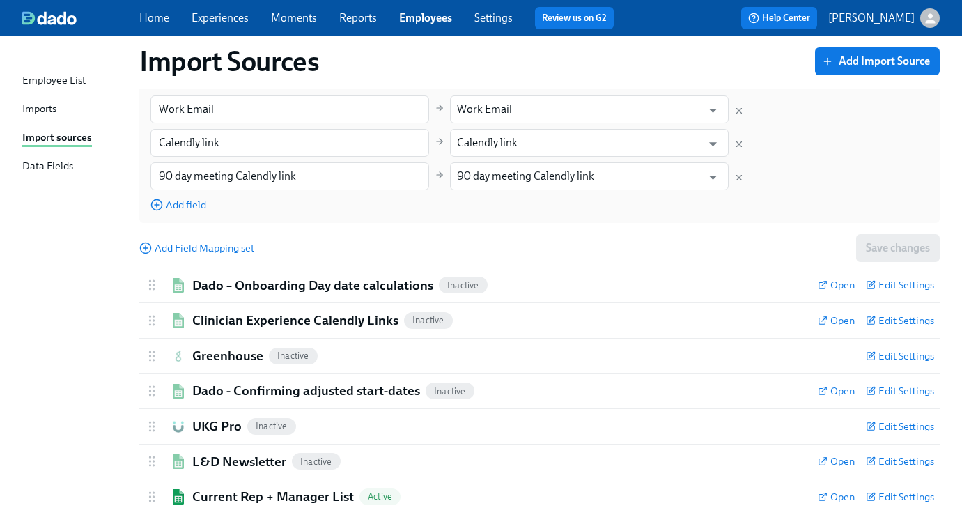
scroll to position [622, 0]
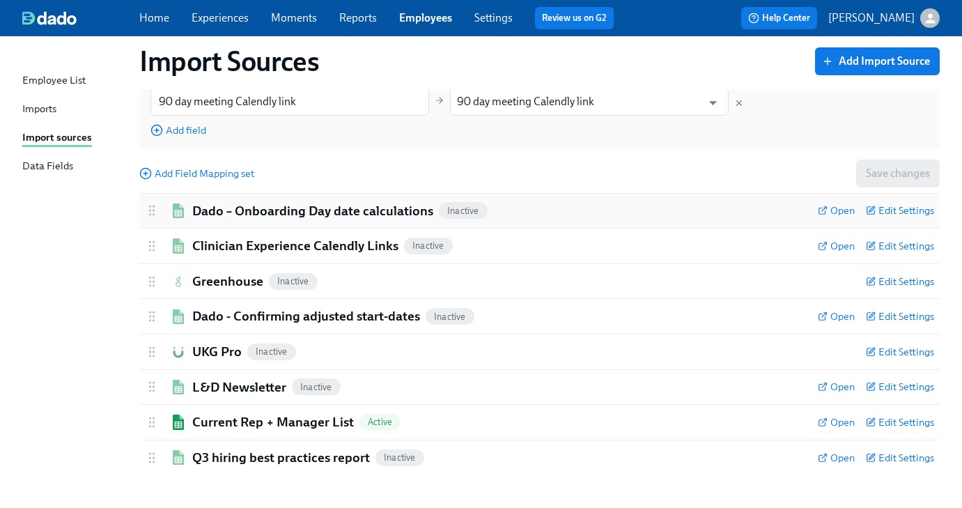
click at [215, 211] on h2 "Dado – Onboarding Day date calculations" at bounding box center [312, 211] width 241 height 18
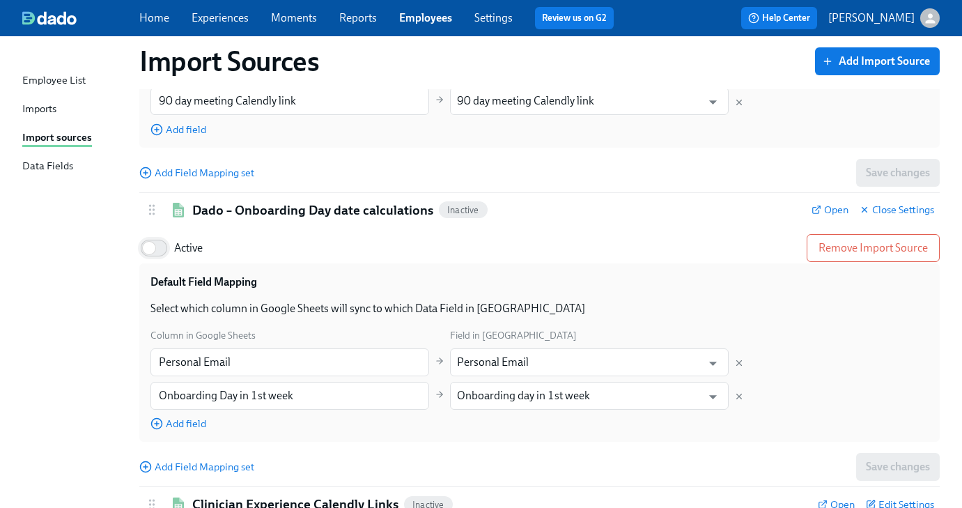
click at [166, 249] on input "Active" at bounding box center [149, 248] width 92 height 31
checkbox input "true"
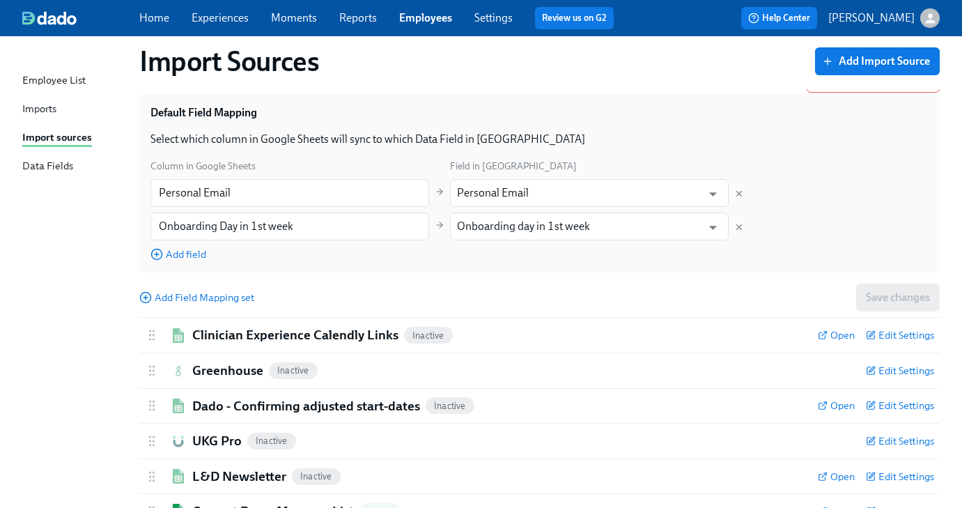
scroll to position [882, 0]
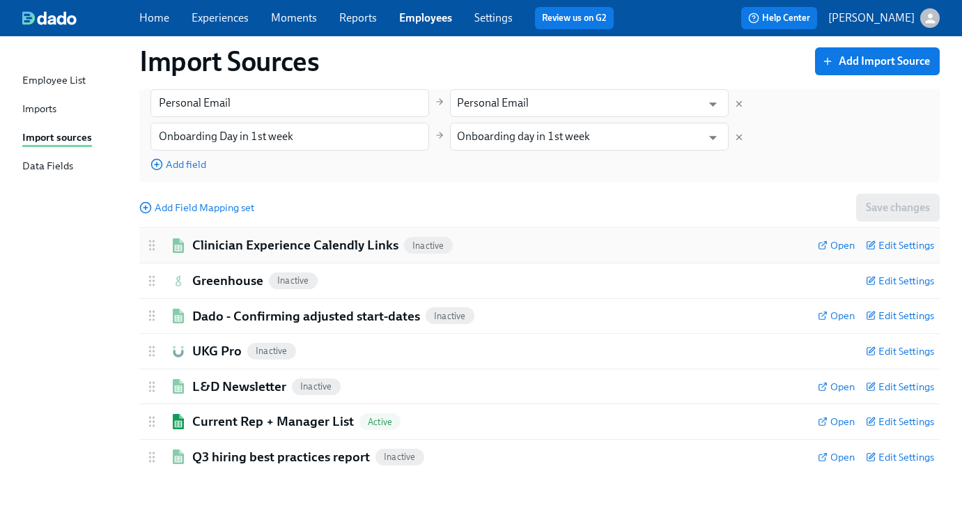
click at [242, 251] on h2 "Clinician Experience Calendly Links" at bounding box center [295, 245] width 206 height 18
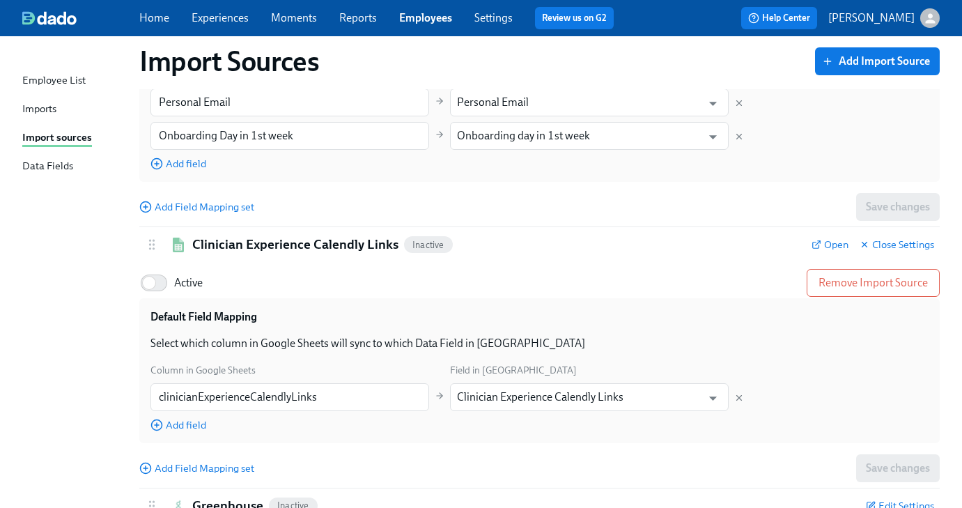
drag, startPoint x: 165, startPoint y: 283, endPoint x: 209, endPoint y: 318, distance: 55.6
click at [165, 283] on input "Active" at bounding box center [149, 282] width 92 height 31
checkbox input "true"
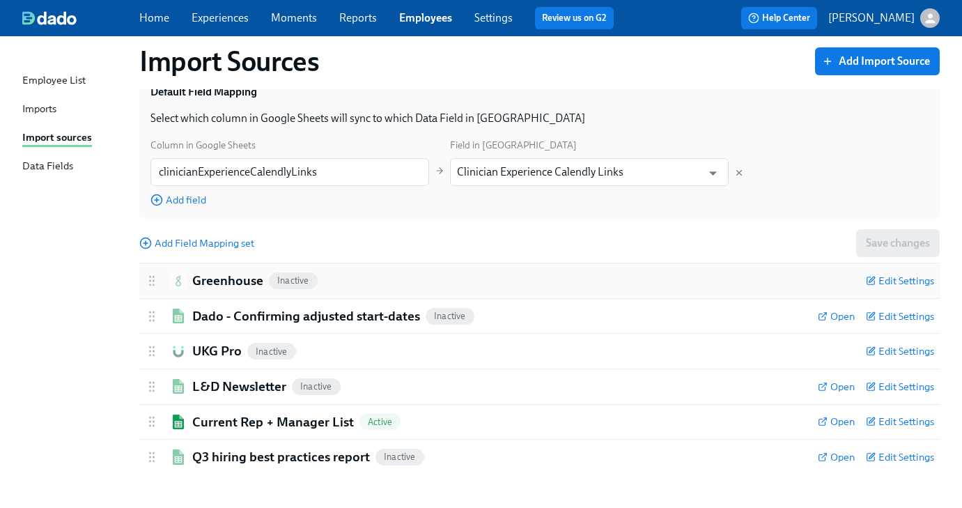
click at [228, 286] on h2 "Greenhouse" at bounding box center [227, 281] width 71 height 18
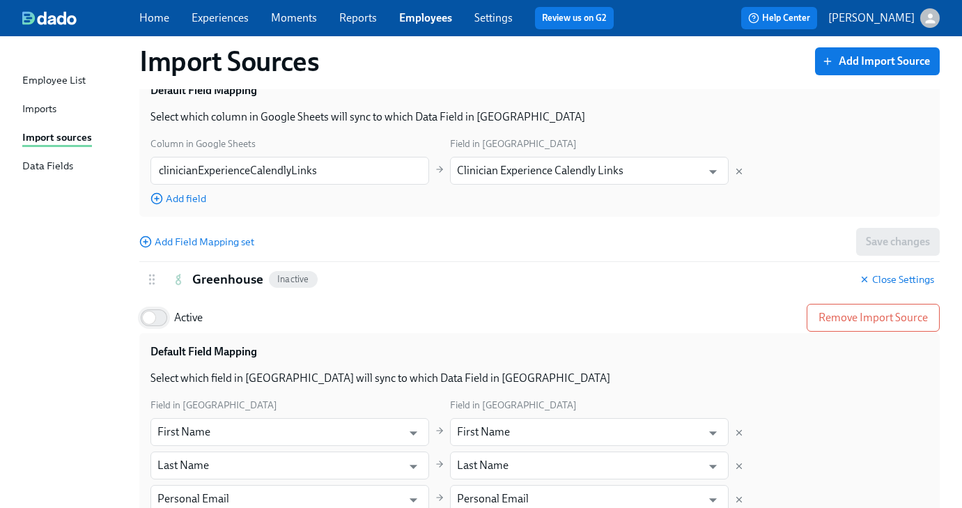
click at [166, 319] on input "Active" at bounding box center [149, 317] width 92 height 31
checkbox input "true"
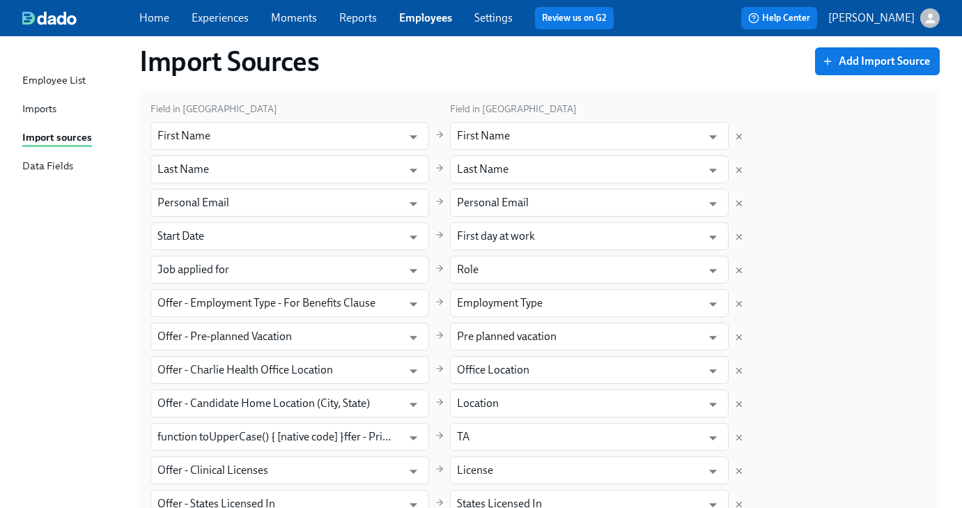
scroll to position [1764, 0]
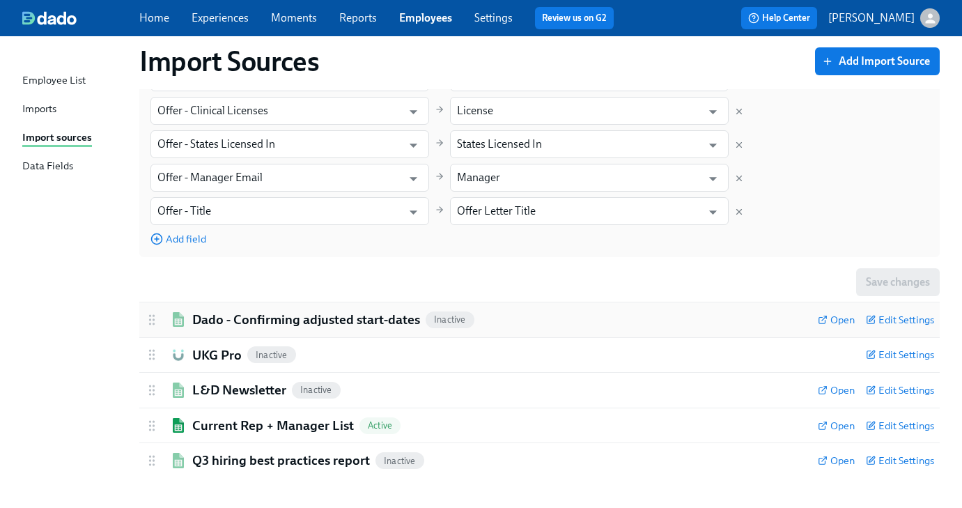
click at [206, 324] on h2 "Dado - Confirming adjusted start-dates" at bounding box center [306, 320] width 228 height 18
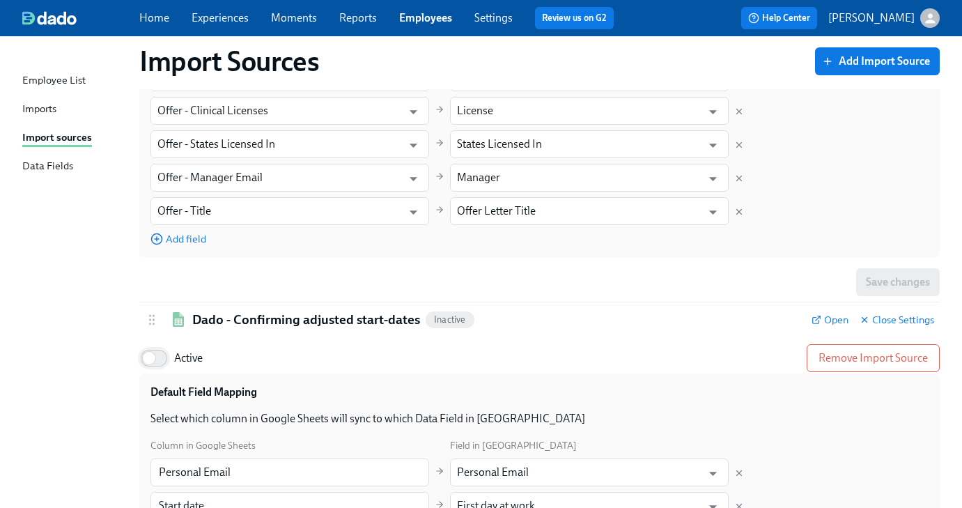
click at [165, 364] on input "Active" at bounding box center [149, 358] width 92 height 31
checkbox input "true"
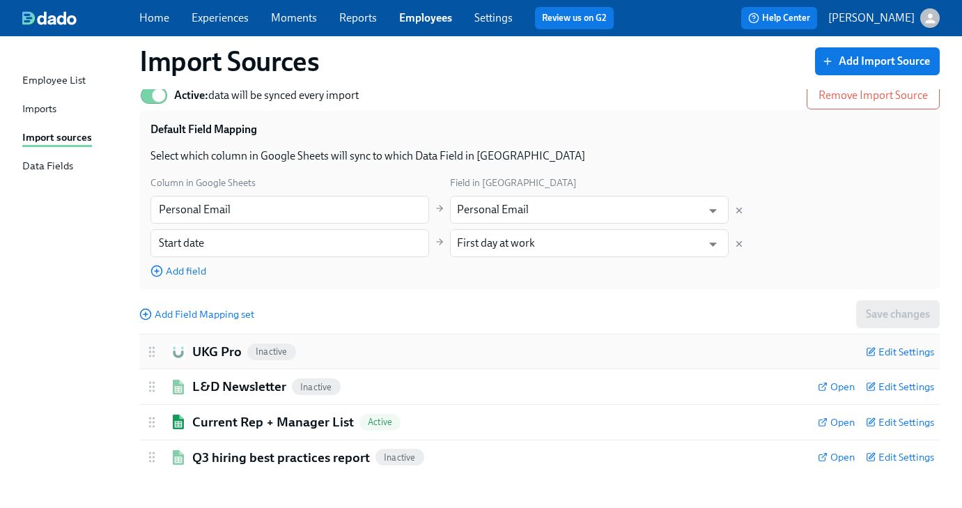
click at [231, 345] on h2 "UKG Pro" at bounding box center [216, 352] width 49 height 18
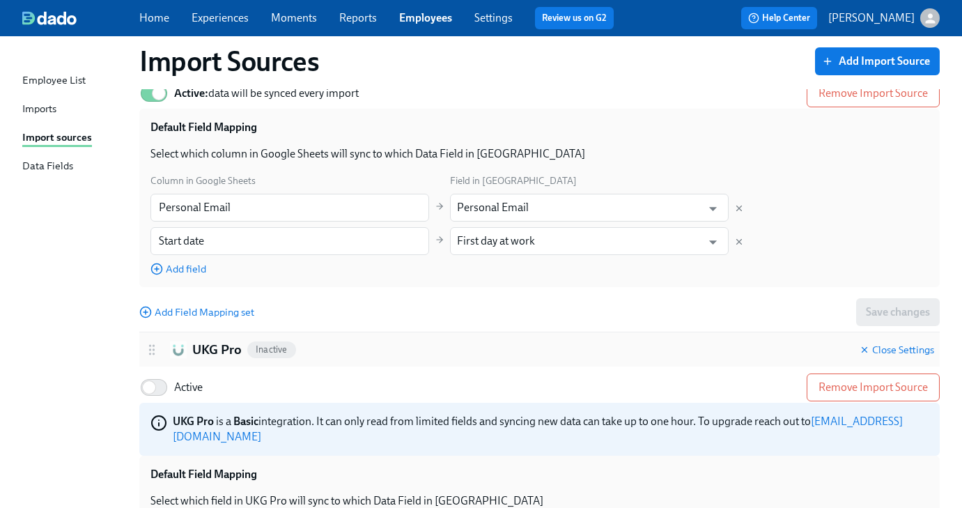
scroll to position [2028, 0]
click at [160, 390] on input "Active" at bounding box center [149, 387] width 92 height 31
checkbox input "true"
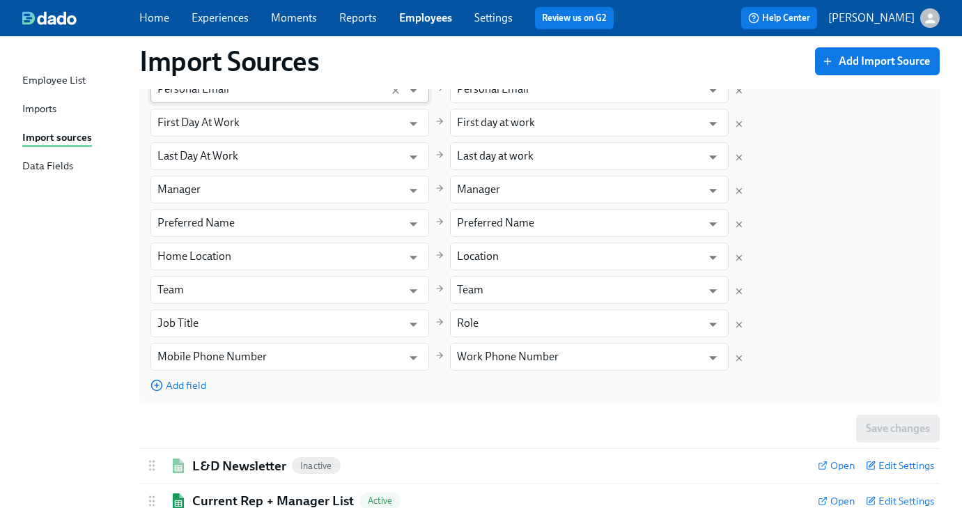
scroll to position [2663, 0]
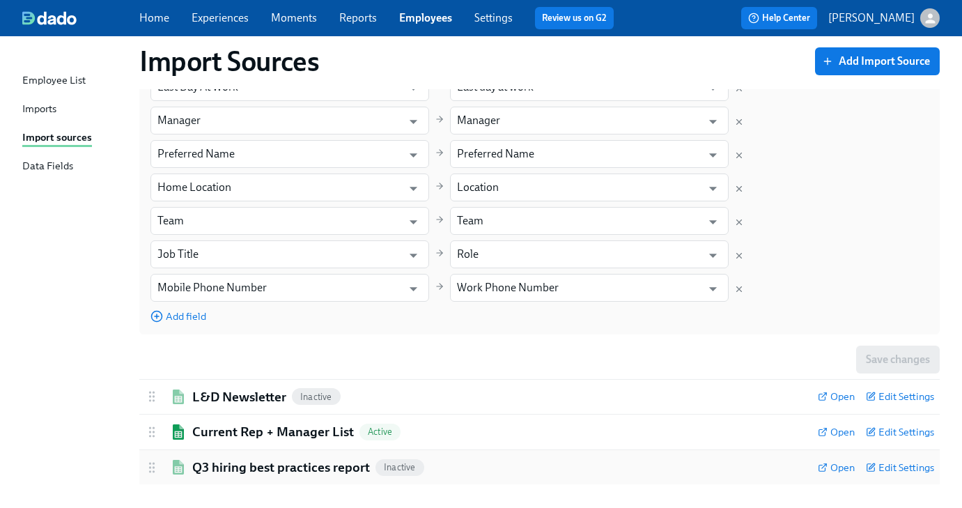
click at [213, 458] on h2 "Q3 hiring best practices report" at bounding box center [281, 467] width 178 height 18
click at [157, 496] on input "Active" at bounding box center [149, 505] width 92 height 31
checkbox input "true"
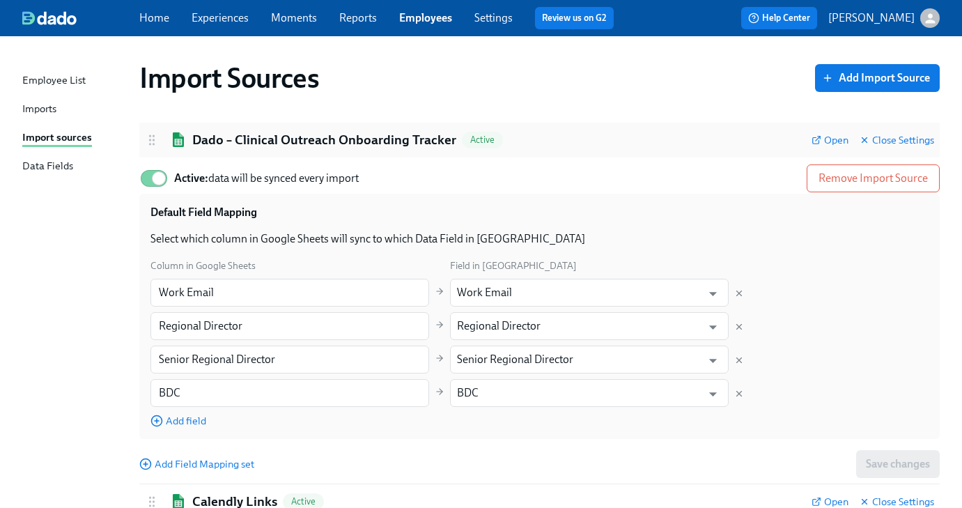
scroll to position [0, 0]
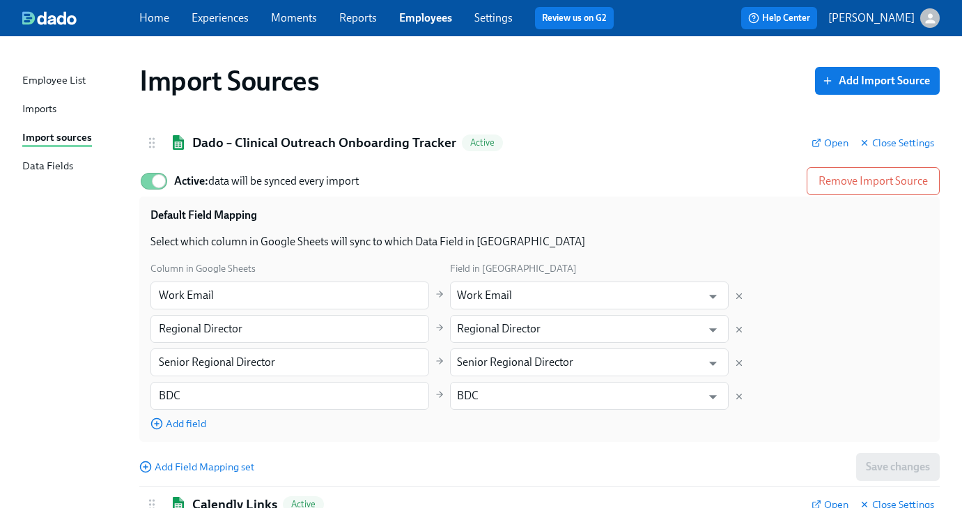
click at [210, 20] on link "Experiences" at bounding box center [220, 17] width 57 height 13
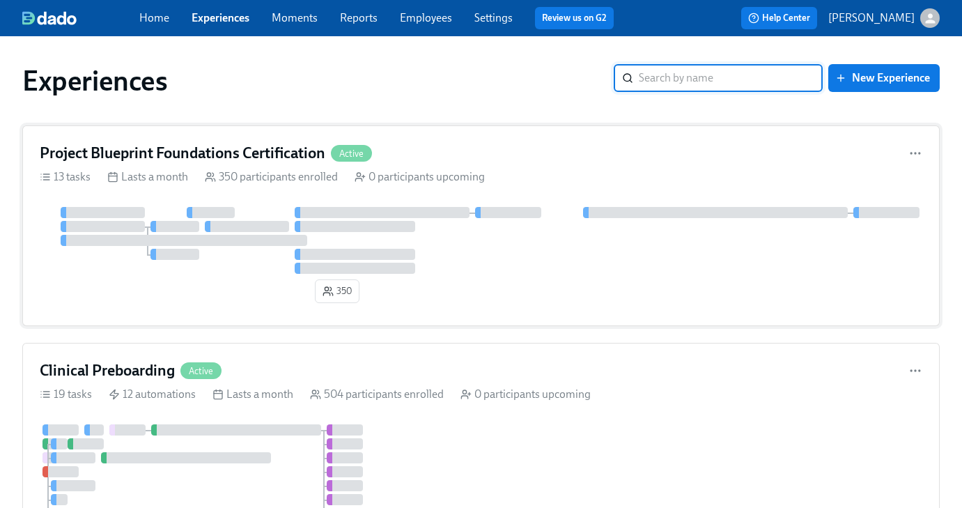
click at [203, 152] on h4 "Project Blueprint Foundations Certification" at bounding box center [183, 153] width 286 height 21
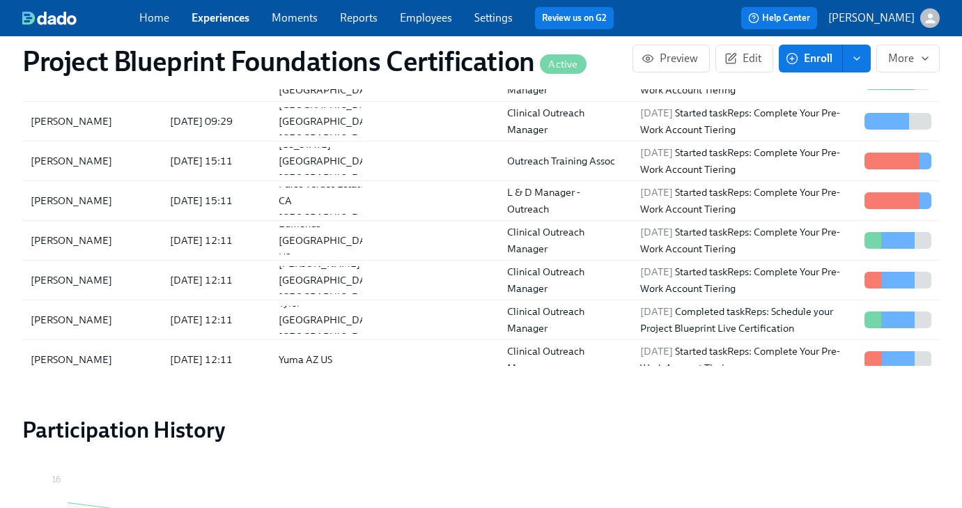
scroll to position [1120, 0]
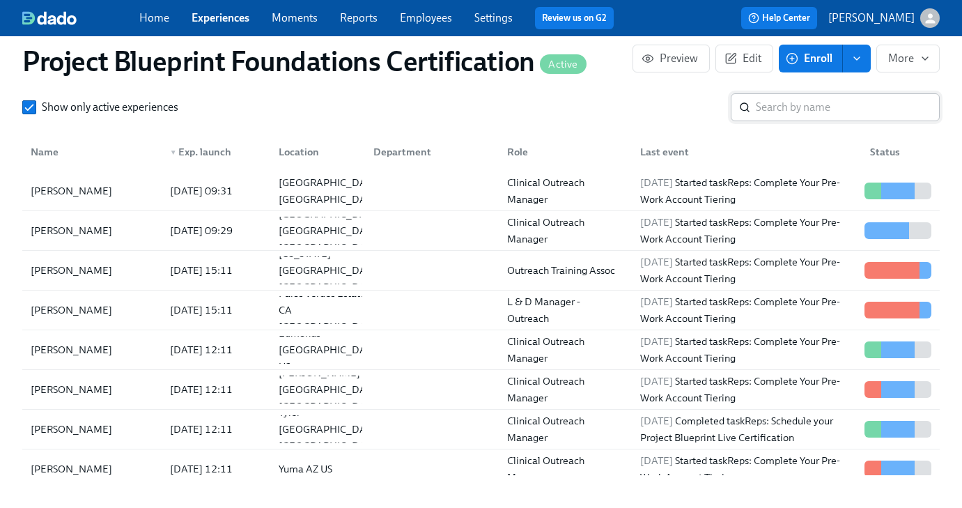
click at [775, 100] on input "search" at bounding box center [848, 107] width 184 height 28
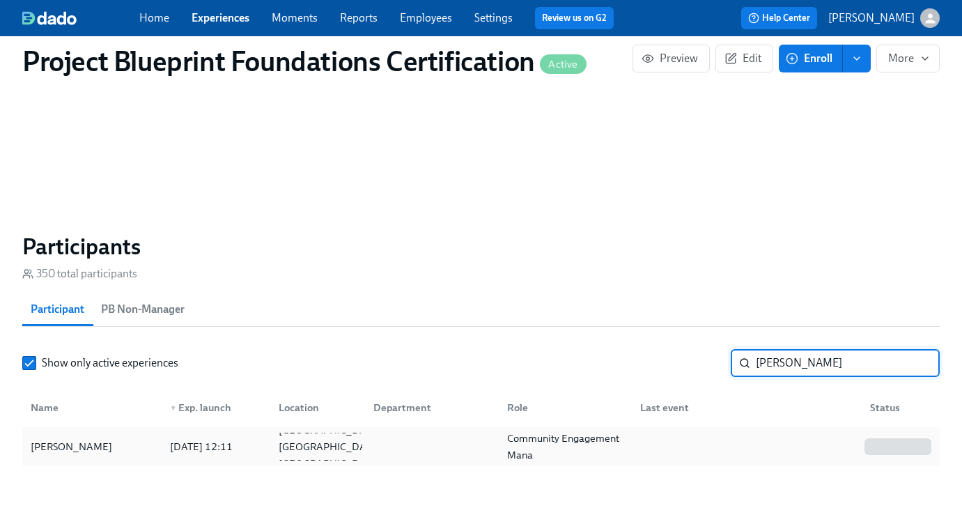
scroll to position [876, 0]
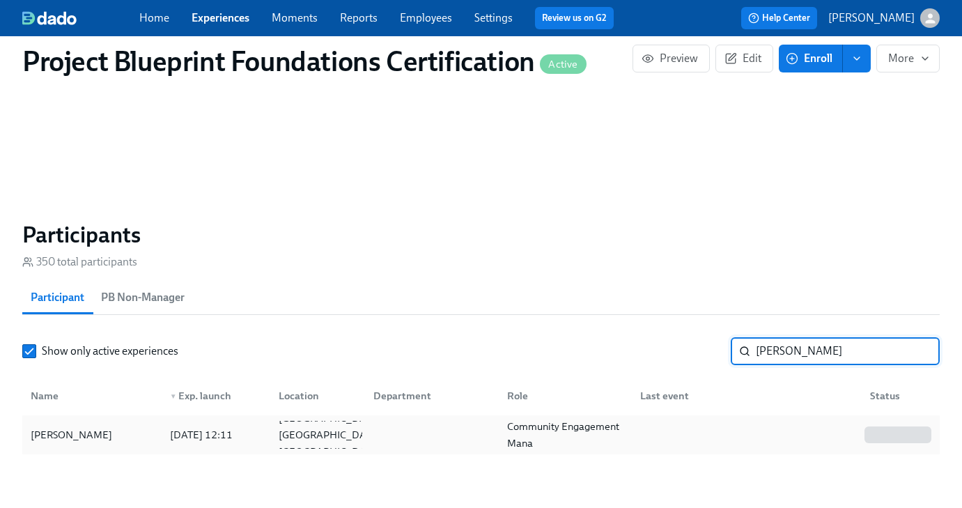
type input "[PERSON_NAME]"
click at [54, 440] on div "[PERSON_NAME]" at bounding box center [71, 434] width 93 height 17
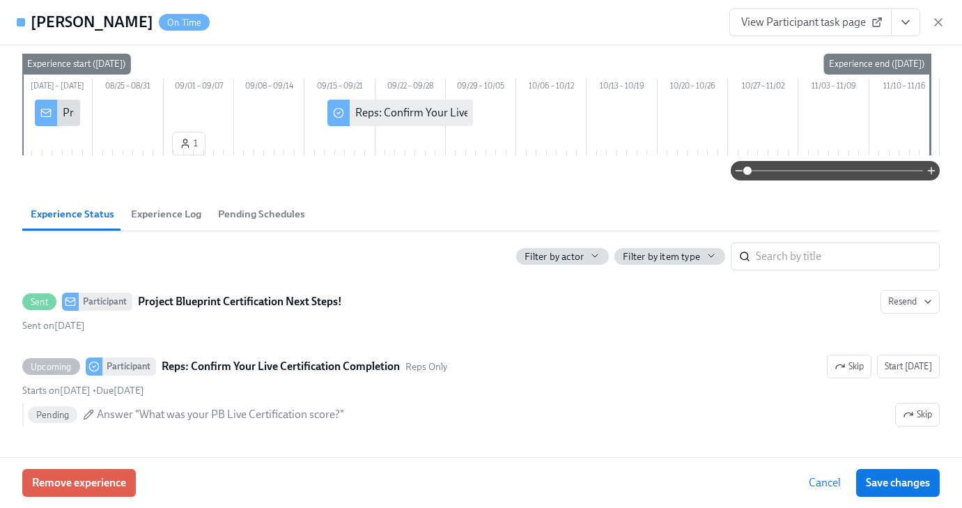
scroll to position [89, 0]
drag, startPoint x: 940, startPoint y: 22, endPoint x: 846, endPoint y: 53, distance: 99.6
click at [940, 22] on icon "button" at bounding box center [938, 22] width 14 height 14
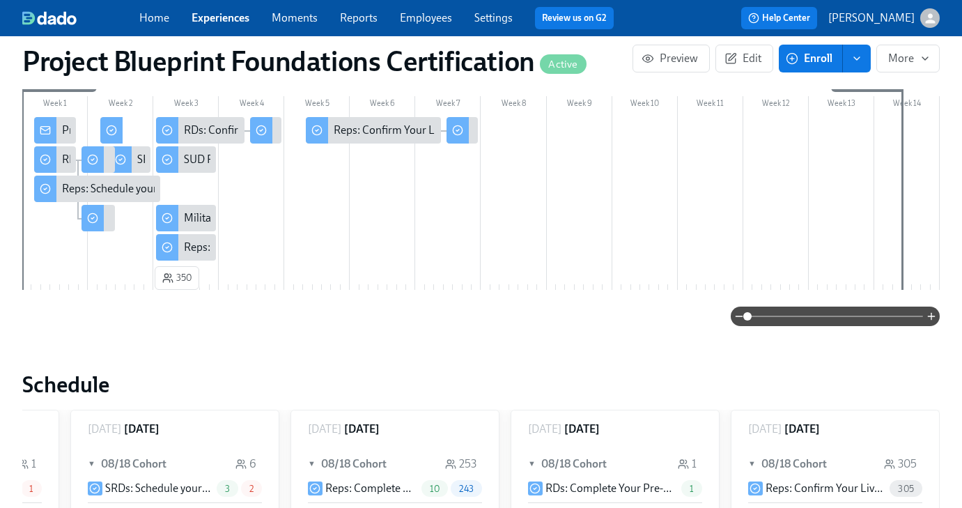
scroll to position [220, 0]
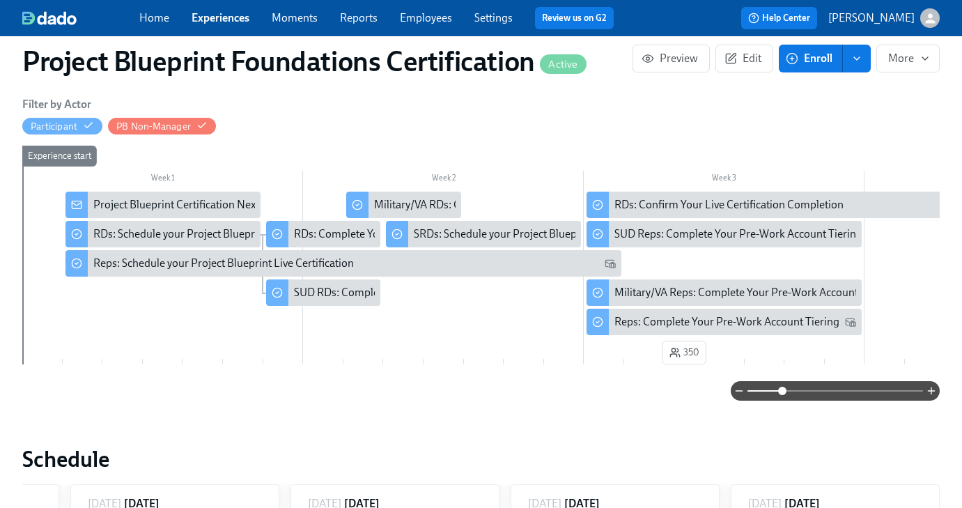
drag, startPoint x: 751, startPoint y: 393, endPoint x: 781, endPoint y: 393, distance: 30.0
click at [781, 393] on span at bounding box center [782, 391] width 8 height 8
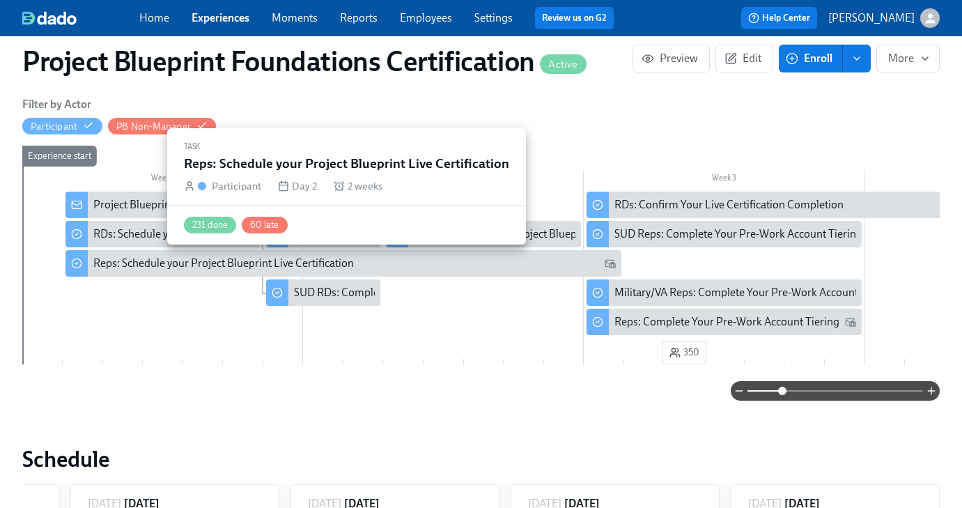
click at [204, 267] on div "Reps: Schedule your Project Blueprint Live Certification" at bounding box center [223, 263] width 261 height 15
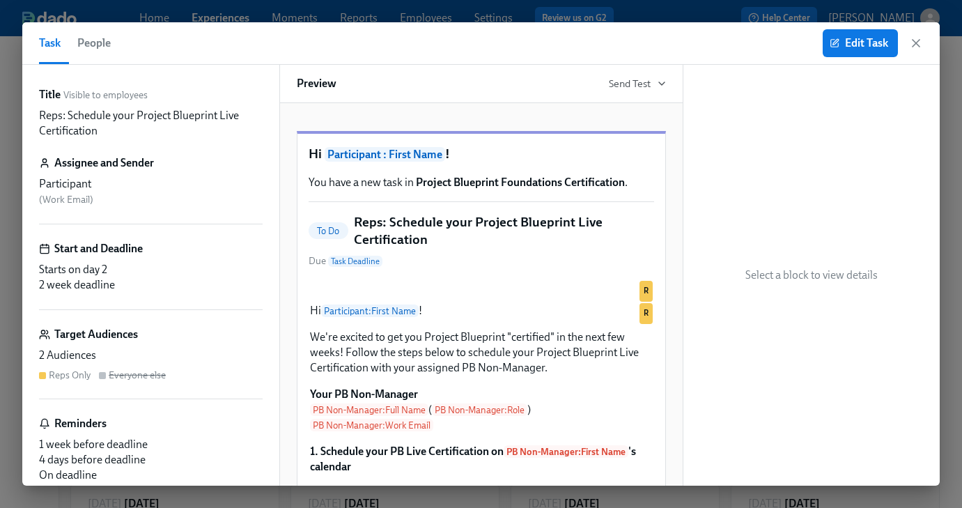
click at [100, 42] on span "People" at bounding box center [93, 43] width 33 height 20
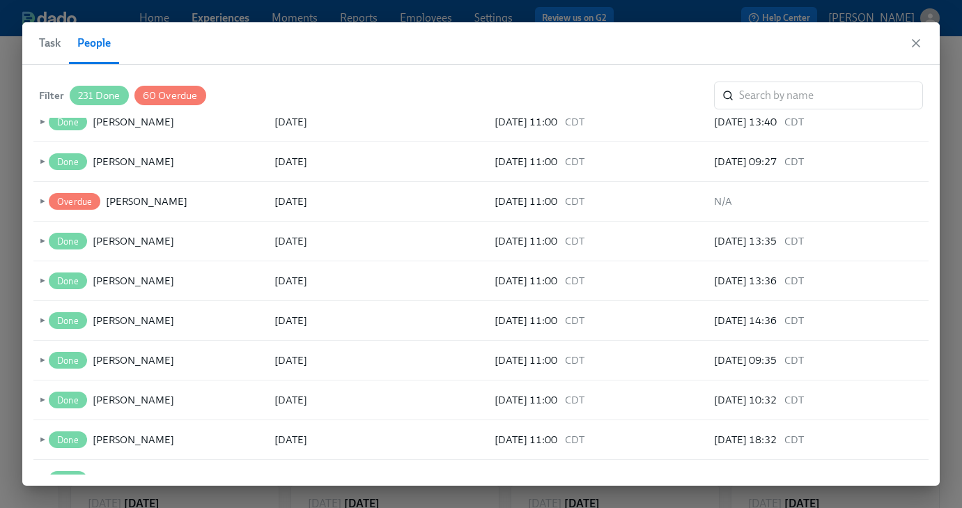
scroll to position [6340, 0]
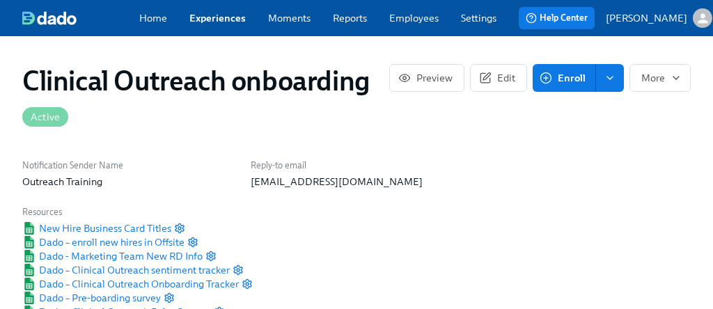
scroll to position [0, 8578]
click at [208, 20] on link "Experiences" at bounding box center [217, 18] width 56 height 14
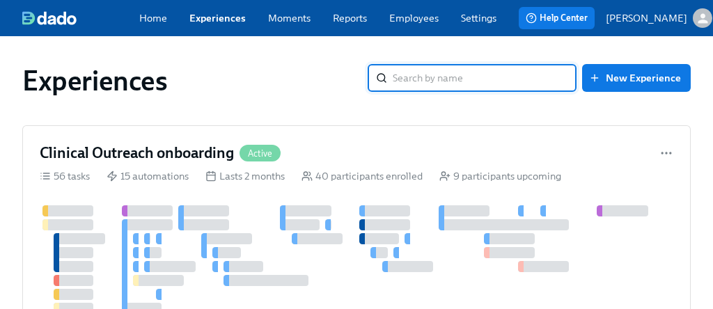
click at [443, 84] on input "search" at bounding box center [485, 78] width 184 height 28
type input "project"
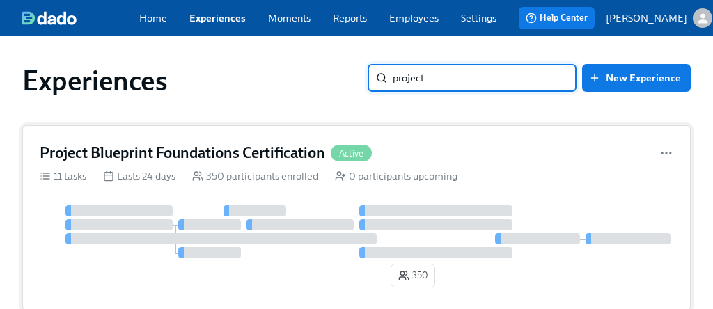
click at [261, 161] on h4 "Project Blueprint Foundations Certification" at bounding box center [183, 153] width 286 height 21
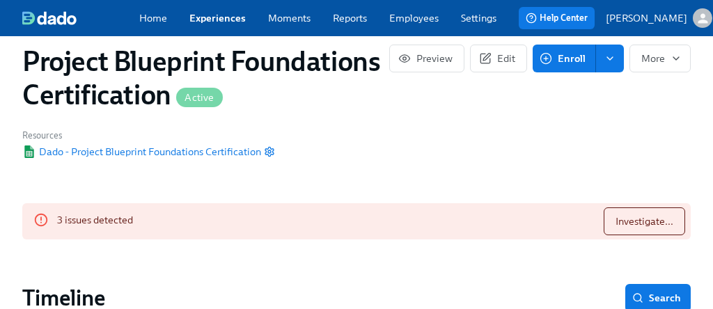
scroll to position [86, 0]
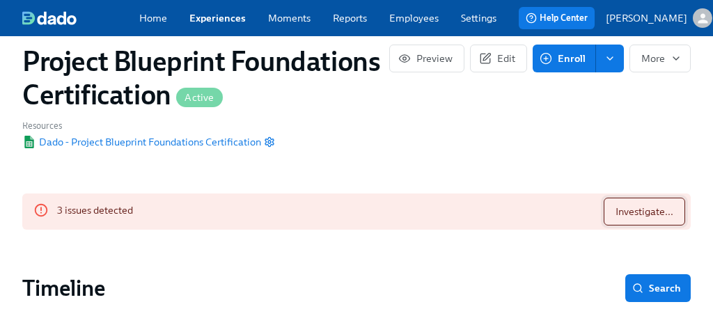
click at [648, 219] on span "Investigate..." at bounding box center [645, 212] width 58 height 14
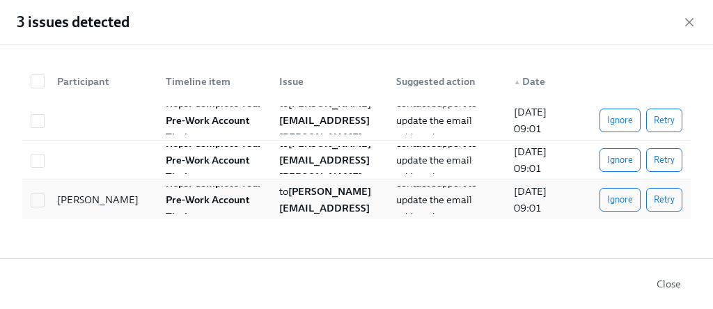
drag, startPoint x: 622, startPoint y: 200, endPoint x: 605, endPoint y: 194, distance: 17.6
click at [622, 200] on span "Ignore" at bounding box center [620, 200] width 26 height 14
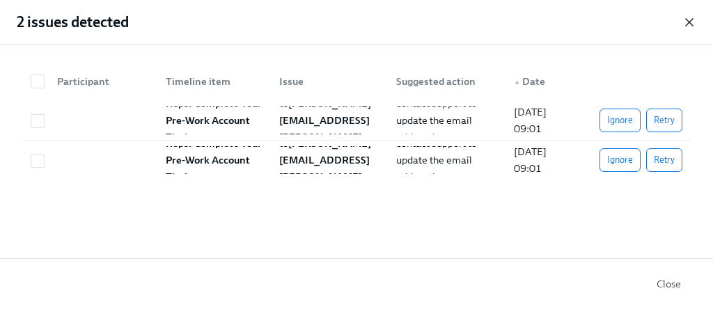
click at [690, 18] on icon "button" at bounding box center [690, 22] width 14 height 14
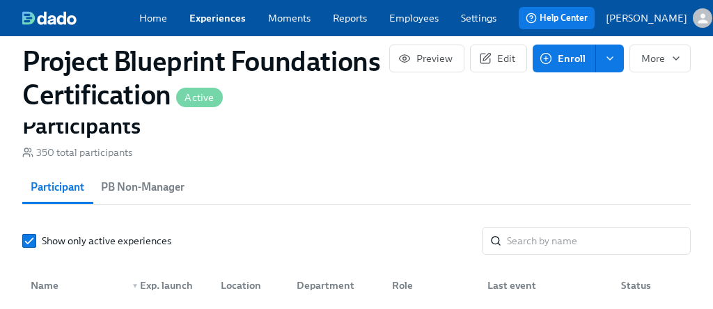
scroll to position [1123, 0]
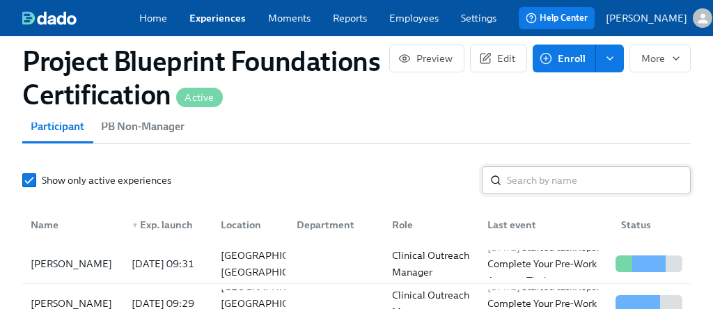
click at [555, 191] on input "search" at bounding box center [599, 180] width 184 height 28
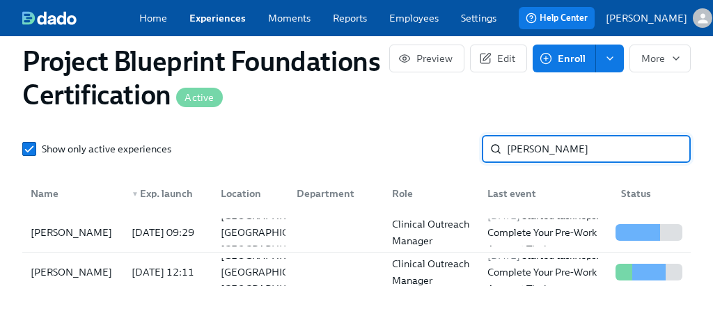
scroll to position [1149, 0]
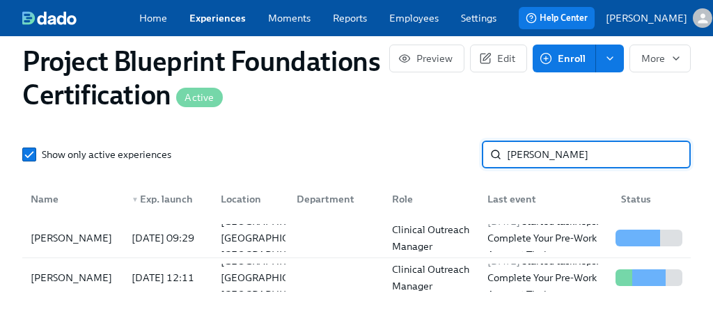
drag, startPoint x: 541, startPoint y: 163, endPoint x: 473, endPoint y: 155, distance: 68.7
click at [473, 155] on div "Show only active experiences zach ​" at bounding box center [356, 155] width 669 height 28
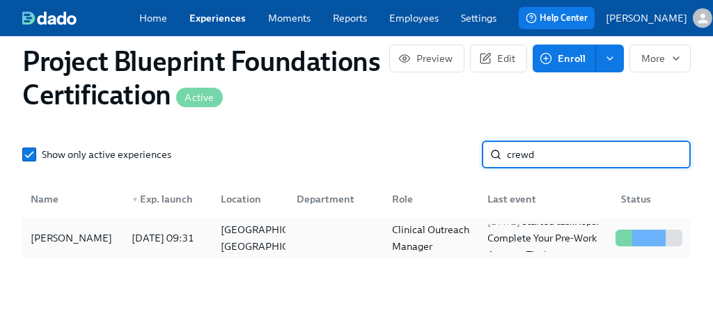
type input "crewd"
click at [95, 242] on div "[PERSON_NAME]" at bounding box center [71, 238] width 93 height 17
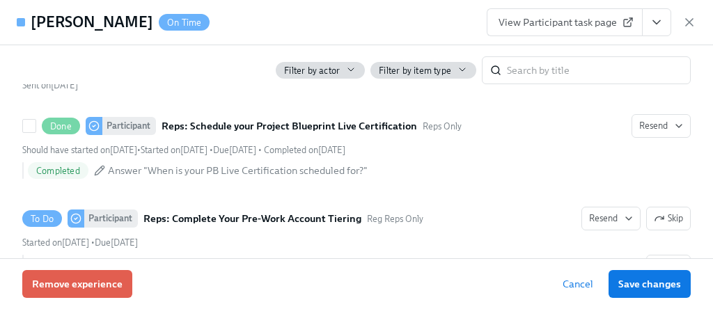
scroll to position [344, 0]
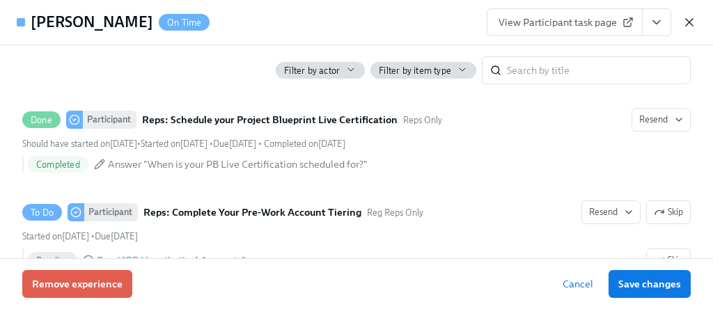
click at [690, 24] on icon "button" at bounding box center [690, 22] width 14 height 14
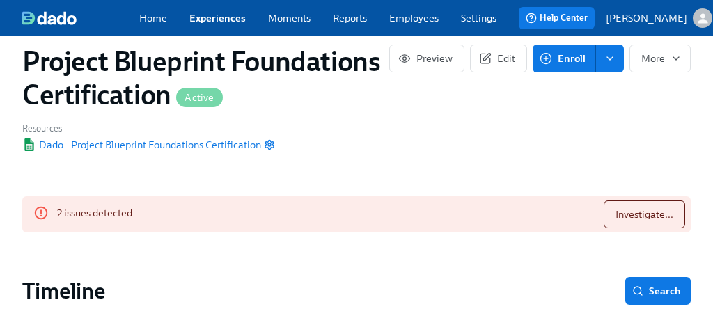
scroll to position [84, 0]
click at [622, 219] on span "Investigate..." at bounding box center [645, 214] width 58 height 14
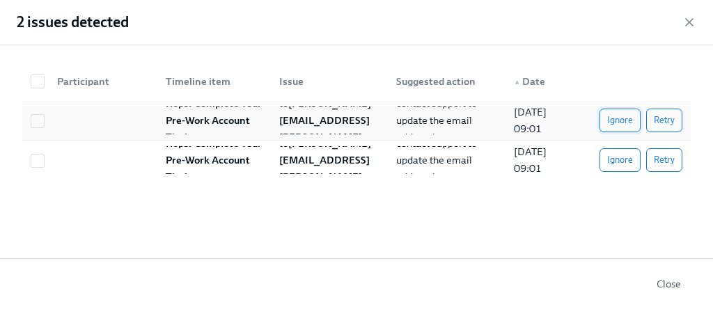
click at [606, 122] on button "Ignore" at bounding box center [620, 121] width 41 height 24
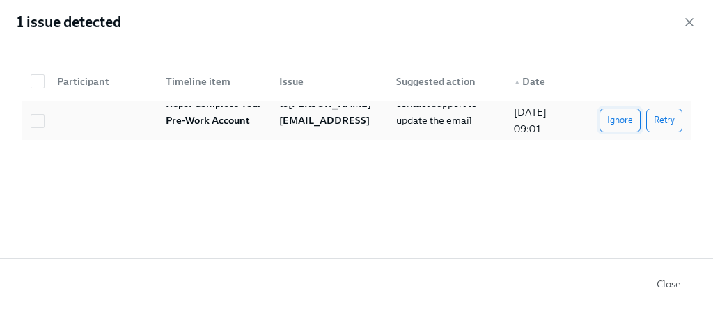
click at [614, 120] on span "Ignore" at bounding box center [620, 121] width 26 height 14
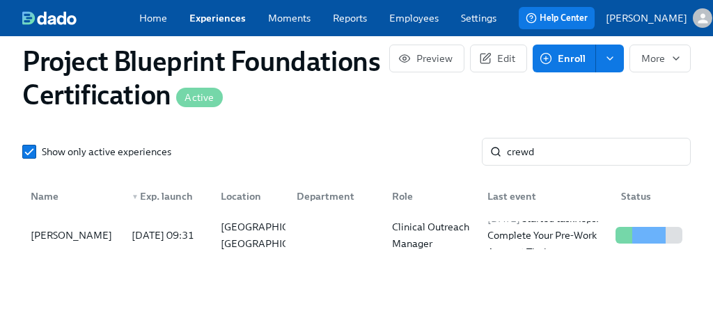
scroll to position [1130, 0]
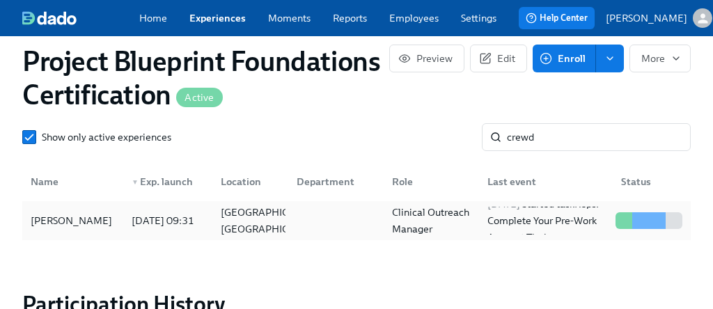
click at [76, 226] on div "[PERSON_NAME]" at bounding box center [71, 220] width 93 height 17
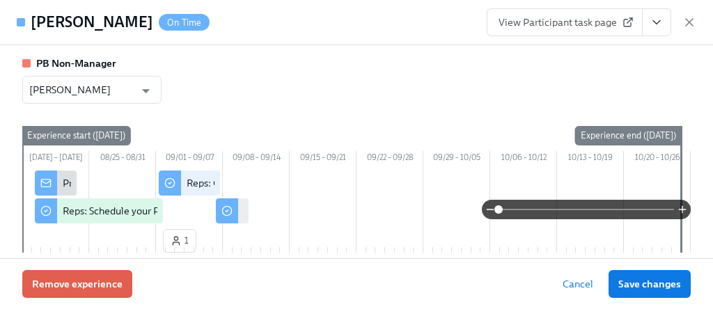
click at [687, 20] on icon "button" at bounding box center [689, 22] width 7 height 7
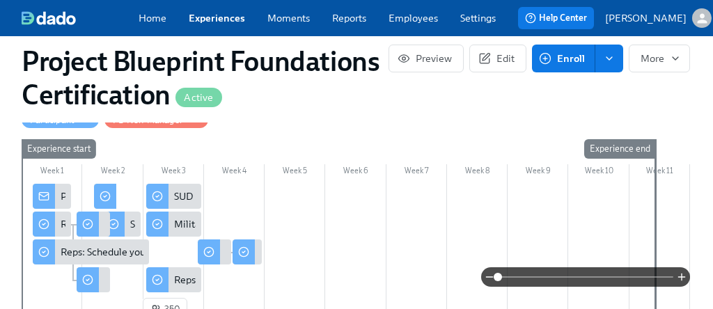
scroll to position [367, 1]
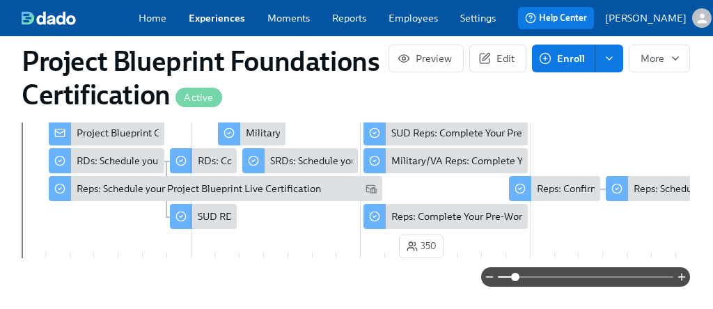
drag, startPoint x: 494, startPoint y: 277, endPoint x: 515, endPoint y: 278, distance: 20.9
click at [515, 278] on span at bounding box center [515, 277] width 8 height 8
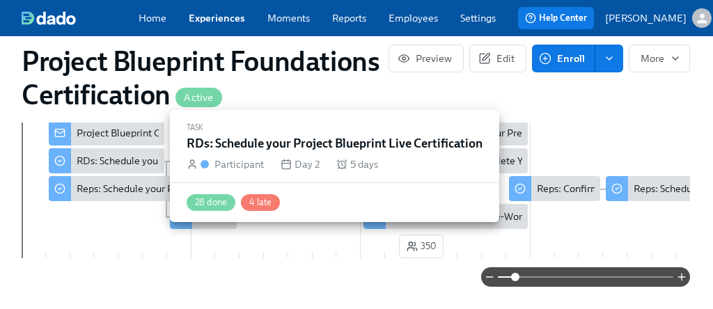
click at [117, 166] on div "RDs: Schedule your Project Blueprint Live Certification" at bounding box center [197, 161] width 241 height 14
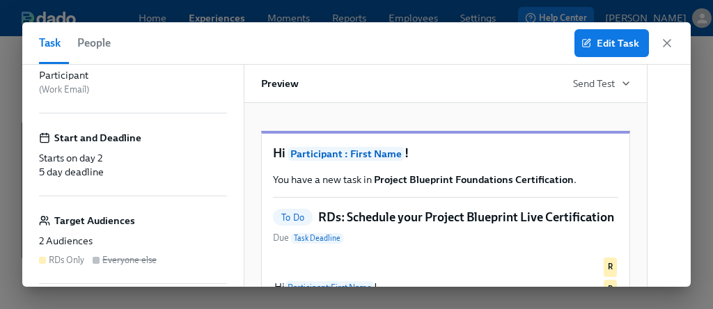
scroll to position [176, 0]
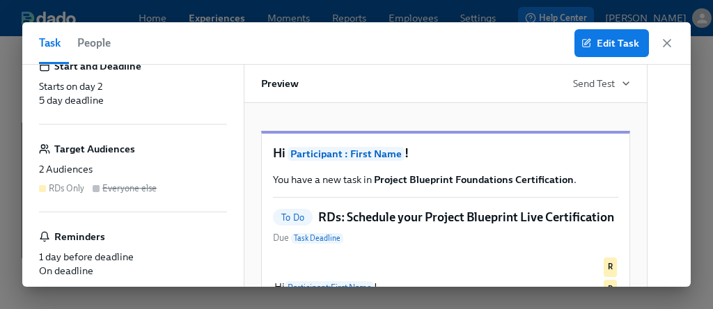
click at [148, 162] on div "2 Audiences" at bounding box center [133, 169] width 188 height 14
click at [110, 148] on h6 "Target Audiences" at bounding box center [94, 148] width 81 height 15
click at [616, 44] on span "Edit Task" at bounding box center [611, 43] width 55 height 14
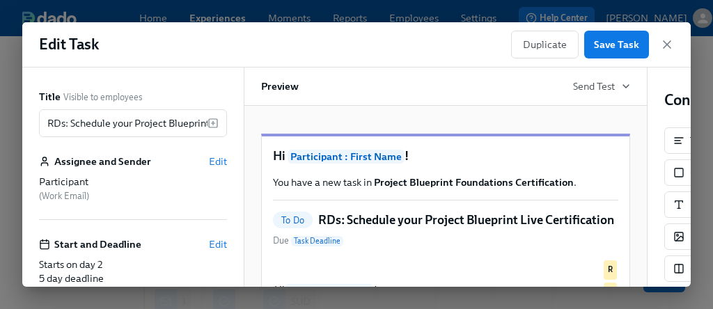
scroll to position [181, 0]
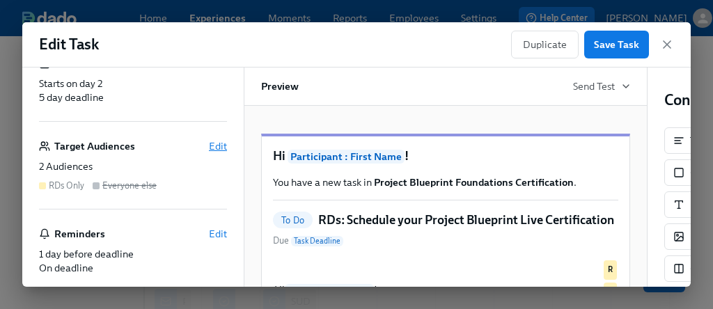
click at [217, 143] on span "Edit" at bounding box center [218, 146] width 18 height 14
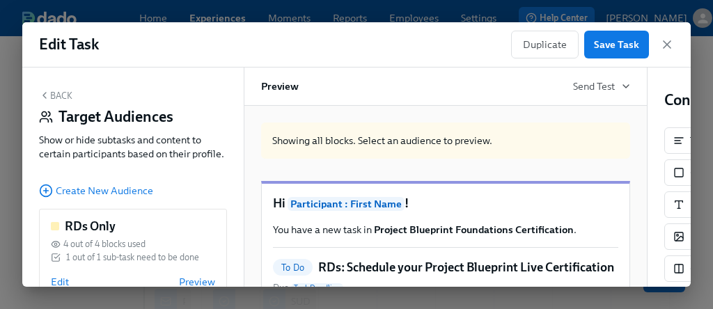
scroll to position [97, 0]
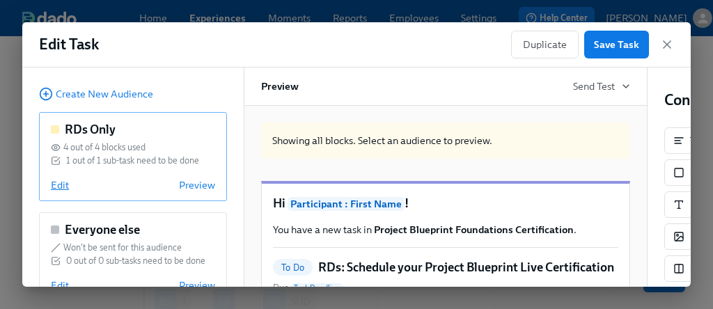
click at [59, 185] on span "Edit" at bounding box center [60, 185] width 18 height 14
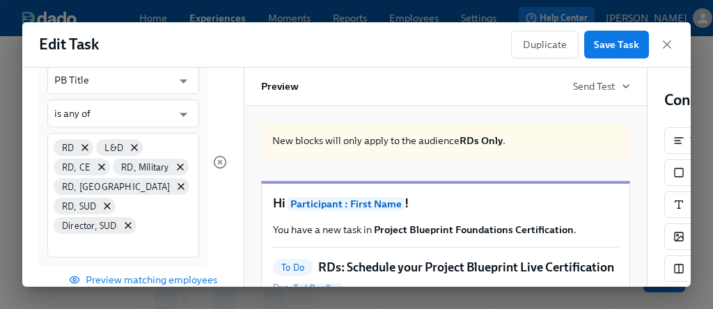
scroll to position [174, 0]
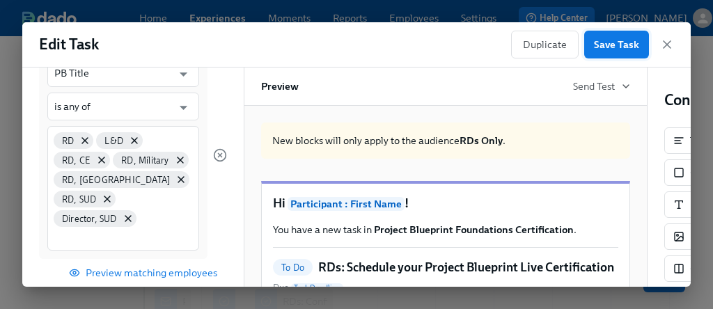
click at [628, 42] on span "Save Task" at bounding box center [616, 45] width 45 height 14
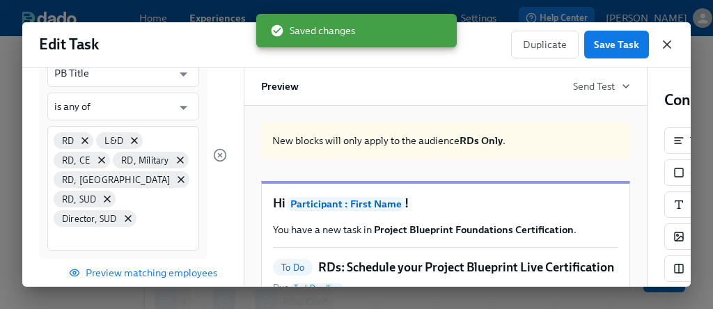
click at [664, 44] on icon "button" at bounding box center [667, 45] width 14 height 14
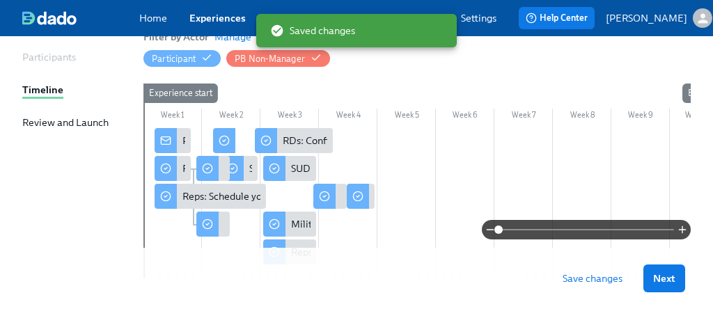
scroll to position [169, 0]
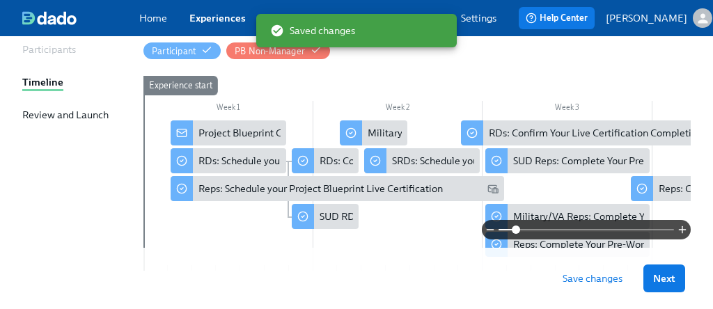
drag, startPoint x: 503, startPoint y: 231, endPoint x: 515, endPoint y: 231, distance: 12.5
click at [515, 231] on span at bounding box center [516, 230] width 8 height 8
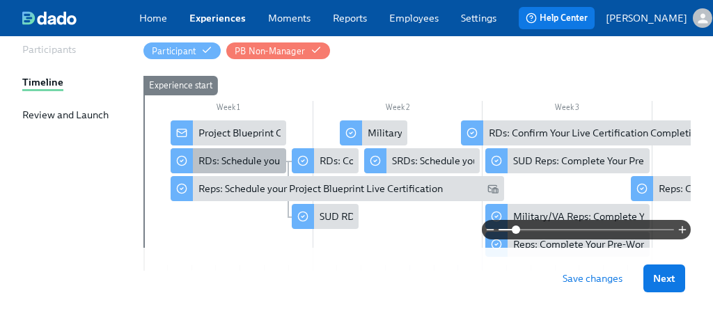
click at [267, 168] on div "RDs: Schedule your Project Blueprint Live Certification" at bounding box center [319, 161] width 241 height 14
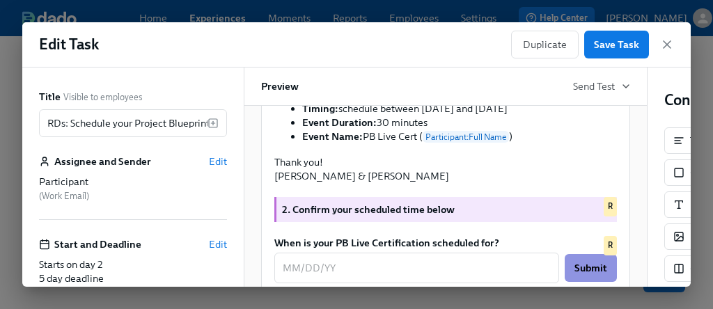
scroll to position [353, 0]
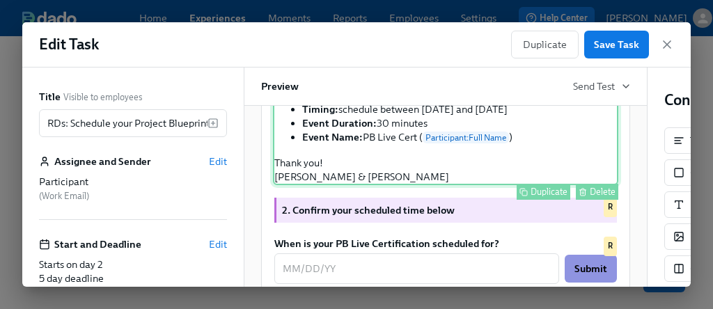
click at [351, 175] on div "Hi Participant : First Name ! We're excited to get you Project Blueprint "certi…" at bounding box center [445, 56] width 345 height 257
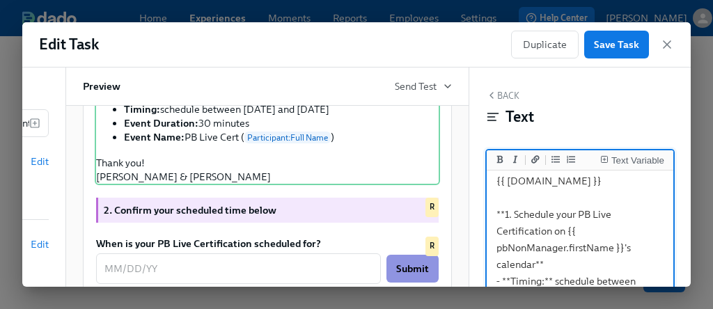
scroll to position [210, 0]
click at [502, 217] on textarea "Hi {{ participant.firstName }}! We're excited to get you Project Blueprint "cer…" at bounding box center [580, 196] width 181 height 465
click at [505, 215] on textarea "Hi {{ participant.firstName }}! We're excited to get you Project Blueprint "cer…" at bounding box center [580, 196] width 181 height 465
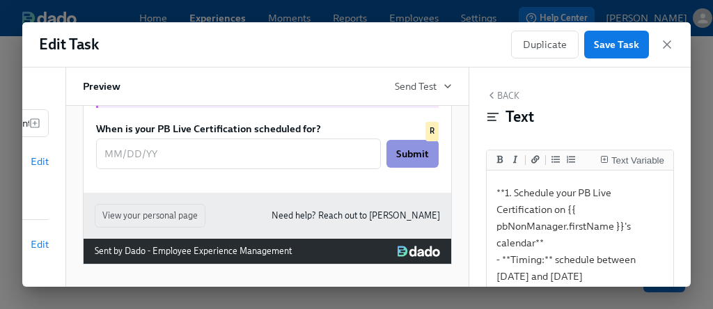
scroll to position [502, 0]
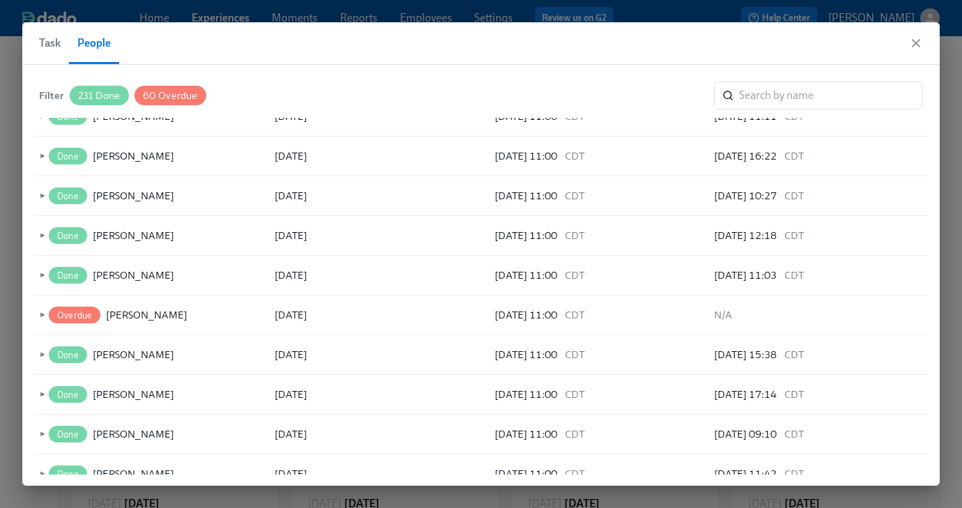
scroll to position [6360, 0]
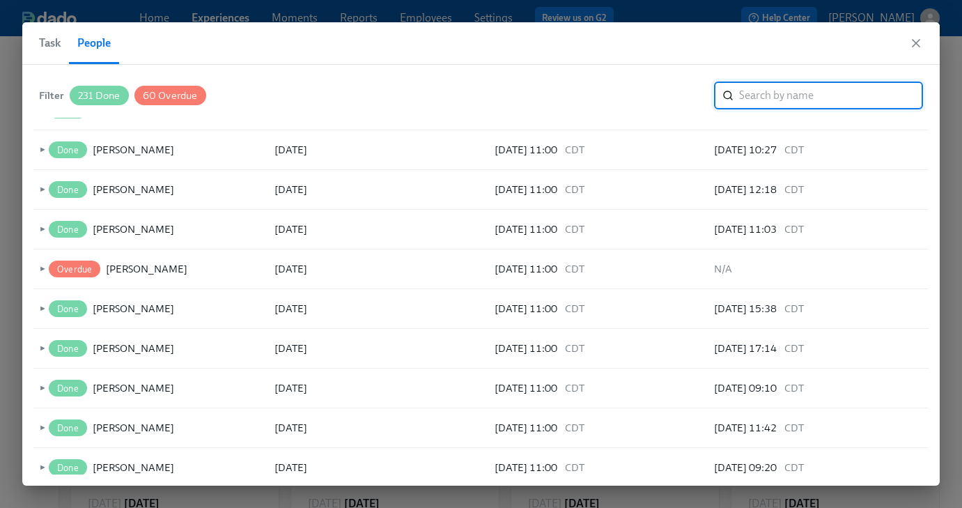
click at [775, 93] on input "search" at bounding box center [831, 95] width 184 height 28
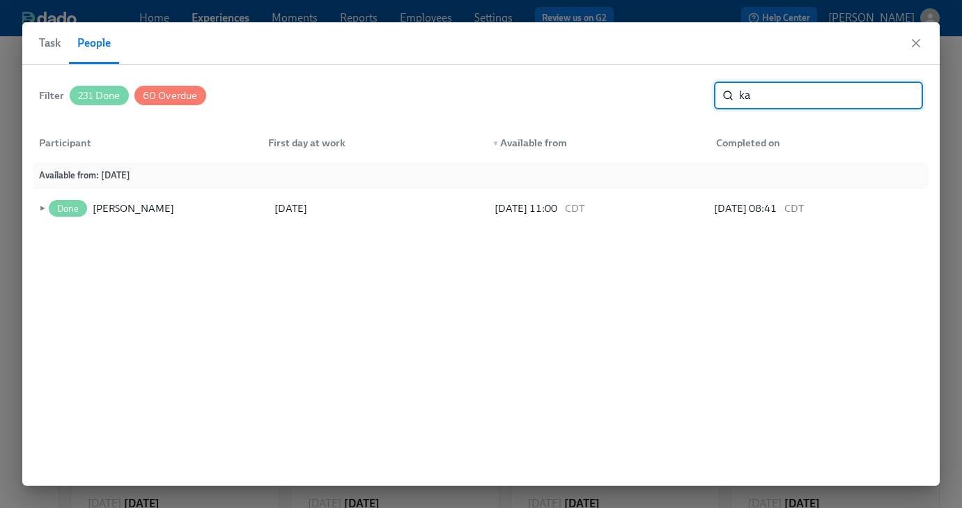
type input "k"
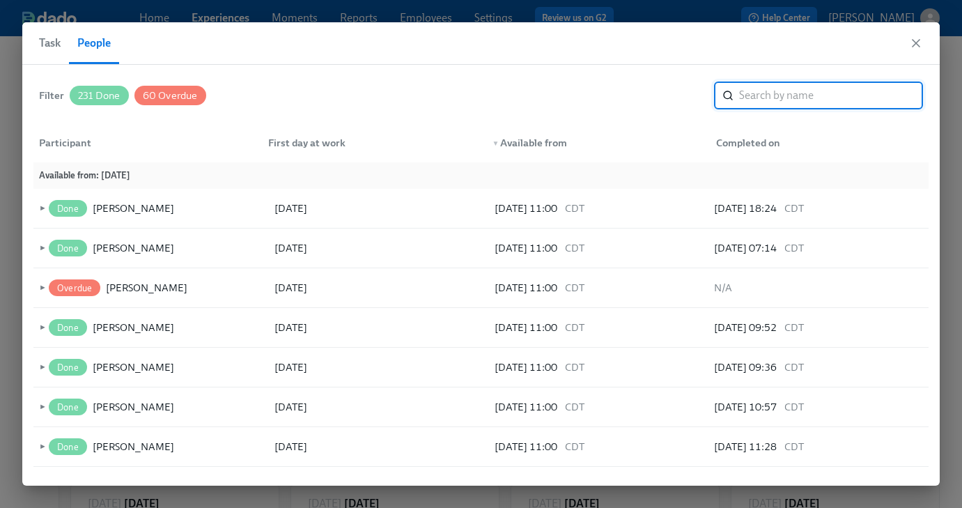
click at [45, 45] on span "Task" at bounding box center [50, 43] width 22 height 20
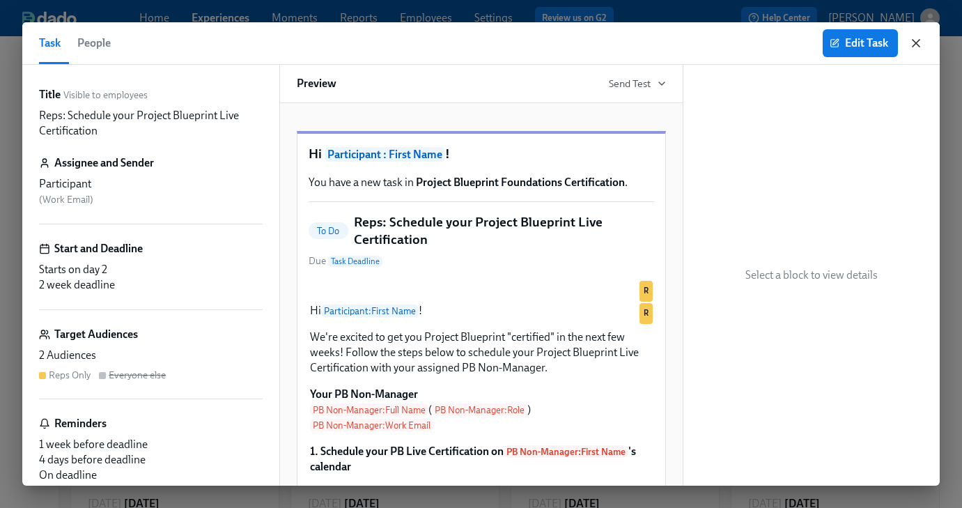
click at [917, 41] on icon "button" at bounding box center [915, 43] width 7 height 7
